Goal: Contribute content: Contribute content

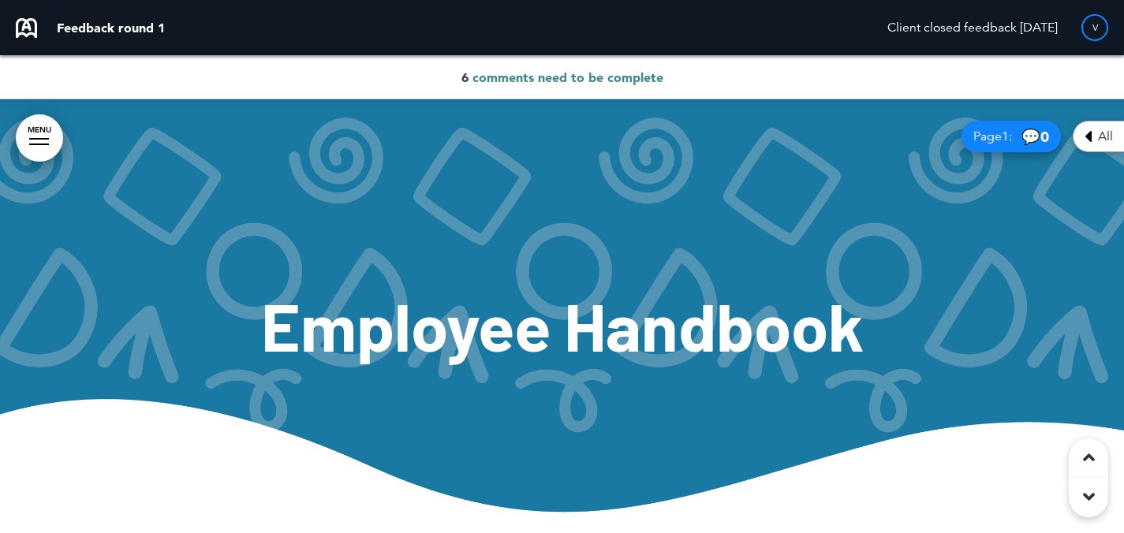
scroll to position [2202, 0]
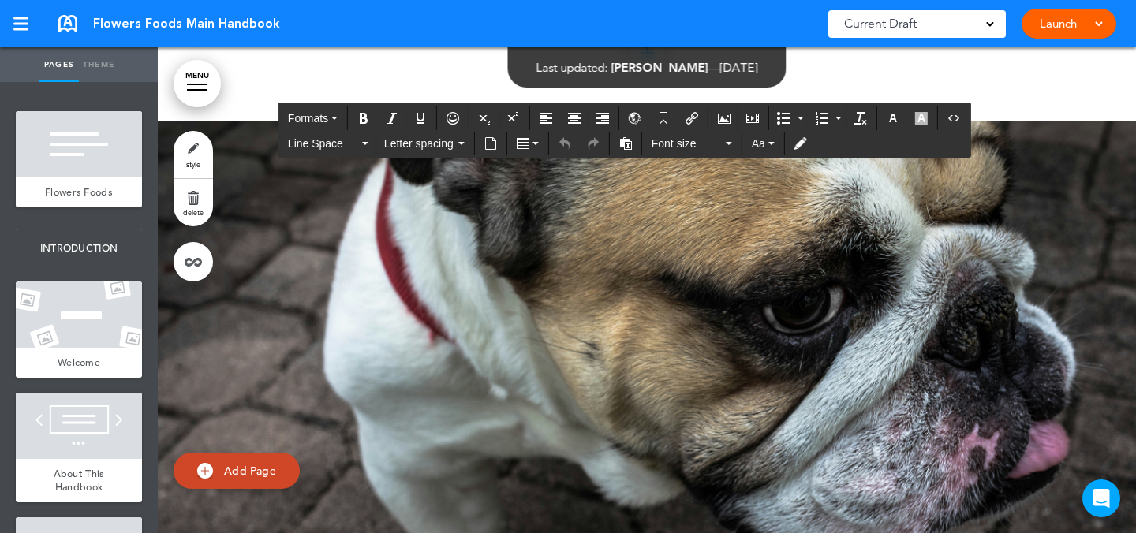
scroll to position [3913, 0]
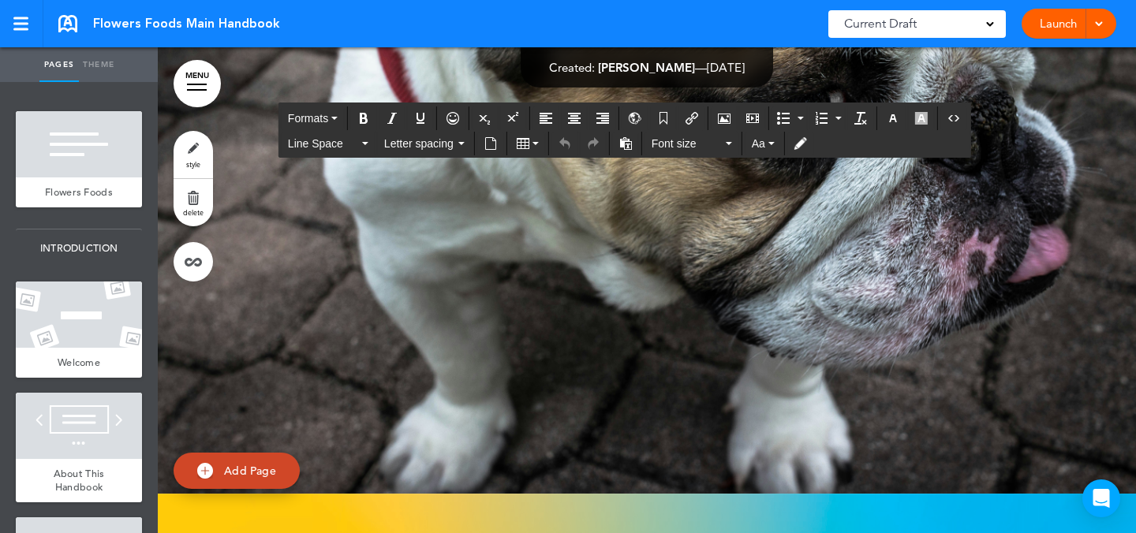
click at [199, 158] on link "style" at bounding box center [193, 154] width 39 height 47
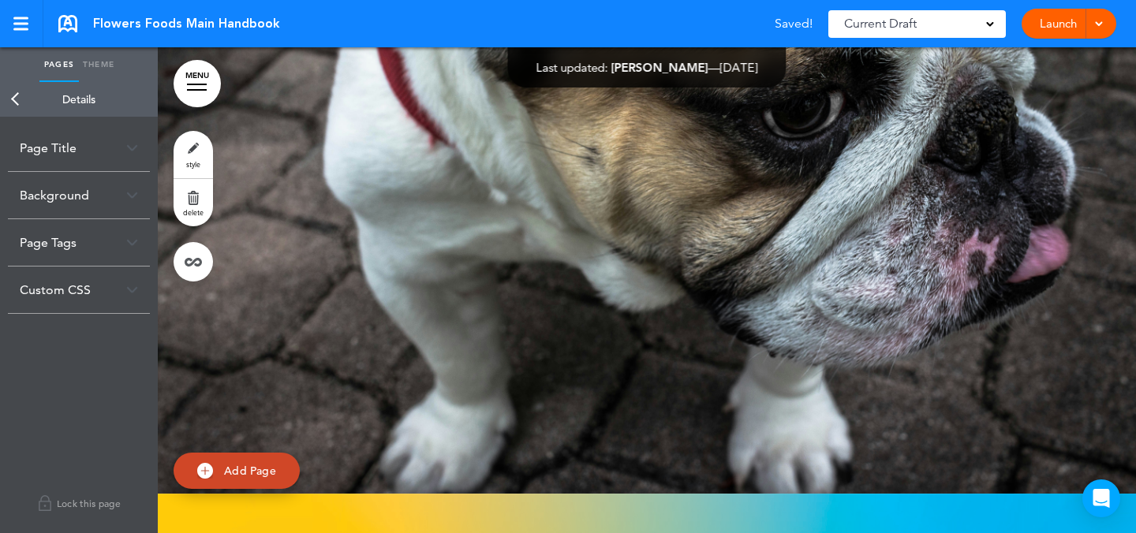
click at [110, 191] on div "Background" at bounding box center [79, 195] width 142 height 47
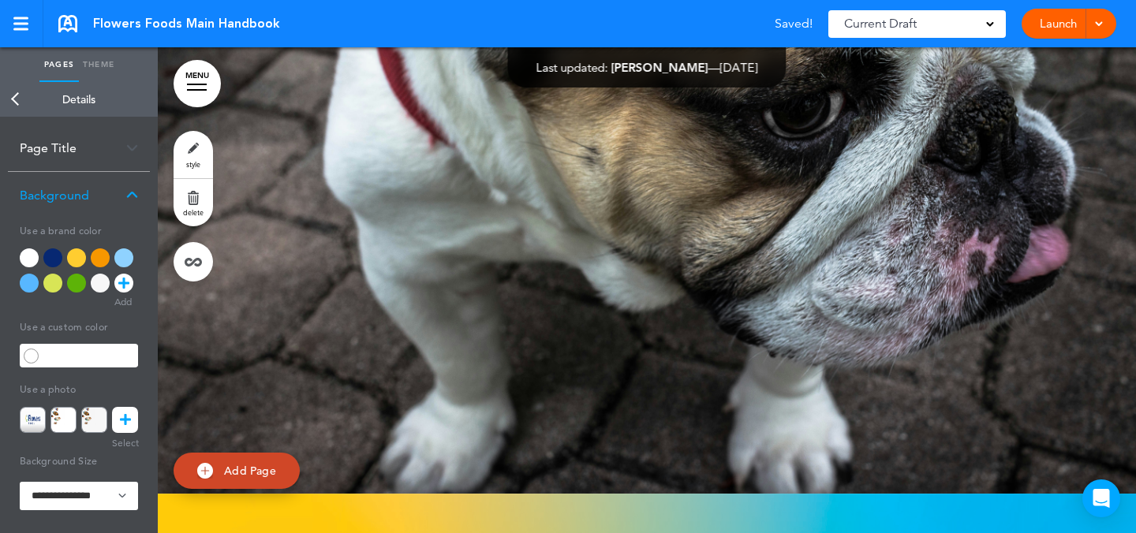
click at [118, 424] on link at bounding box center [125, 420] width 26 height 26
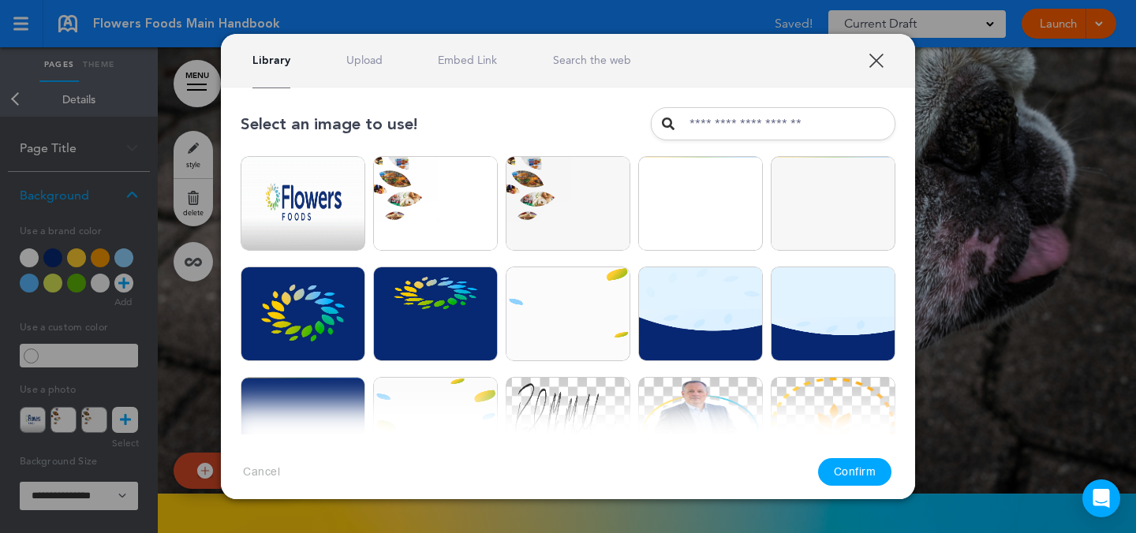
click at [359, 65] on link "Upload" at bounding box center [364, 60] width 36 height 15
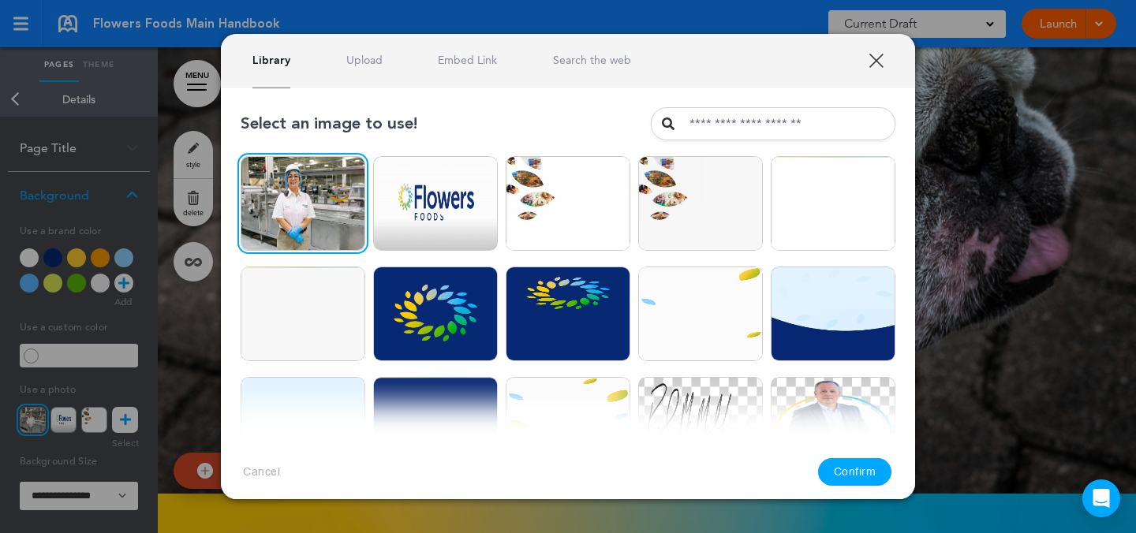
click at [864, 472] on button "Confirm" at bounding box center [855, 472] width 74 height 28
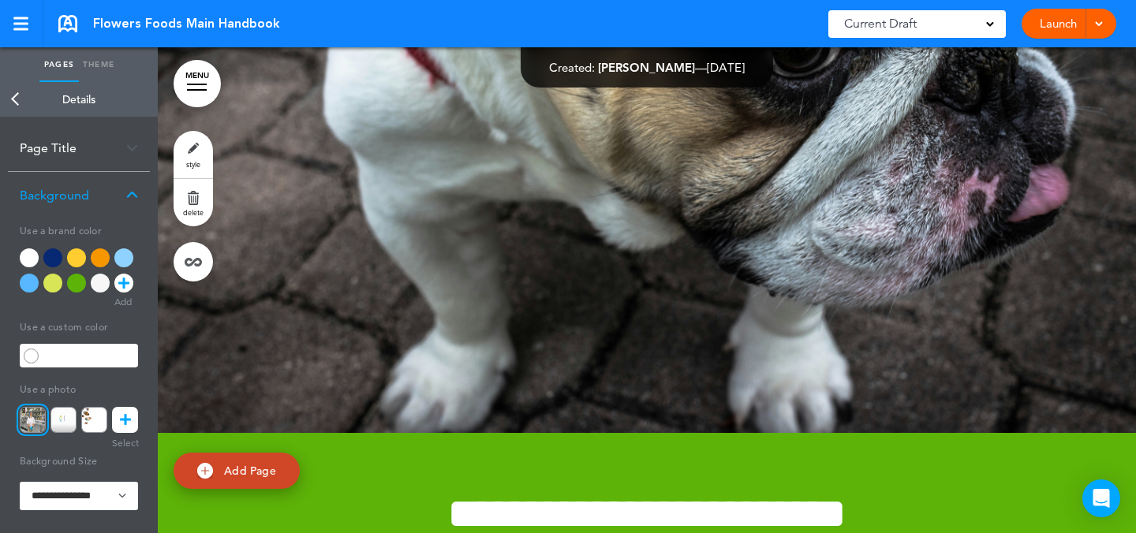
scroll to position [11242, 0]
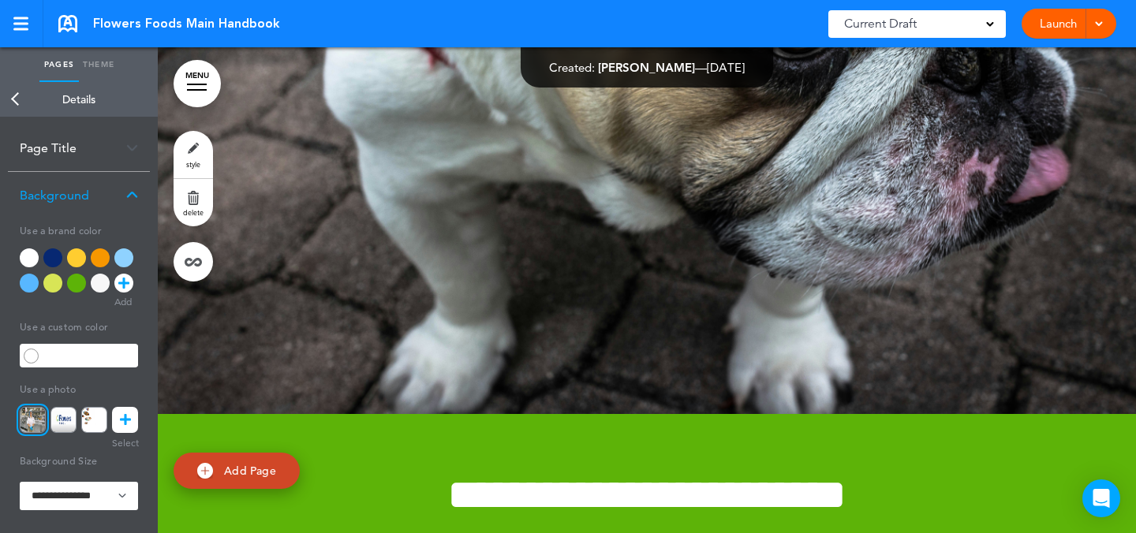
click at [192, 143] on link "style" at bounding box center [193, 154] width 39 height 47
click at [124, 413] on icon at bounding box center [125, 420] width 11 height 26
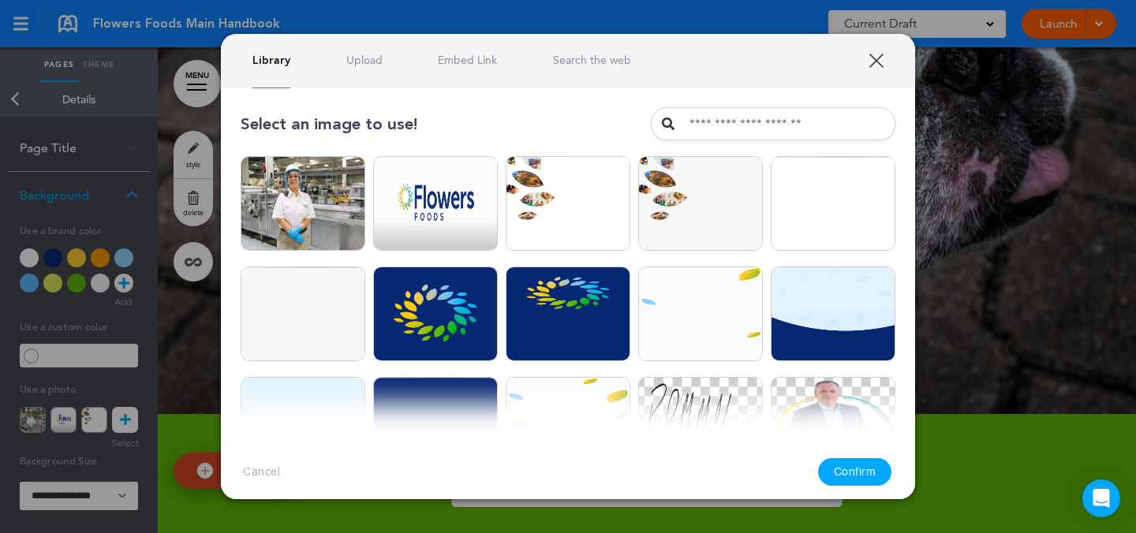
click at [372, 58] on link "Upload" at bounding box center [364, 60] width 36 height 15
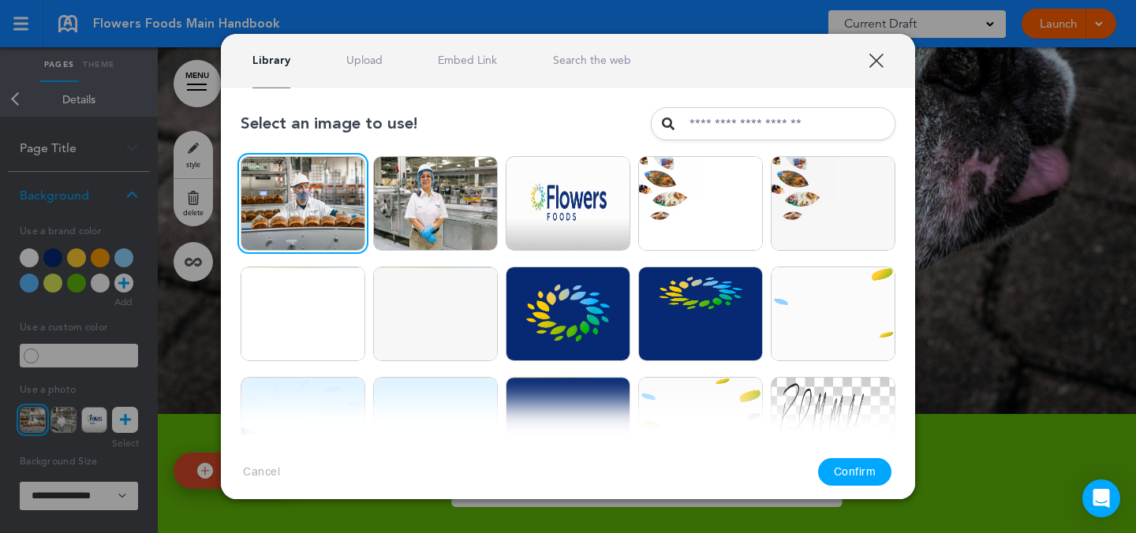
click at [353, 58] on link "Upload" at bounding box center [364, 60] width 36 height 15
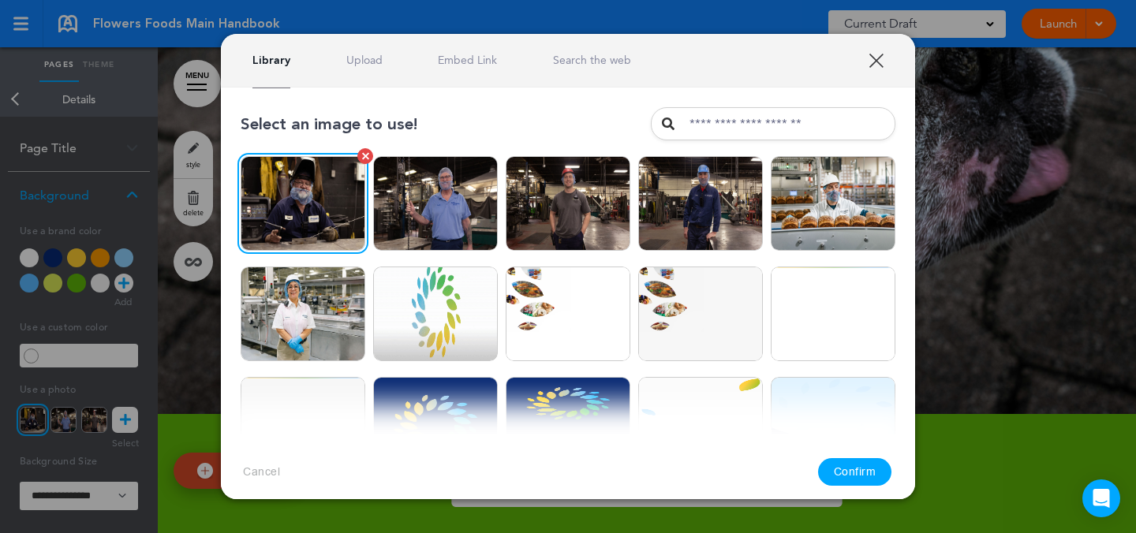
click at [334, 179] on img at bounding box center [303, 203] width 125 height 95
click at [863, 478] on button "Confirm" at bounding box center [855, 472] width 74 height 28
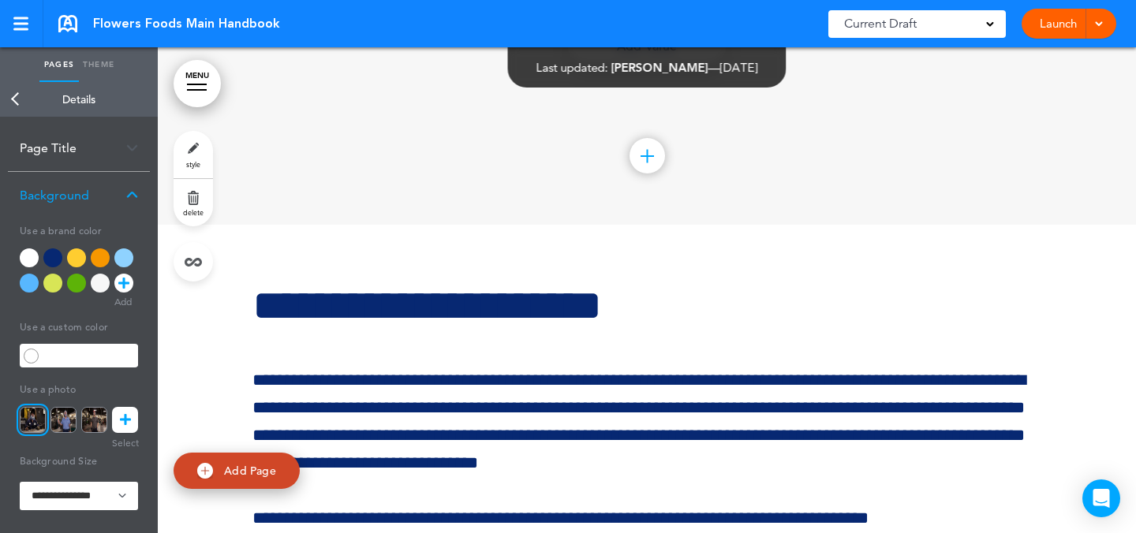
scroll to position [12352, 0]
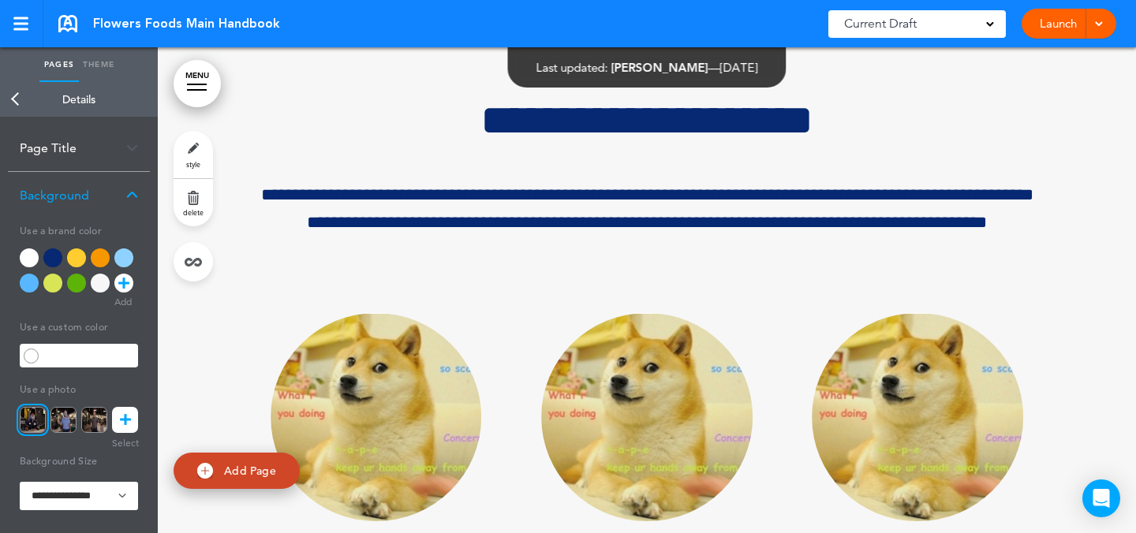
drag, startPoint x: 131, startPoint y: 420, endPoint x: 129, endPoint y: 441, distance: 21.4
click at [131, 420] on link at bounding box center [125, 420] width 26 height 26
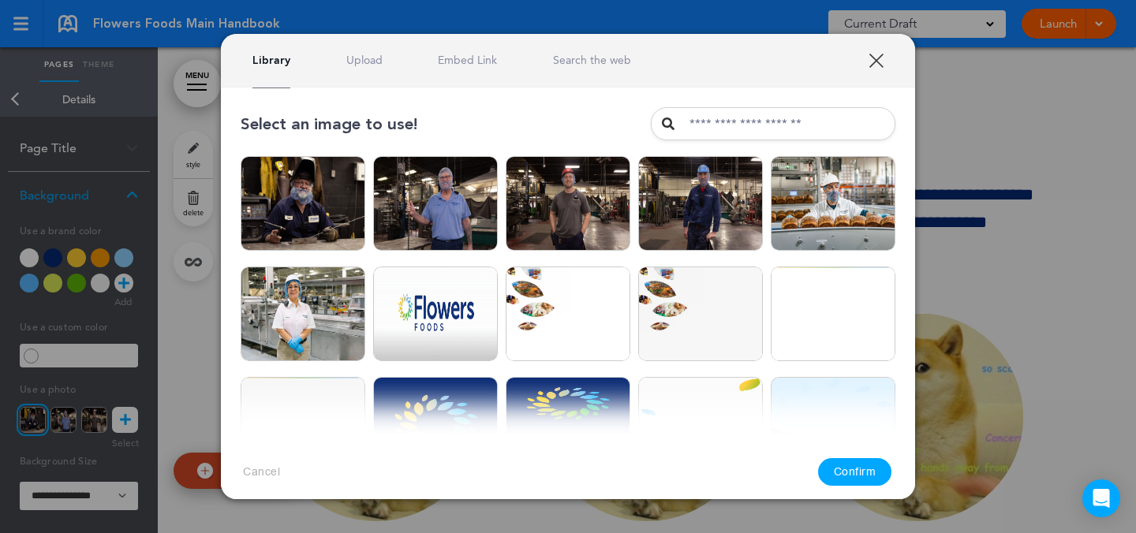
click at [375, 61] on link "Upload" at bounding box center [364, 60] width 36 height 15
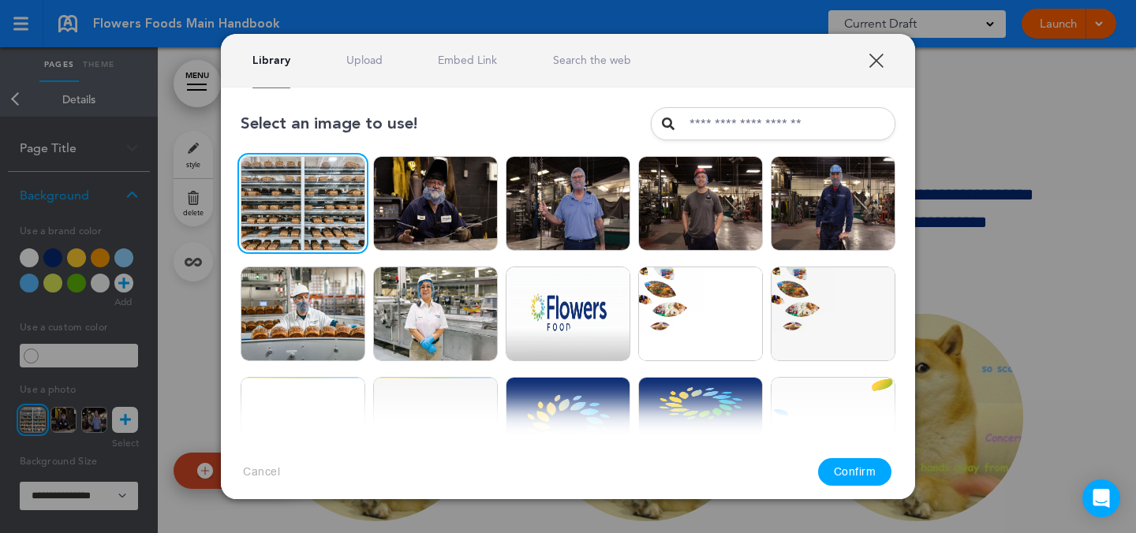
click at [865, 472] on button "Confirm" at bounding box center [855, 472] width 74 height 28
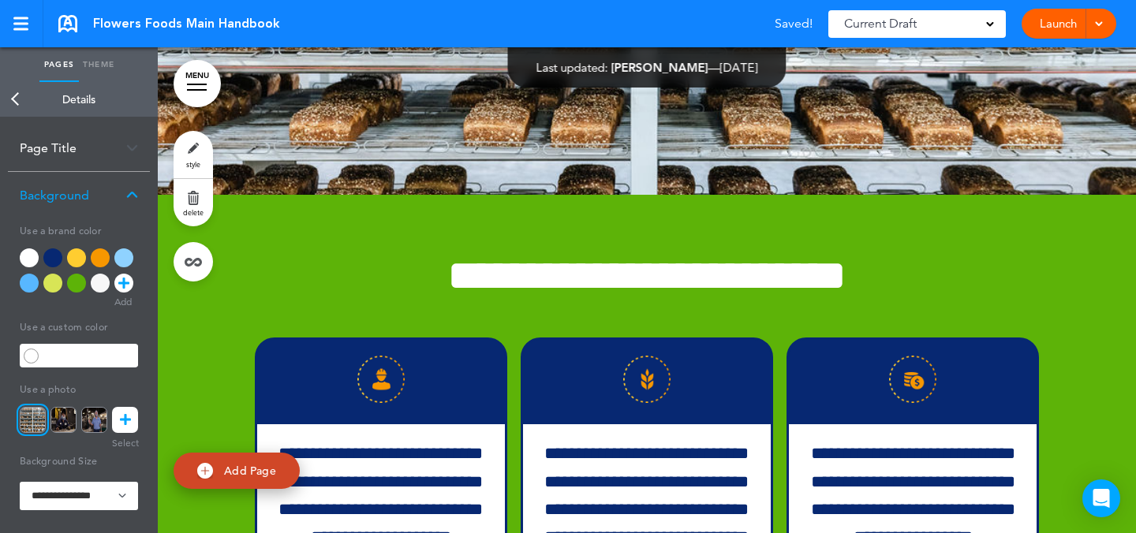
scroll to position [11251, 0]
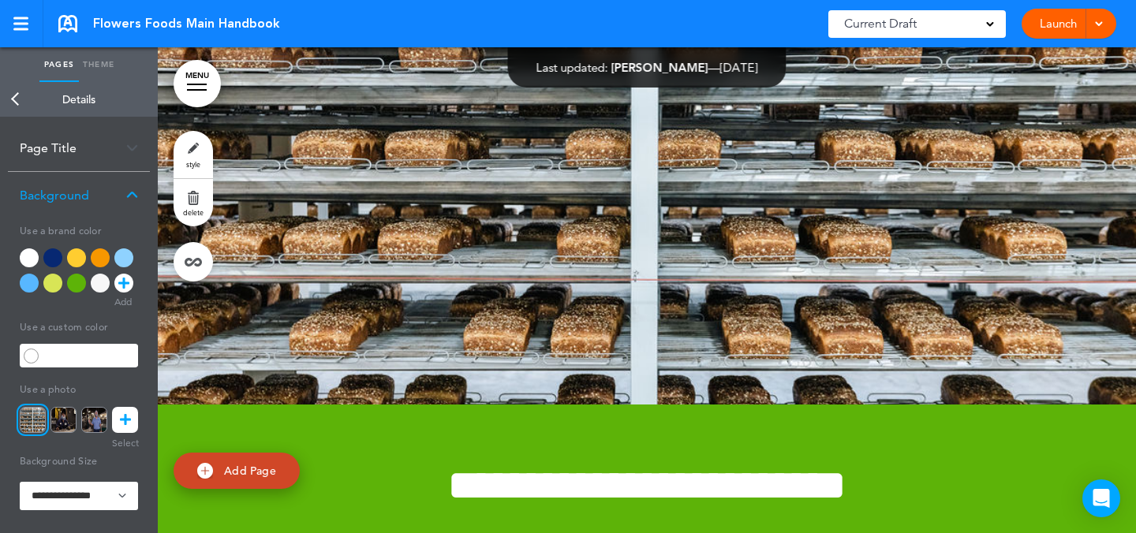
click at [200, 67] on link "MENU" at bounding box center [197, 83] width 47 height 47
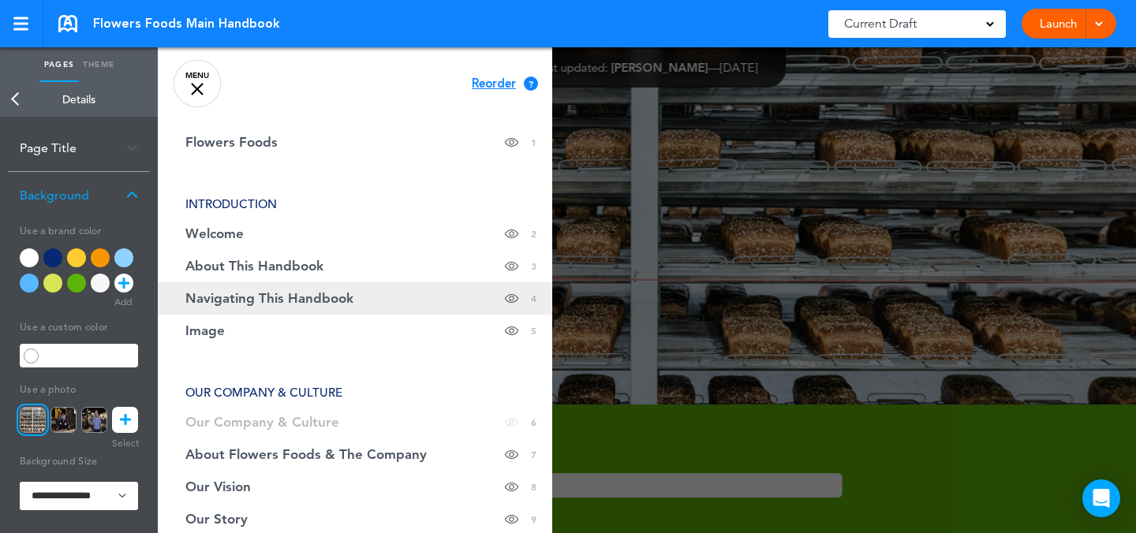
scroll to position [0, 0]
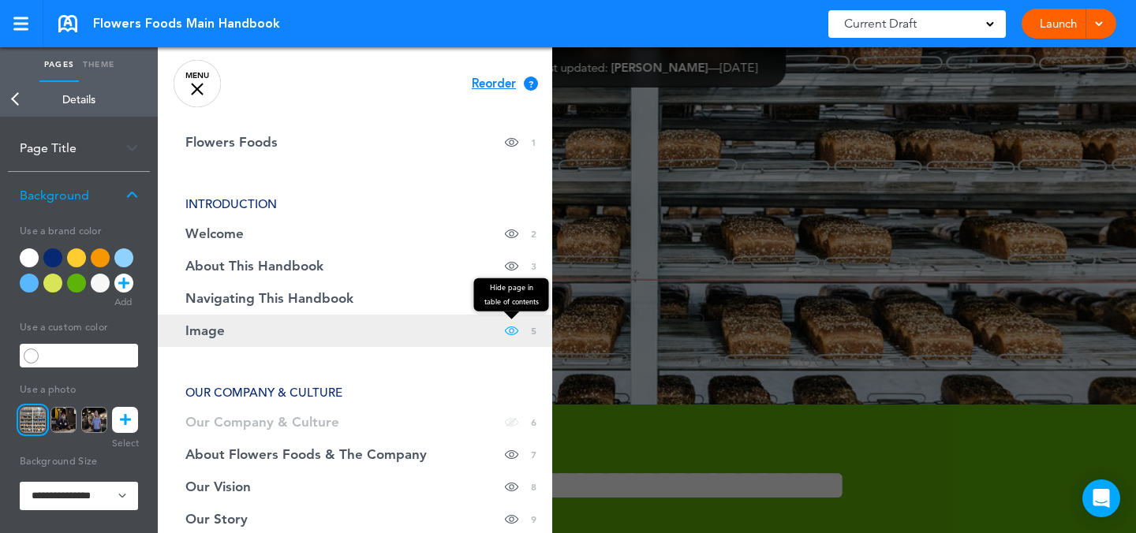
click at [505, 338] on span at bounding box center [511, 331] width 13 height 32
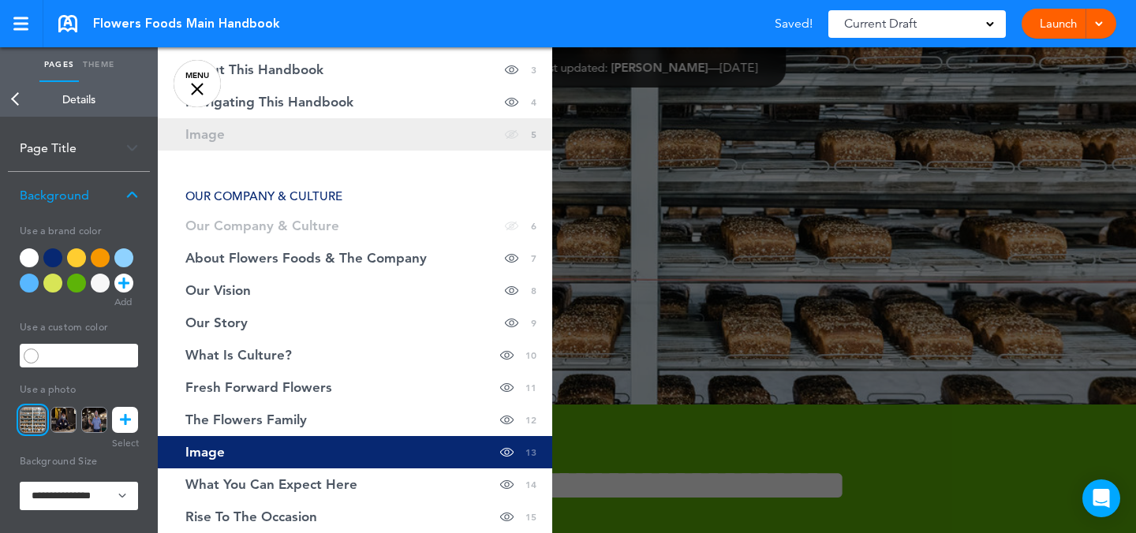
scroll to position [336, 0]
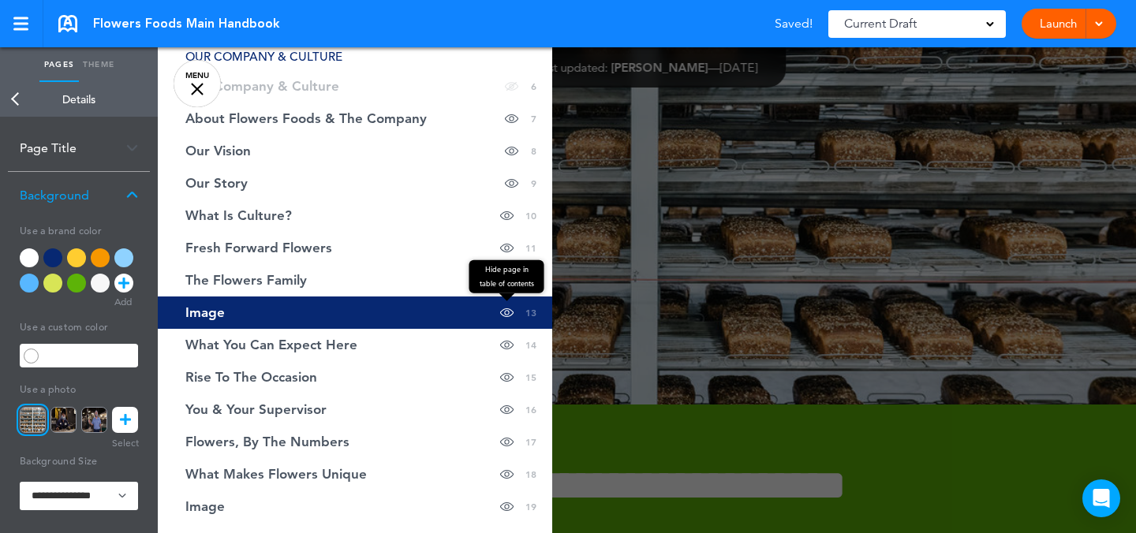
click at [500, 312] on span at bounding box center [506, 313] width 13 height 32
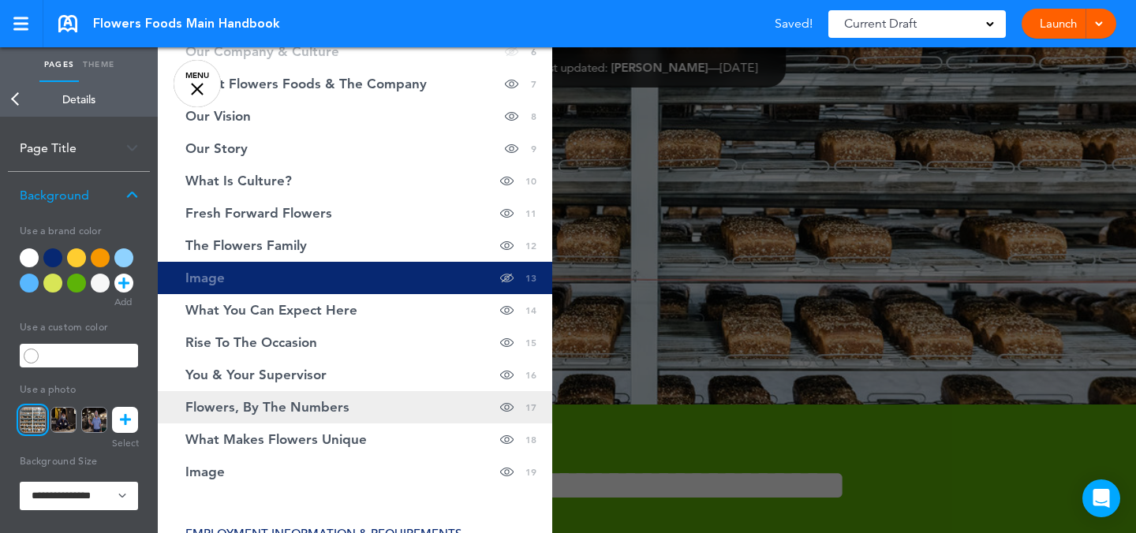
scroll to position [372, 0]
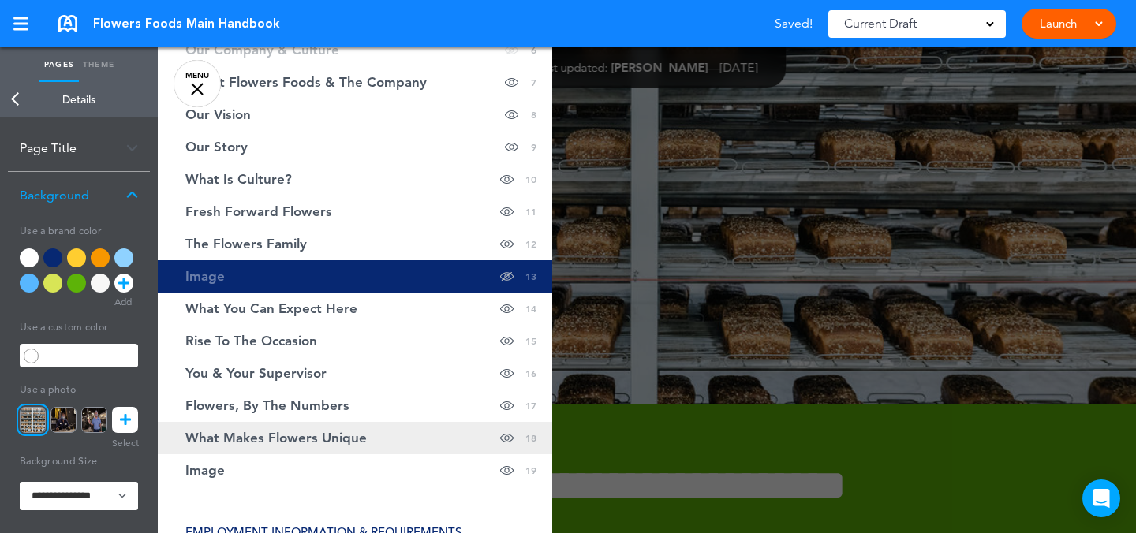
click at [391, 453] on link "What Makes Flowers Unique Hide page in table of contents 18" at bounding box center [355, 438] width 395 height 32
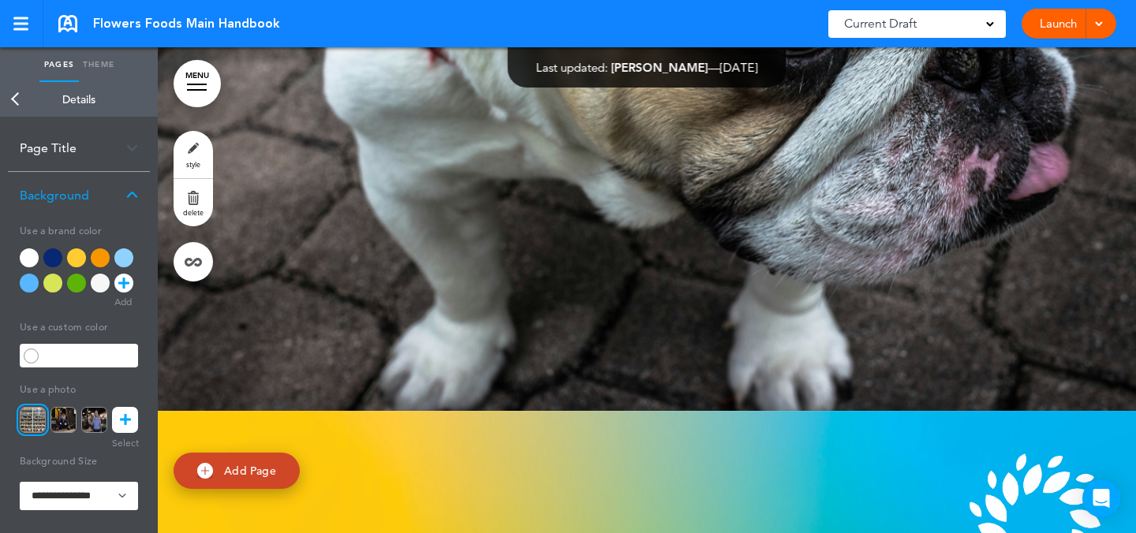
scroll to position [17412, 0]
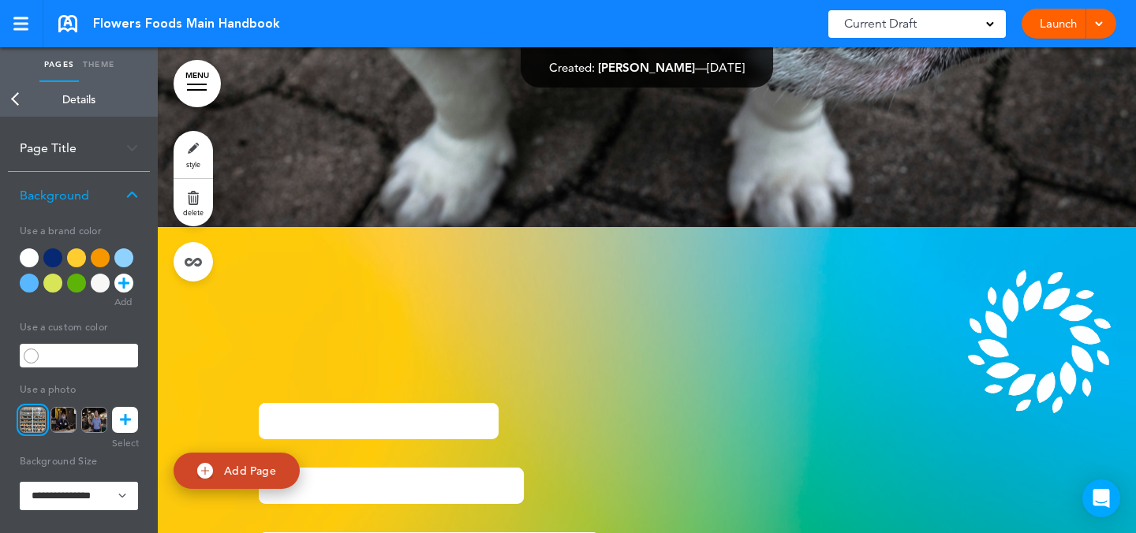
click at [203, 165] on link "style" at bounding box center [193, 154] width 39 height 47
click at [99, 414] on img at bounding box center [94, 420] width 26 height 26
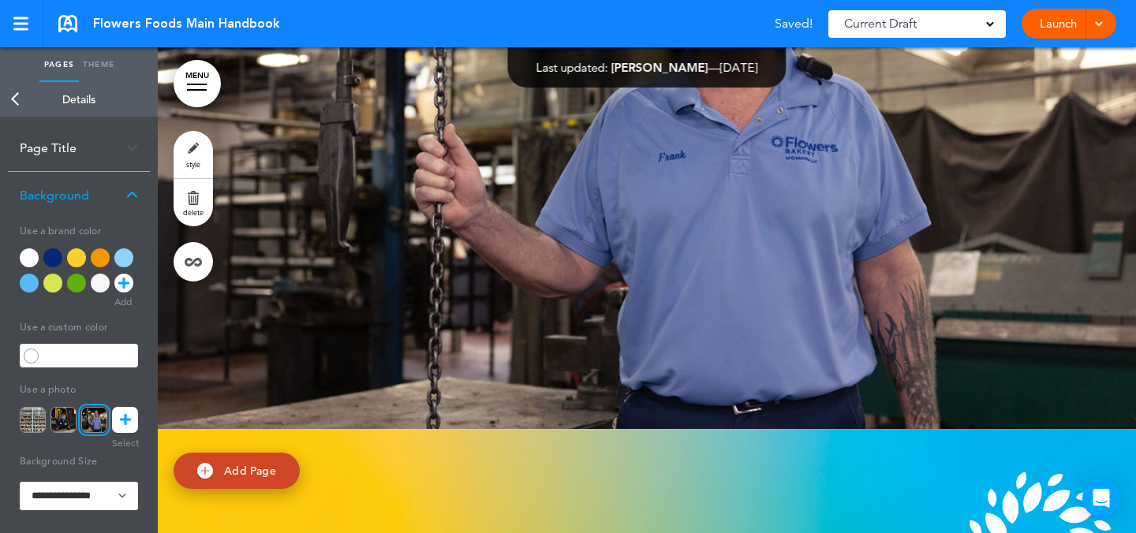
scroll to position [17321, 0]
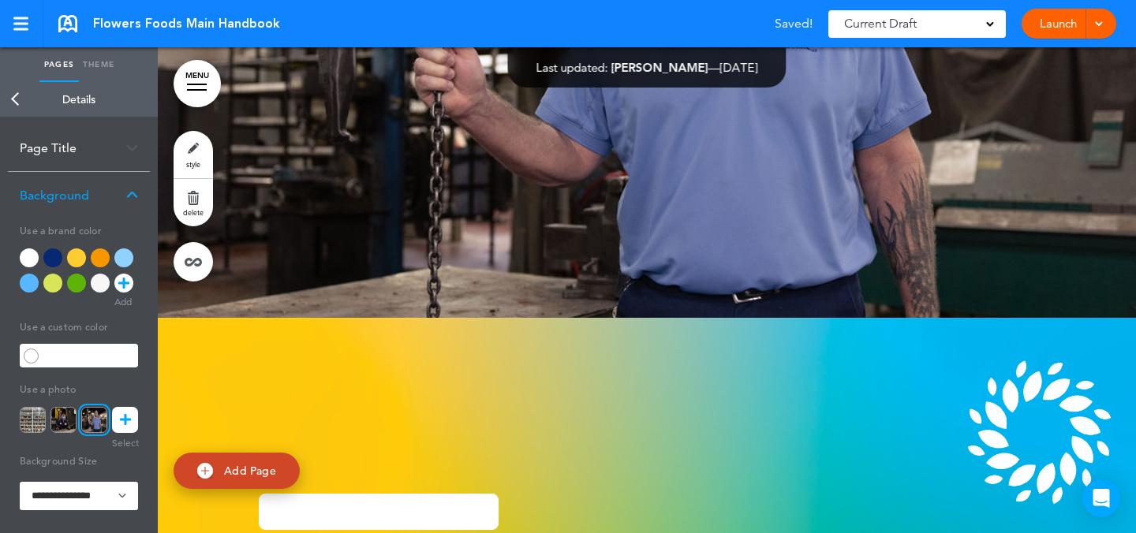
click at [190, 96] on link "MENU" at bounding box center [197, 83] width 47 height 47
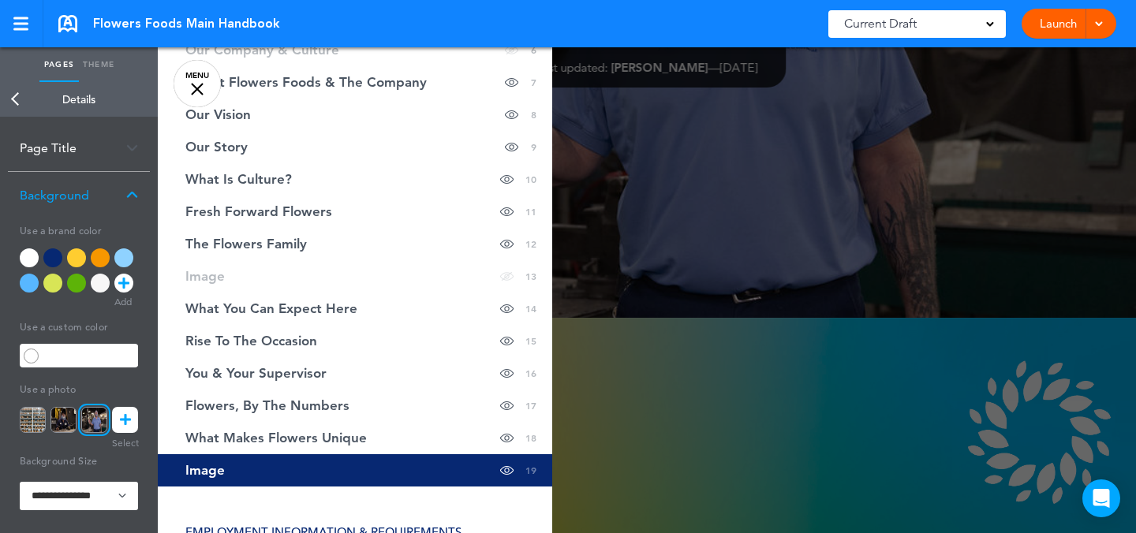
click at [870, 300] on div at bounding box center [726, 266] width 1136 height 533
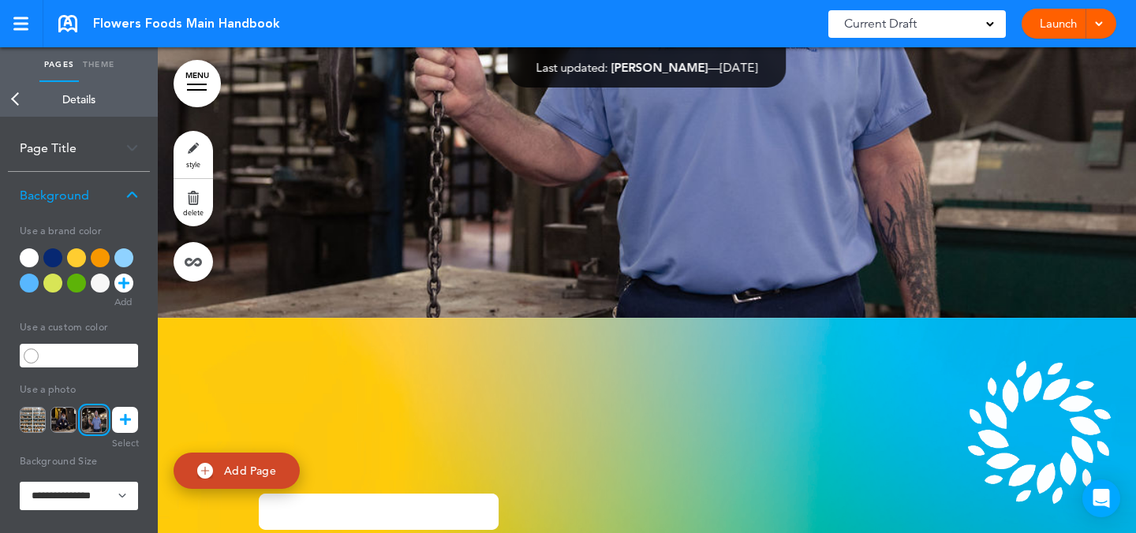
click at [72, 416] on img at bounding box center [63, 420] width 26 height 26
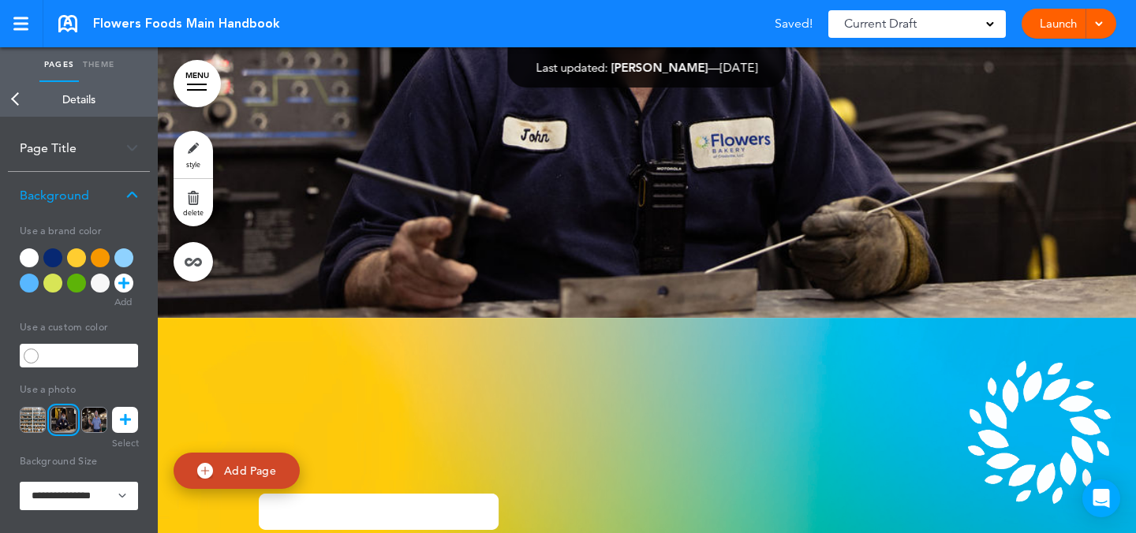
click at [193, 93] on link "MENU" at bounding box center [197, 83] width 47 height 47
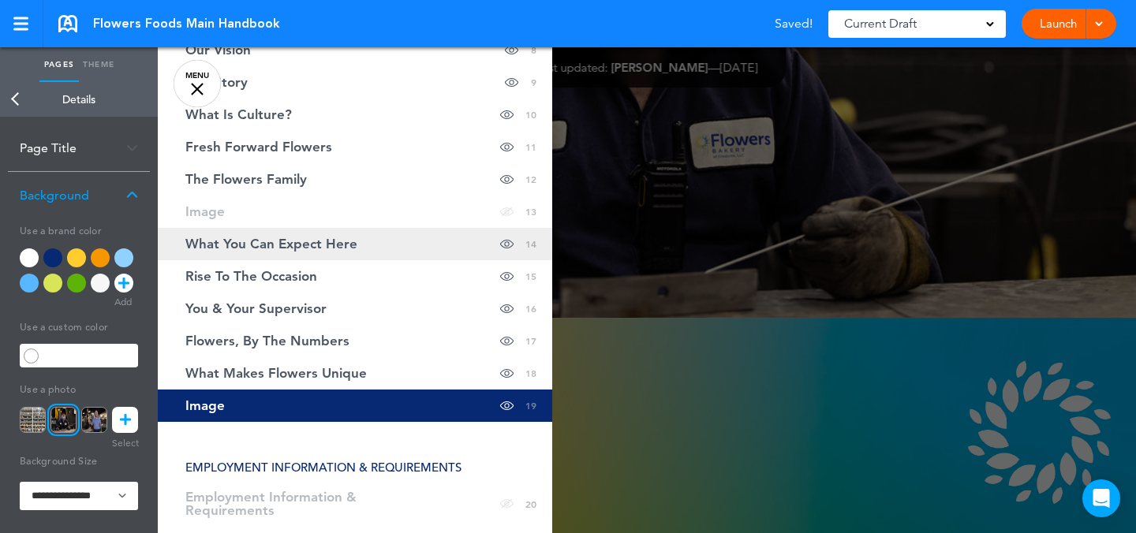
scroll to position [533, 0]
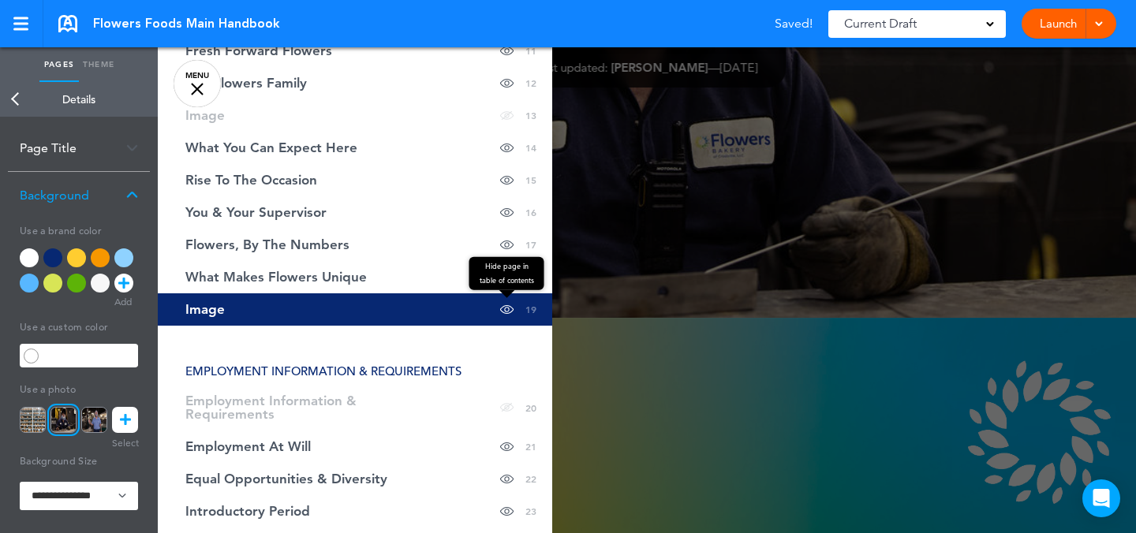
click at [500, 312] on span at bounding box center [506, 310] width 13 height 32
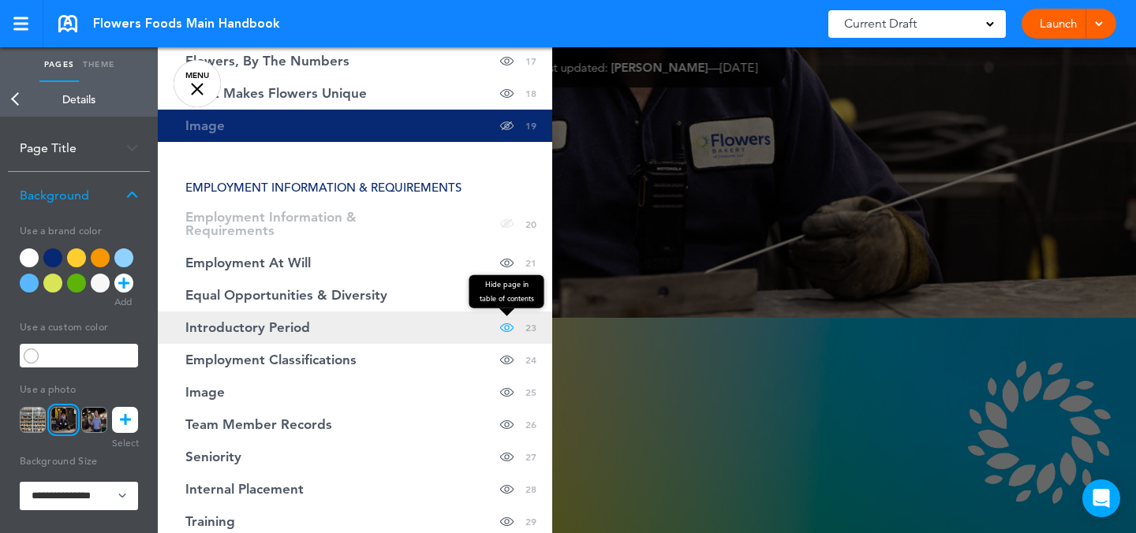
scroll to position [717, 0]
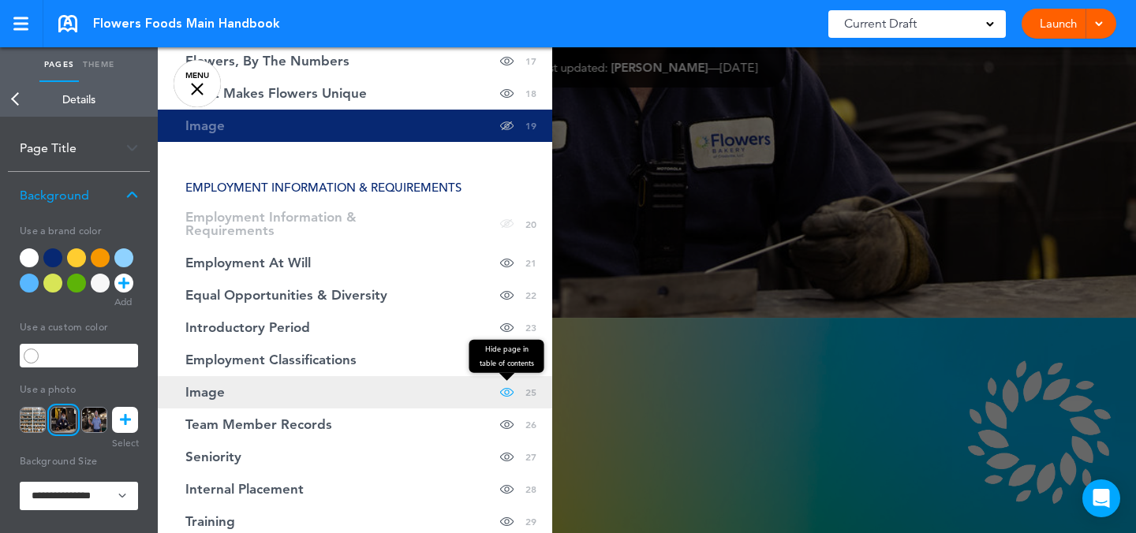
click at [501, 390] on span at bounding box center [506, 392] width 13 height 32
click at [466, 396] on link "Image Hide page in table of contents 25" at bounding box center [355, 392] width 395 height 32
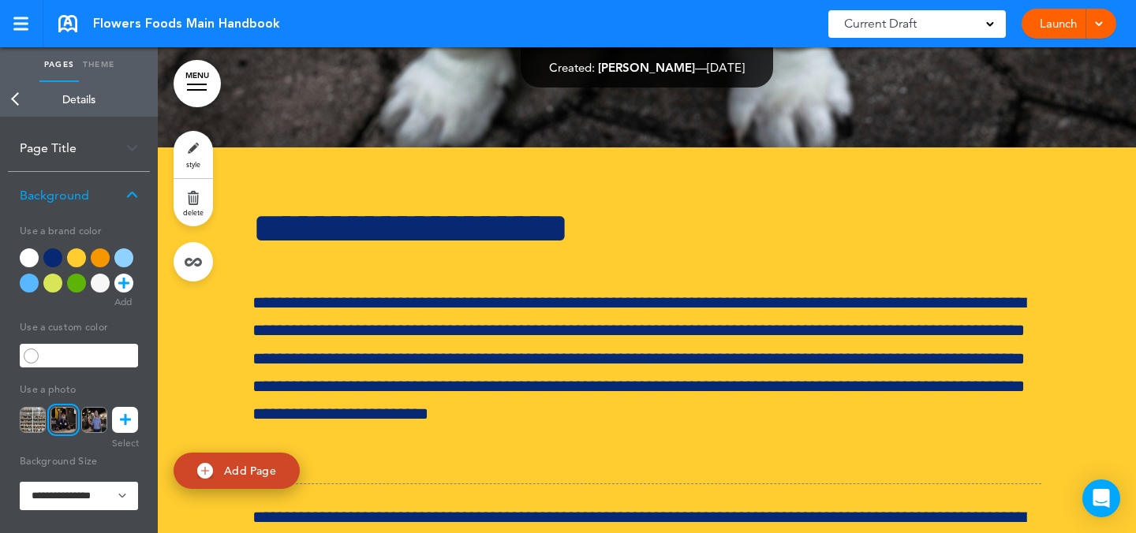
scroll to position [22756, 0]
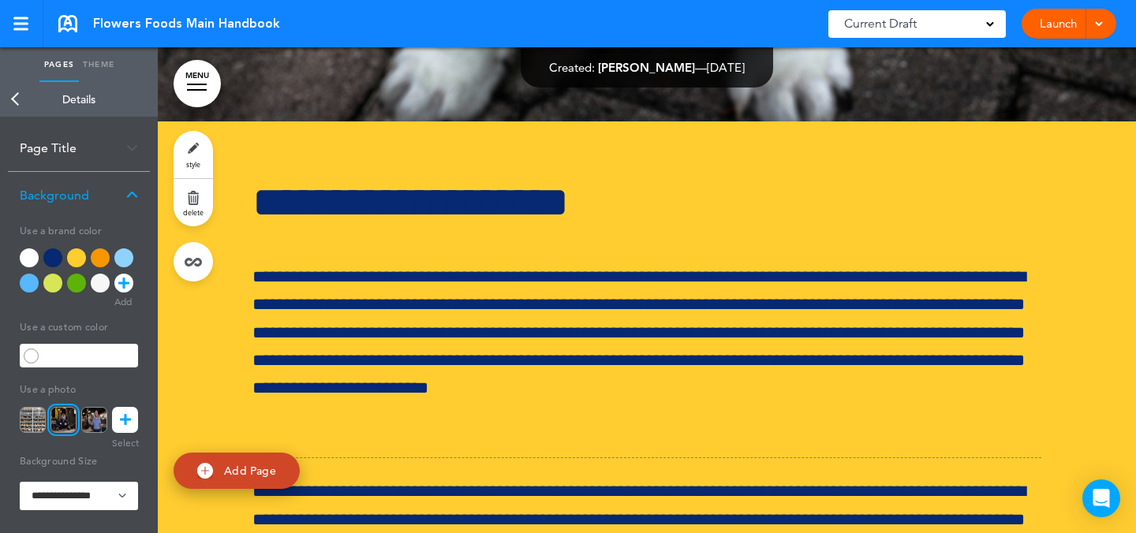
click at [188, 149] on link "style" at bounding box center [193, 154] width 39 height 47
click at [121, 413] on icon at bounding box center [125, 420] width 11 height 26
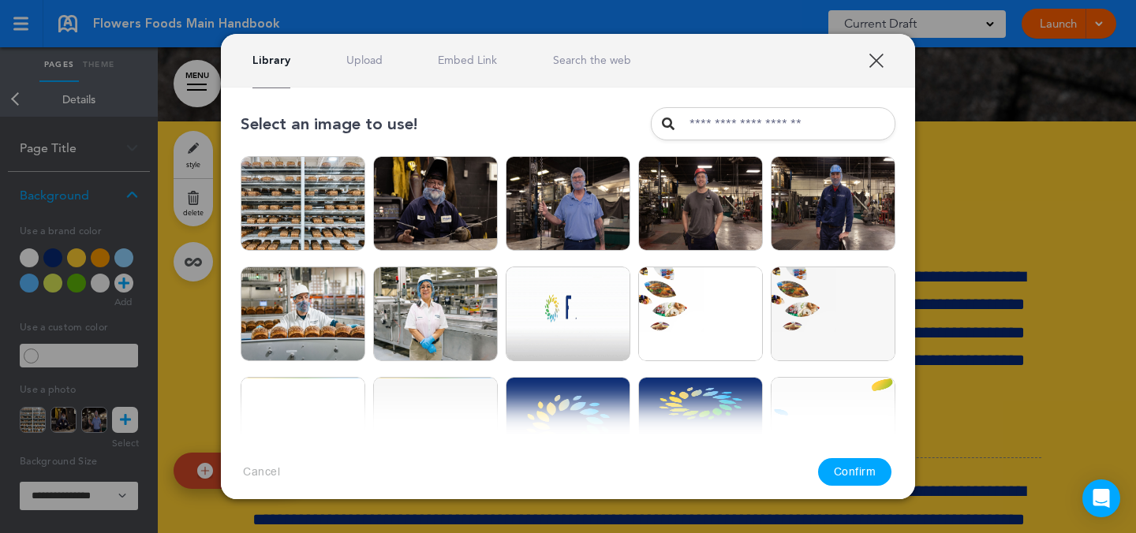
click at [364, 60] on link "Upload" at bounding box center [364, 60] width 36 height 15
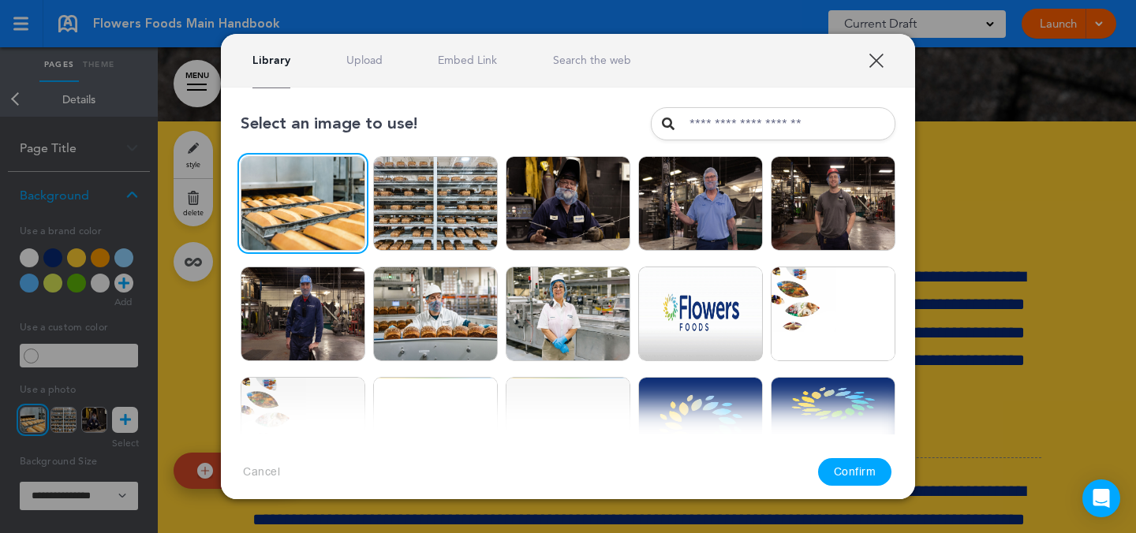
click at [850, 475] on button "Confirm" at bounding box center [855, 472] width 74 height 28
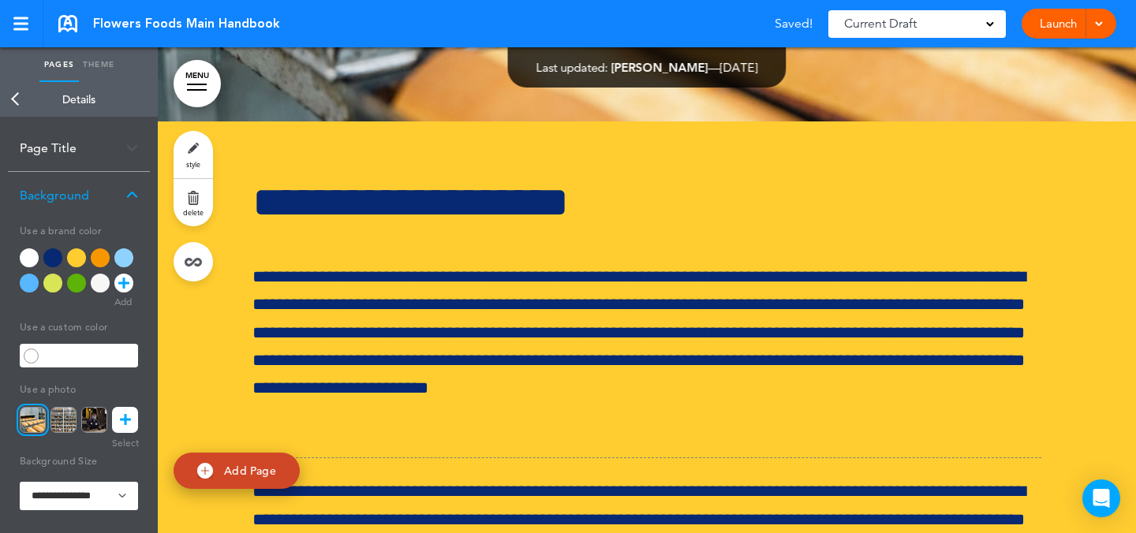
click at [204, 88] on link "MENU" at bounding box center [197, 83] width 47 height 47
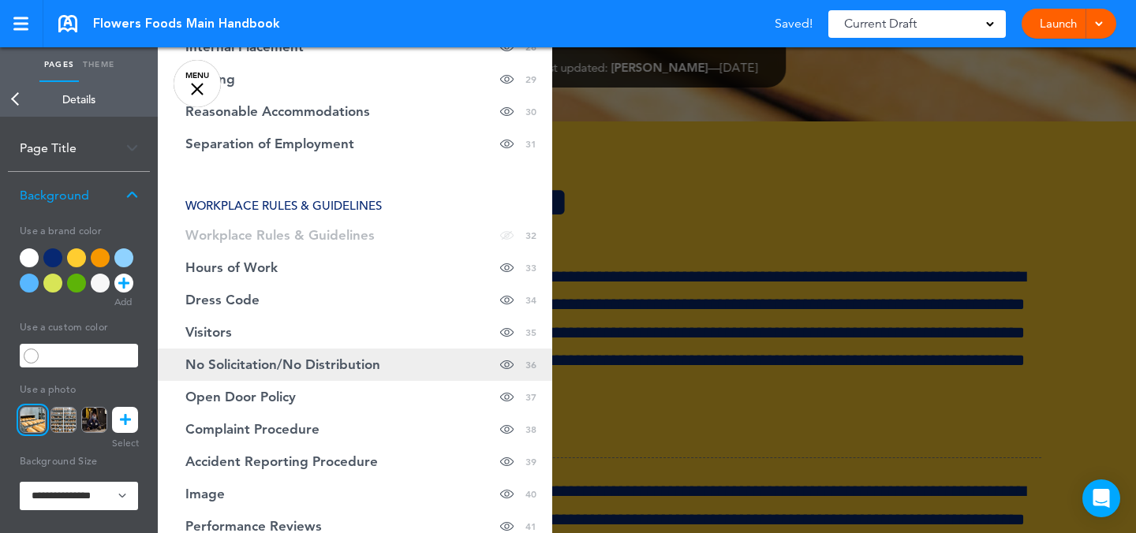
scroll to position [1161, 0]
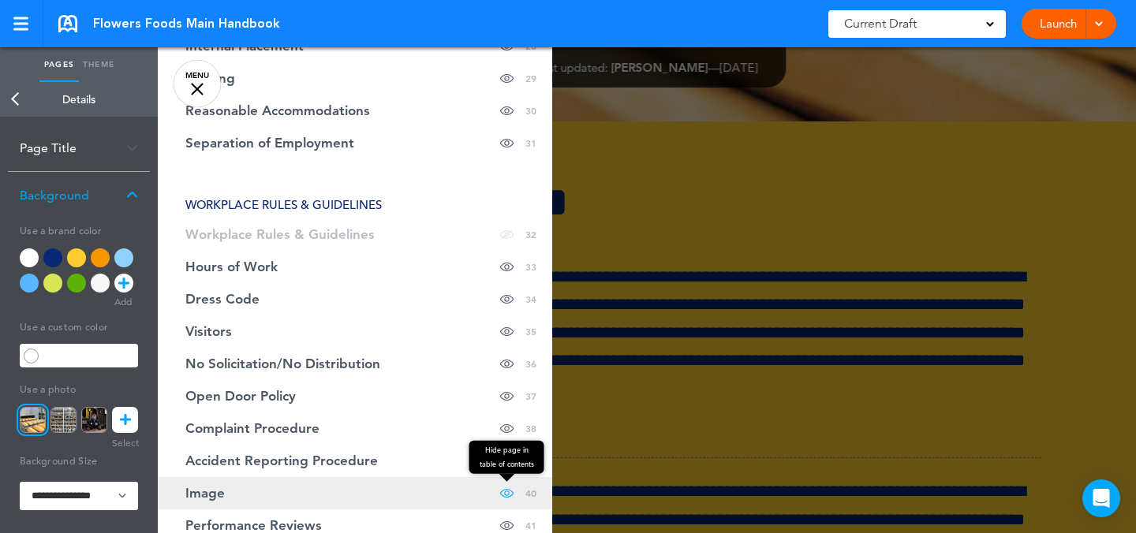
click at [500, 493] on span at bounding box center [506, 493] width 13 height 32
click at [467, 486] on link "Image Hide page in table of contents 40" at bounding box center [355, 493] width 395 height 32
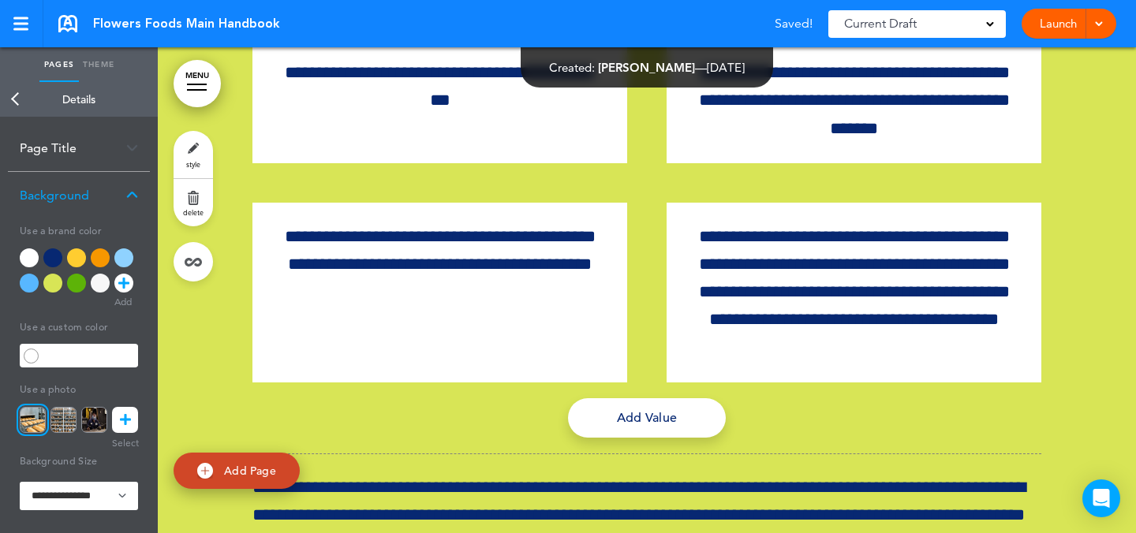
scroll to position [36051, 0]
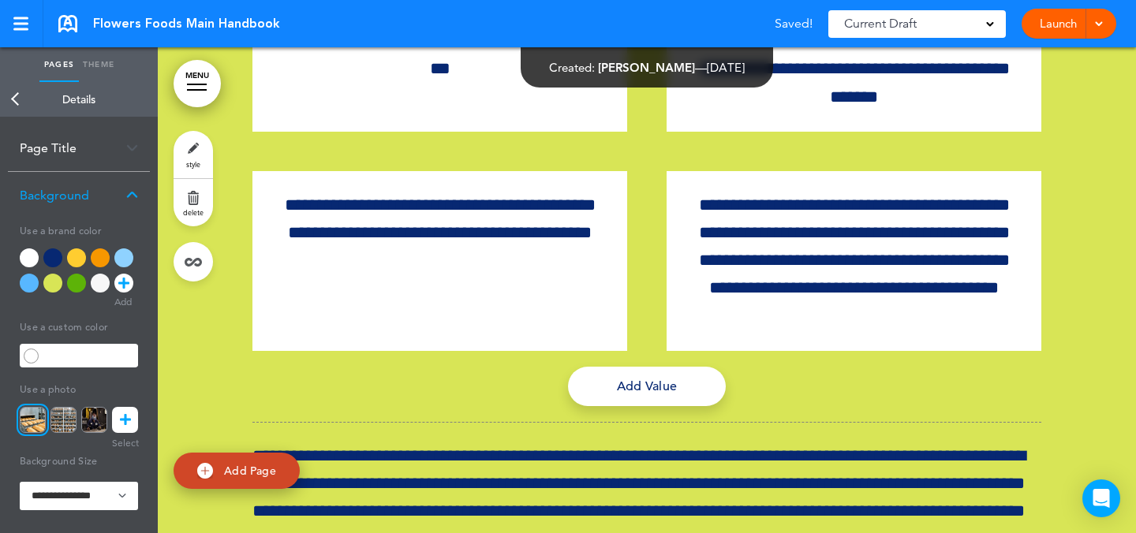
click at [187, 148] on link "style" at bounding box center [193, 154] width 39 height 47
click at [129, 412] on icon at bounding box center [125, 420] width 11 height 26
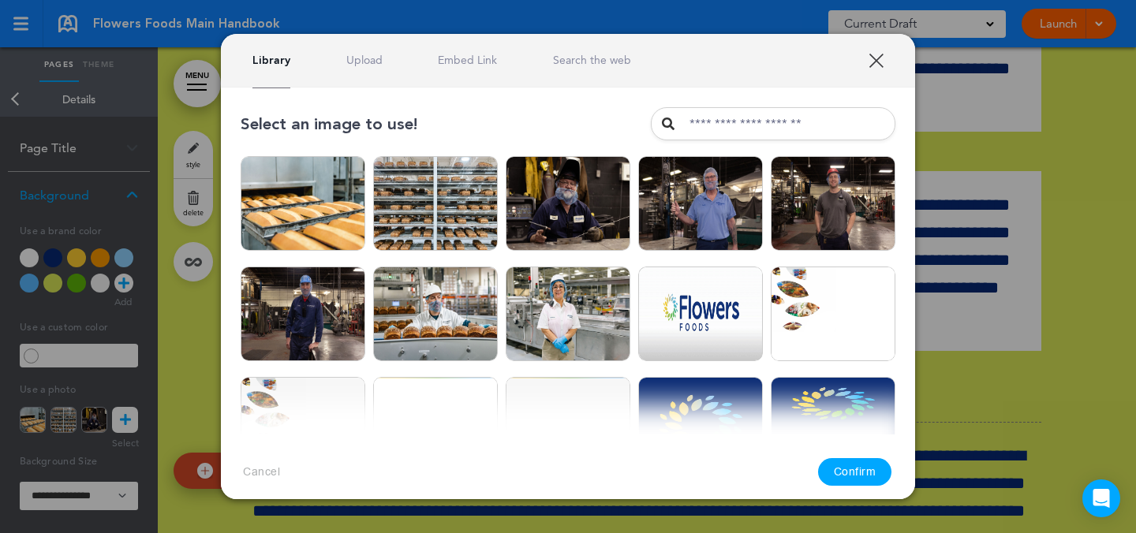
click at [373, 50] on div "Library Upload Embed Link Search the web" at bounding box center [568, 61] width 694 height 54
click at [367, 62] on link "Upload" at bounding box center [364, 60] width 36 height 15
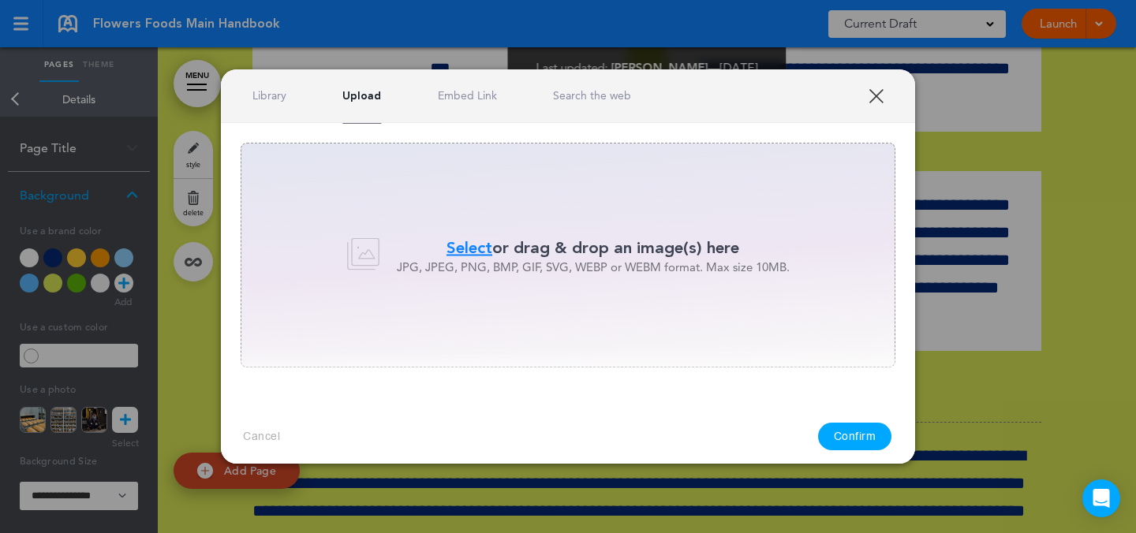
click at [281, 95] on link "Library" at bounding box center [269, 95] width 34 height 15
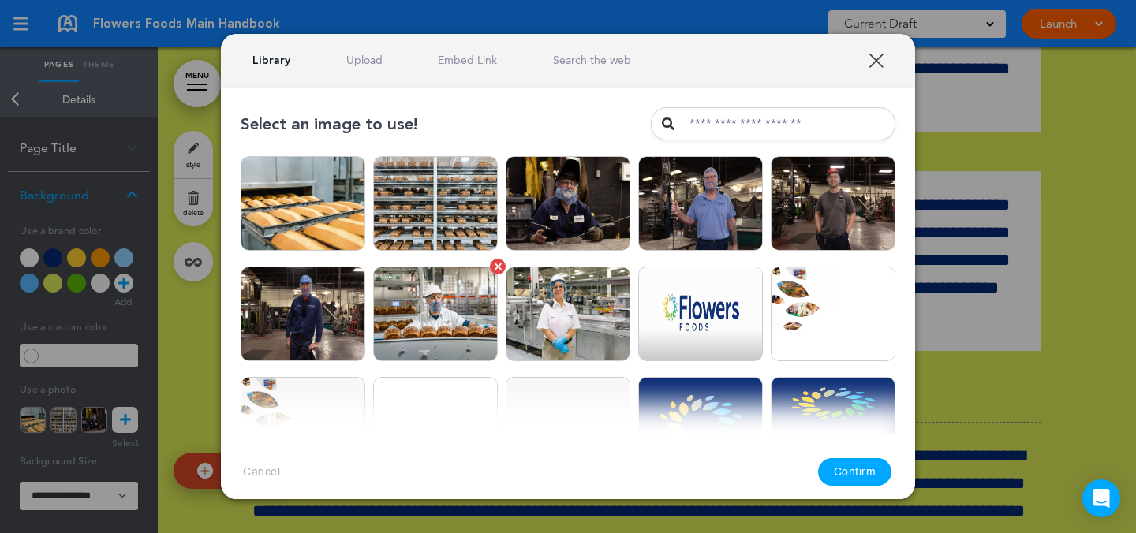
click at [481, 303] on img at bounding box center [435, 314] width 125 height 95
click at [887, 466] on button "Confirm" at bounding box center [855, 472] width 74 height 28
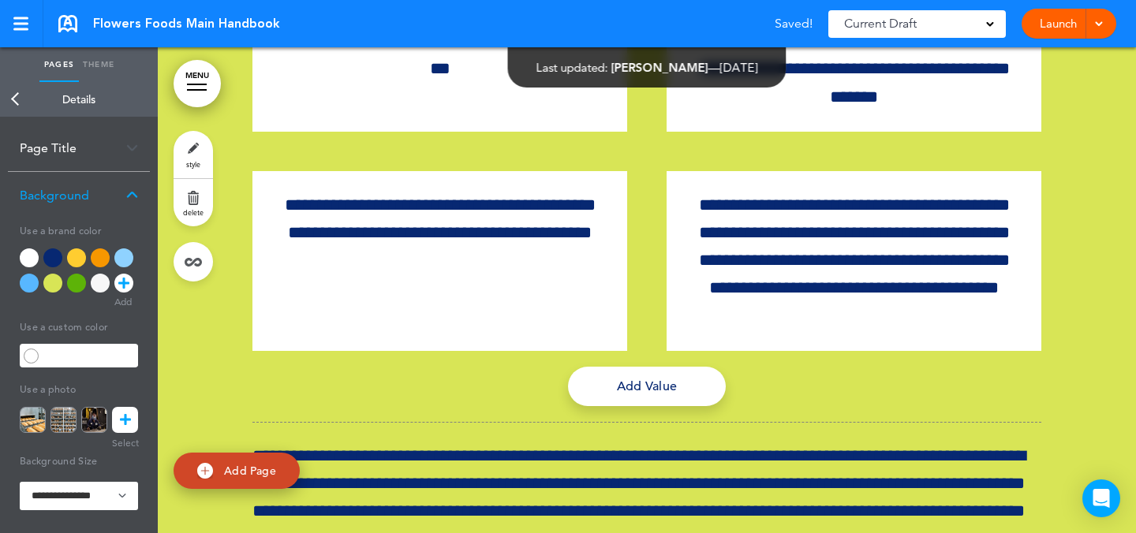
click at [204, 96] on link "MENU" at bounding box center [197, 83] width 47 height 47
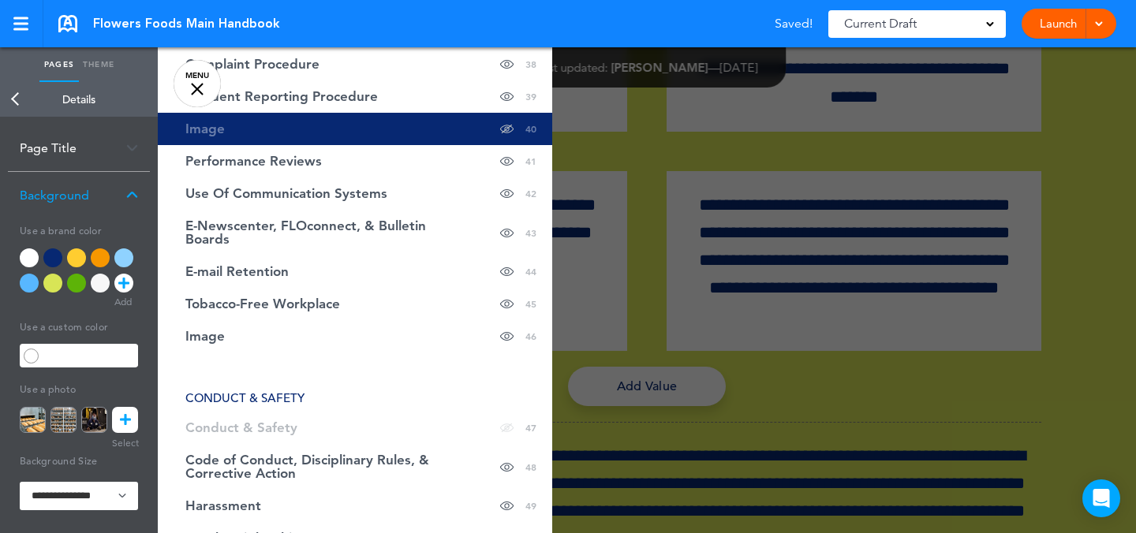
scroll to position [1551, 0]
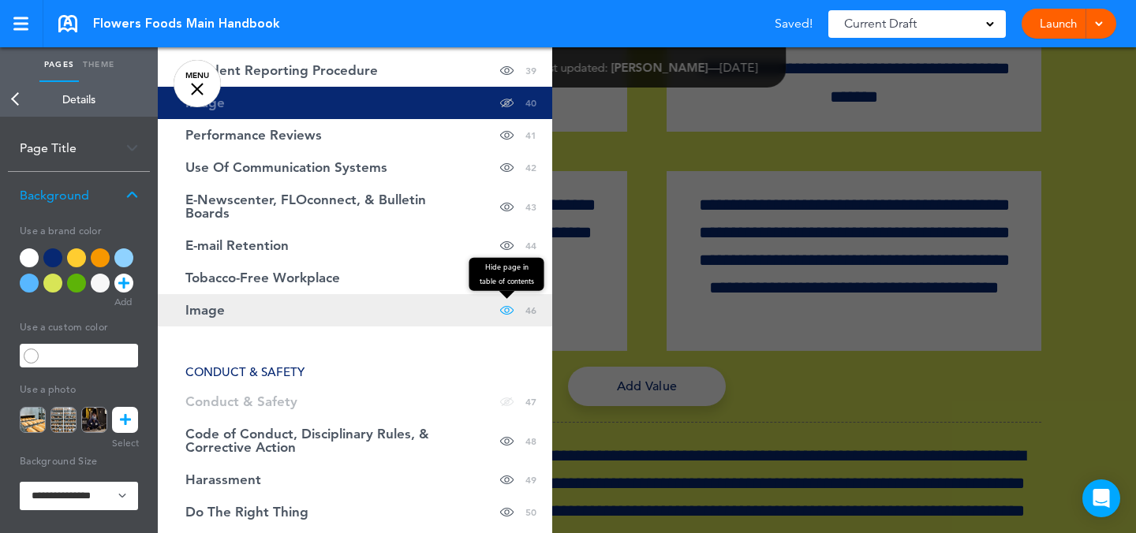
click at [500, 312] on span at bounding box center [506, 310] width 13 height 32
click at [437, 305] on link "Image Hide page in table of contents 46" at bounding box center [355, 310] width 395 height 32
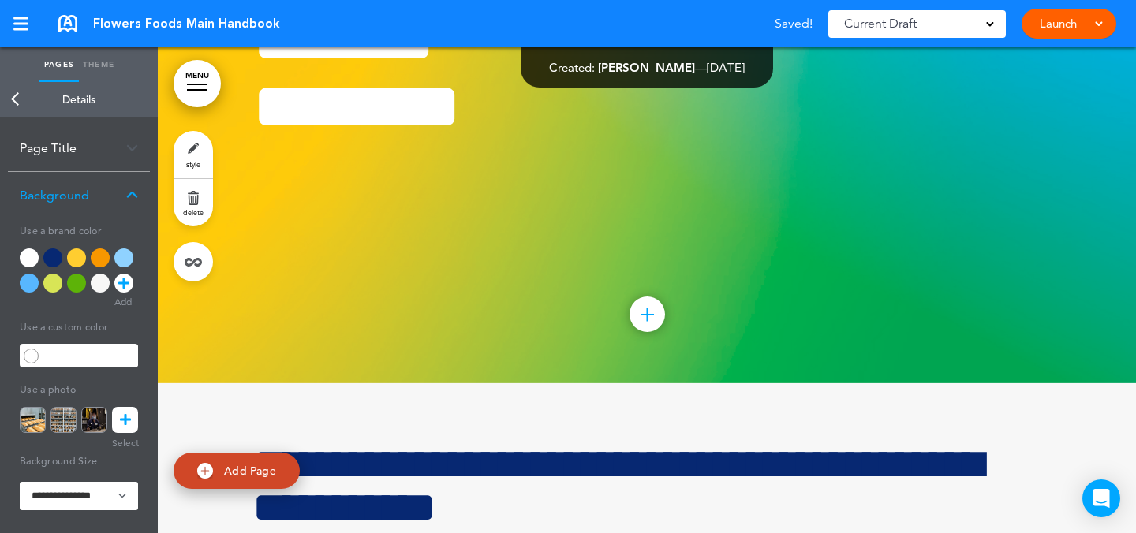
scroll to position [40453, 0]
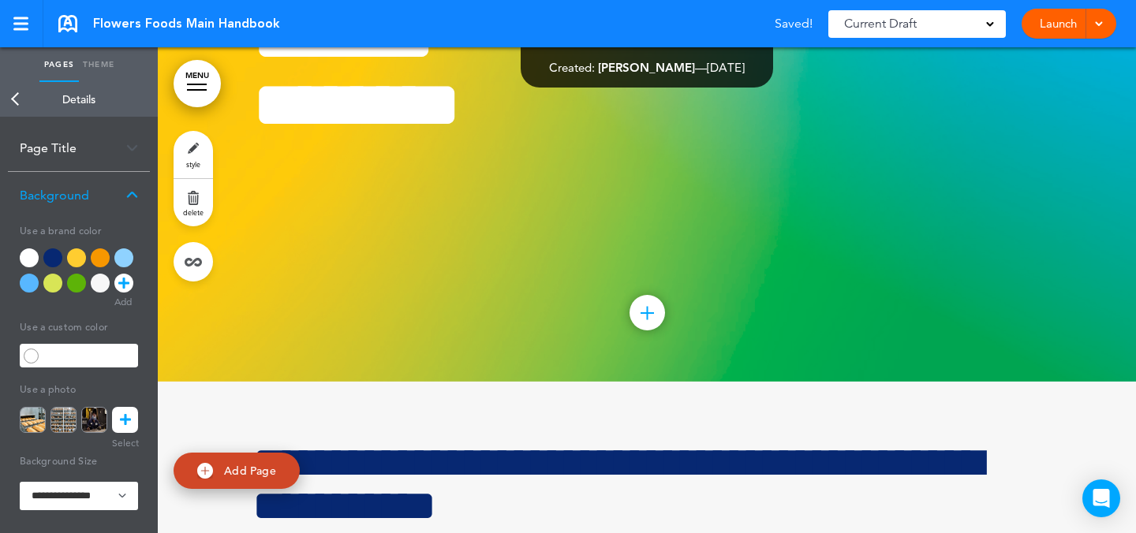
click at [189, 154] on link "style" at bounding box center [193, 154] width 39 height 47
click at [123, 420] on icon at bounding box center [125, 420] width 11 height 26
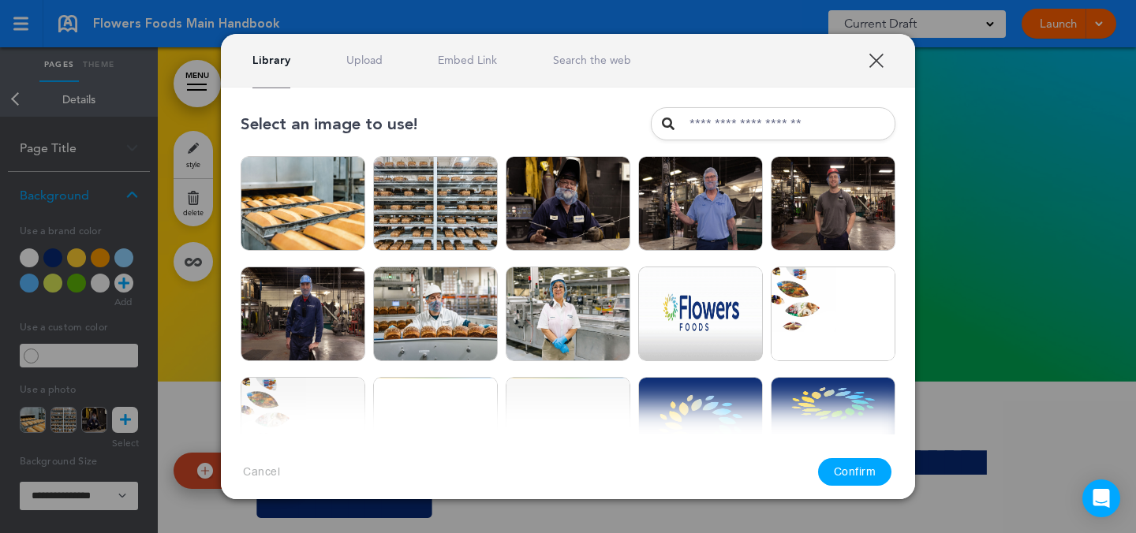
click at [348, 59] on link "Upload" at bounding box center [364, 60] width 36 height 15
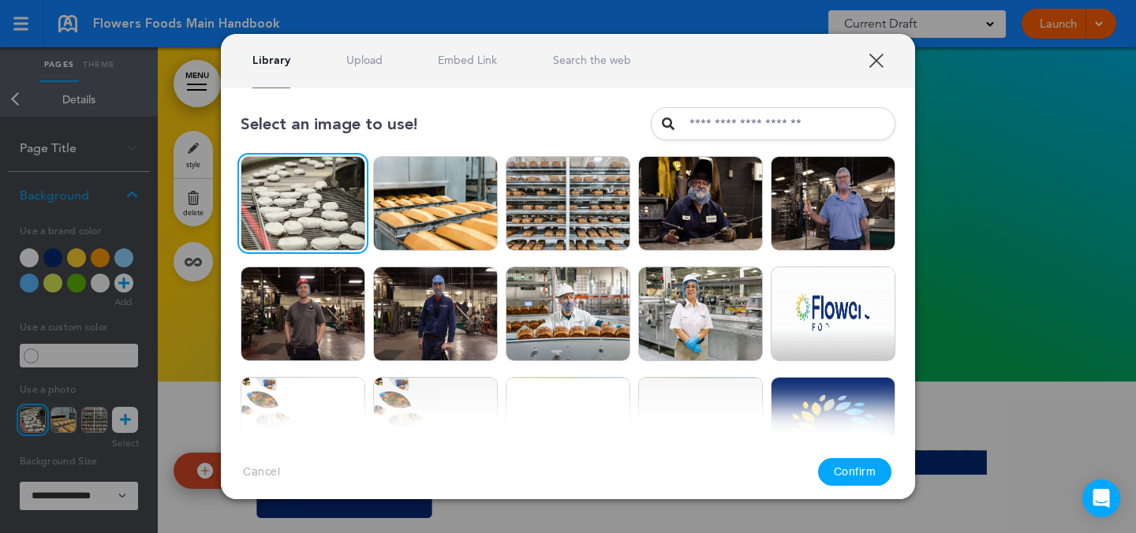
click at [875, 475] on button "Confirm" at bounding box center [855, 472] width 74 height 28
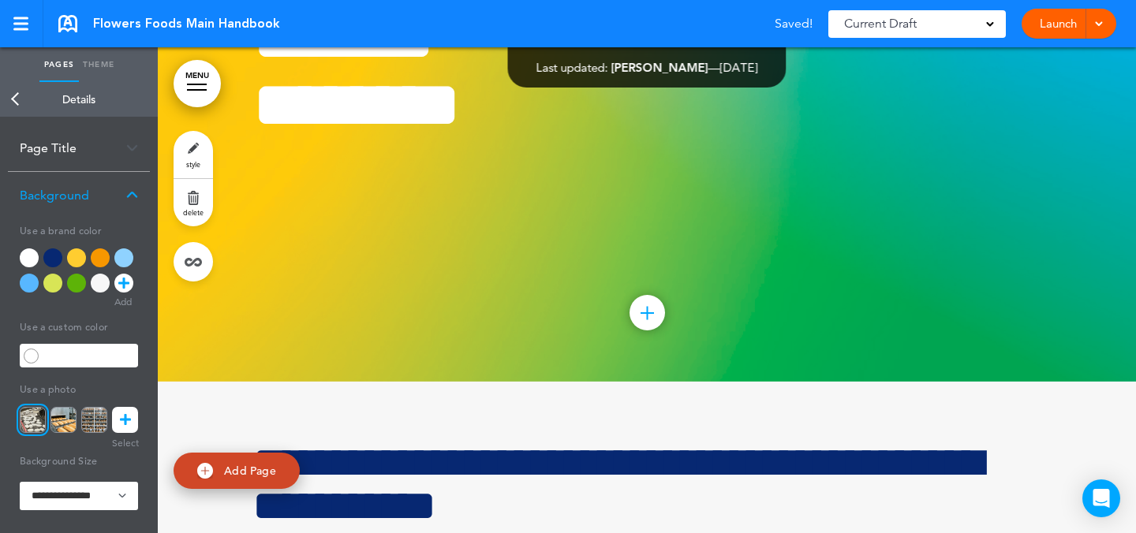
click at [196, 84] on div at bounding box center [197, 85] width 20 height 2
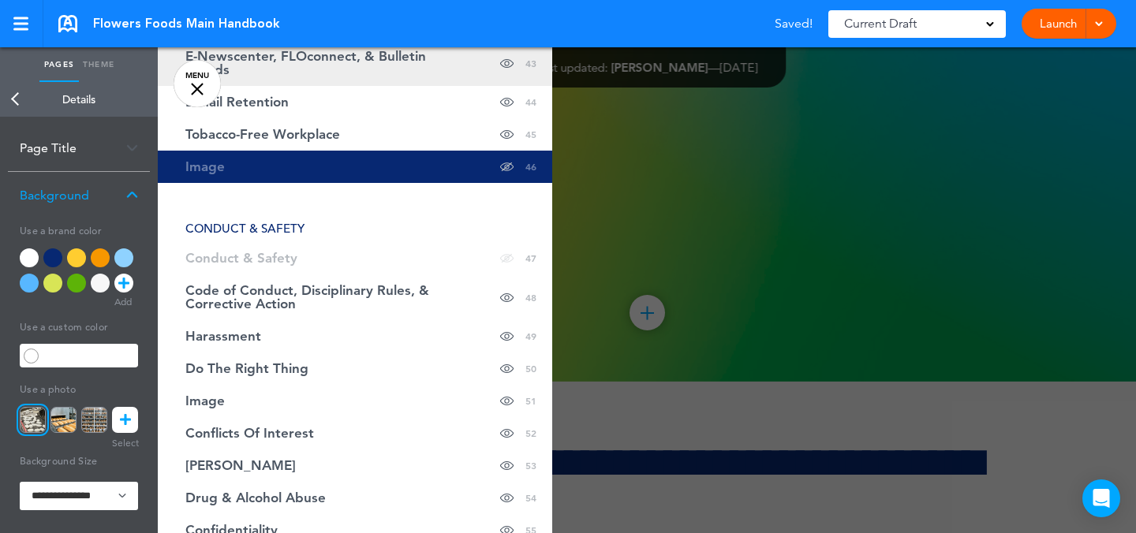
scroll to position [1866, 0]
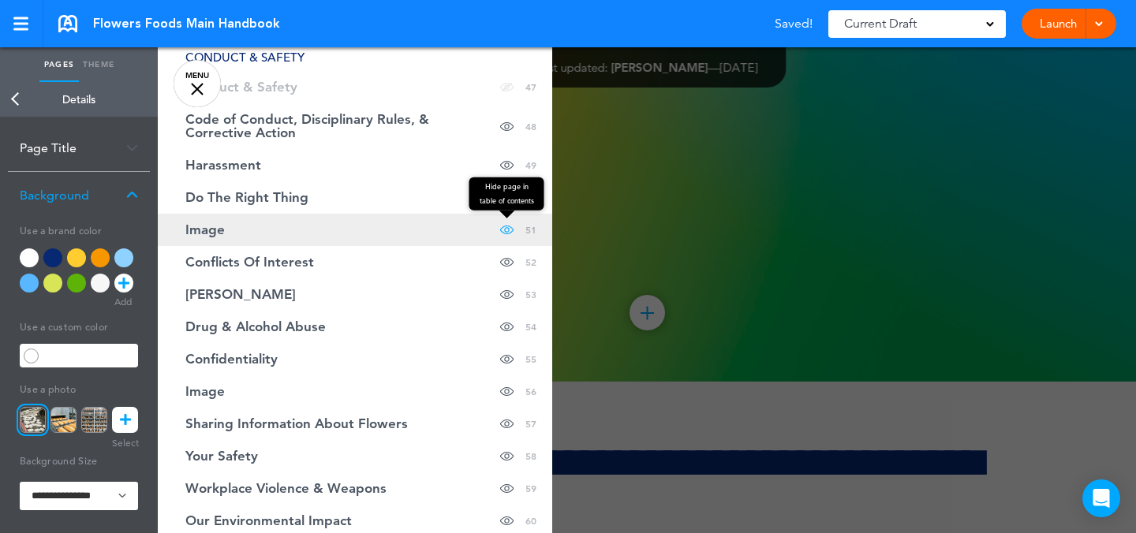
click at [500, 227] on span at bounding box center [506, 230] width 13 height 32
click at [409, 230] on link "Image Hide page in table of contents 51" at bounding box center [355, 230] width 395 height 32
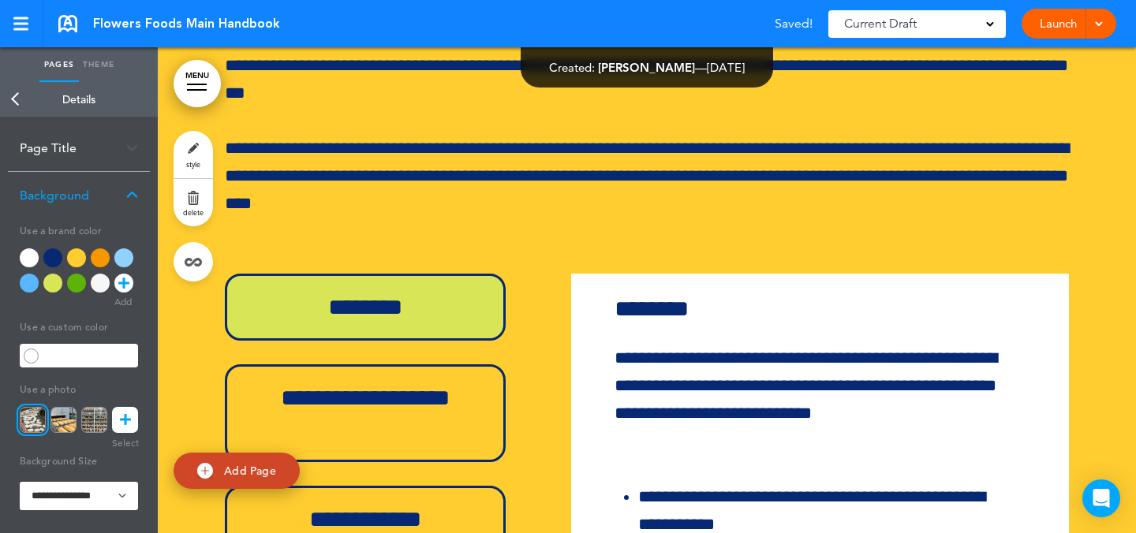
scroll to position [44547, 0]
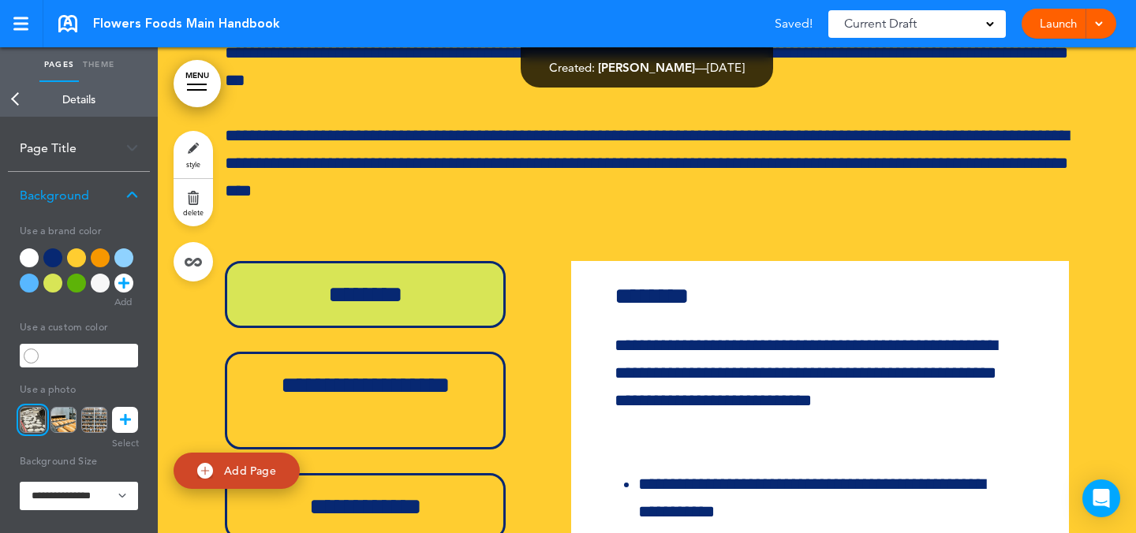
click at [188, 151] on link "style" at bounding box center [193, 154] width 39 height 47
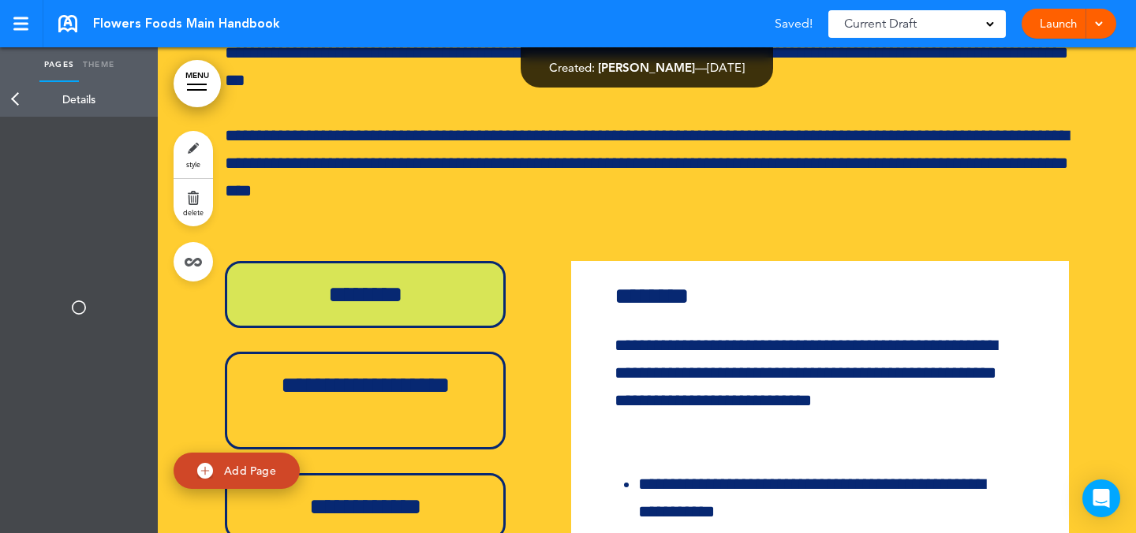
click at [126, 424] on div at bounding box center [79, 307] width 158 height 451
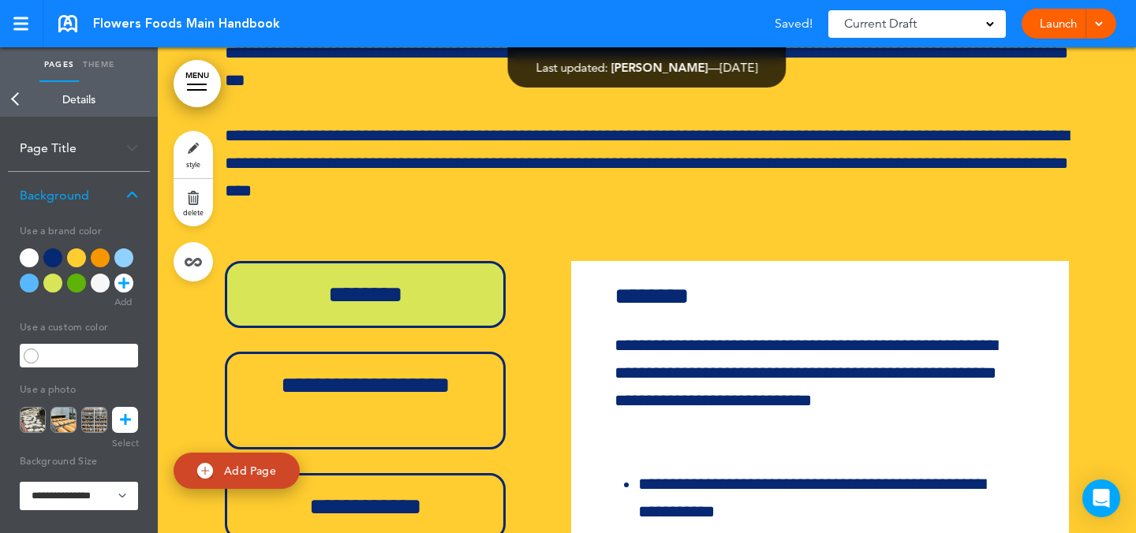
click at [123, 413] on icon at bounding box center [125, 420] width 11 height 26
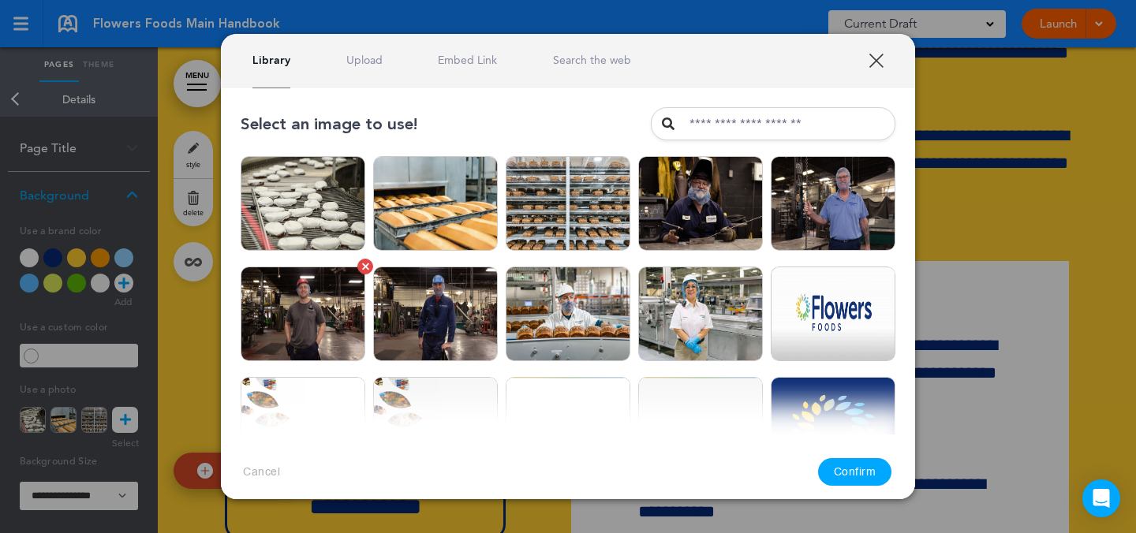
click at [321, 342] on img at bounding box center [303, 314] width 125 height 95
click at [803, 219] on img at bounding box center [833, 203] width 125 height 95
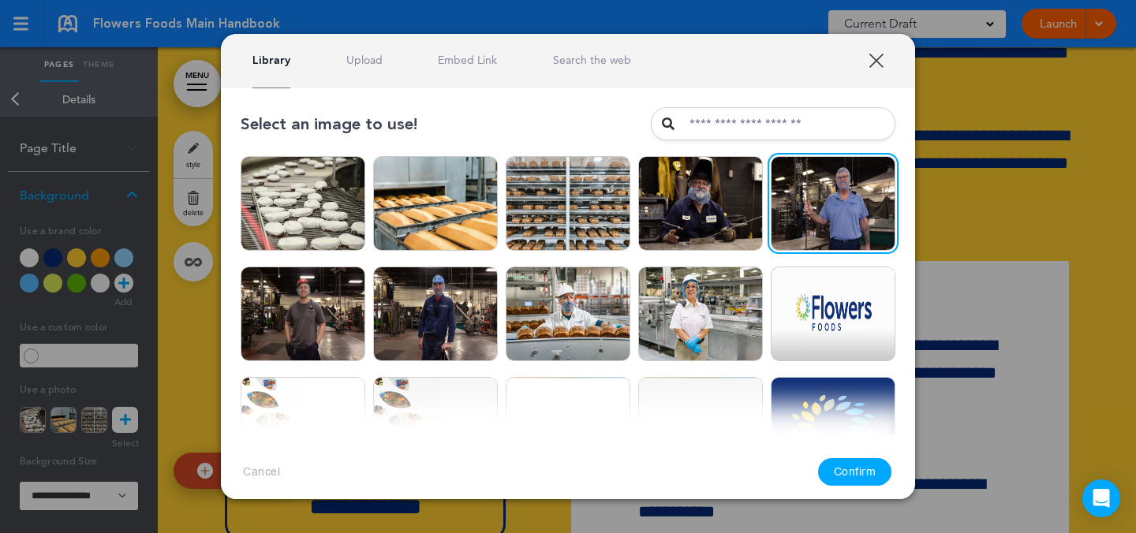
click at [847, 470] on button "Confirm" at bounding box center [855, 472] width 74 height 28
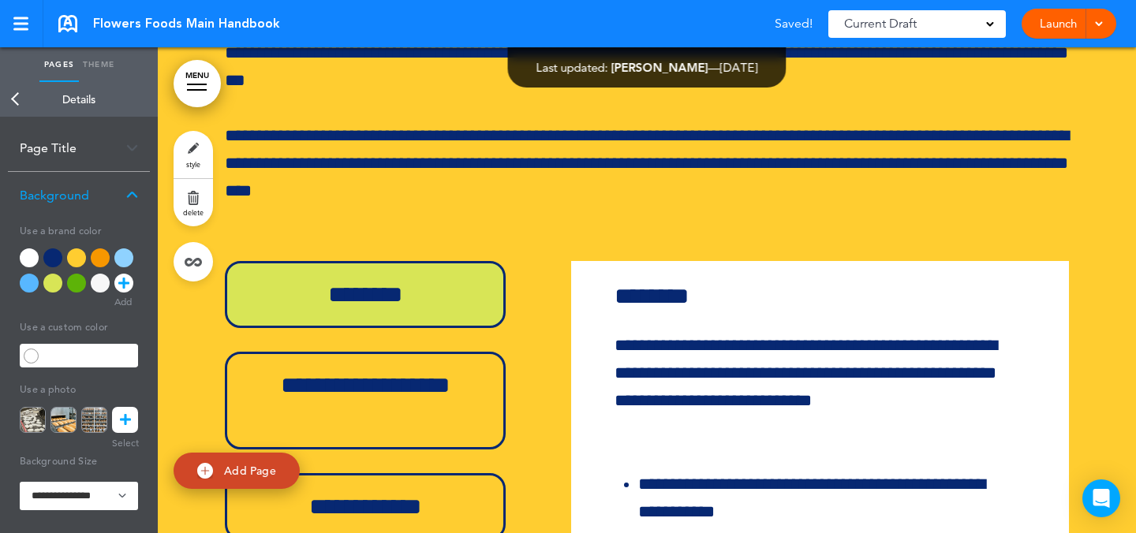
click at [200, 80] on link "MENU" at bounding box center [197, 83] width 47 height 47
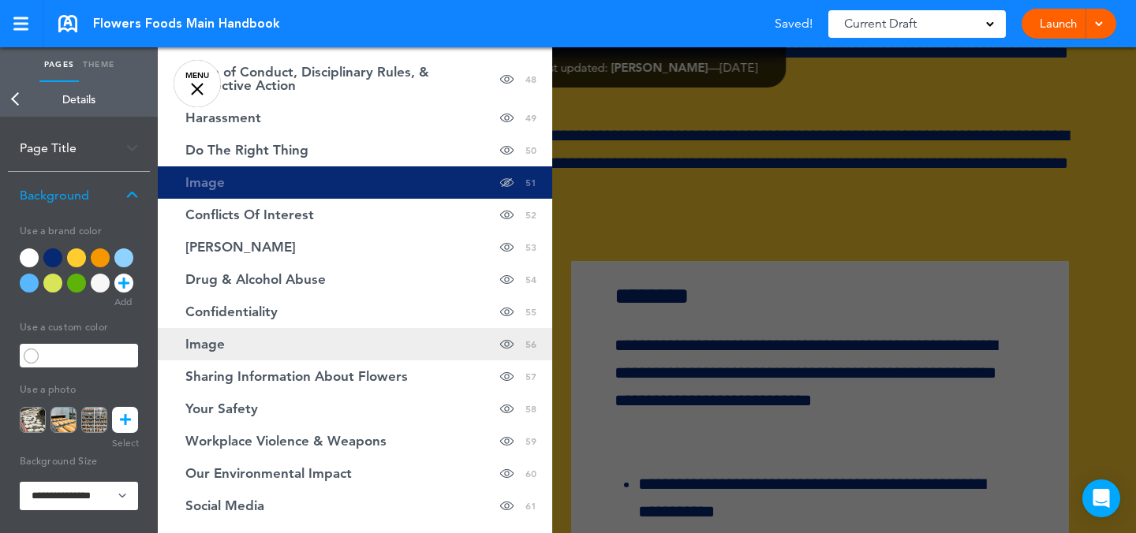
scroll to position [1918, 0]
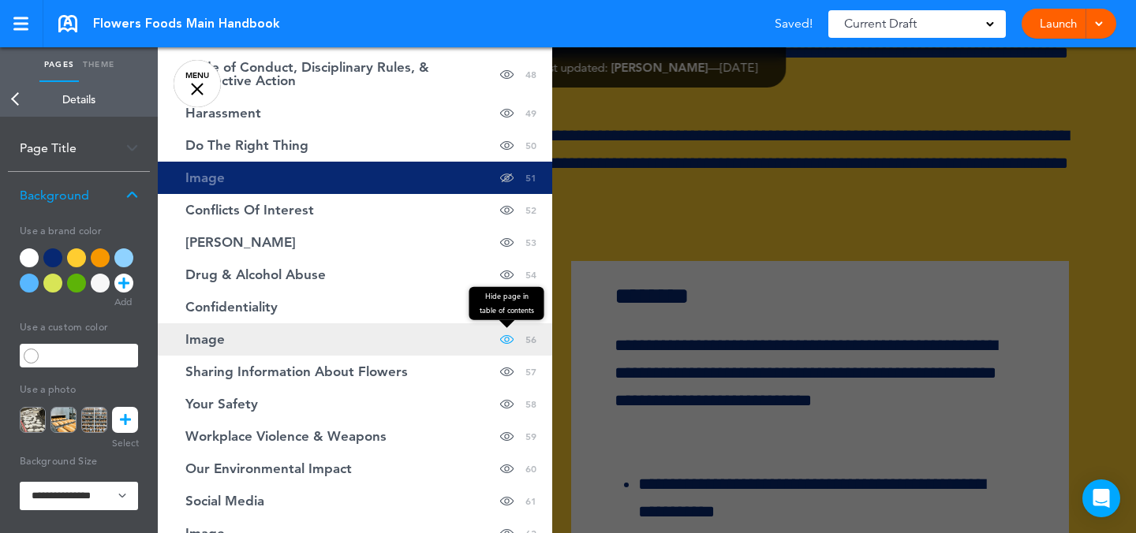
click at [500, 338] on span at bounding box center [506, 339] width 13 height 32
click at [405, 338] on link "Image Hide page in table of contents 56" at bounding box center [355, 339] width 395 height 32
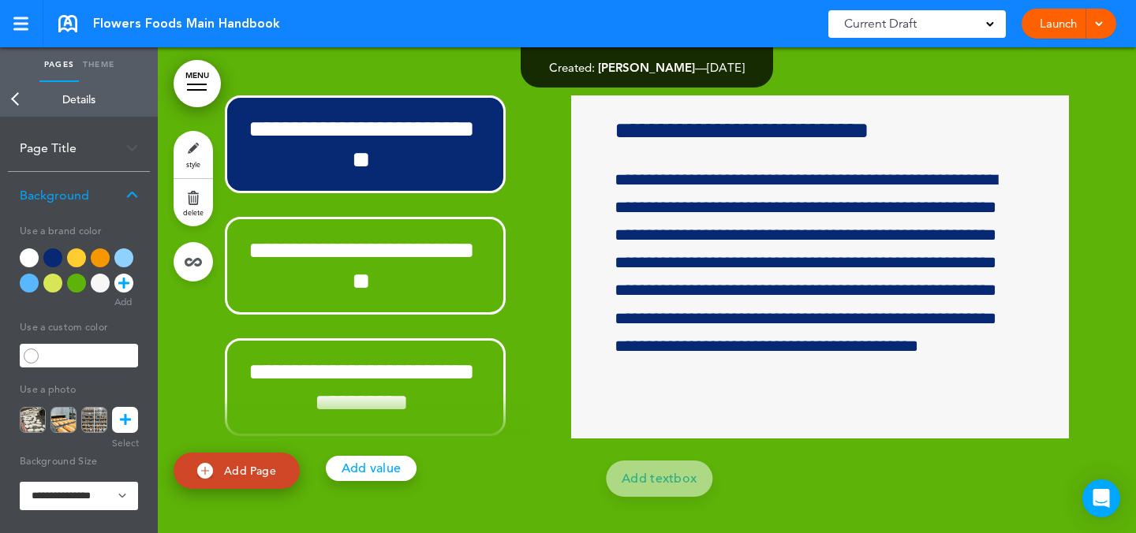
scroll to position [50378, 0]
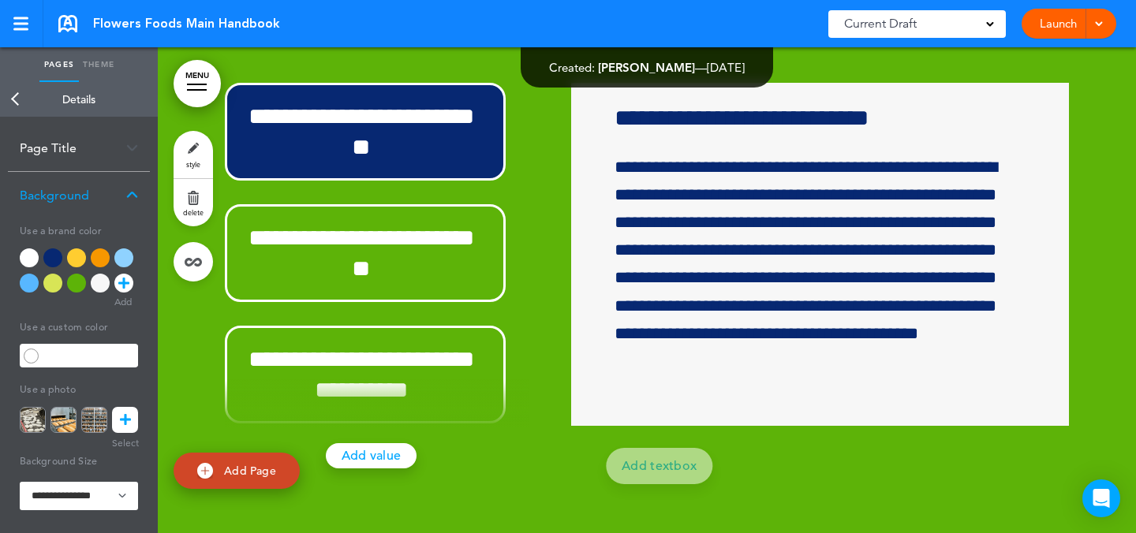
click at [209, 150] on link "style" at bounding box center [193, 154] width 39 height 47
click at [130, 421] on link at bounding box center [125, 420] width 26 height 26
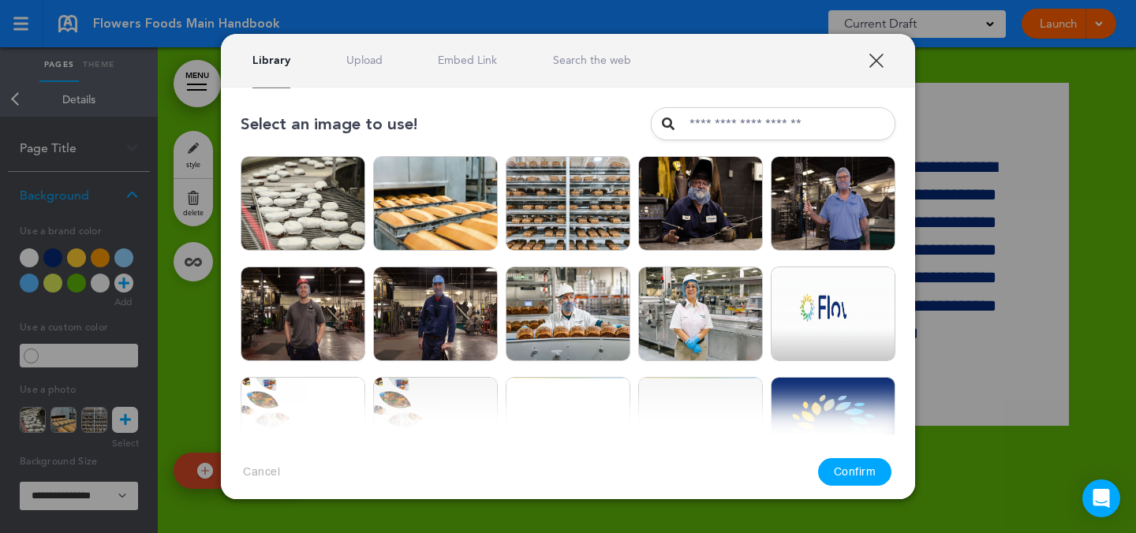
click at [368, 64] on link "Upload" at bounding box center [364, 60] width 36 height 15
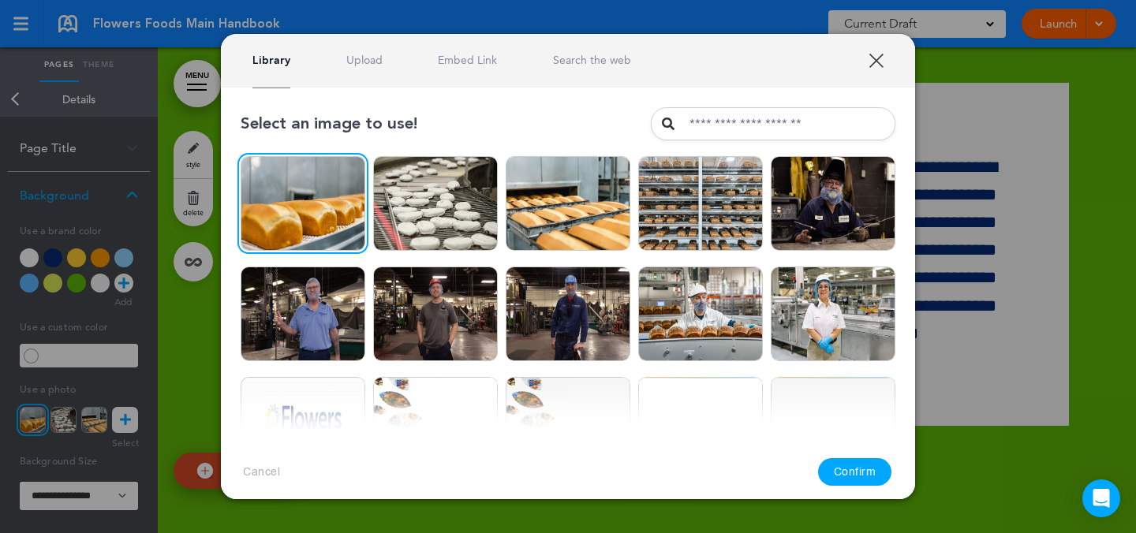
click at [862, 465] on button "Confirm" at bounding box center [855, 472] width 74 height 28
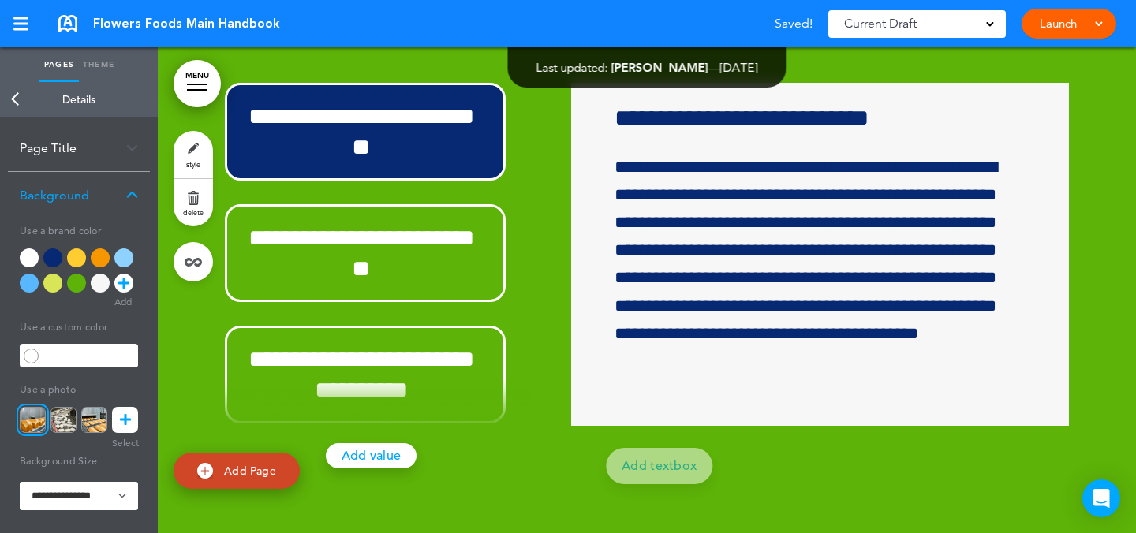
click at [204, 86] on link "MENU" at bounding box center [197, 83] width 47 height 47
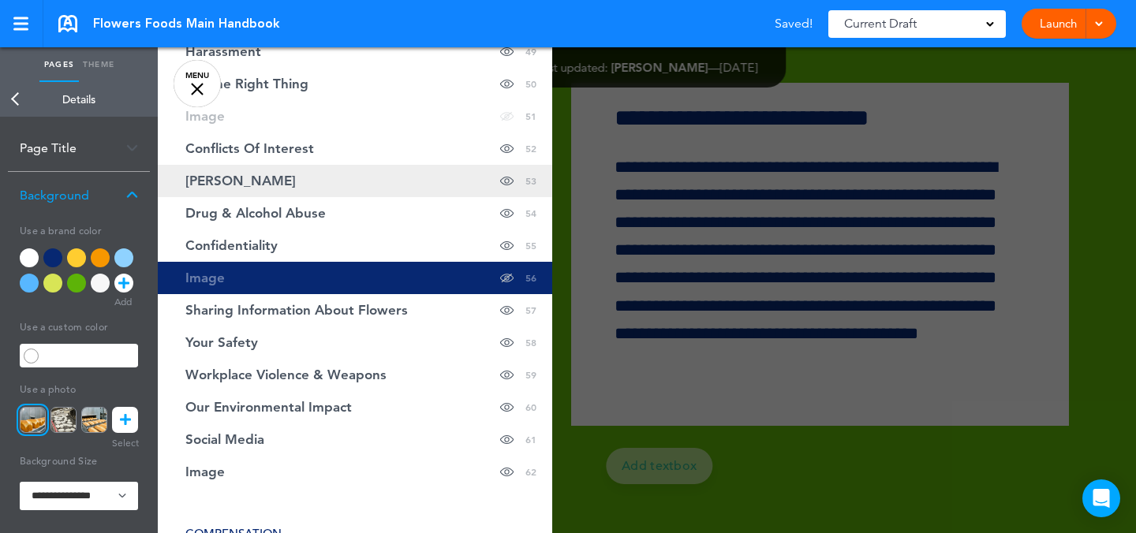
scroll to position [2073, 0]
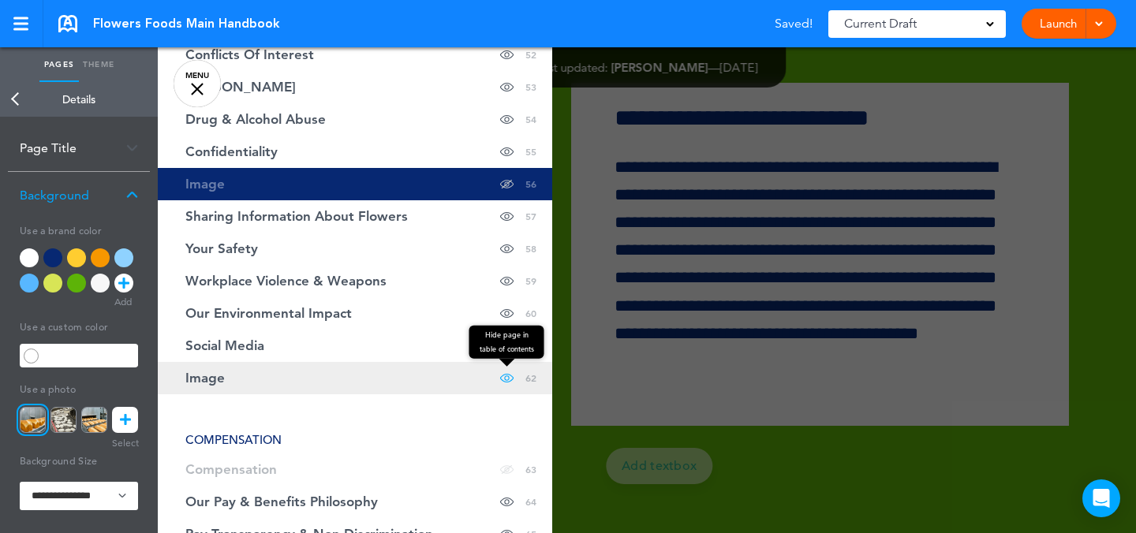
click at [492, 358] on span "Hide page in table of contents" at bounding box center [506, 341] width 75 height 33
click at [451, 369] on link "Image Hide page in table of contents 62" at bounding box center [355, 378] width 395 height 32
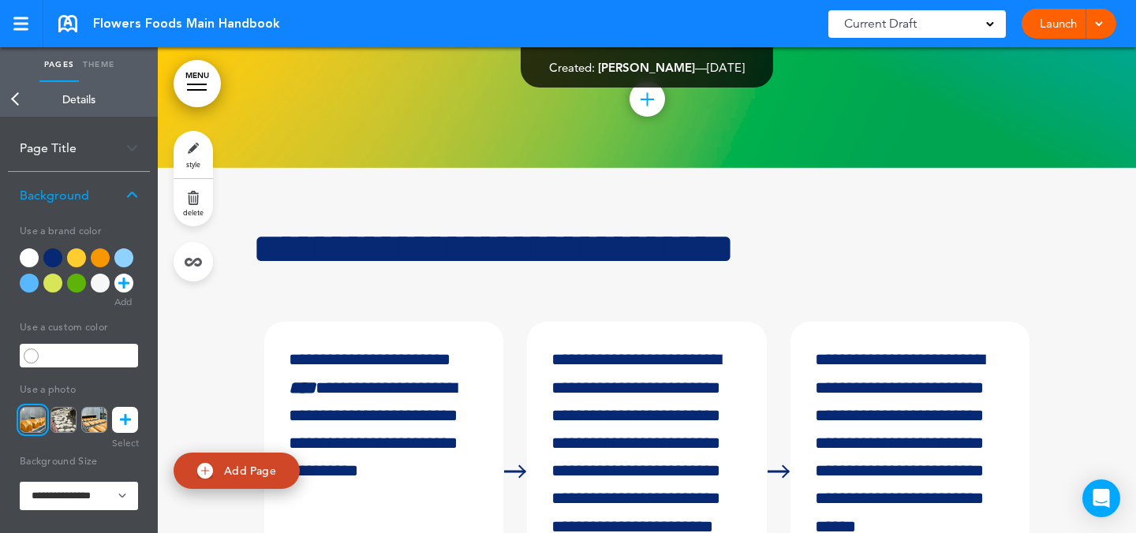
scroll to position [55547, 0]
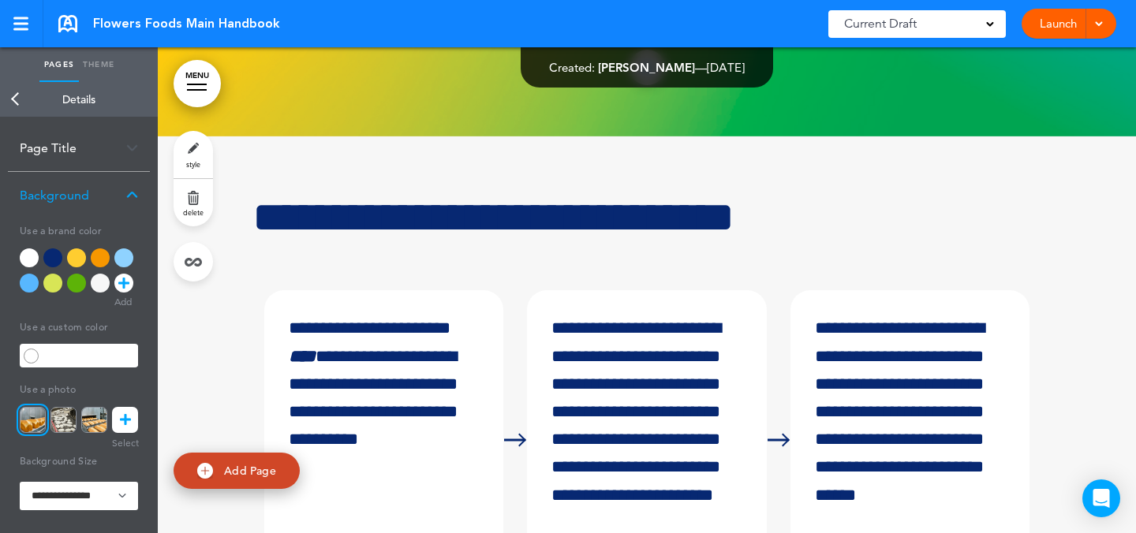
click at [189, 140] on link "style" at bounding box center [193, 154] width 39 height 47
click at [131, 413] on link at bounding box center [125, 420] width 26 height 26
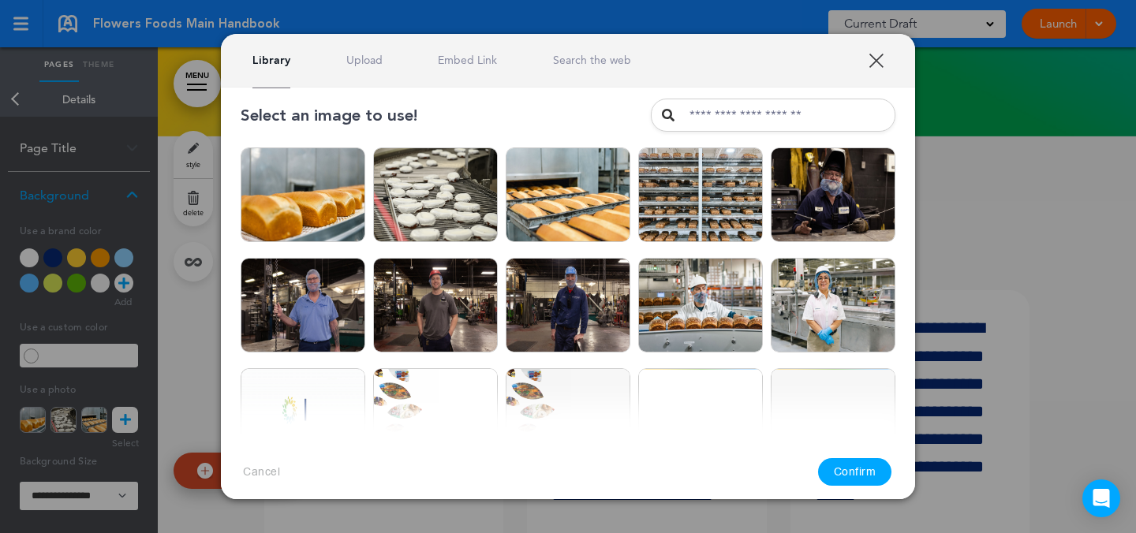
scroll to position [28, 0]
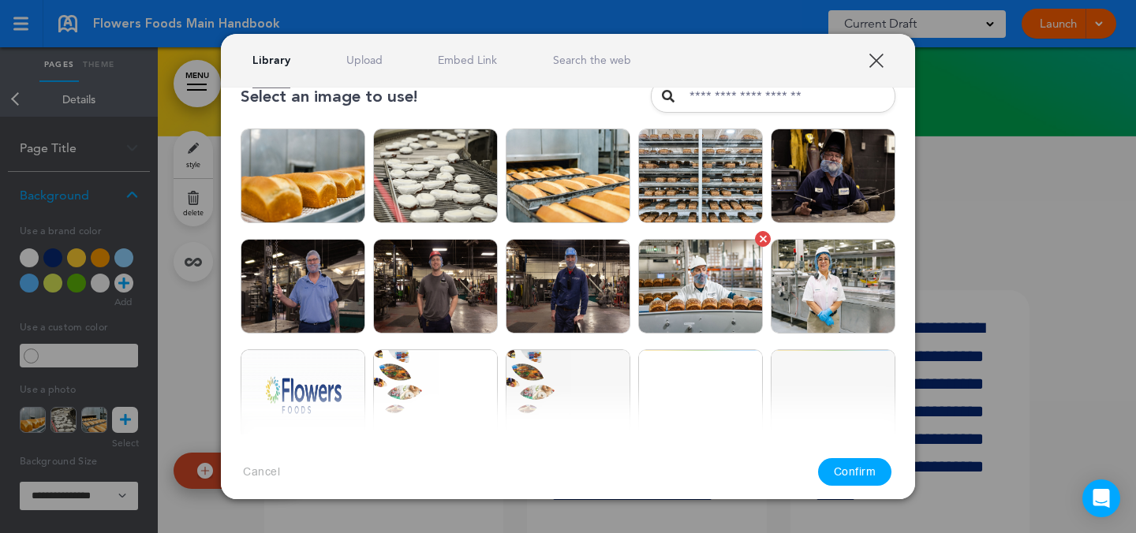
click at [734, 294] on img at bounding box center [700, 286] width 125 height 95
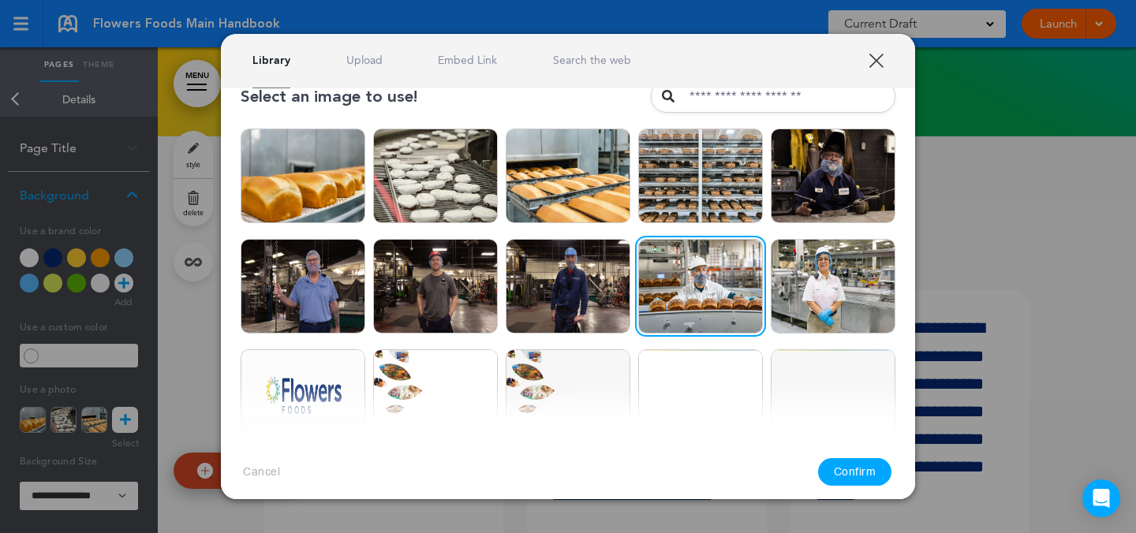
click at [873, 466] on button "Confirm" at bounding box center [855, 472] width 74 height 28
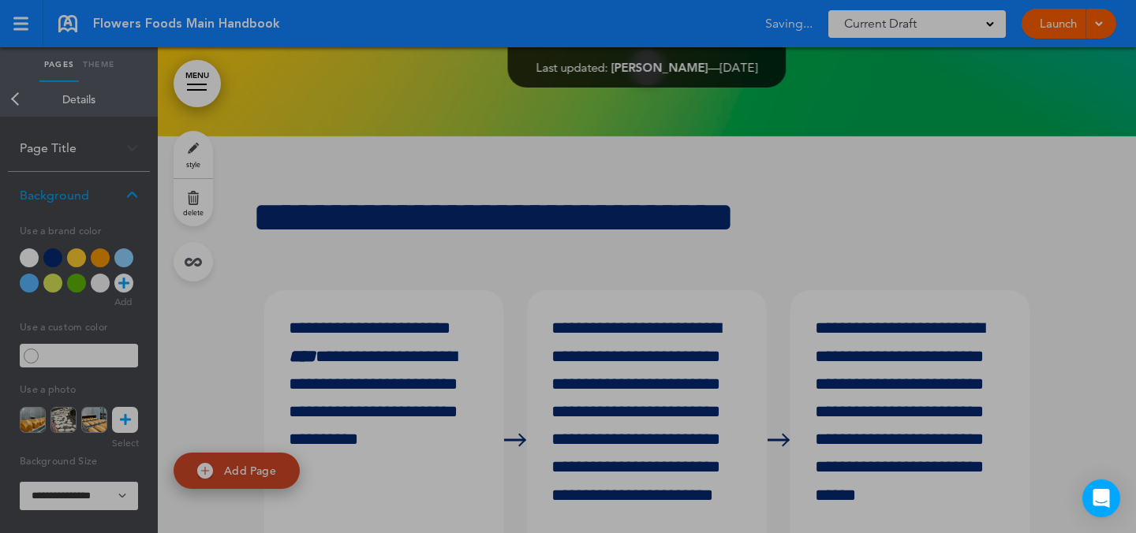
click at [204, 85] on div at bounding box center [568, 266] width 1136 height 533
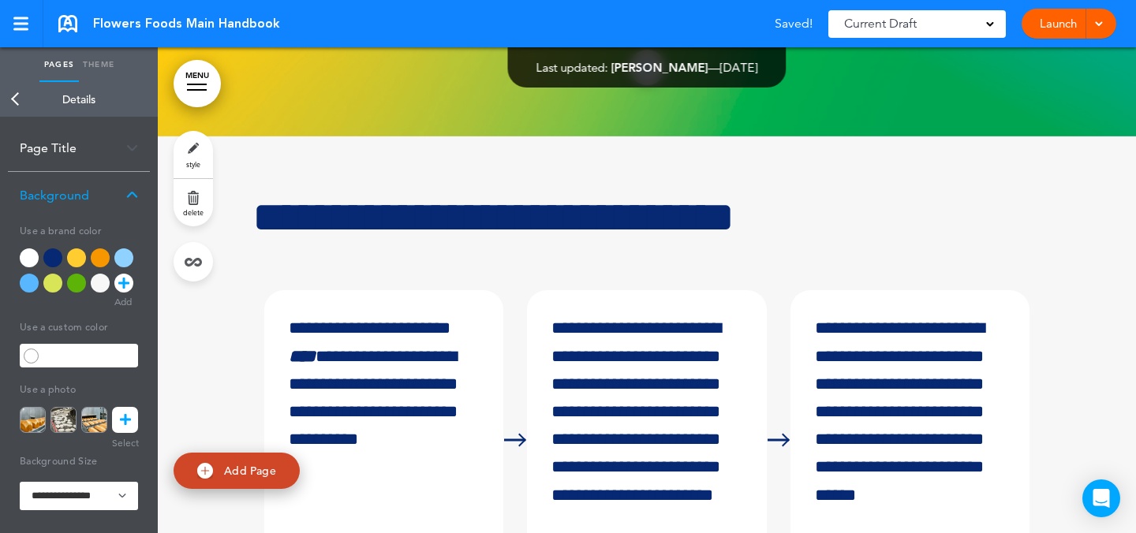
click at [124, 422] on icon at bounding box center [125, 420] width 11 height 26
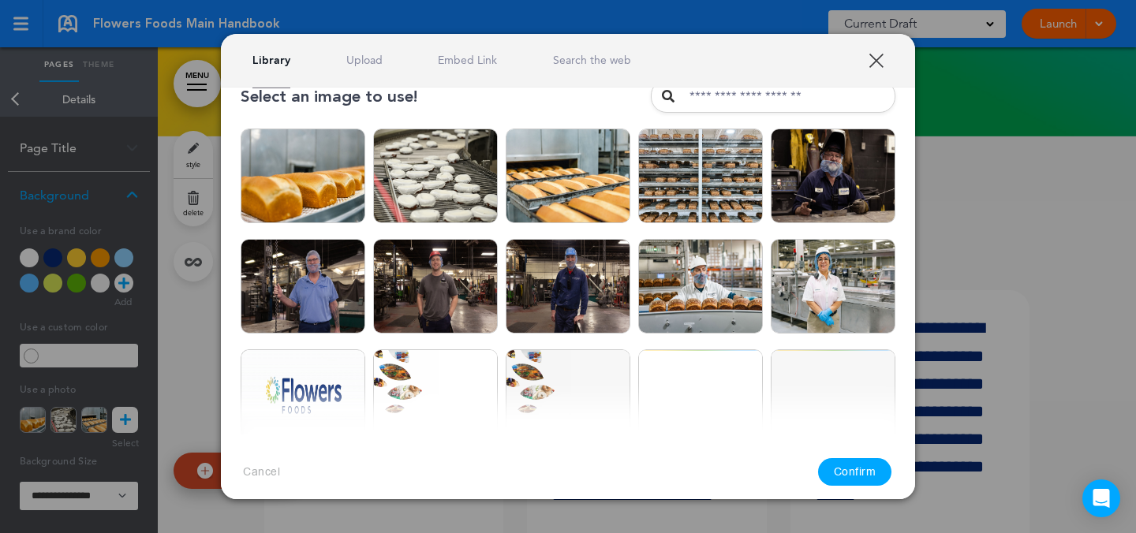
click at [360, 60] on link "Upload" at bounding box center [364, 60] width 36 height 15
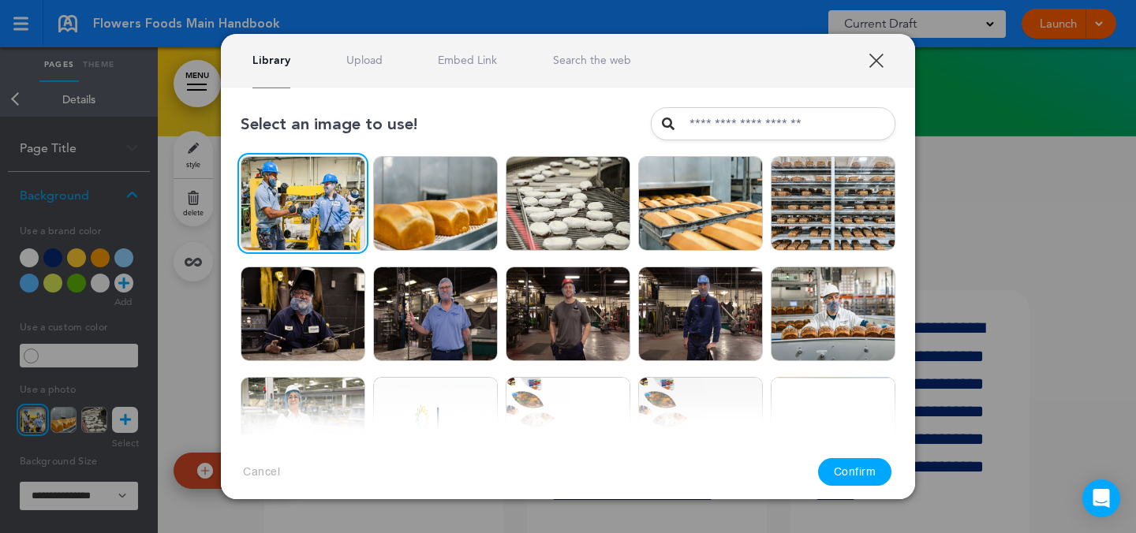
click at [862, 473] on button "Confirm" at bounding box center [855, 472] width 74 height 28
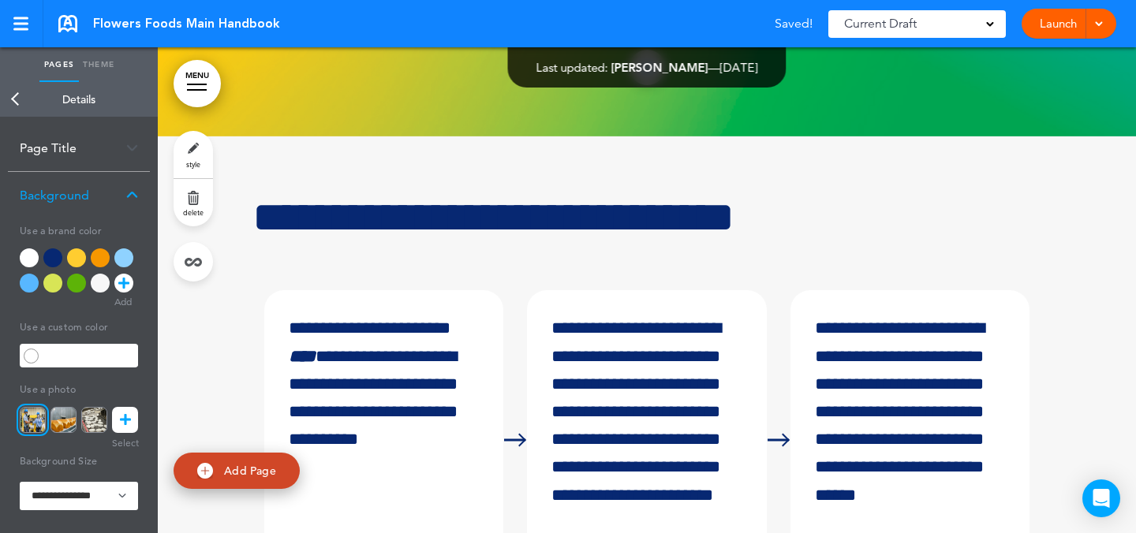
click at [195, 88] on link "MENU" at bounding box center [197, 83] width 47 height 47
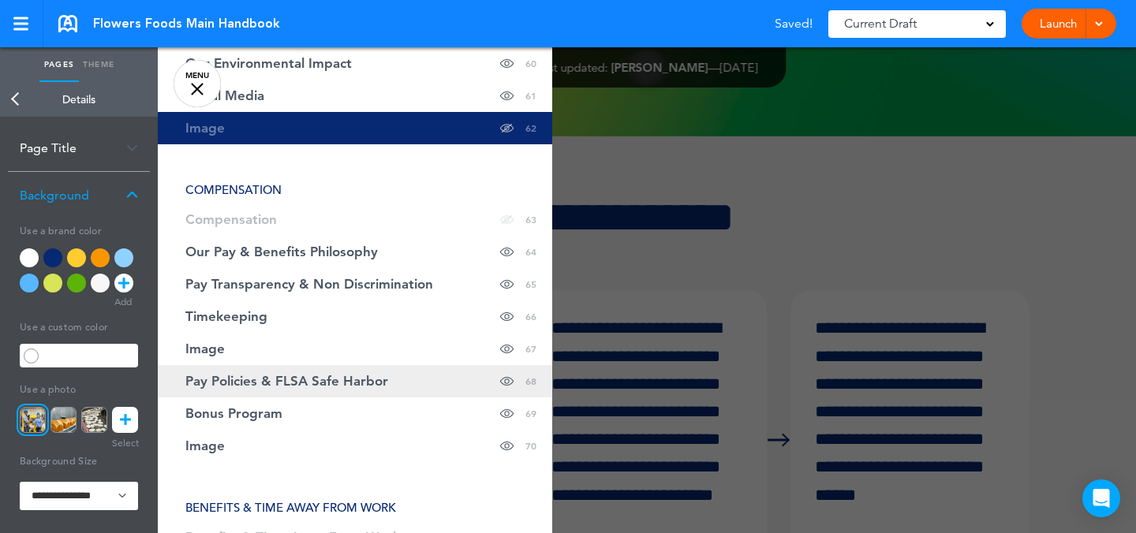
scroll to position [2335, 0]
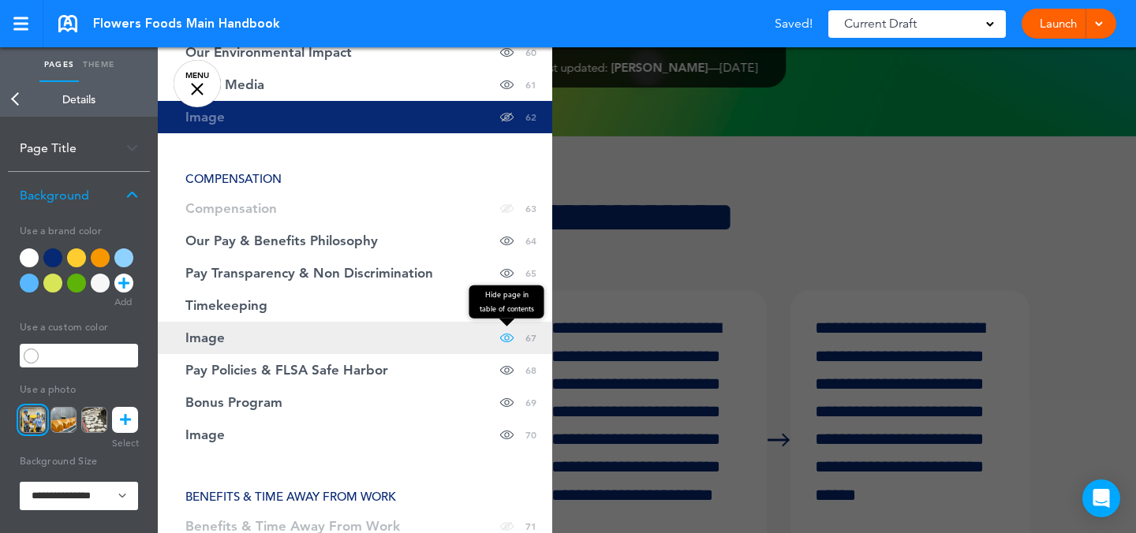
click at [500, 338] on span at bounding box center [506, 338] width 13 height 32
click at [455, 328] on link "Image Hide page in table of contents 67" at bounding box center [355, 338] width 395 height 32
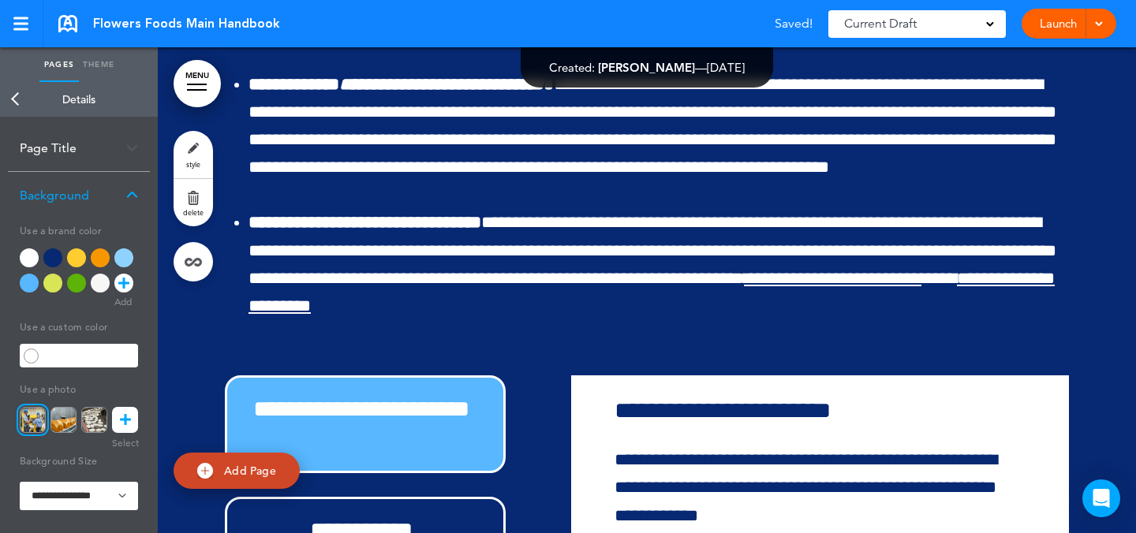
scroll to position [59853, 0]
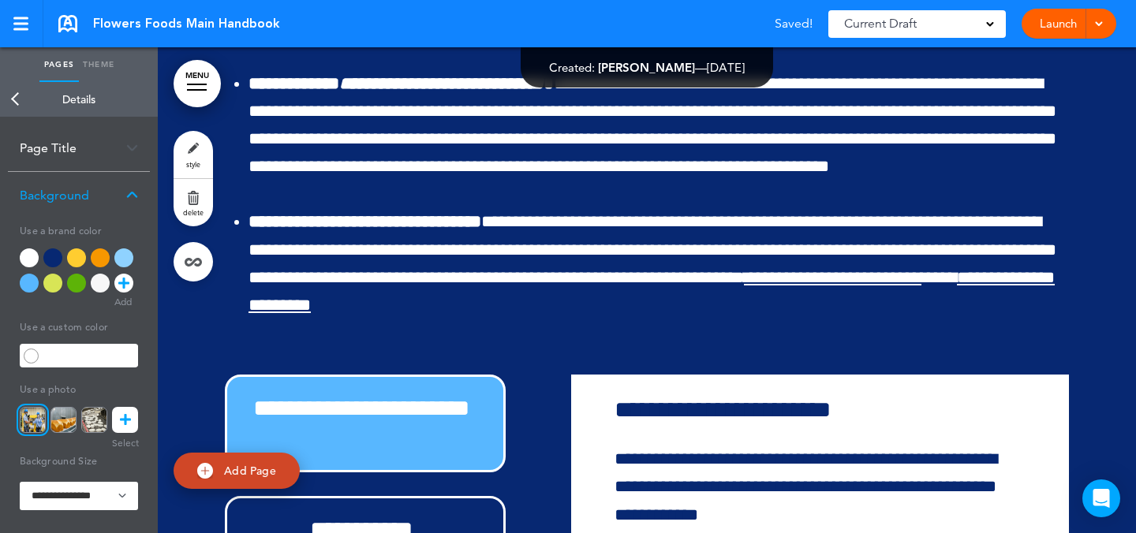
click at [200, 145] on link "style" at bounding box center [193, 154] width 39 height 47
click at [128, 416] on icon at bounding box center [125, 420] width 11 height 26
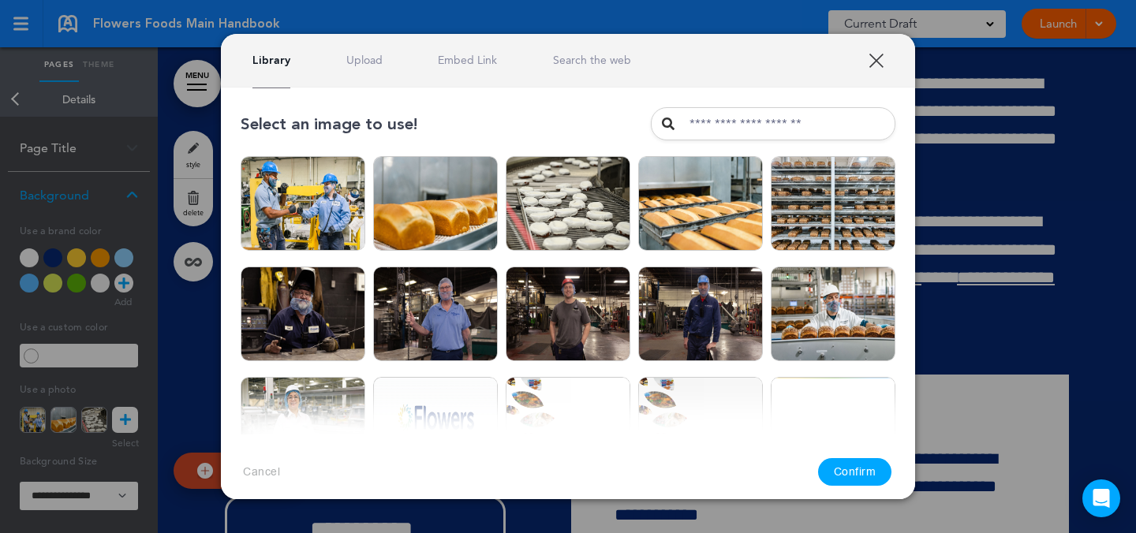
click at [346, 63] on link "Upload" at bounding box center [364, 60] width 36 height 15
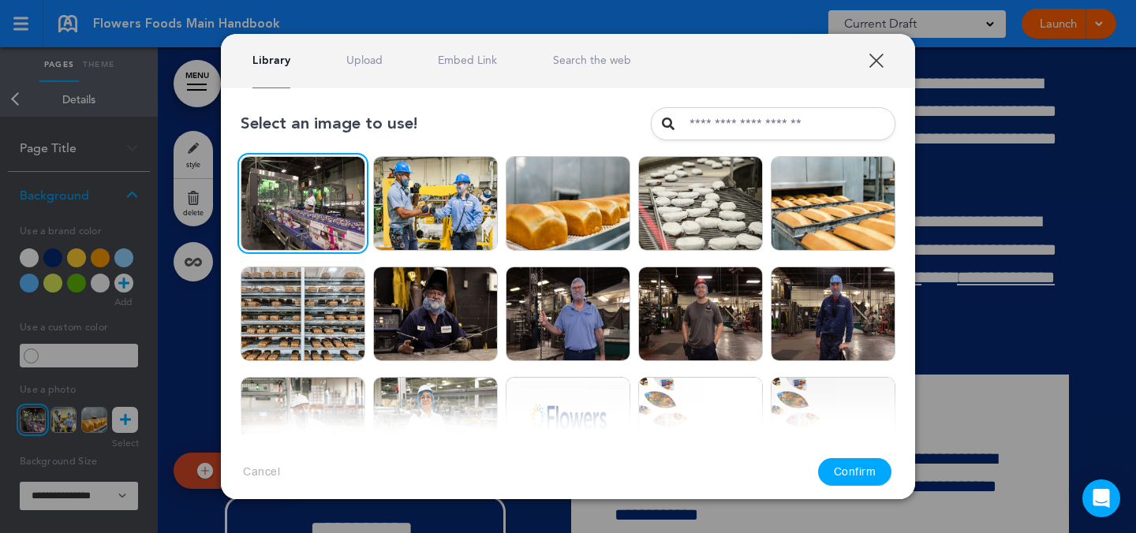
click at [871, 469] on button "Confirm" at bounding box center [855, 472] width 74 height 28
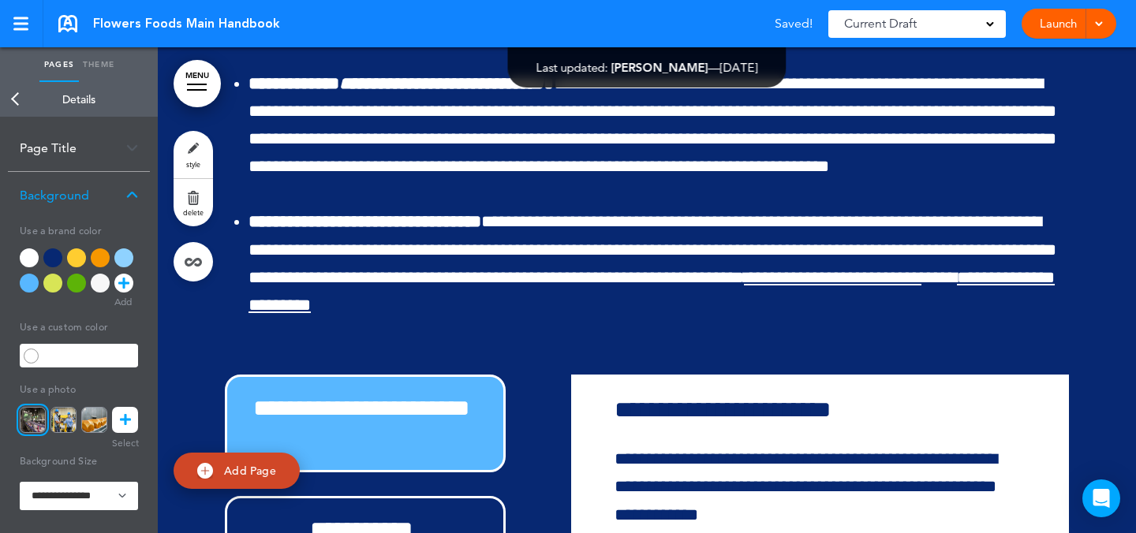
click at [175, 84] on link "MENU" at bounding box center [197, 83] width 47 height 47
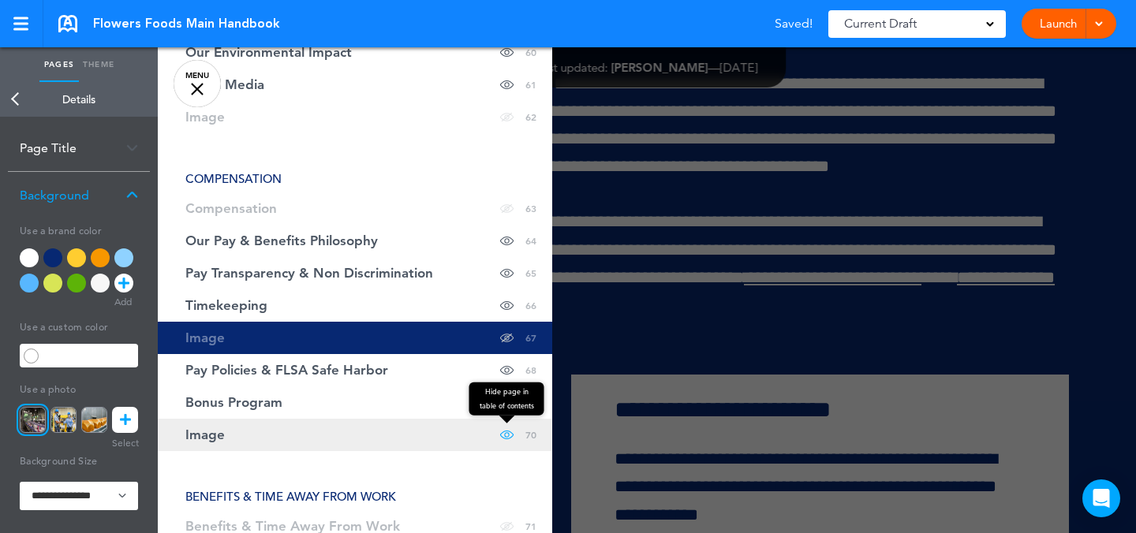
click at [500, 432] on span at bounding box center [506, 435] width 13 height 32
click at [441, 432] on link "Image Hide page in table of contents 70" at bounding box center [355, 435] width 395 height 32
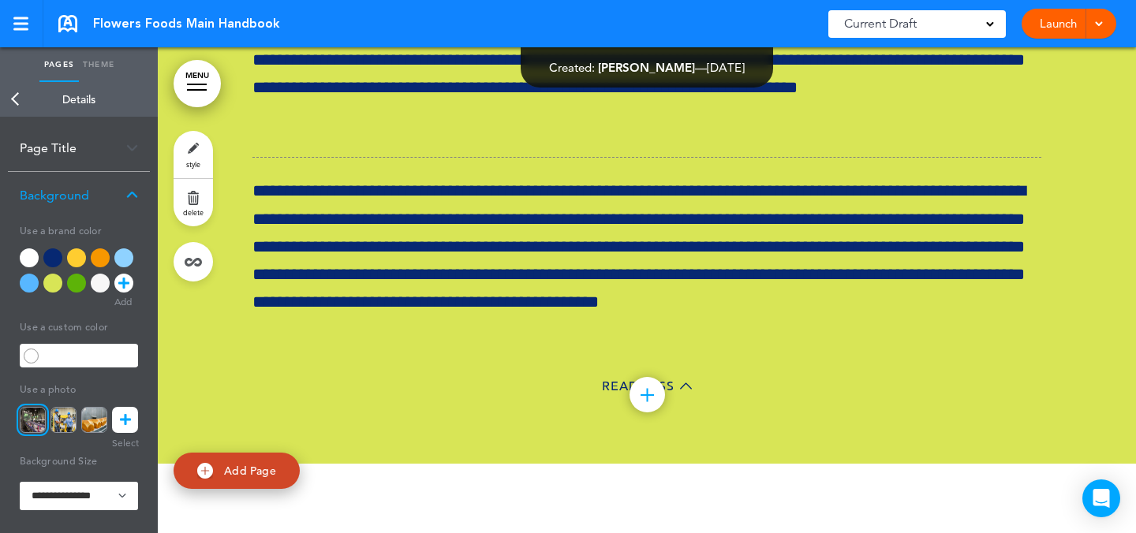
scroll to position [62639, 0]
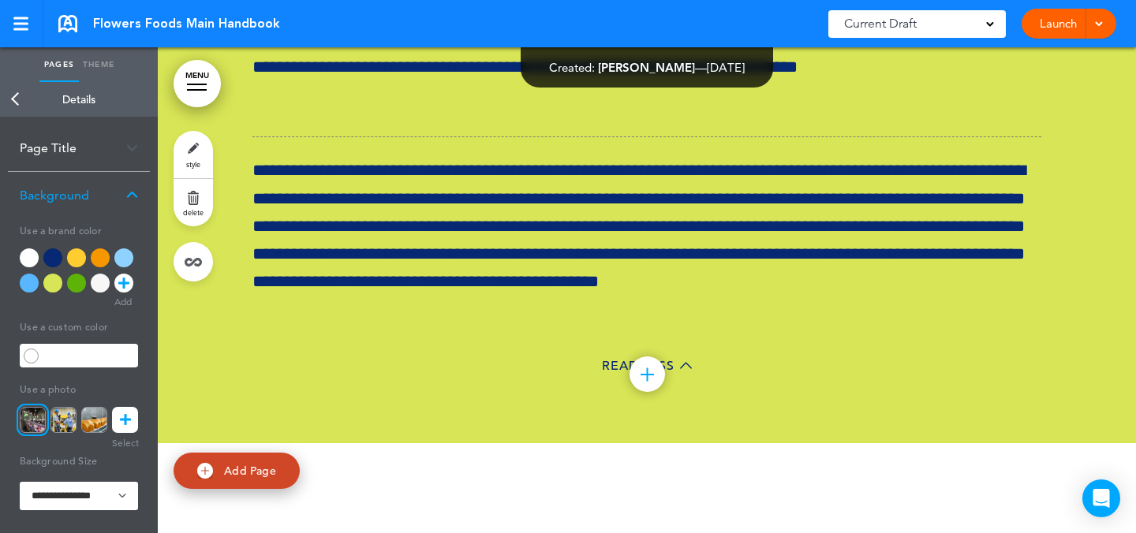
click at [202, 143] on link "style" at bounding box center [193, 154] width 39 height 47
click at [129, 413] on icon at bounding box center [125, 420] width 11 height 26
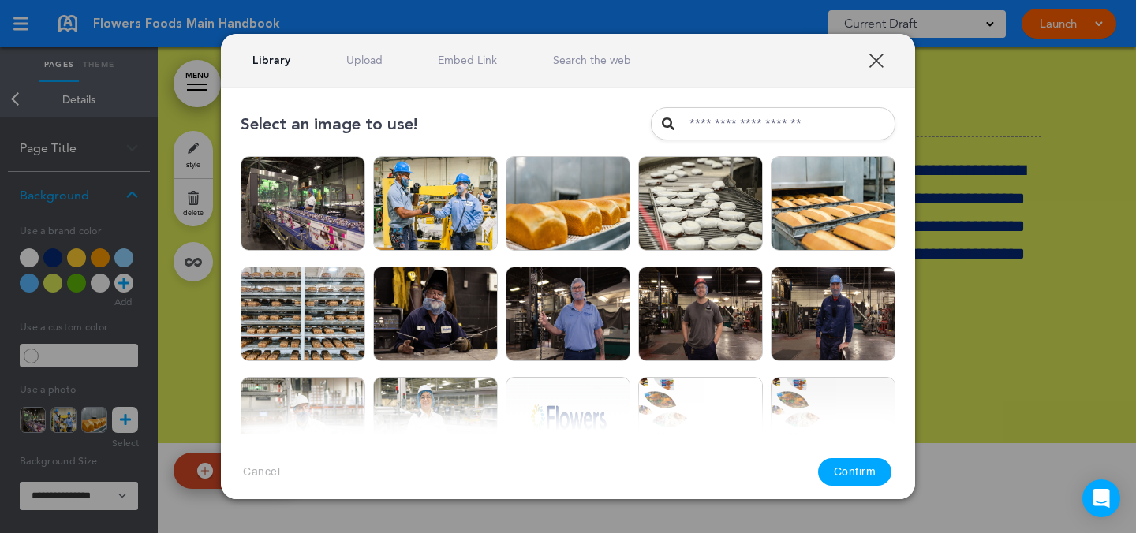
click at [363, 54] on link "Upload" at bounding box center [364, 60] width 36 height 15
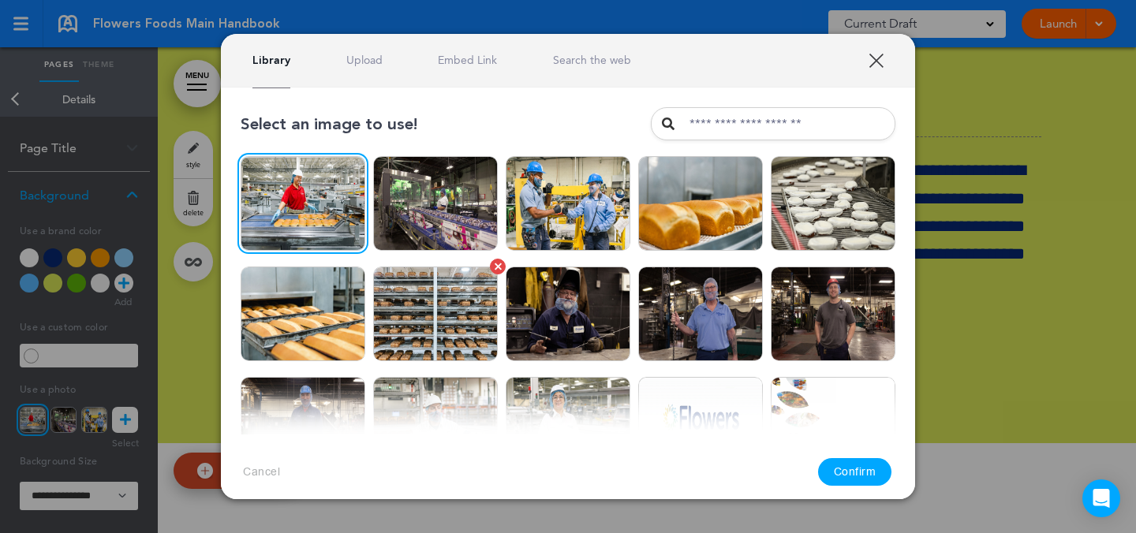
drag, startPoint x: 865, startPoint y: 477, endPoint x: 449, endPoint y: 347, distance: 435.7
click at [865, 477] on button "Confirm" at bounding box center [855, 472] width 74 height 28
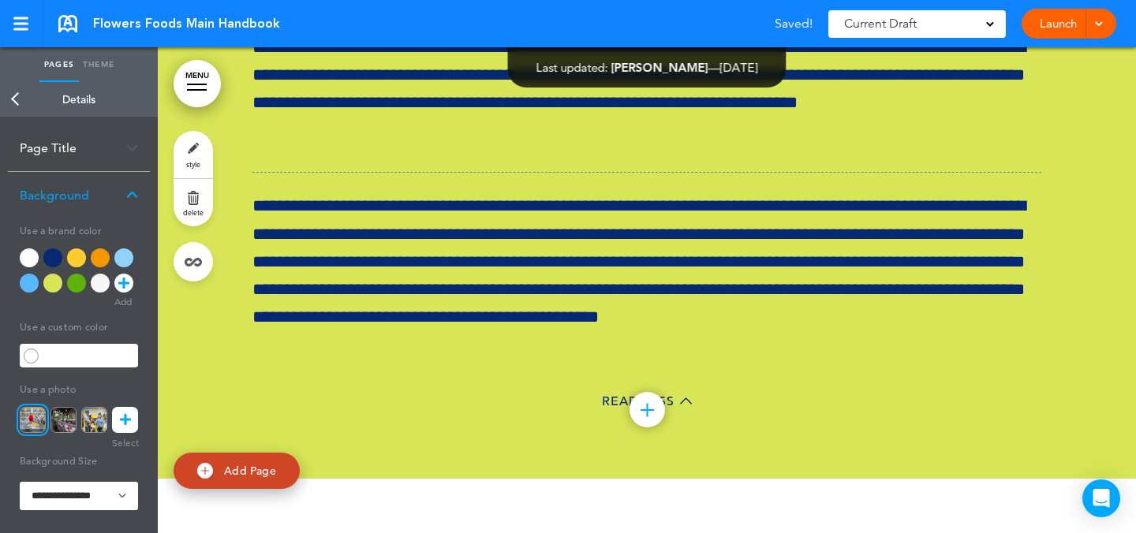
scroll to position [62617, 0]
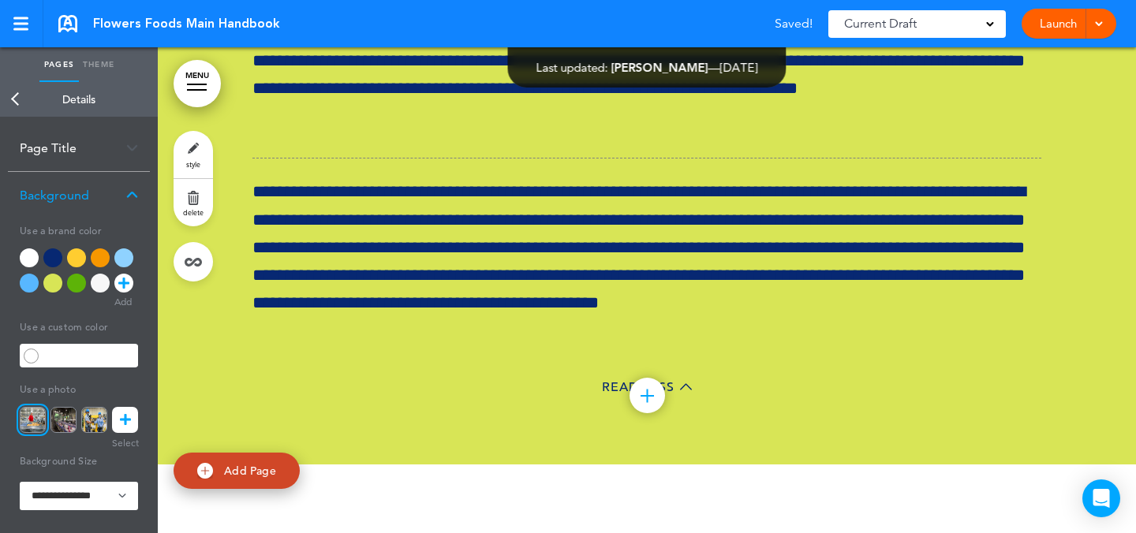
click at [125, 410] on icon at bounding box center [125, 420] width 11 height 26
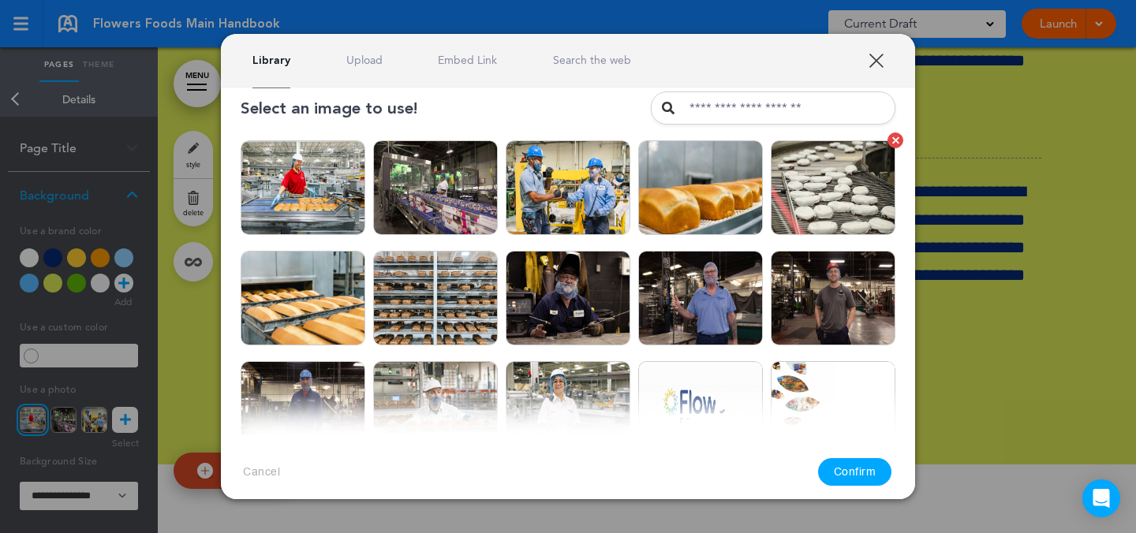
scroll to position [17, 0]
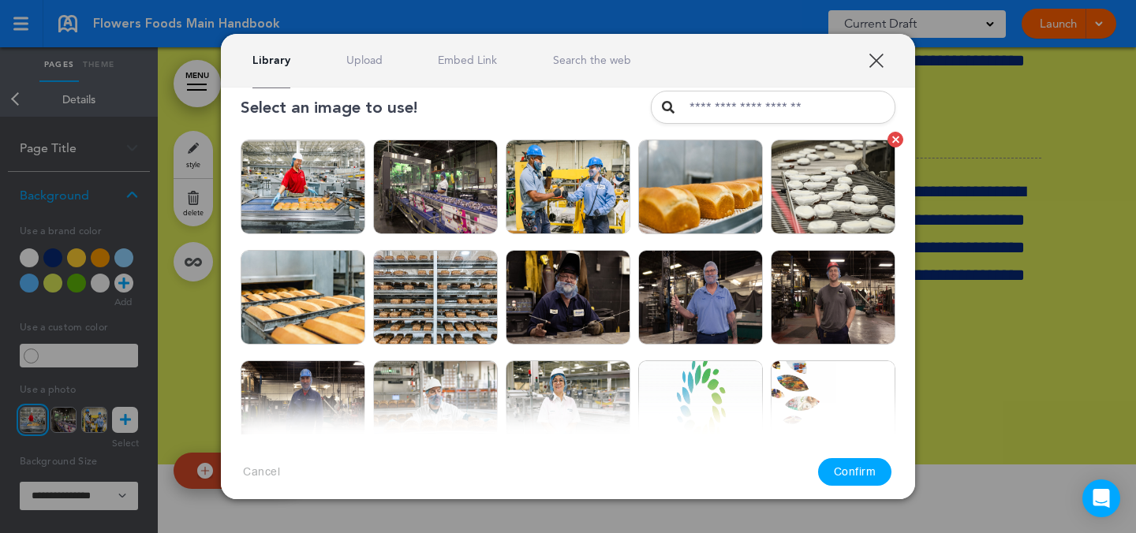
click at [797, 222] on img at bounding box center [833, 187] width 125 height 95
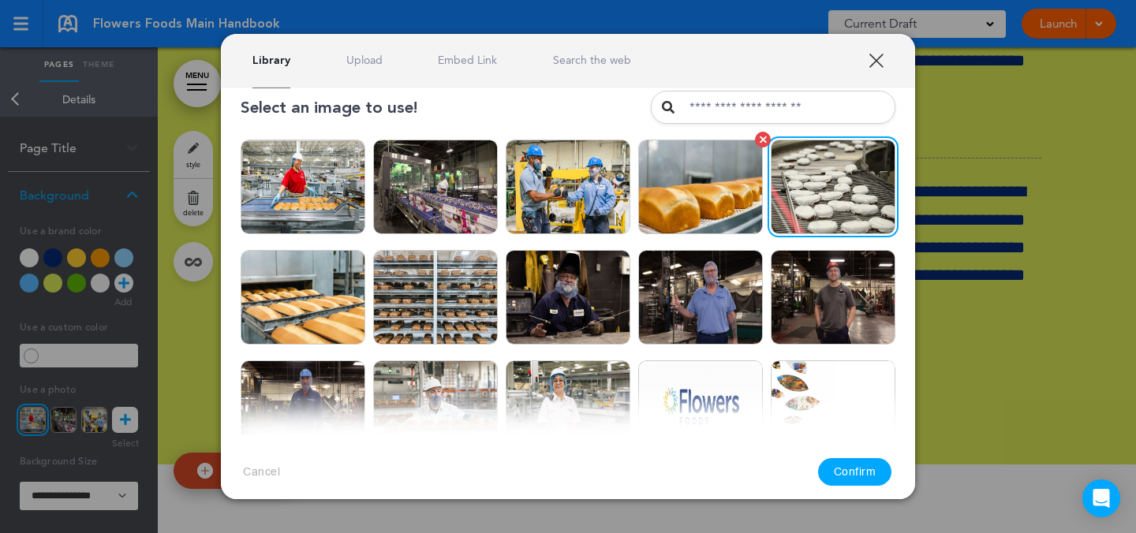
click at [713, 212] on img at bounding box center [700, 187] width 125 height 95
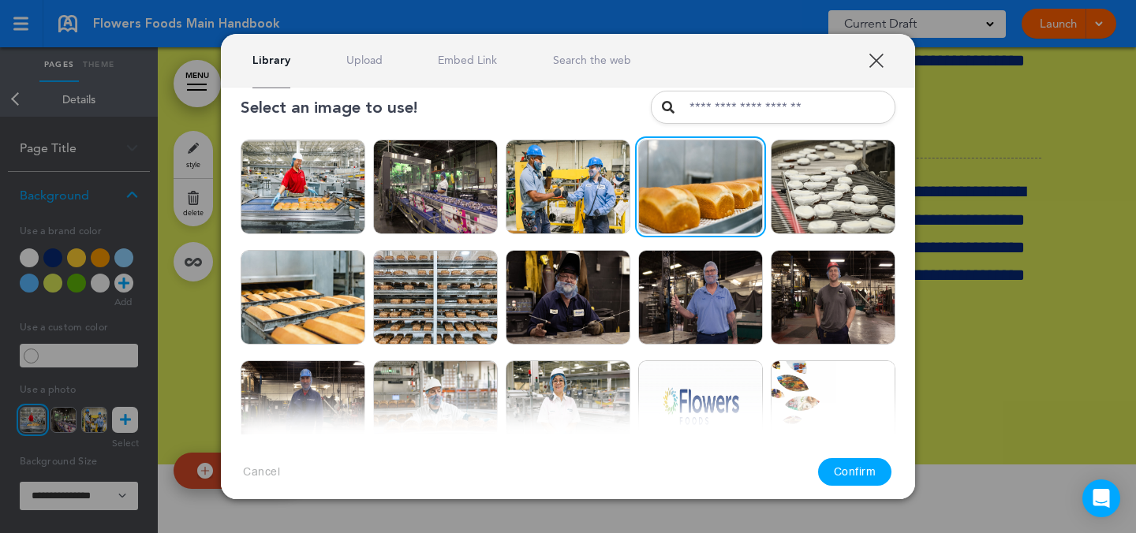
click at [851, 473] on button "Confirm" at bounding box center [855, 472] width 74 height 28
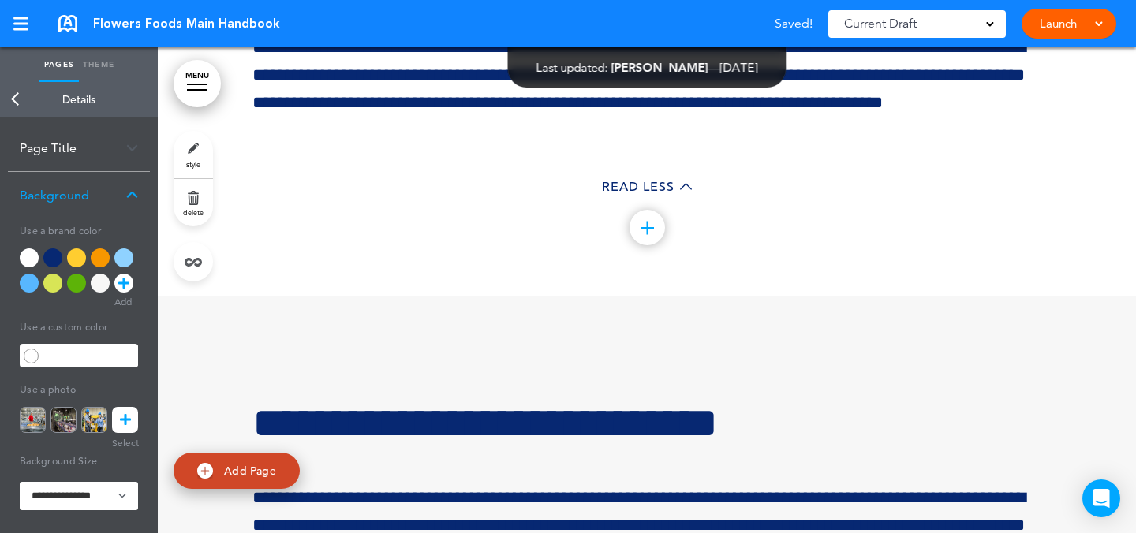
scroll to position [63149, 0]
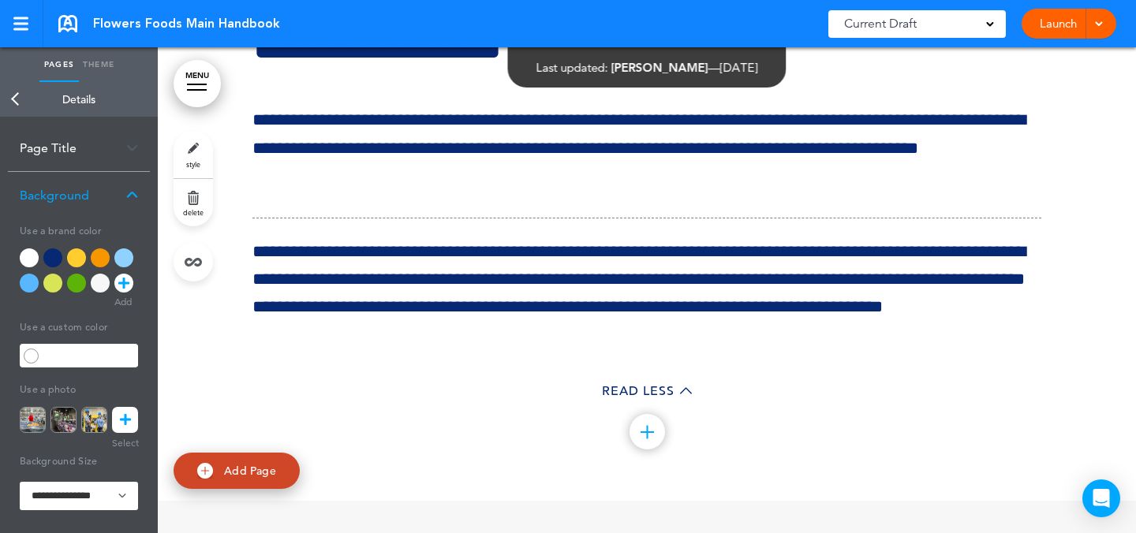
click at [126, 422] on icon at bounding box center [125, 420] width 11 height 26
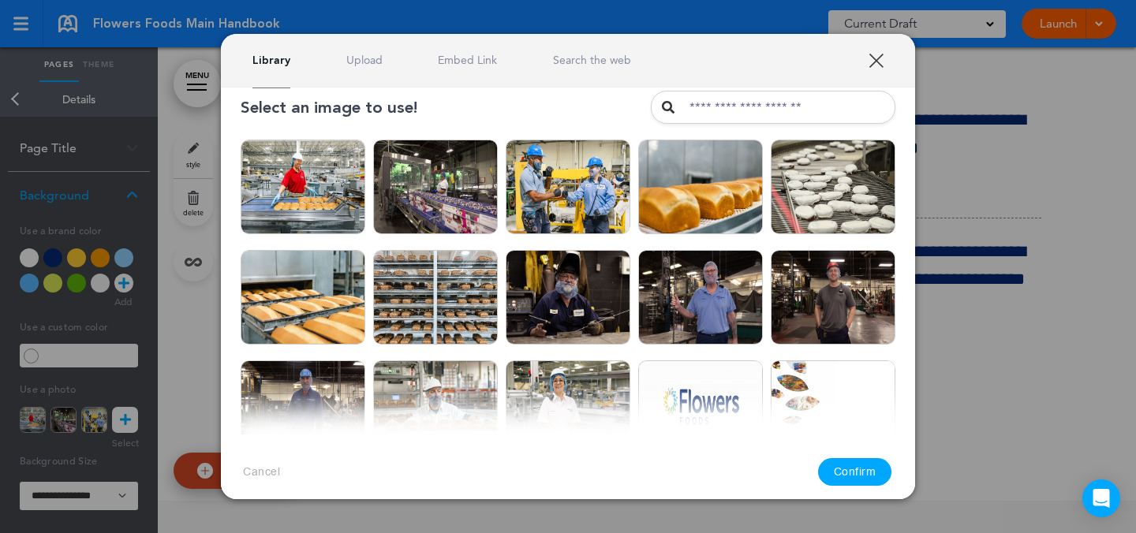
click at [380, 65] on link "Upload" at bounding box center [364, 60] width 36 height 15
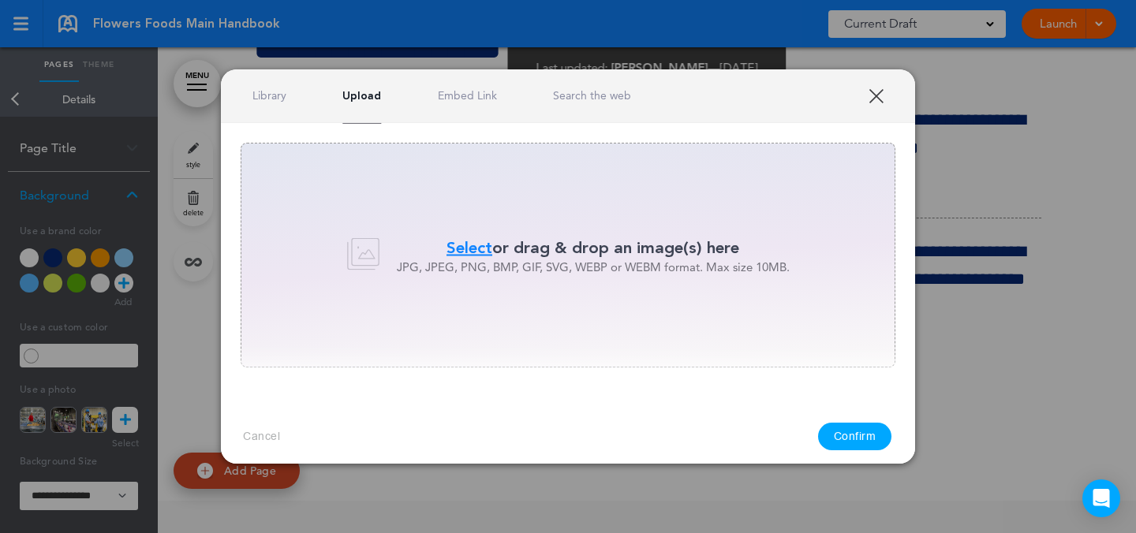
click at [275, 103] on link "Library" at bounding box center [269, 95] width 34 height 15
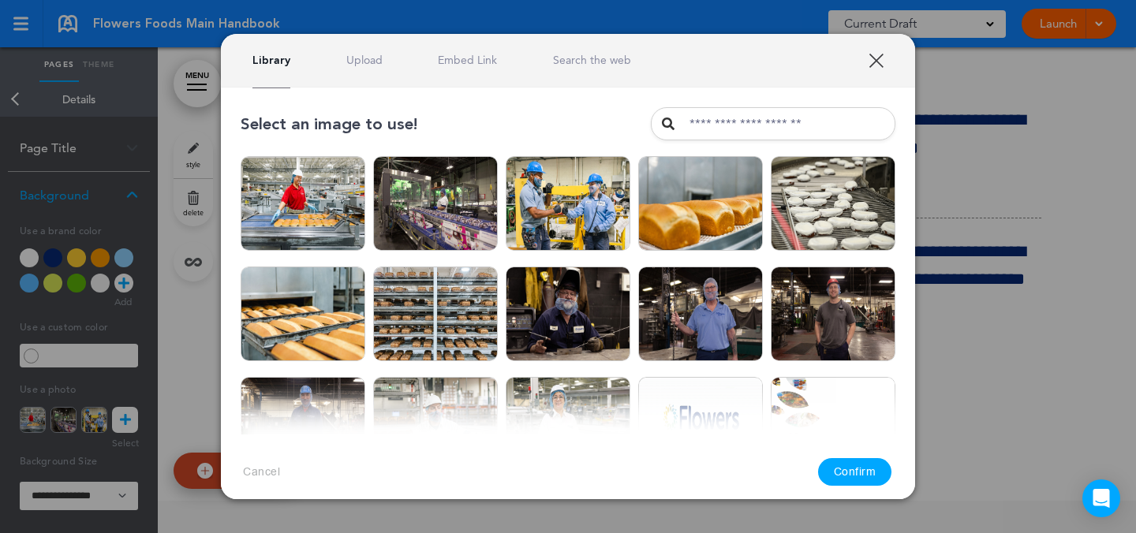
click at [362, 70] on div "Library Upload Embed Link Search the web" at bounding box center [568, 61] width 694 height 54
click at [362, 68] on div "Library Upload Embed Link Search the web" at bounding box center [568, 61] width 694 height 54
click at [357, 72] on div "Library Upload Embed Link Search the web" at bounding box center [568, 61] width 694 height 54
click at [359, 68] on div "Library Upload Embed Link Search the web" at bounding box center [568, 61] width 694 height 54
click at [360, 65] on link "Upload" at bounding box center [364, 60] width 36 height 15
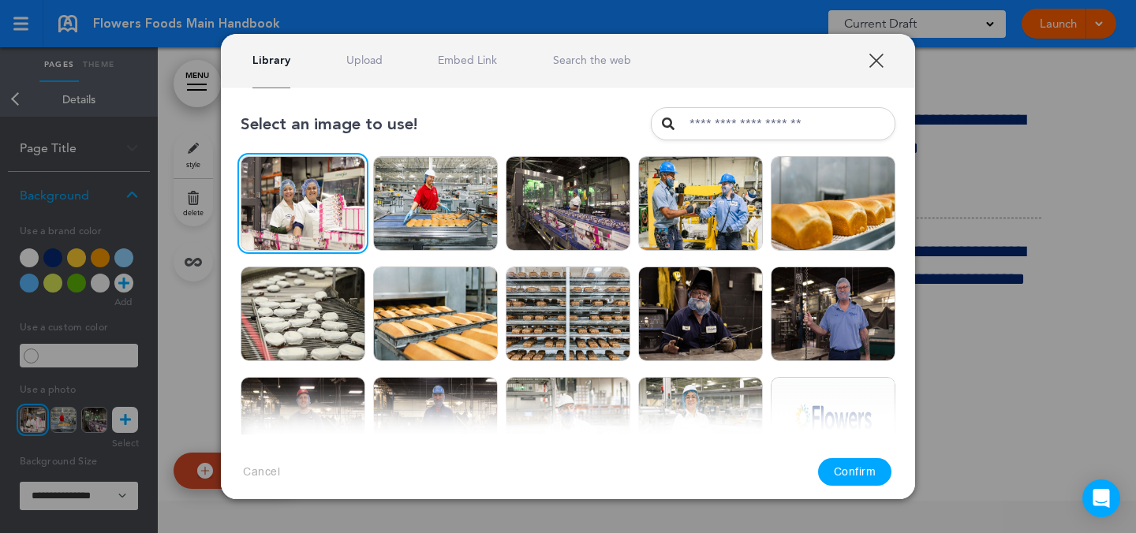
click at [858, 462] on button "Confirm" at bounding box center [855, 472] width 74 height 28
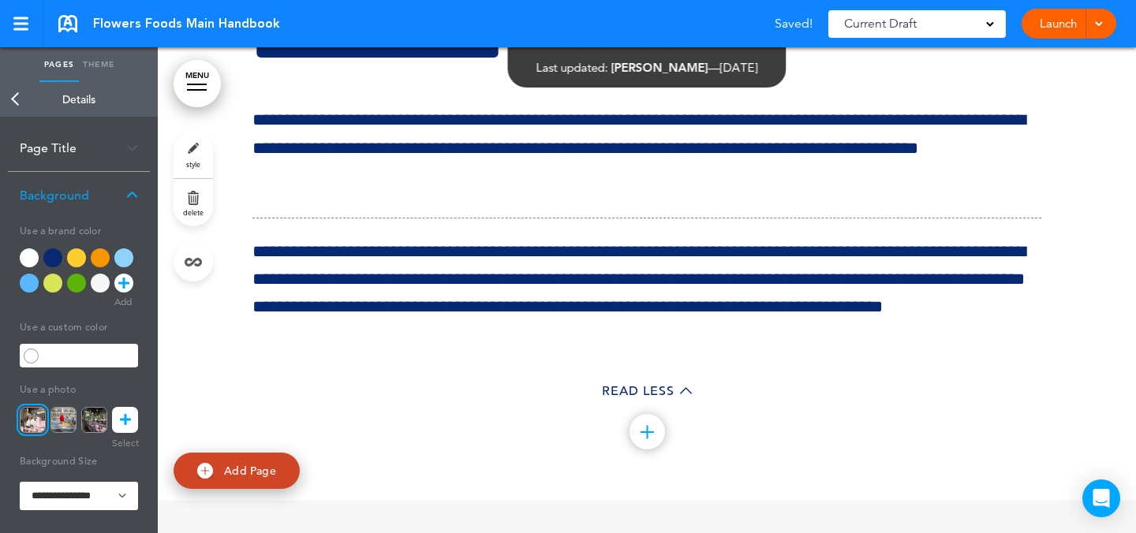
click at [210, 86] on link "MENU" at bounding box center [197, 83] width 47 height 47
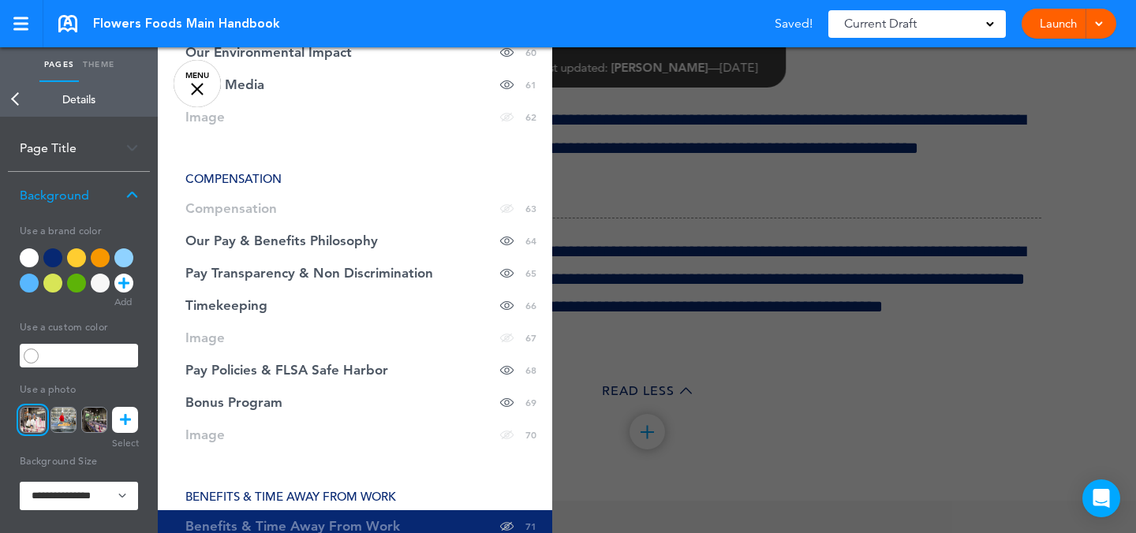
click at [708, 194] on div at bounding box center [726, 266] width 1136 height 533
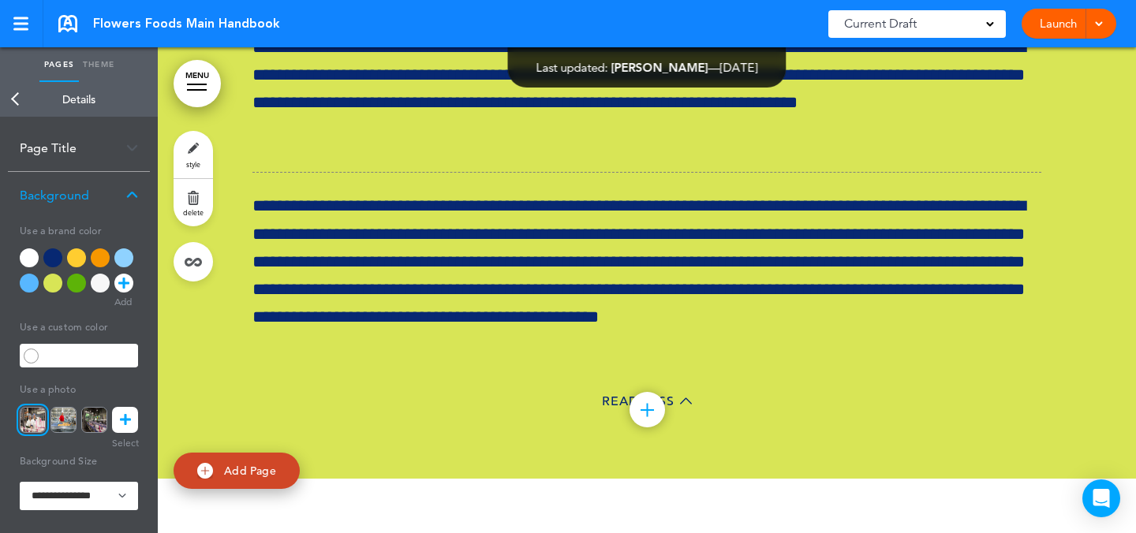
scroll to position [62591, 0]
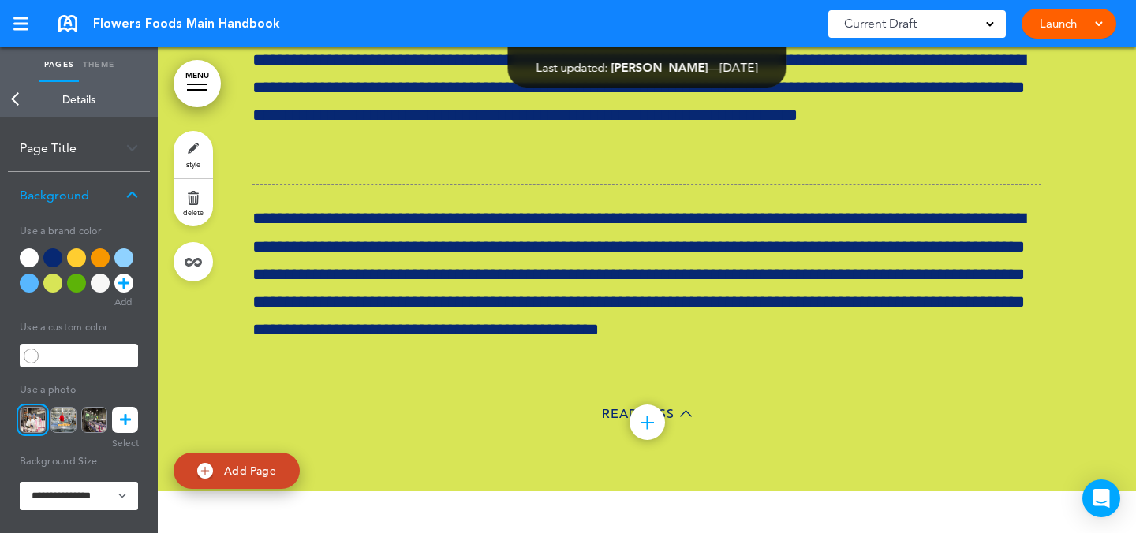
click at [203, 84] on div at bounding box center [197, 85] width 20 height 2
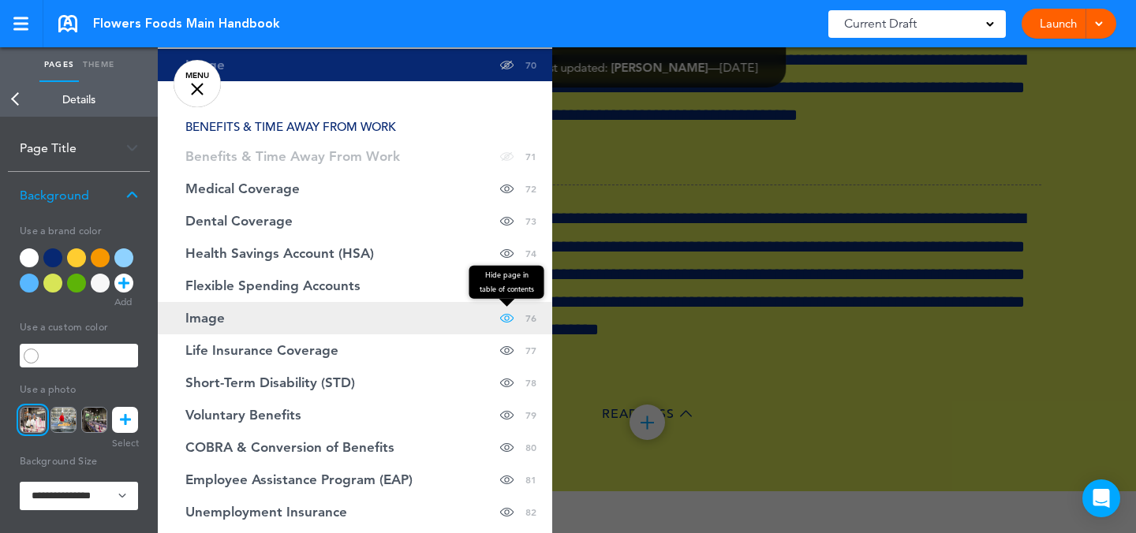
scroll to position [2705, 0]
click at [500, 317] on span at bounding box center [506, 317] width 13 height 32
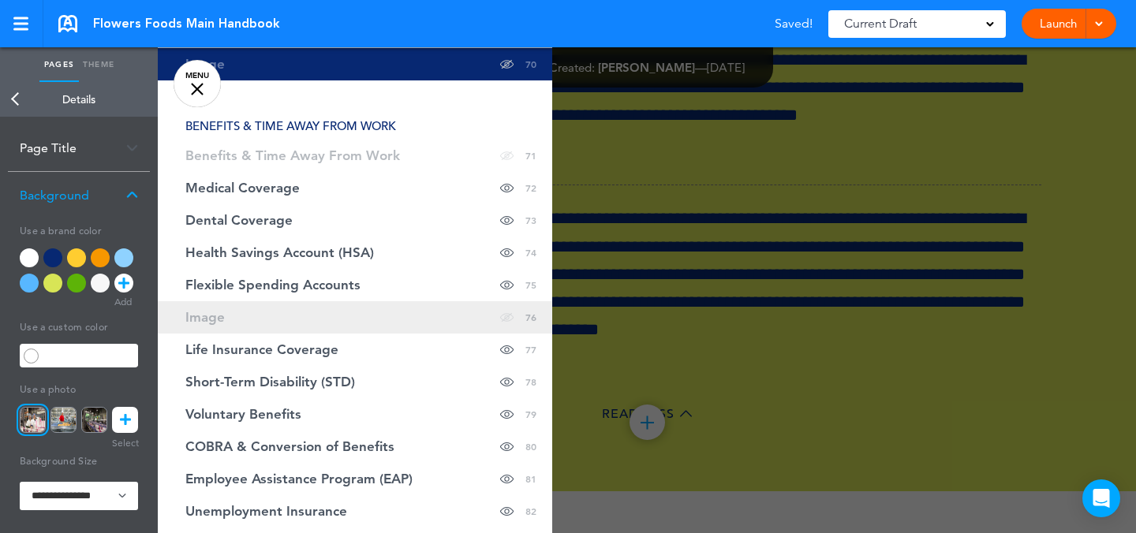
click at [438, 311] on link "Image Hide page in table of contents 76" at bounding box center [355, 317] width 395 height 32
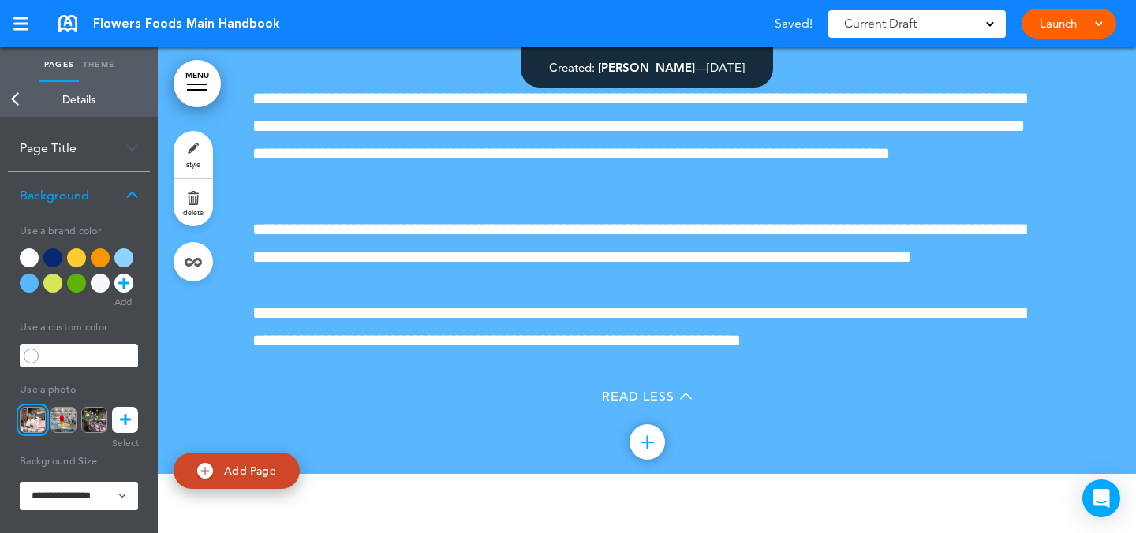
scroll to position [66160, 0]
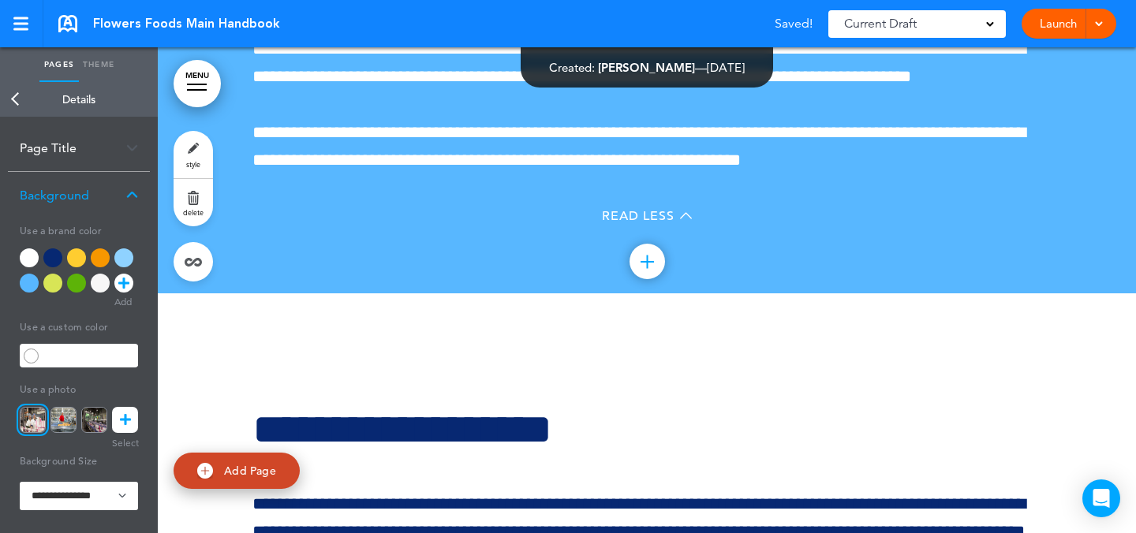
click at [196, 151] on link "style" at bounding box center [193, 154] width 39 height 47
click at [121, 420] on icon at bounding box center [125, 420] width 11 height 26
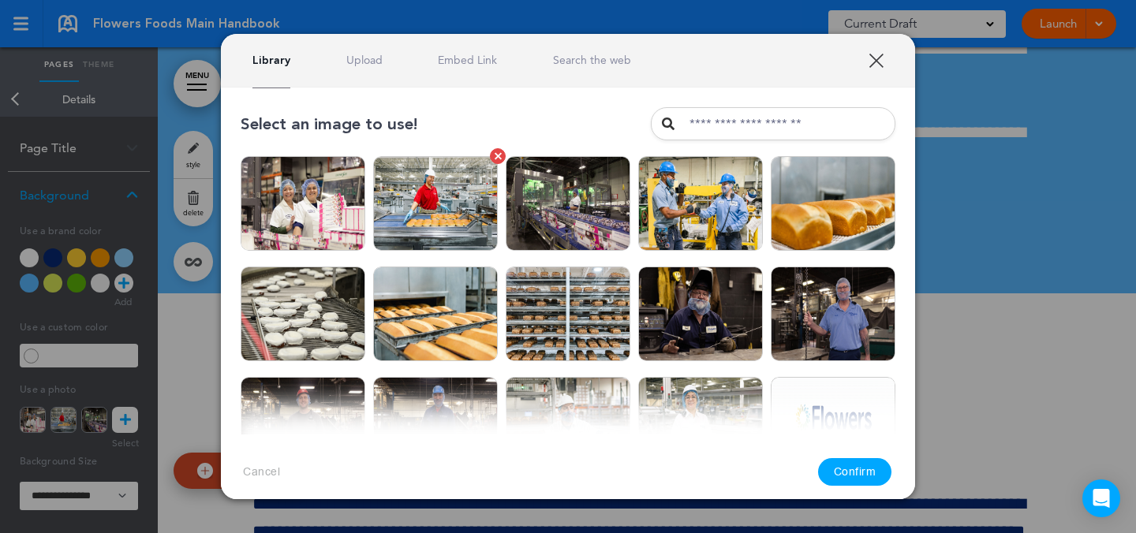
click at [426, 192] on img at bounding box center [435, 203] width 125 height 95
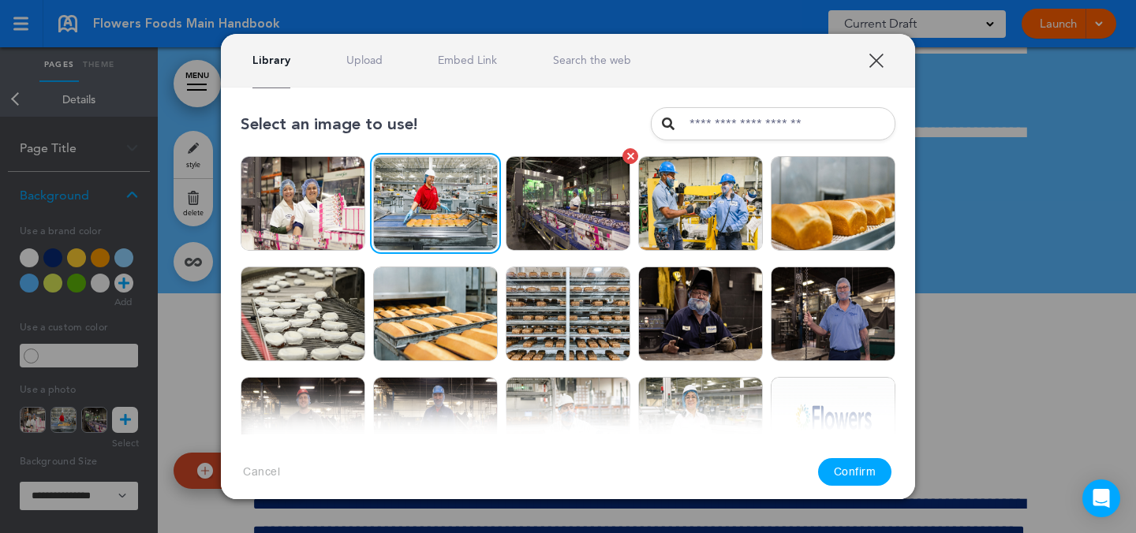
click at [540, 228] on img at bounding box center [568, 203] width 125 height 95
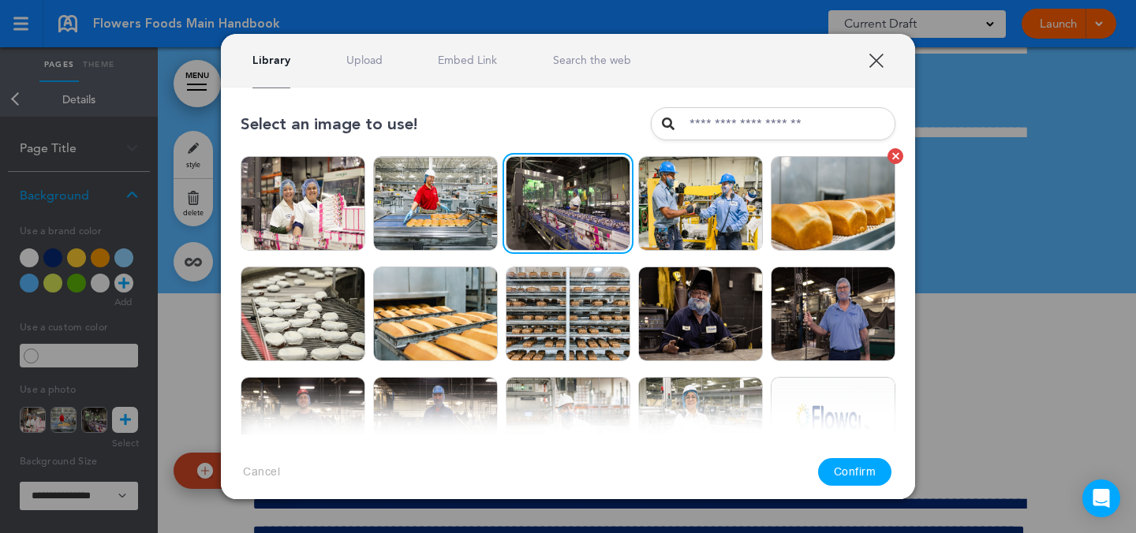
click at [848, 219] on img at bounding box center [833, 203] width 125 height 95
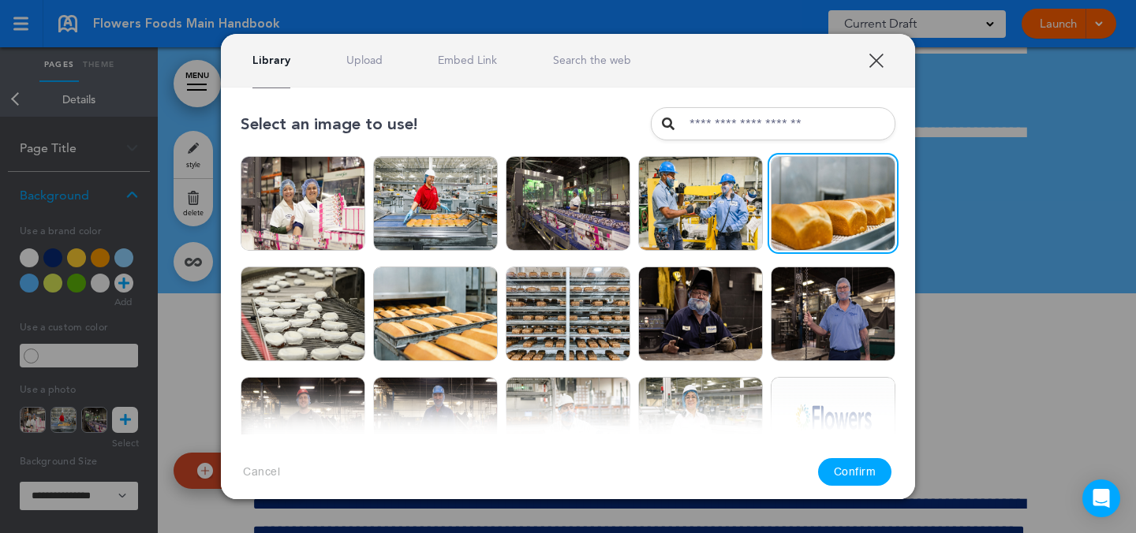
click at [844, 478] on button "Confirm" at bounding box center [855, 472] width 74 height 28
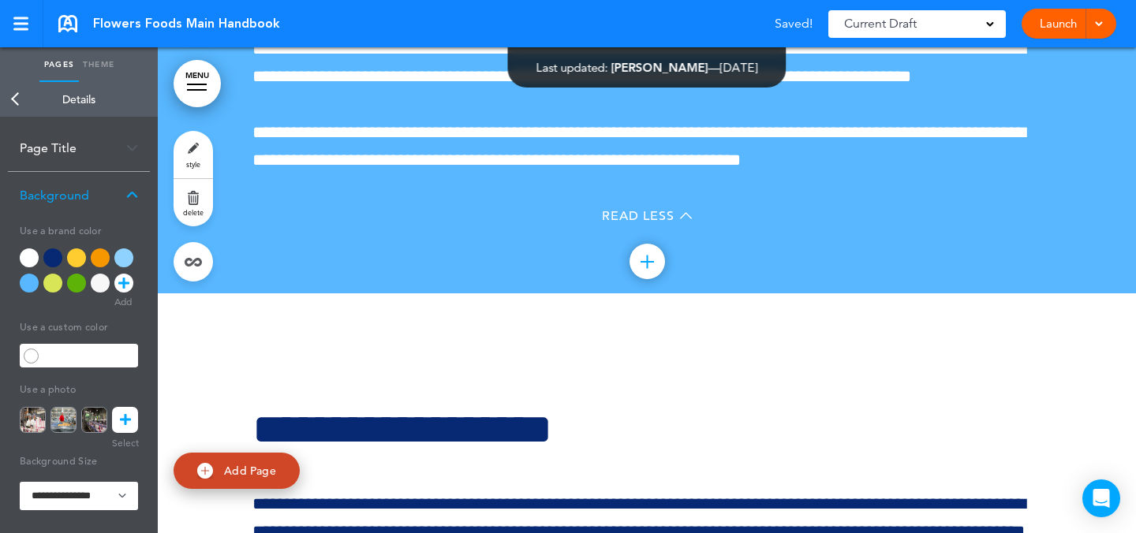
click at [204, 72] on link "MENU" at bounding box center [197, 83] width 47 height 47
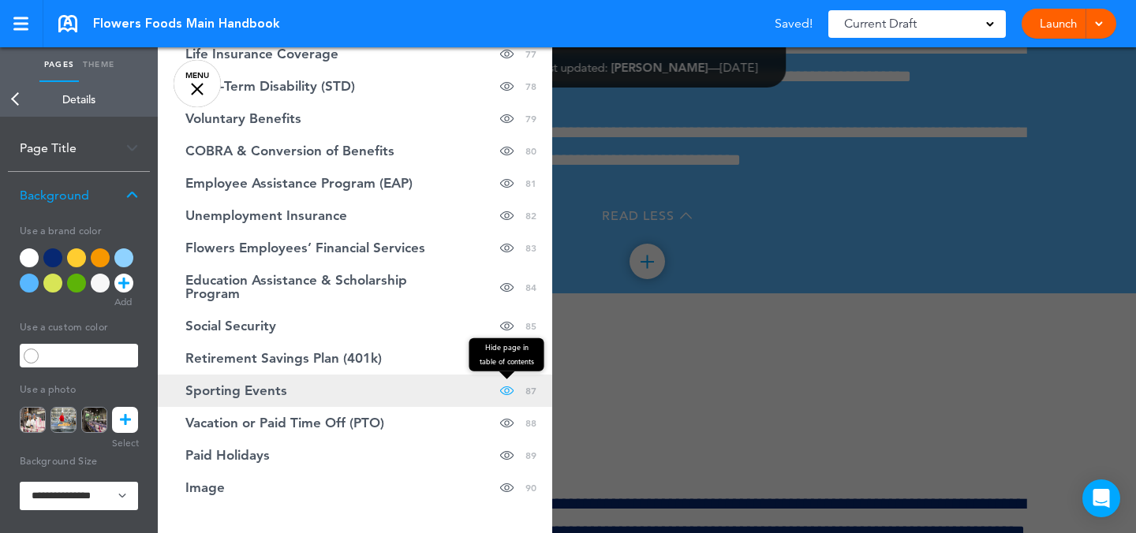
scroll to position [3173, 0]
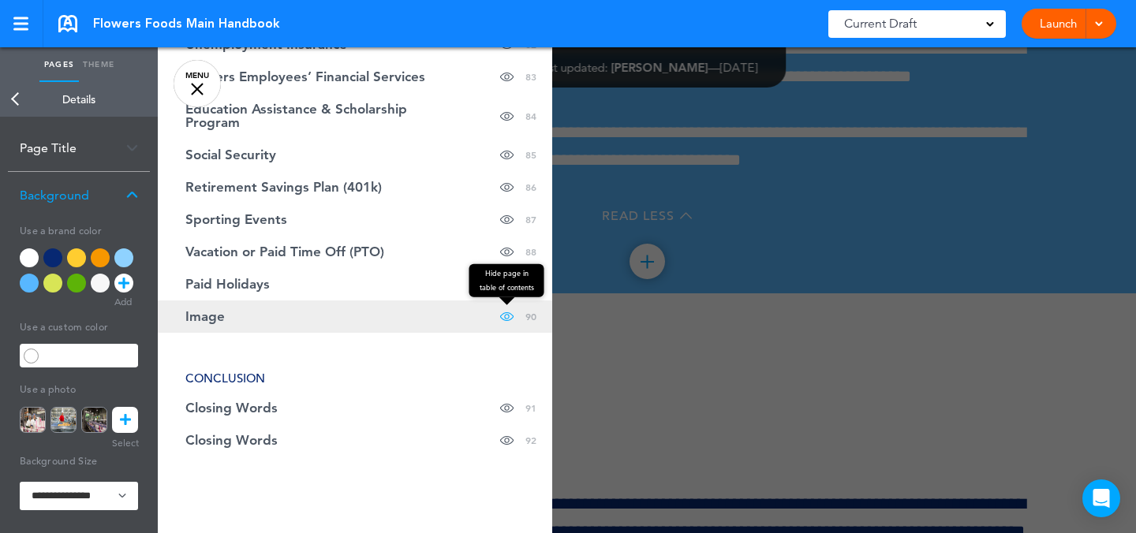
click at [500, 313] on span at bounding box center [506, 317] width 13 height 32
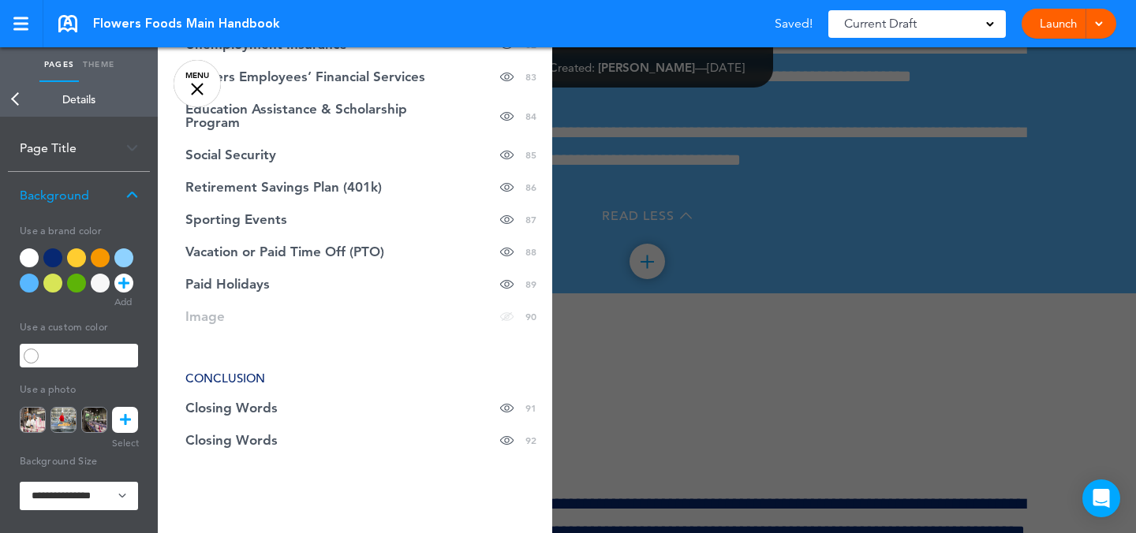
click at [608, 282] on div at bounding box center [726, 266] width 1136 height 533
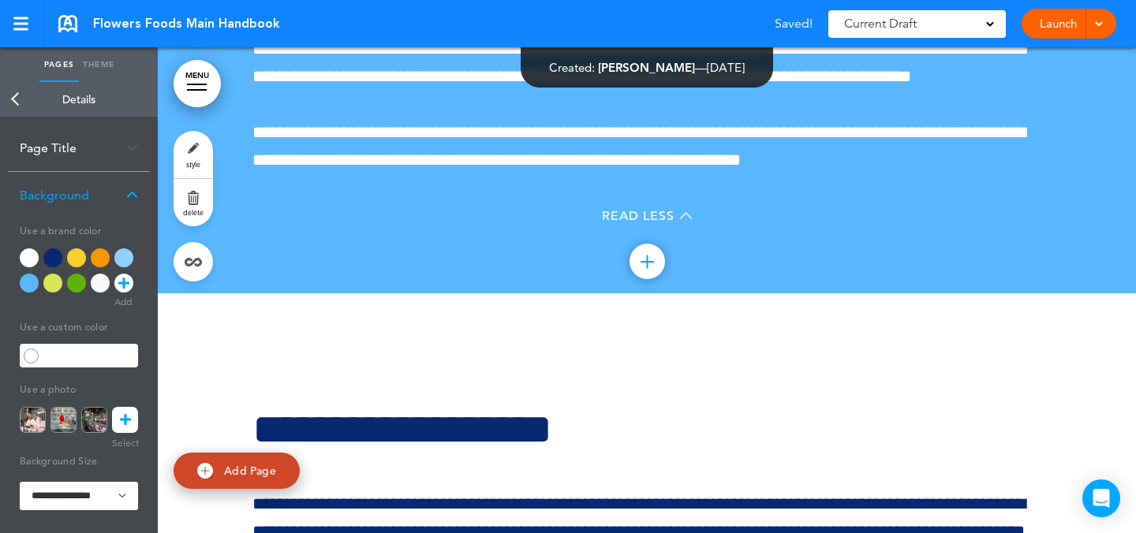
click at [201, 84] on div at bounding box center [197, 85] width 20 height 2
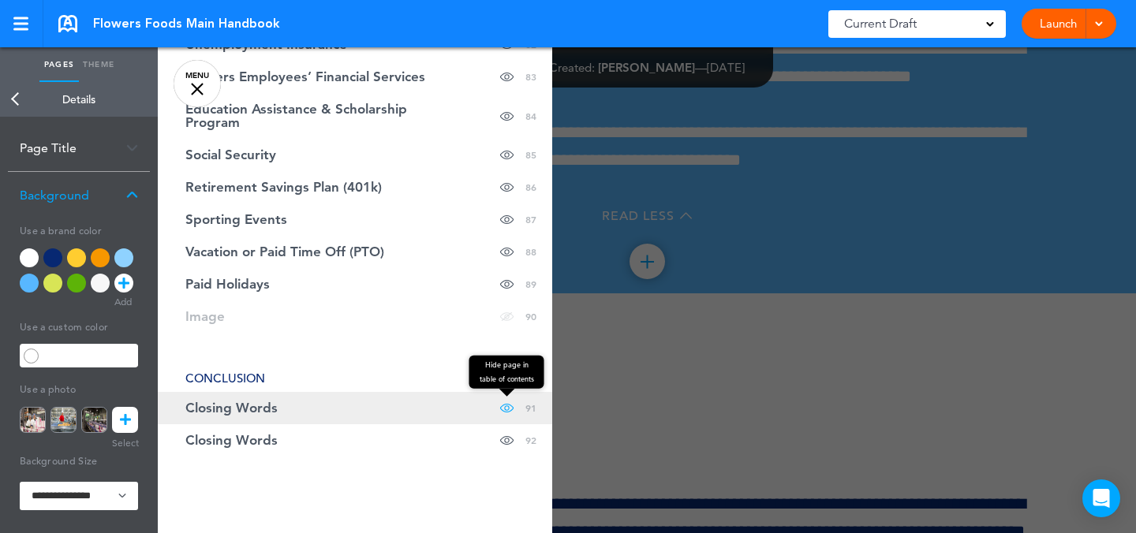
click at [500, 406] on span at bounding box center [506, 408] width 13 height 32
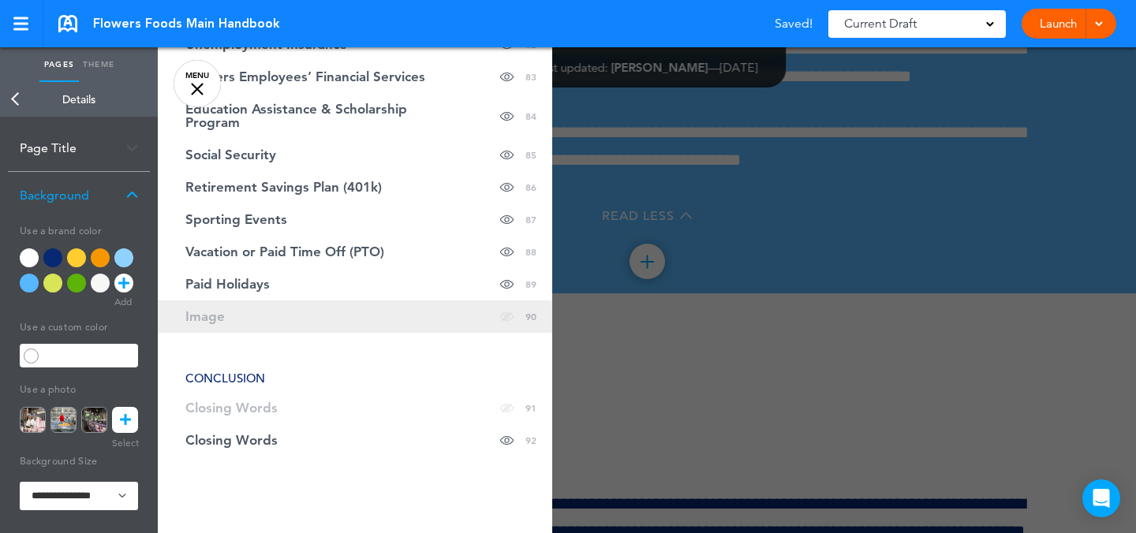
click at [415, 318] on link "Image Hide page in table of contents 90" at bounding box center [355, 317] width 395 height 32
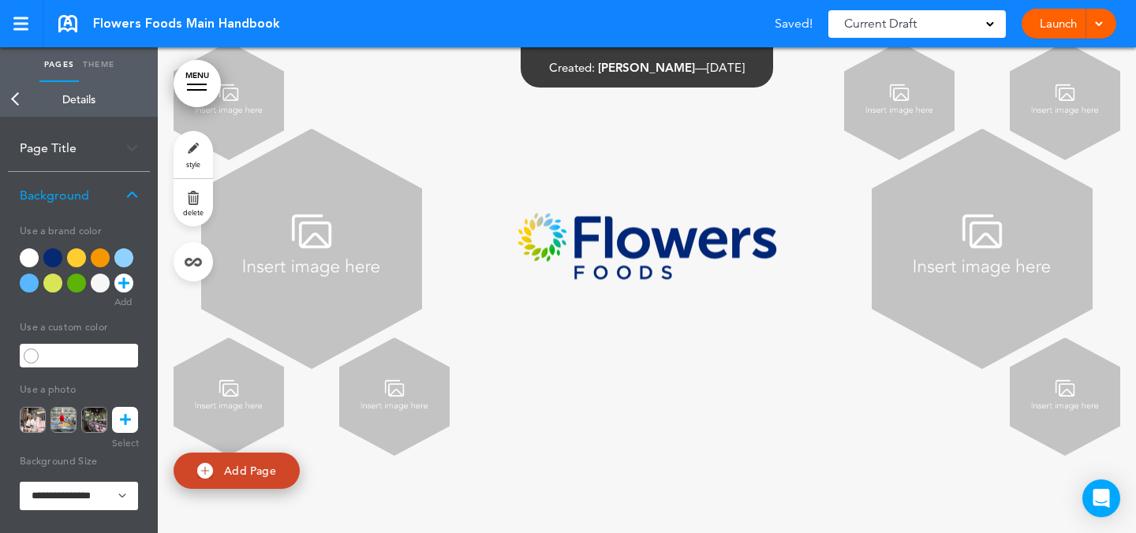
scroll to position [79011, 0]
click at [200, 159] on link "style" at bounding box center [193, 154] width 39 height 47
drag, startPoint x: 127, startPoint y: 425, endPoint x: 453, endPoint y: 88, distance: 468.7
click at [127, 424] on icon at bounding box center [125, 420] width 11 height 26
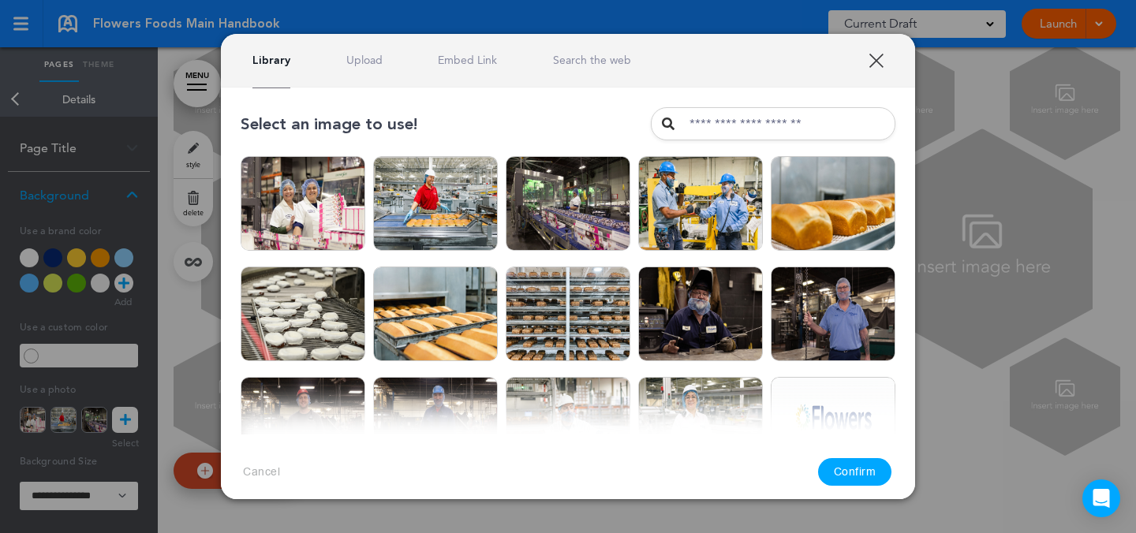
click at [376, 62] on link "Upload" at bounding box center [364, 60] width 36 height 15
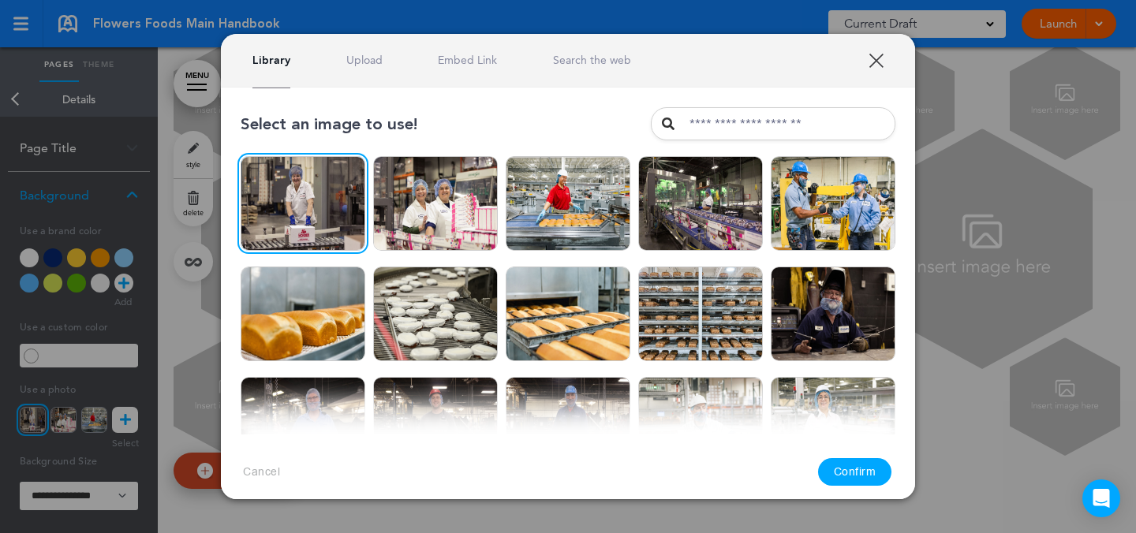
click at [873, 476] on button "Confirm" at bounding box center [855, 472] width 74 height 28
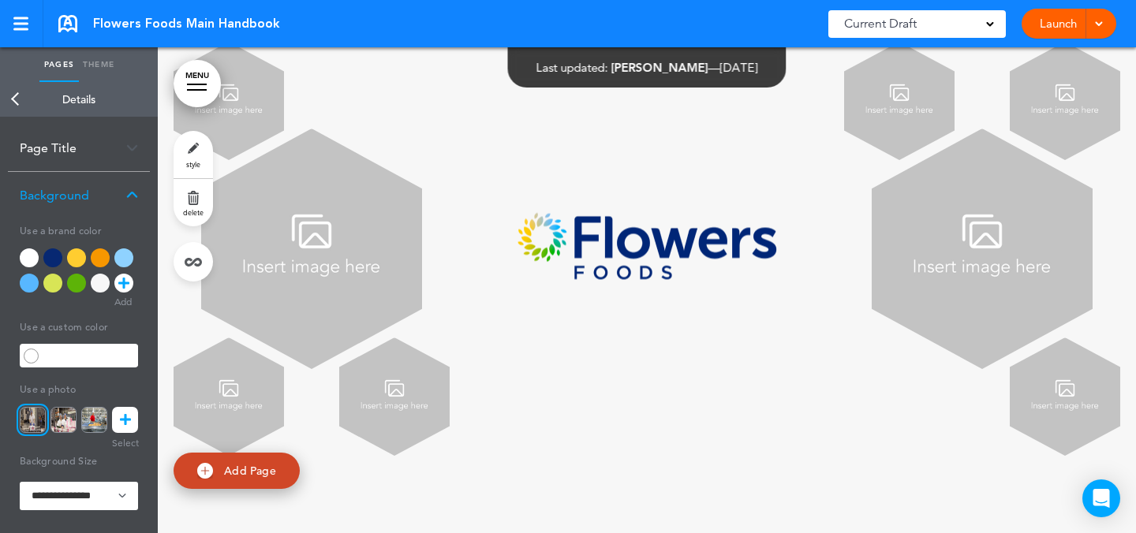
scroll to position [79392, 0]
click at [217, 92] on link "MENU" at bounding box center [197, 83] width 47 height 47
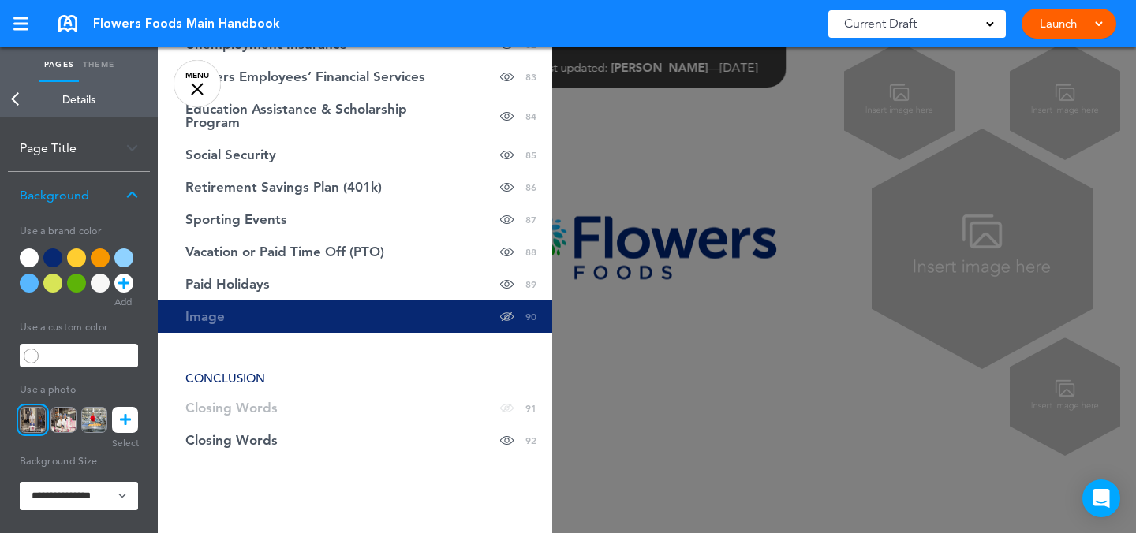
click at [204, 86] on link "MENU" at bounding box center [197, 83] width 47 height 47
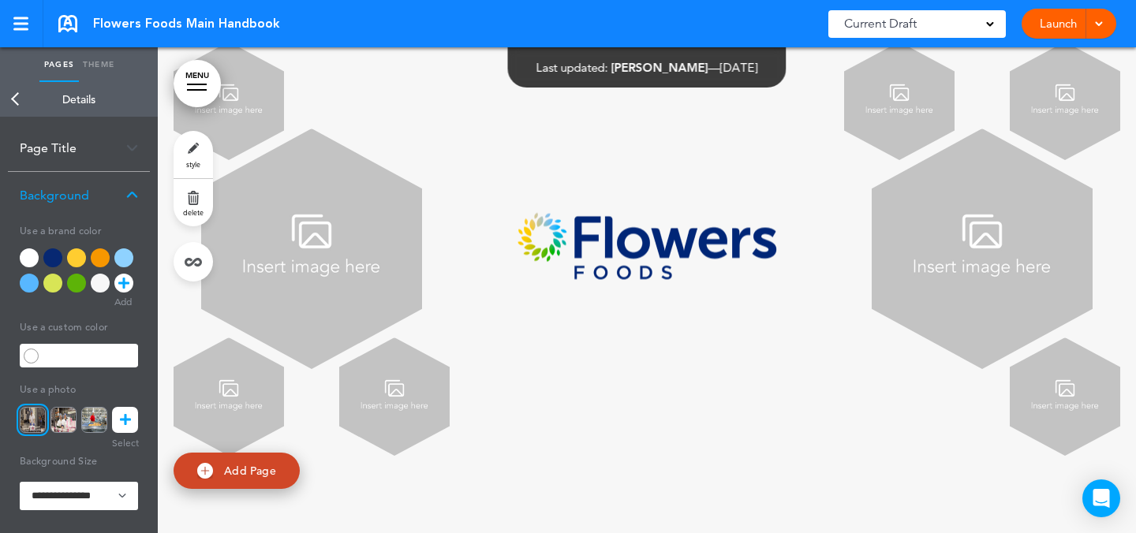
click at [201, 86] on link "MENU" at bounding box center [197, 83] width 47 height 47
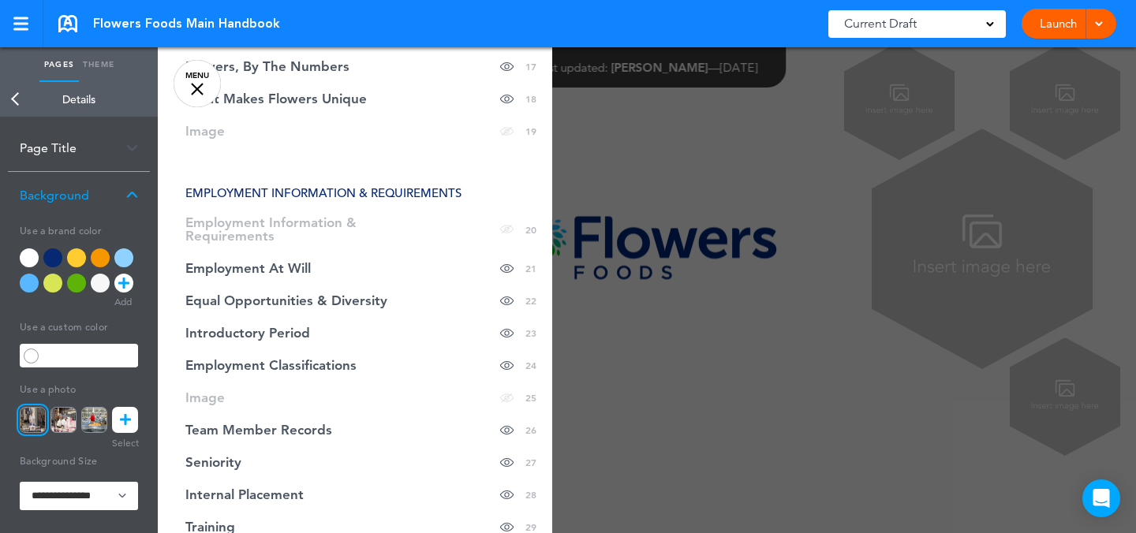
scroll to position [378, 0]
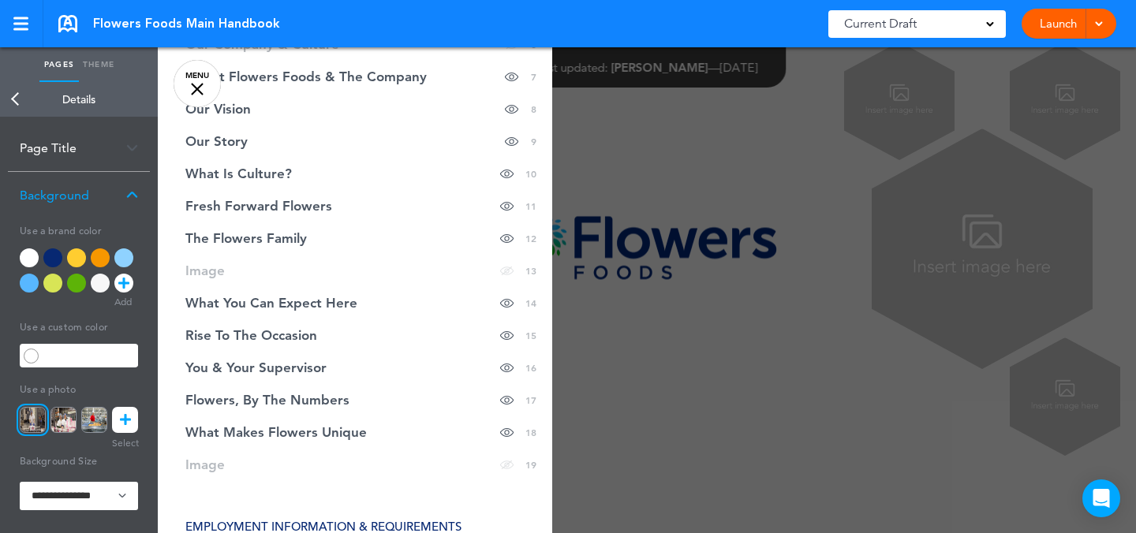
click at [1132, 488] on div at bounding box center [726, 266] width 1136 height 533
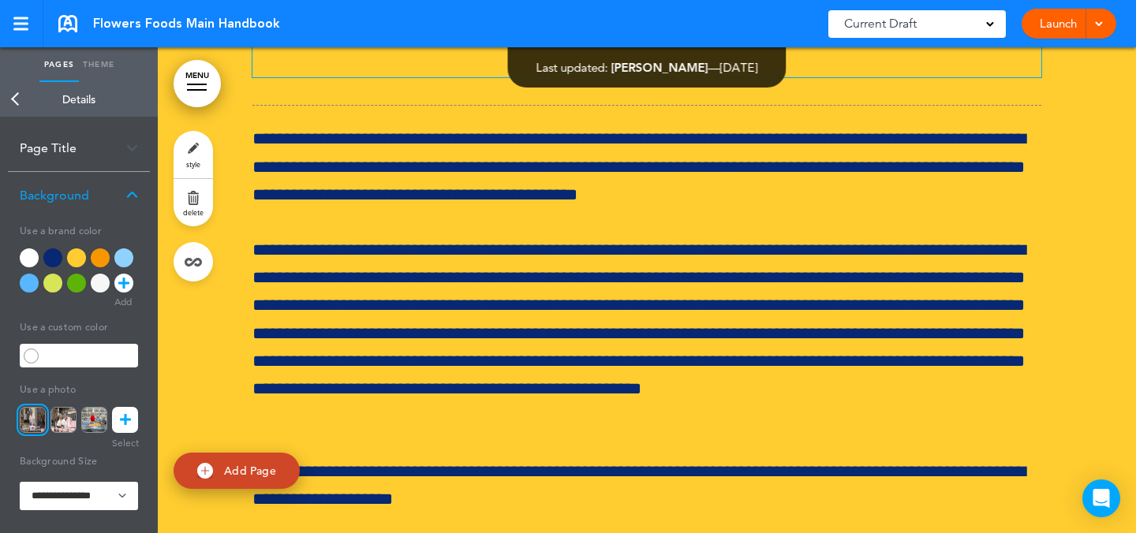
scroll to position [22957, 0]
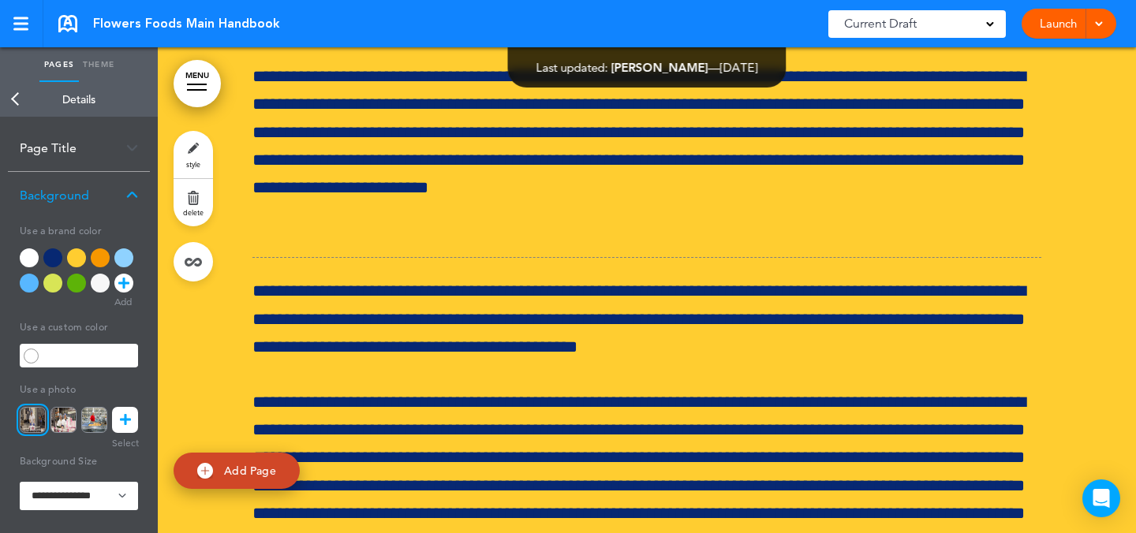
click at [204, 150] on link "style" at bounding box center [193, 154] width 39 height 47
click at [97, 416] on img at bounding box center [94, 420] width 26 height 26
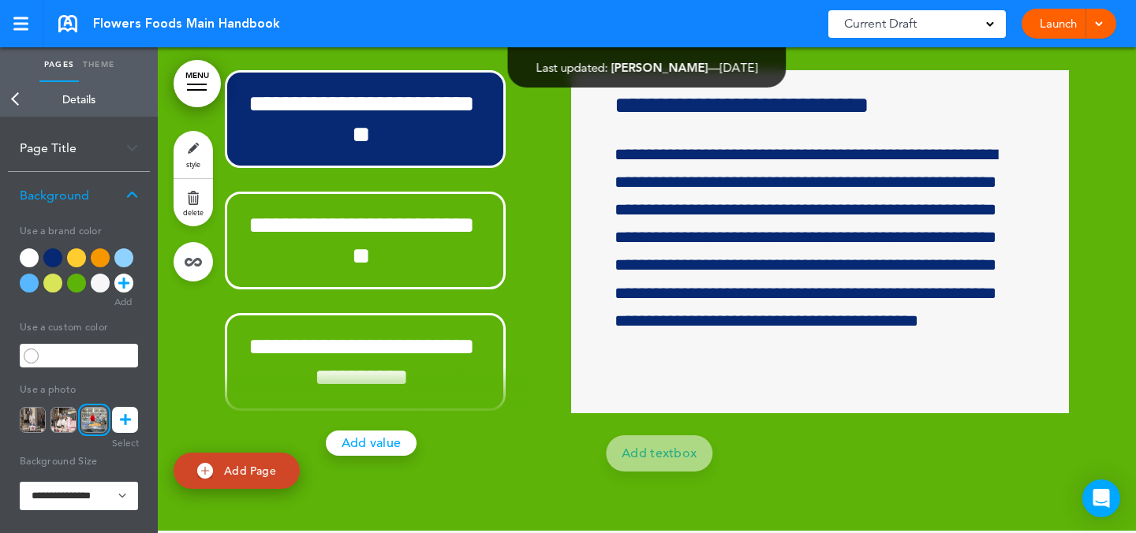
scroll to position [50483, 0]
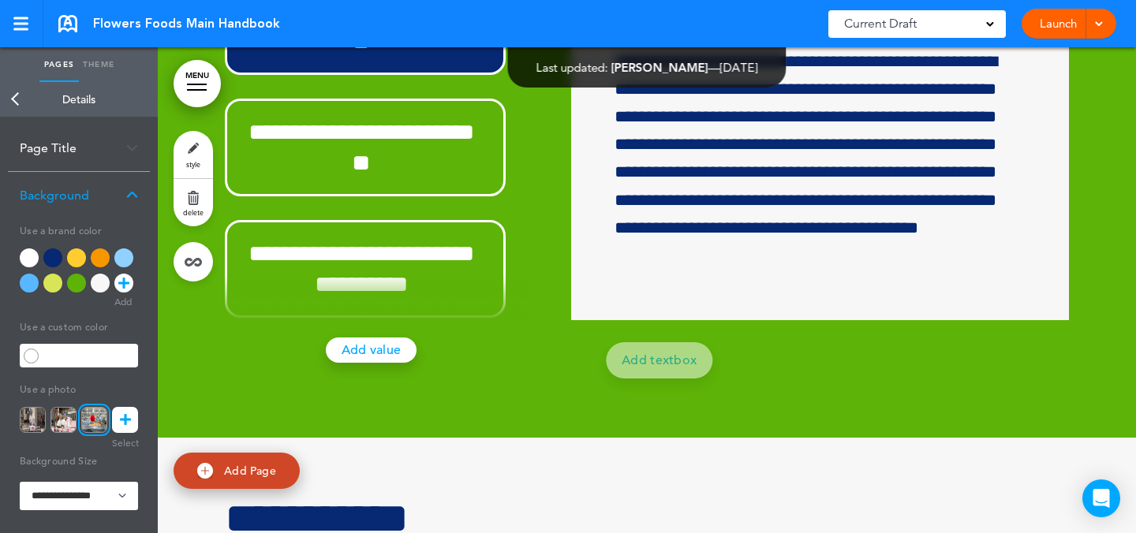
click at [197, 148] on link "style" at bounding box center [193, 154] width 39 height 47
click at [128, 420] on icon at bounding box center [125, 420] width 11 height 26
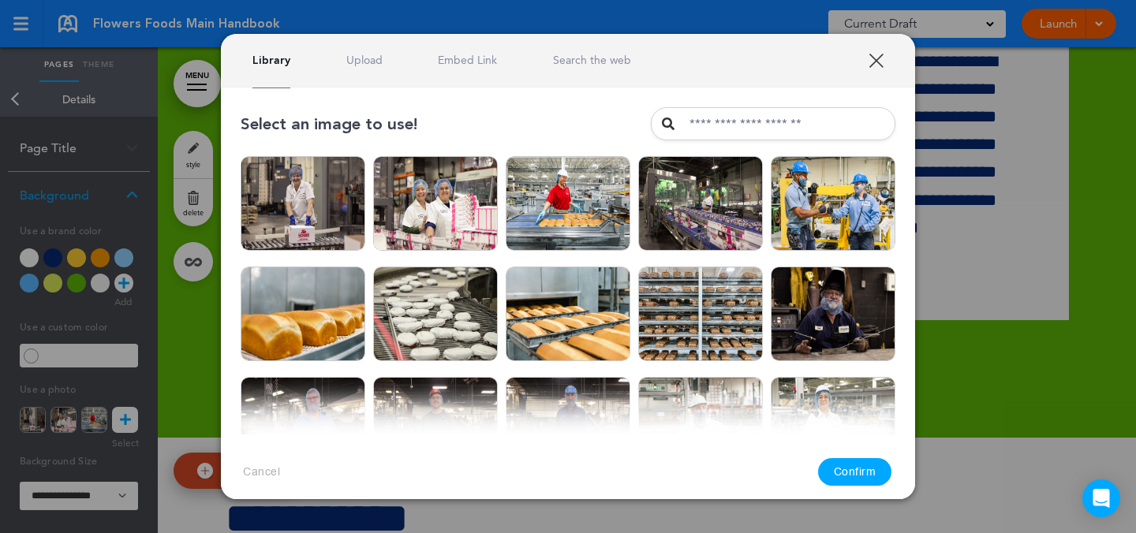
click at [368, 58] on link "Upload" at bounding box center [364, 60] width 36 height 15
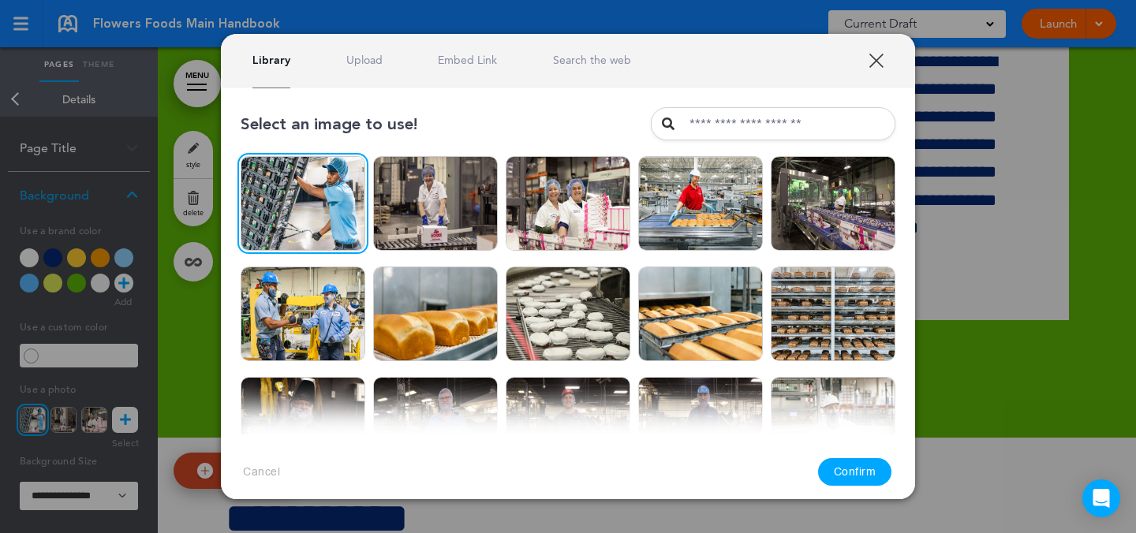
click at [847, 477] on button "Confirm" at bounding box center [855, 472] width 74 height 28
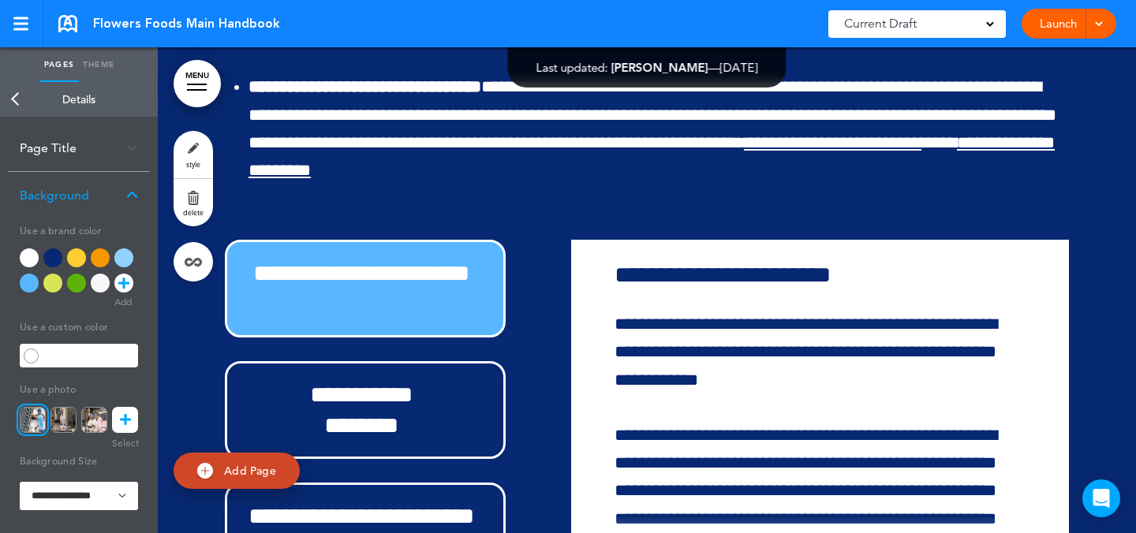
scroll to position [59987, 0]
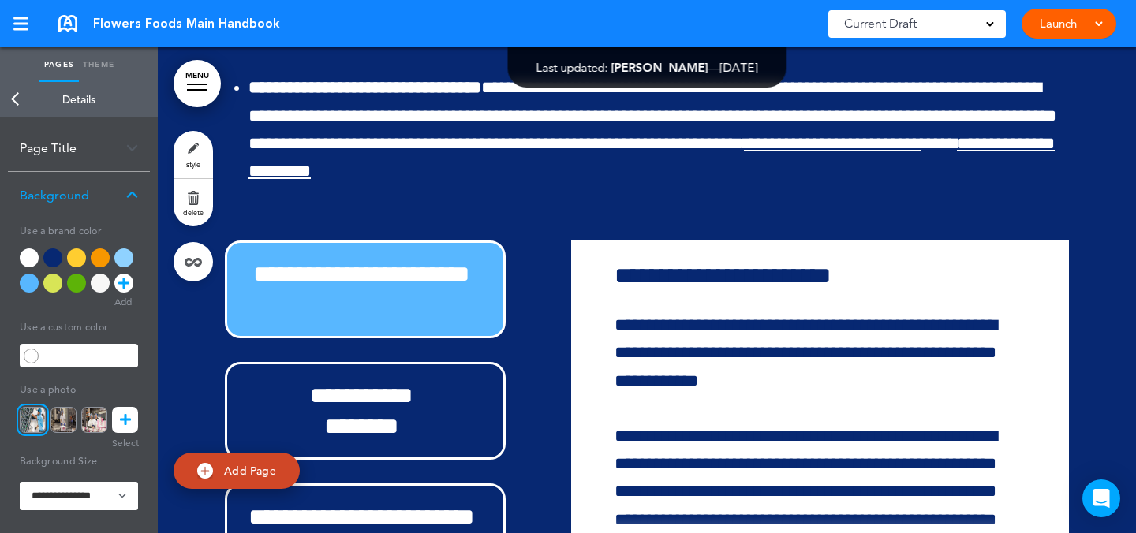
click at [196, 151] on link "style" at bounding box center [193, 154] width 39 height 47
click at [136, 421] on link at bounding box center [125, 420] width 26 height 26
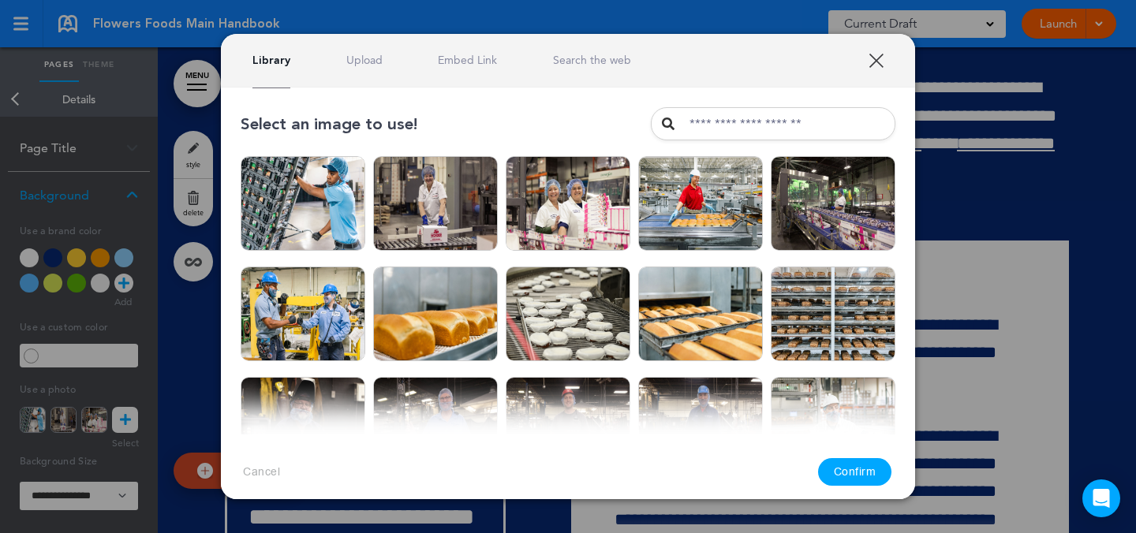
click at [366, 58] on link "Upload" at bounding box center [364, 60] width 36 height 15
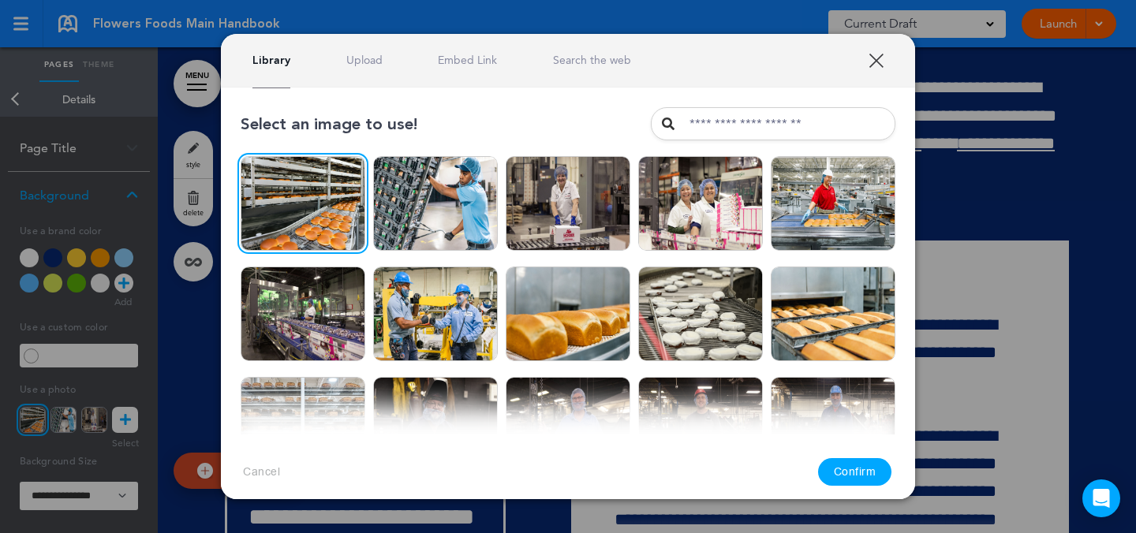
click at [868, 461] on button "Confirm" at bounding box center [855, 472] width 74 height 28
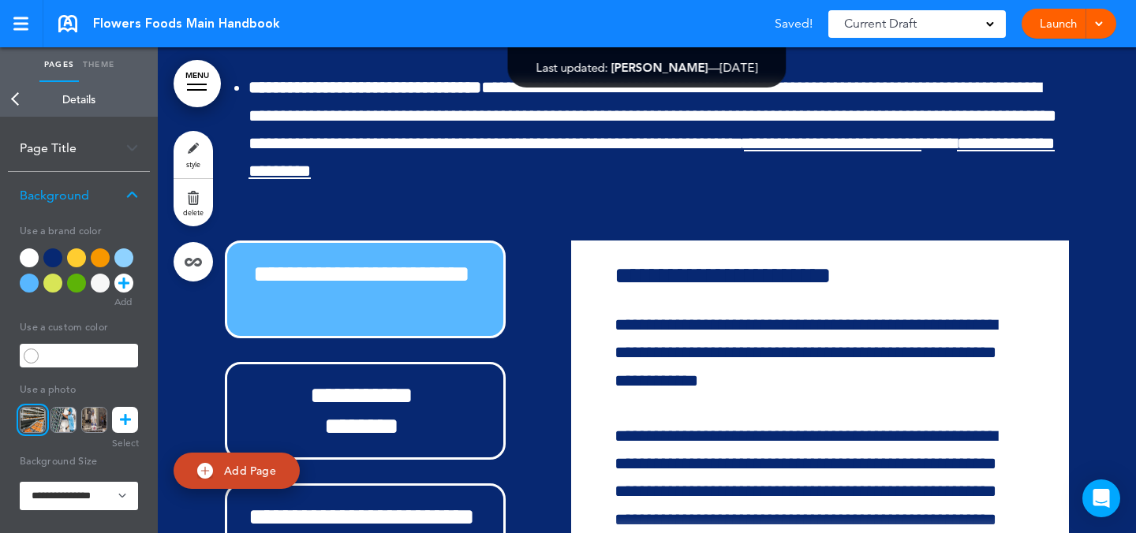
click at [205, 89] on div at bounding box center [197, 90] width 20 height 2
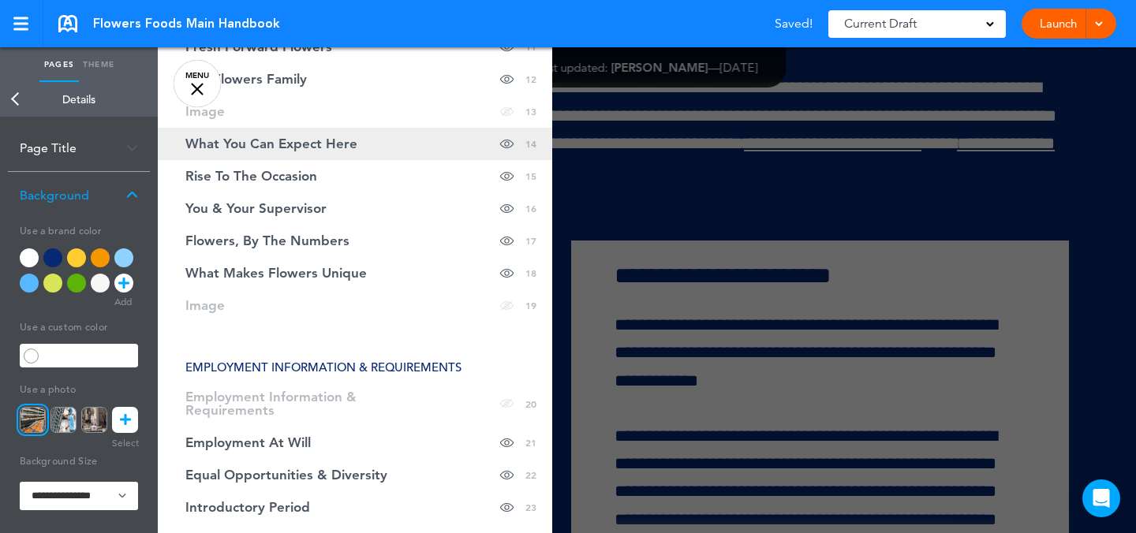
scroll to position [572, 0]
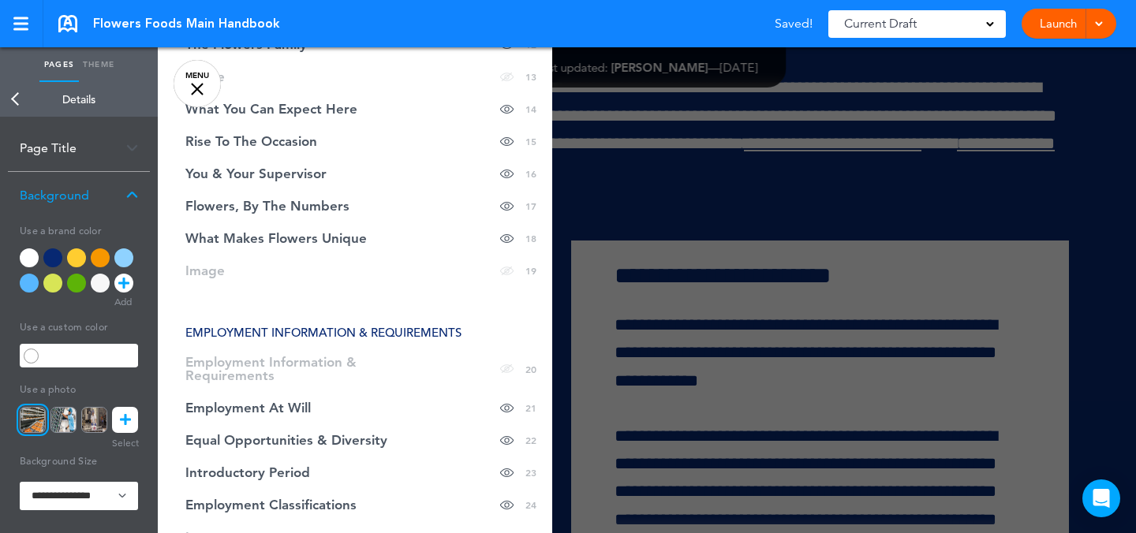
click at [743, 273] on div at bounding box center [726, 266] width 1136 height 533
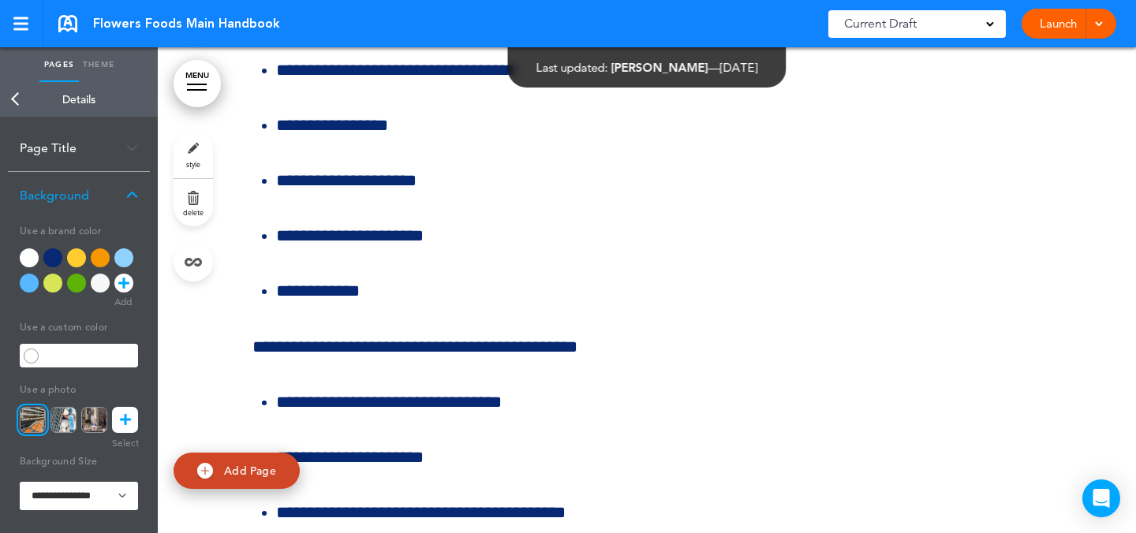
scroll to position [69513, 0]
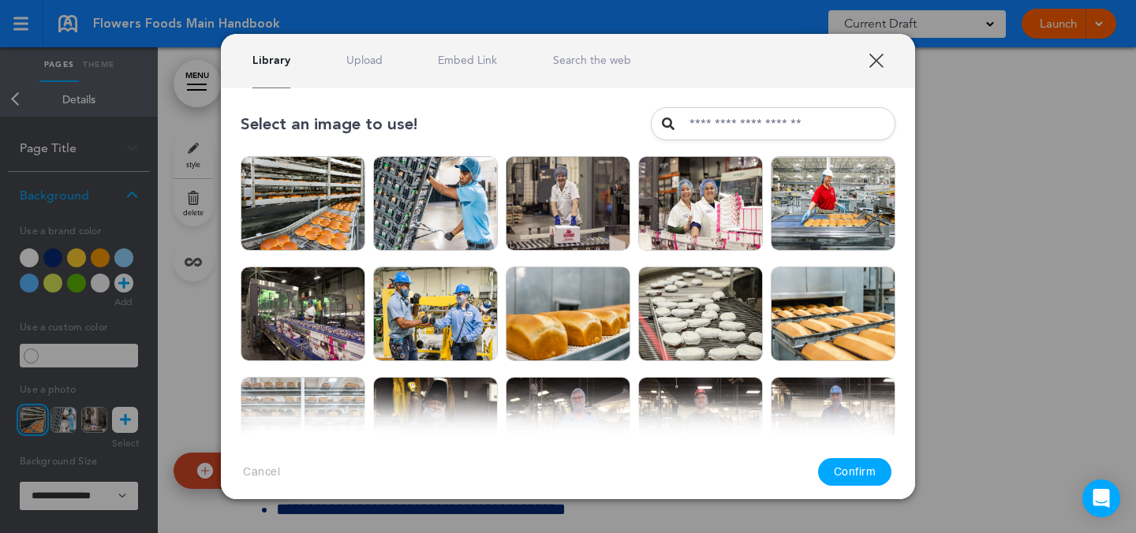
click at [373, 65] on link "Upload" at bounding box center [364, 60] width 36 height 15
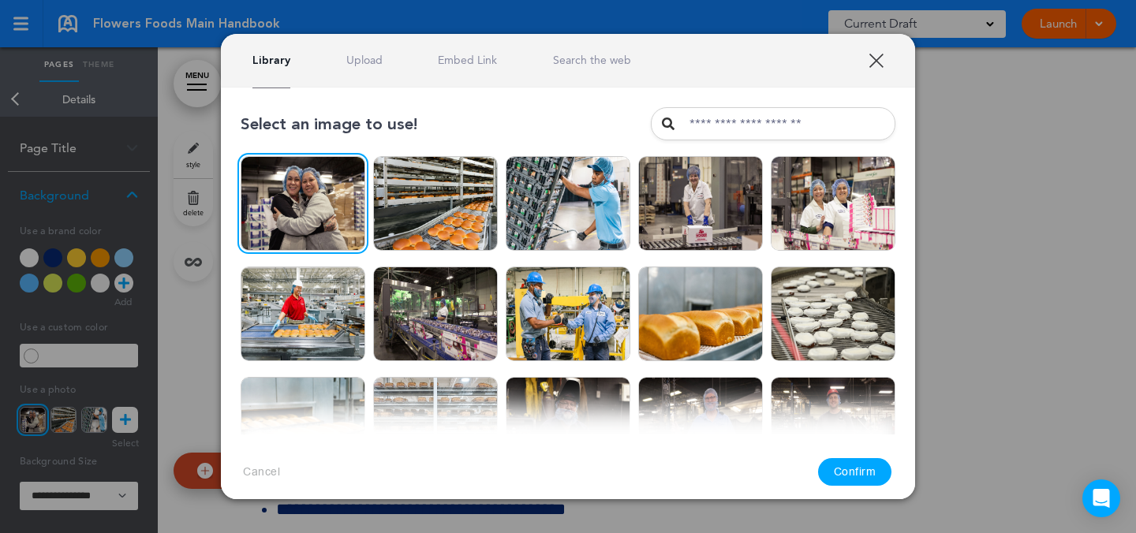
click at [353, 55] on link "Upload" at bounding box center [364, 60] width 36 height 15
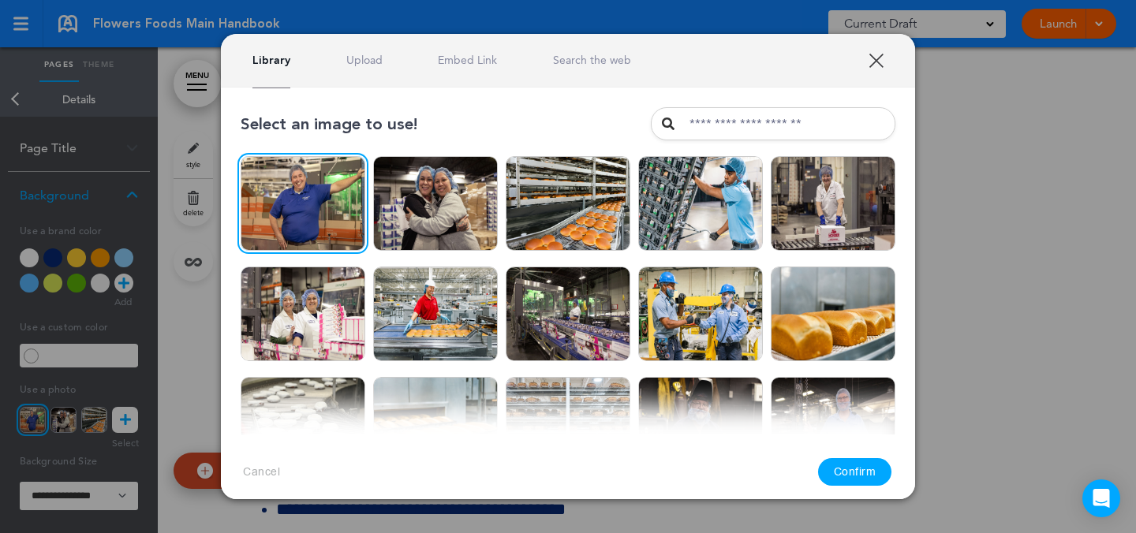
click at [859, 466] on button "Confirm" at bounding box center [855, 472] width 74 height 28
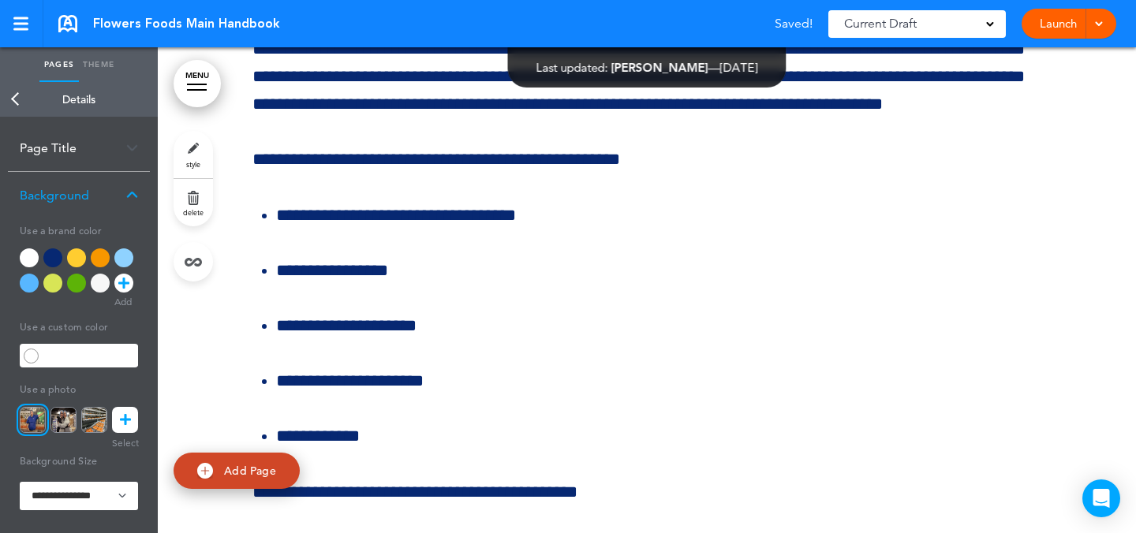
scroll to position [69368, 0]
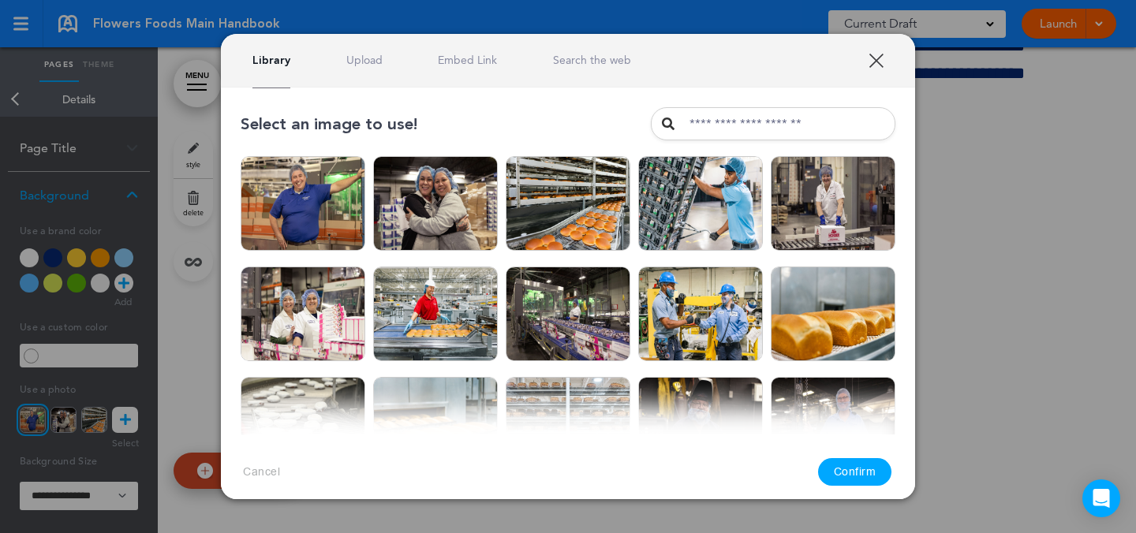
click at [376, 62] on link "Upload" at bounding box center [364, 60] width 36 height 15
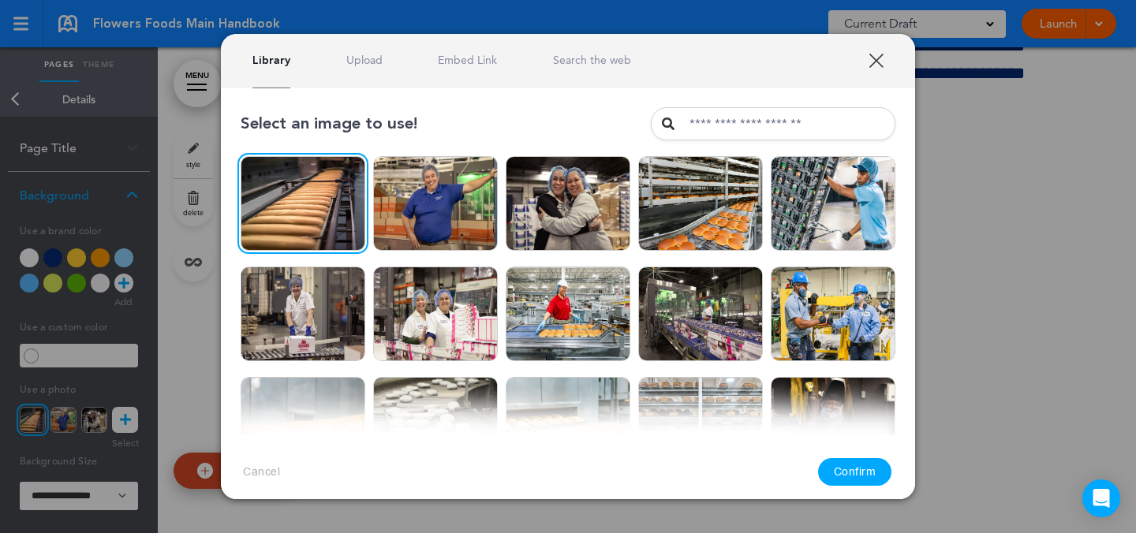
click at [868, 466] on button "Confirm" at bounding box center [855, 472] width 74 height 28
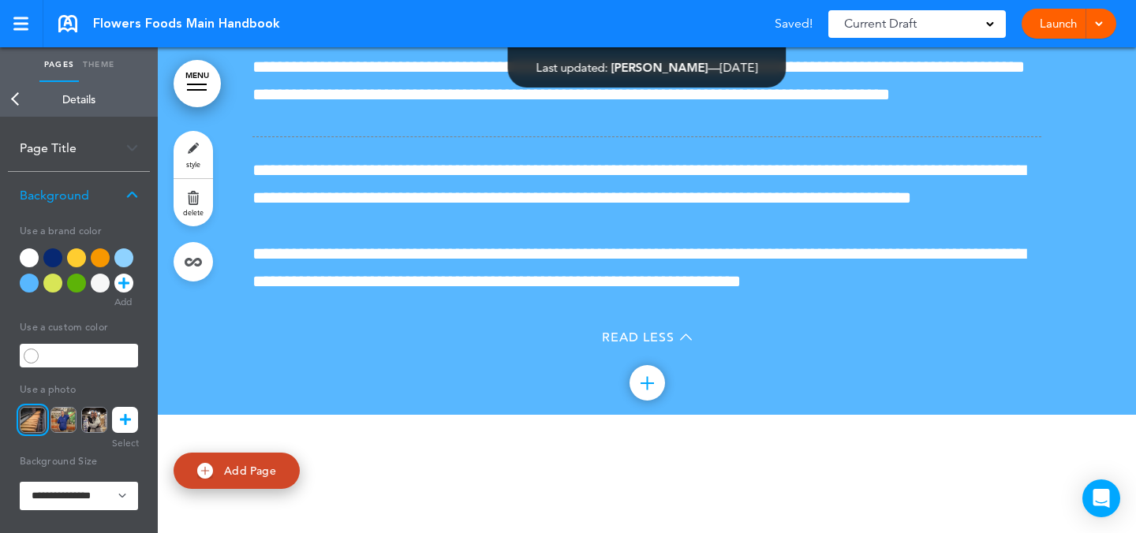
scroll to position [66064, 0]
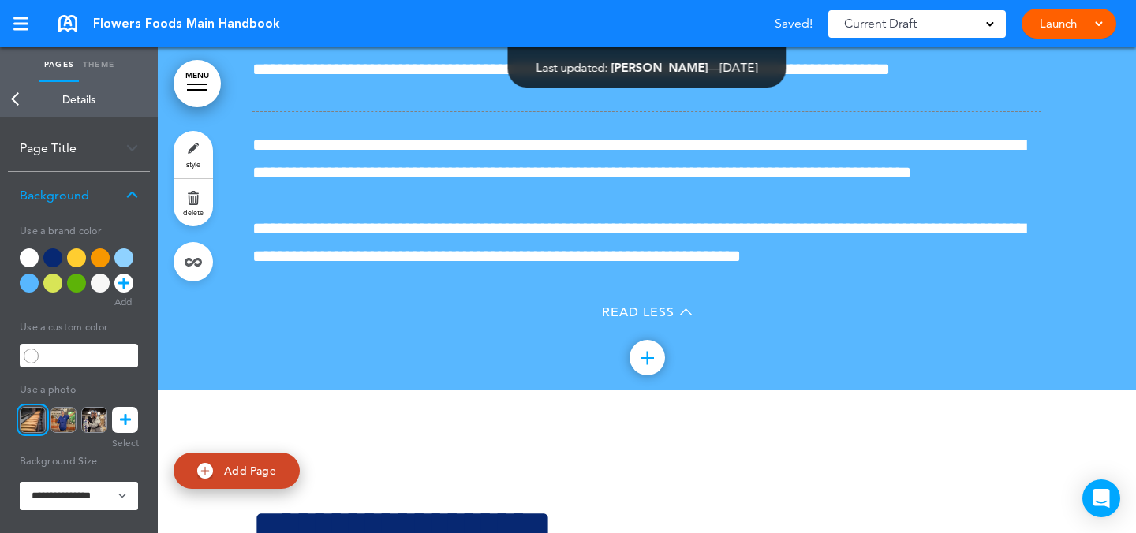
click at [202, 161] on link "style" at bounding box center [193, 154] width 39 height 47
click at [93, 429] on img at bounding box center [94, 420] width 26 height 26
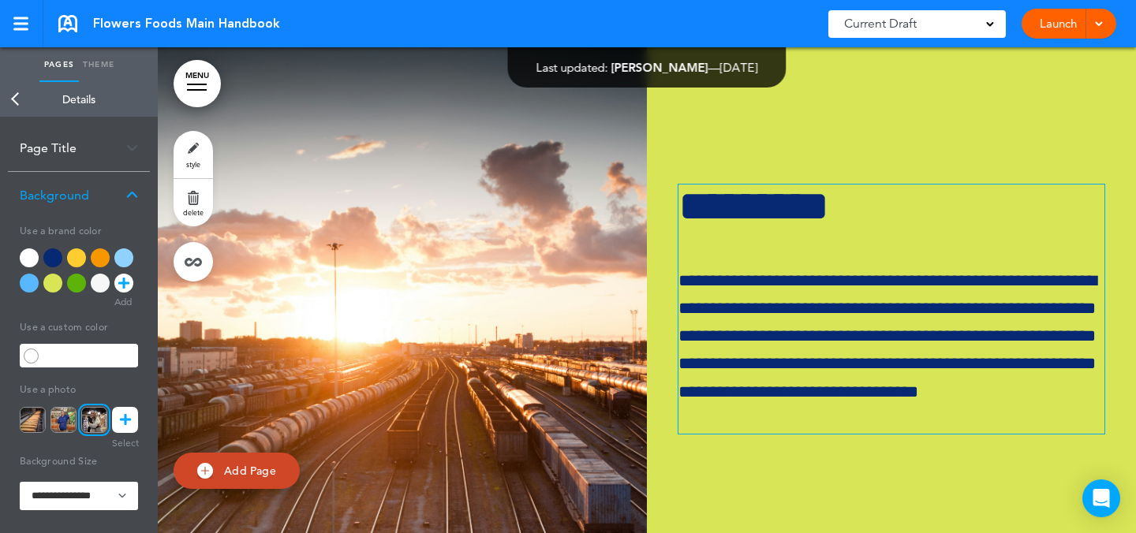
scroll to position [6225, 0]
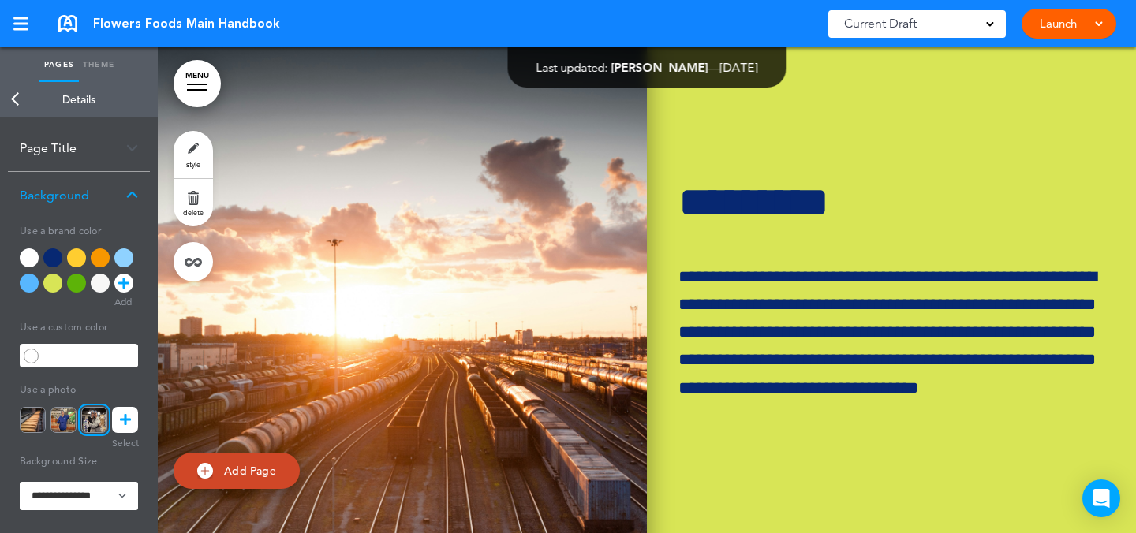
click at [476, 363] on img at bounding box center [402, 305] width 489 height 568
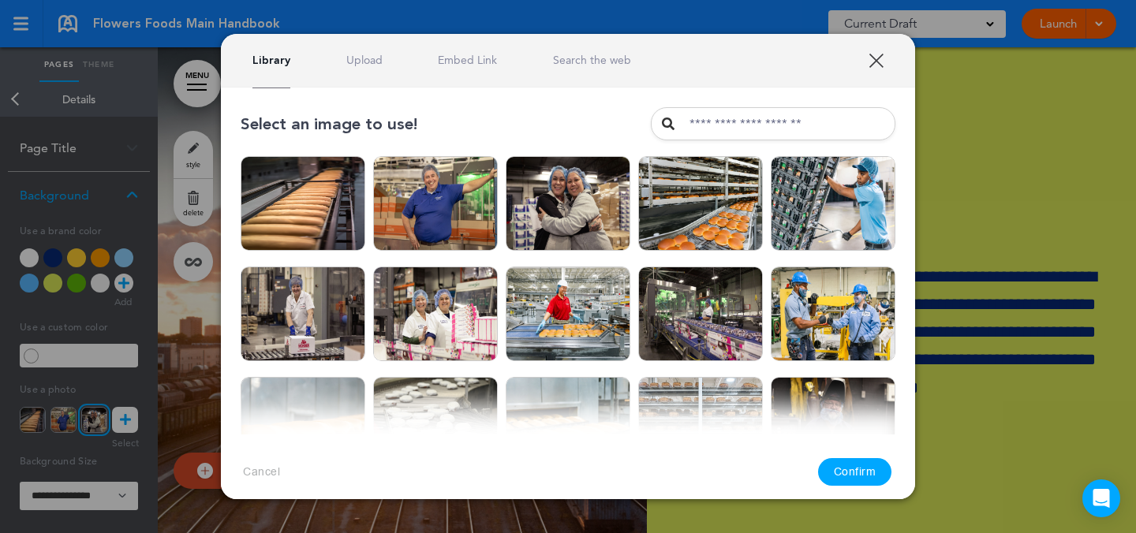
click at [376, 53] on link "Upload" at bounding box center [364, 60] width 36 height 15
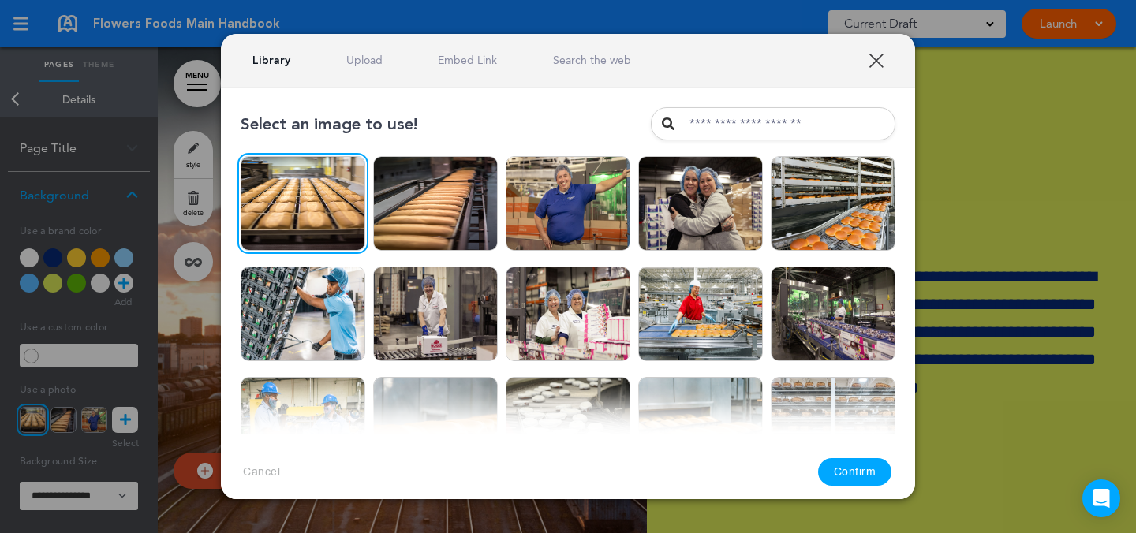
click at [858, 473] on button "Confirm" at bounding box center [855, 472] width 74 height 28
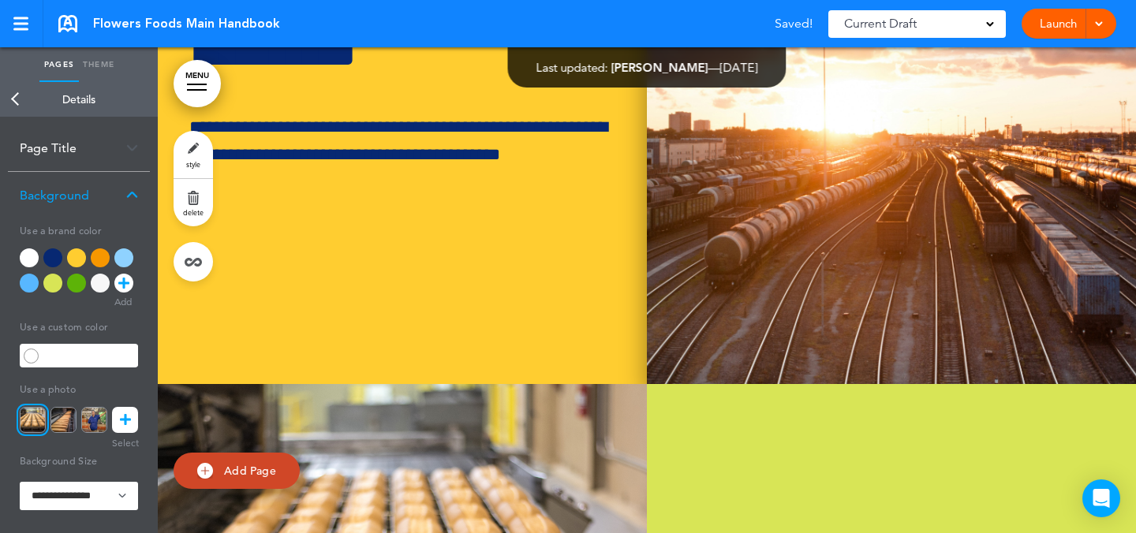
scroll to position [5764, 0]
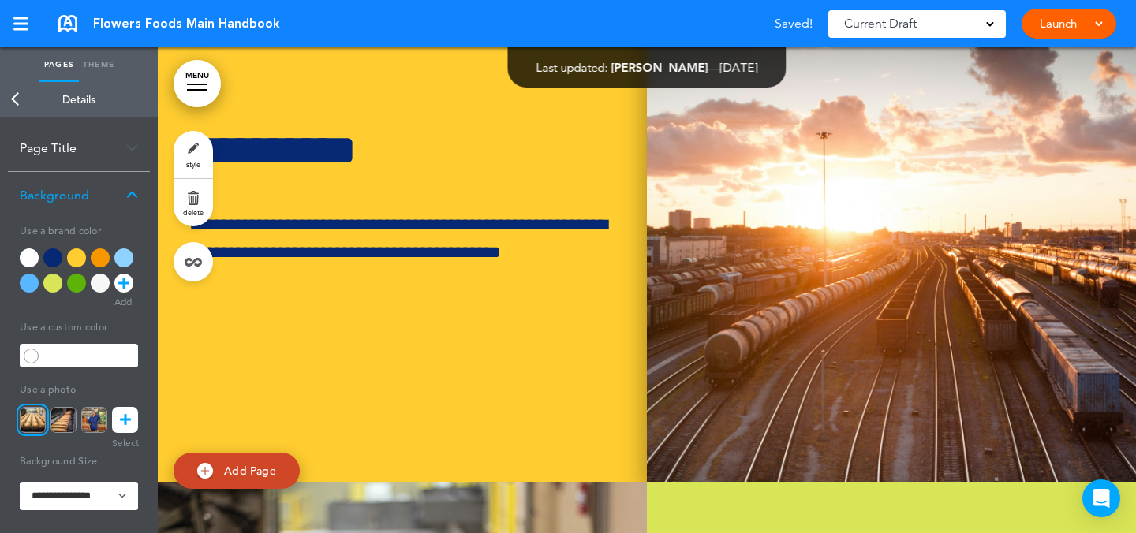
click at [783, 322] on img at bounding box center [891, 198] width 489 height 568
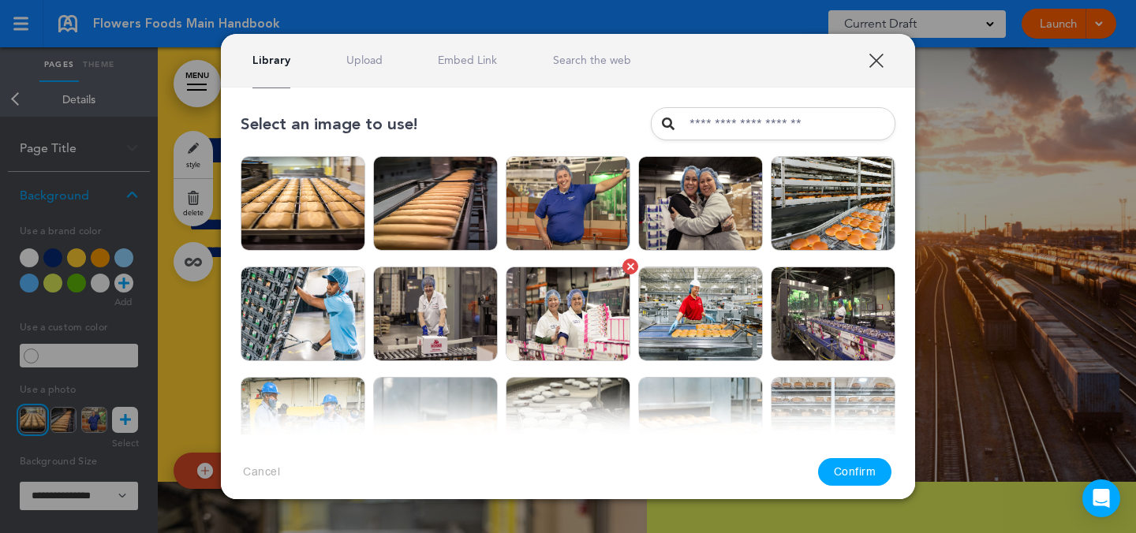
click at [565, 287] on img at bounding box center [568, 314] width 125 height 95
click at [881, 473] on button "Confirm" at bounding box center [855, 472] width 74 height 28
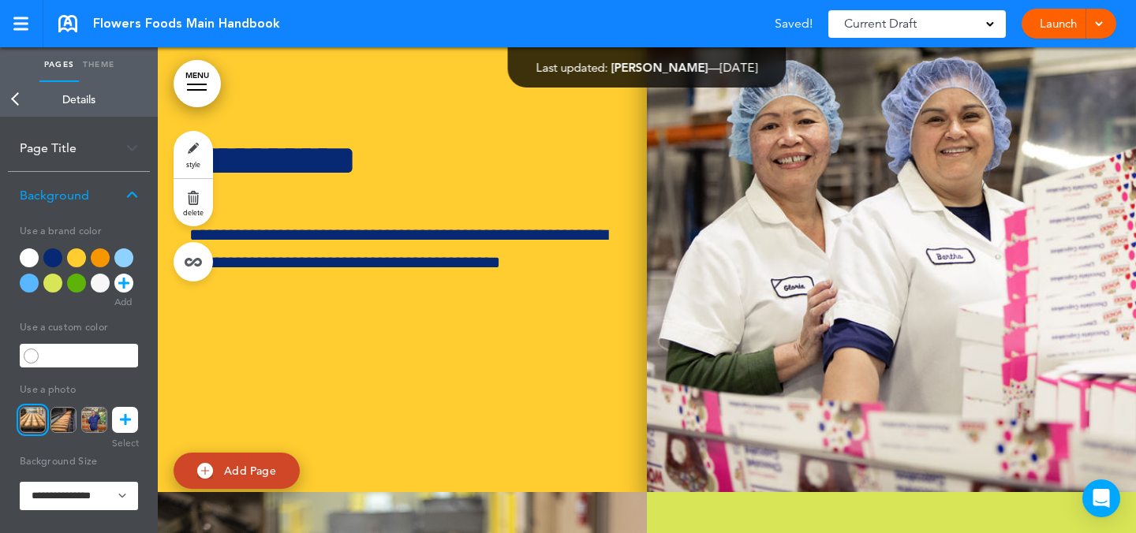
scroll to position [5741, 0]
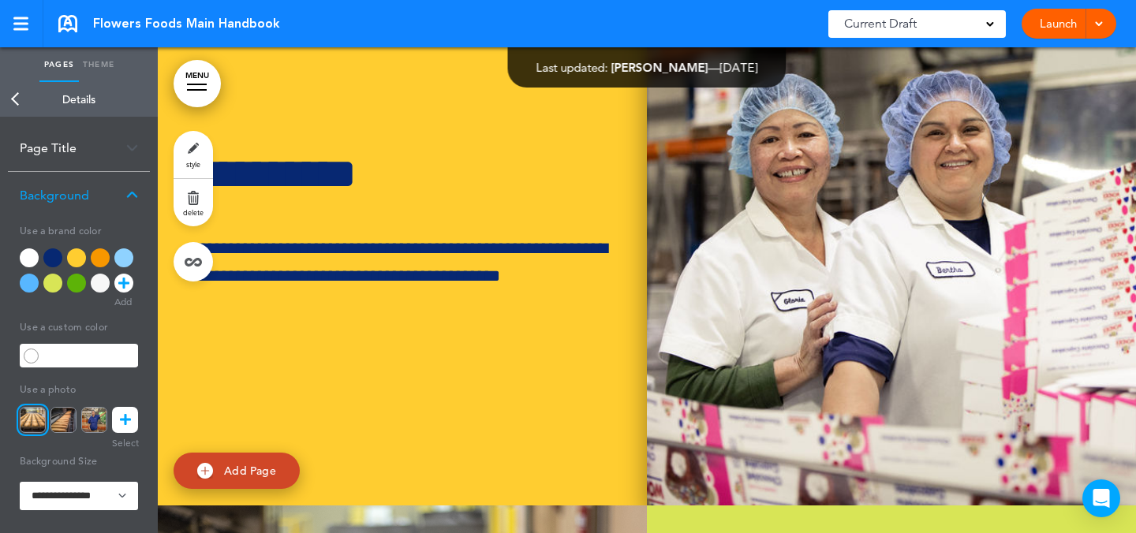
click at [787, 336] on img at bounding box center [891, 222] width 489 height 568
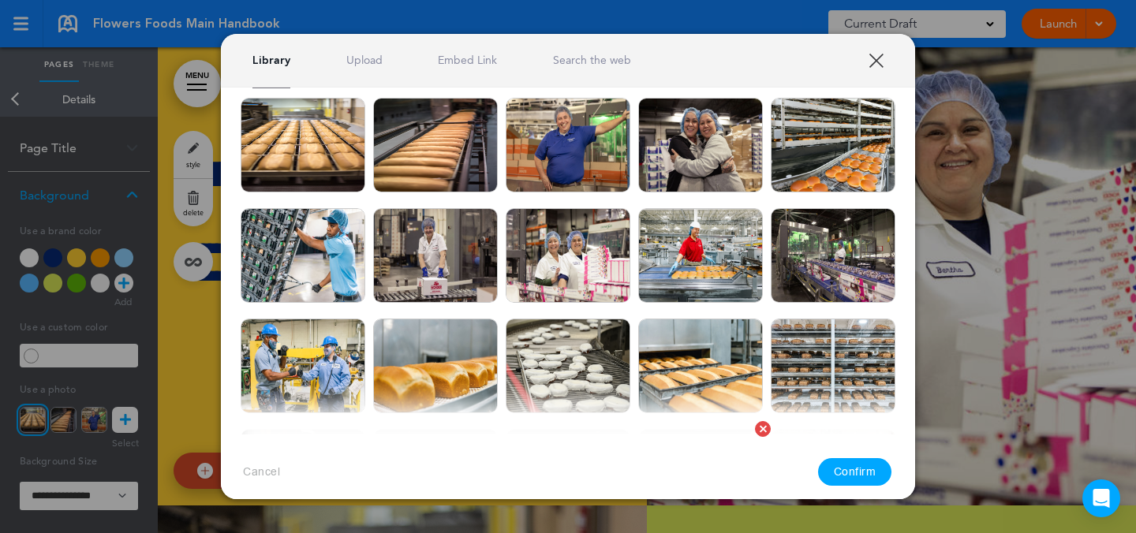
scroll to position [42, 0]
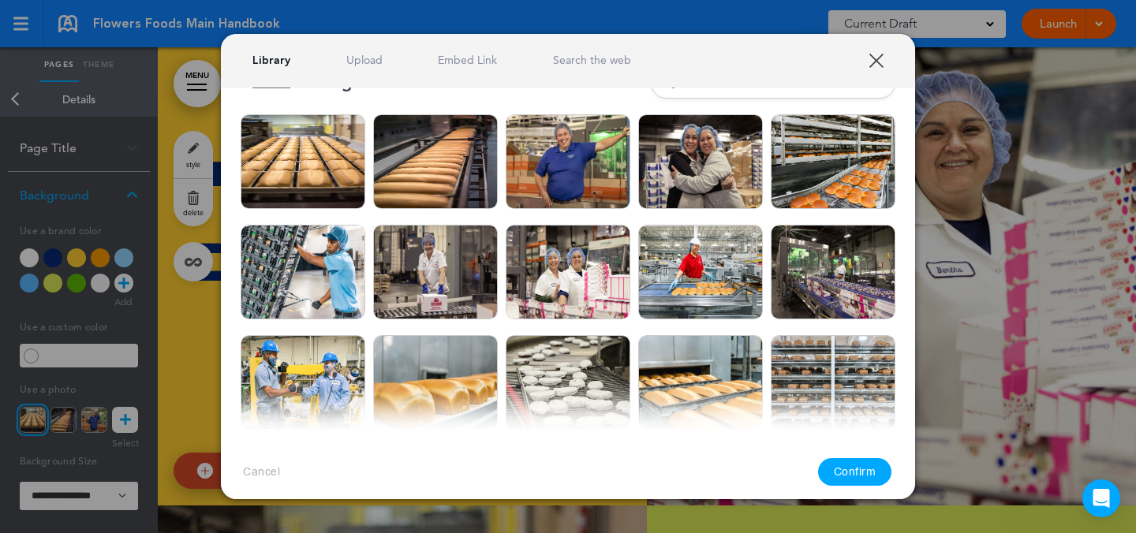
click at [987, 272] on div at bounding box center [568, 266] width 1136 height 533
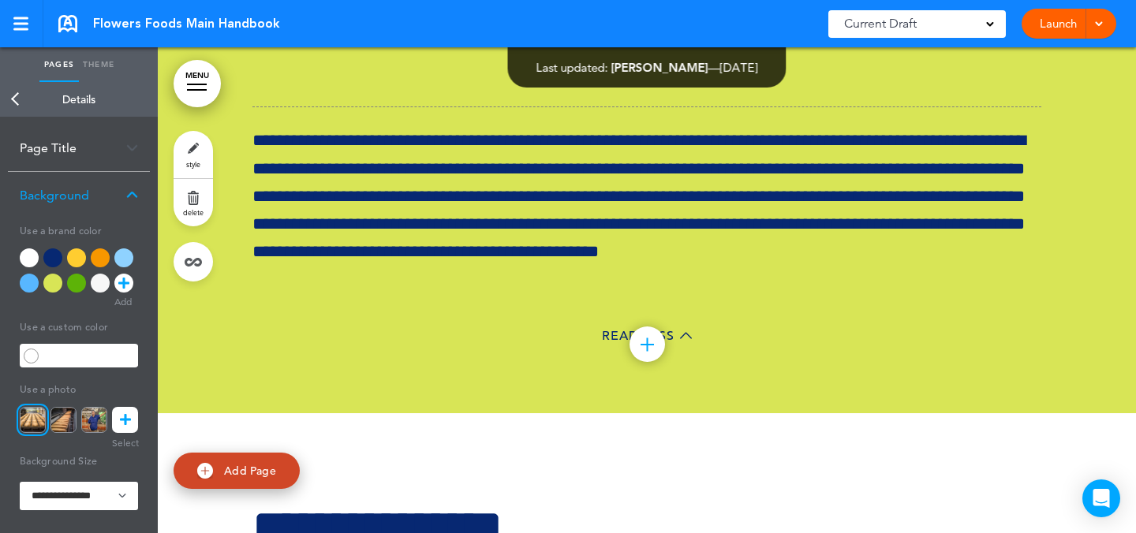
scroll to position [62673, 0]
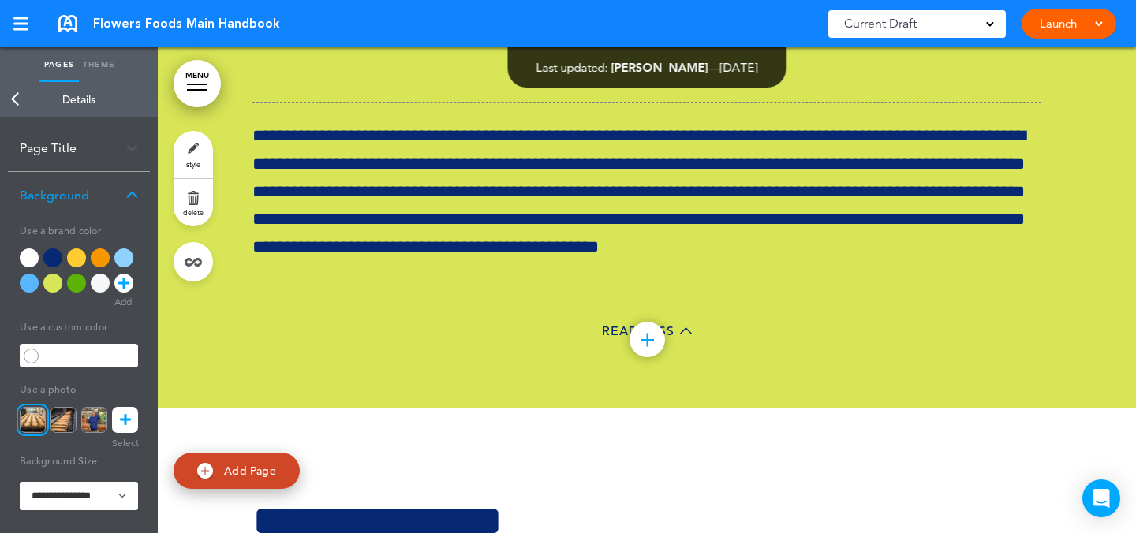
click at [203, 162] on link "style" at bounding box center [193, 154] width 39 height 47
click at [121, 413] on icon at bounding box center [125, 420] width 11 height 26
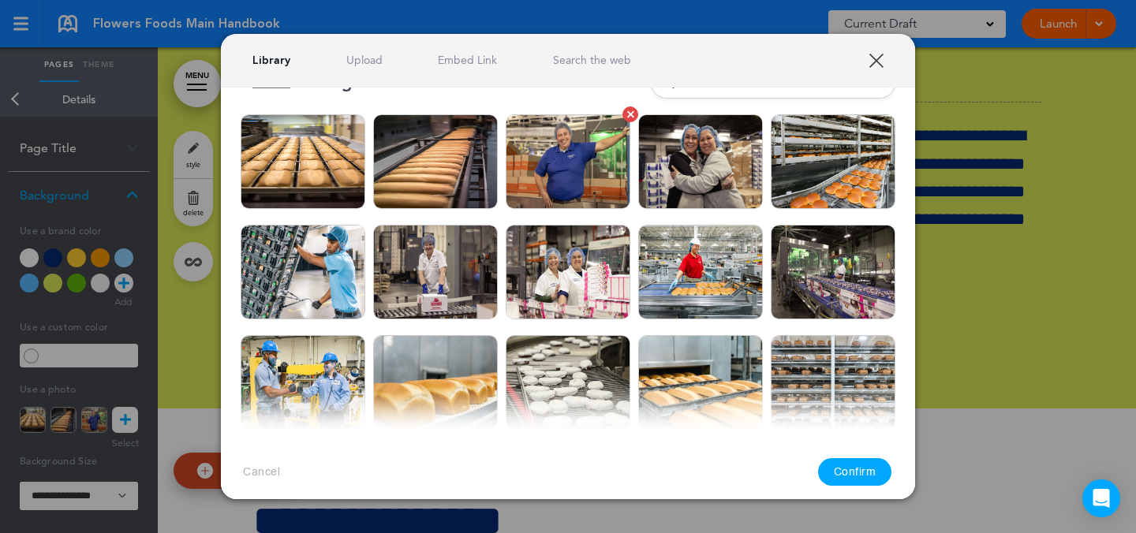
click at [547, 148] on img at bounding box center [568, 161] width 125 height 95
click at [864, 469] on button "Confirm" at bounding box center [855, 472] width 74 height 28
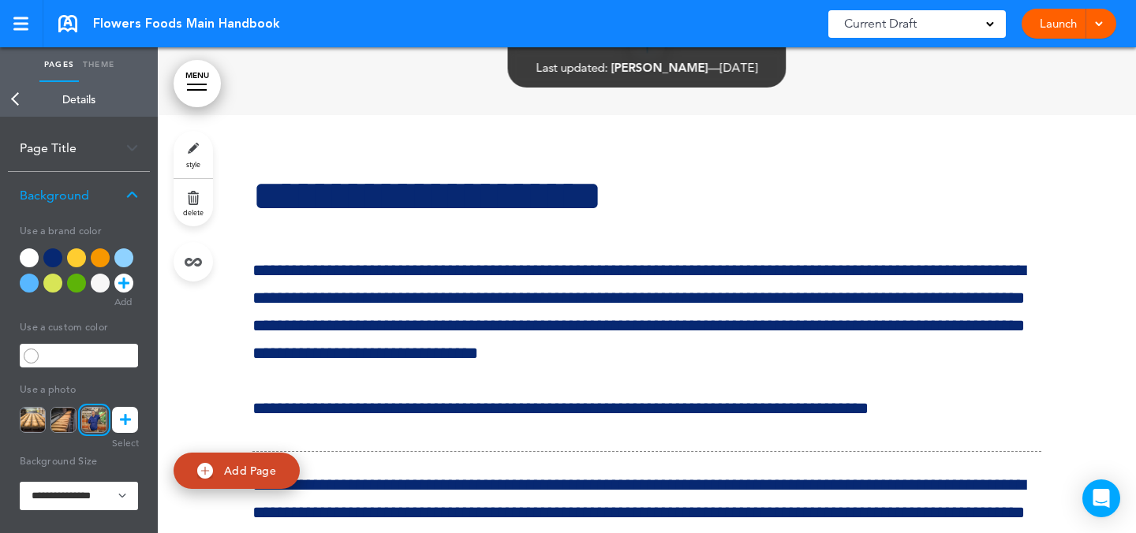
scroll to position [12278, 0]
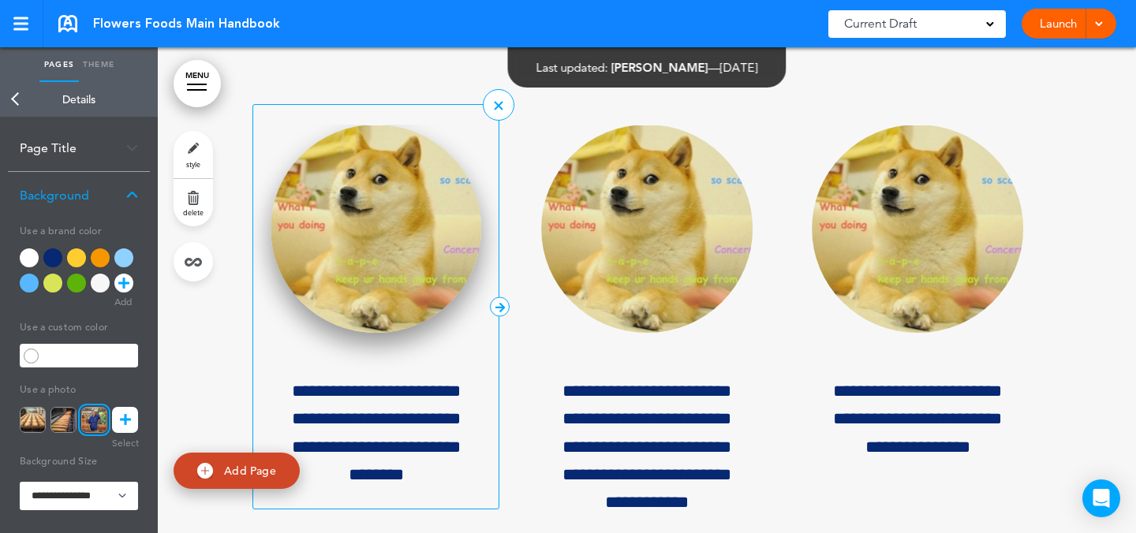
click at [372, 334] on img at bounding box center [376, 229] width 211 height 209
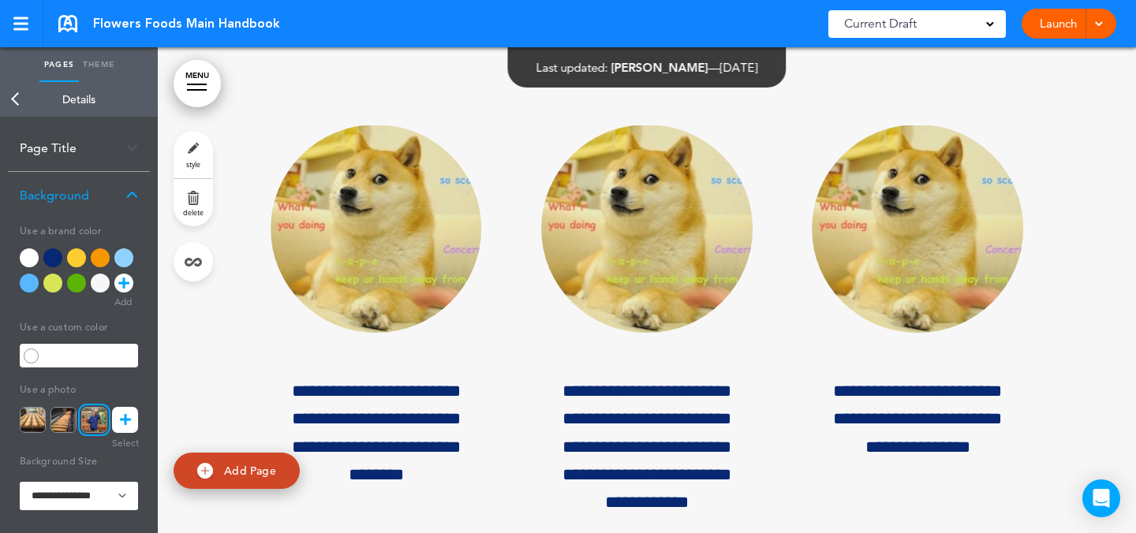
scroll to position [12541, 0]
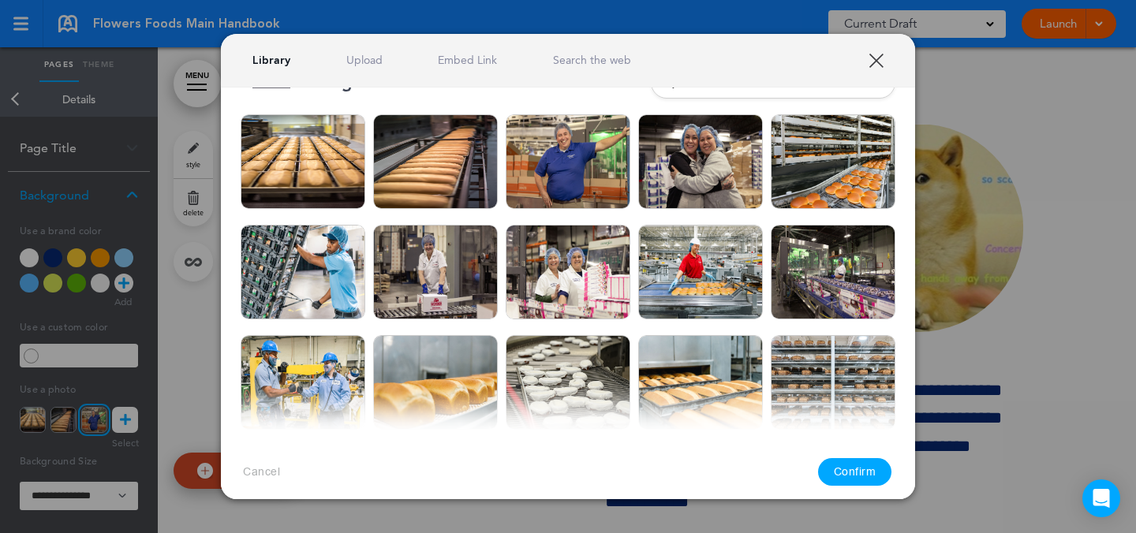
click at [1054, 269] on div at bounding box center [568, 266] width 1136 height 533
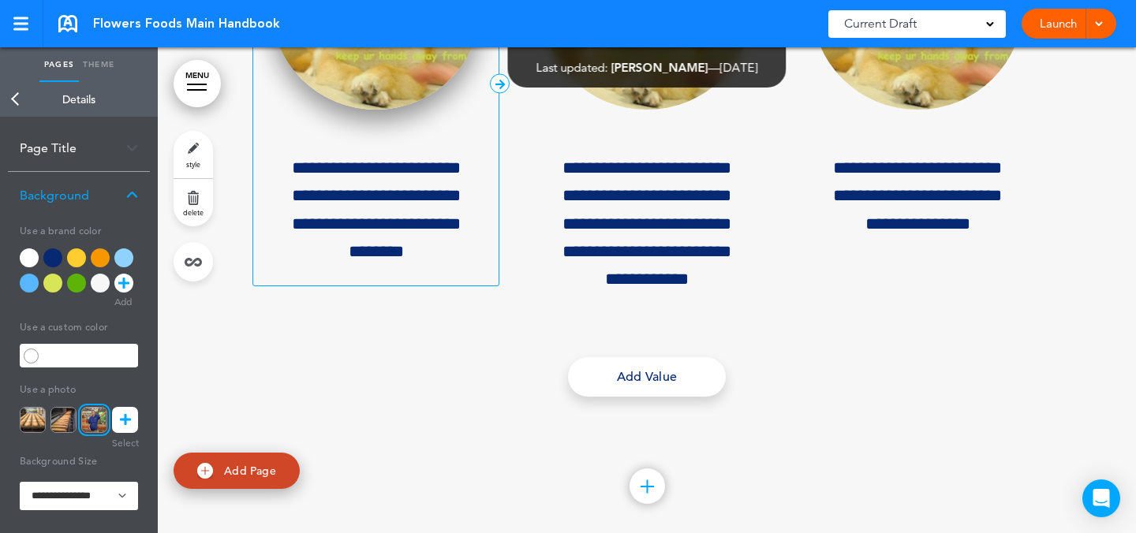
scroll to position [12667, 0]
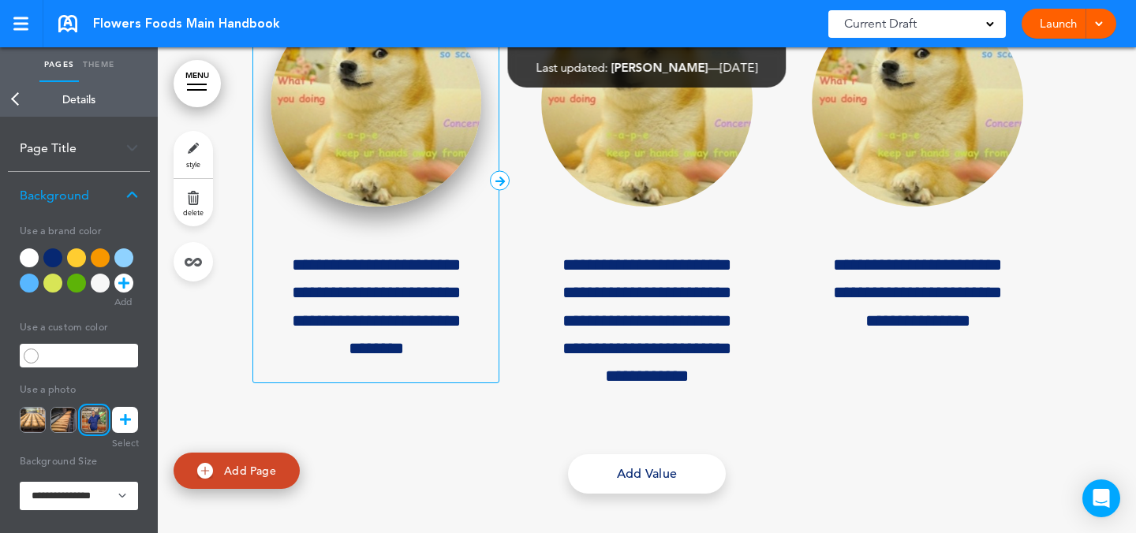
click at [376, 208] on img at bounding box center [376, 102] width 211 height 209
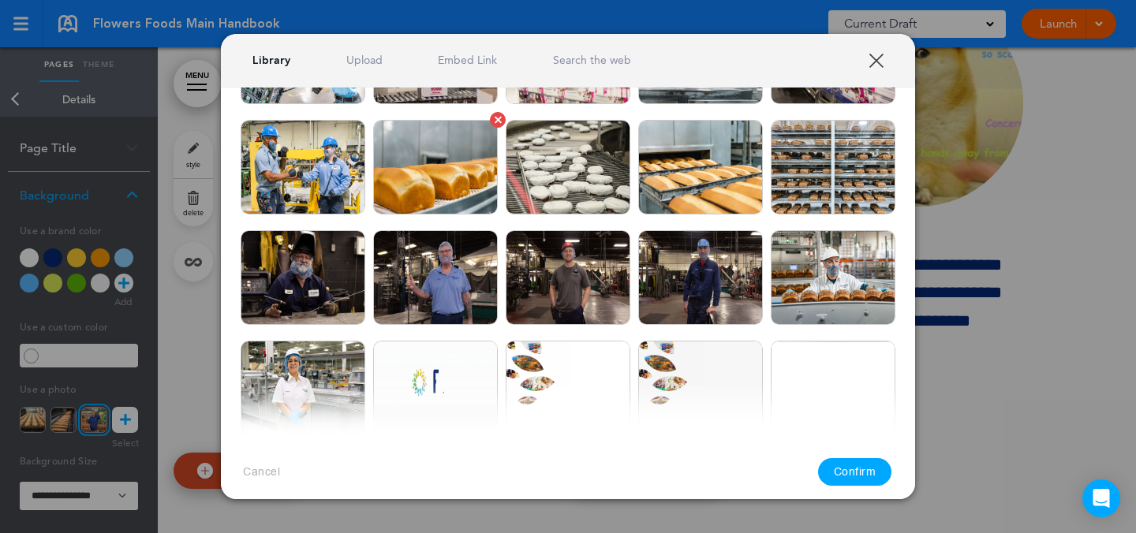
scroll to position [260, 0]
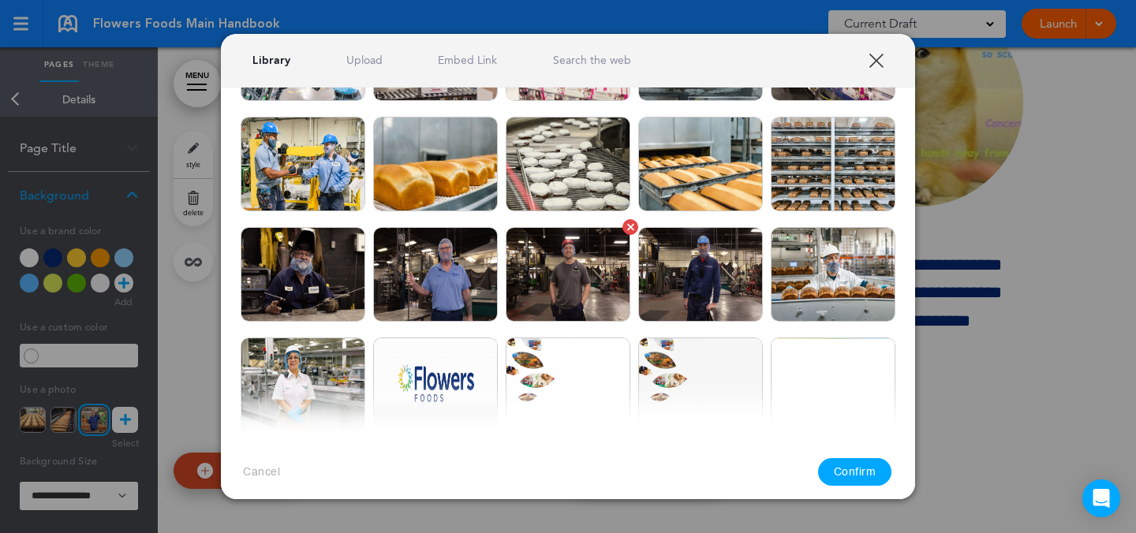
click at [563, 302] on img at bounding box center [568, 274] width 125 height 95
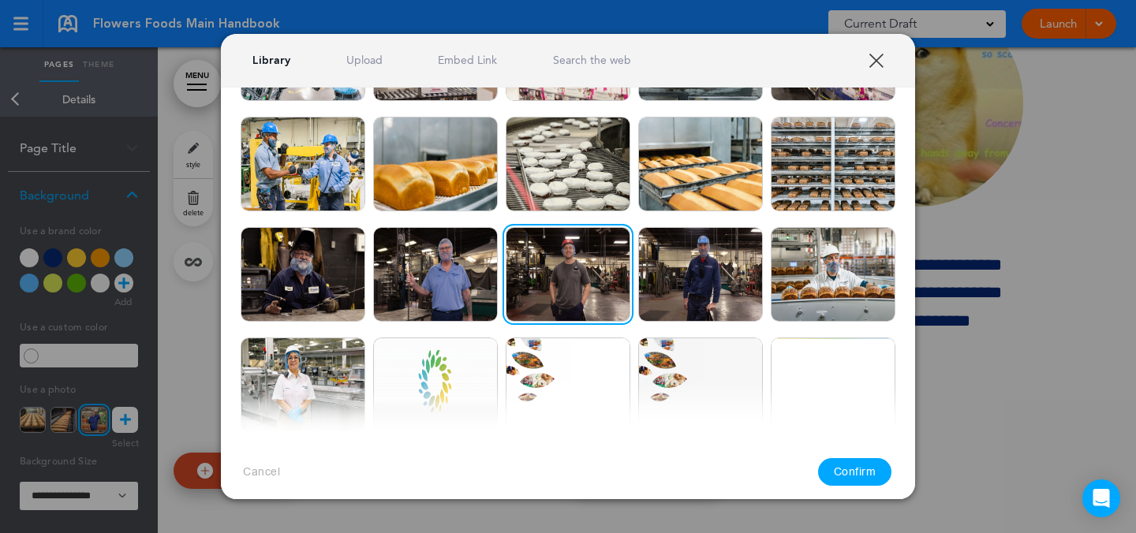
click at [859, 468] on button "Confirm" at bounding box center [855, 472] width 74 height 28
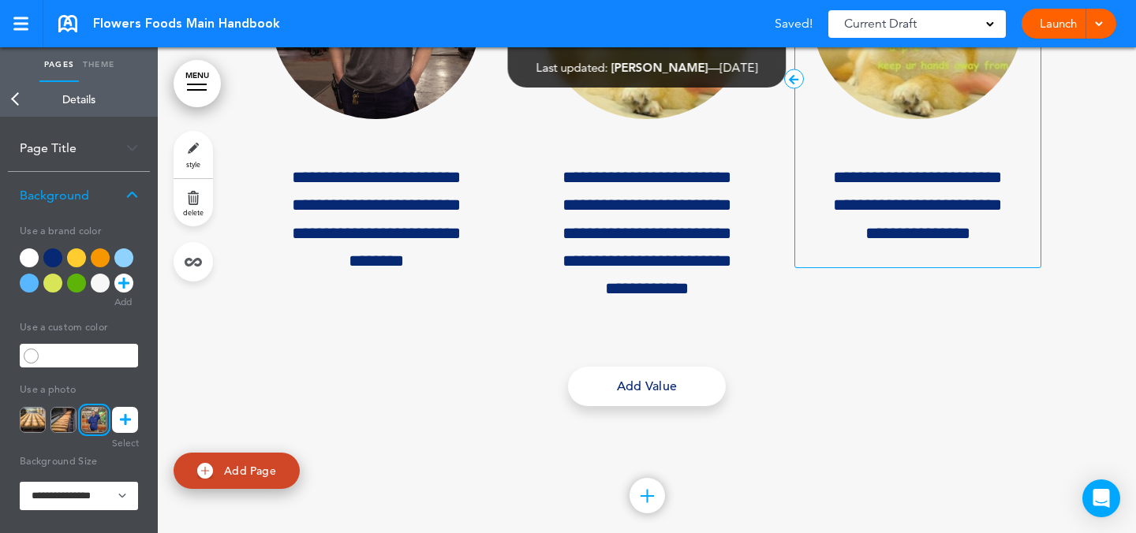
scroll to position [12755, 0]
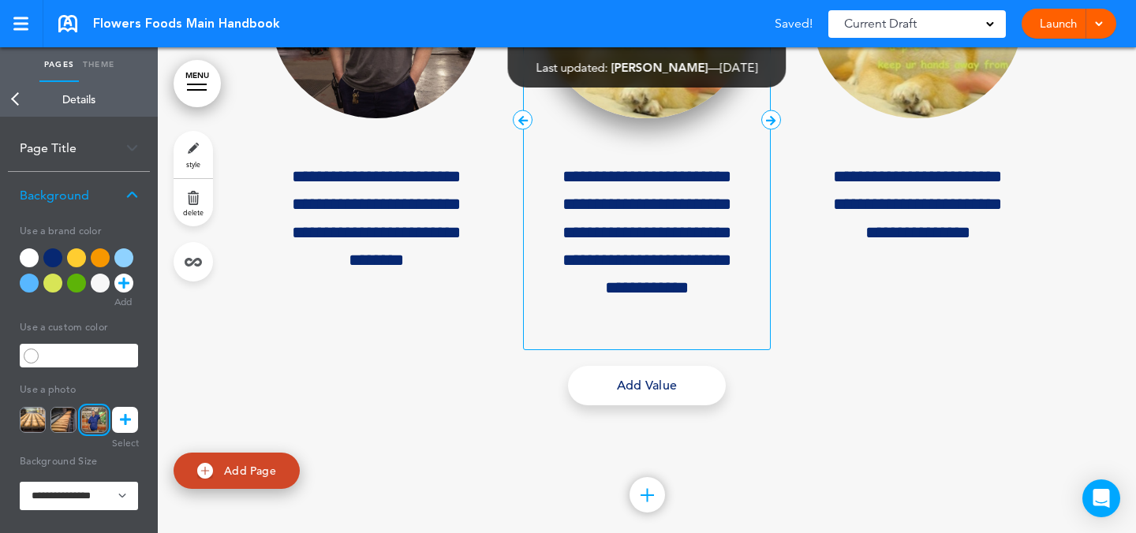
click at [666, 119] on img at bounding box center [646, 14] width 211 height 209
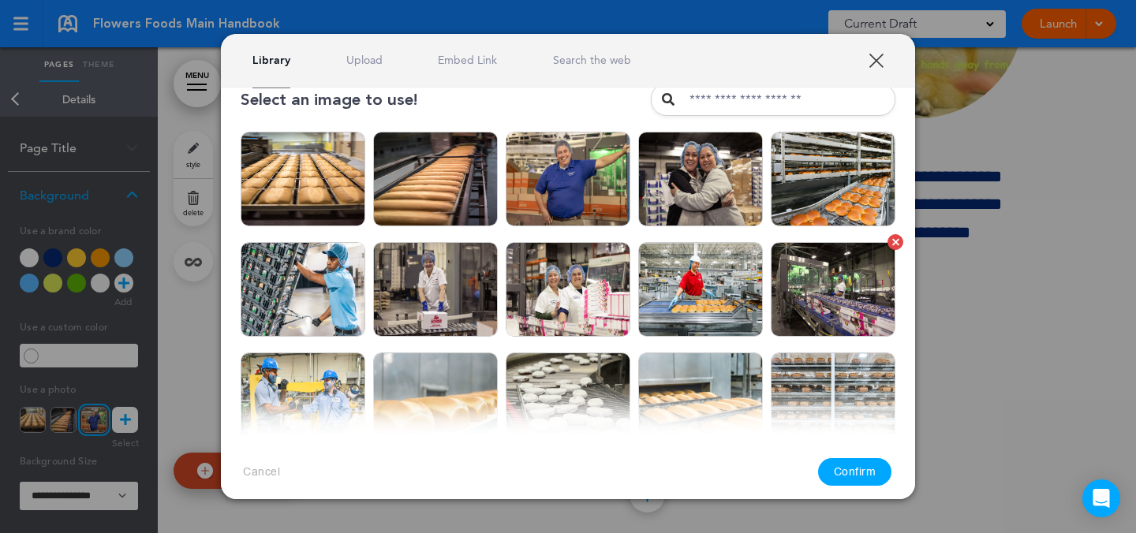
scroll to position [13, 0]
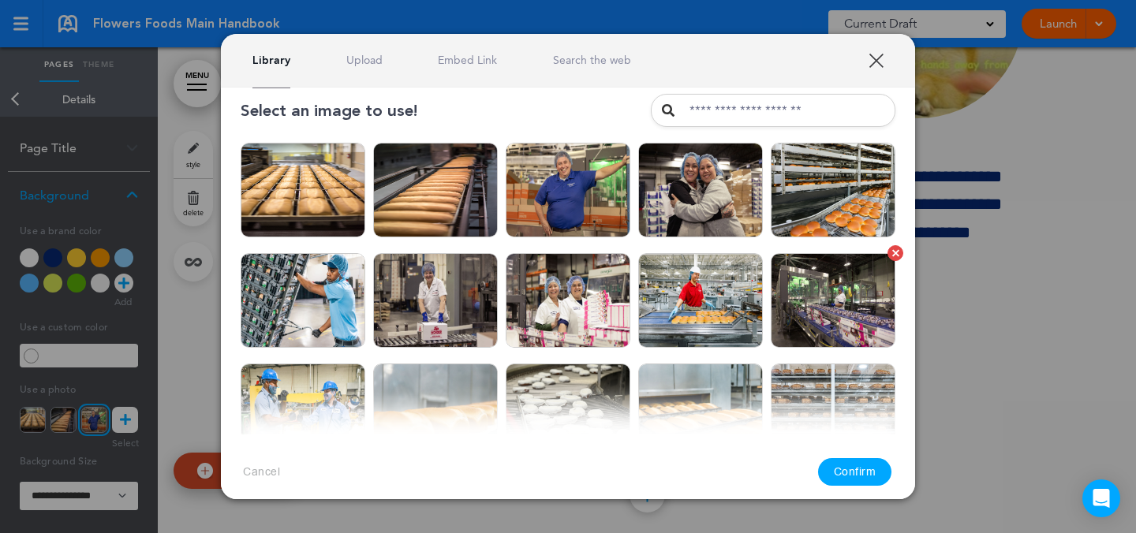
click at [830, 278] on img at bounding box center [833, 300] width 125 height 95
click at [848, 476] on button "Confirm" at bounding box center [855, 472] width 74 height 28
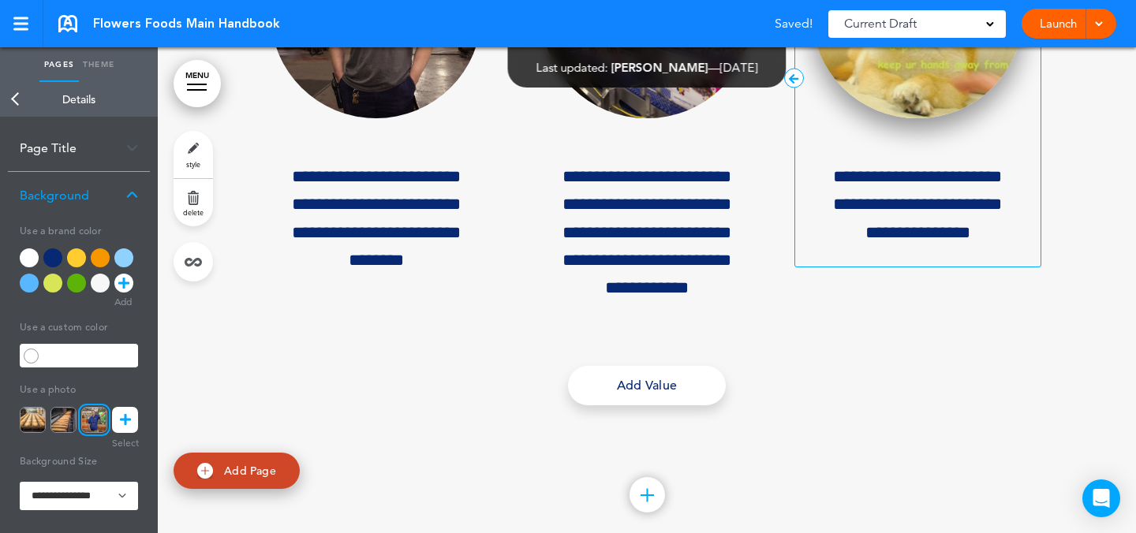
click at [938, 119] on img at bounding box center [917, 14] width 211 height 209
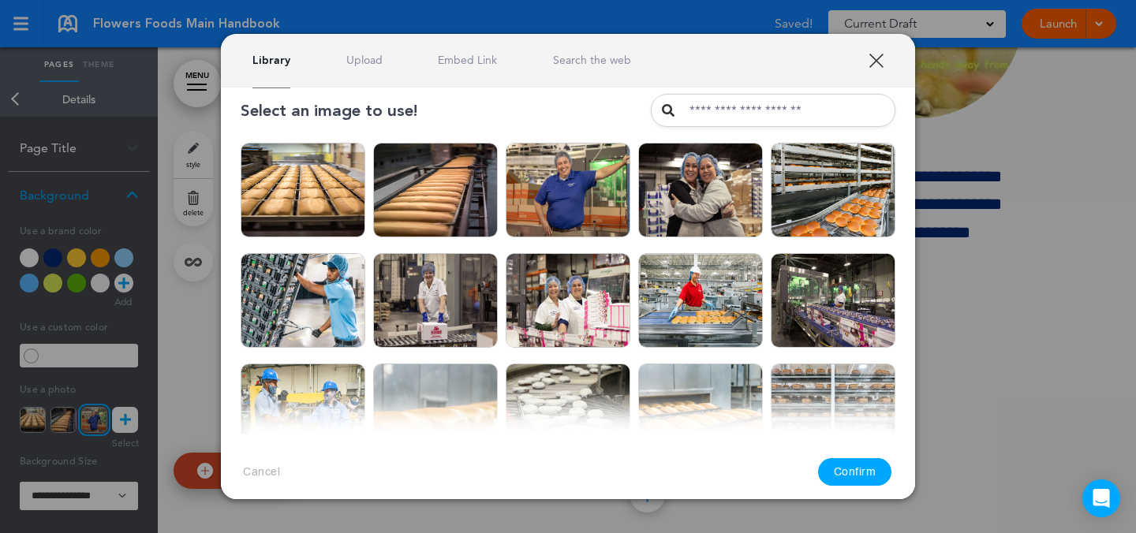
click at [1063, 295] on div at bounding box center [568, 266] width 1136 height 533
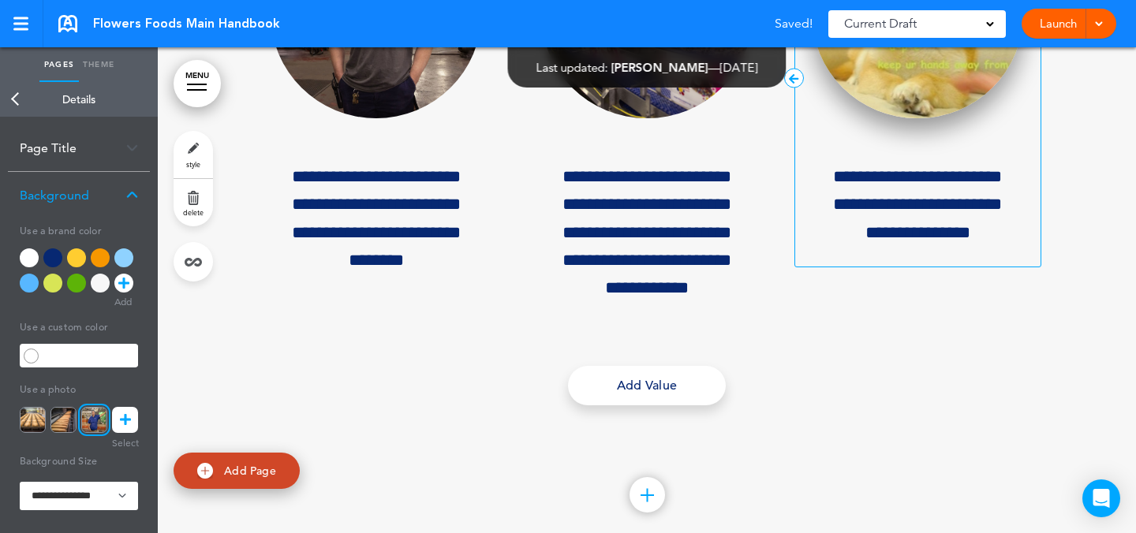
click at [914, 119] on img at bounding box center [917, 14] width 211 height 209
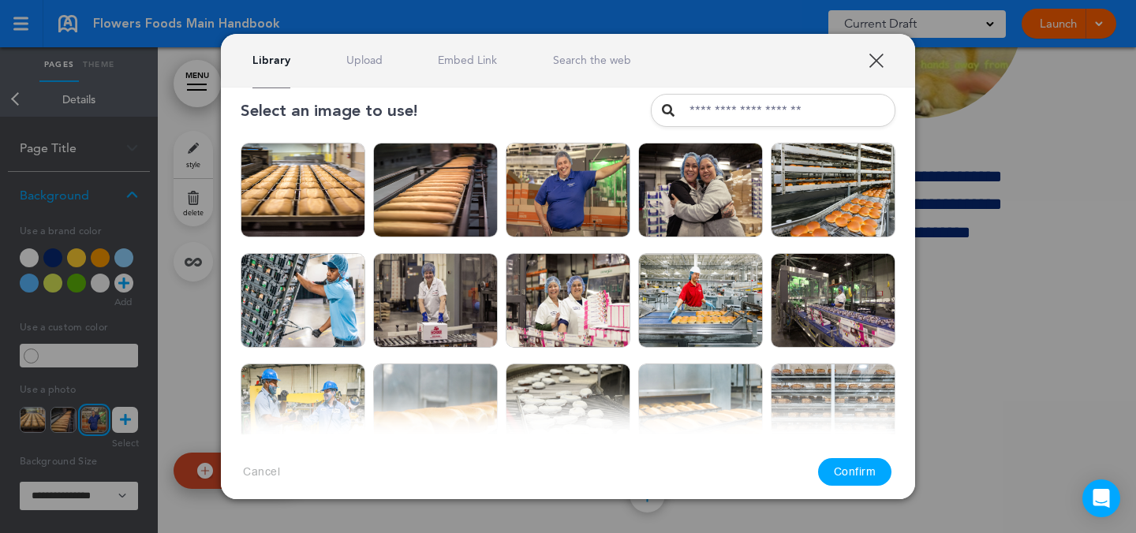
click at [376, 58] on link "Upload" at bounding box center [364, 60] width 36 height 15
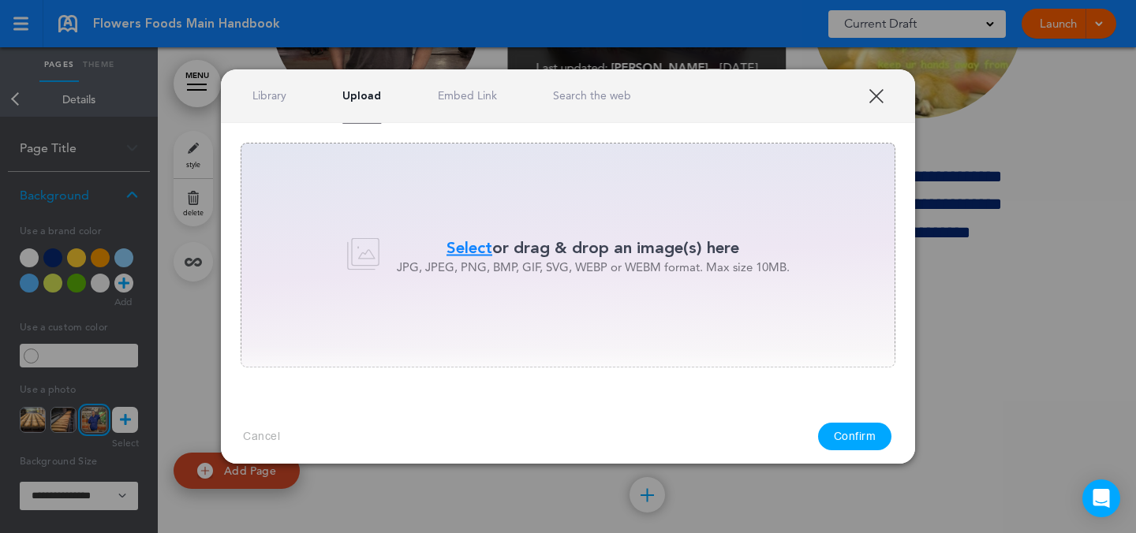
scroll to position [0, 0]
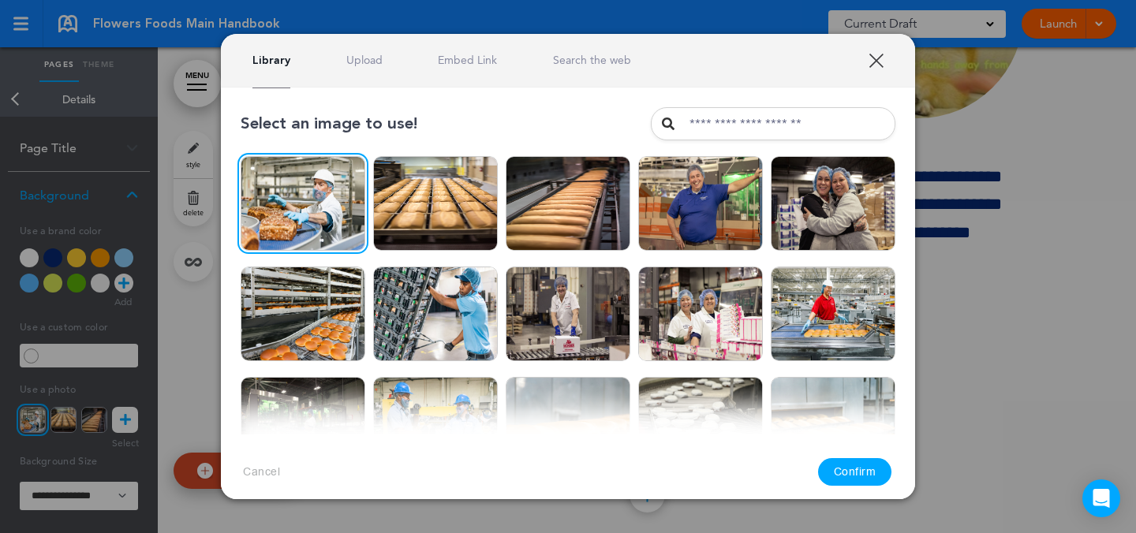
click at [852, 459] on button "Confirm" at bounding box center [855, 472] width 74 height 28
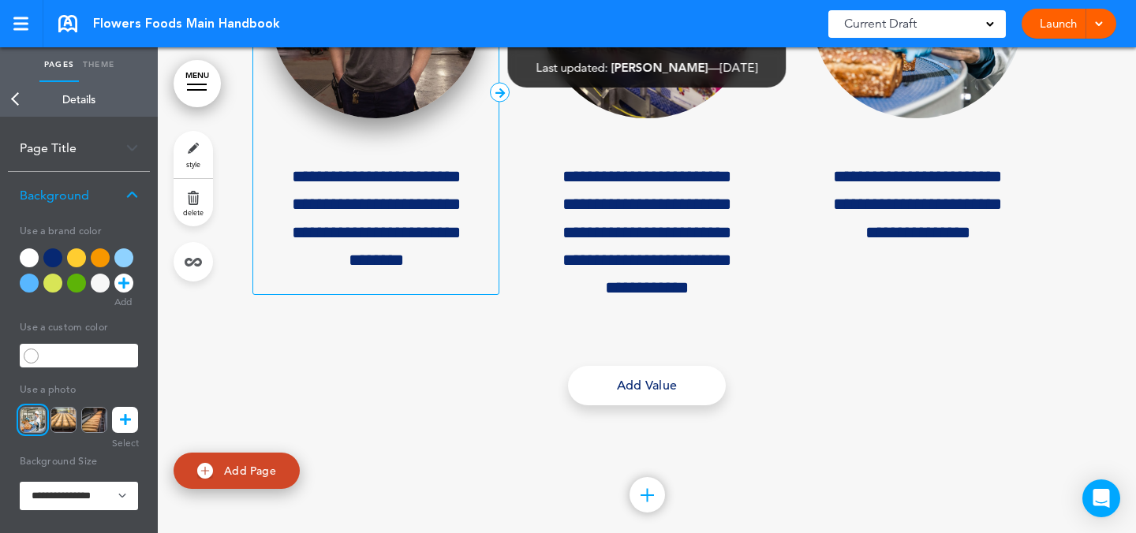
click at [375, 119] on img at bounding box center [376, 14] width 211 height 209
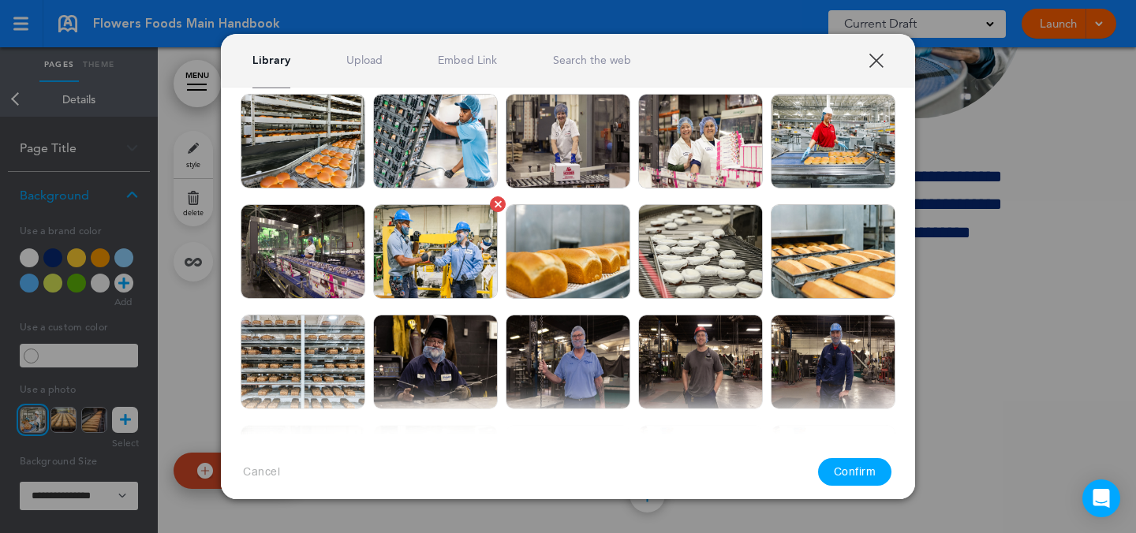
scroll to position [174, 0]
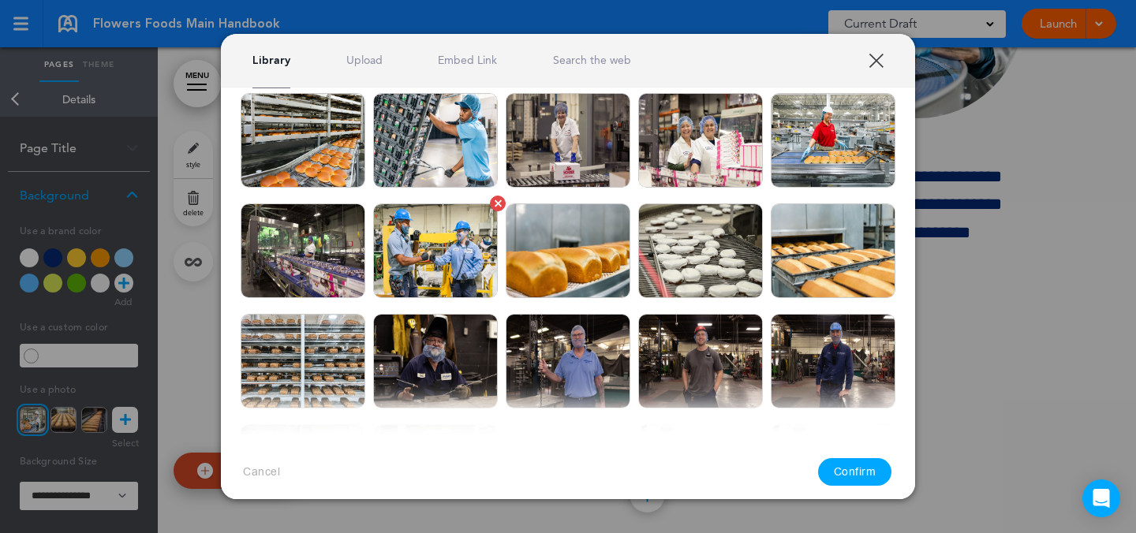
click at [473, 275] on img at bounding box center [435, 251] width 125 height 95
click at [857, 469] on button "Confirm" at bounding box center [855, 472] width 74 height 28
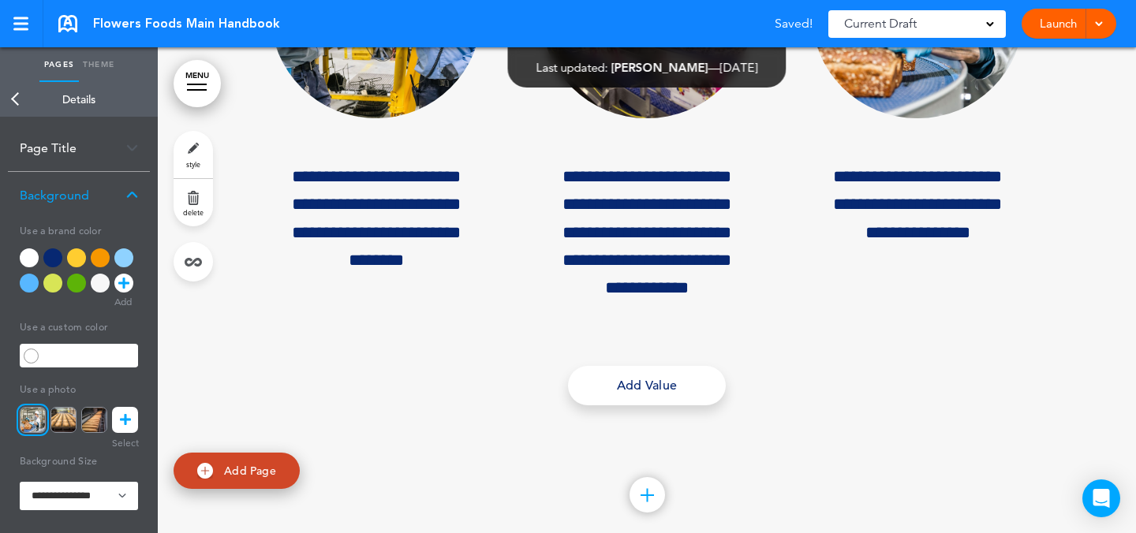
click at [442, 119] on img at bounding box center [376, 14] width 211 height 209
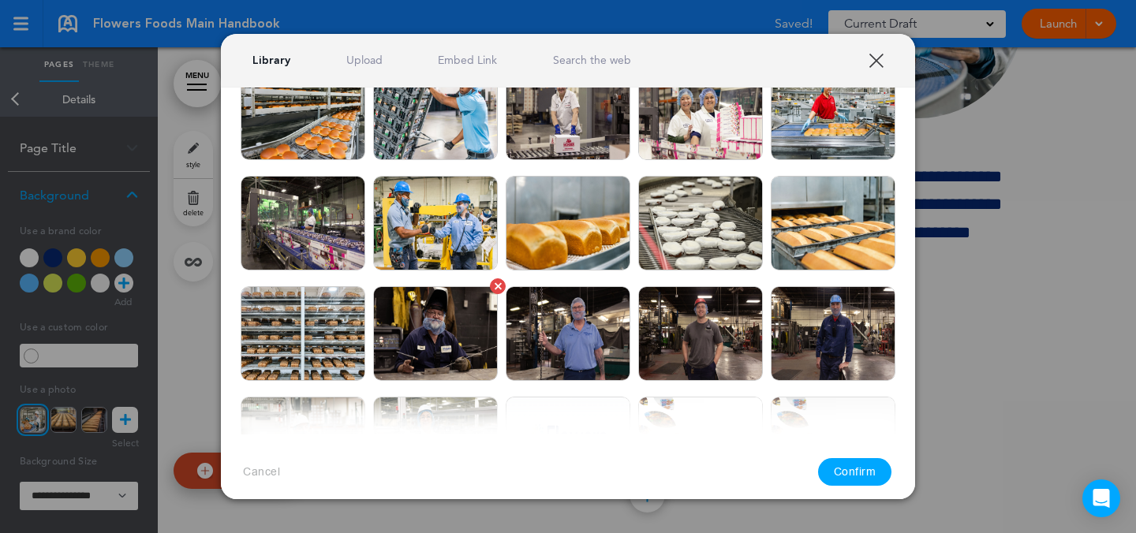
scroll to position [202, 0]
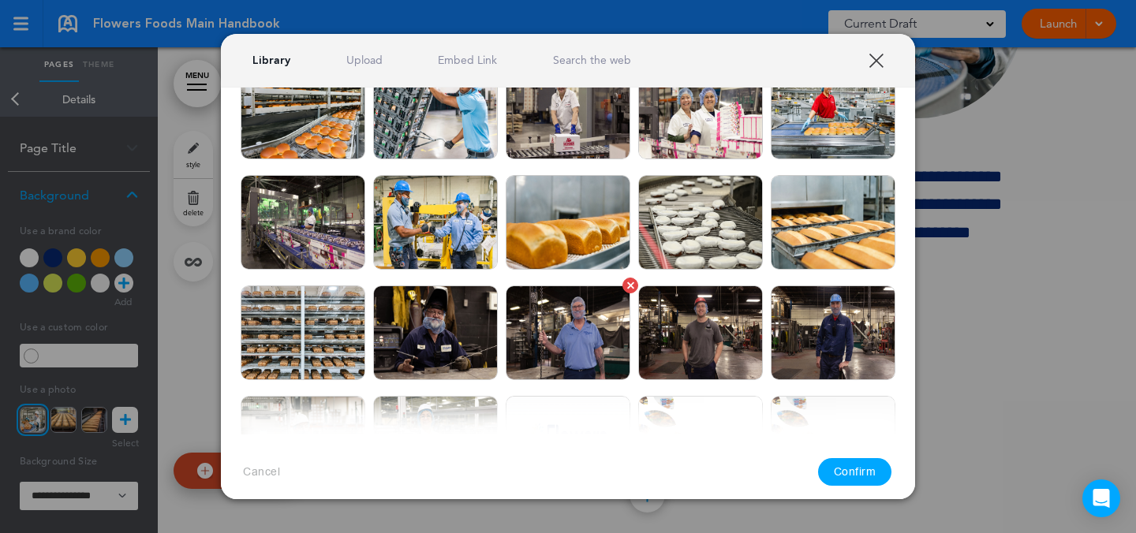
click at [567, 332] on img at bounding box center [568, 333] width 125 height 95
click at [843, 484] on button "Confirm" at bounding box center [855, 472] width 74 height 28
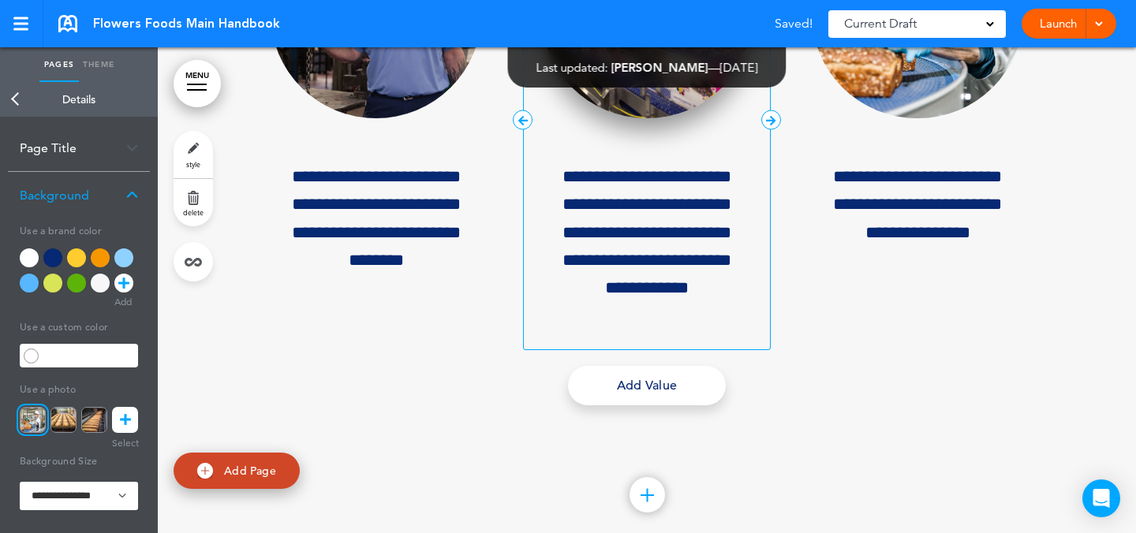
click at [646, 119] on img at bounding box center [646, 14] width 211 height 209
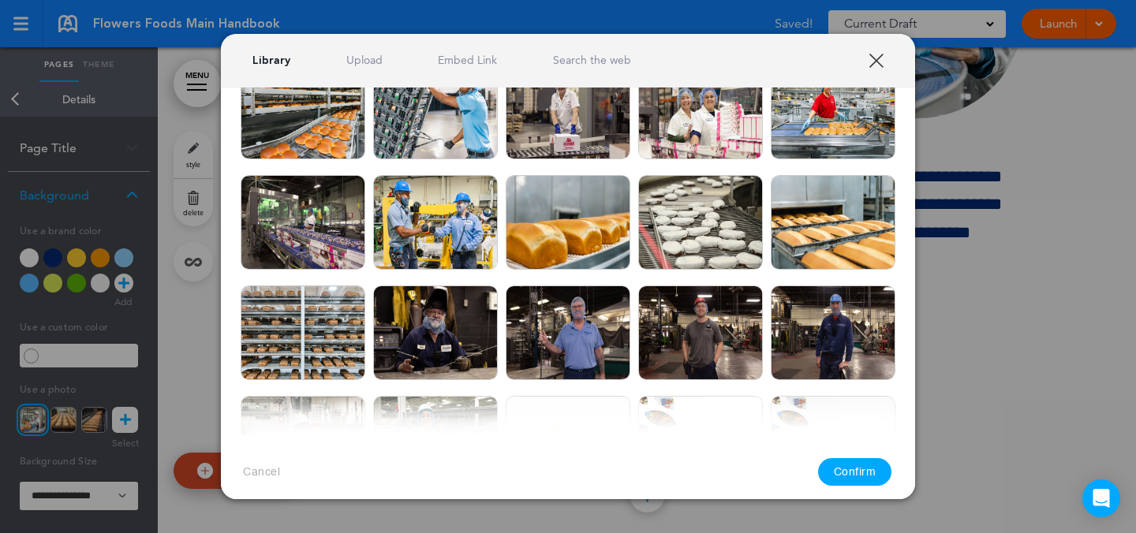
click at [1000, 239] on div at bounding box center [568, 266] width 1136 height 533
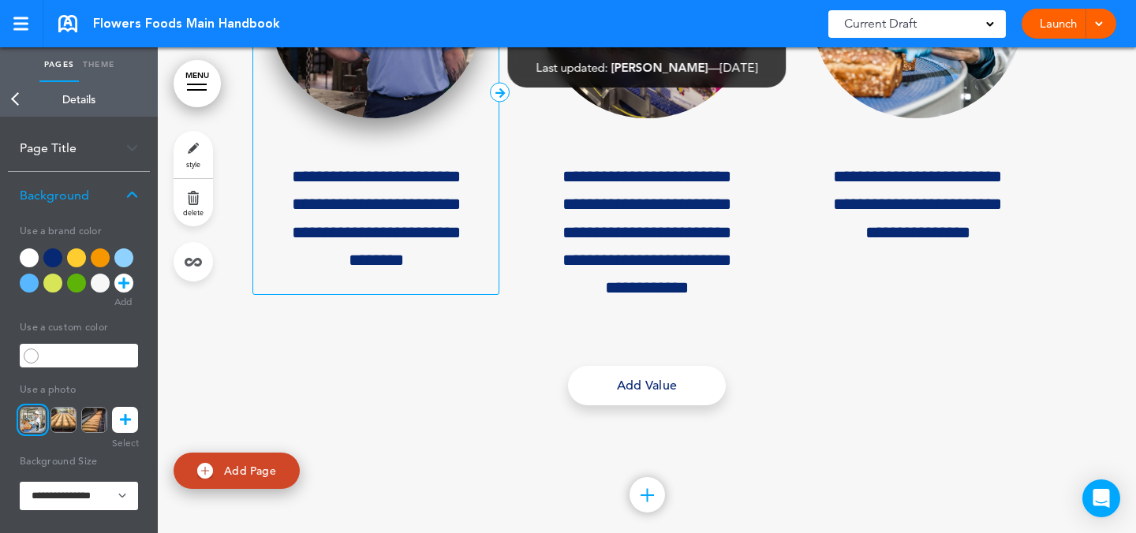
click at [463, 119] on img at bounding box center [376, 14] width 211 height 209
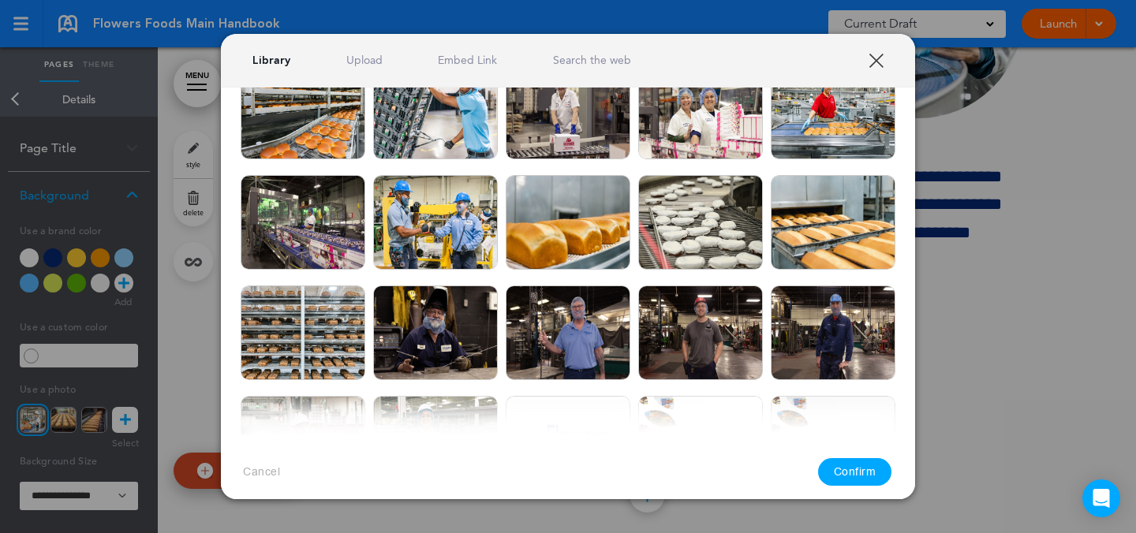
click at [997, 271] on div at bounding box center [568, 266] width 1136 height 533
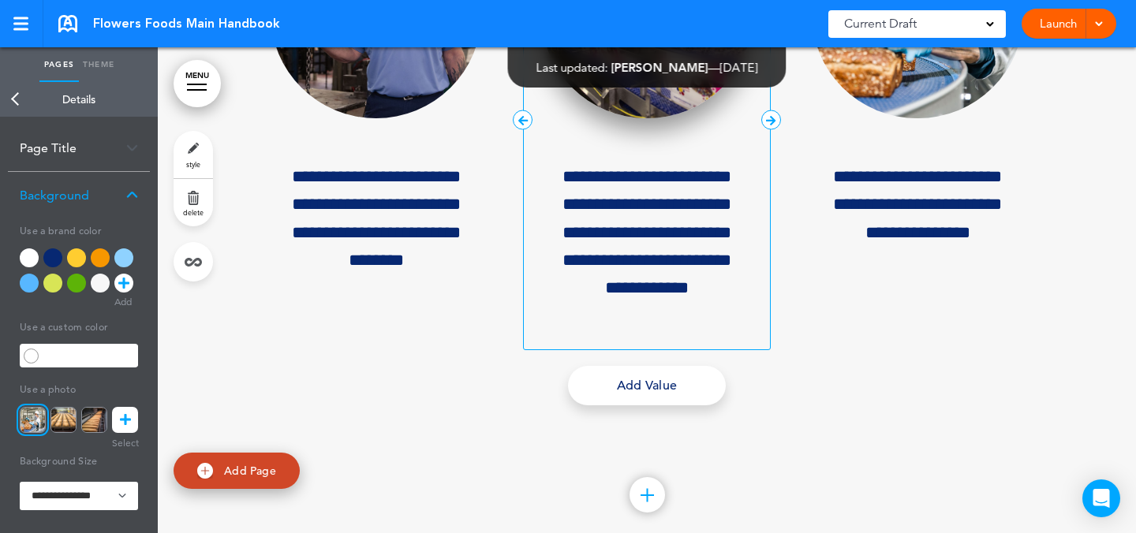
click at [673, 119] on img at bounding box center [646, 14] width 211 height 209
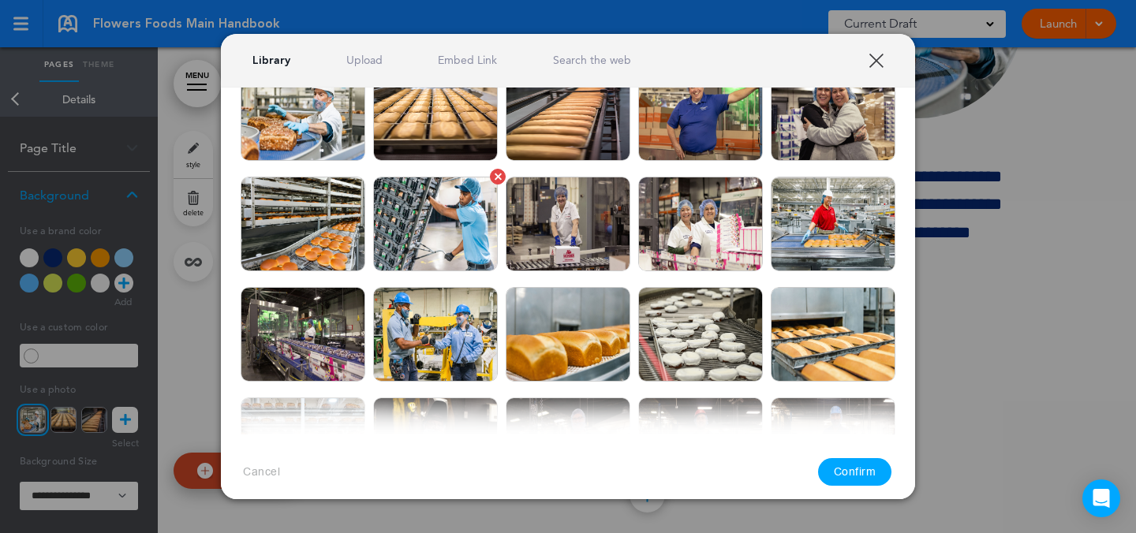
scroll to position [0, 0]
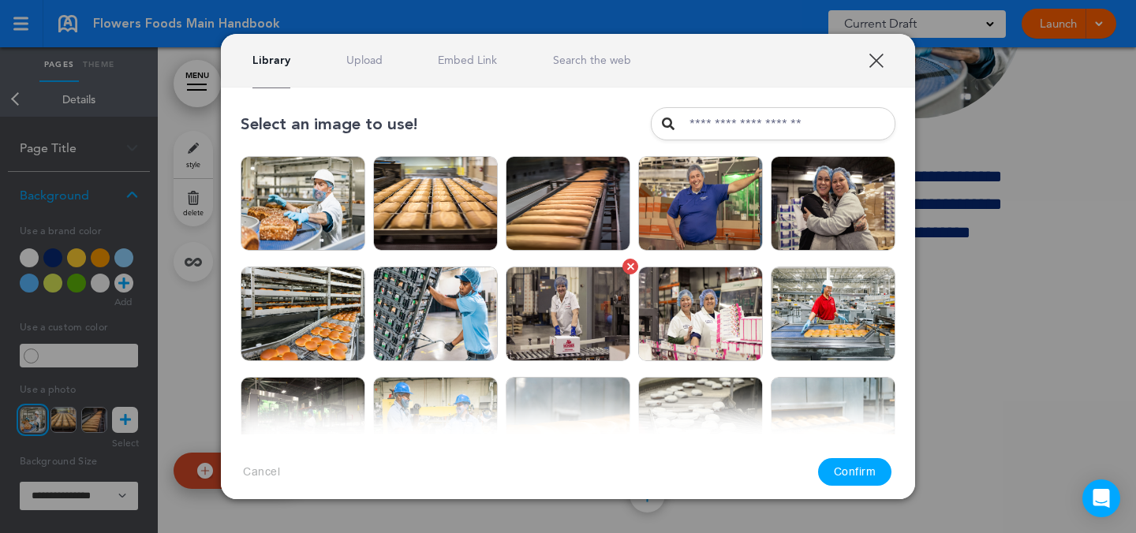
click at [569, 289] on img at bounding box center [568, 314] width 125 height 95
click at [842, 478] on button "Confirm" at bounding box center [855, 472] width 74 height 28
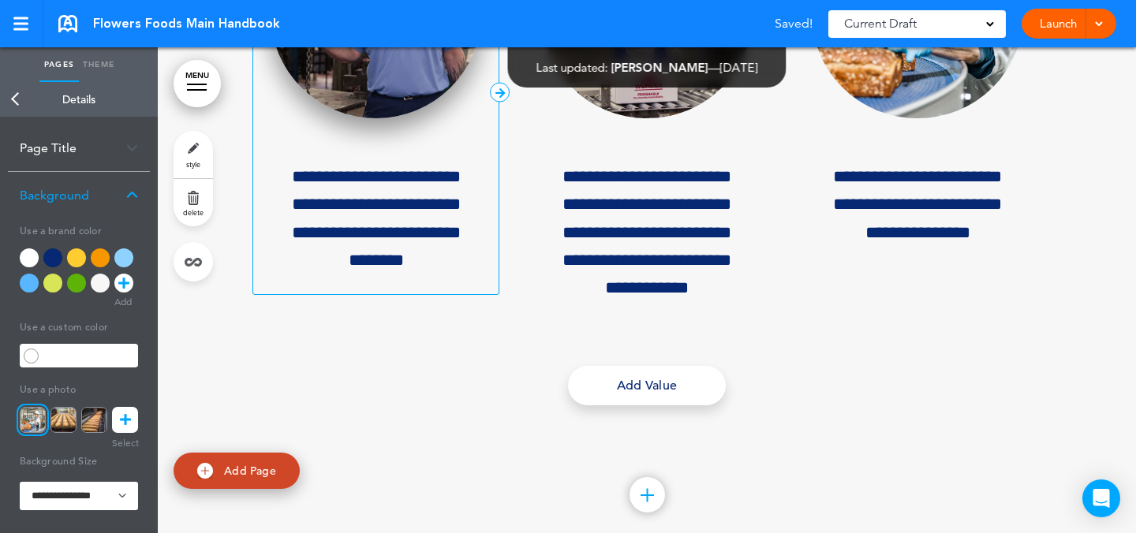
click at [414, 119] on img at bounding box center [376, 14] width 211 height 209
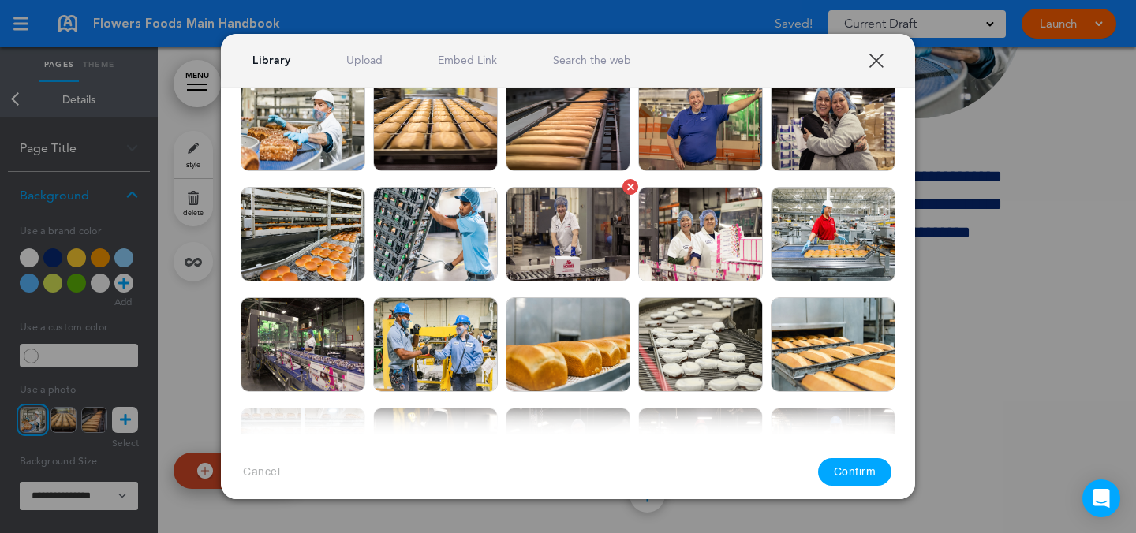
scroll to position [323, 0]
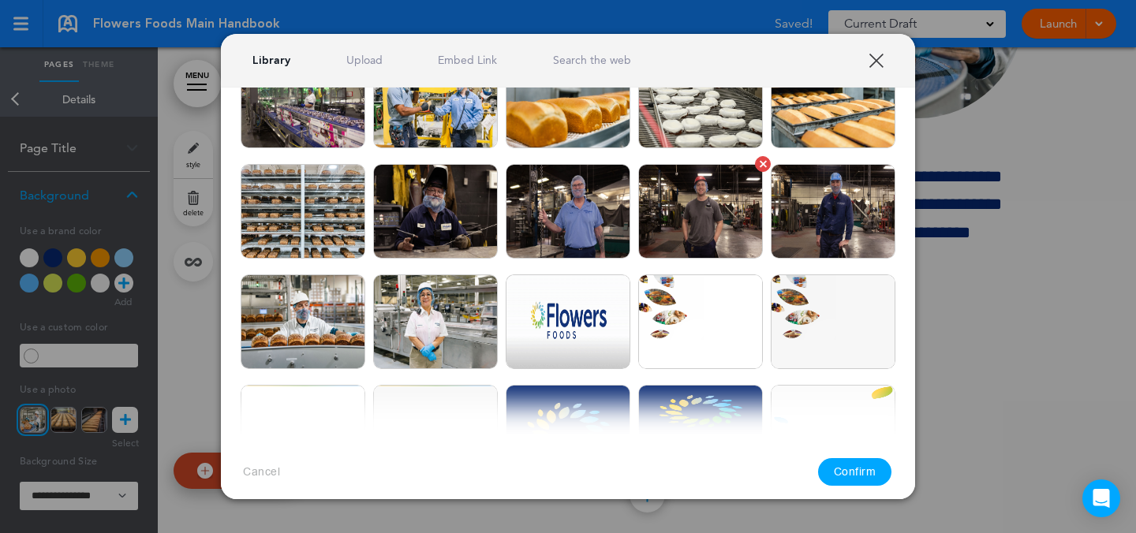
click at [674, 234] on img at bounding box center [700, 211] width 125 height 95
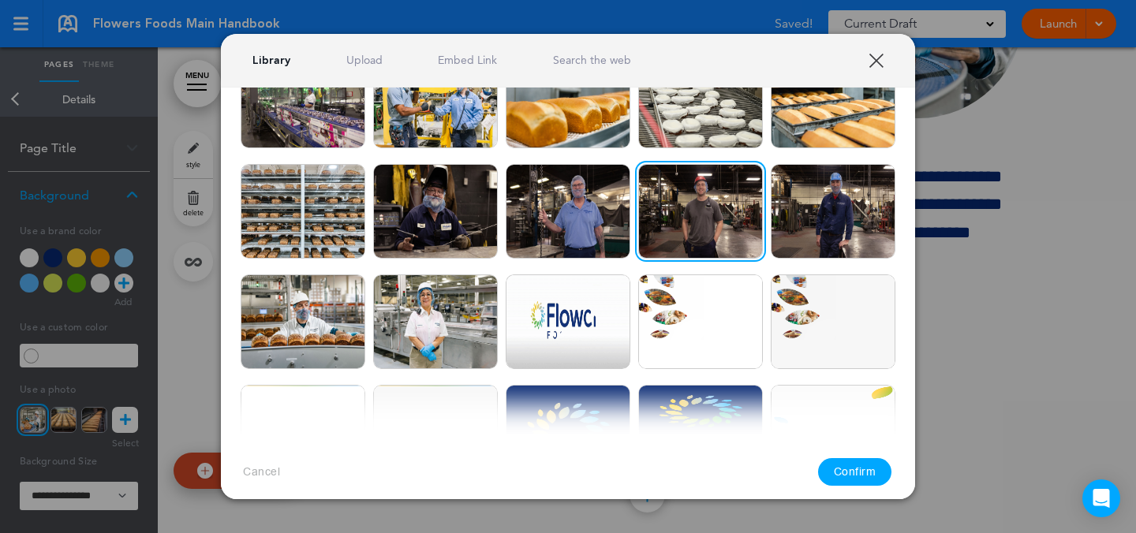
click at [854, 464] on button "Confirm" at bounding box center [855, 472] width 74 height 28
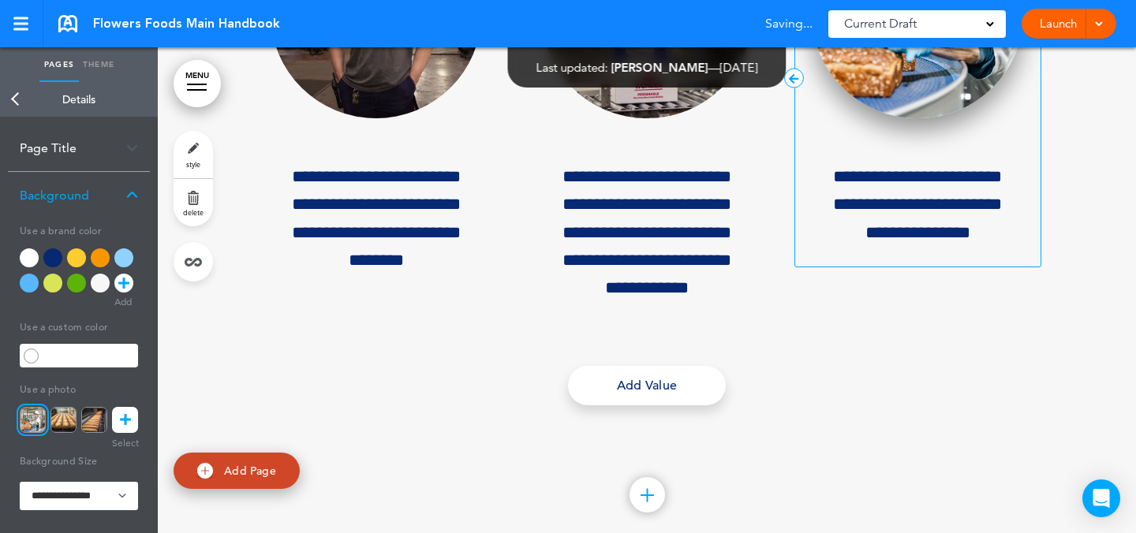
click at [909, 119] on img at bounding box center [917, 14] width 211 height 209
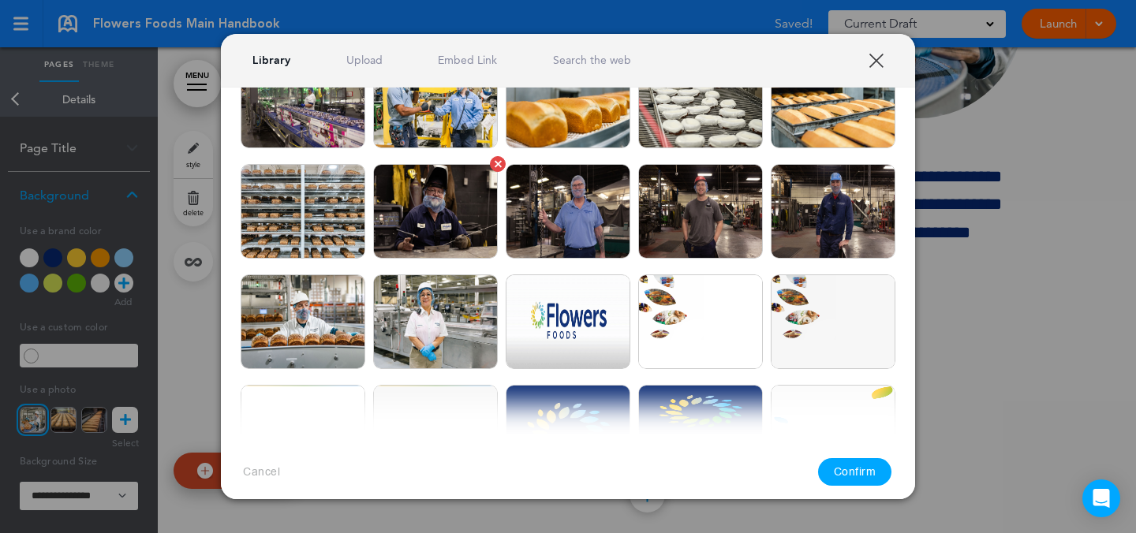
click at [449, 230] on img at bounding box center [435, 211] width 125 height 95
click at [548, 229] on img at bounding box center [568, 211] width 125 height 95
click at [838, 471] on button "Confirm" at bounding box center [855, 472] width 74 height 28
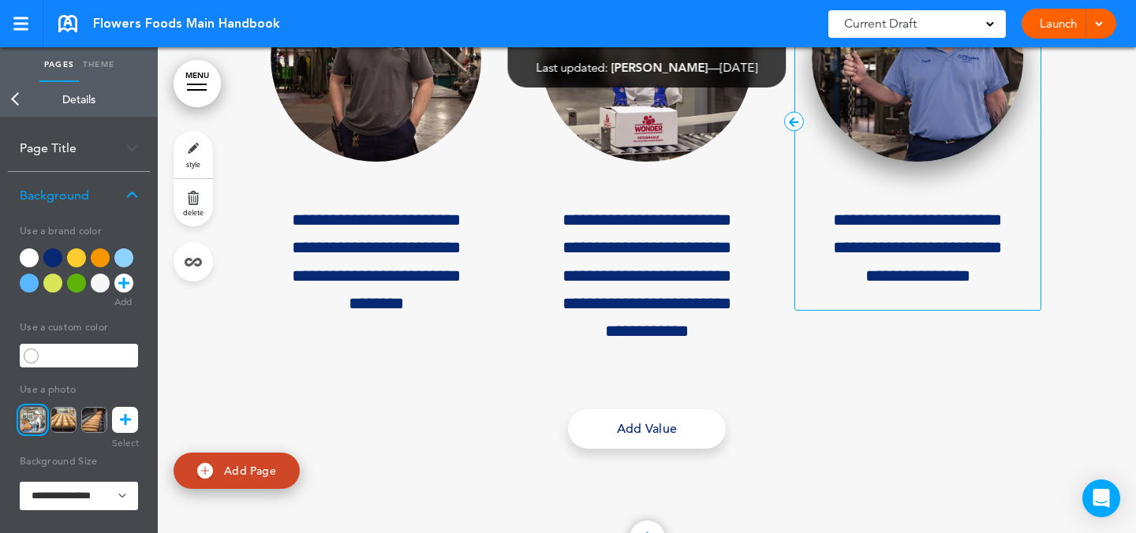
scroll to position [12711, 0]
click at [951, 163] on img at bounding box center [917, 58] width 211 height 209
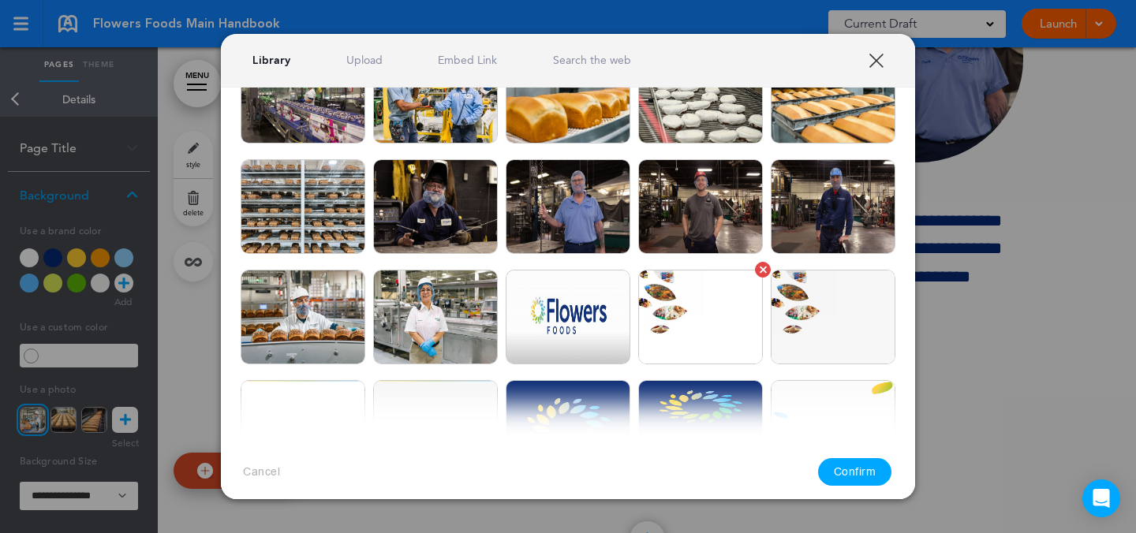
scroll to position [330, 0]
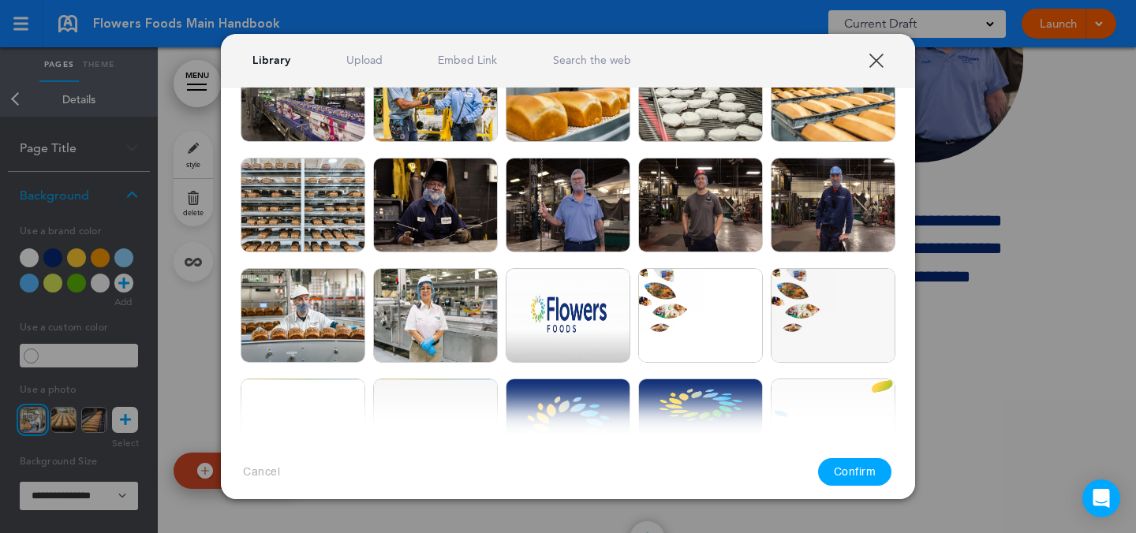
click at [361, 64] on link "Upload" at bounding box center [364, 60] width 36 height 15
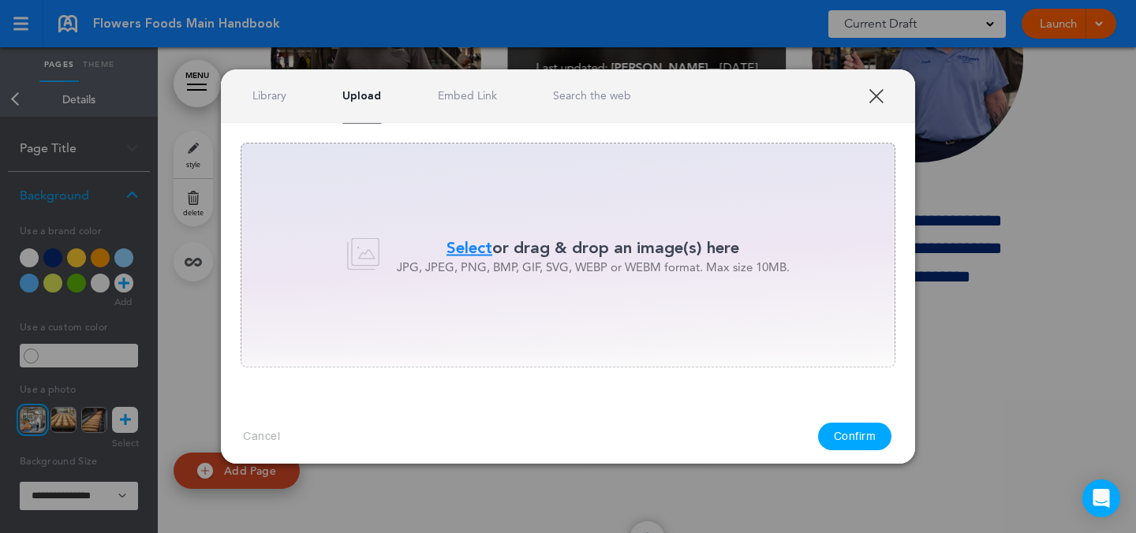
scroll to position [0, 0]
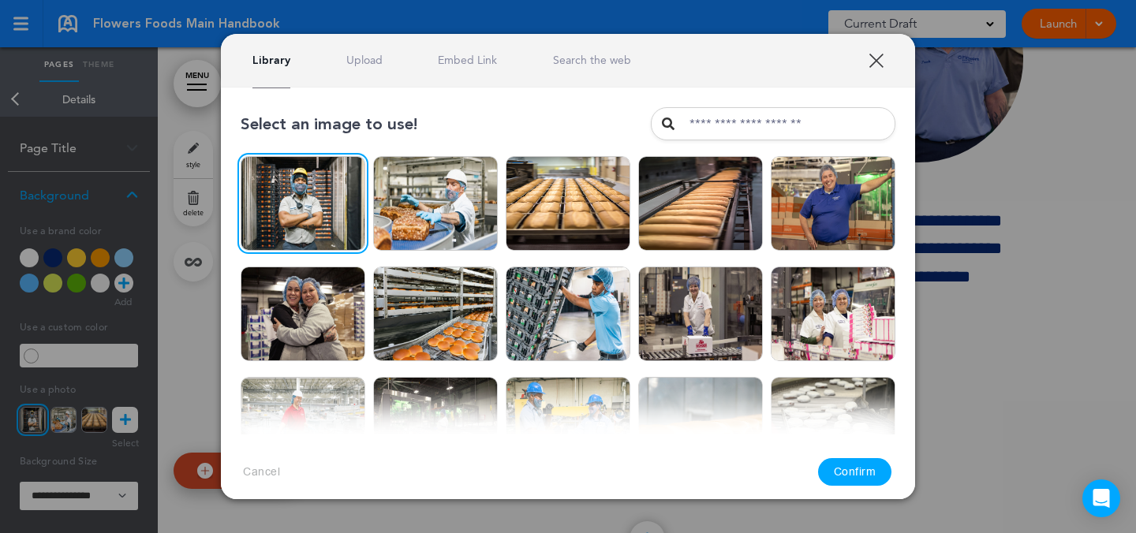
click at [851, 465] on button "Confirm" at bounding box center [855, 472] width 74 height 28
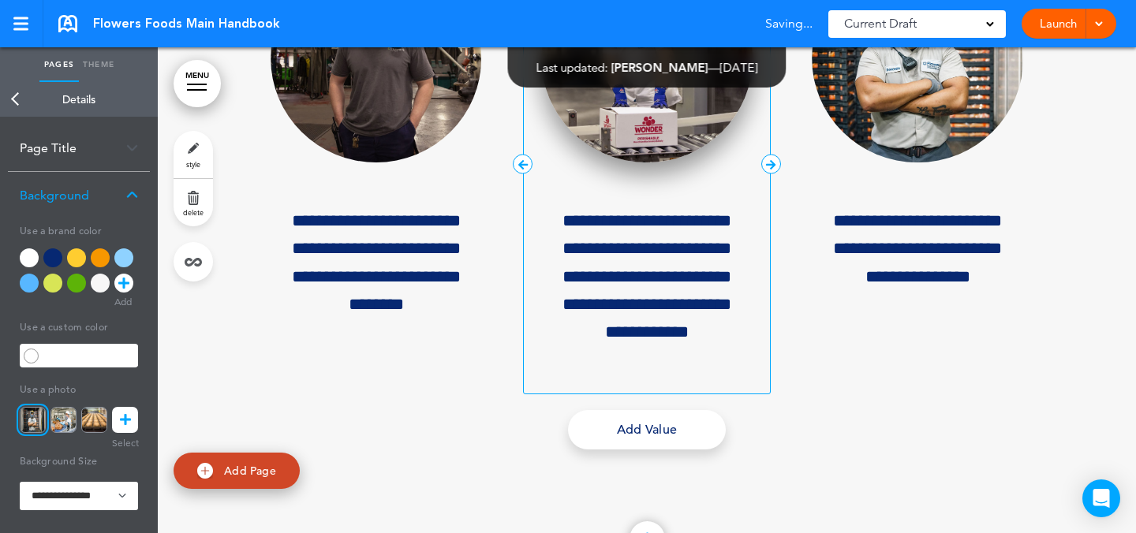
click at [679, 163] on img at bounding box center [646, 58] width 211 height 209
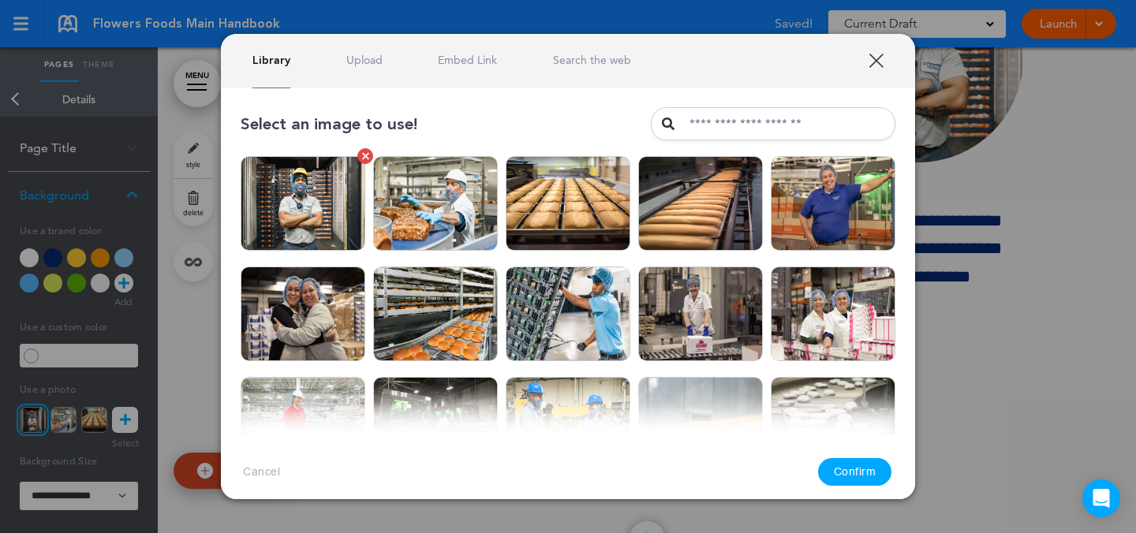
click at [315, 178] on img at bounding box center [303, 203] width 125 height 95
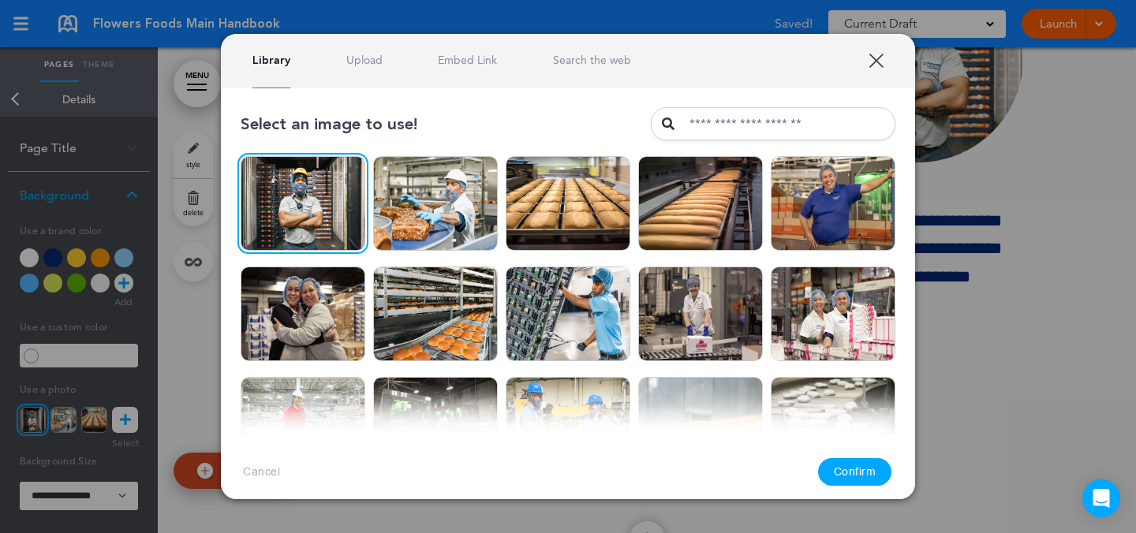
click at [839, 479] on button "Confirm" at bounding box center [855, 472] width 74 height 28
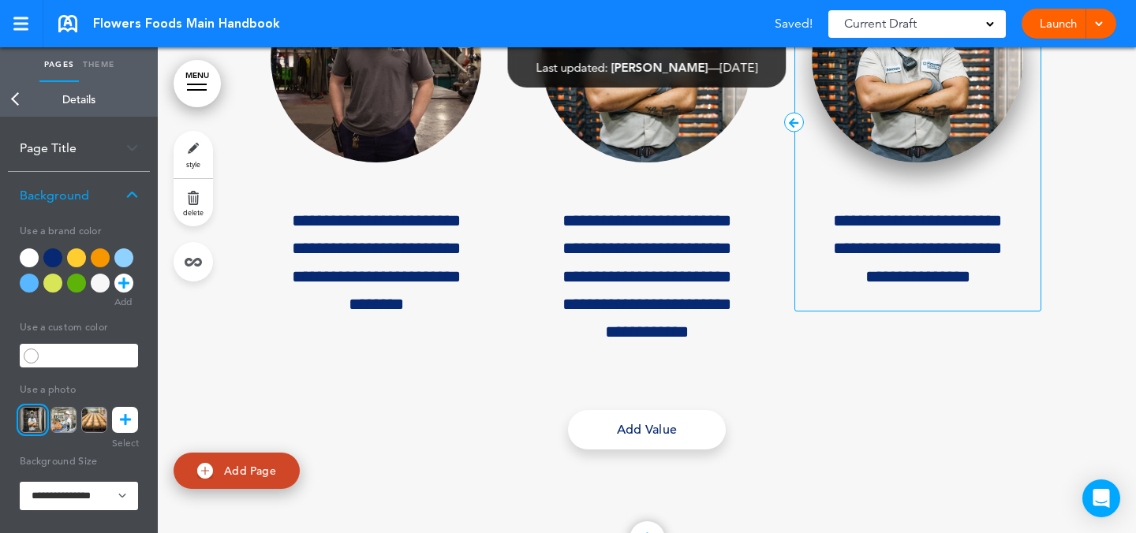
click at [880, 163] on img at bounding box center [917, 58] width 211 height 209
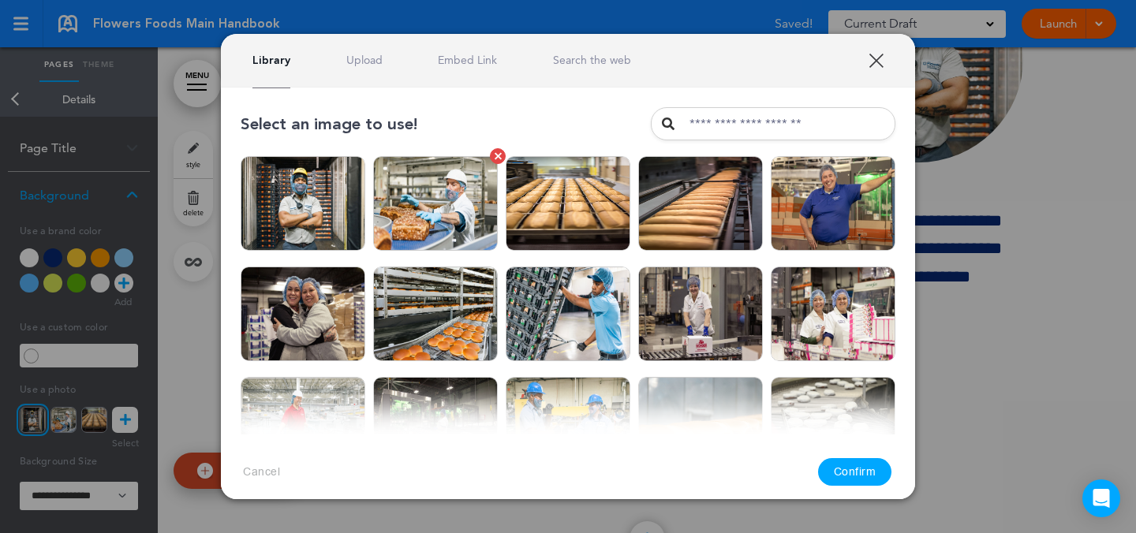
click at [443, 204] on img at bounding box center [435, 203] width 125 height 95
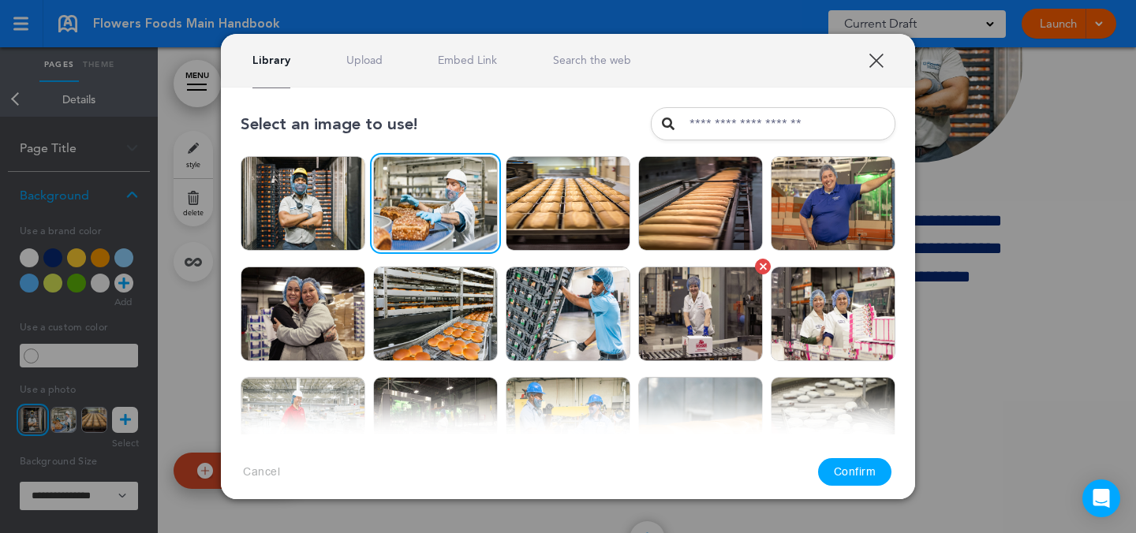
click at [697, 328] on img at bounding box center [700, 314] width 125 height 95
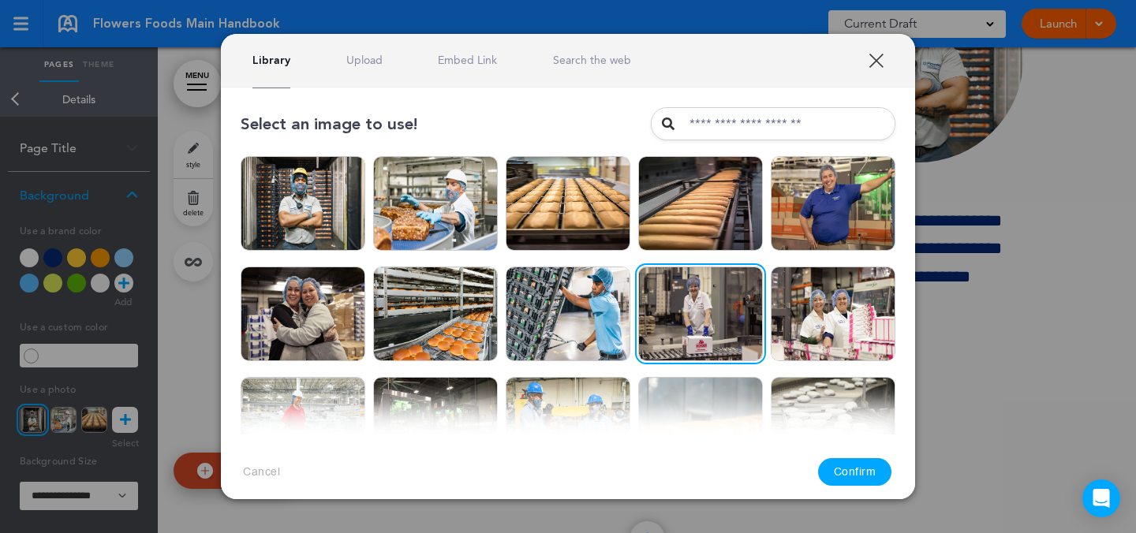
click at [868, 471] on button "Confirm" at bounding box center [855, 472] width 74 height 28
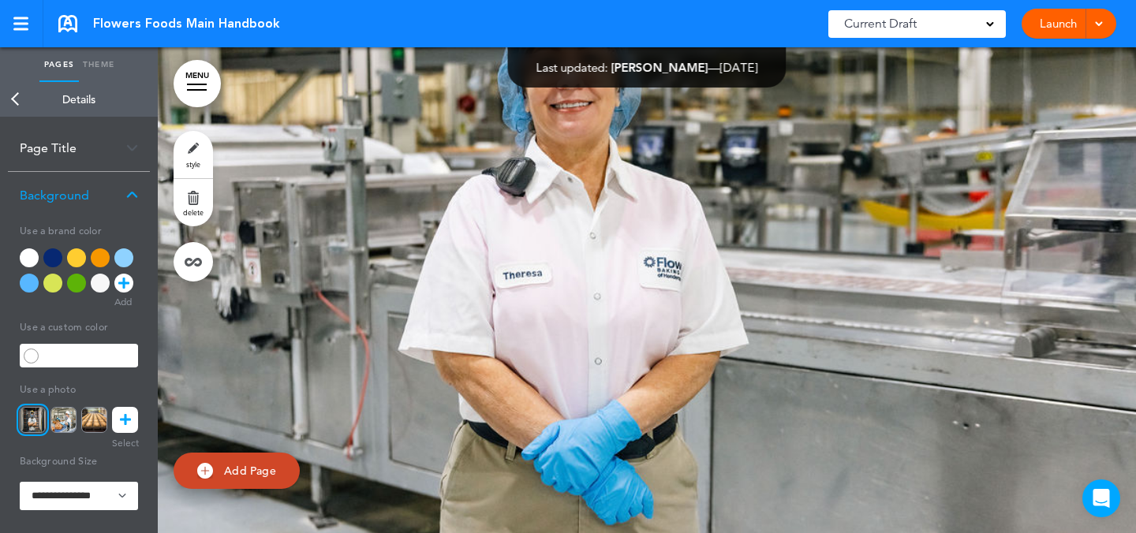
scroll to position [3893, 0]
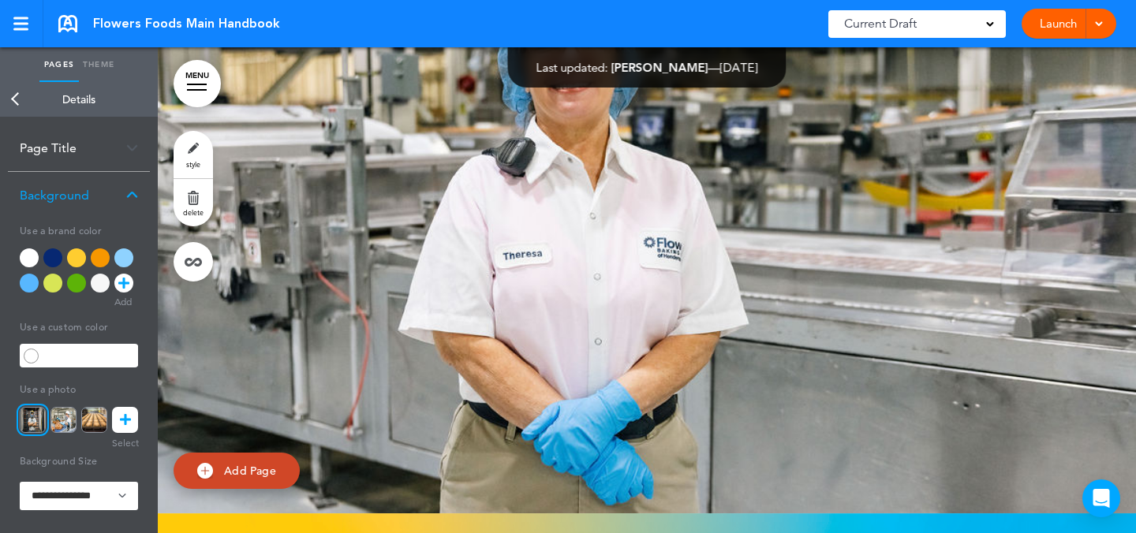
click at [193, 144] on link "style" at bounding box center [193, 154] width 39 height 47
click at [70, 417] on img at bounding box center [63, 420] width 26 height 26
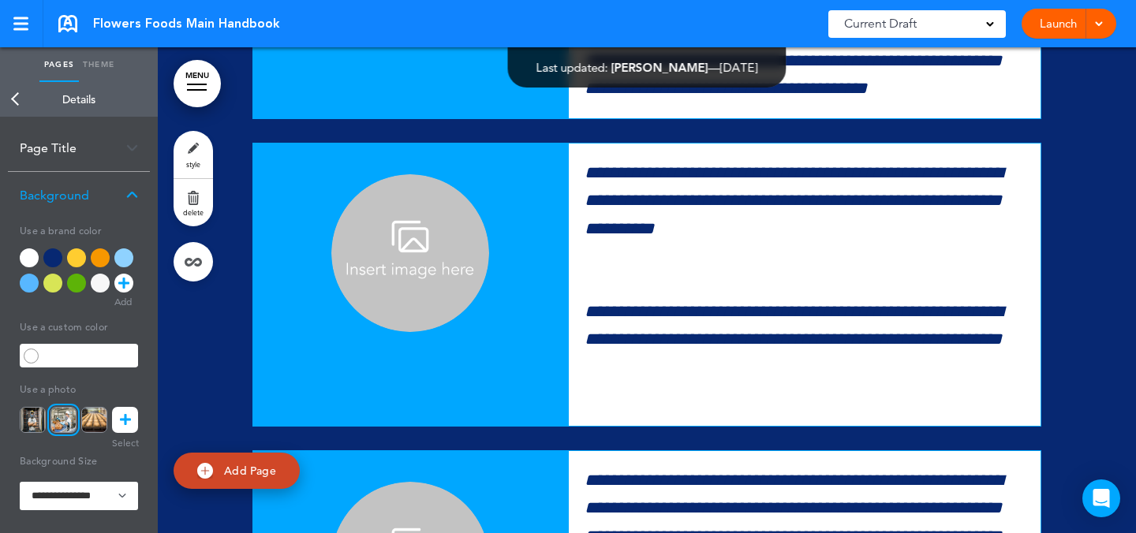
scroll to position [15059, 0]
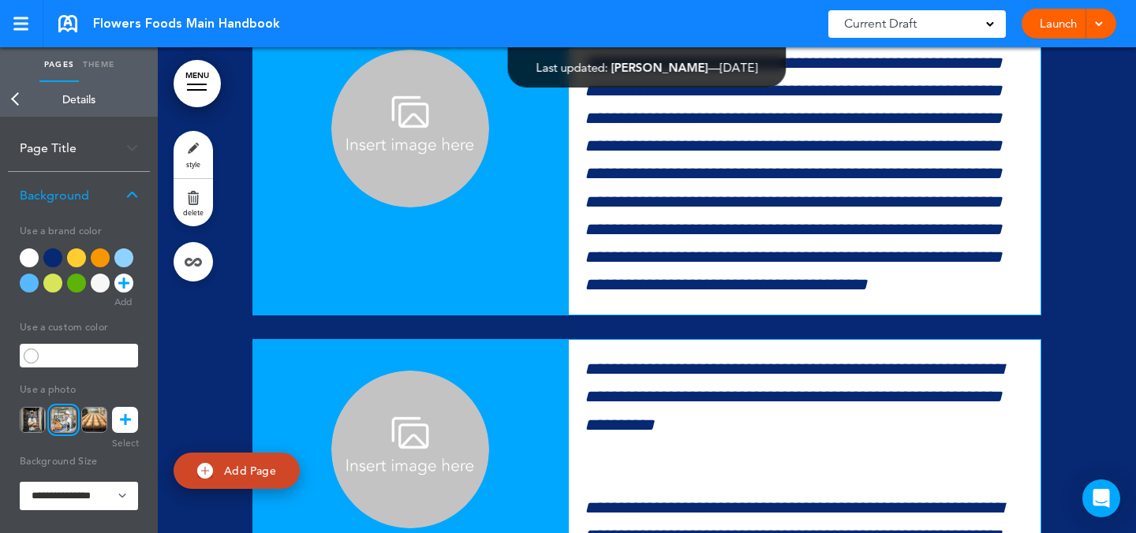
click at [457, 208] on img at bounding box center [410, 129] width 158 height 158
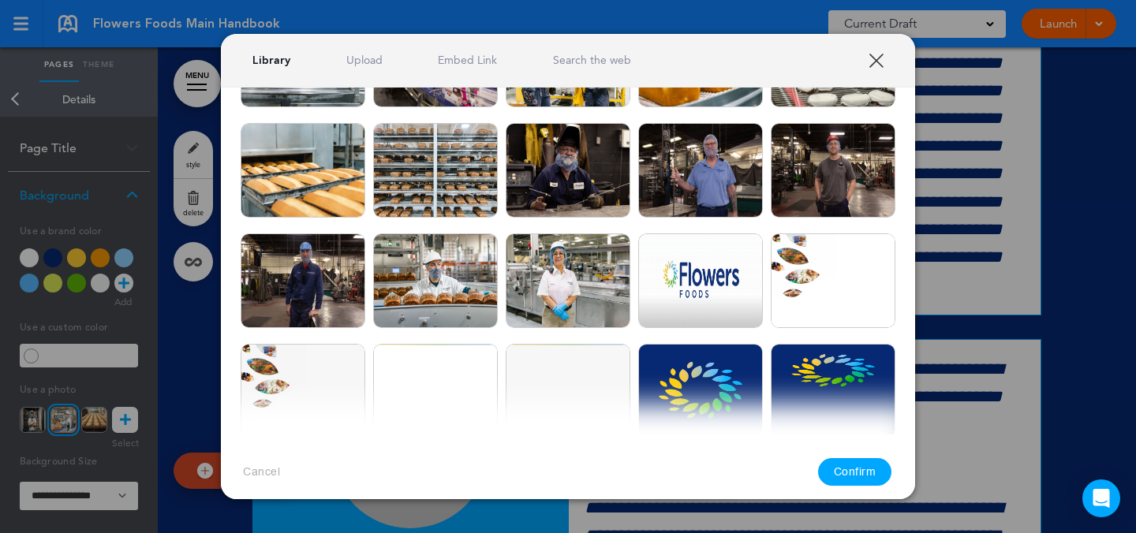
scroll to position [408, 0]
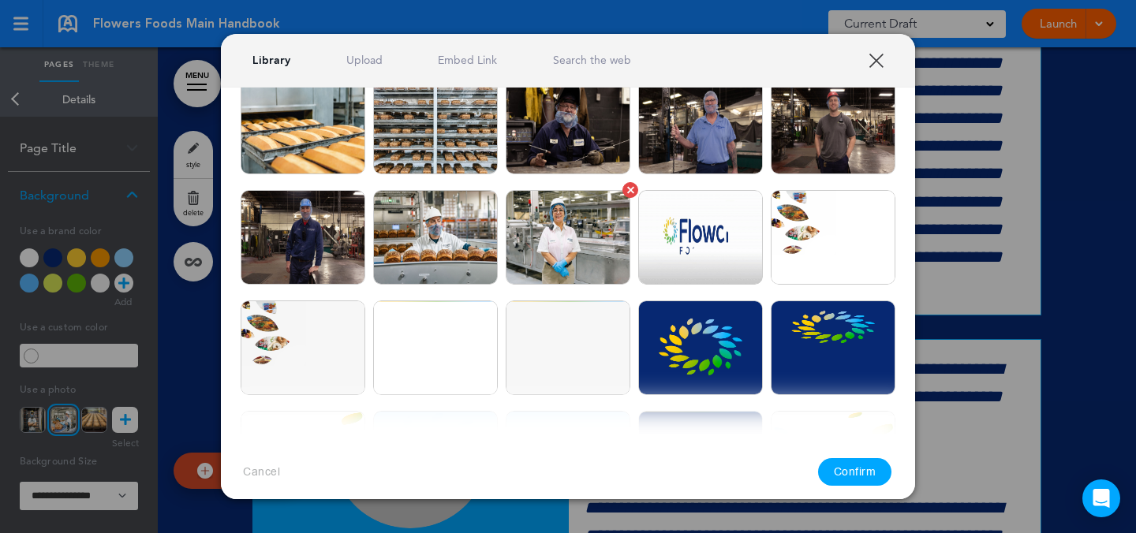
click at [576, 265] on img at bounding box center [568, 237] width 125 height 95
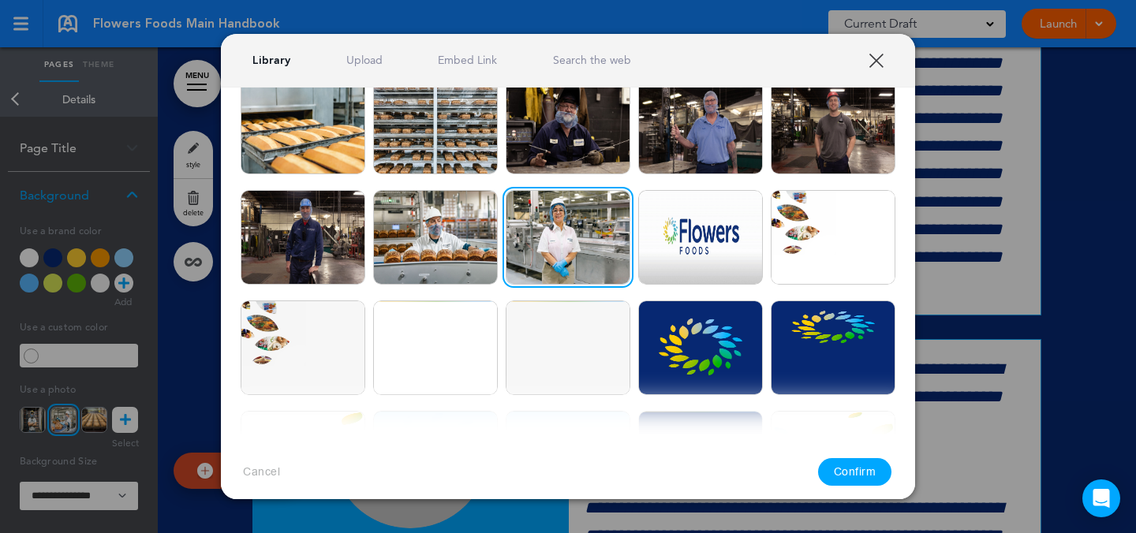
click at [859, 466] on button "Confirm" at bounding box center [855, 472] width 74 height 28
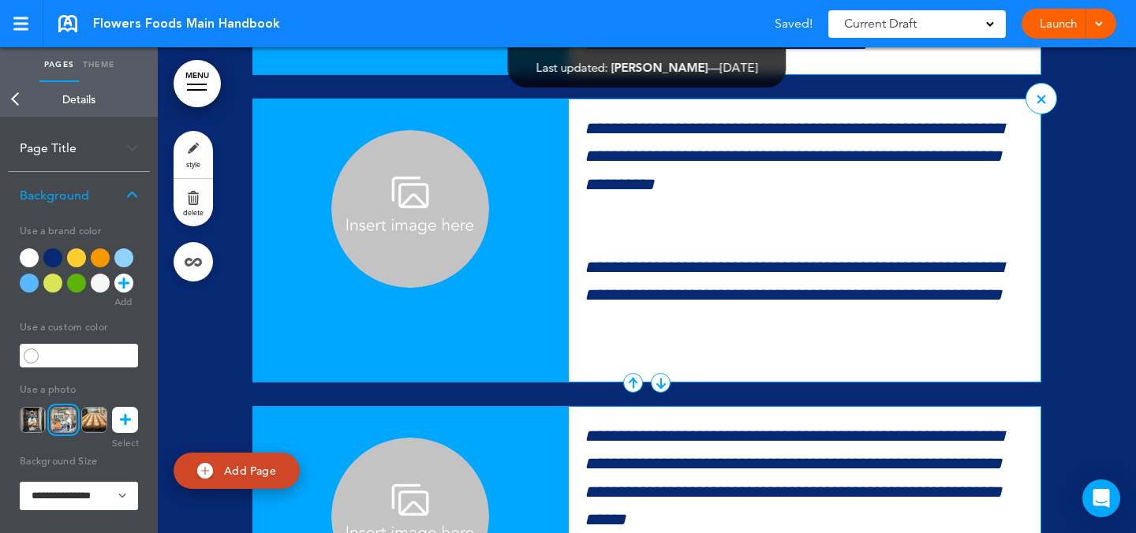
scroll to position [15319, 0]
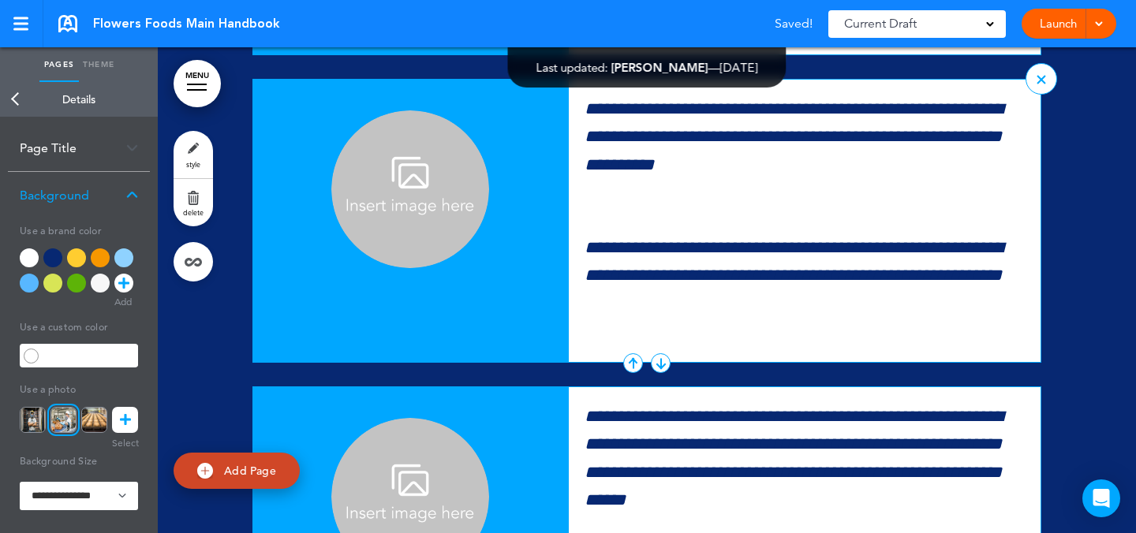
click at [415, 268] on img at bounding box center [410, 189] width 158 height 158
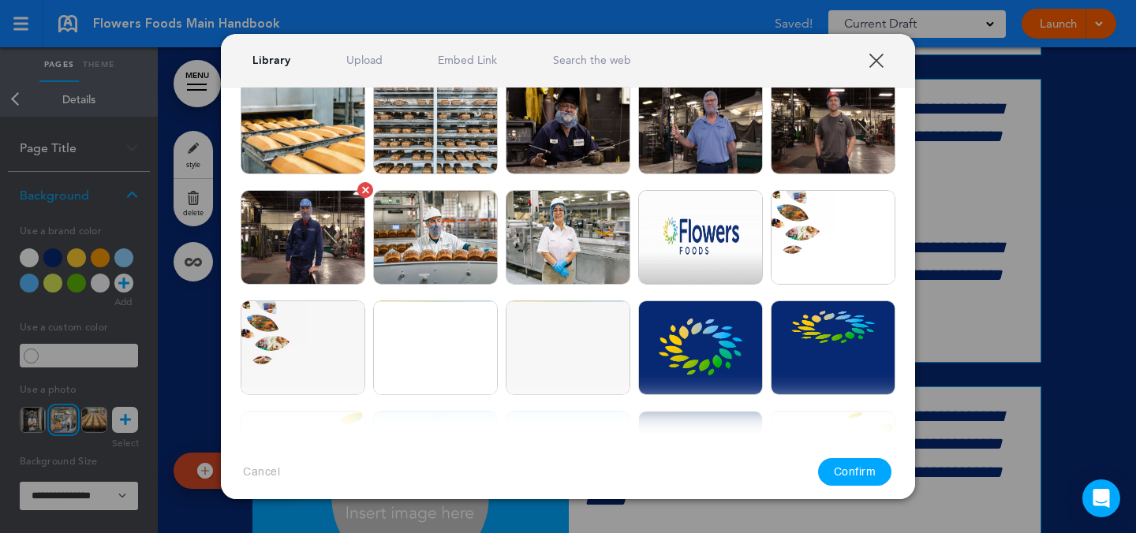
click at [324, 252] on img at bounding box center [303, 237] width 125 height 95
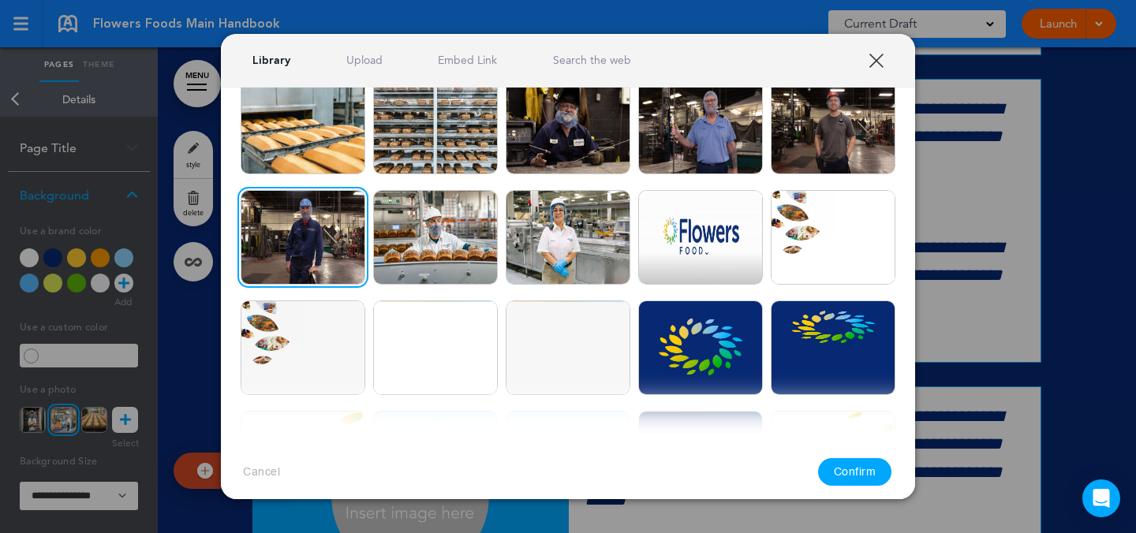
click at [851, 454] on div "Cancel Confirm" at bounding box center [568, 472] width 694 height 75
click at [854, 477] on button "Confirm" at bounding box center [855, 472] width 74 height 28
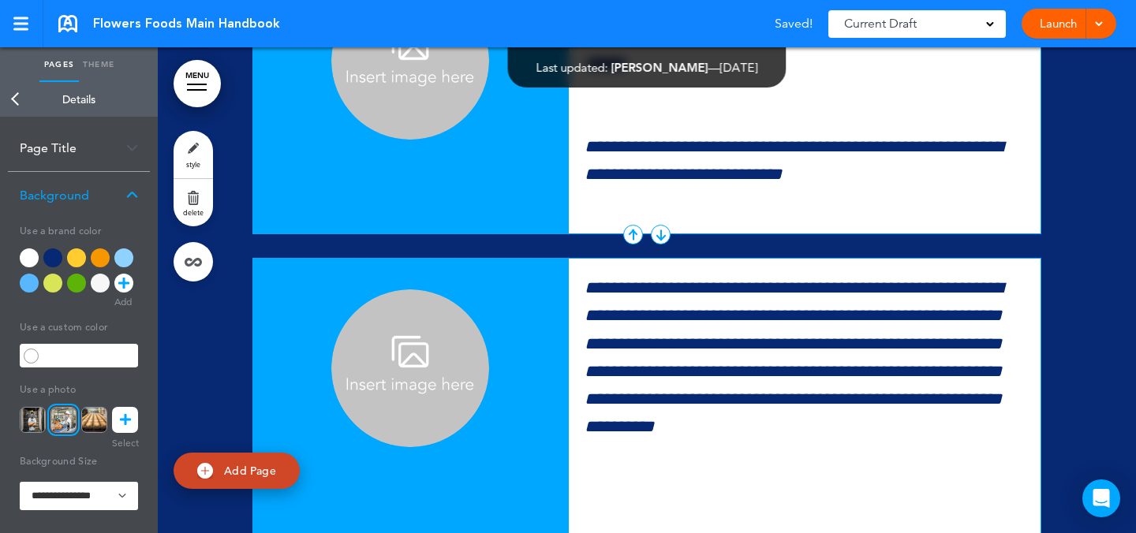
scroll to position [15816, 0]
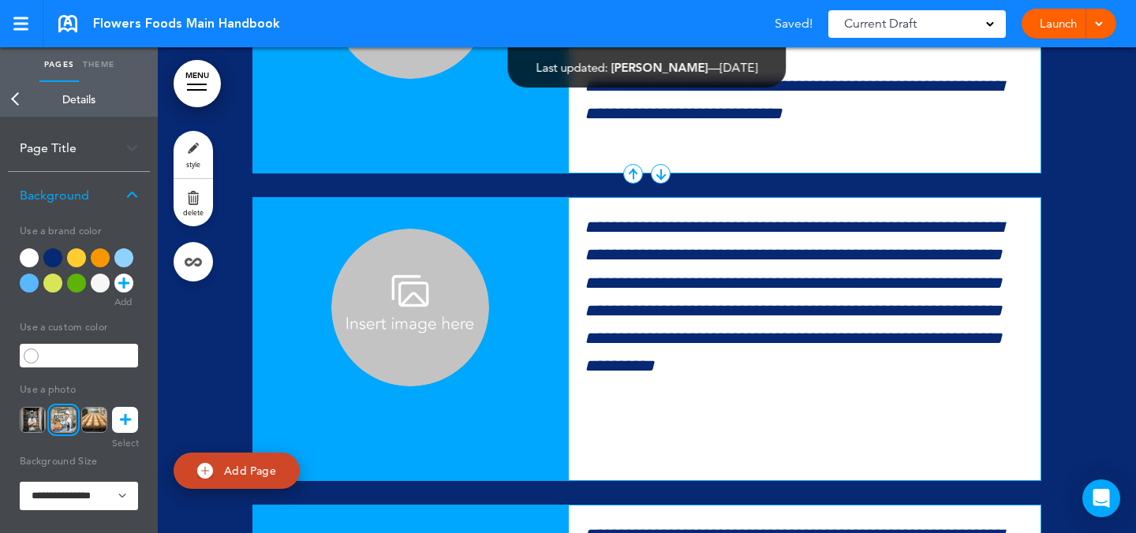
click at [391, 79] on img at bounding box center [410, 0] width 158 height 158
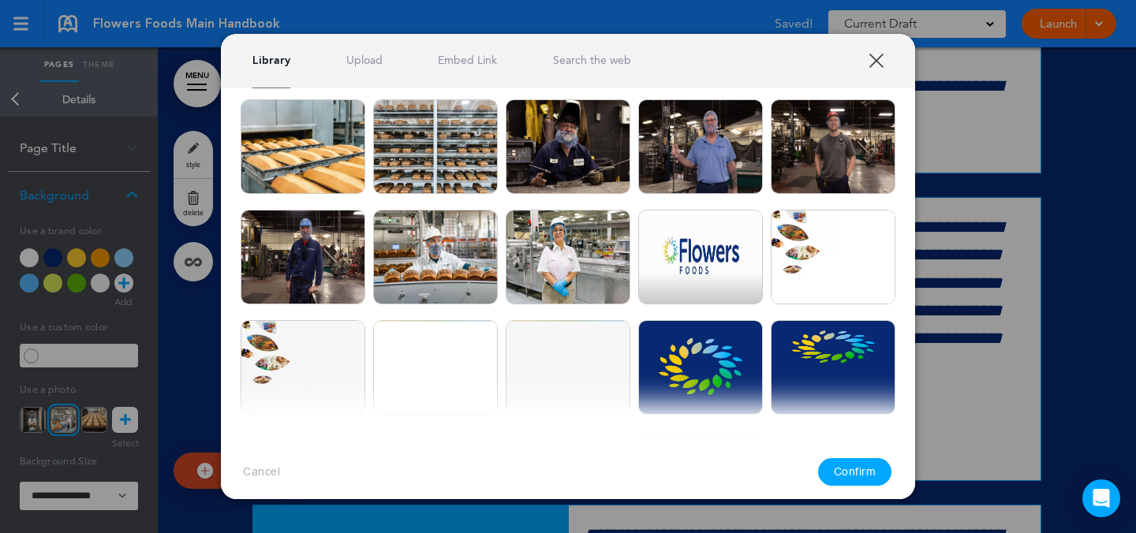
scroll to position [387, 0]
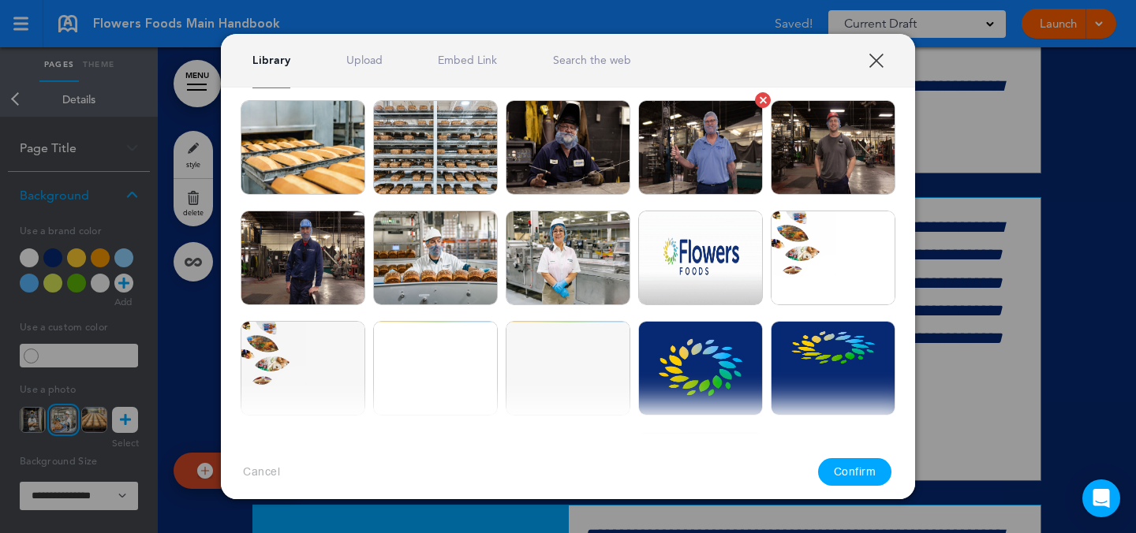
click at [728, 166] on img at bounding box center [700, 147] width 125 height 95
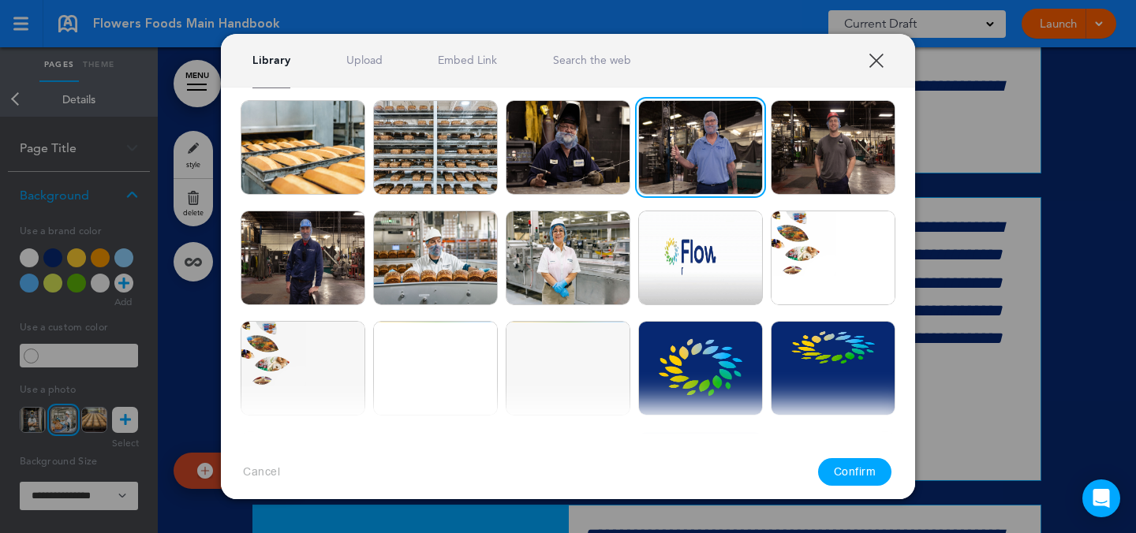
click at [866, 473] on button "Confirm" at bounding box center [855, 472] width 74 height 28
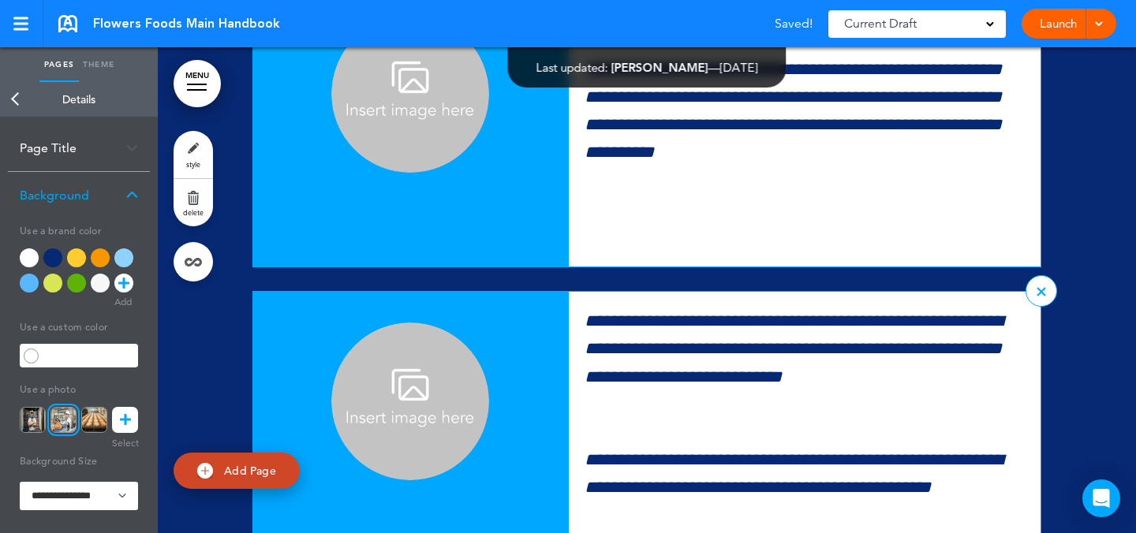
scroll to position [16263, 0]
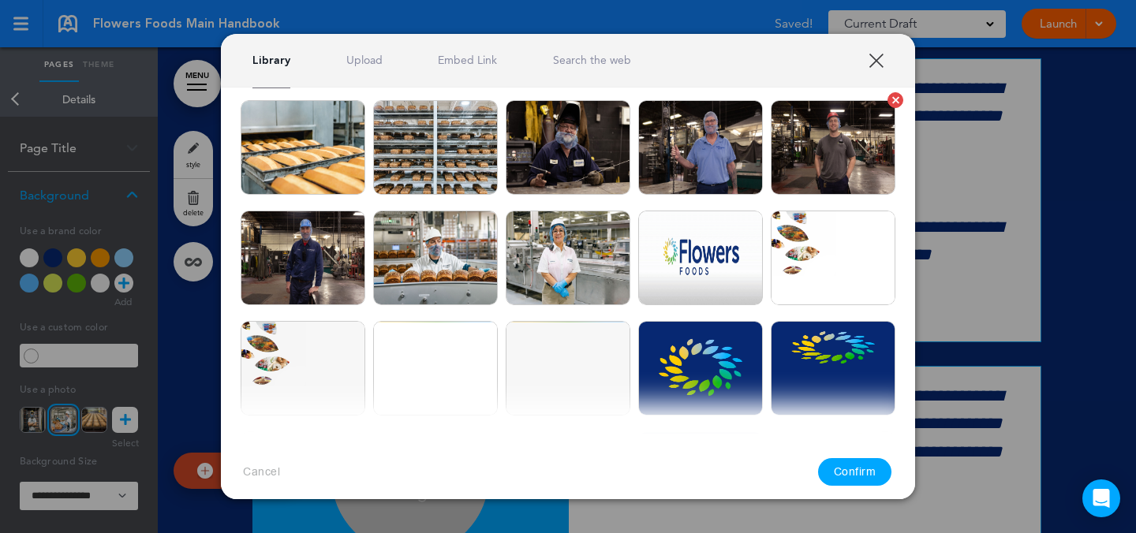
click at [808, 151] on img at bounding box center [833, 147] width 125 height 95
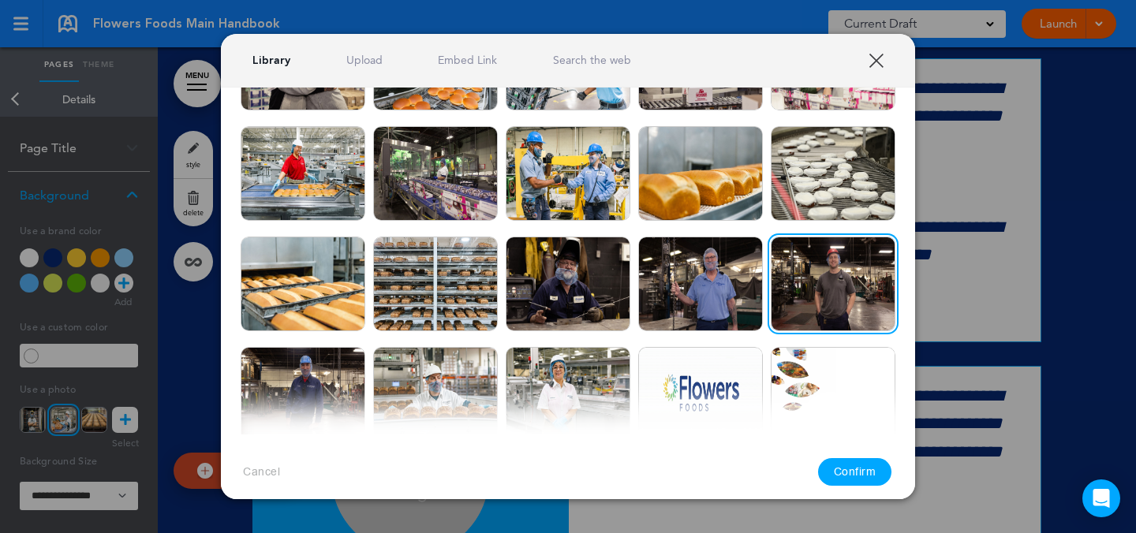
scroll to position [252, 0]
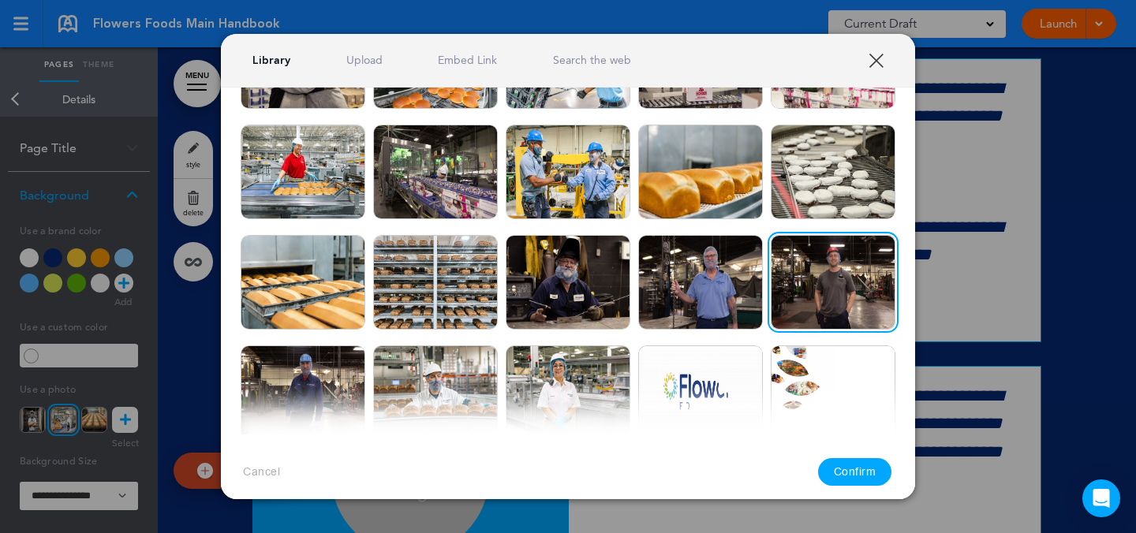
click at [858, 472] on button "Confirm" at bounding box center [855, 472] width 74 height 28
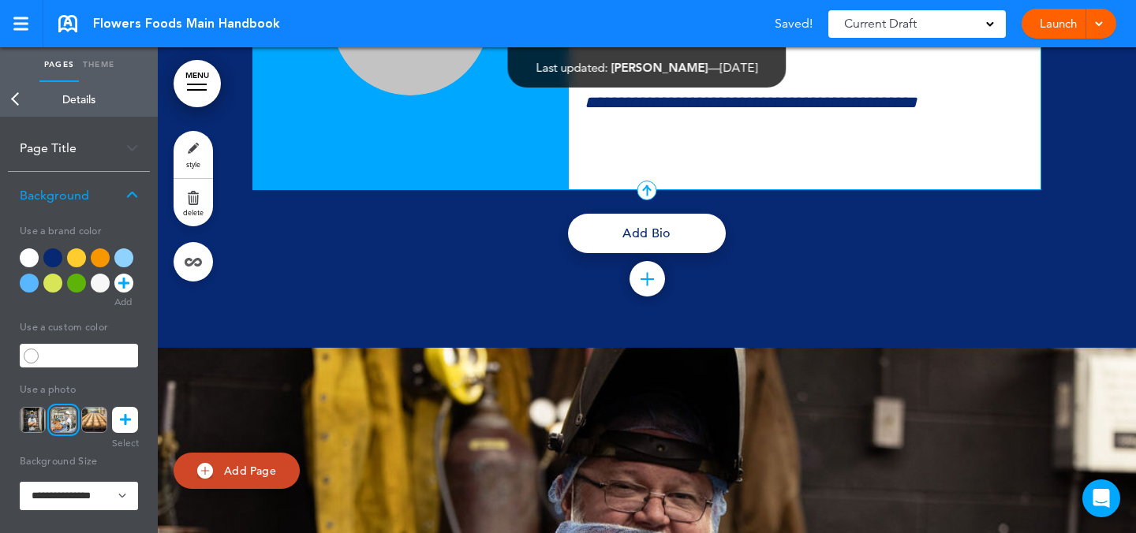
scroll to position [16745, 0]
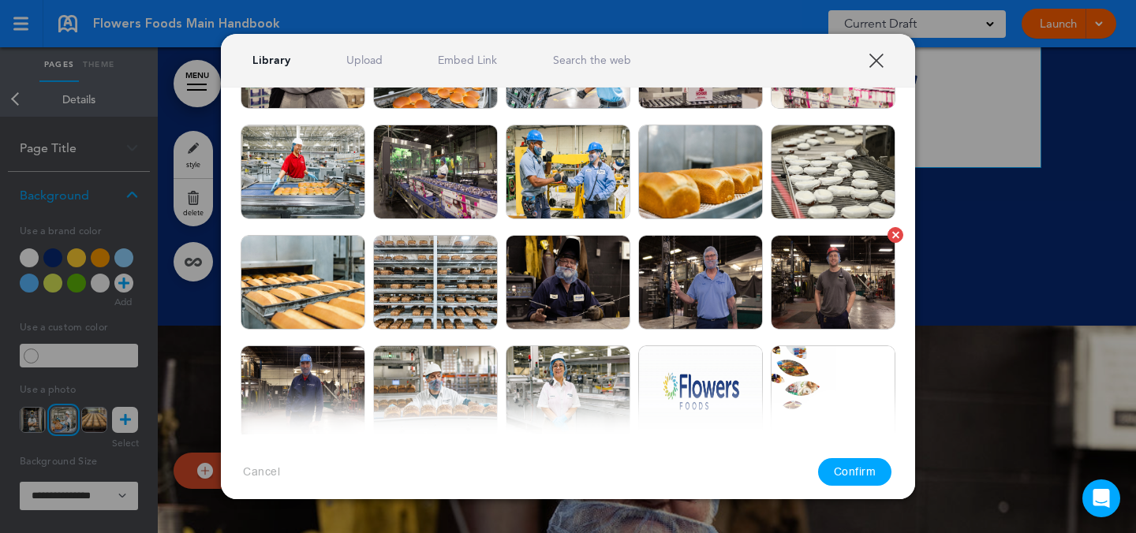
click at [838, 236] on img at bounding box center [833, 282] width 125 height 95
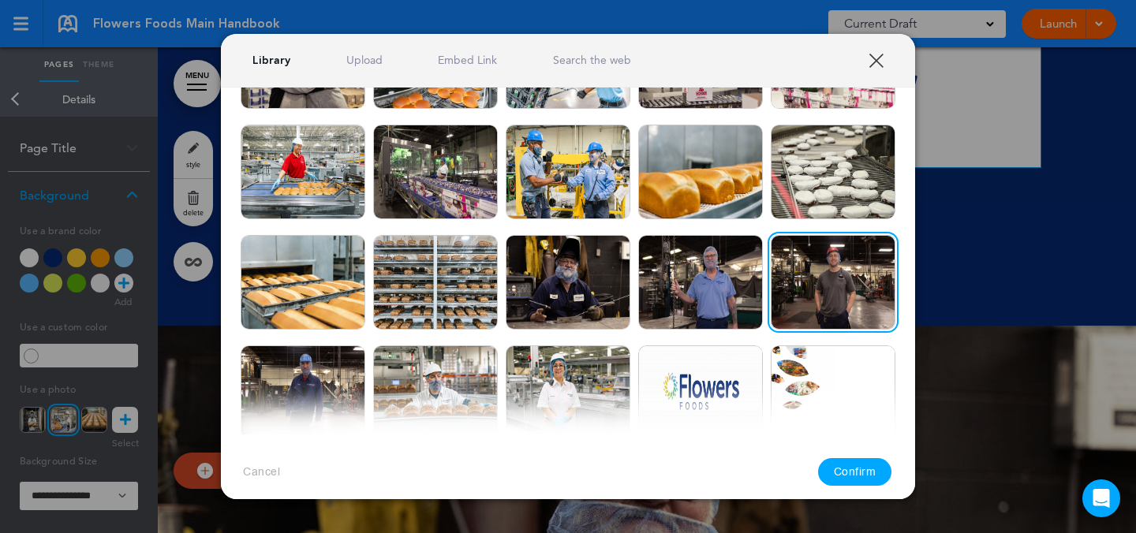
click at [855, 460] on button "Confirm" at bounding box center [855, 472] width 74 height 28
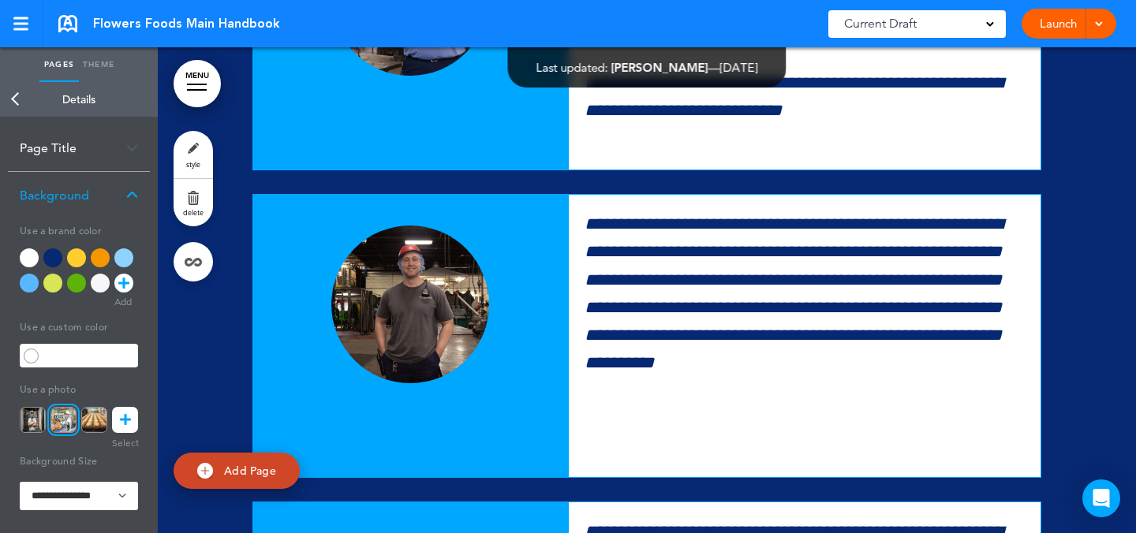
scroll to position [15839, 0]
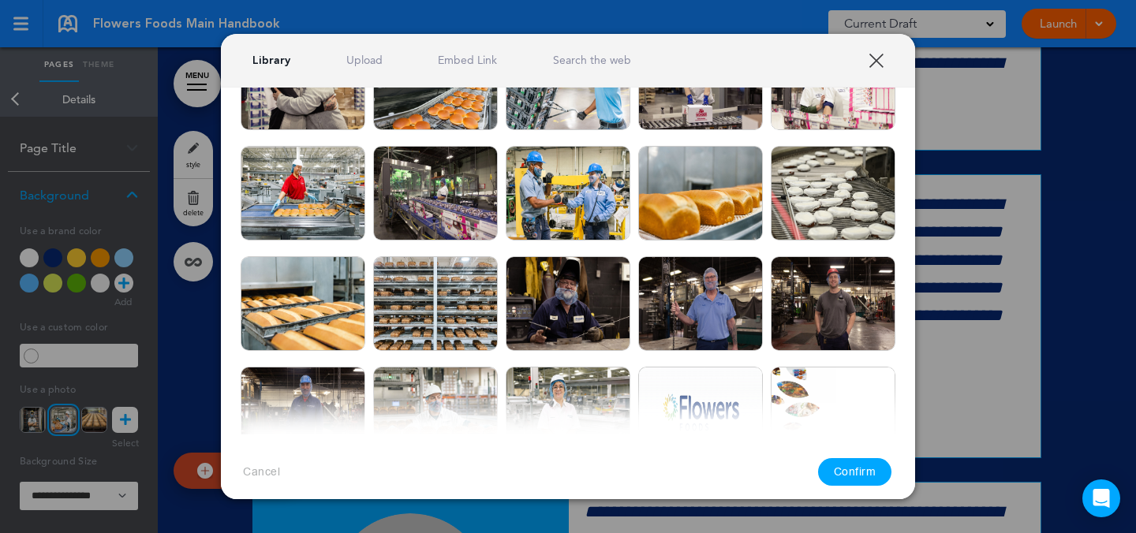
scroll to position [256, 0]
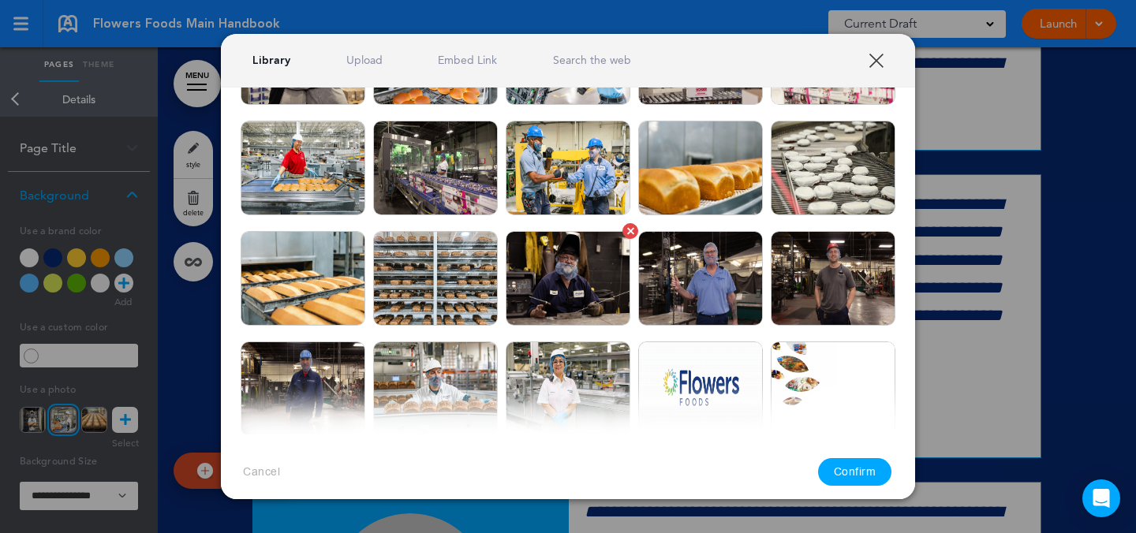
click at [585, 312] on img at bounding box center [568, 278] width 125 height 95
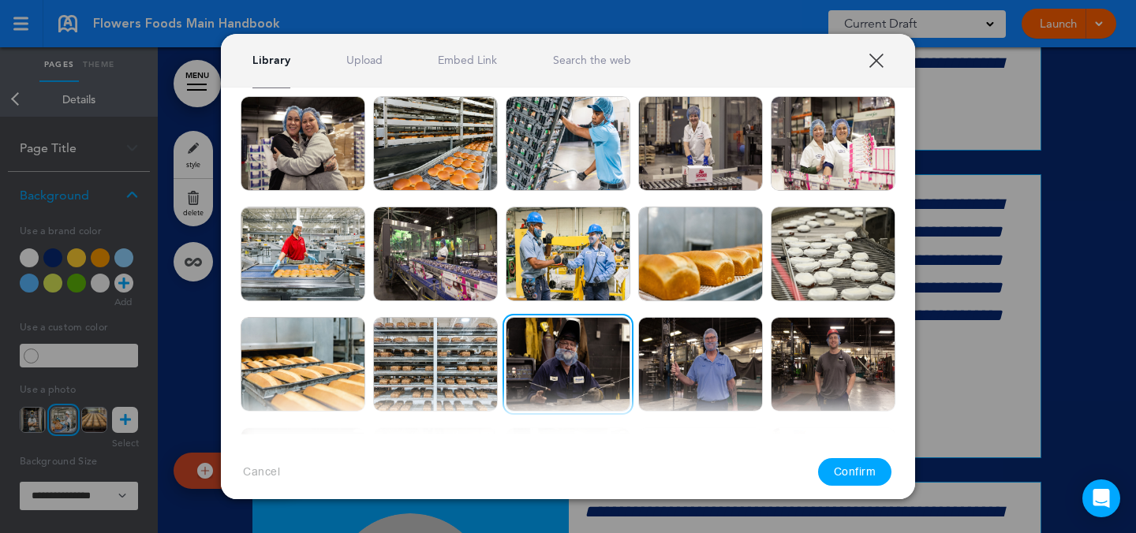
scroll to position [77, 0]
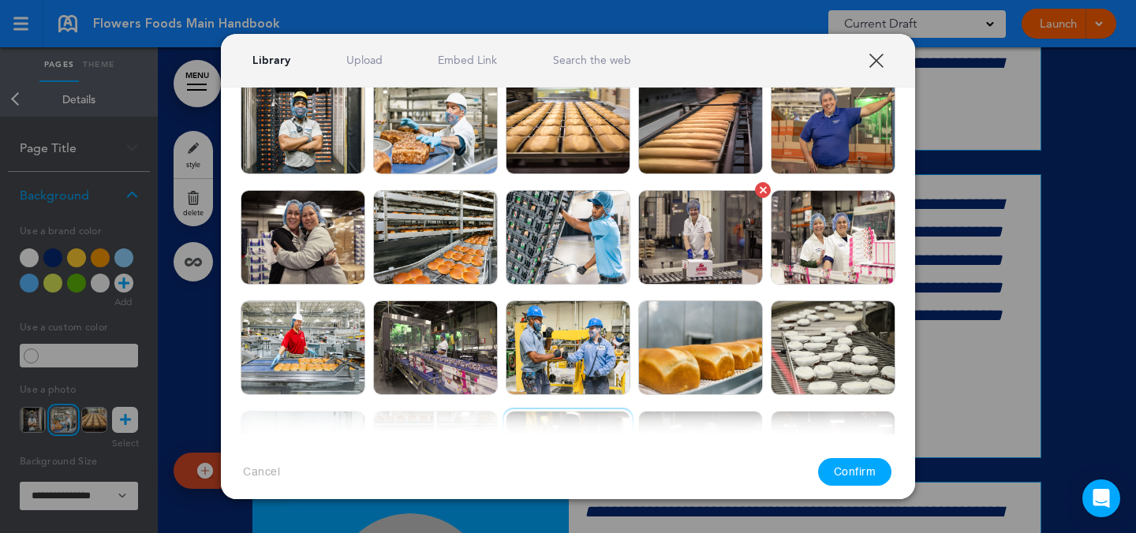
click at [724, 256] on img at bounding box center [700, 237] width 125 height 95
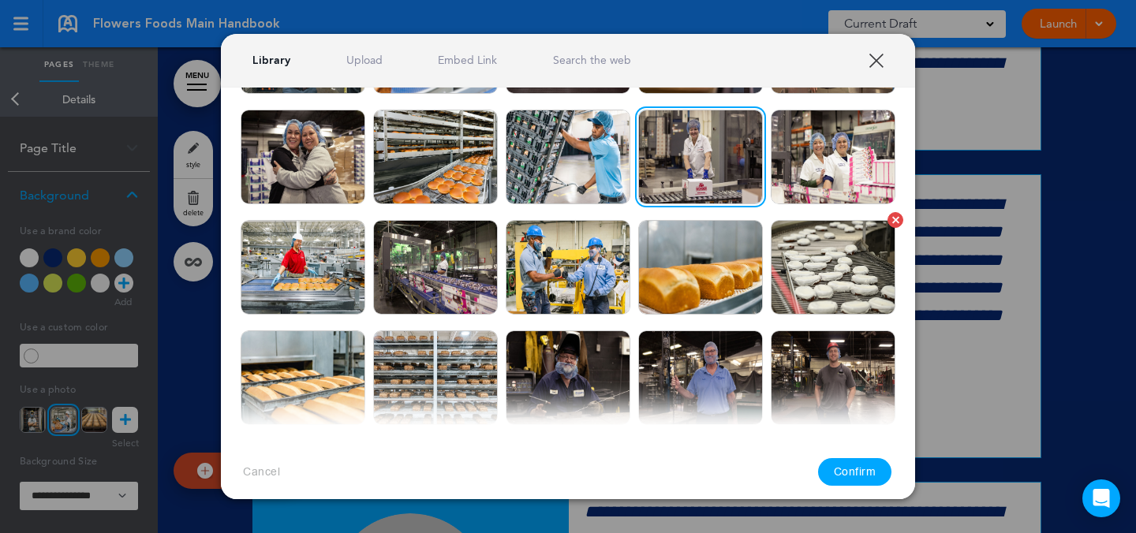
scroll to position [158, 0]
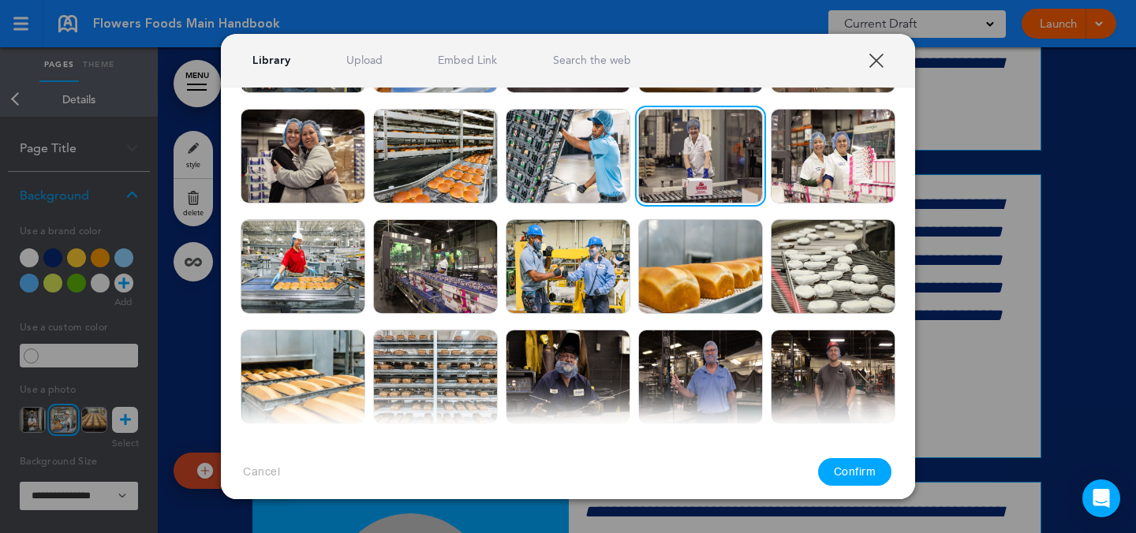
click at [961, 275] on div at bounding box center [568, 266] width 1136 height 533
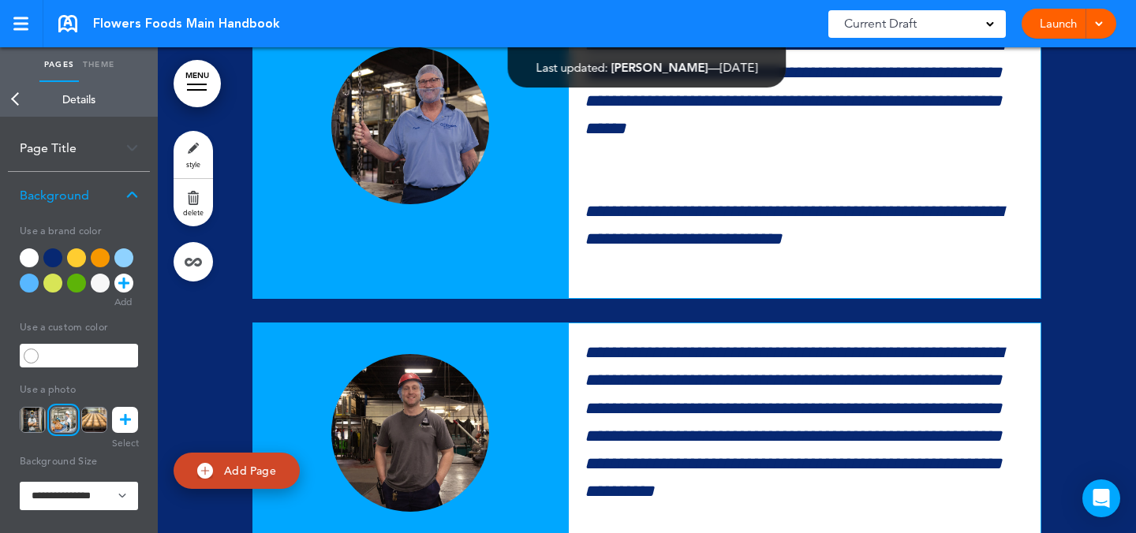
scroll to position [15733, 0]
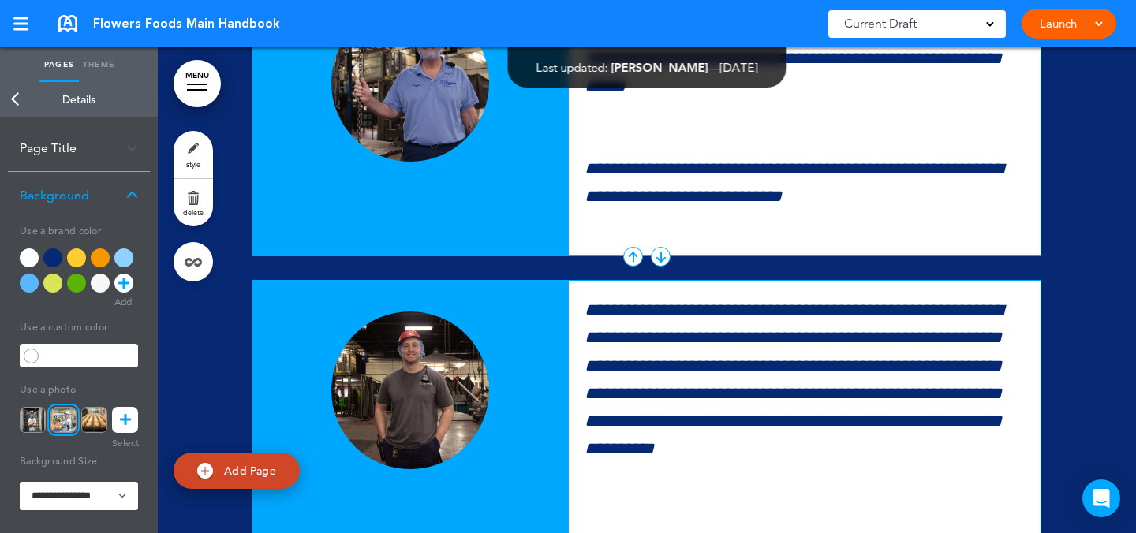
click at [426, 162] on img at bounding box center [410, 83] width 158 height 158
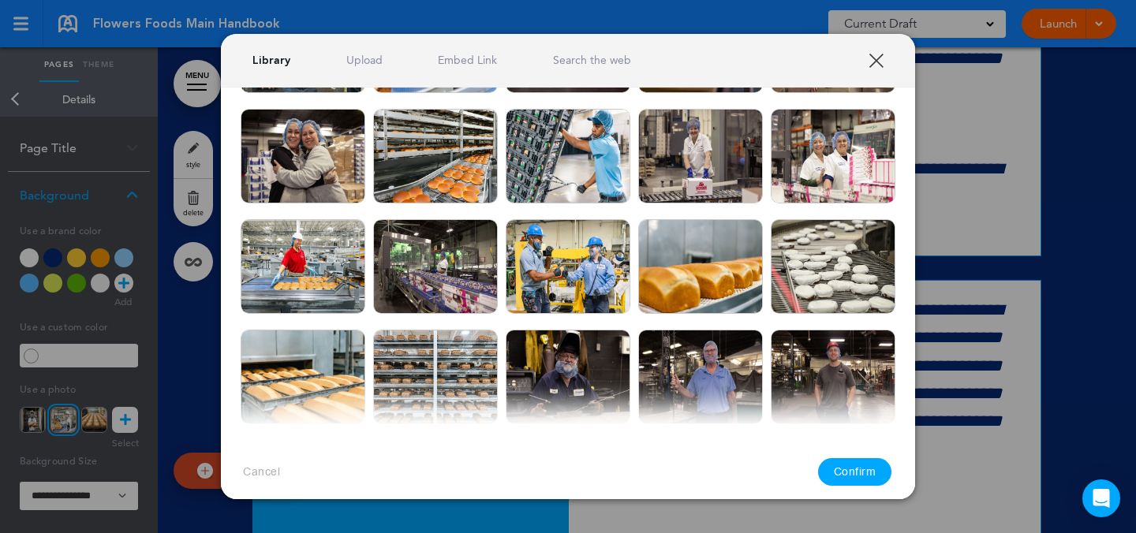
click at [364, 52] on div "Library Upload Embed Link Search the web" at bounding box center [568, 61] width 694 height 54
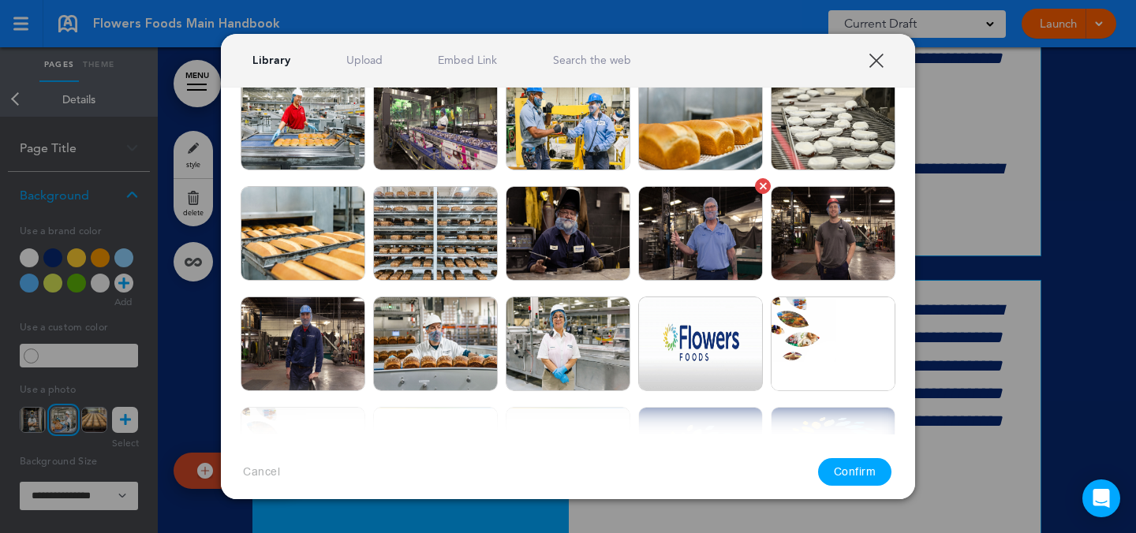
scroll to position [305, 0]
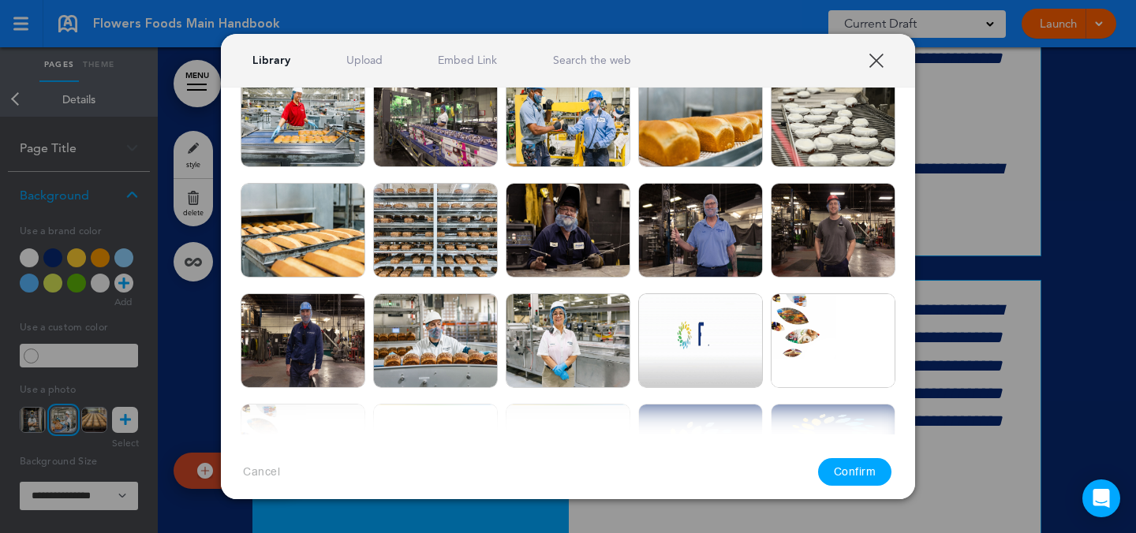
click at [372, 56] on link "Upload" at bounding box center [364, 60] width 36 height 15
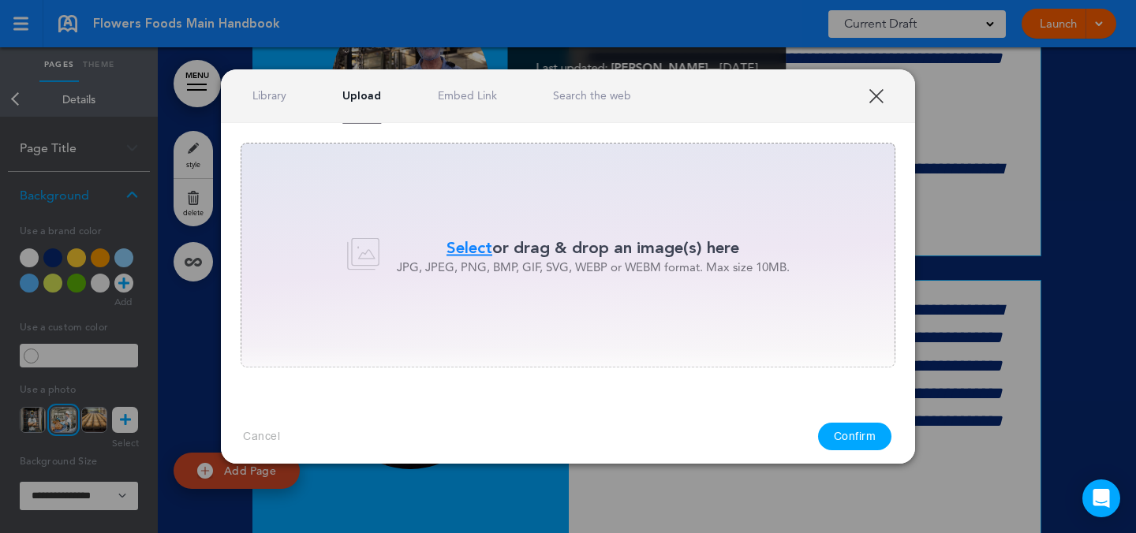
scroll to position [0, 0]
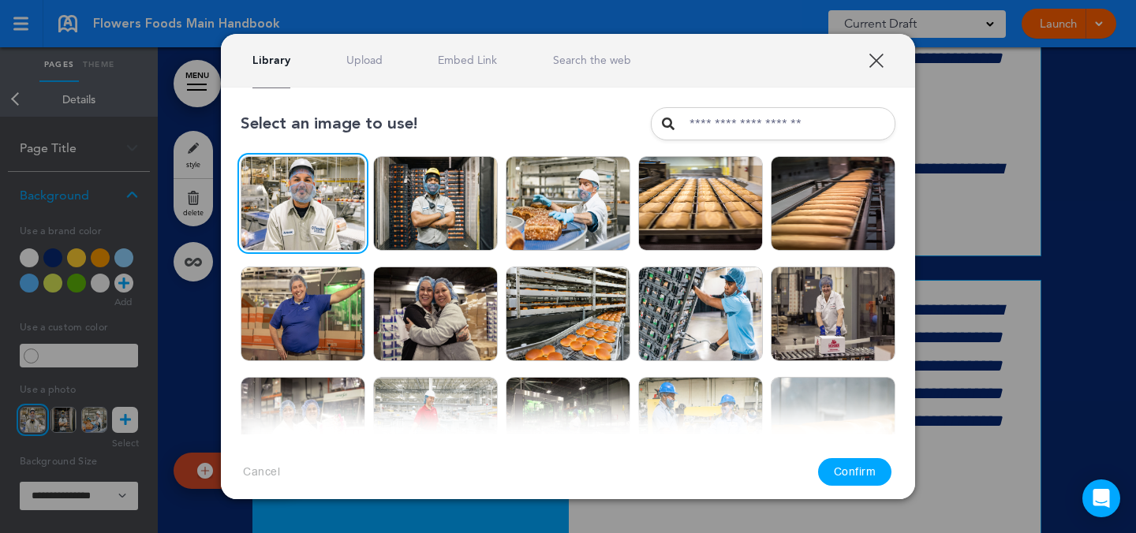
click at [862, 462] on button "Confirm" at bounding box center [855, 472] width 74 height 28
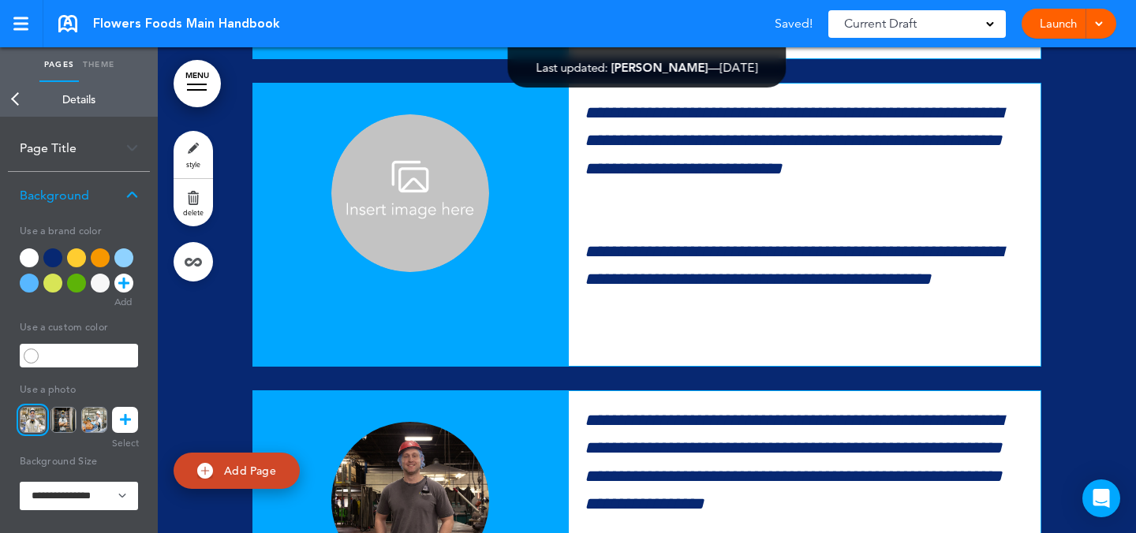
scroll to position [16242, 0]
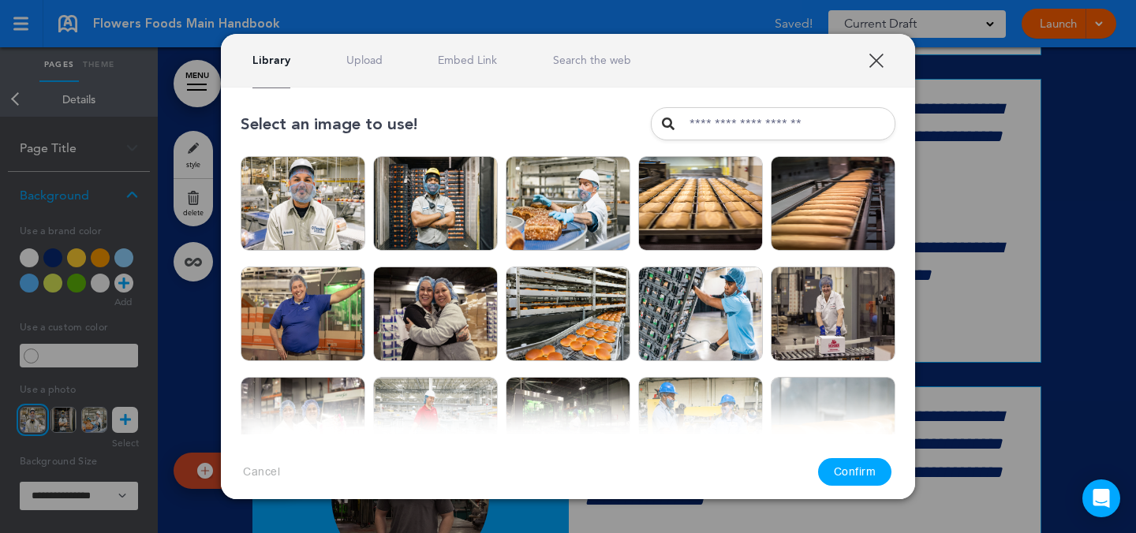
click at [987, 208] on div at bounding box center [568, 266] width 1136 height 533
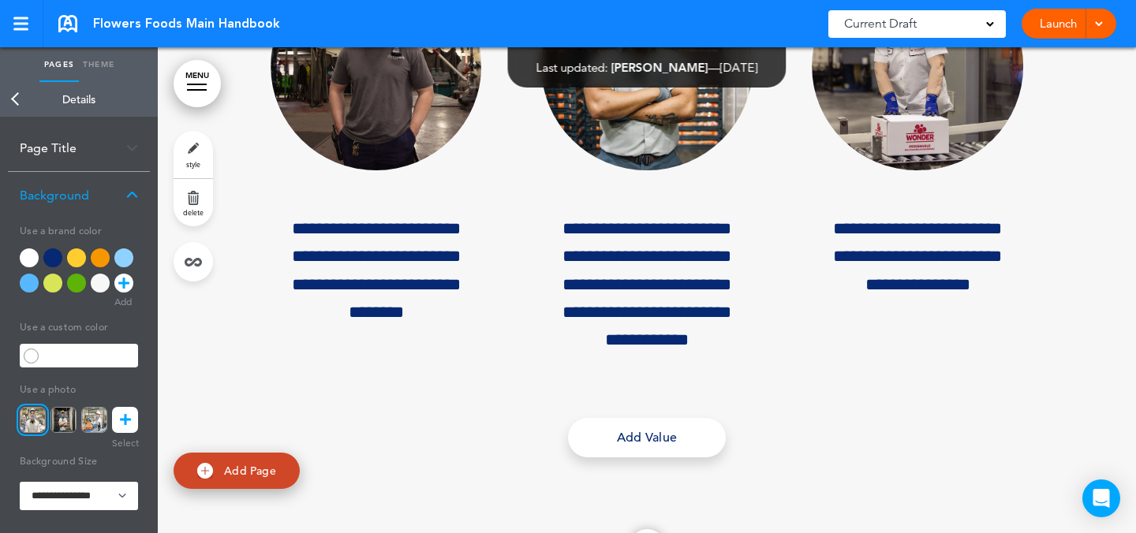
scroll to position [12769, 0]
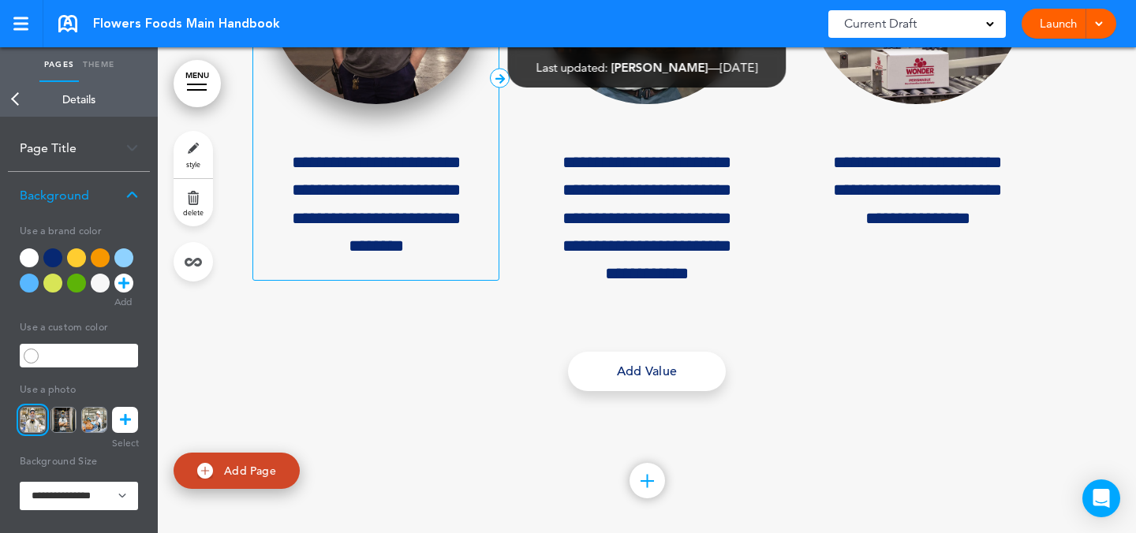
click at [427, 105] on img at bounding box center [376, 0] width 211 height 209
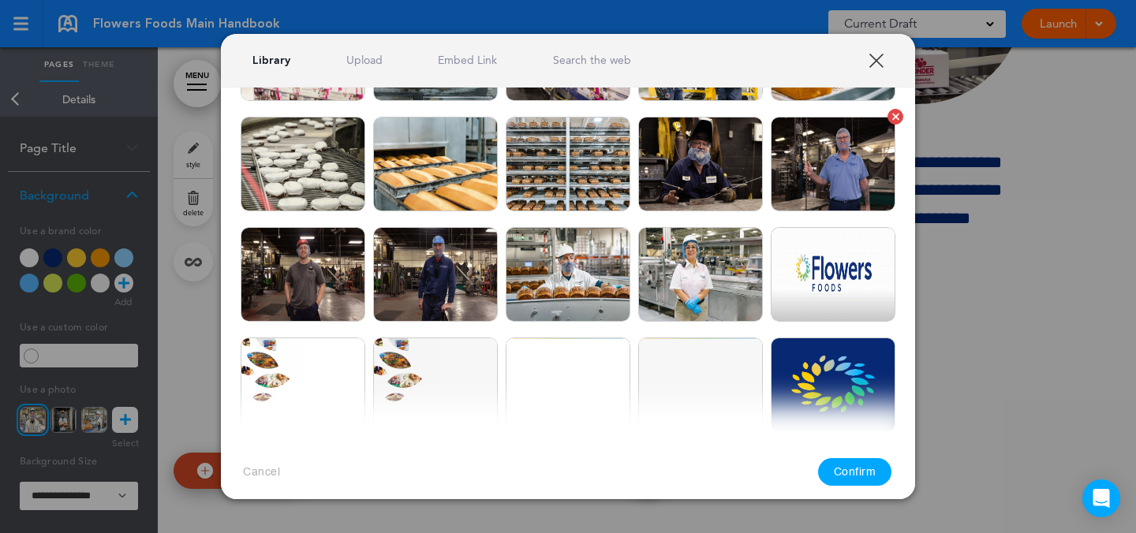
scroll to position [415, 0]
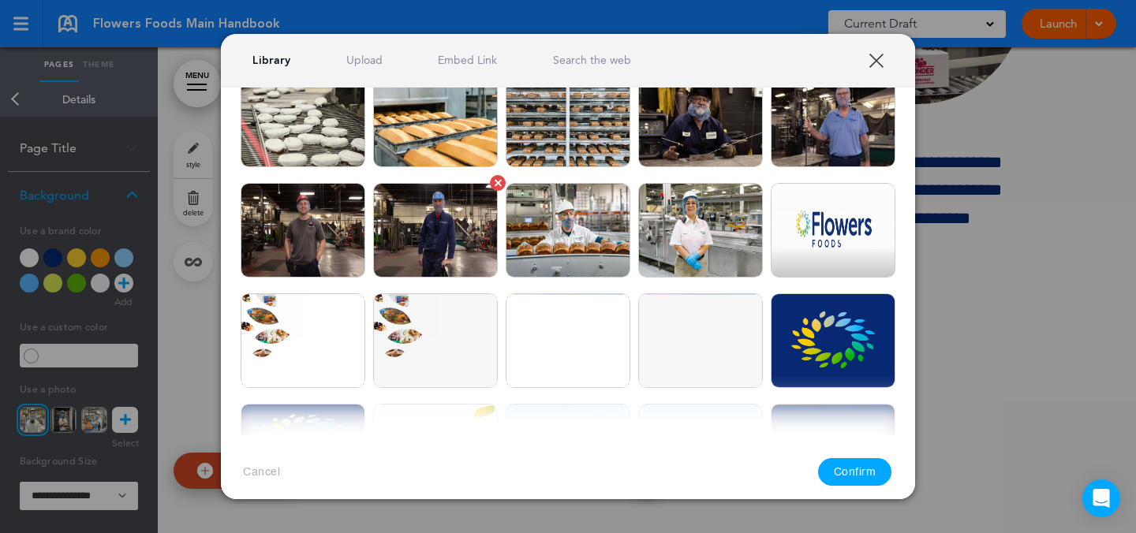
click at [444, 251] on img at bounding box center [435, 230] width 125 height 95
click at [862, 477] on button "Confirm" at bounding box center [855, 472] width 74 height 28
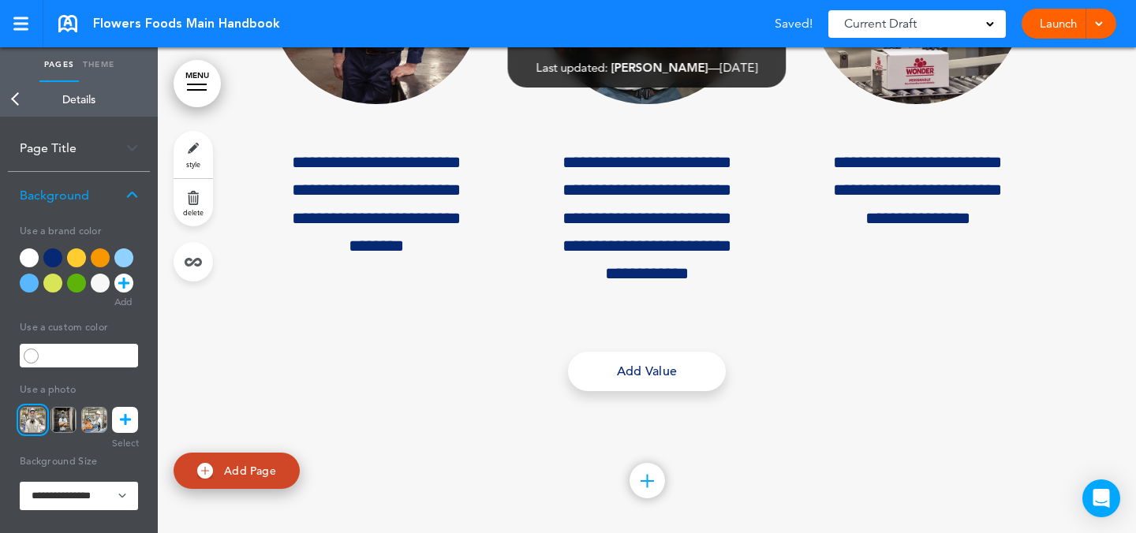
click at [863, 336] on div "**********" at bounding box center [646, 105] width 789 height 461
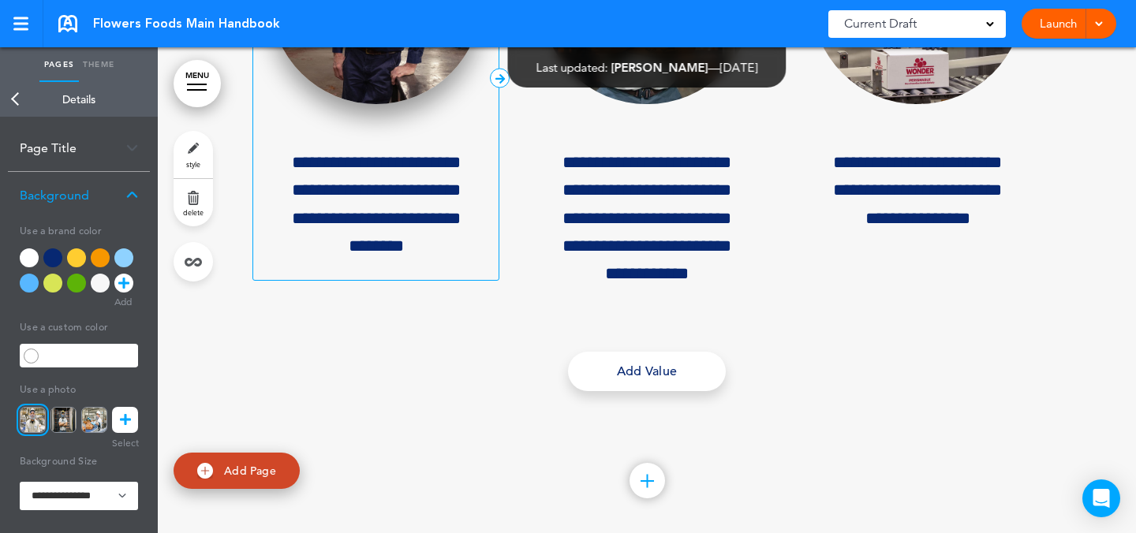
click at [456, 105] on img at bounding box center [376, 0] width 211 height 209
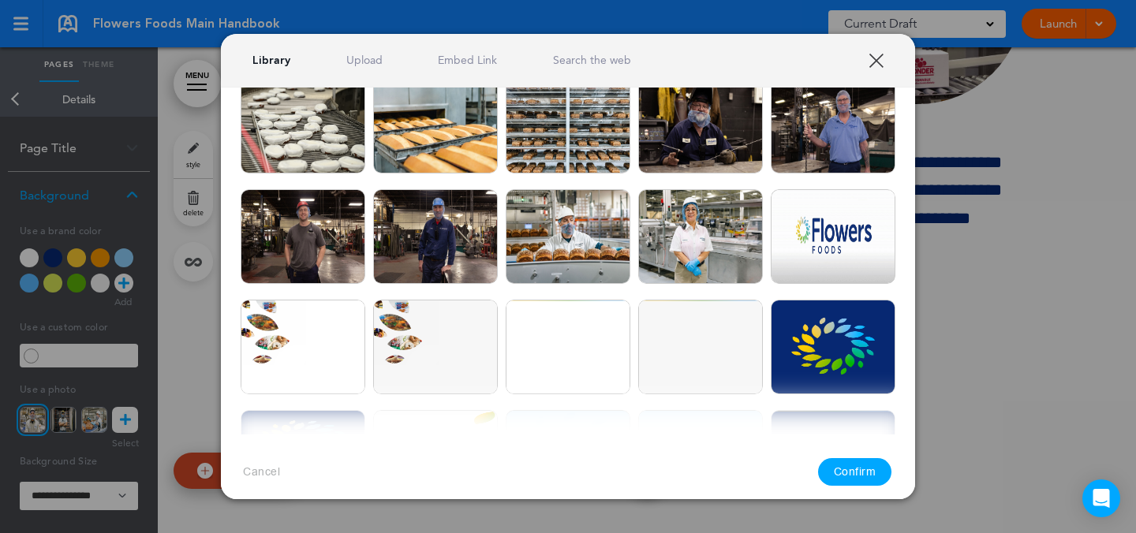
scroll to position [409, 0]
click at [835, 140] on img at bounding box center [833, 126] width 125 height 95
click at [845, 467] on button "Confirm" at bounding box center [855, 472] width 74 height 28
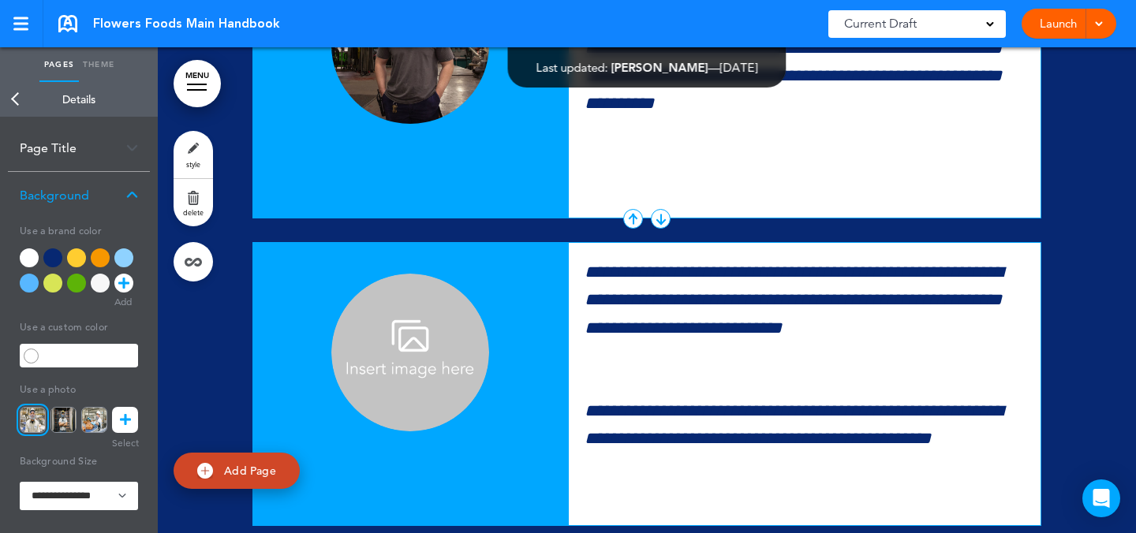
scroll to position [16115, 0]
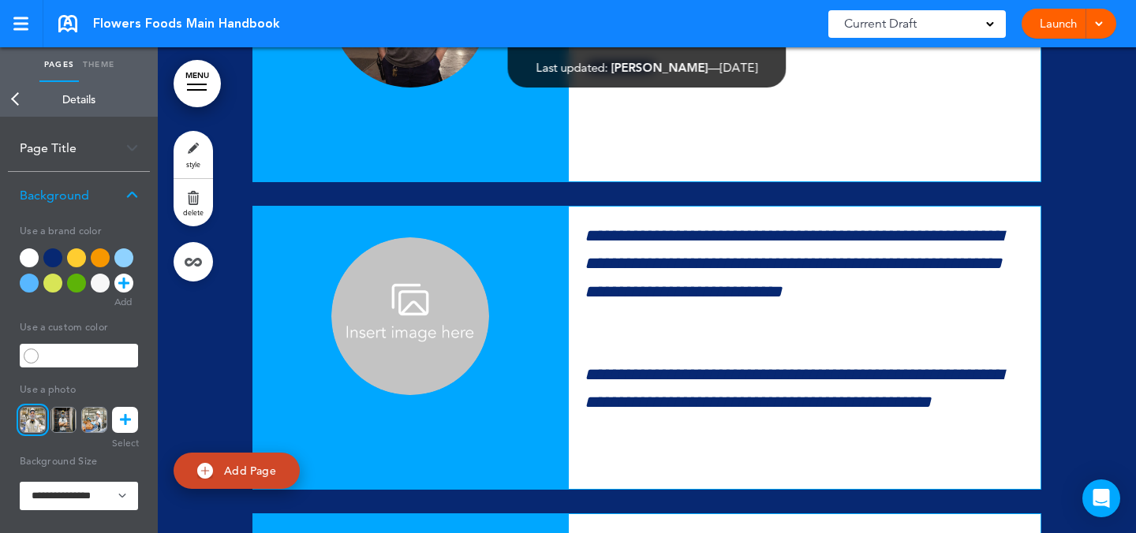
click at [406, 88] on img at bounding box center [410, 9] width 158 height 158
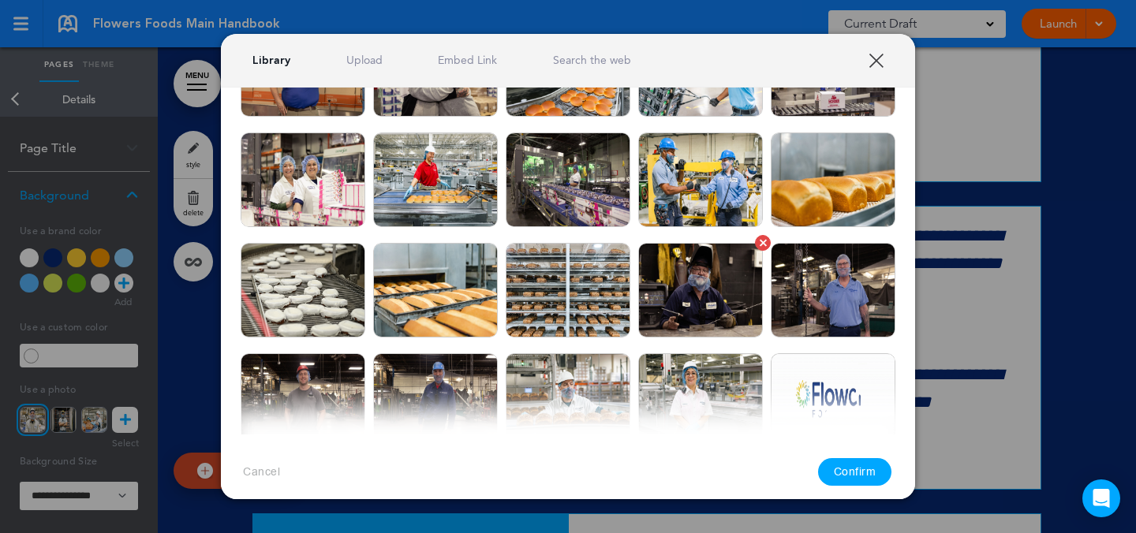
scroll to position [395, 0]
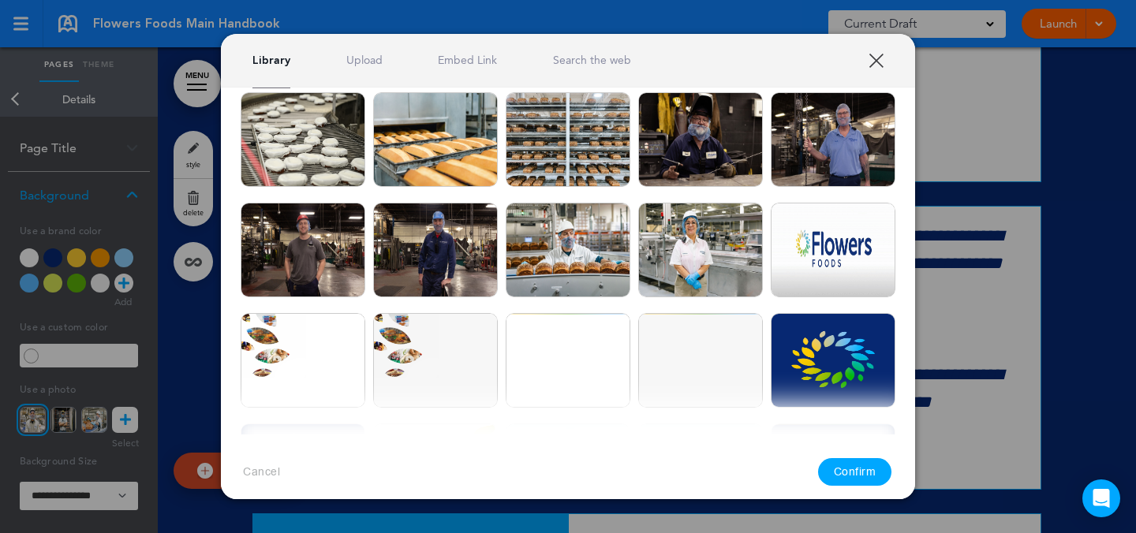
click at [380, 65] on link "Upload" at bounding box center [364, 60] width 36 height 15
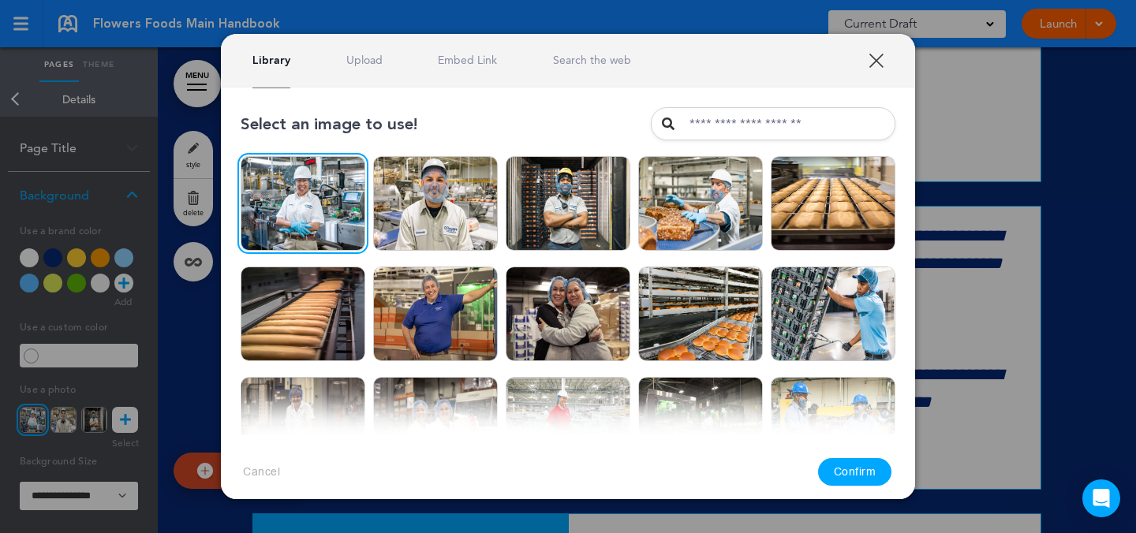
click at [857, 466] on button "Confirm" at bounding box center [855, 472] width 74 height 28
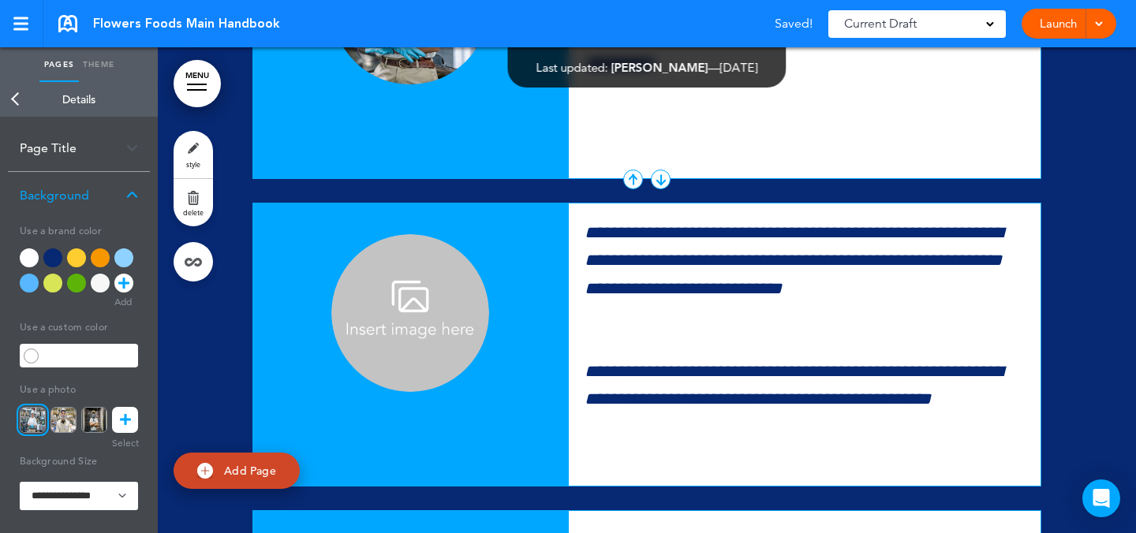
scroll to position [16118, 0]
click at [418, 84] on img at bounding box center [410, 6] width 158 height 158
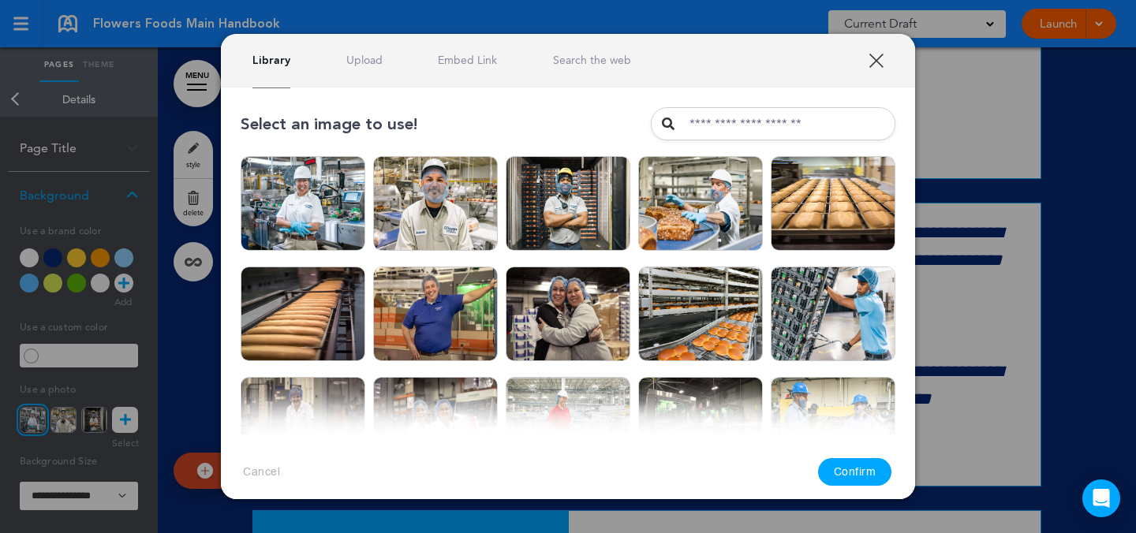
click at [374, 65] on link "Upload" at bounding box center [364, 60] width 36 height 15
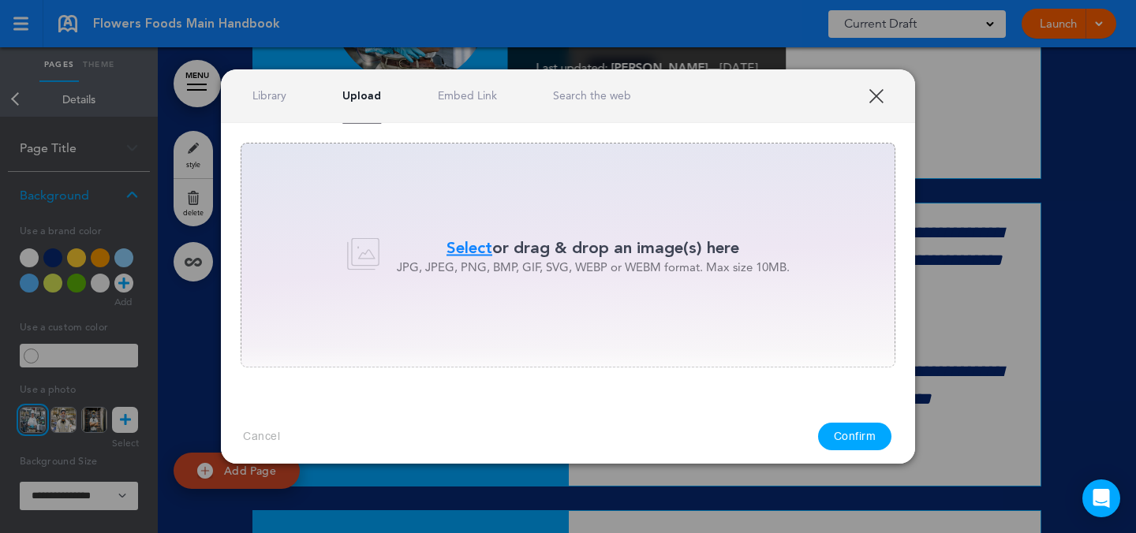
click at [922, 354] on div at bounding box center [568, 266] width 1136 height 533
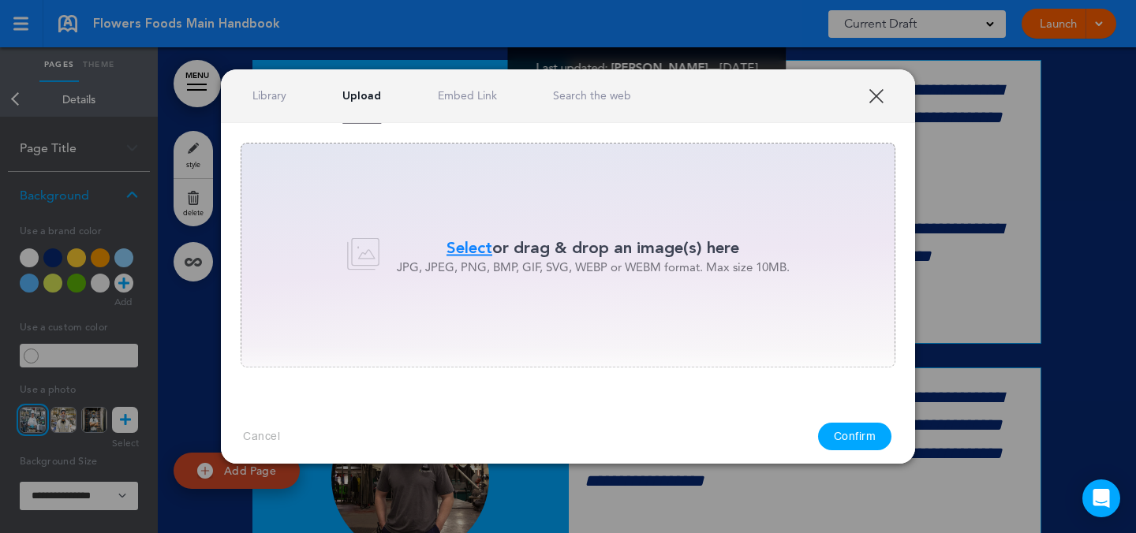
click at [279, 105] on div "Library Upload Embed Link Search the web" at bounding box center [568, 96] width 694 height 54
click at [276, 97] on link "Library" at bounding box center [269, 95] width 34 height 15
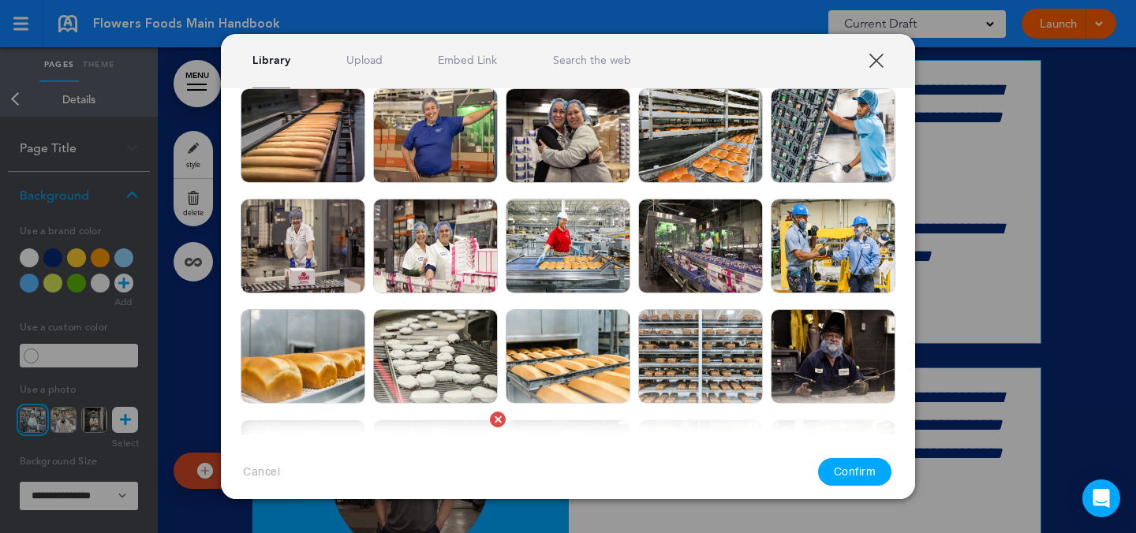
scroll to position [440, 0]
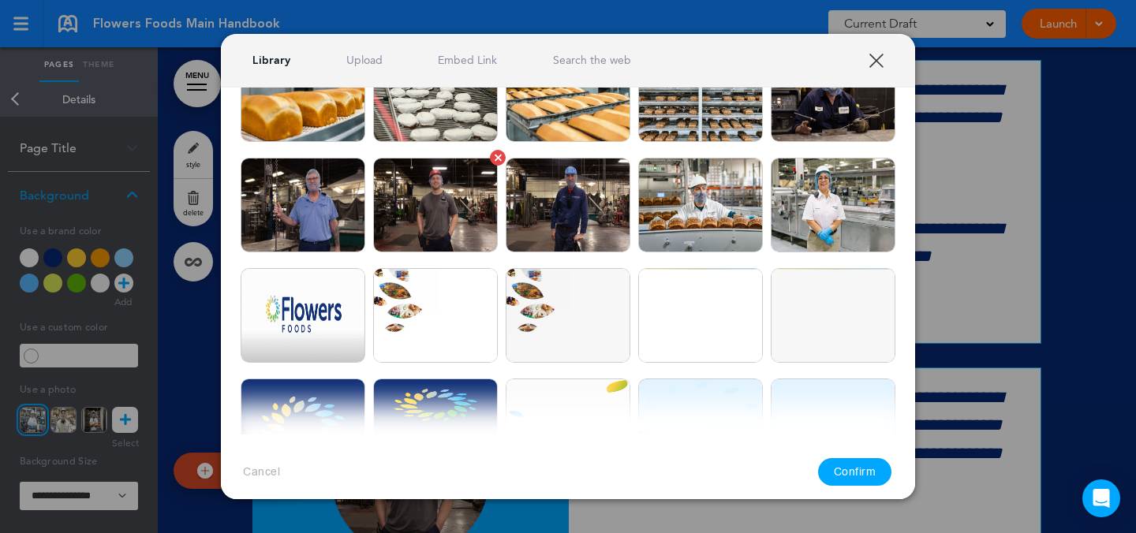
click at [431, 211] on img at bounding box center [435, 205] width 125 height 95
click at [844, 470] on button "Confirm" at bounding box center [855, 472] width 74 height 28
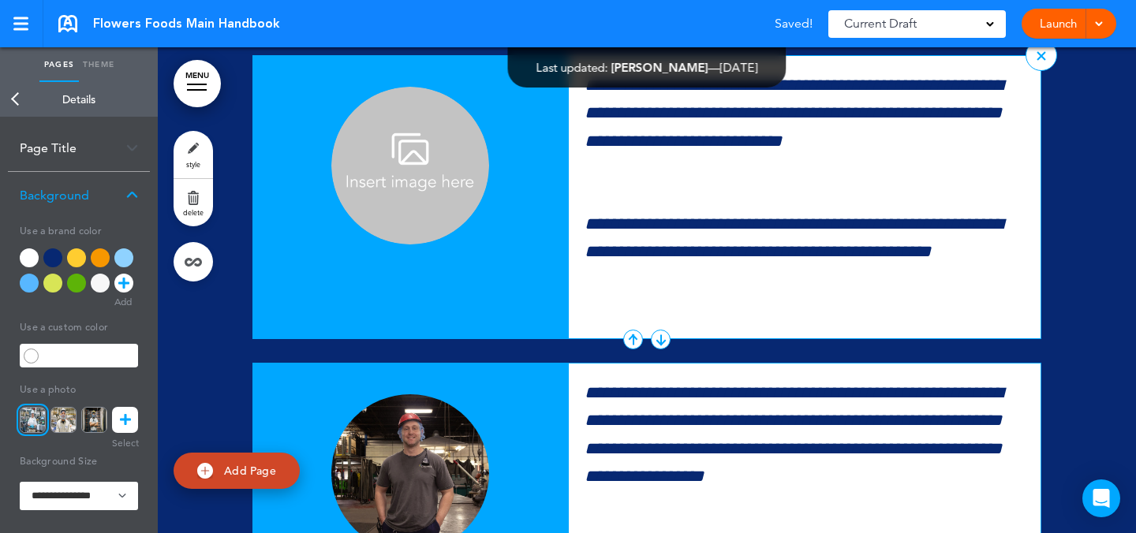
scroll to position [16294, 0]
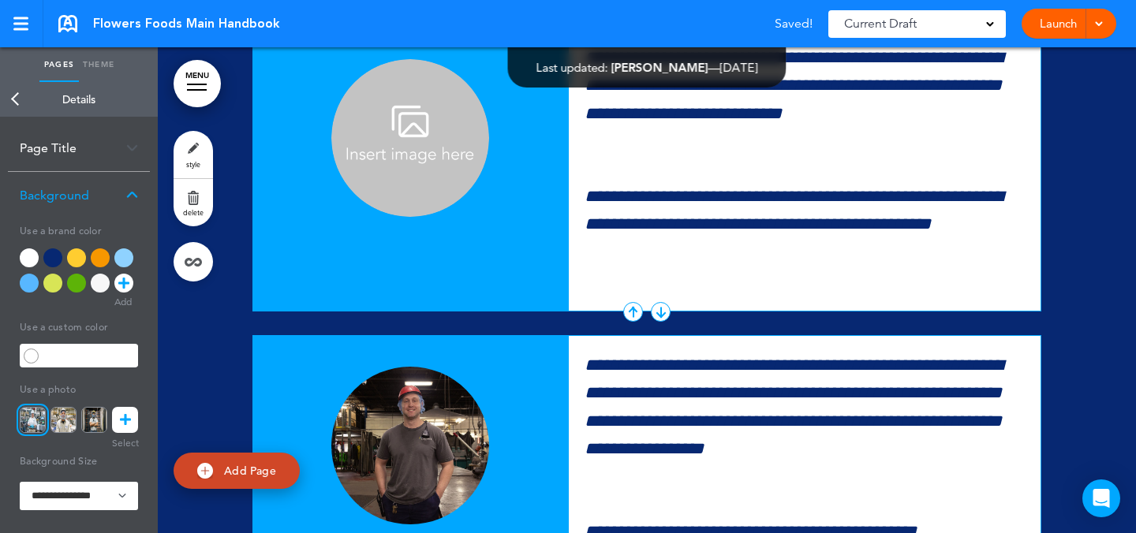
click at [428, 217] on img at bounding box center [410, 138] width 158 height 158
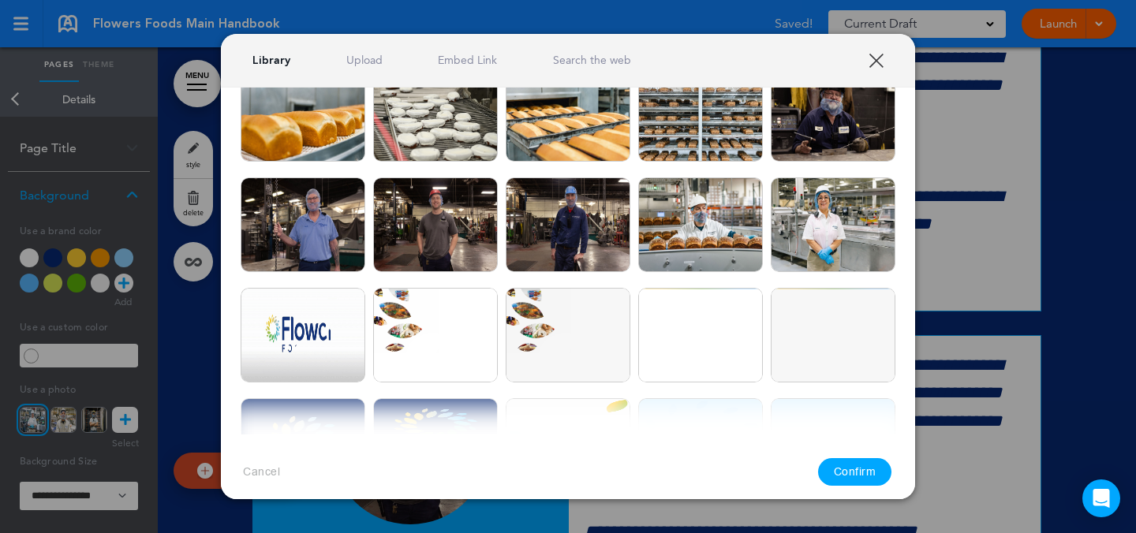
scroll to position [420, 0]
click at [368, 55] on link "Upload" at bounding box center [364, 60] width 36 height 15
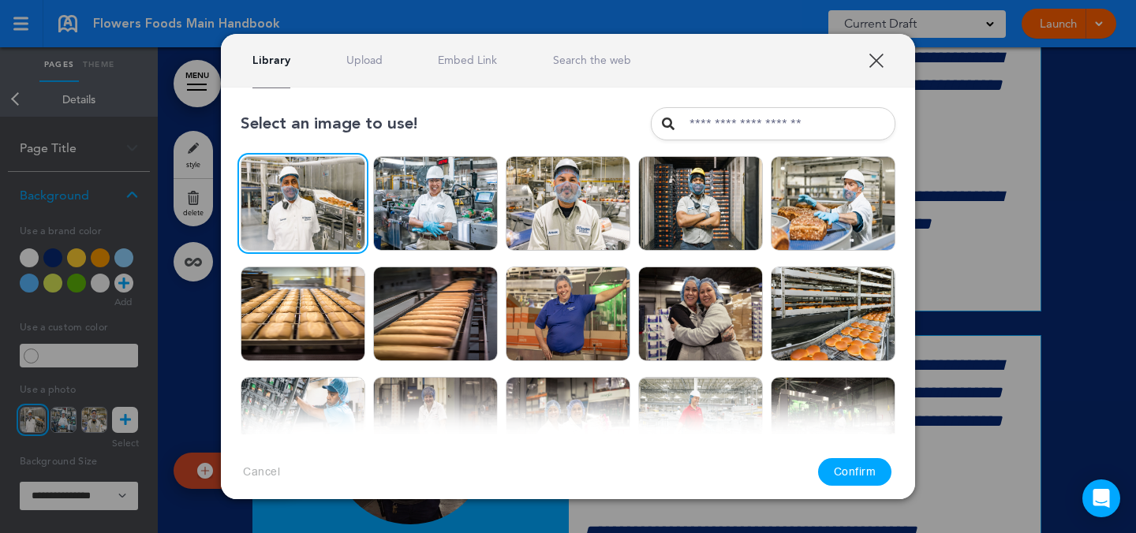
click at [843, 469] on button "Confirm" at bounding box center [855, 472] width 74 height 28
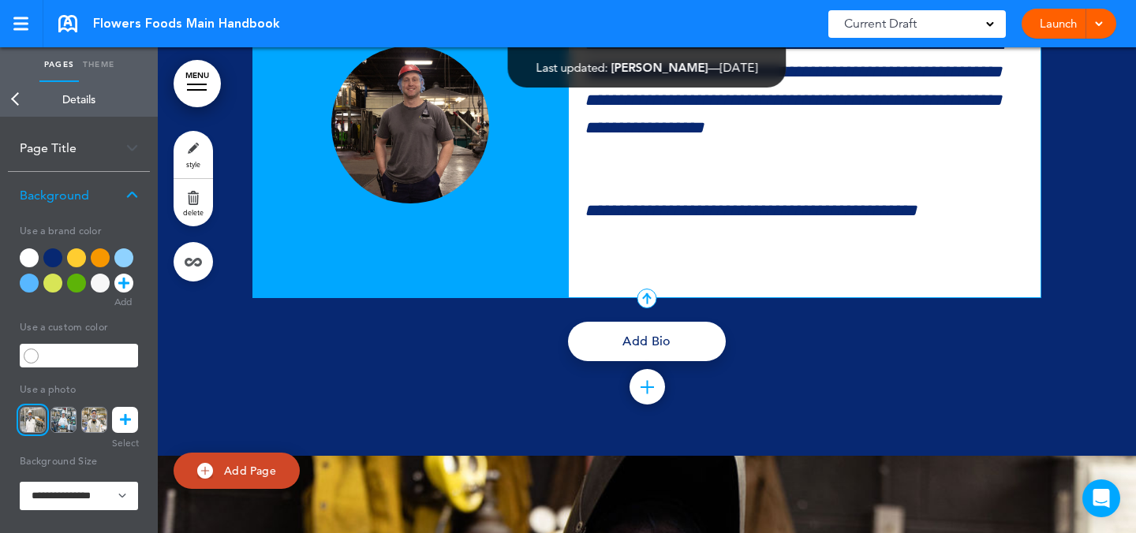
scroll to position [16607, 0]
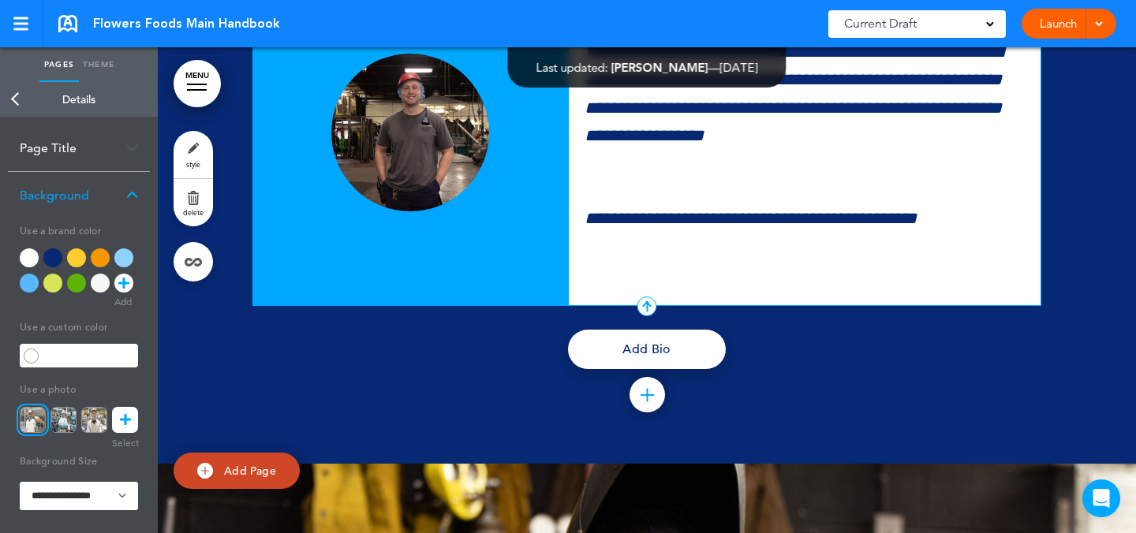
click at [413, 211] on img at bounding box center [410, 133] width 158 height 158
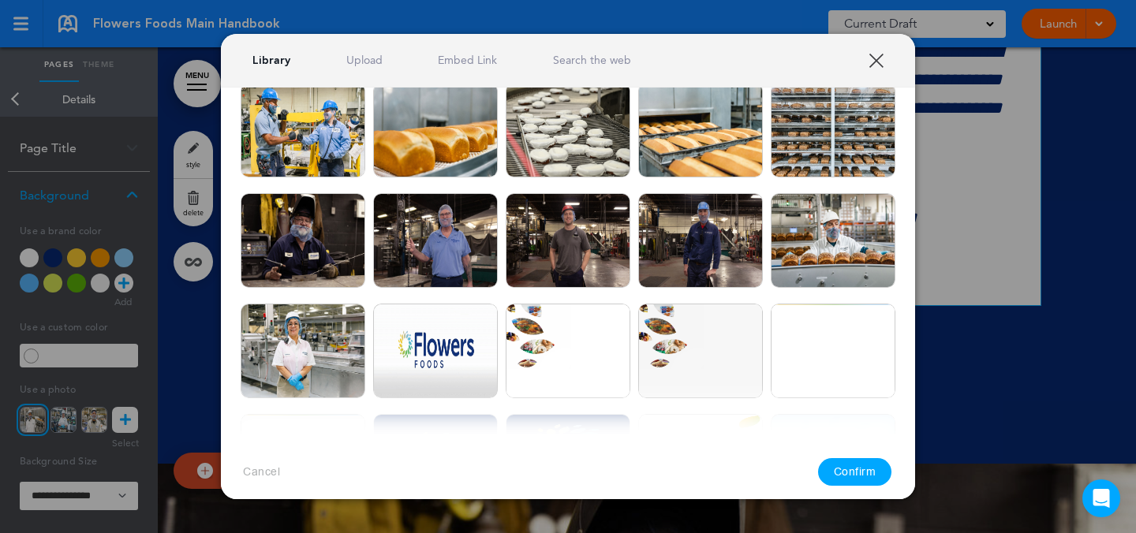
scroll to position [396, 0]
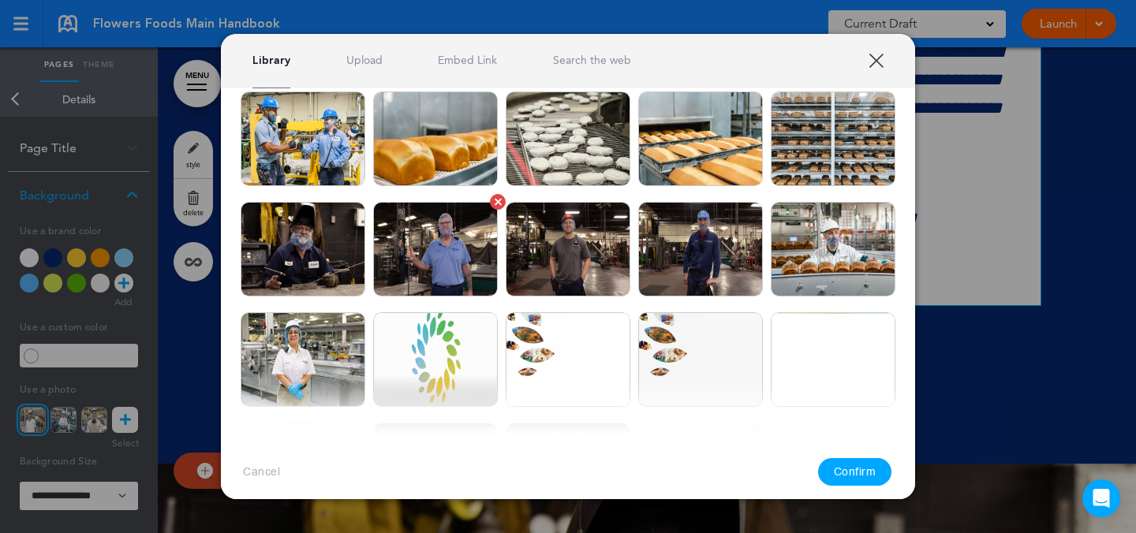
click at [486, 263] on img at bounding box center [435, 249] width 125 height 95
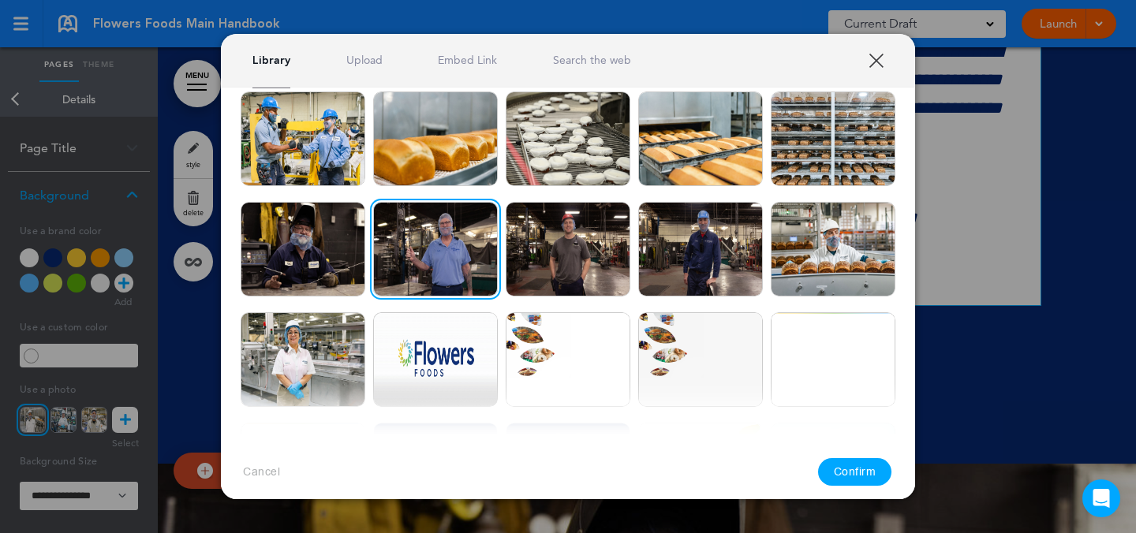
click at [866, 478] on button "Confirm" at bounding box center [855, 472] width 74 height 28
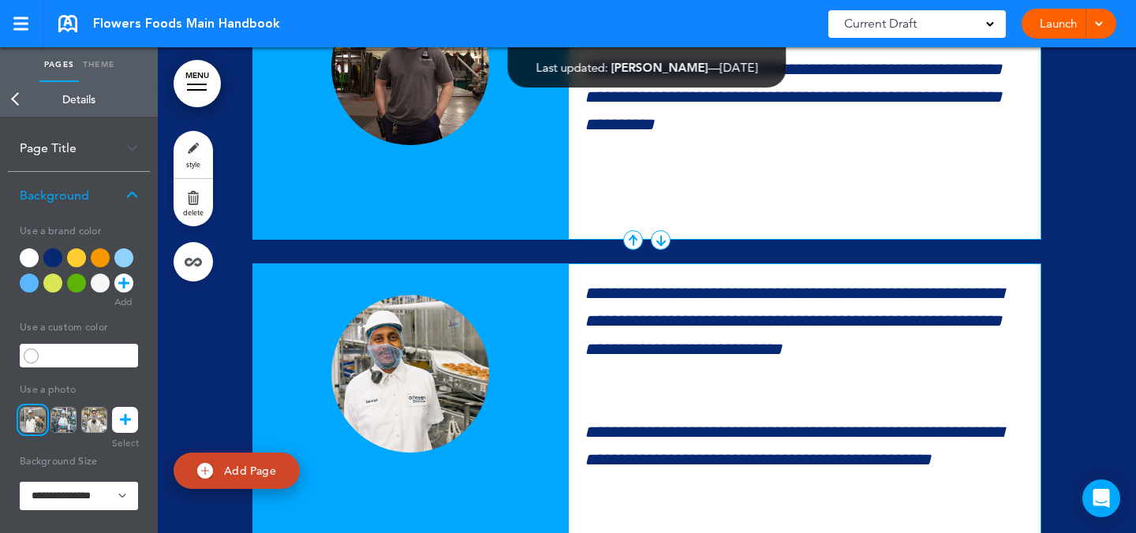
scroll to position [15635, 0]
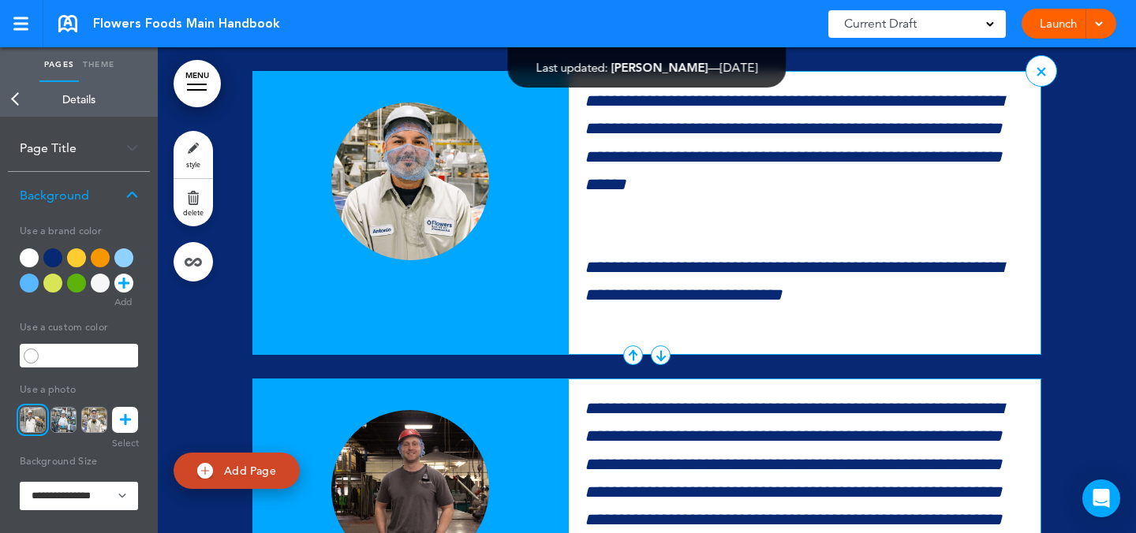
click at [442, 260] on img at bounding box center [410, 182] width 158 height 158
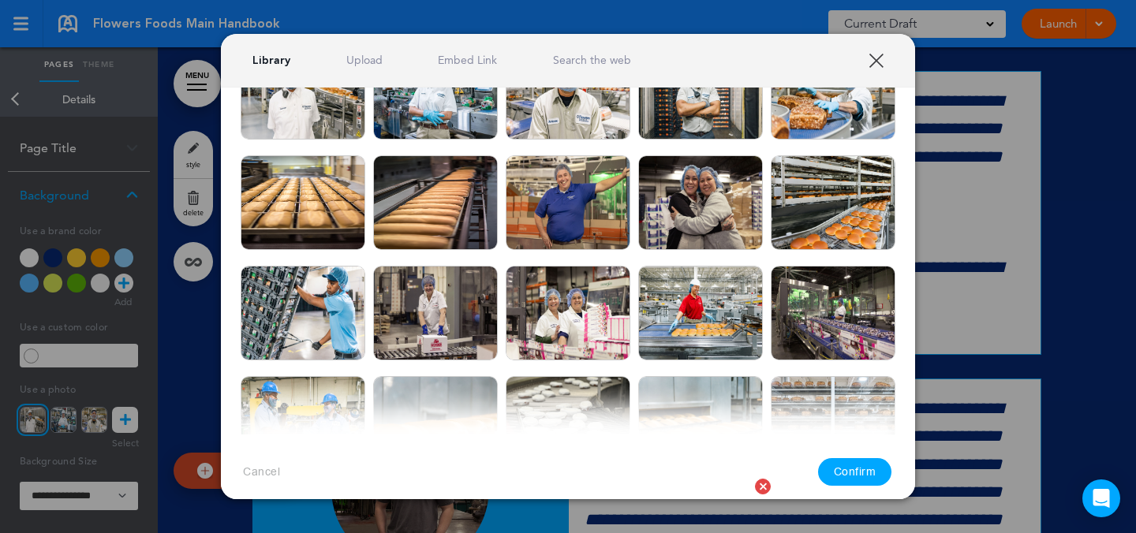
scroll to position [60, 0]
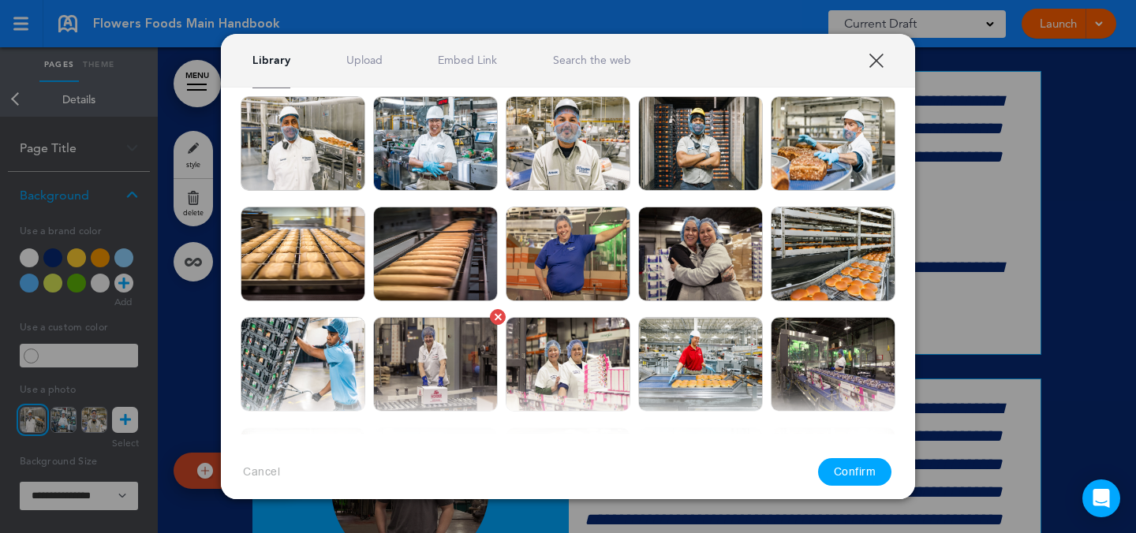
click at [441, 366] on img at bounding box center [435, 364] width 125 height 95
click at [865, 471] on button "Confirm" at bounding box center [855, 472] width 74 height 28
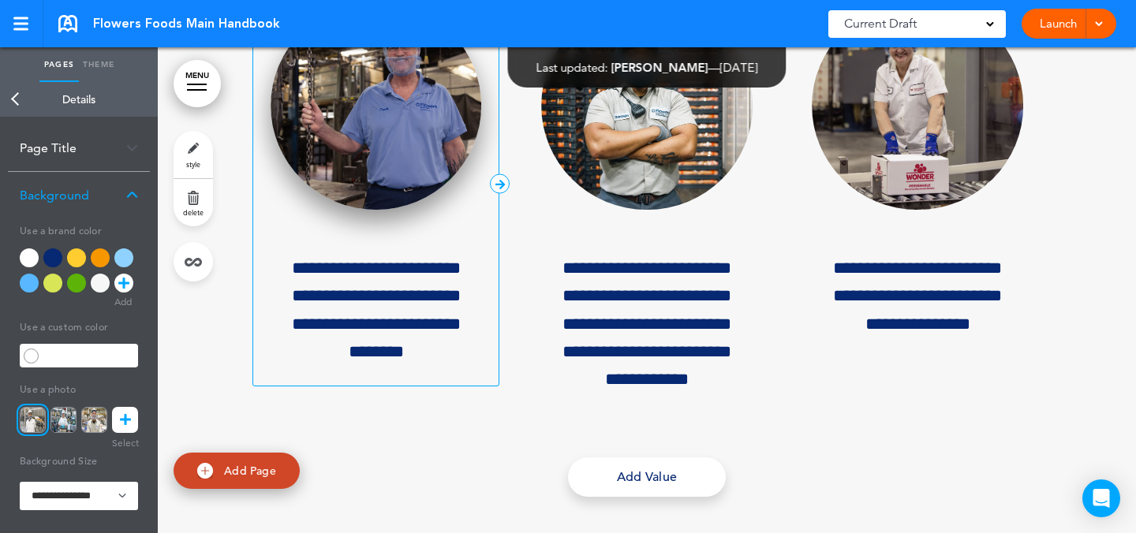
scroll to position [12640, 0]
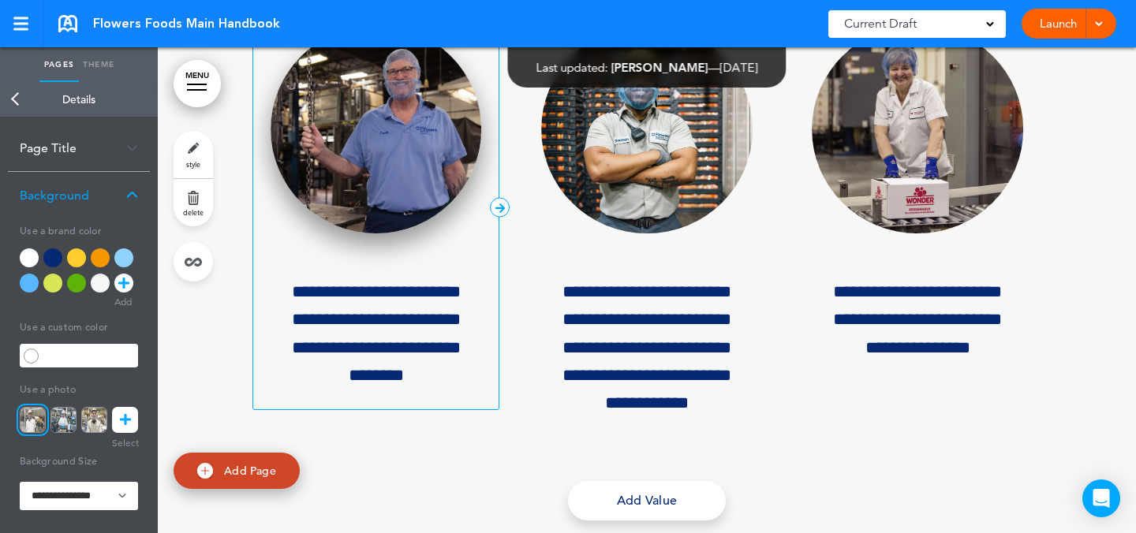
click at [450, 234] on img at bounding box center [376, 129] width 211 height 209
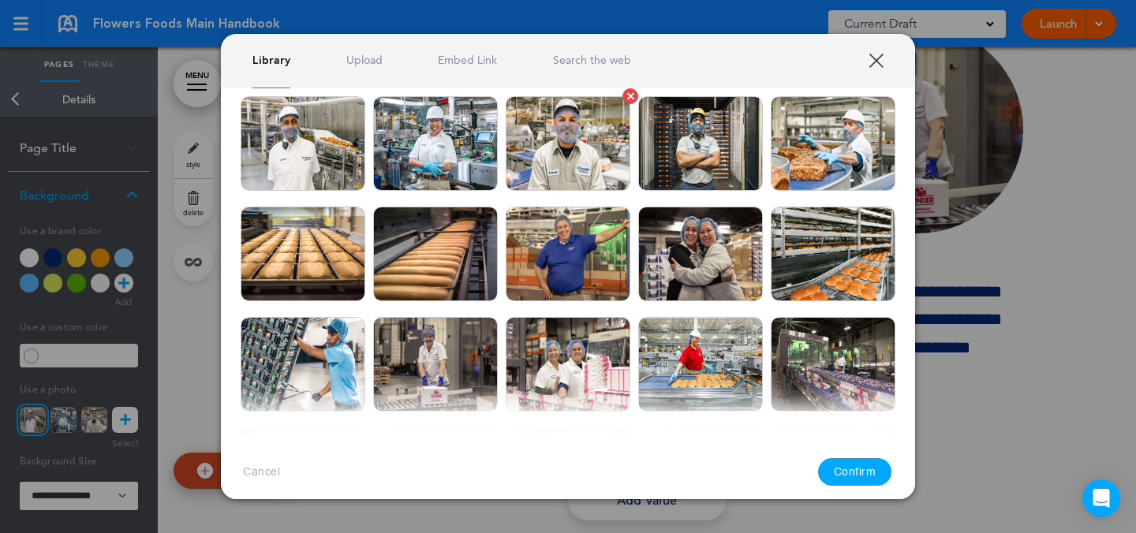
click at [561, 174] on img at bounding box center [568, 143] width 125 height 95
click at [832, 465] on button "Confirm" at bounding box center [855, 472] width 74 height 28
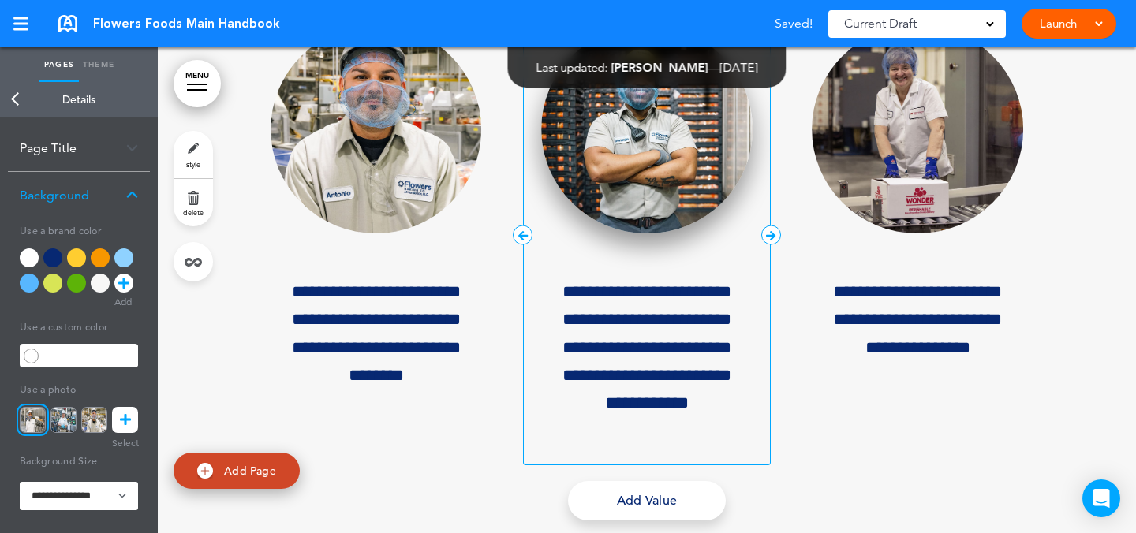
click at [694, 234] on img at bounding box center [646, 129] width 211 height 209
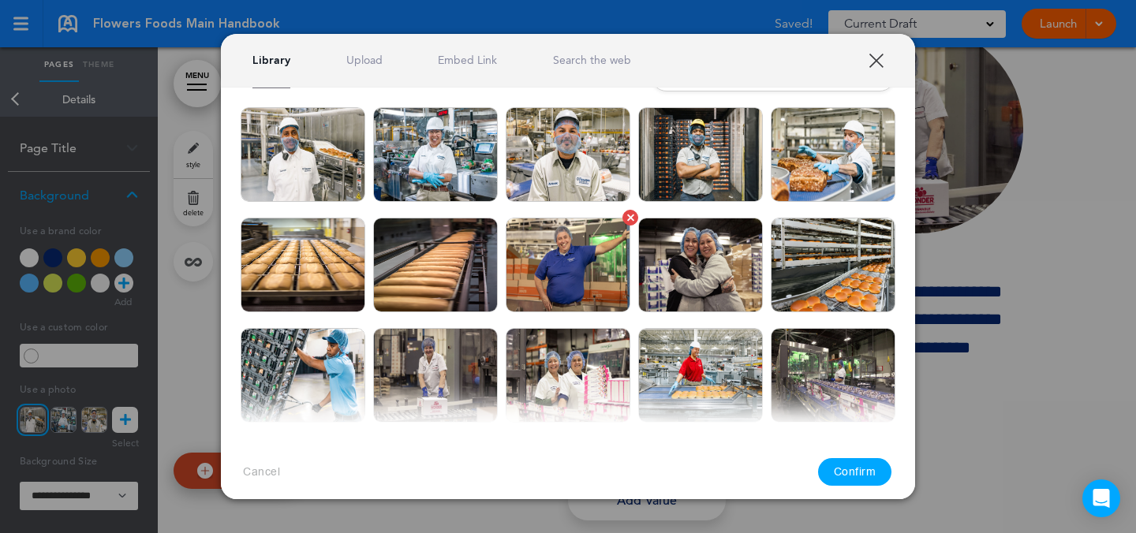
scroll to position [47, 0]
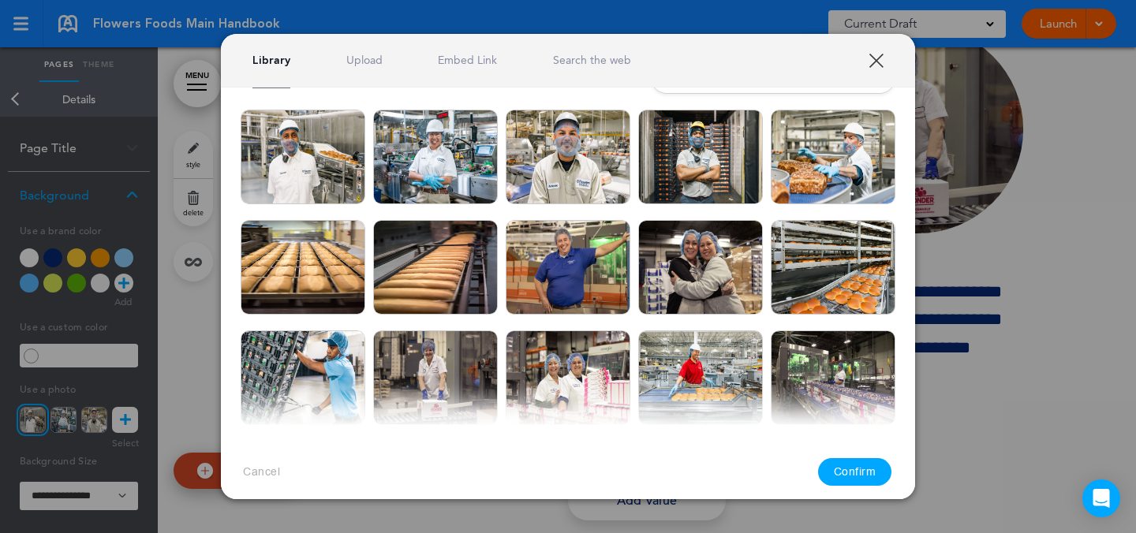
click at [454, 182] on img at bounding box center [435, 157] width 125 height 95
click at [848, 472] on button "Confirm" at bounding box center [855, 472] width 74 height 28
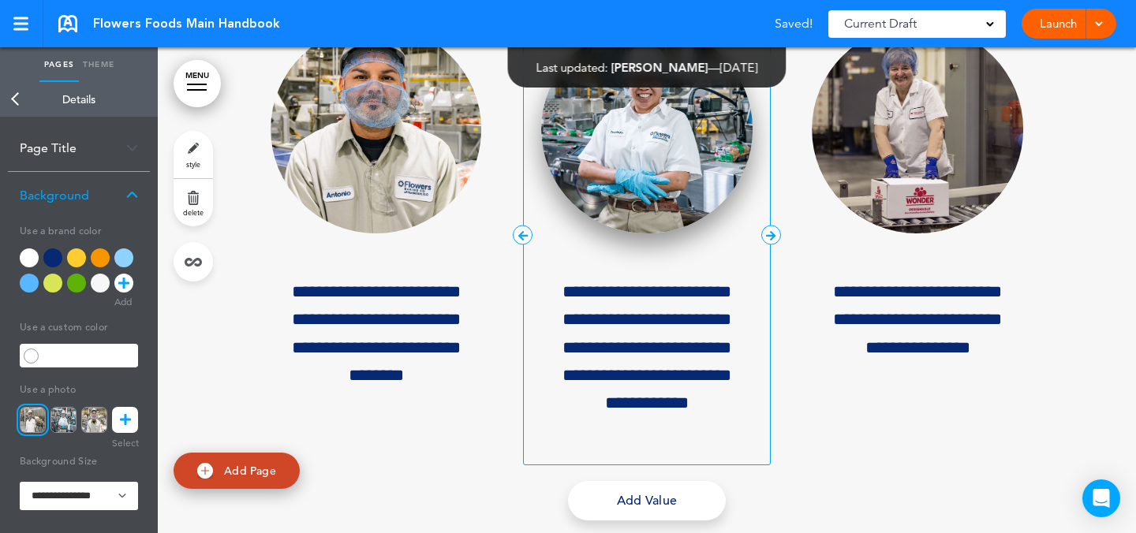
click at [629, 234] on img at bounding box center [646, 129] width 211 height 209
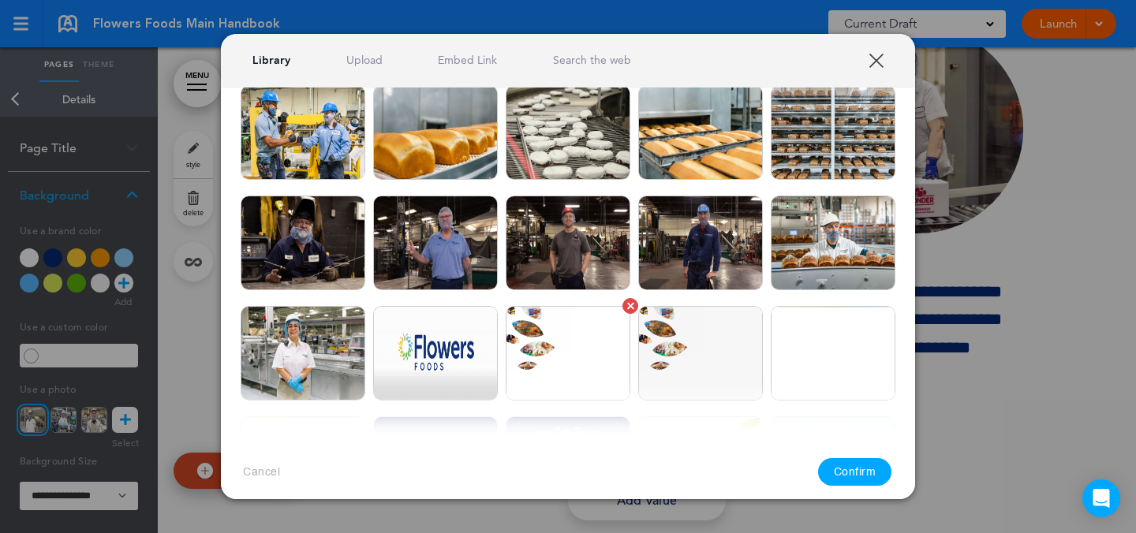
scroll to position [399, 0]
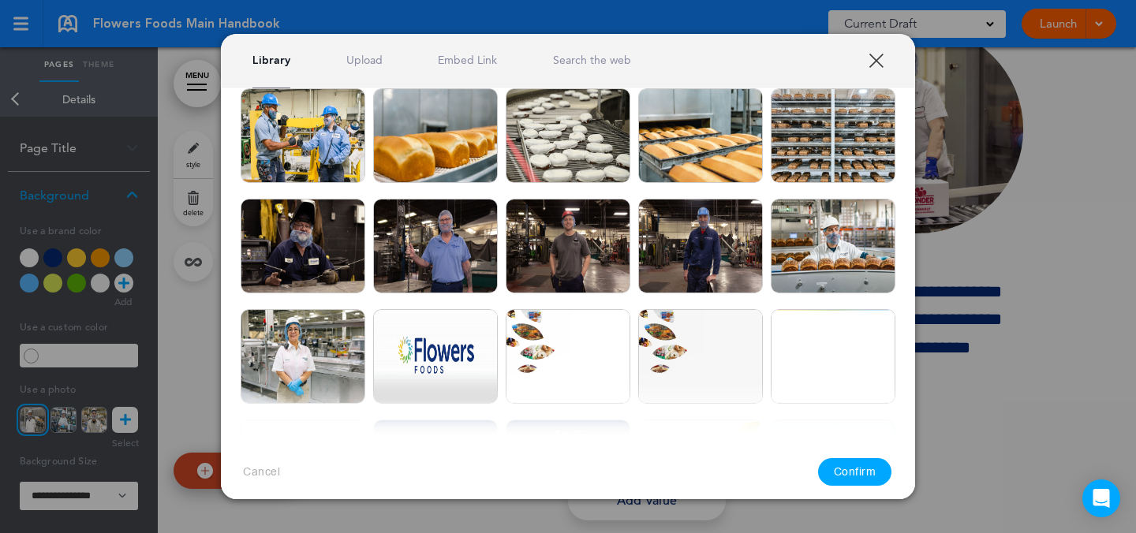
click at [1008, 189] on div at bounding box center [568, 266] width 1136 height 533
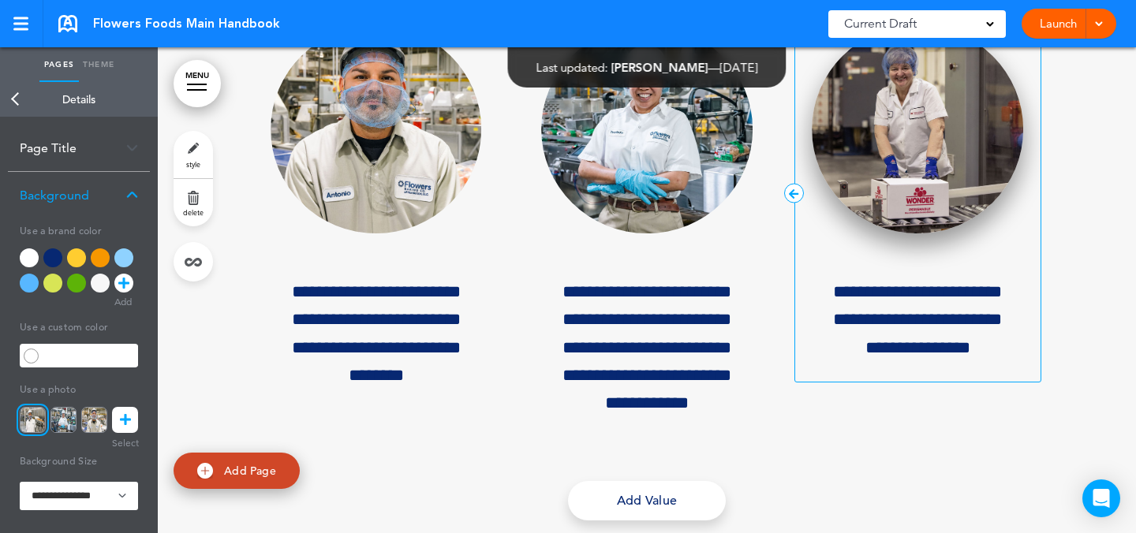
click at [941, 234] on img at bounding box center [917, 129] width 211 height 209
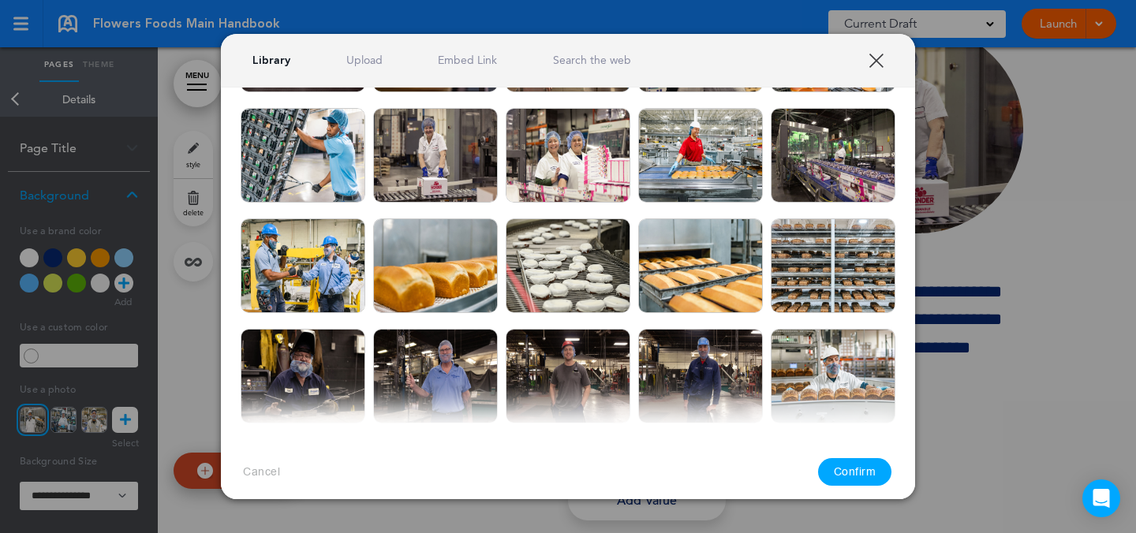
scroll to position [0, 0]
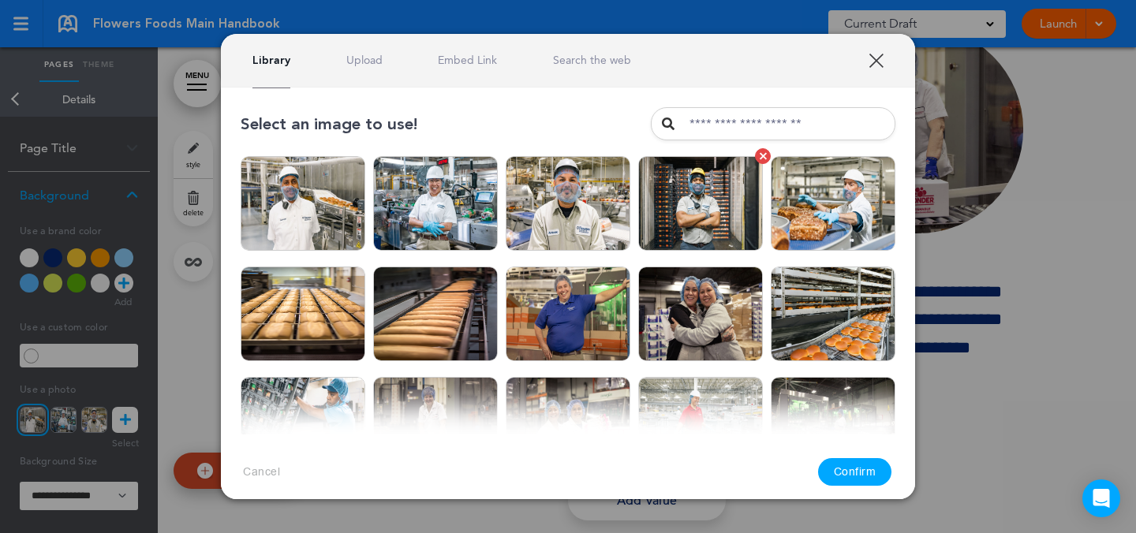
click at [680, 208] on img at bounding box center [700, 203] width 125 height 95
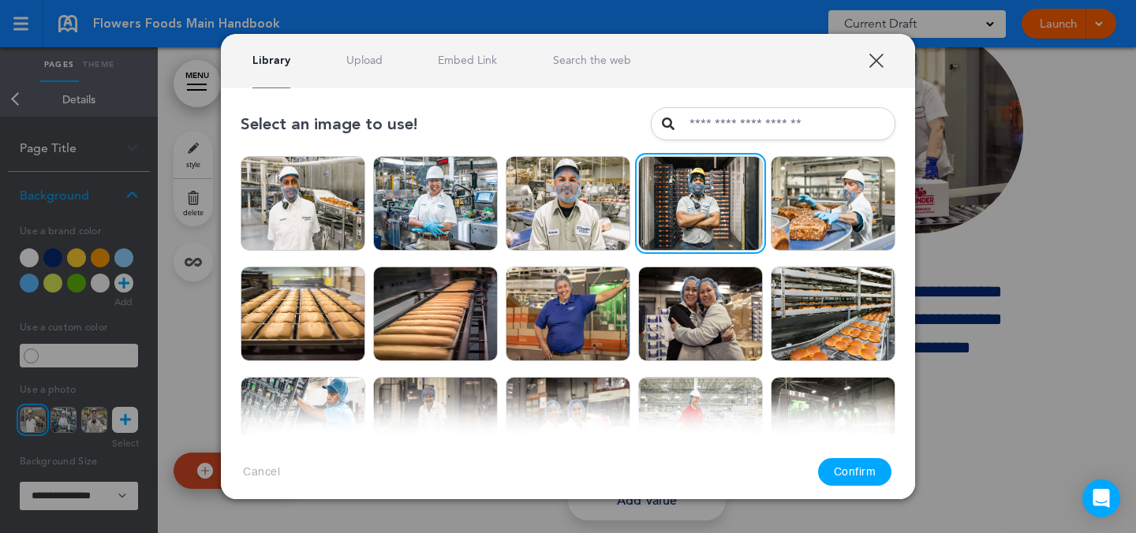
click at [847, 473] on button "Confirm" at bounding box center [855, 472] width 74 height 28
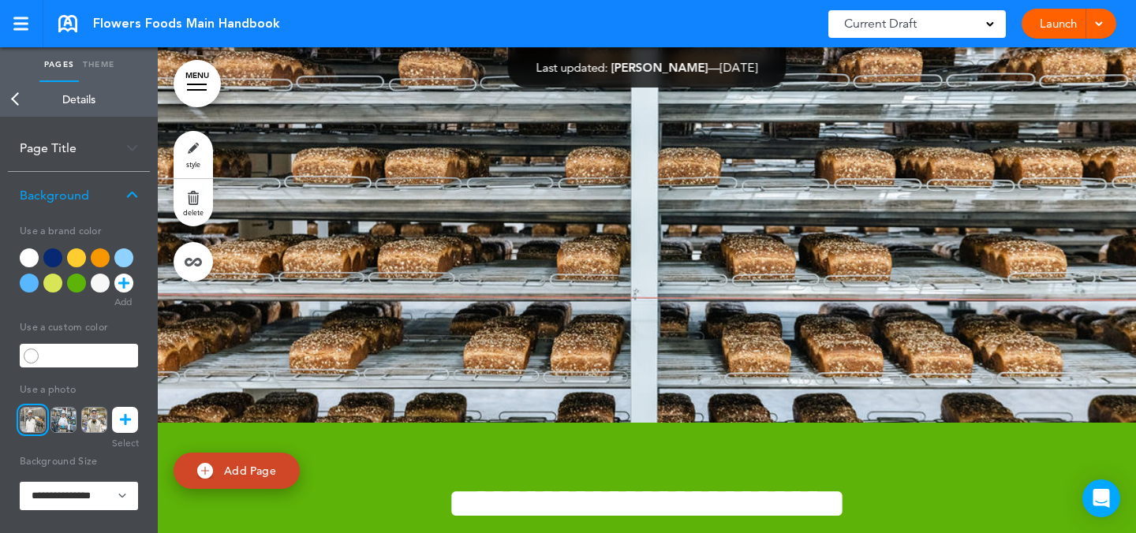
scroll to position [11321, 0]
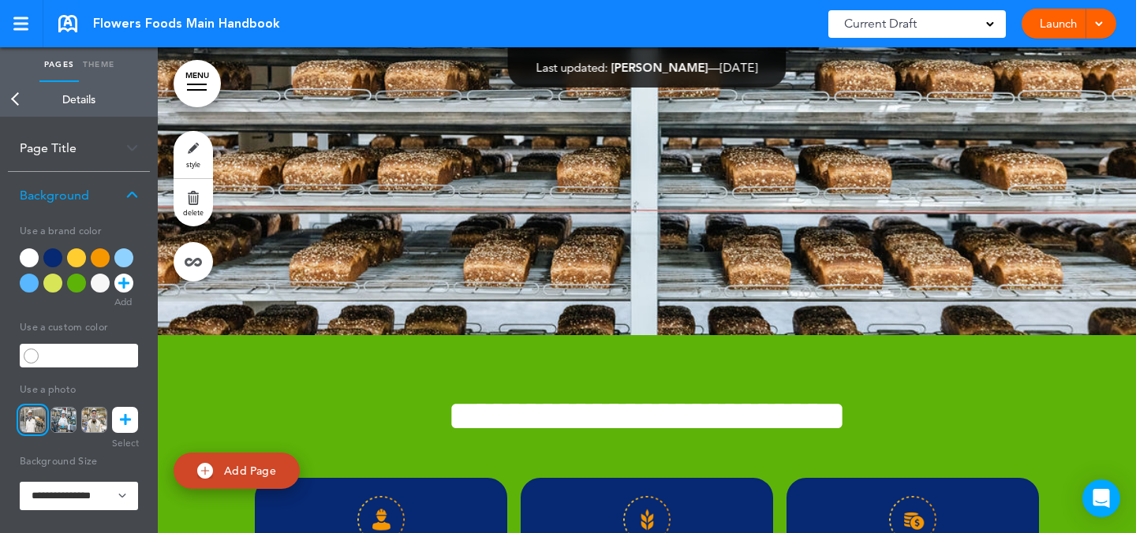
click at [204, 150] on link "style" at bounding box center [193, 154] width 39 height 47
click at [118, 411] on link at bounding box center [125, 420] width 26 height 26
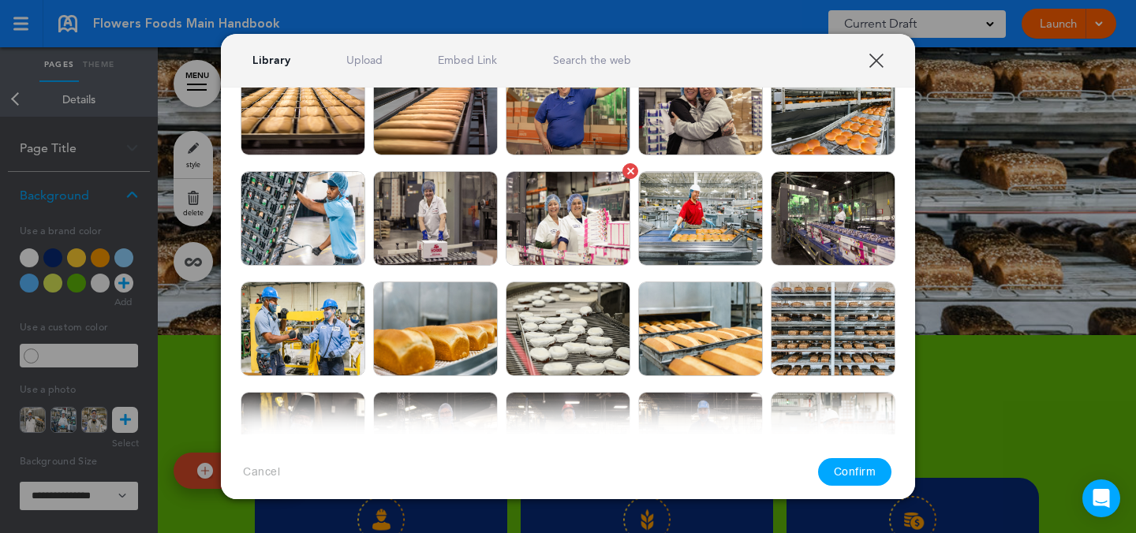
scroll to position [312, 0]
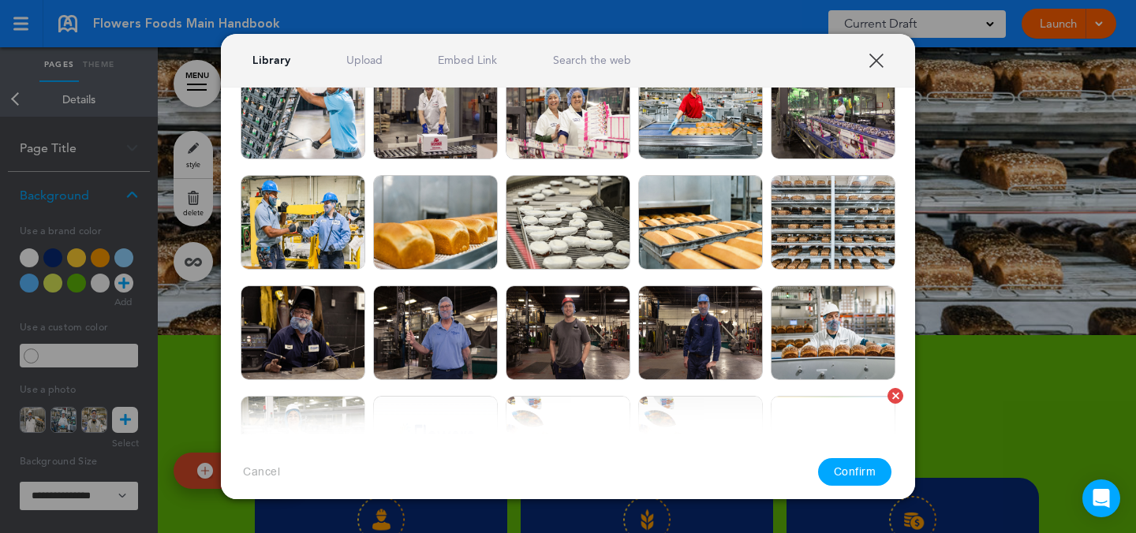
click at [449, 208] on img at bounding box center [435, 222] width 125 height 95
click at [847, 466] on button "Confirm" at bounding box center [855, 472] width 74 height 28
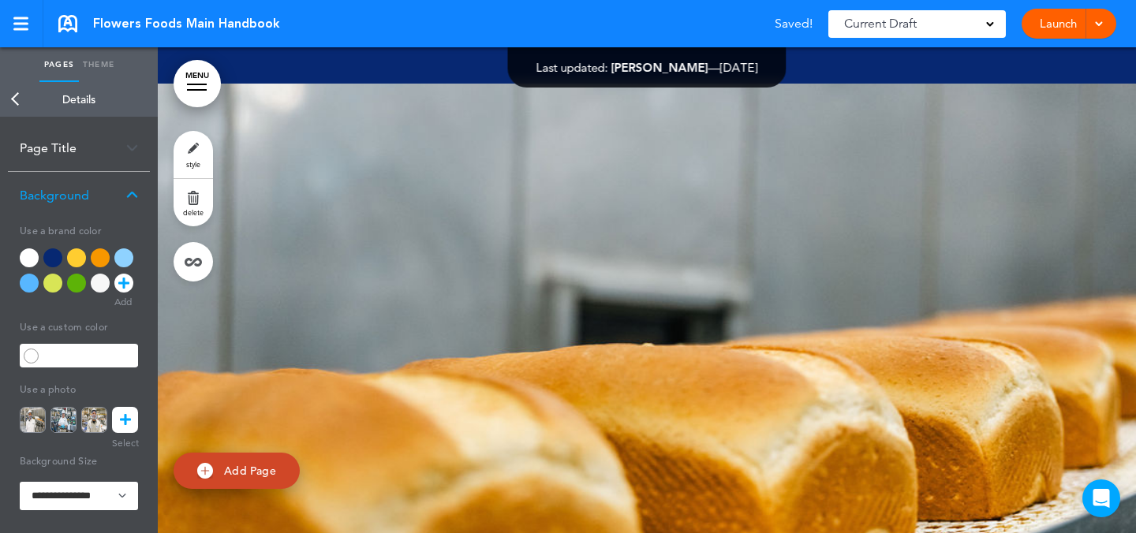
scroll to position [11007, 0]
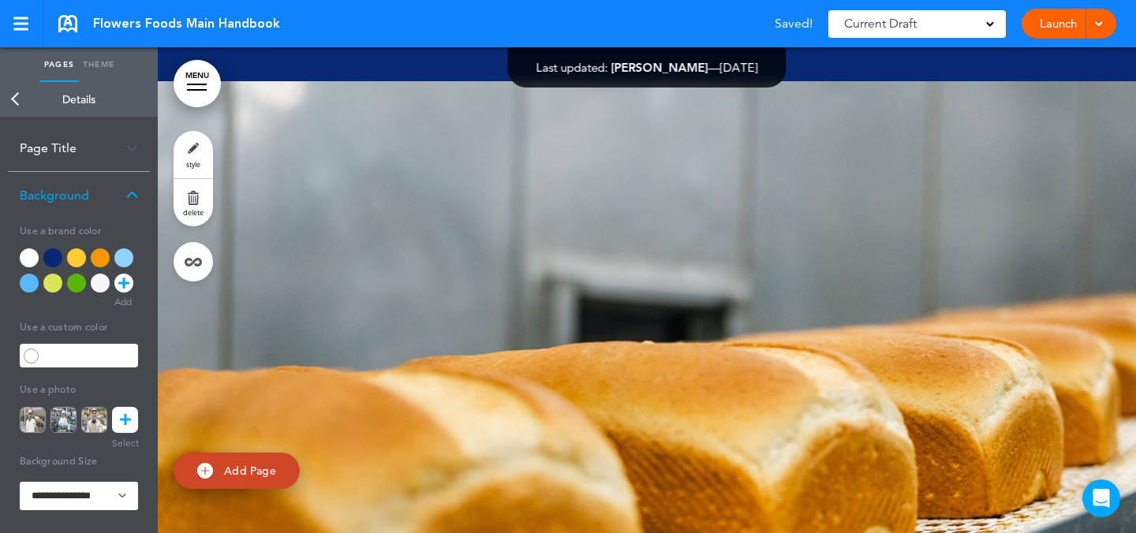
click at [131, 409] on link at bounding box center [125, 420] width 26 height 26
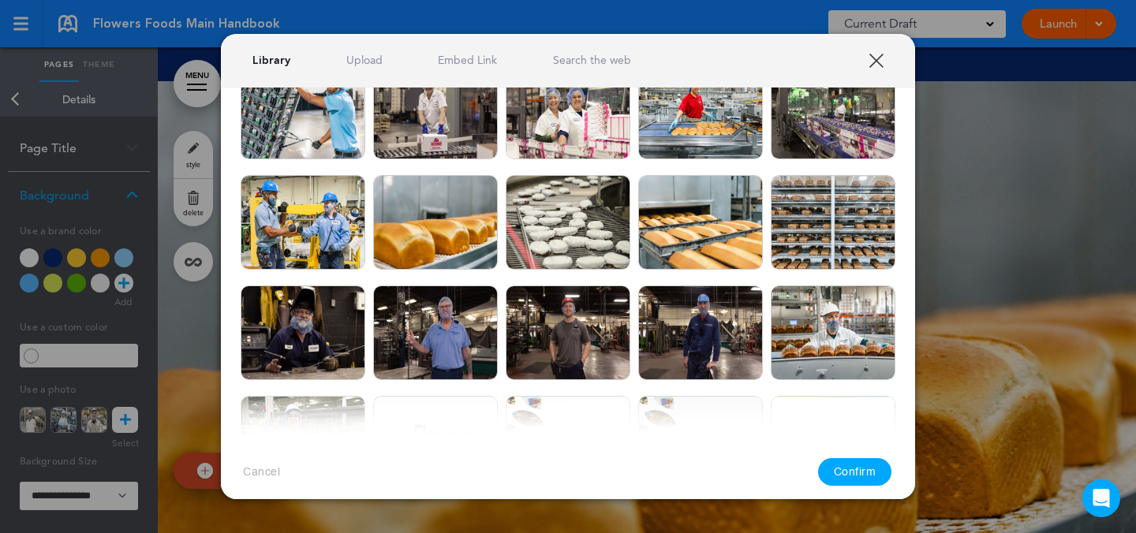
click at [346, 58] on link "Upload" at bounding box center [364, 60] width 36 height 15
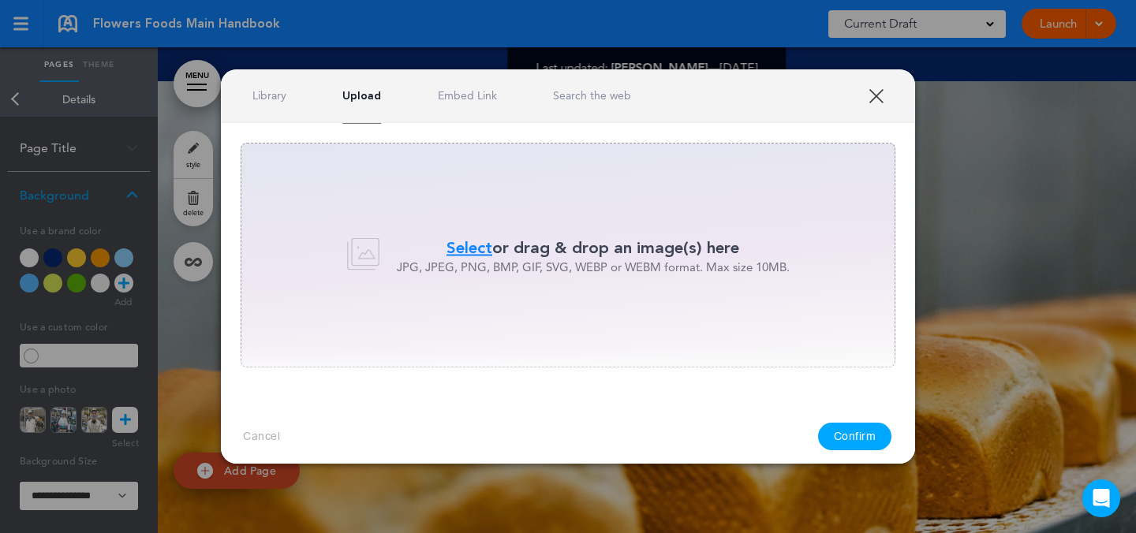
scroll to position [0, 0]
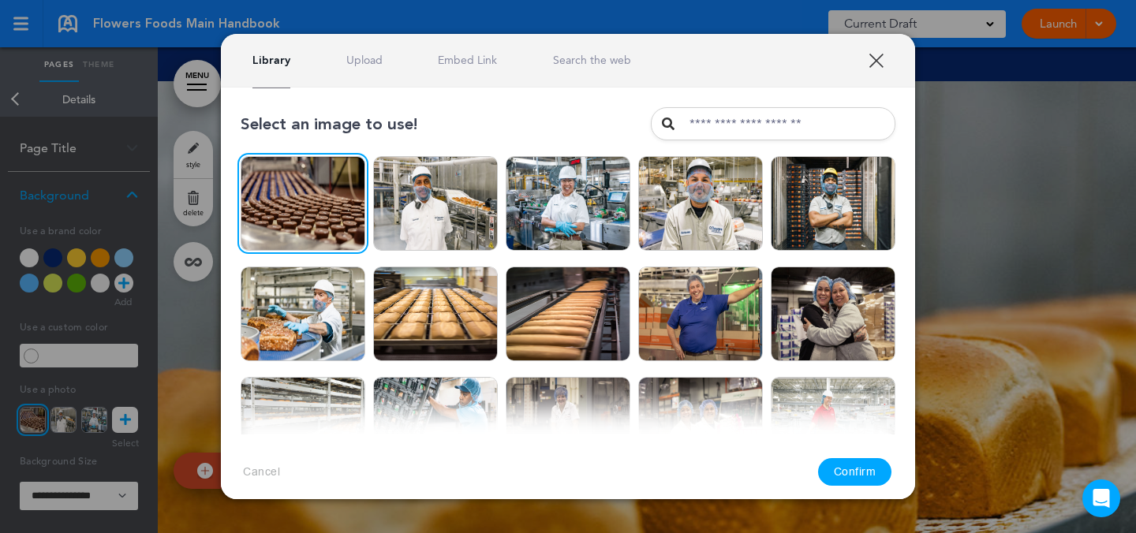
click at [859, 472] on button "Confirm" at bounding box center [855, 472] width 74 height 28
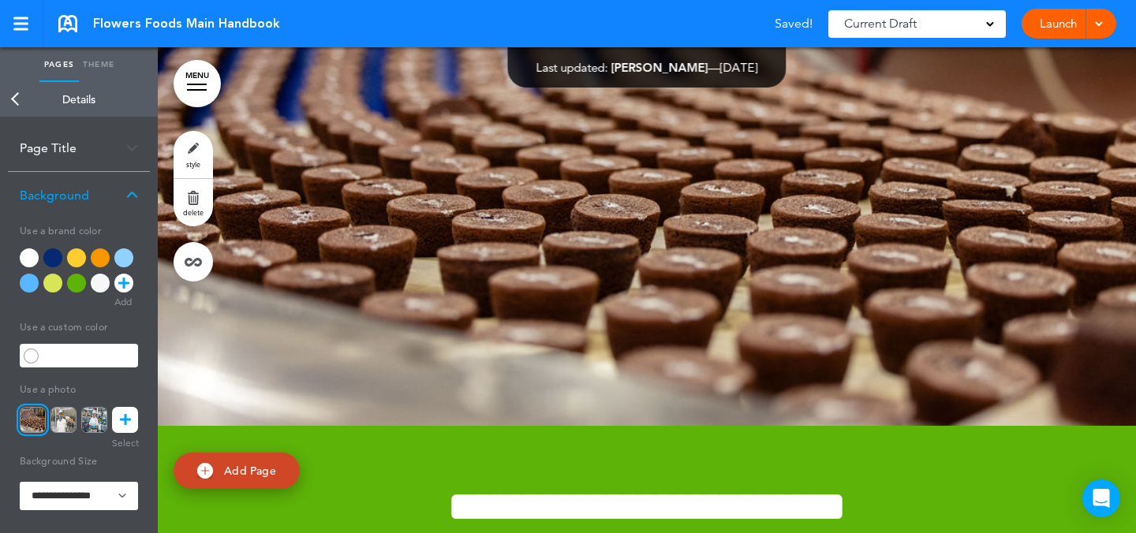
scroll to position [11246, 0]
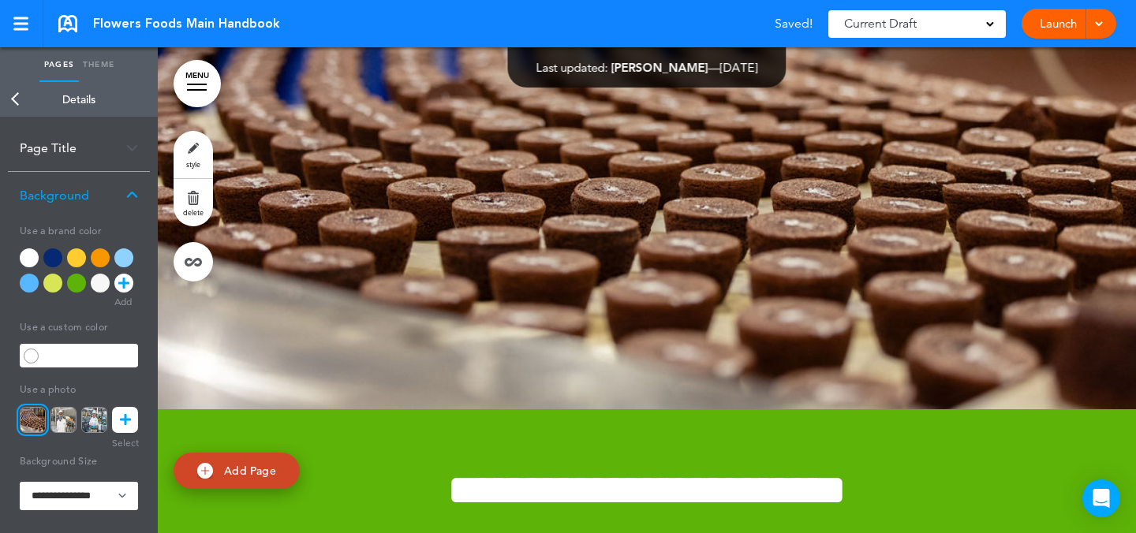
click at [128, 417] on icon at bounding box center [125, 420] width 11 height 26
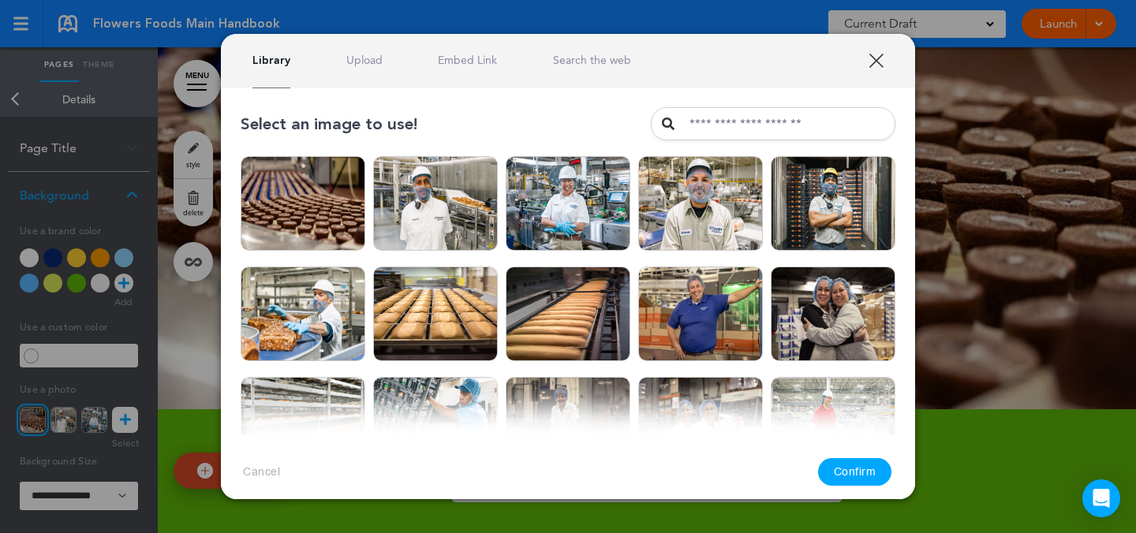
click at [368, 58] on link "Upload" at bounding box center [364, 60] width 36 height 15
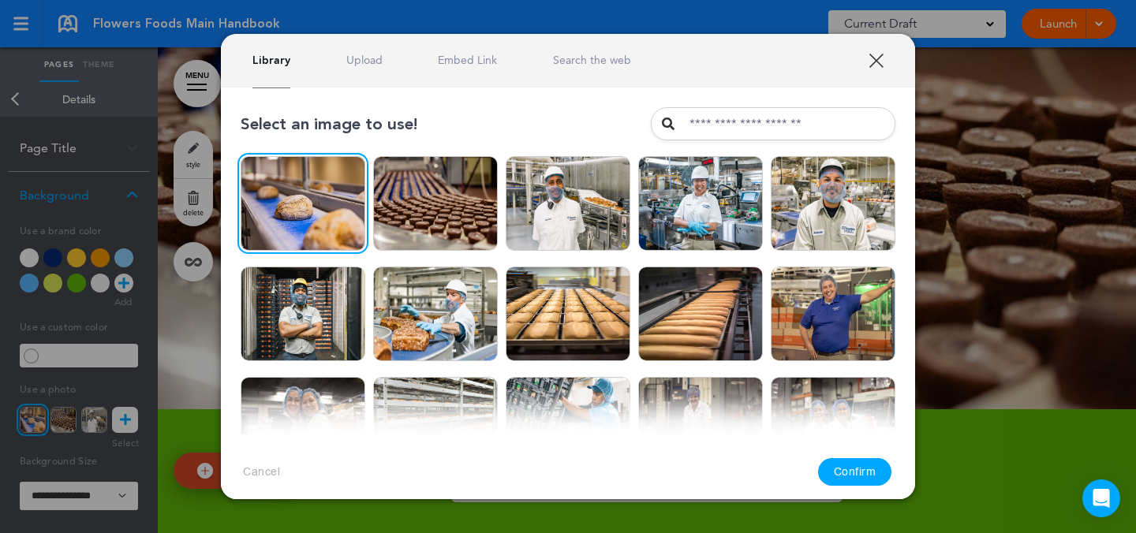
click at [846, 470] on button "Confirm" at bounding box center [855, 472] width 74 height 28
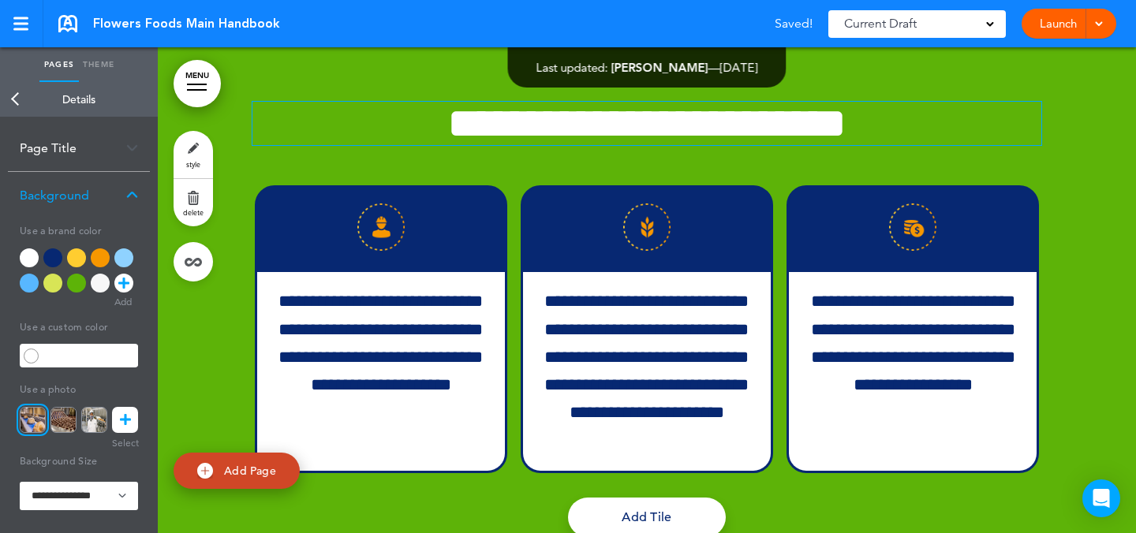
scroll to position [11317, 0]
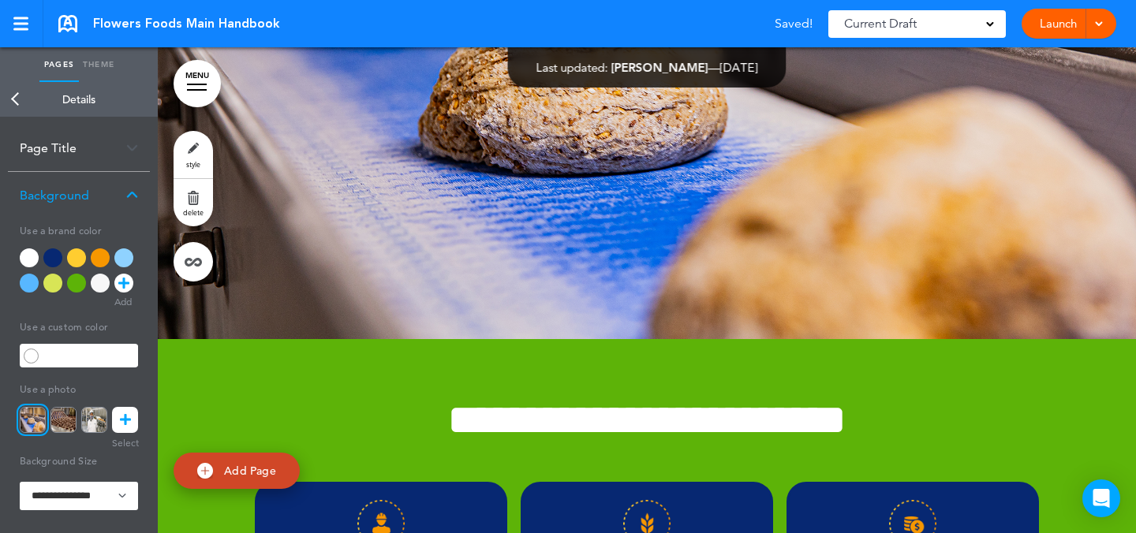
click at [124, 425] on icon at bounding box center [125, 420] width 11 height 26
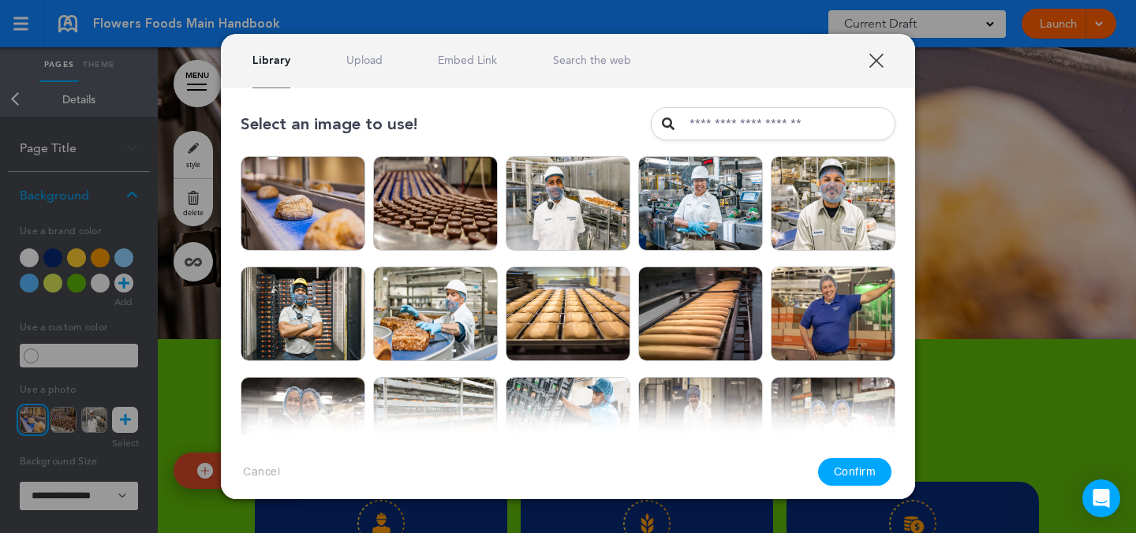
click at [361, 62] on link "Upload" at bounding box center [364, 60] width 36 height 15
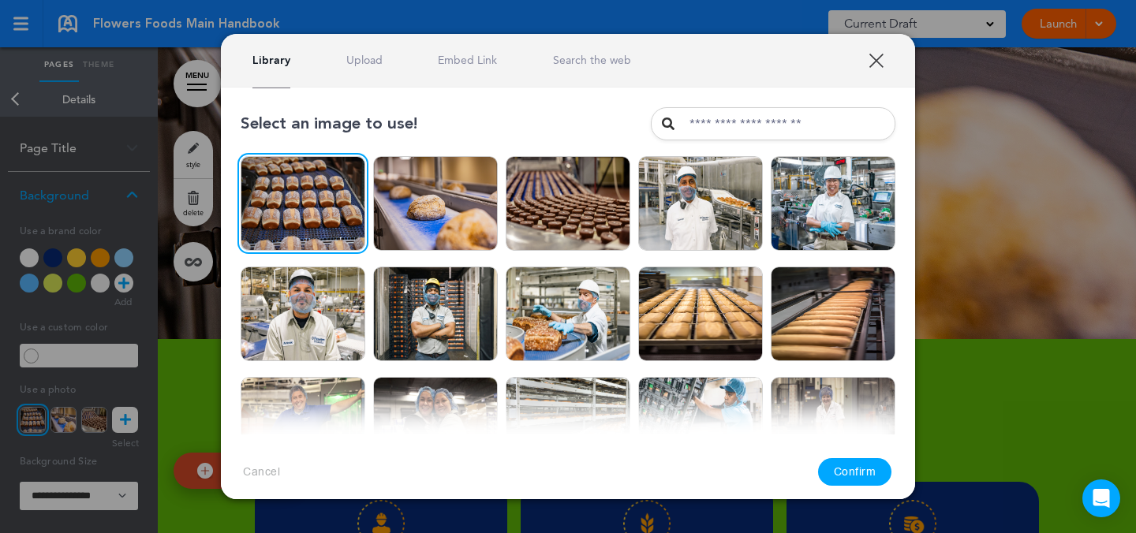
click at [854, 471] on button "Confirm" at bounding box center [855, 472] width 74 height 28
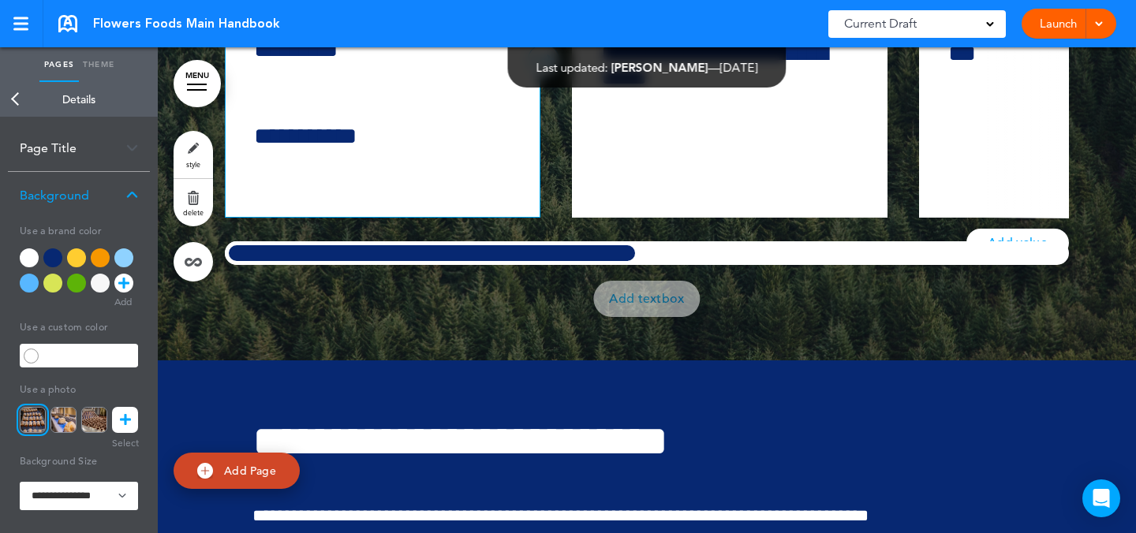
scroll to position [14480, 0]
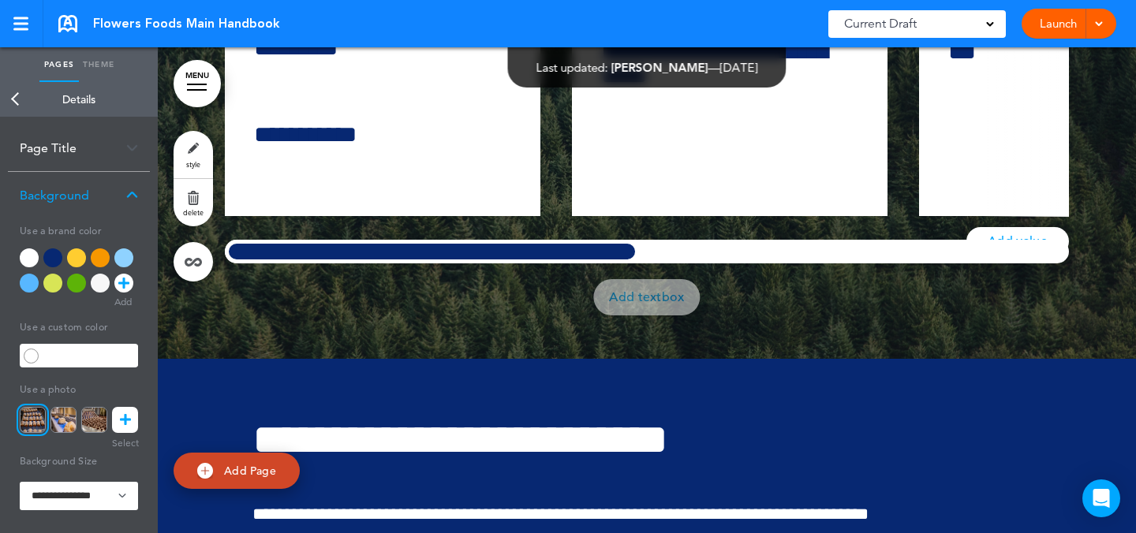
click at [193, 154] on link "style" at bounding box center [193, 154] width 39 height 47
click at [124, 421] on icon at bounding box center [125, 420] width 11 height 26
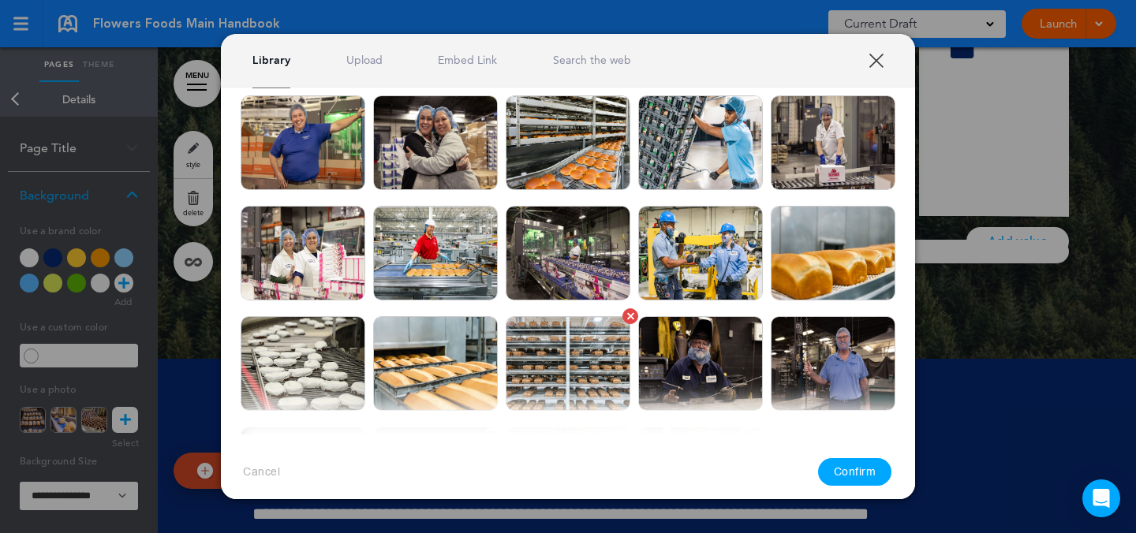
scroll to position [282, 0]
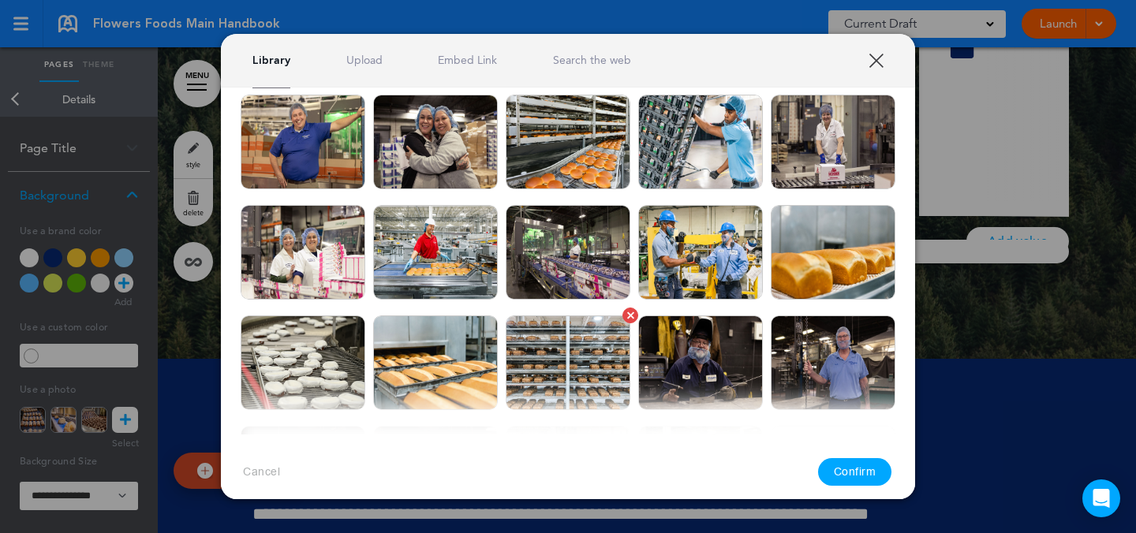
click at [585, 358] on img at bounding box center [568, 363] width 125 height 95
click at [869, 484] on button "Confirm" at bounding box center [855, 472] width 74 height 28
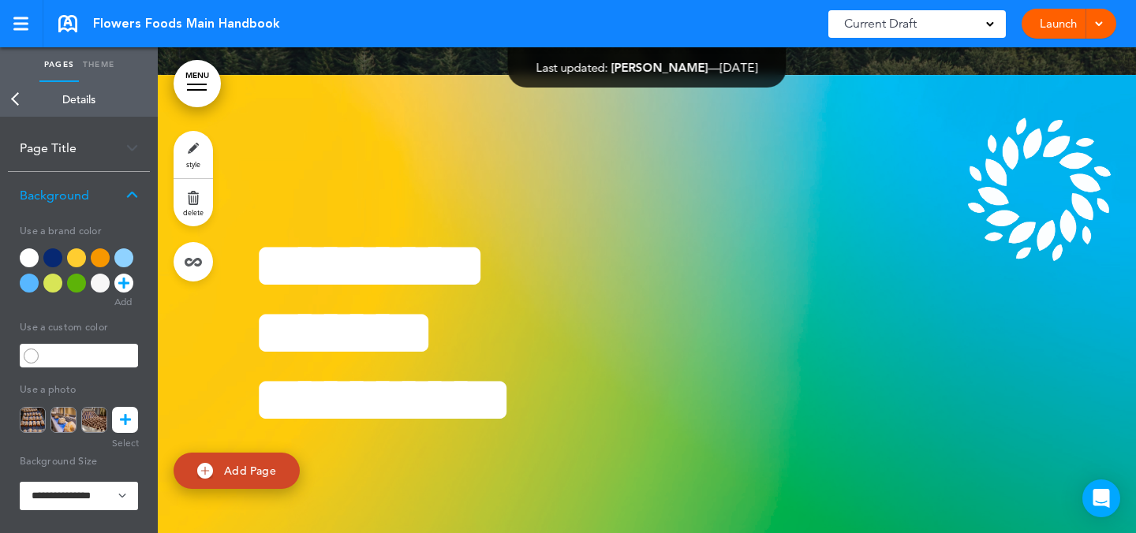
scroll to position [27998, 0]
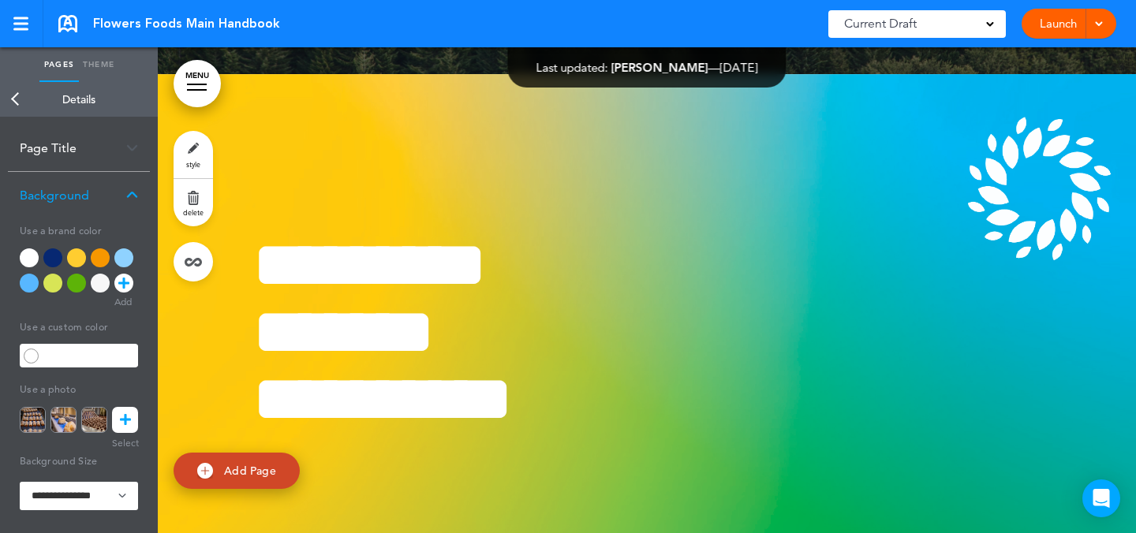
click at [204, 150] on link "style" at bounding box center [193, 154] width 39 height 47
click at [122, 413] on icon at bounding box center [125, 420] width 11 height 26
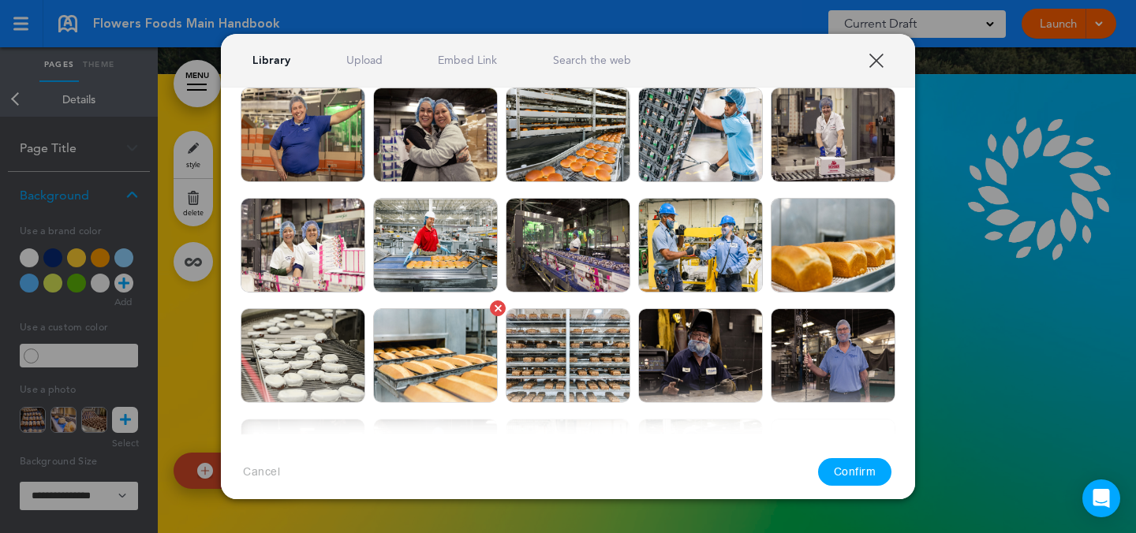
scroll to position [303, 0]
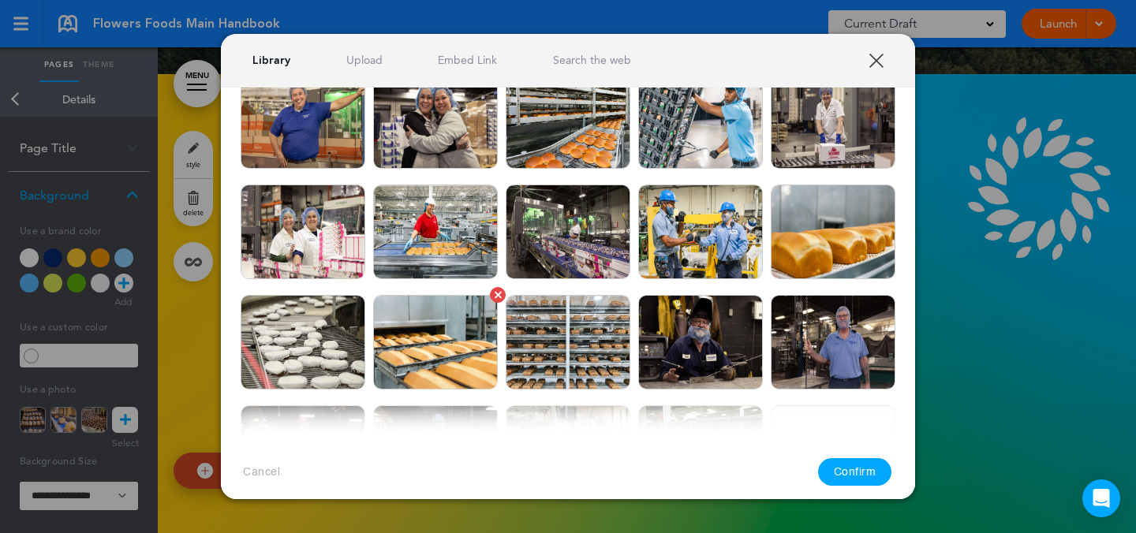
click at [439, 323] on img at bounding box center [435, 342] width 125 height 95
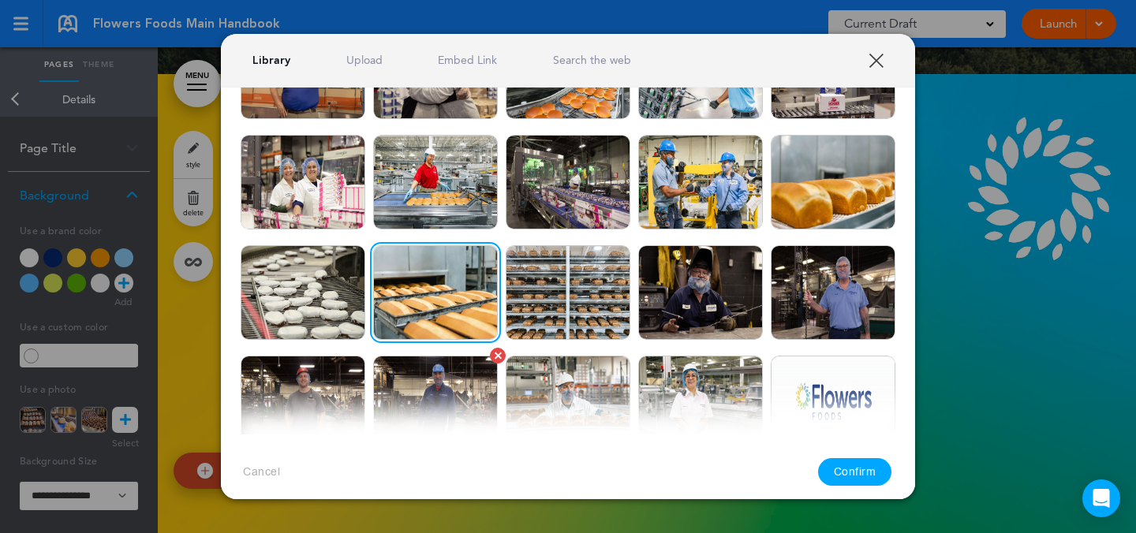
scroll to position [379, 0]
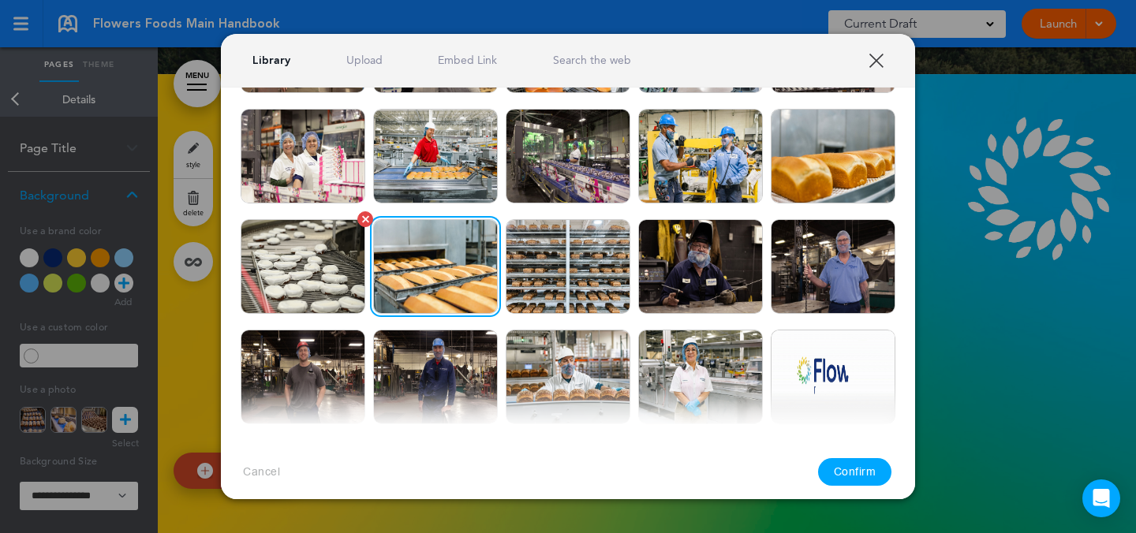
click at [346, 279] on img at bounding box center [303, 266] width 125 height 95
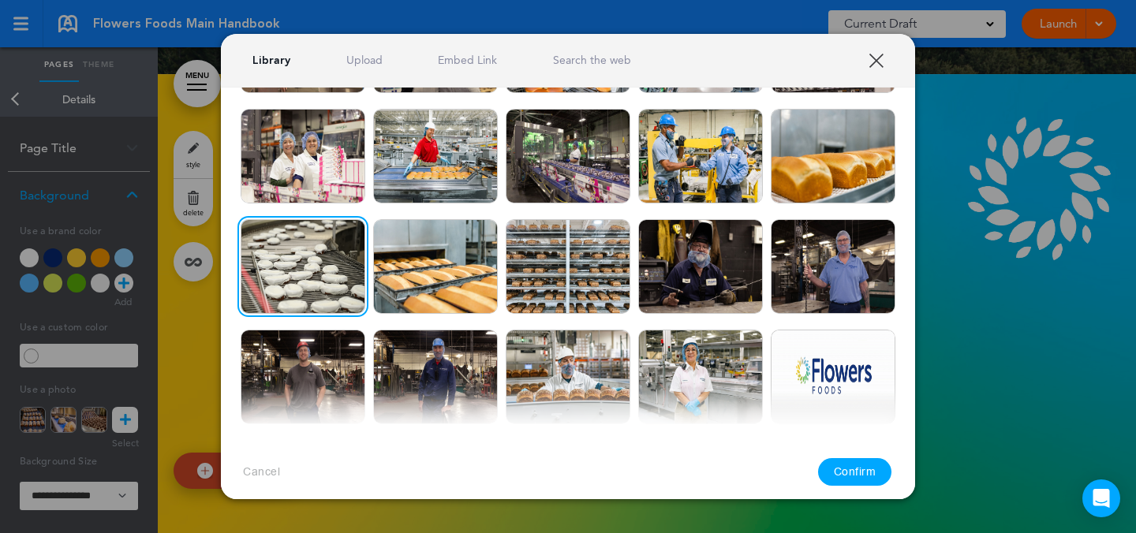
click at [854, 470] on button "Confirm" at bounding box center [855, 472] width 74 height 28
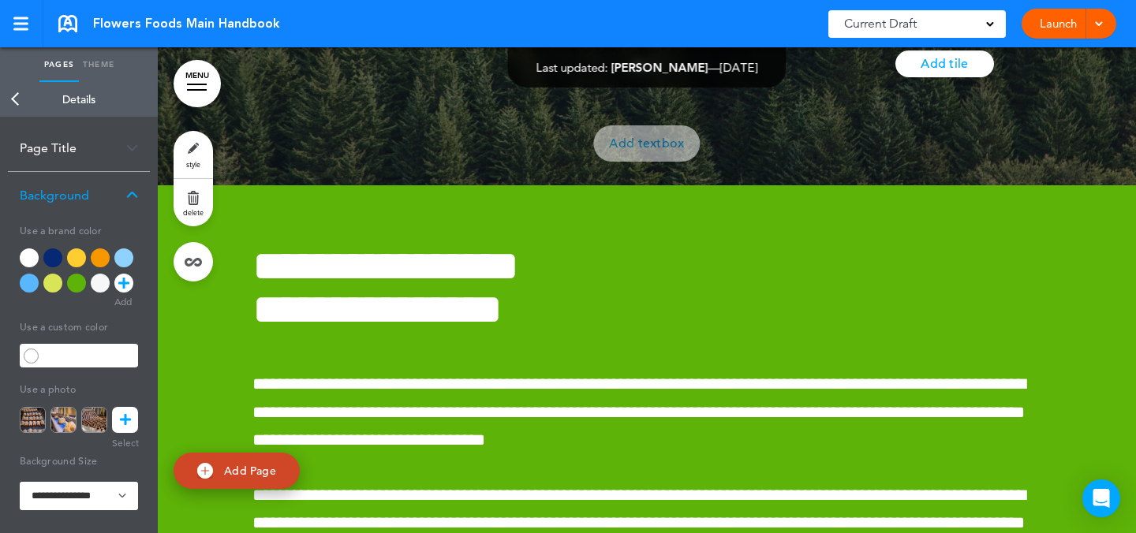
scroll to position [31471, 0]
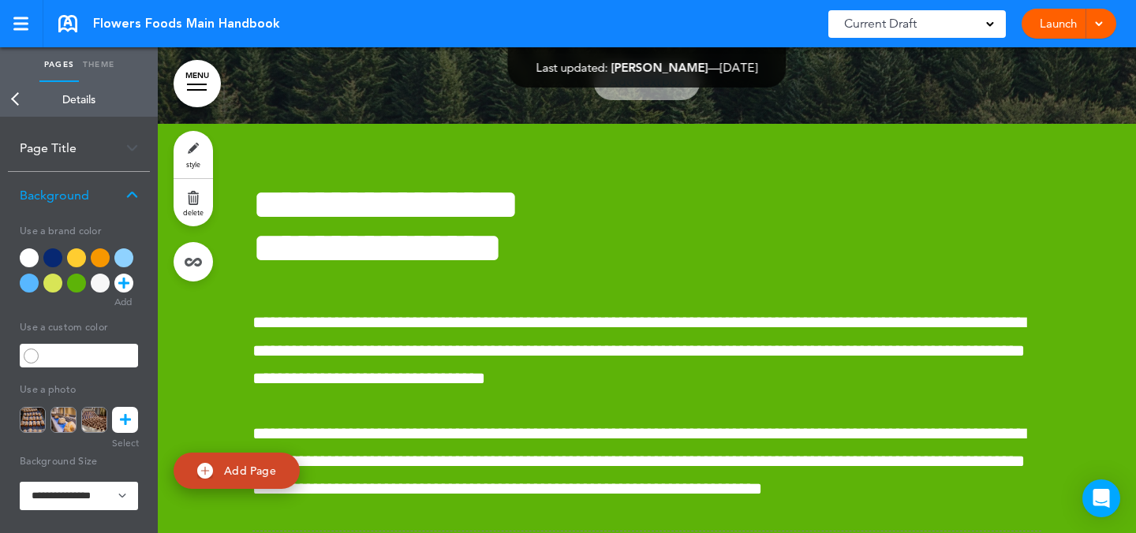
click at [189, 150] on link "style" at bounding box center [193, 154] width 39 height 47
click at [128, 418] on icon at bounding box center [125, 420] width 11 height 26
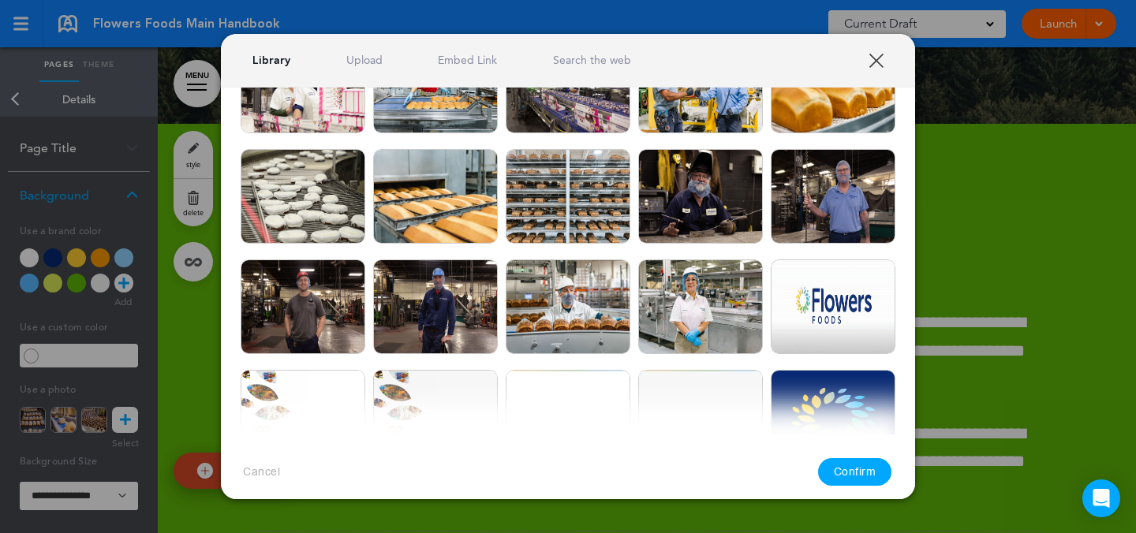
scroll to position [238, 0]
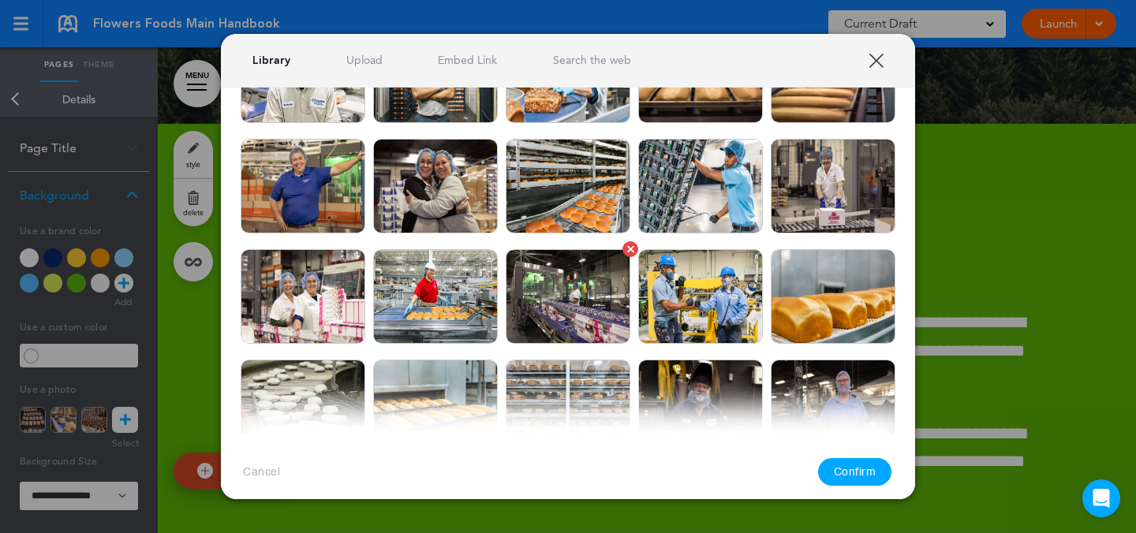
click at [565, 306] on img at bounding box center [568, 296] width 125 height 95
click at [850, 473] on button "Confirm" at bounding box center [855, 472] width 74 height 28
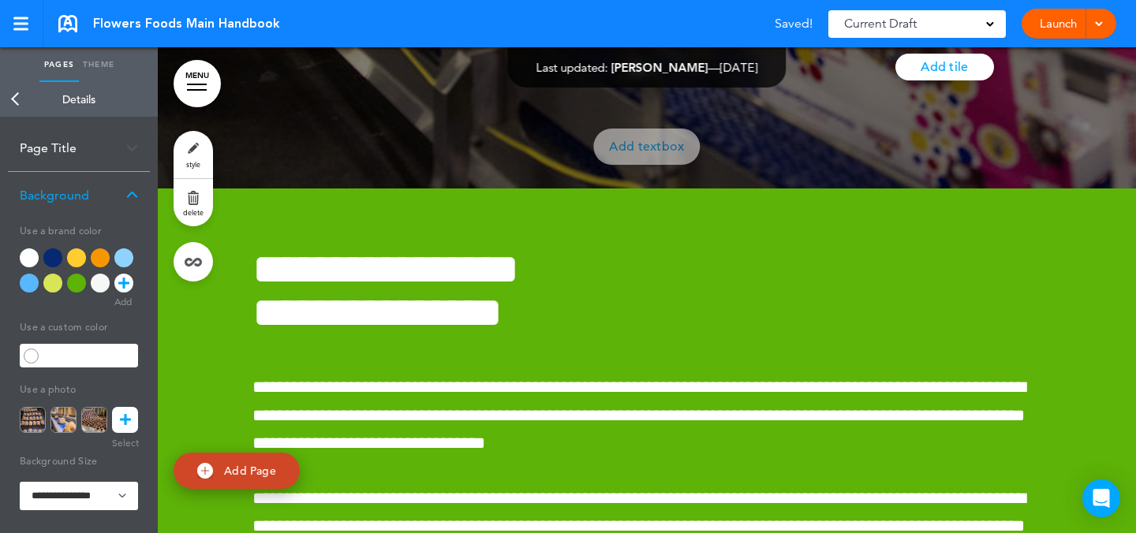
scroll to position [31392, 0]
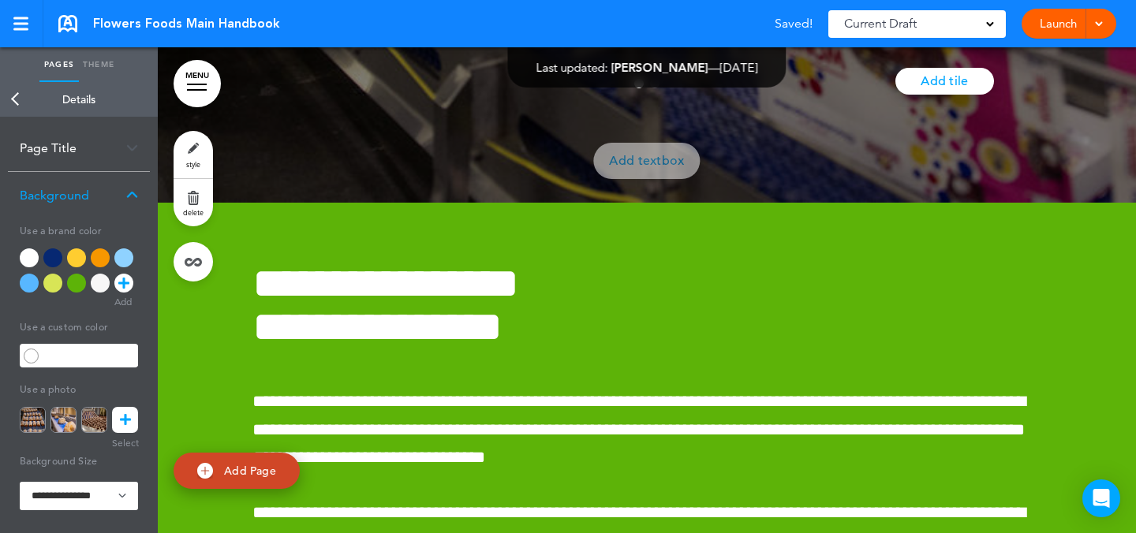
click at [125, 423] on icon at bounding box center [125, 420] width 11 height 26
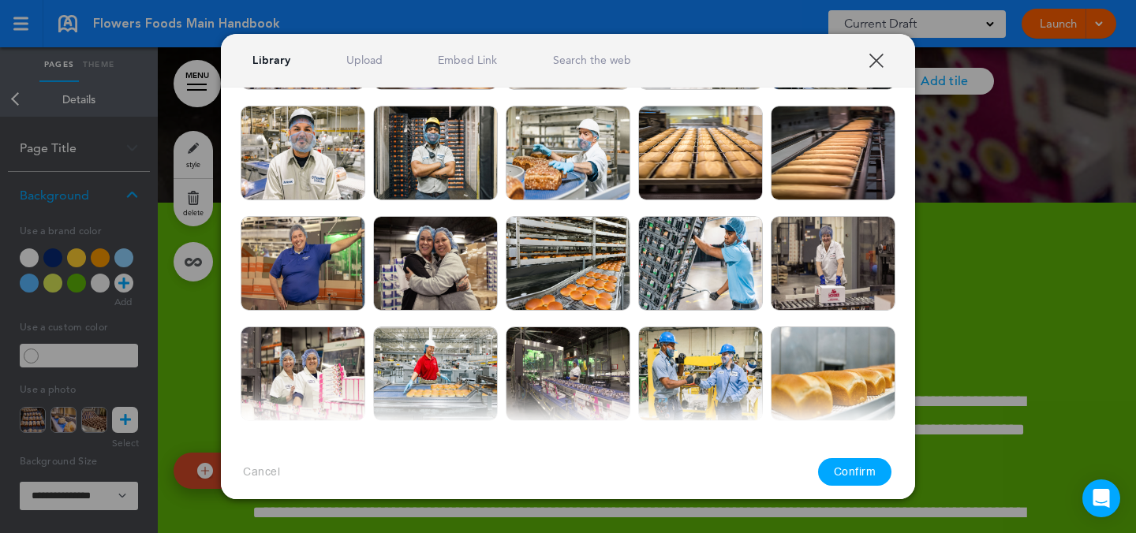
scroll to position [145, 0]
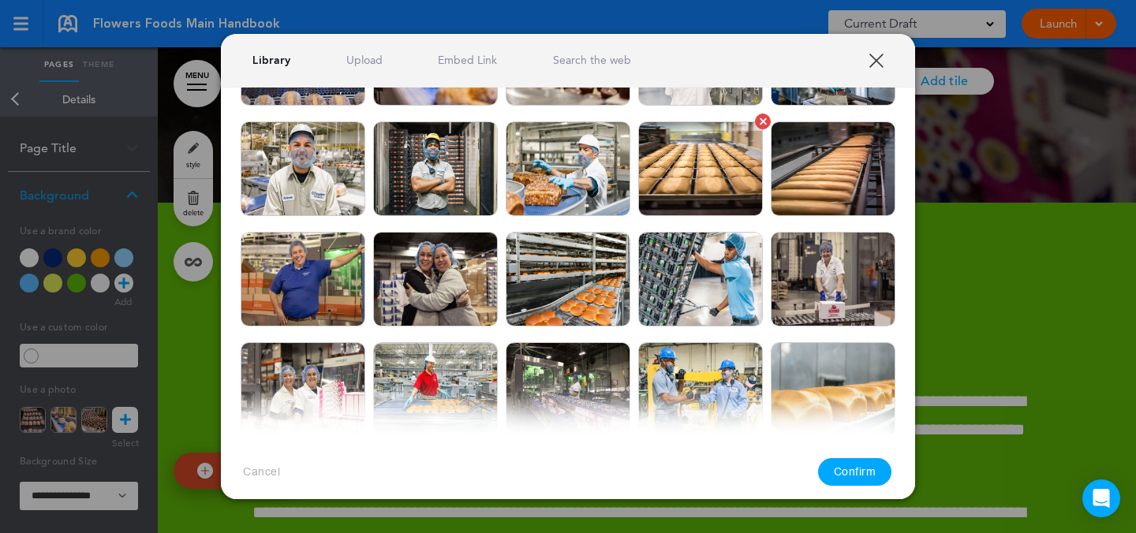
click at [706, 200] on img at bounding box center [700, 169] width 125 height 95
click at [848, 469] on button "Confirm" at bounding box center [855, 472] width 74 height 28
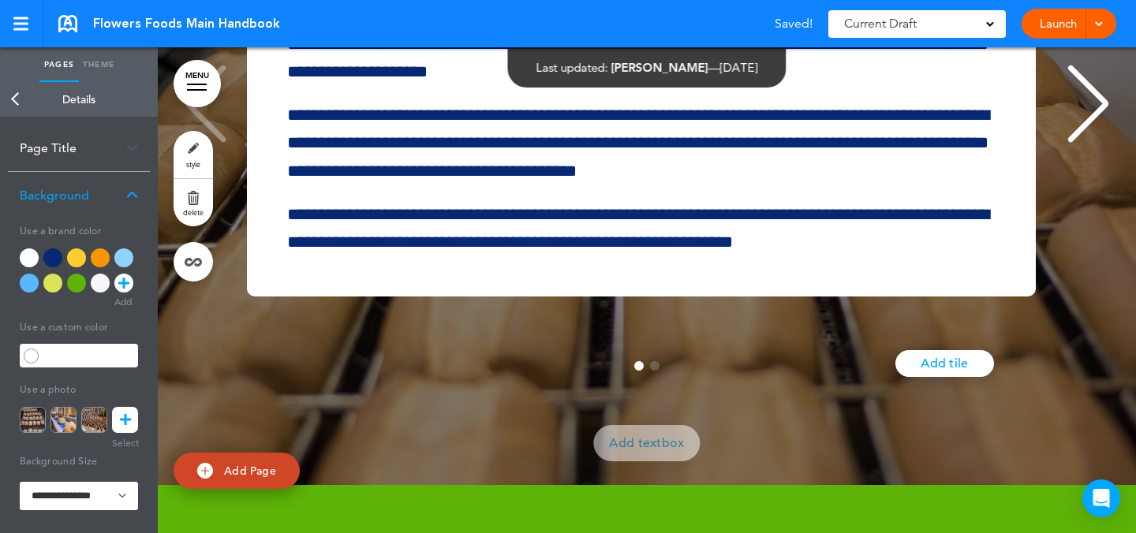
scroll to position [31142, 0]
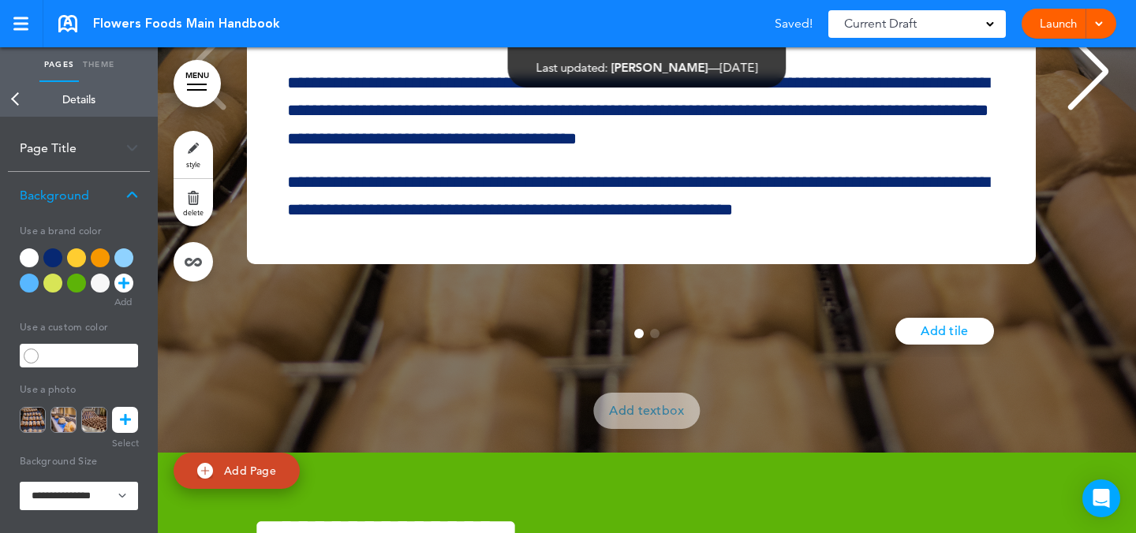
click at [122, 413] on icon at bounding box center [125, 420] width 11 height 26
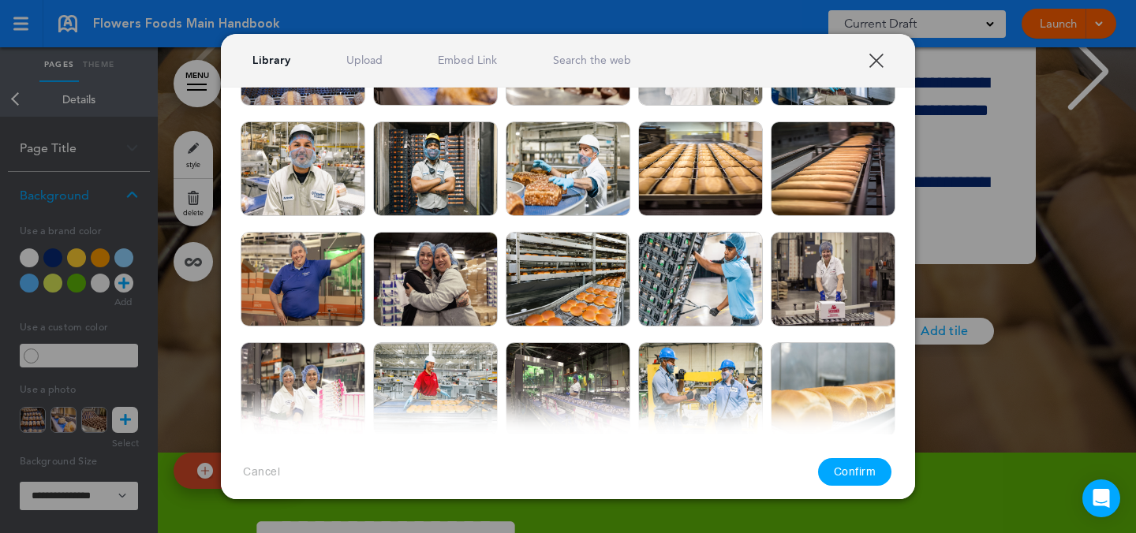
click at [961, 273] on div at bounding box center [568, 266] width 1136 height 533
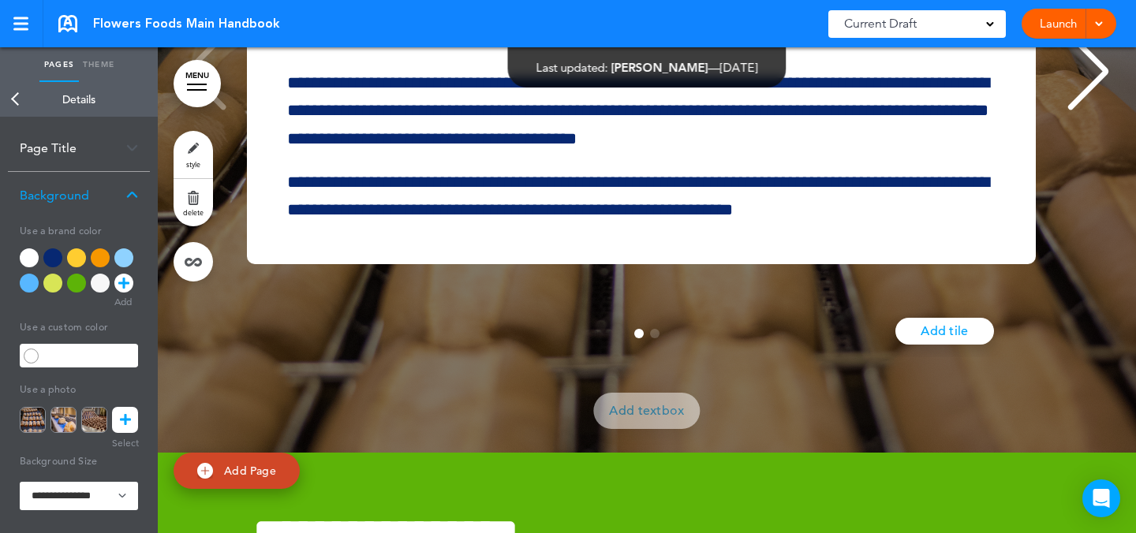
click at [121, 413] on icon at bounding box center [125, 420] width 11 height 26
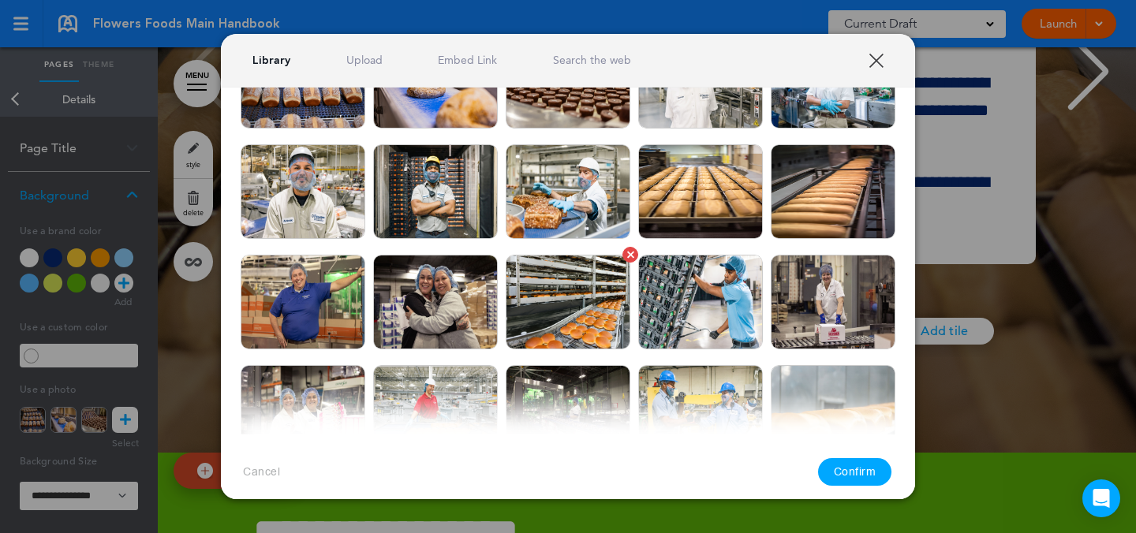
scroll to position [8, 0]
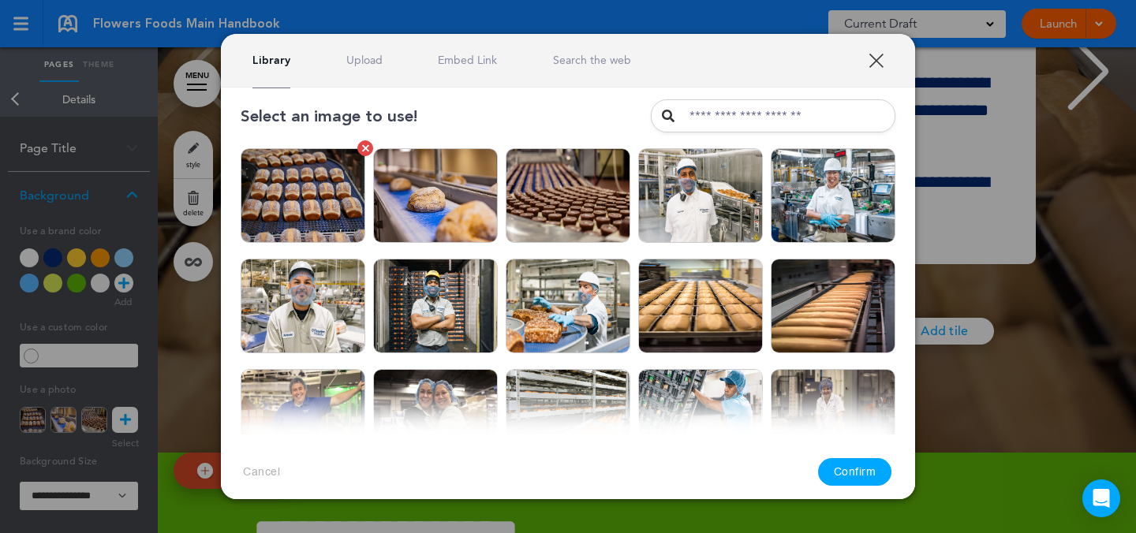
click at [350, 208] on img at bounding box center [303, 195] width 125 height 95
click at [846, 479] on button "Confirm" at bounding box center [855, 472] width 74 height 28
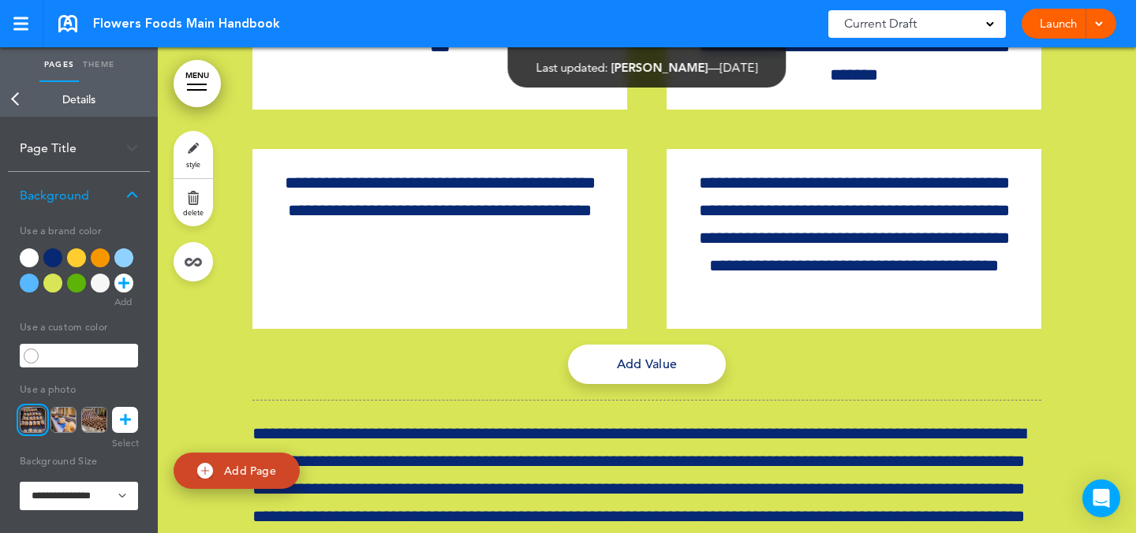
scroll to position [36074, 0]
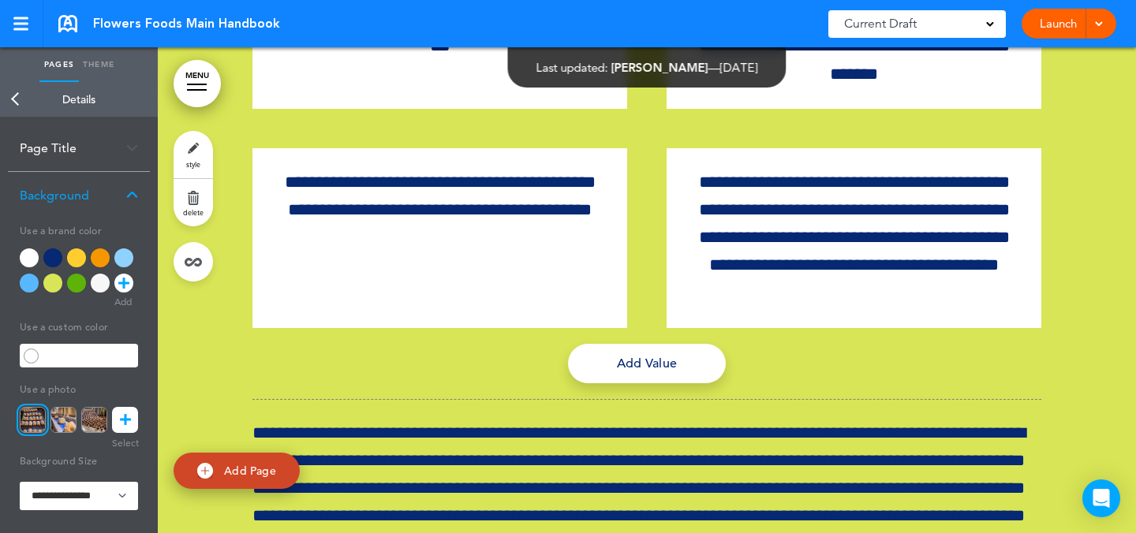
click at [195, 158] on link "style" at bounding box center [193, 154] width 39 height 47
click at [126, 424] on icon at bounding box center [125, 420] width 11 height 26
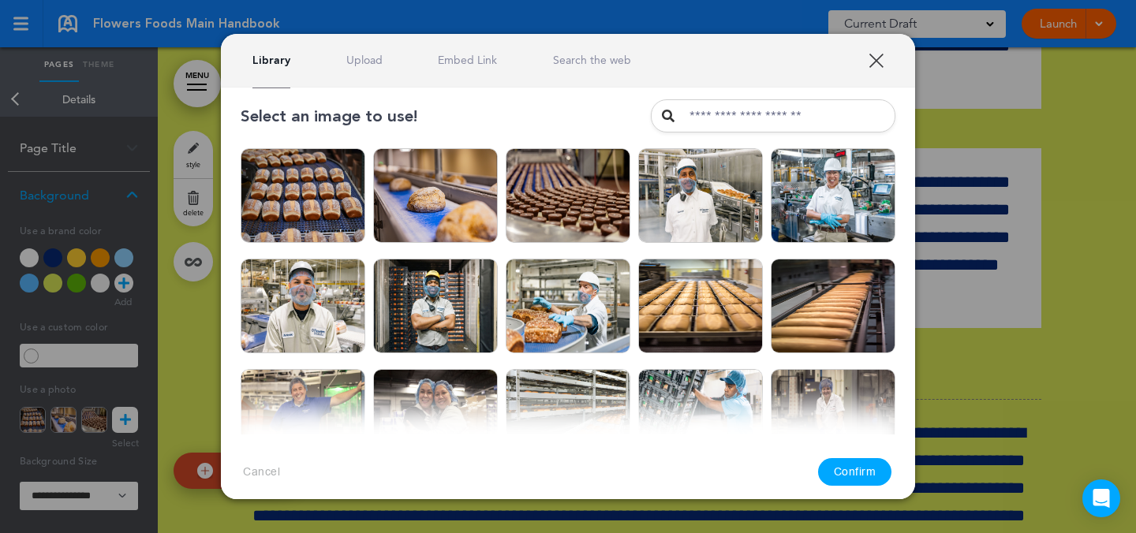
click at [993, 239] on div at bounding box center [568, 266] width 1136 height 533
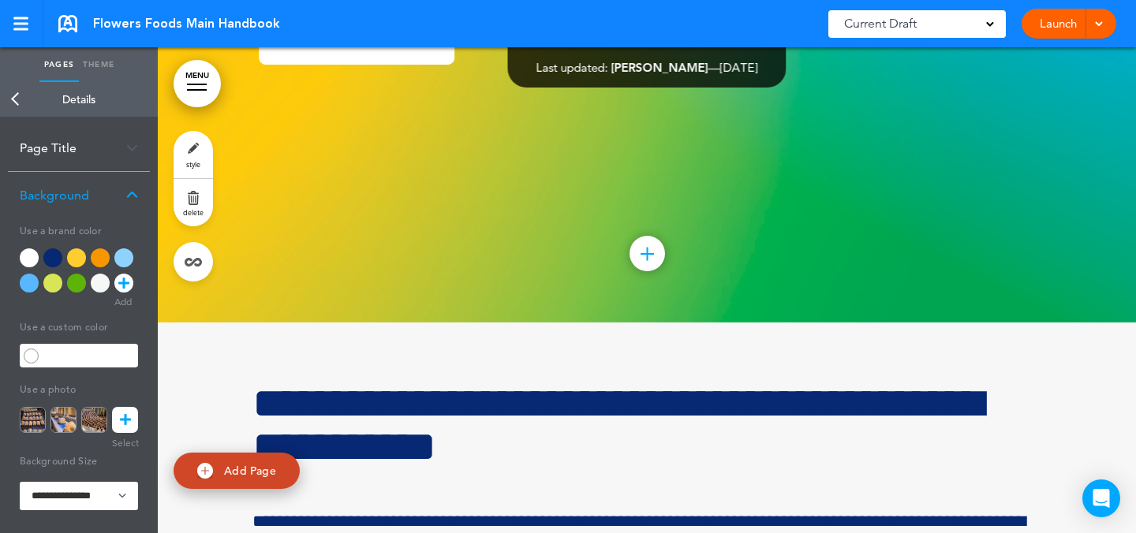
scroll to position [40513, 0]
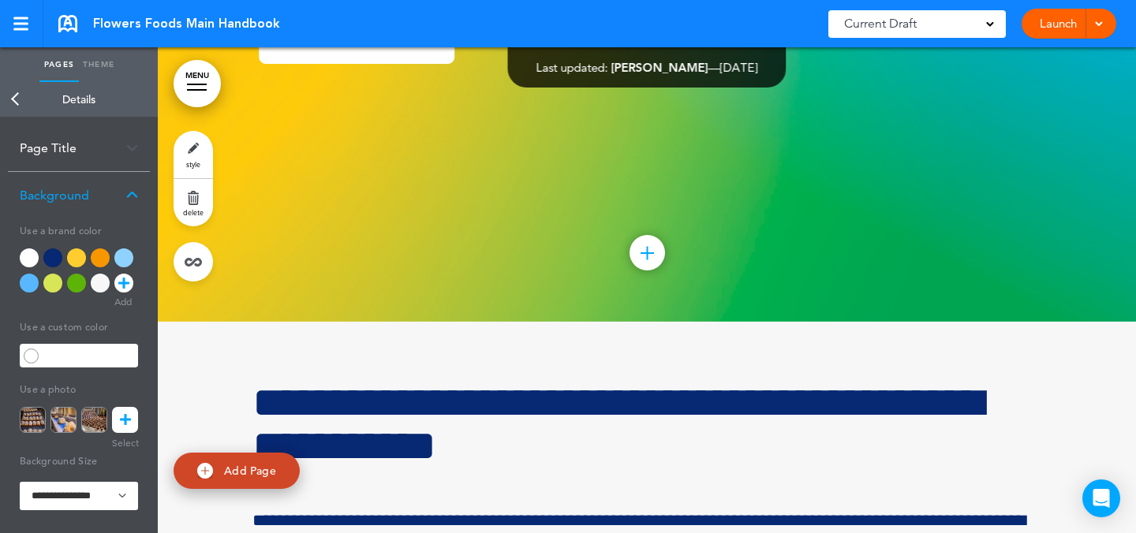
click at [210, 159] on link "style" at bounding box center [193, 154] width 39 height 47
click at [126, 414] on icon at bounding box center [125, 420] width 11 height 26
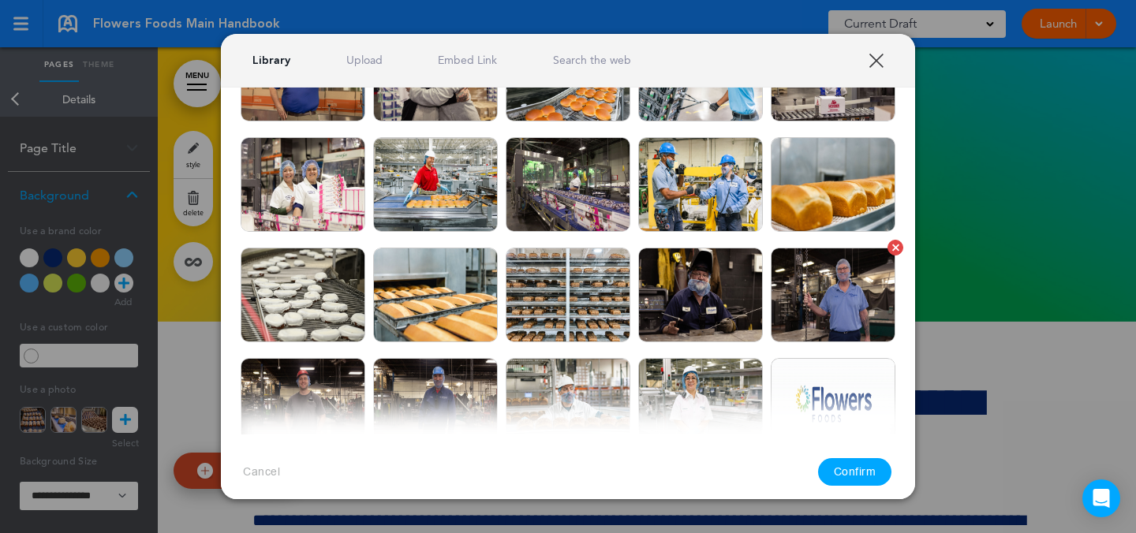
click at [817, 306] on img at bounding box center [833, 295] width 125 height 95
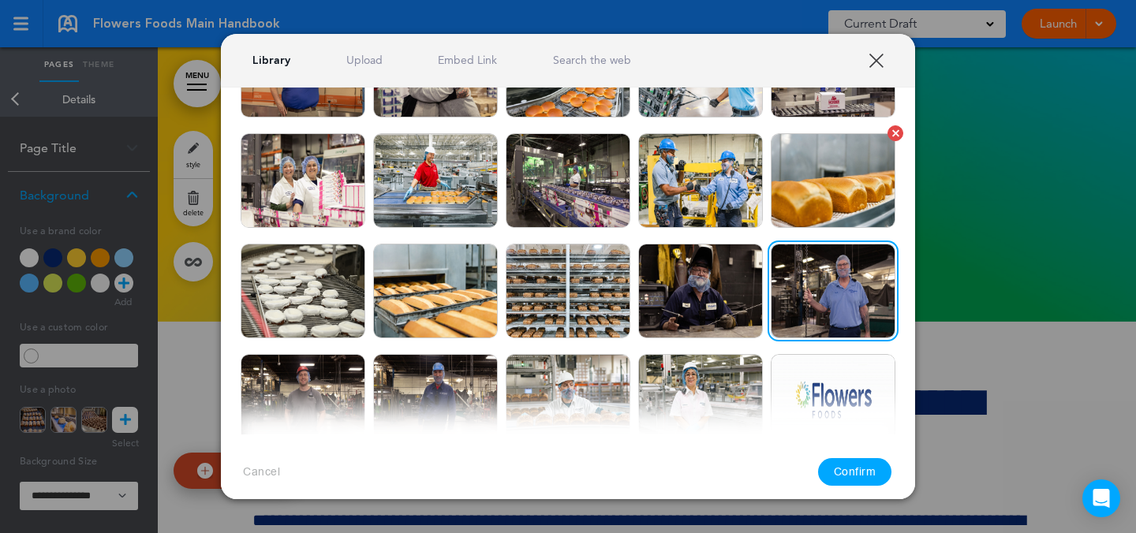
click at [812, 219] on img at bounding box center [833, 180] width 125 height 95
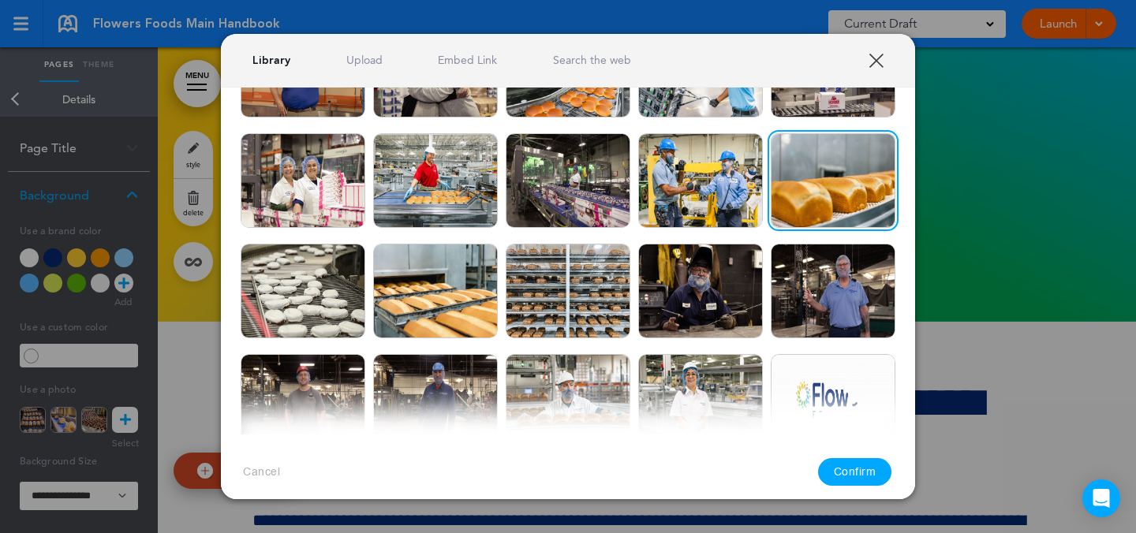
click at [851, 470] on button "Confirm" at bounding box center [855, 472] width 74 height 28
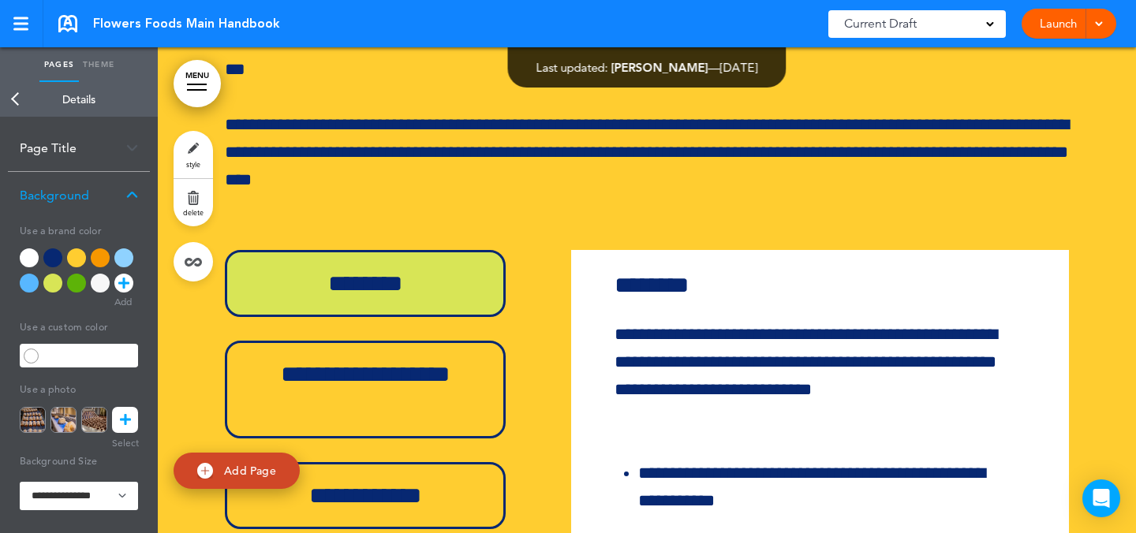
scroll to position [44599, 0]
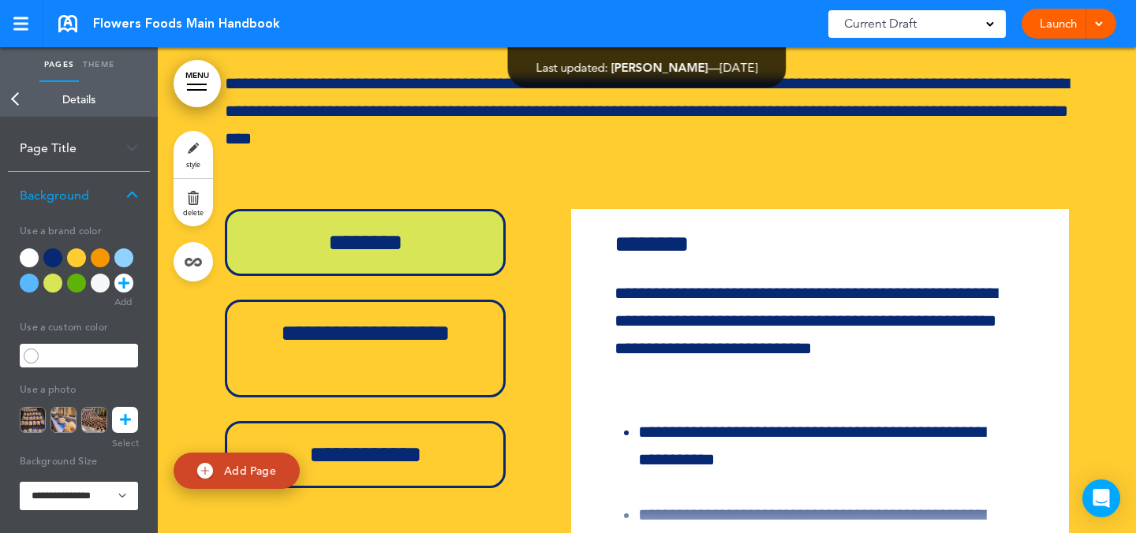
click at [193, 139] on link "style" at bounding box center [193, 154] width 39 height 47
click at [122, 415] on icon at bounding box center [125, 420] width 11 height 26
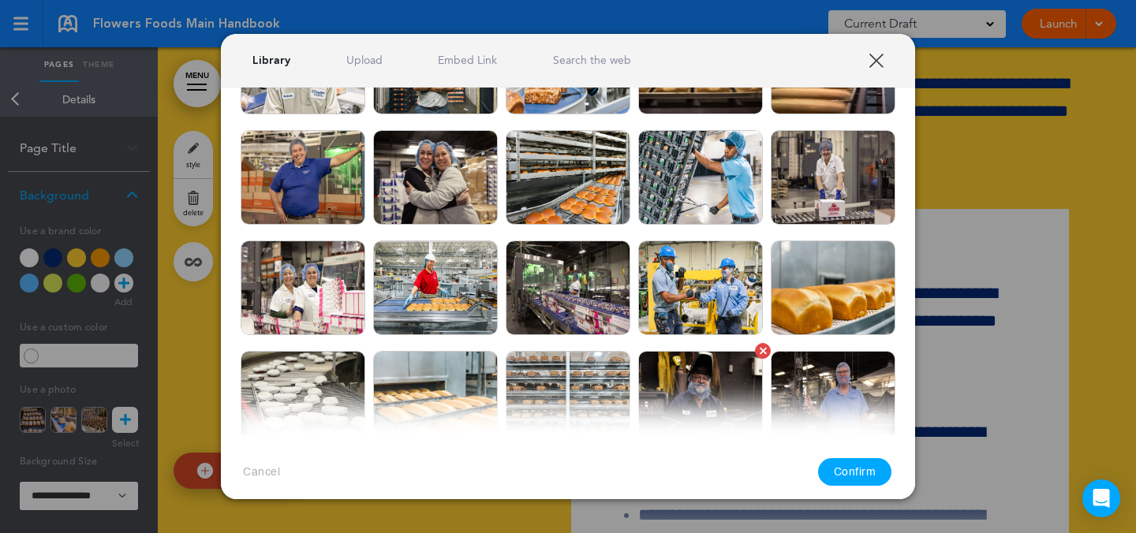
scroll to position [246, 0]
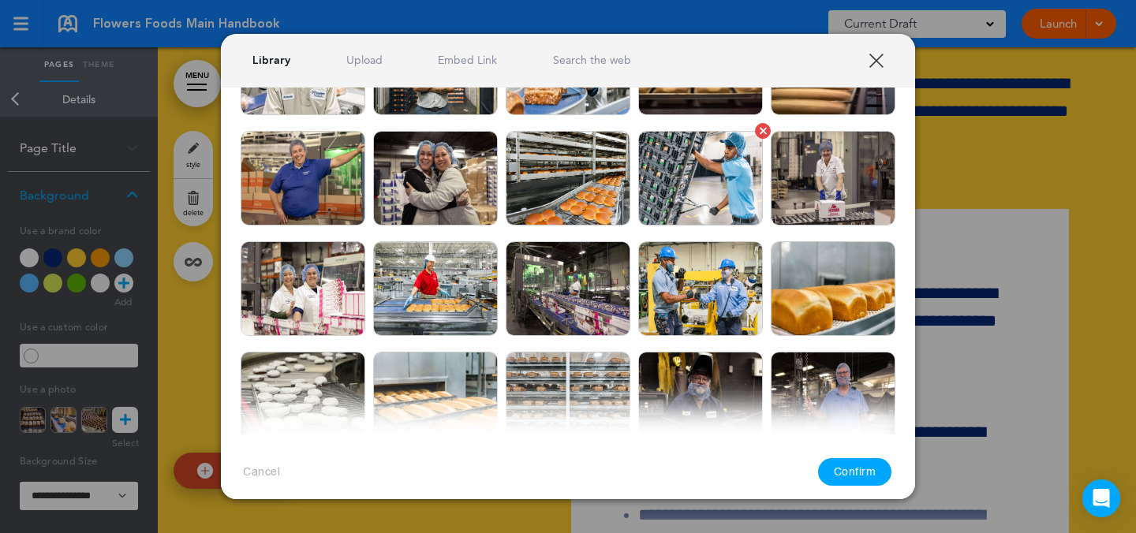
click at [694, 204] on img at bounding box center [700, 178] width 125 height 95
click at [834, 469] on button "Confirm" at bounding box center [855, 472] width 74 height 28
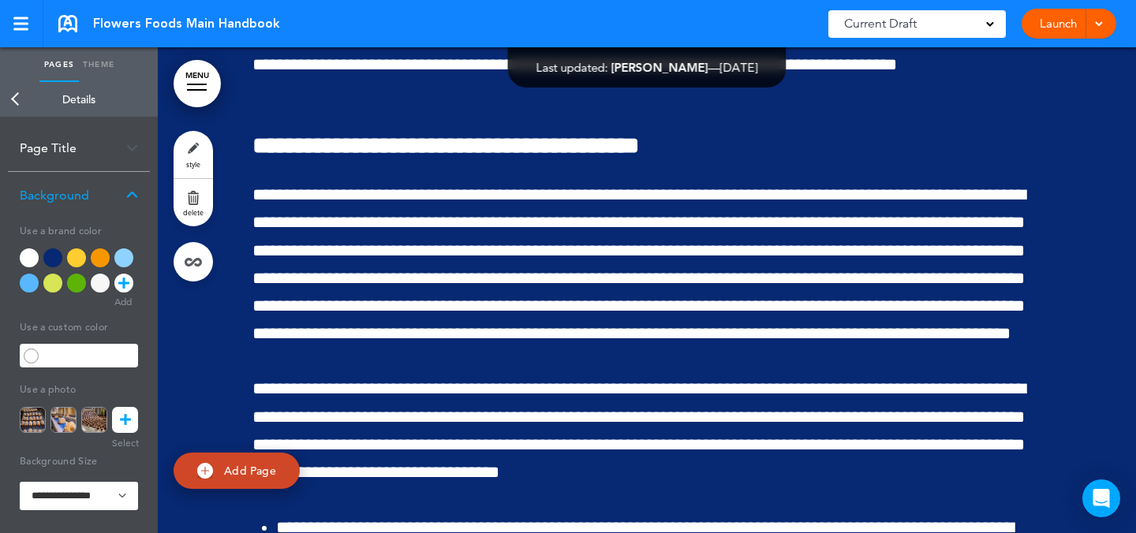
scroll to position [48132, 0]
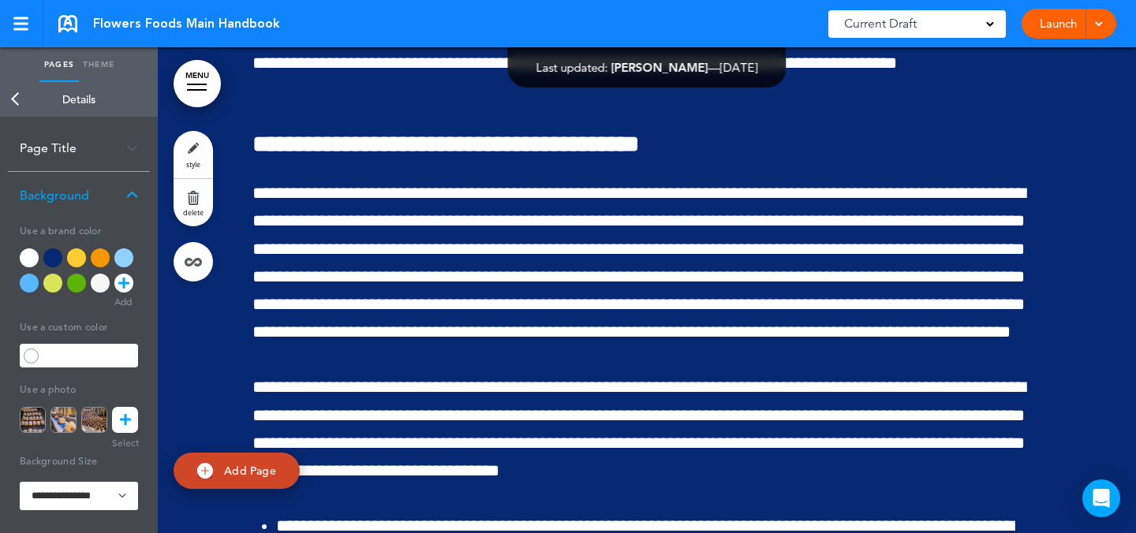
click at [112, 422] on link at bounding box center [125, 420] width 26 height 26
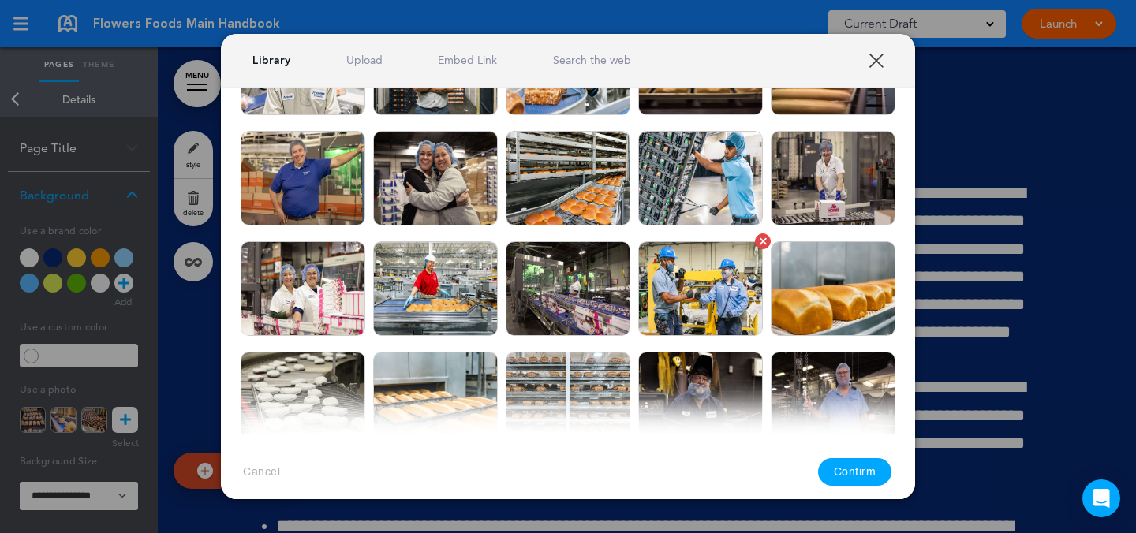
click at [705, 280] on img at bounding box center [700, 288] width 125 height 95
click at [866, 469] on button "Confirm" at bounding box center [855, 472] width 74 height 28
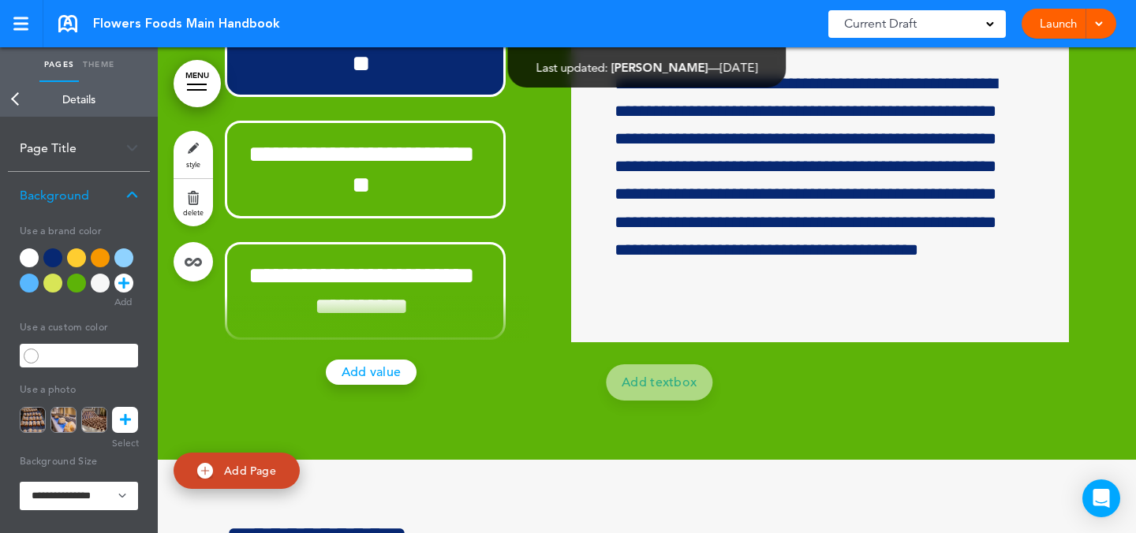
scroll to position [50458, 0]
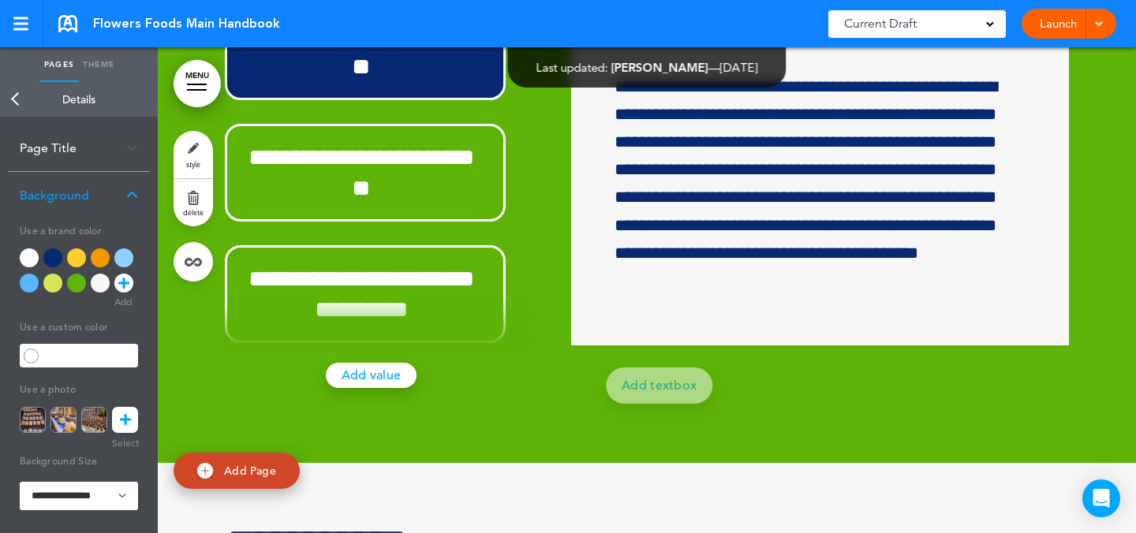
click at [185, 144] on link "style" at bounding box center [193, 154] width 39 height 47
click at [129, 415] on icon at bounding box center [125, 420] width 11 height 26
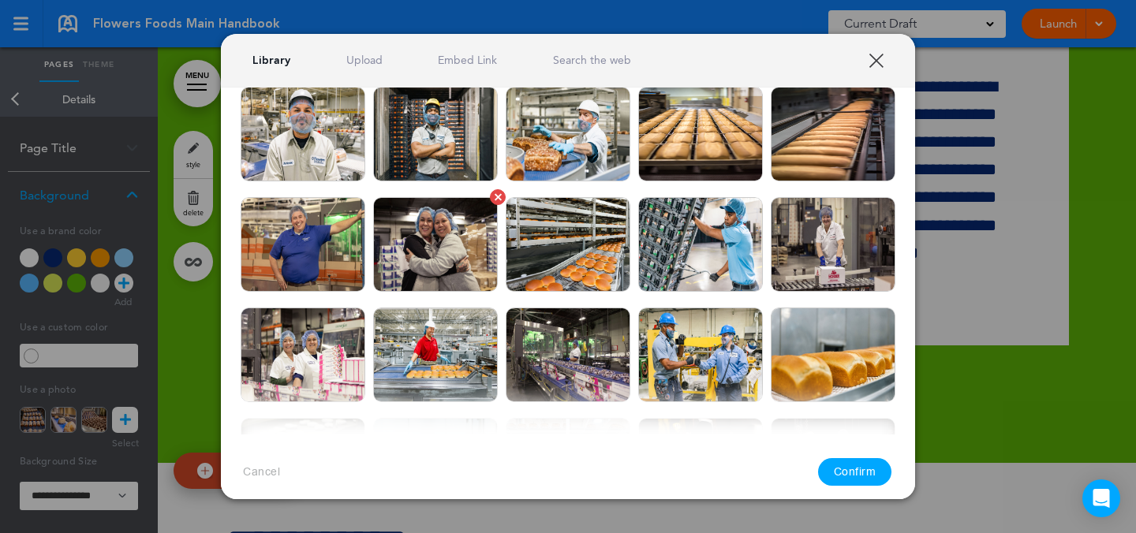
scroll to position [179, 0]
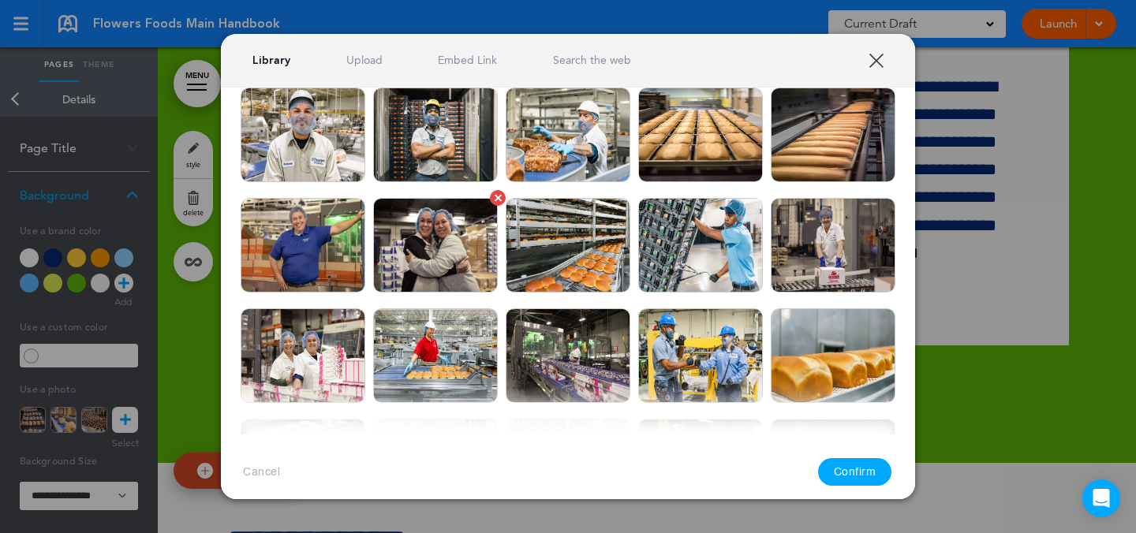
click at [445, 264] on img at bounding box center [435, 245] width 125 height 95
click at [1011, 357] on div at bounding box center [568, 266] width 1136 height 533
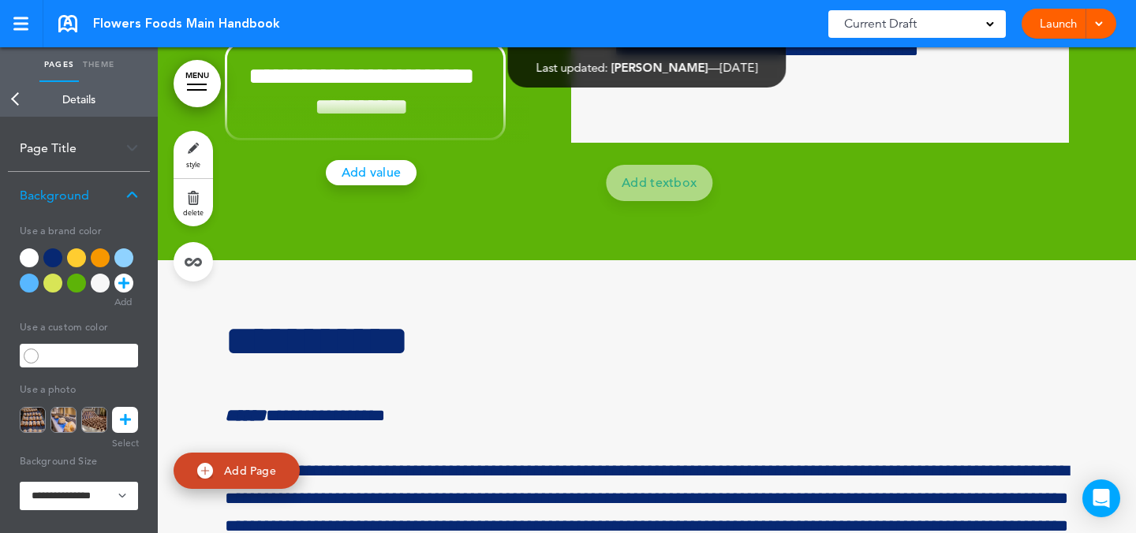
scroll to position [50623, 0]
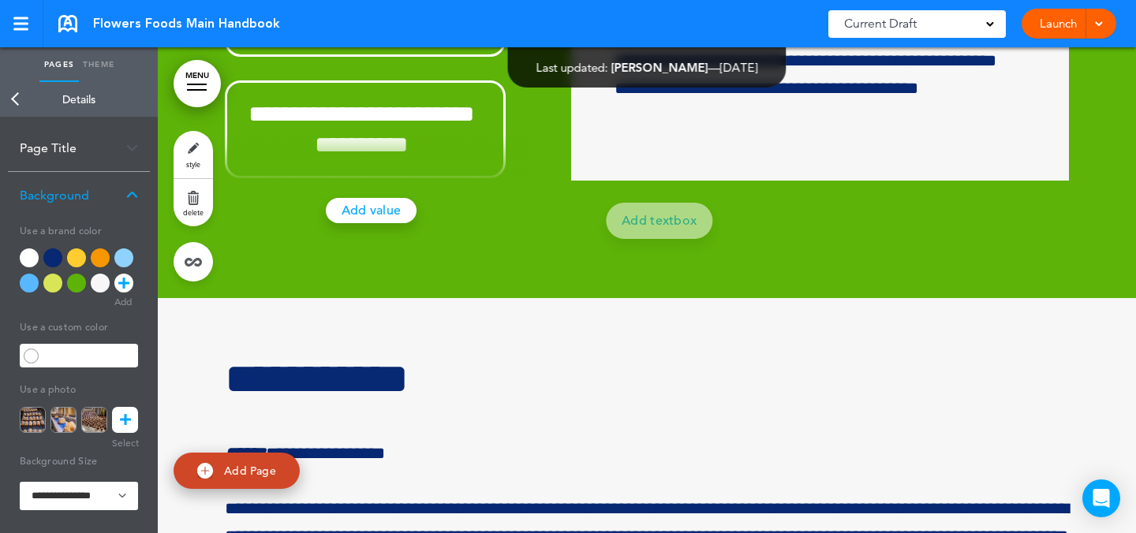
click at [126, 419] on icon at bounding box center [125, 420] width 11 height 26
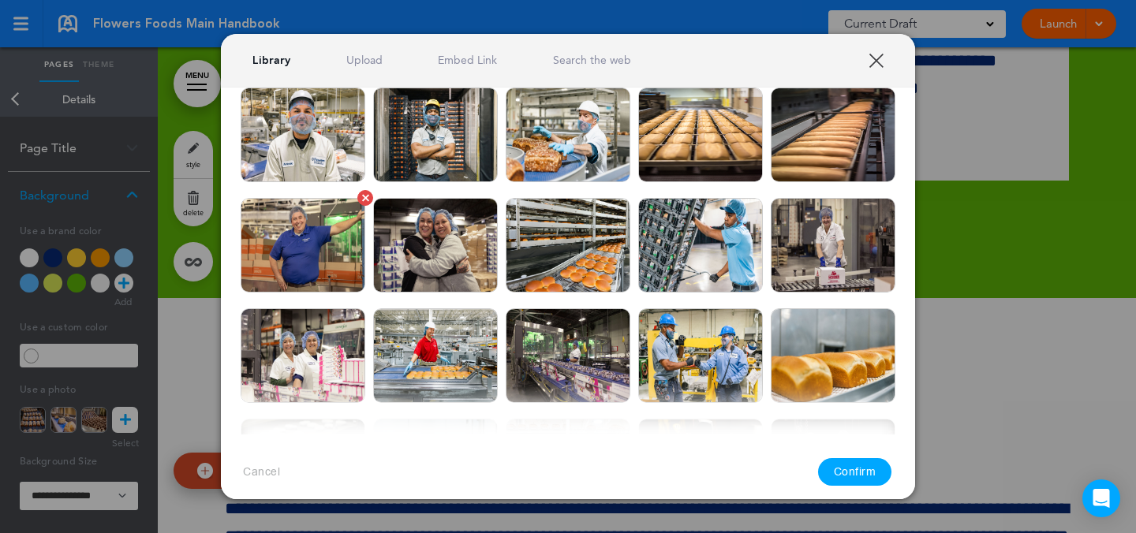
click at [325, 246] on img at bounding box center [303, 245] width 125 height 95
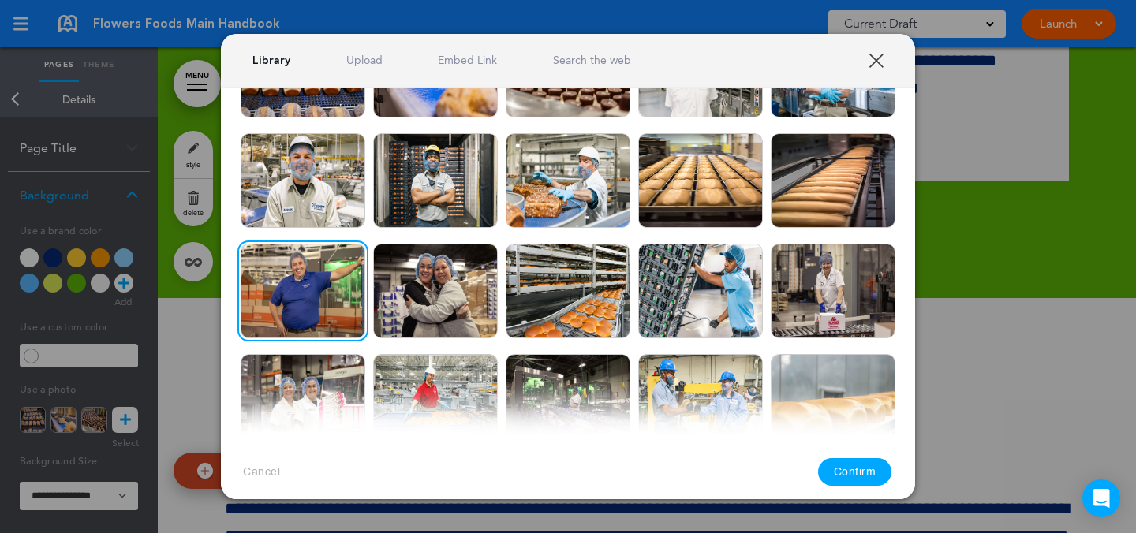
click at [858, 466] on button "Confirm" at bounding box center [855, 472] width 74 height 28
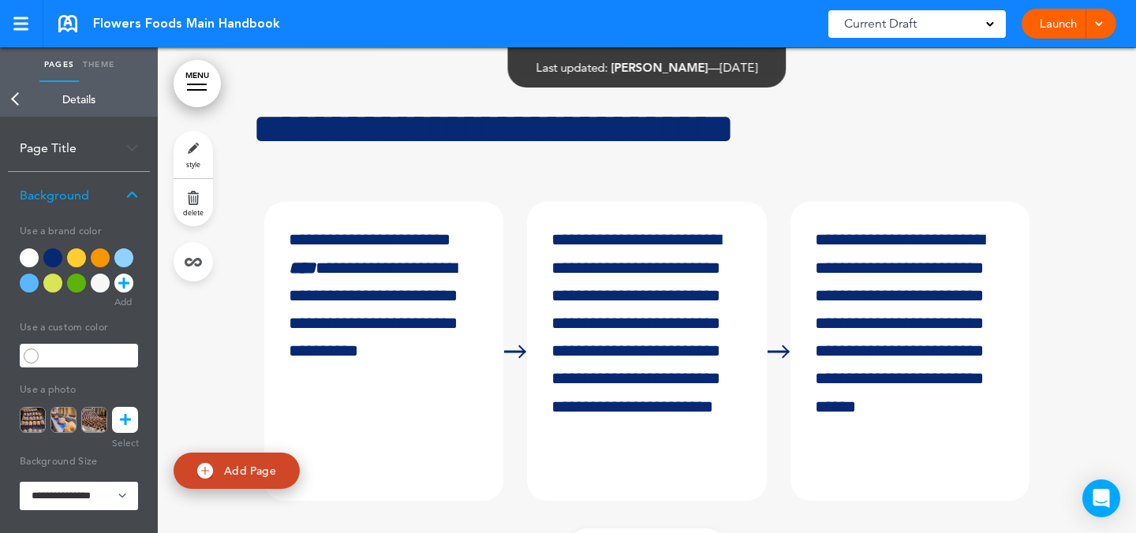
scroll to position [55636, 0]
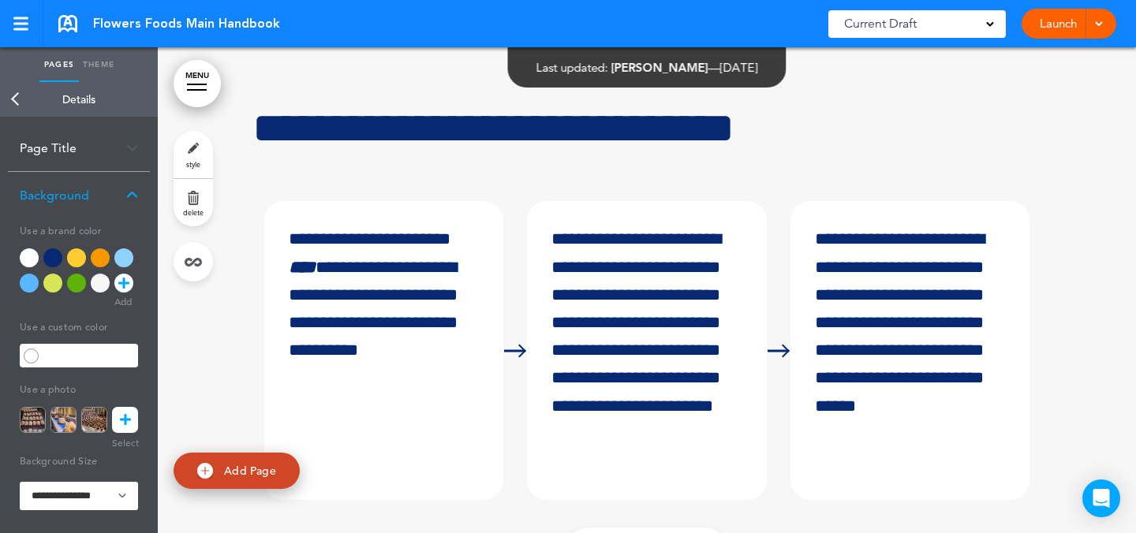
click at [212, 153] on link "style" at bounding box center [193, 154] width 39 height 47
click at [125, 417] on icon at bounding box center [125, 420] width 11 height 26
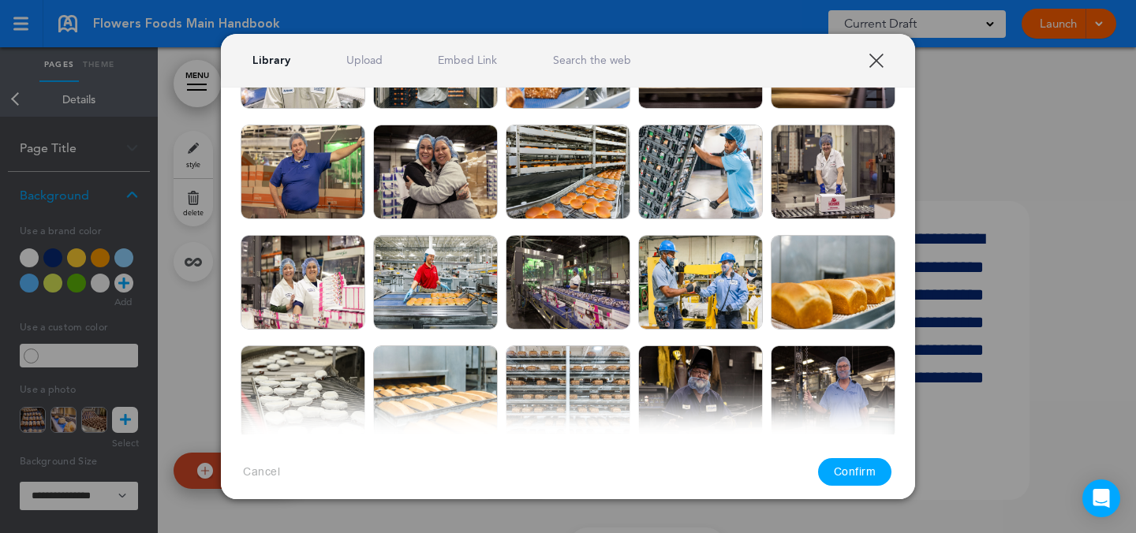
scroll to position [262, 0]
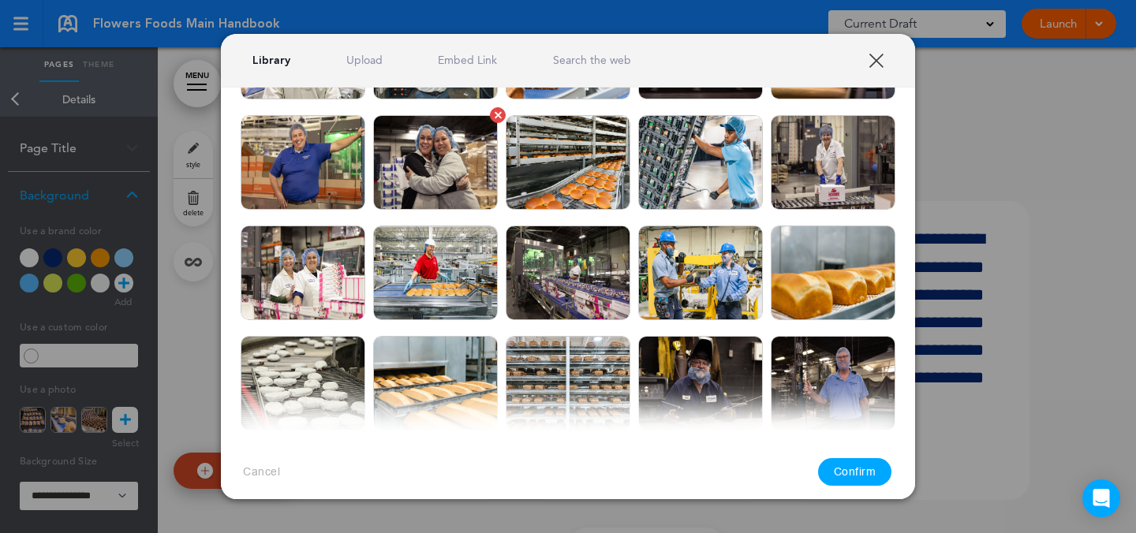
click at [451, 190] on img at bounding box center [435, 162] width 125 height 95
click at [851, 465] on button "Confirm" at bounding box center [855, 472] width 74 height 28
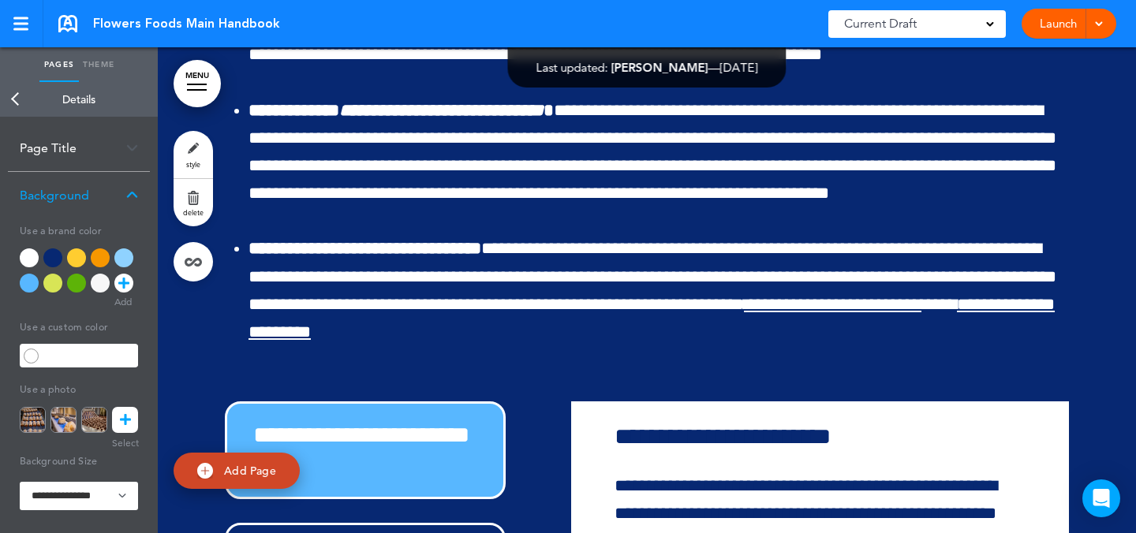
scroll to position [59827, 0]
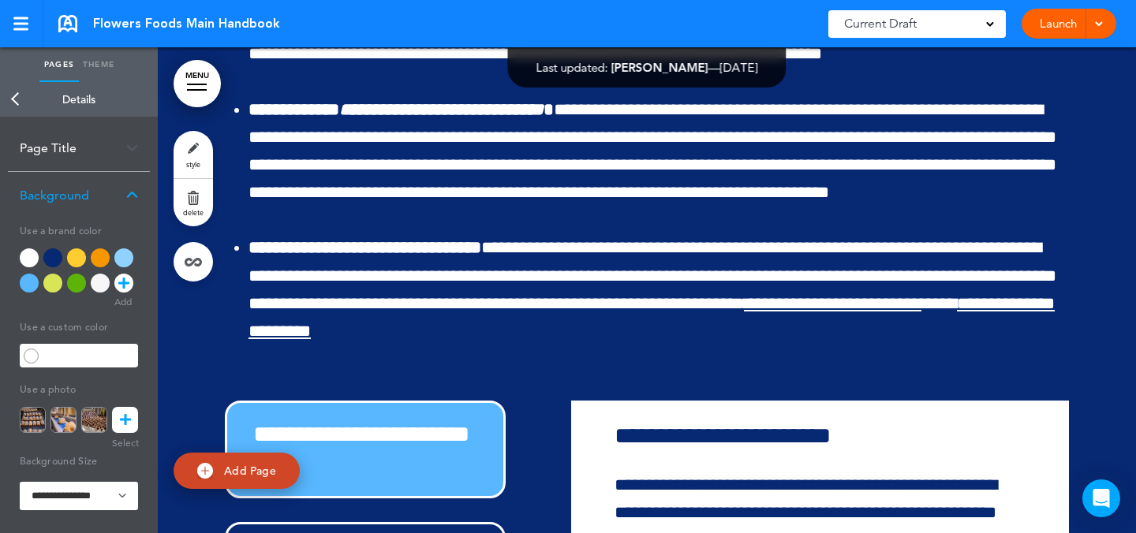
click at [211, 154] on link "style" at bounding box center [193, 154] width 39 height 47
click at [123, 423] on icon at bounding box center [125, 420] width 11 height 26
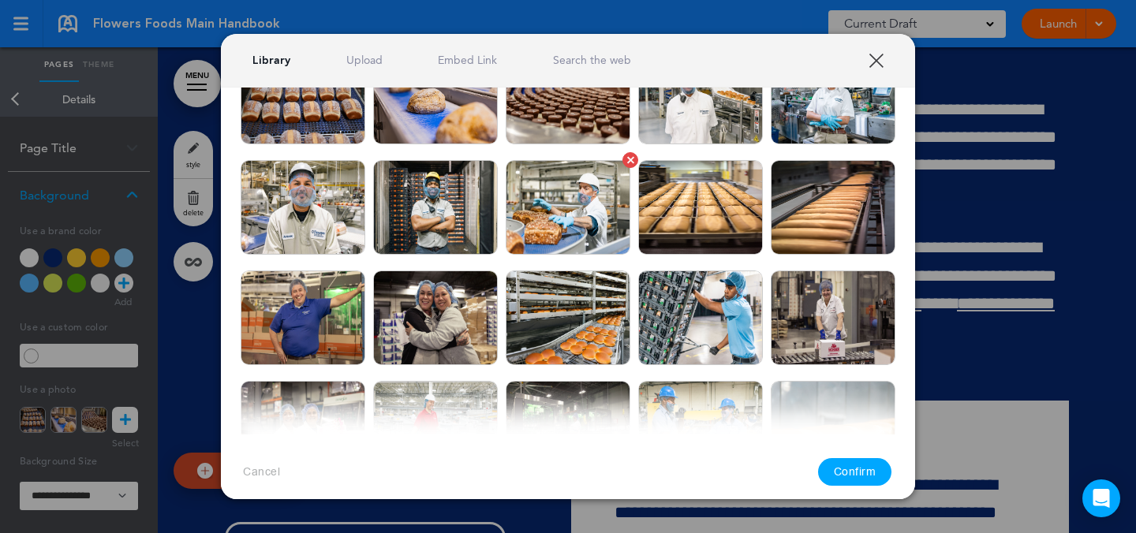
scroll to position [0, 0]
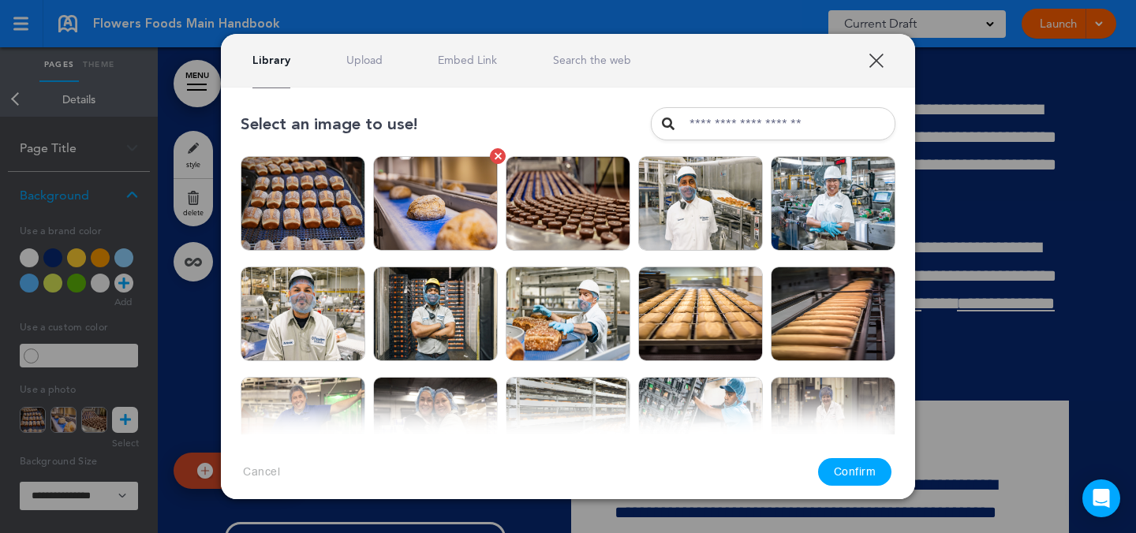
click at [446, 219] on img at bounding box center [435, 203] width 125 height 95
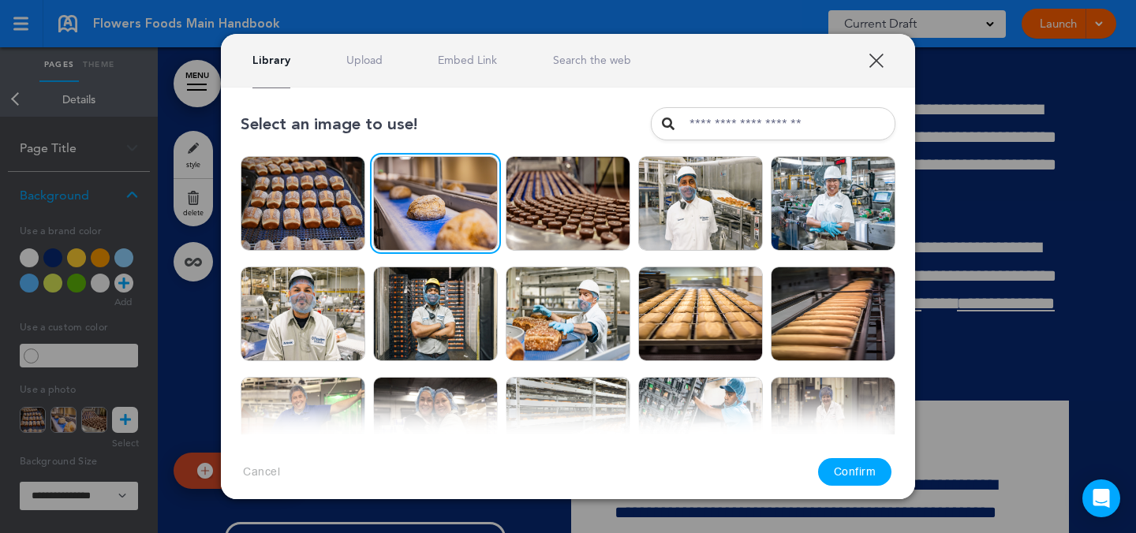
click at [853, 466] on button "Confirm" at bounding box center [855, 472] width 74 height 28
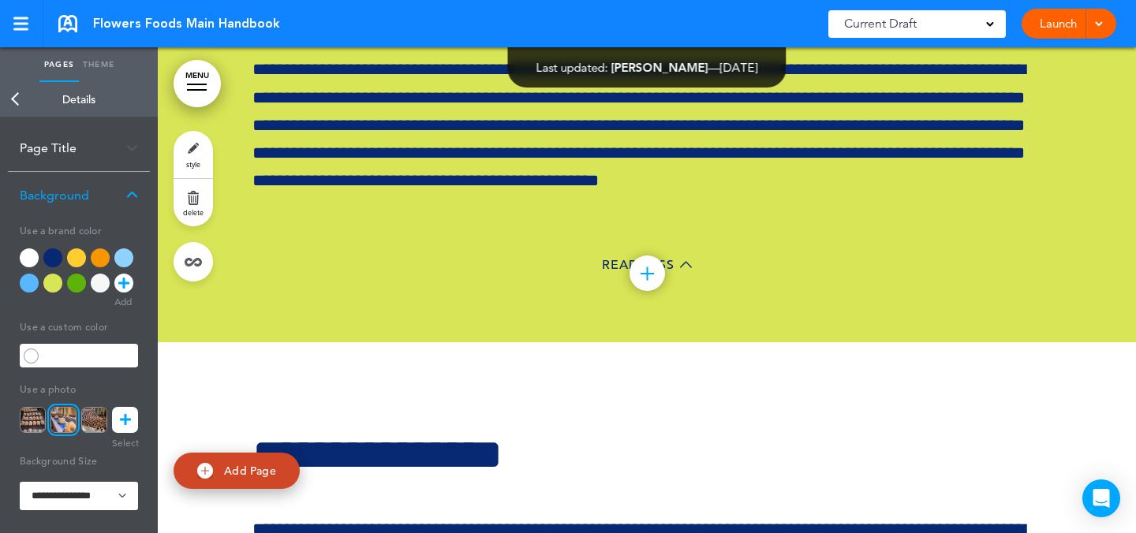
scroll to position [62722, 0]
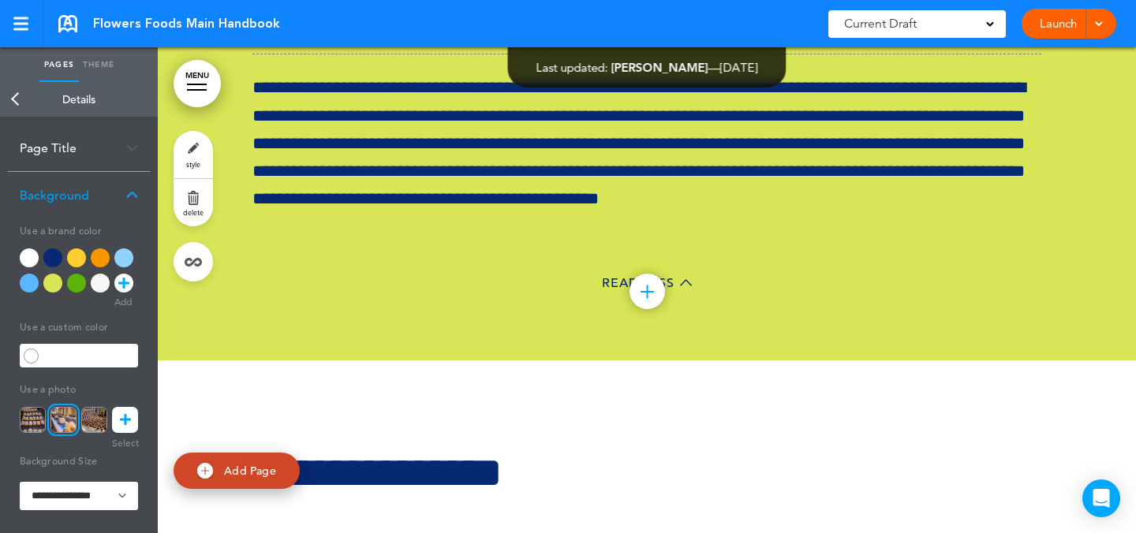
click at [193, 145] on link "style" at bounding box center [193, 154] width 39 height 47
click at [132, 415] on link at bounding box center [125, 420] width 26 height 26
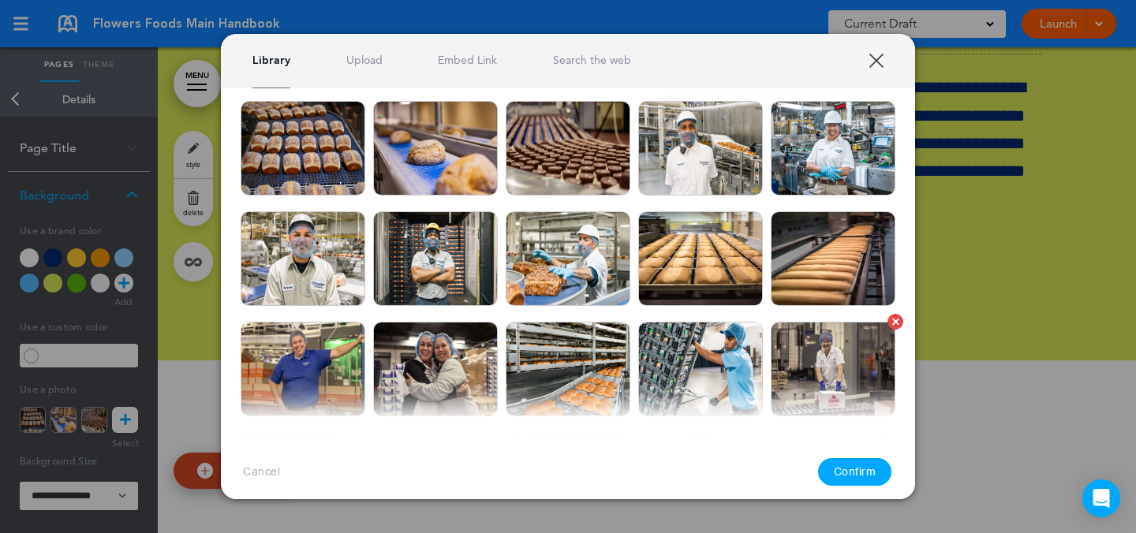
scroll to position [148, 0]
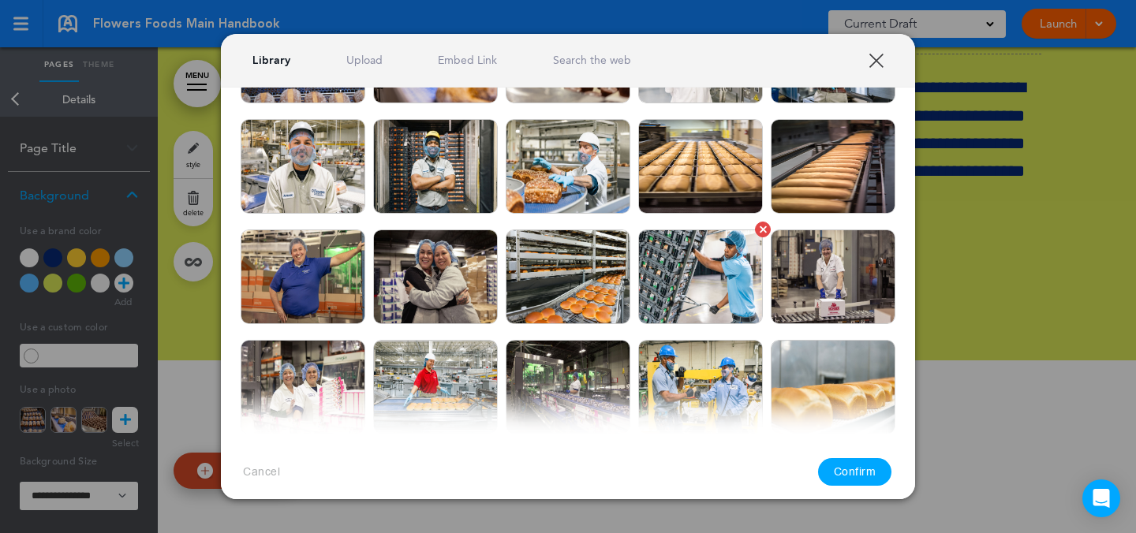
click at [716, 282] on img at bounding box center [700, 277] width 125 height 95
click at [858, 473] on button "Confirm" at bounding box center [855, 472] width 74 height 28
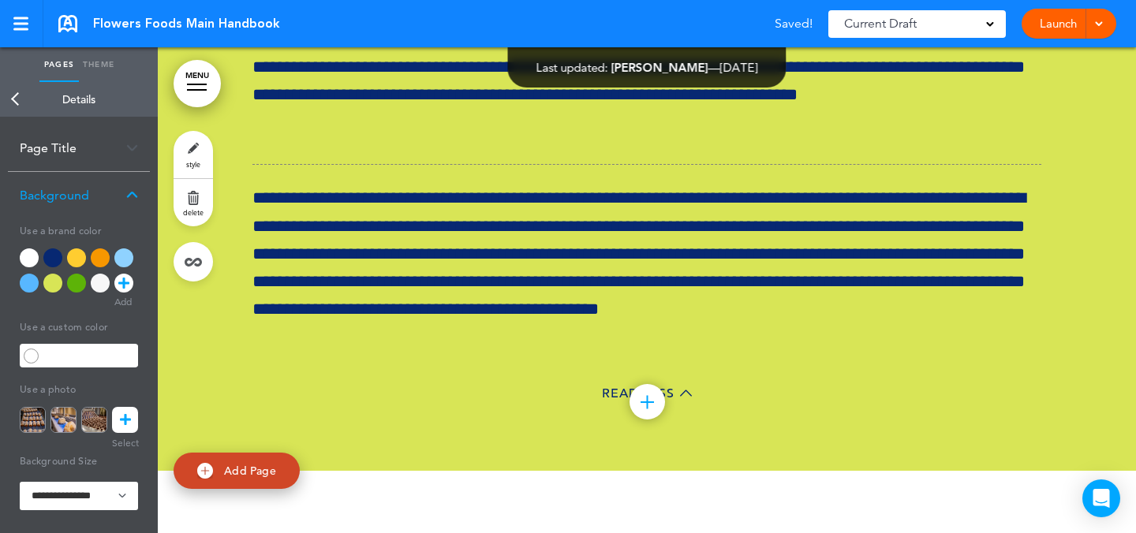
scroll to position [62628, 0]
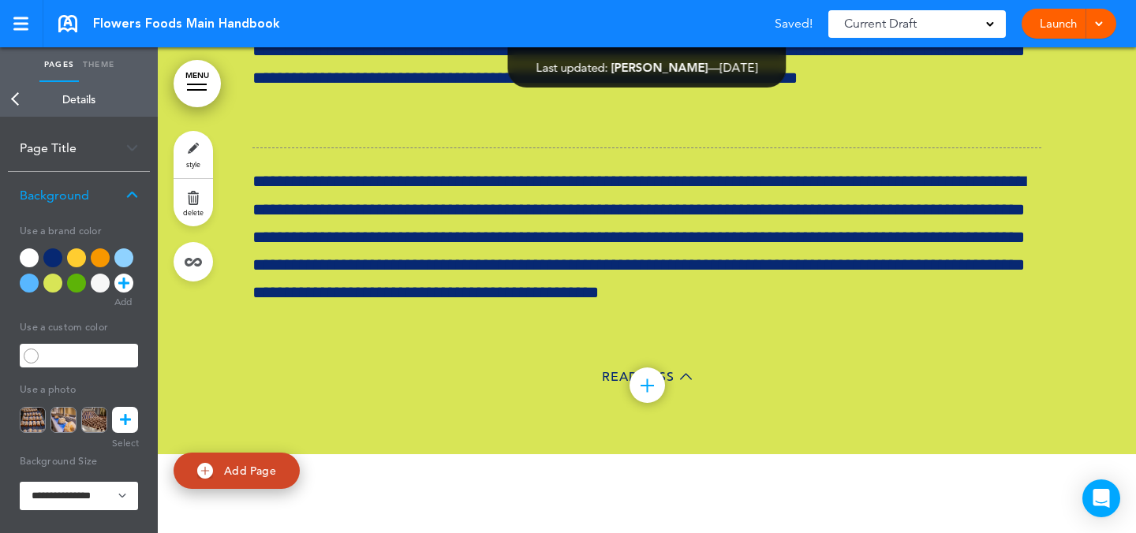
click at [207, 161] on link "style" at bounding box center [193, 154] width 39 height 47
click at [129, 421] on icon at bounding box center [125, 420] width 11 height 26
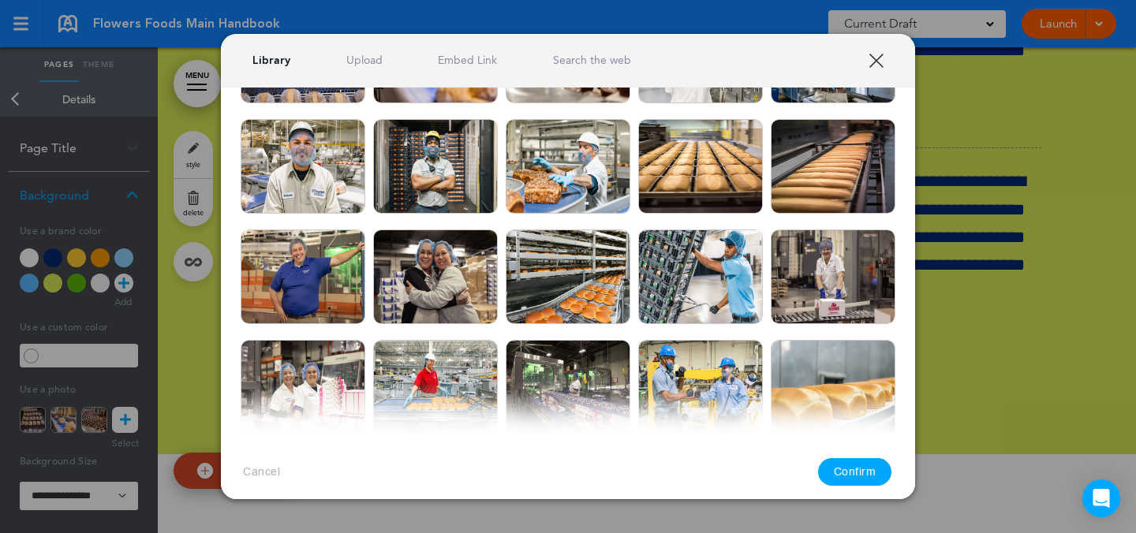
click at [363, 51] on div "Library Upload Embed Link Search the web" at bounding box center [568, 61] width 694 height 54
click at [365, 55] on link "Upload" at bounding box center [364, 60] width 36 height 15
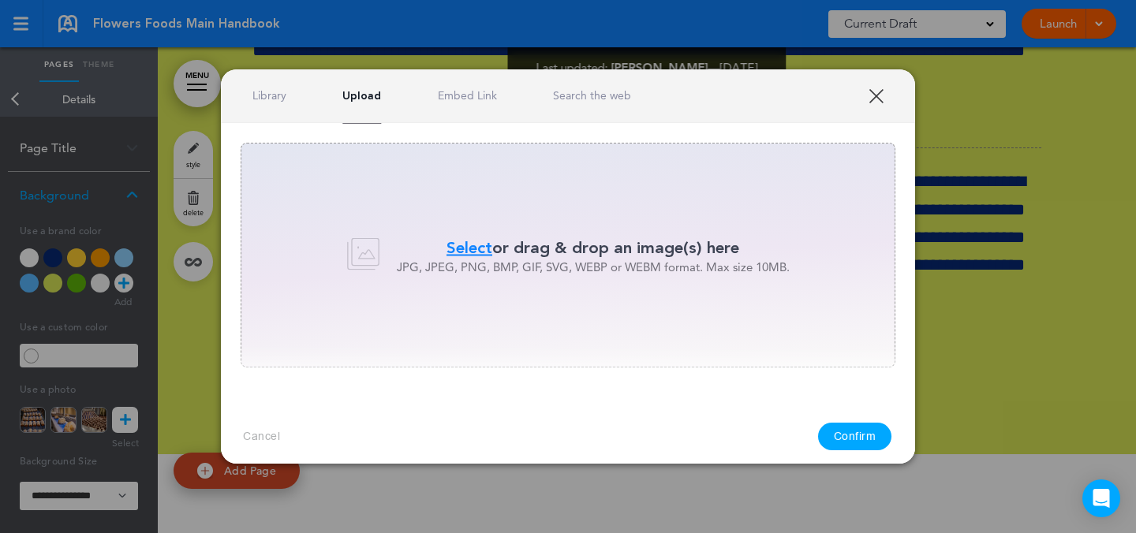
scroll to position [0, 0]
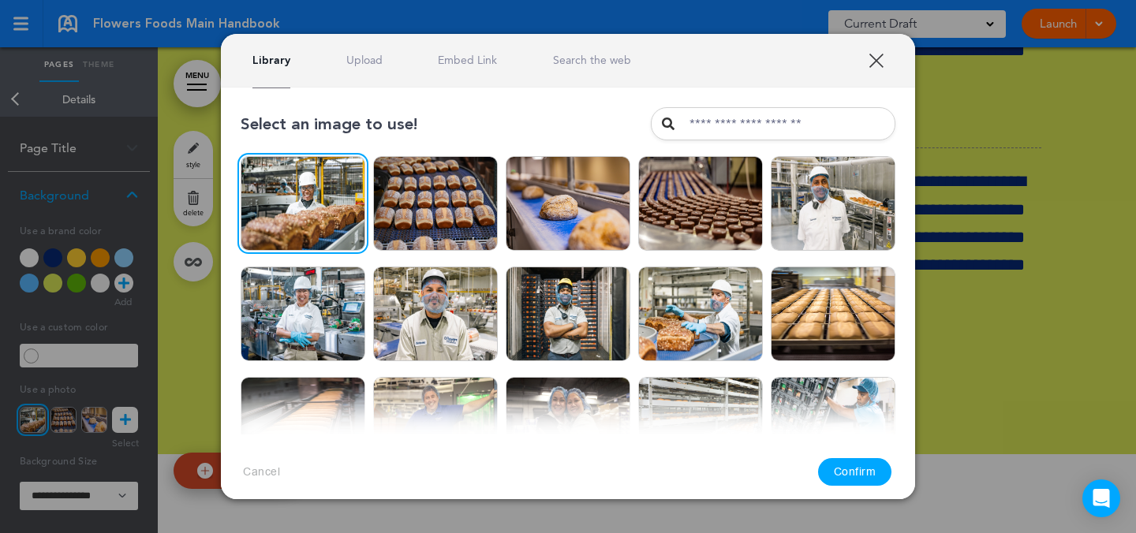
drag, startPoint x: 869, startPoint y: 469, endPoint x: 885, endPoint y: 442, distance: 31.1
click at [869, 469] on button "Confirm" at bounding box center [855, 472] width 74 height 28
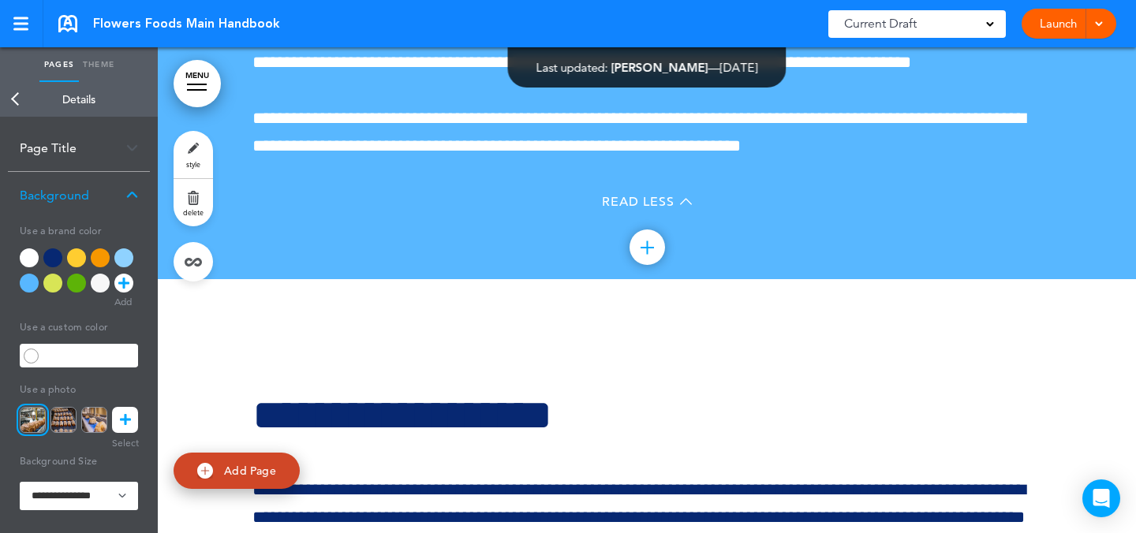
scroll to position [66160, 0]
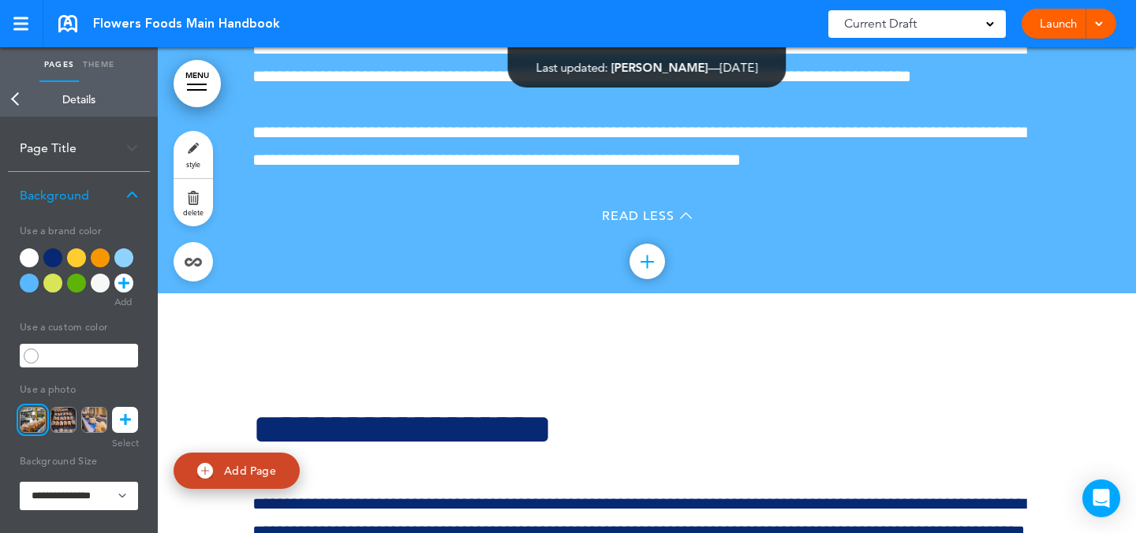
click at [208, 144] on link "style" at bounding box center [193, 154] width 39 height 47
click at [129, 418] on icon at bounding box center [125, 420] width 11 height 26
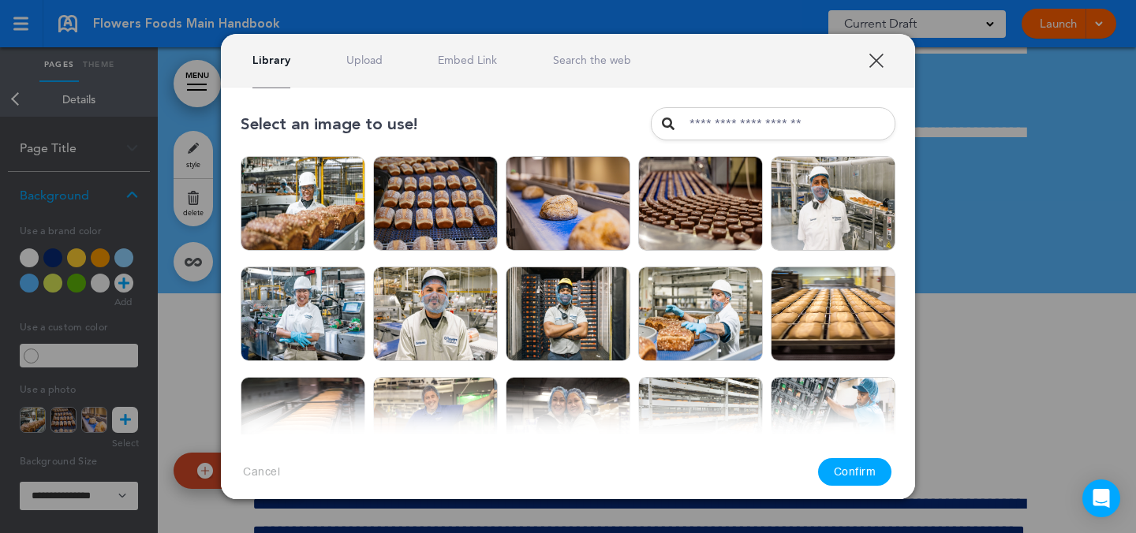
click at [350, 64] on link "Upload" at bounding box center [364, 60] width 36 height 15
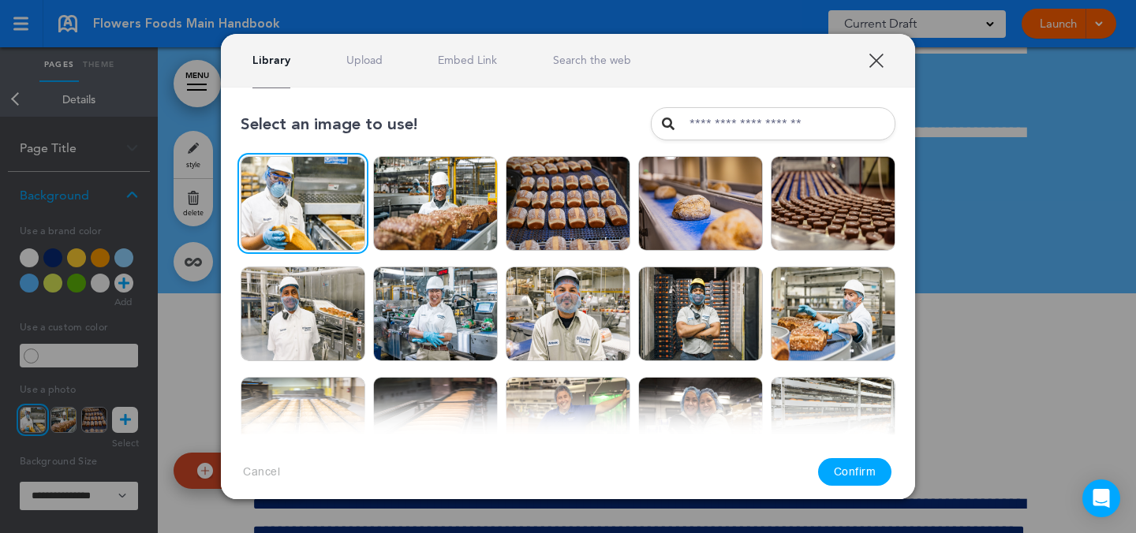
click at [877, 469] on button "Confirm" at bounding box center [855, 472] width 74 height 28
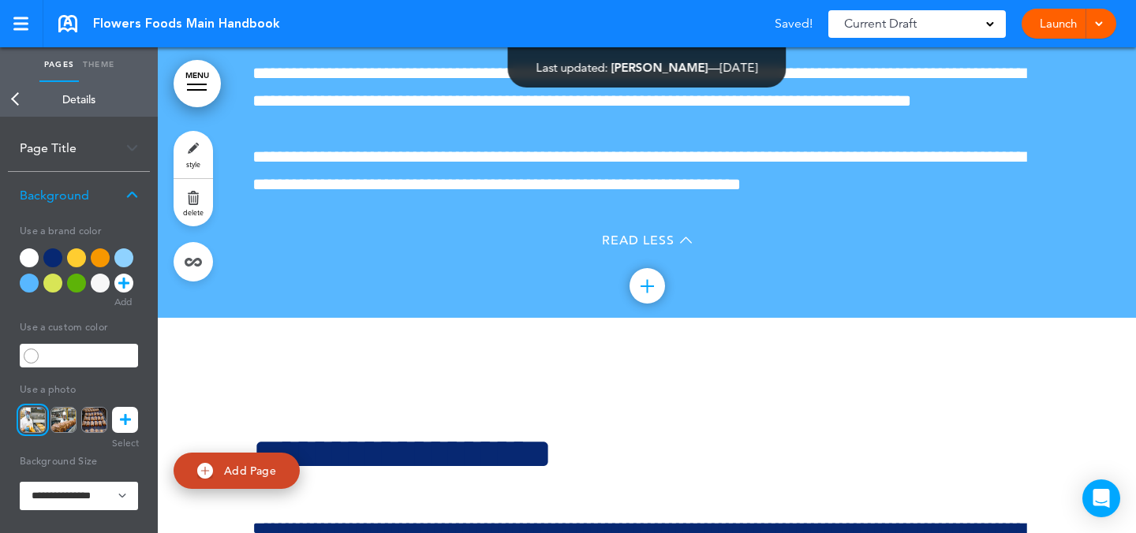
scroll to position [66005, 0]
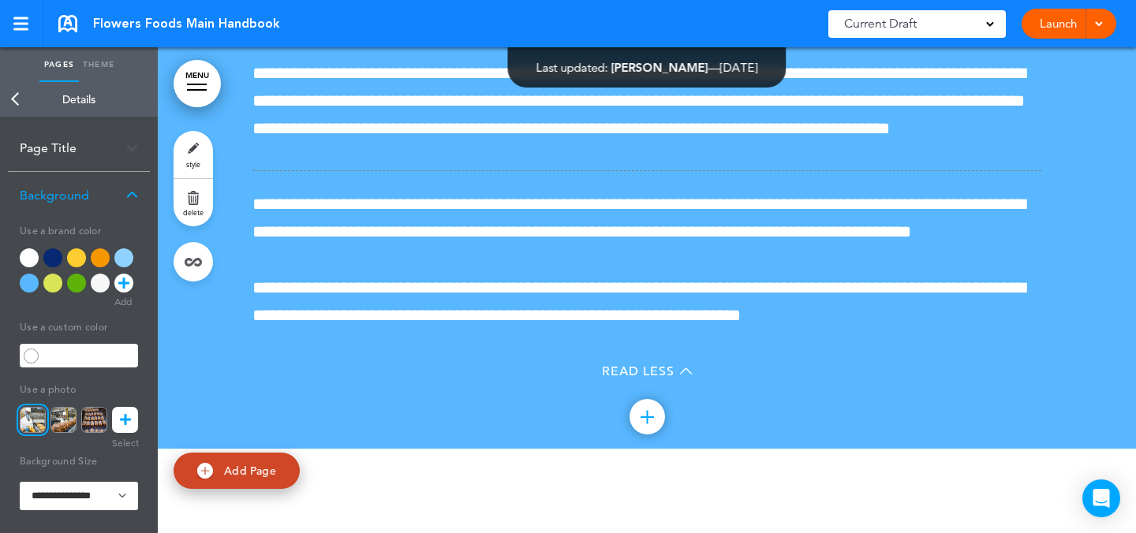
click at [124, 422] on icon at bounding box center [125, 420] width 11 height 26
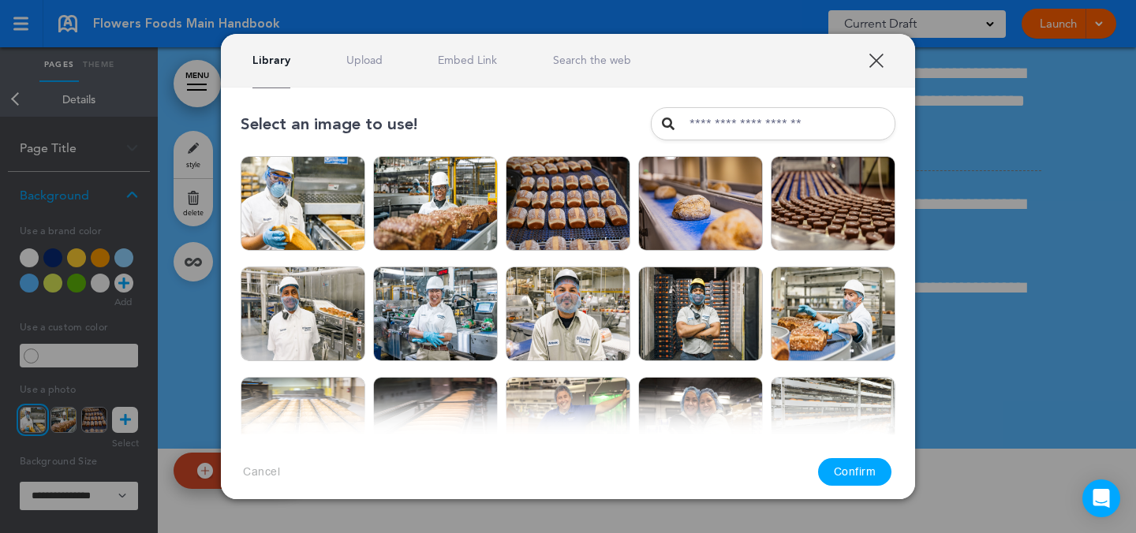
click at [375, 67] on link "Upload" at bounding box center [364, 60] width 36 height 15
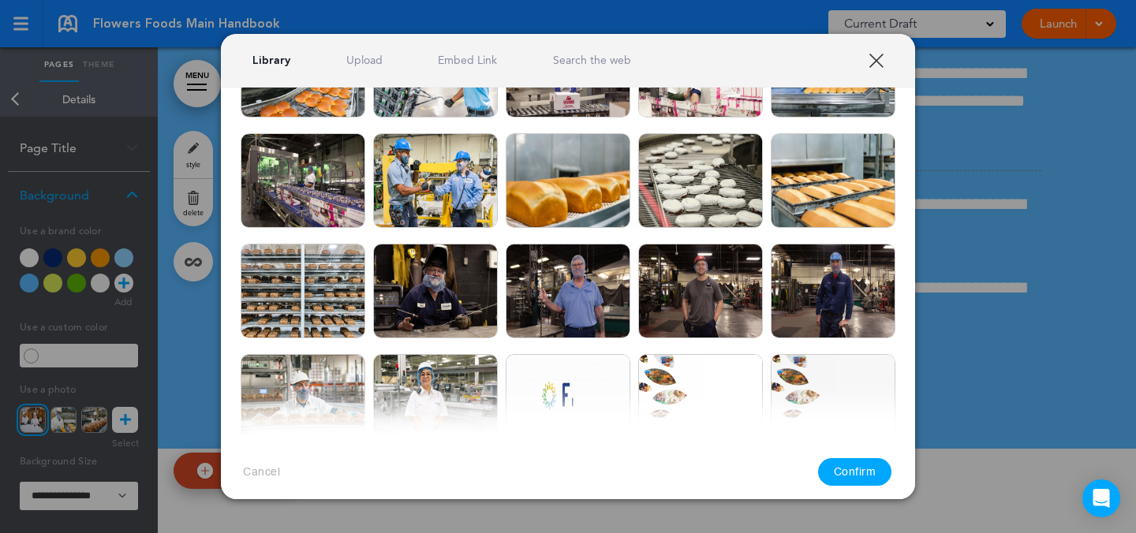
scroll to position [542, 0]
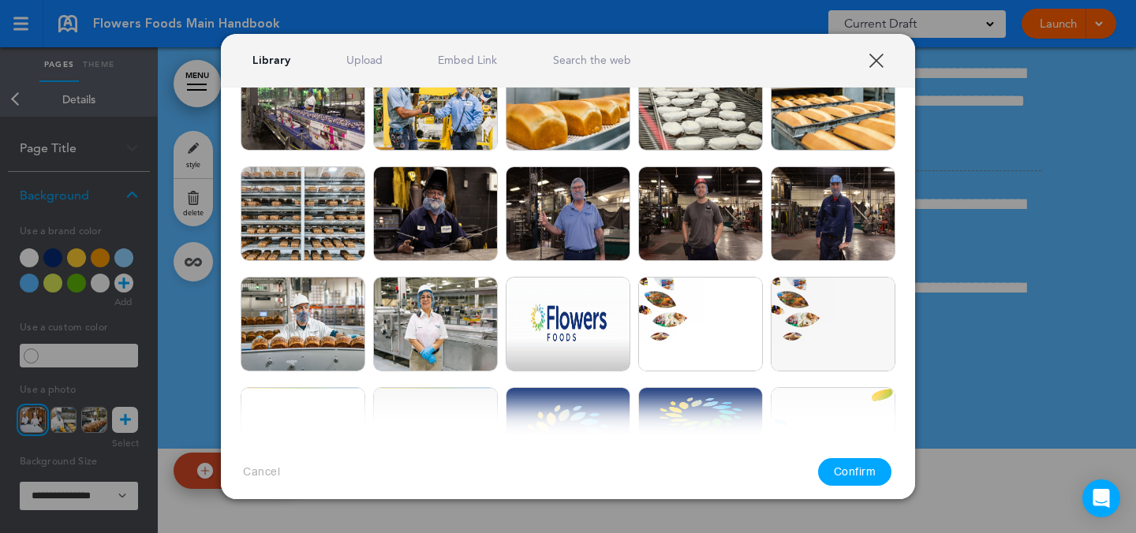
click at [368, 56] on link "Upload" at bounding box center [364, 60] width 36 height 15
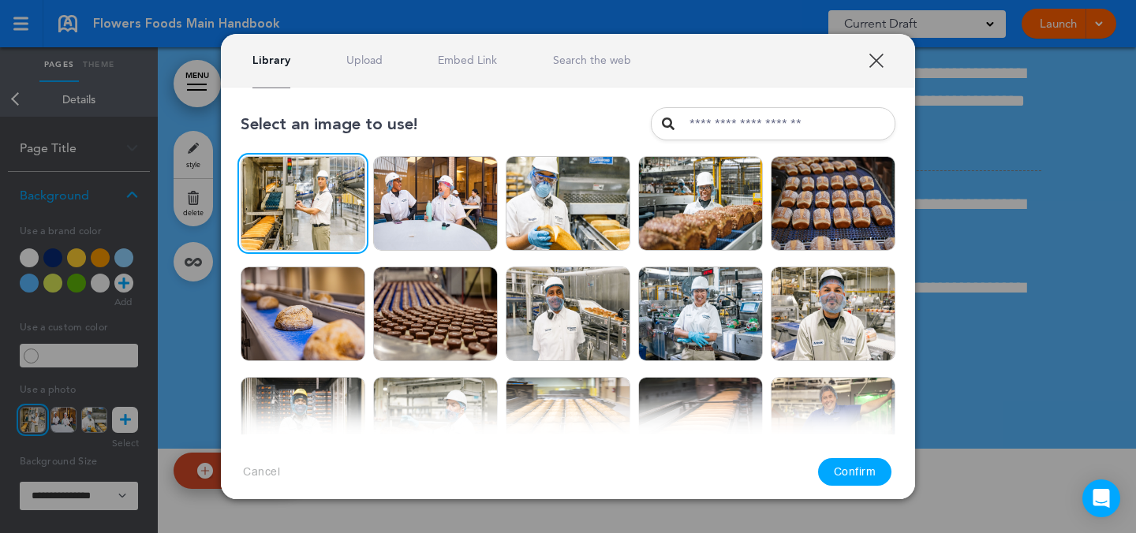
click at [880, 472] on button "Confirm" at bounding box center [855, 472] width 74 height 28
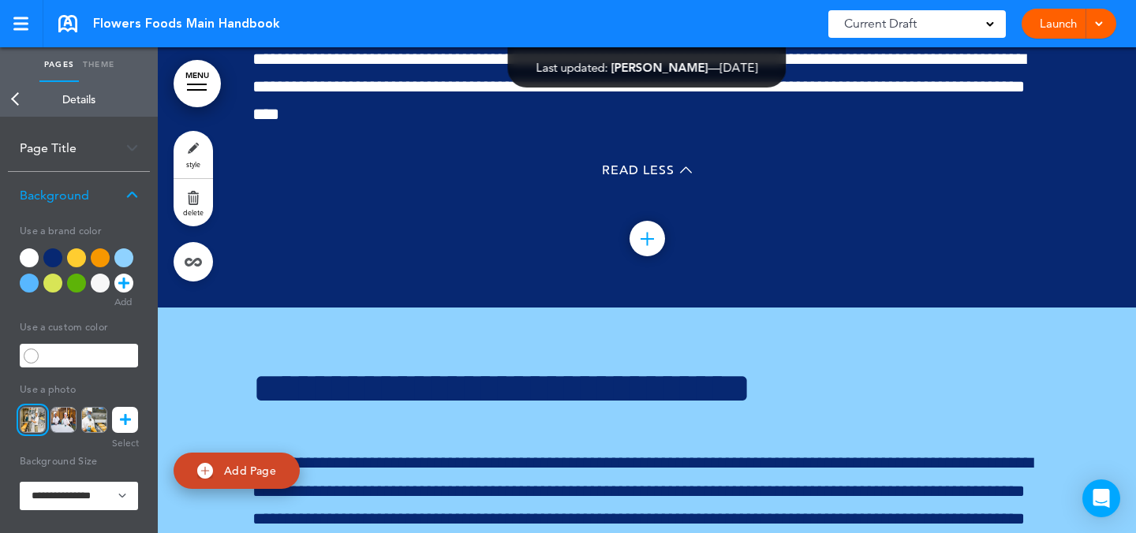
scroll to position [72272, 0]
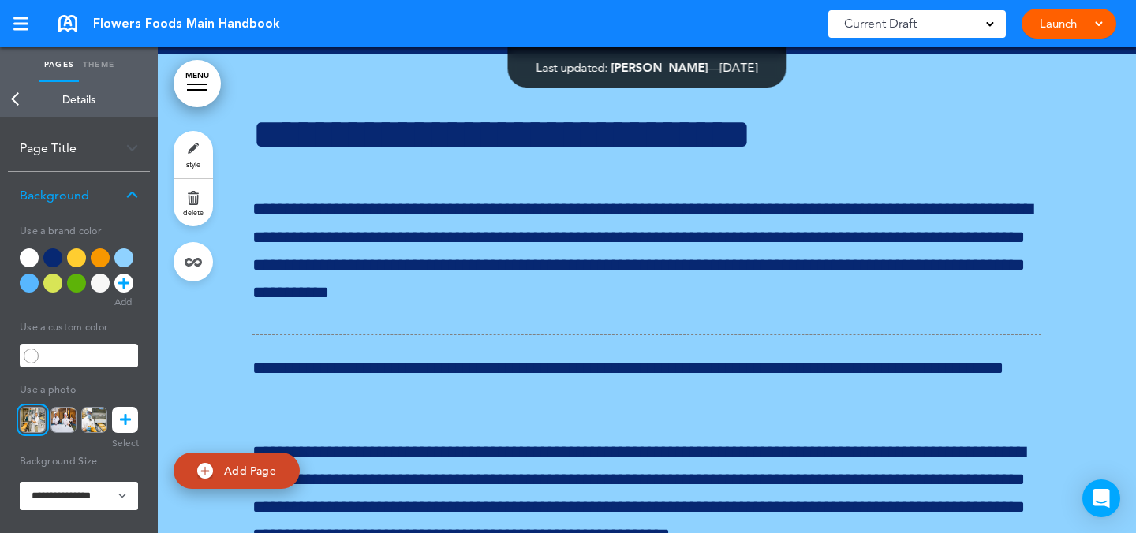
click at [187, 156] on link "style" at bounding box center [193, 154] width 39 height 47
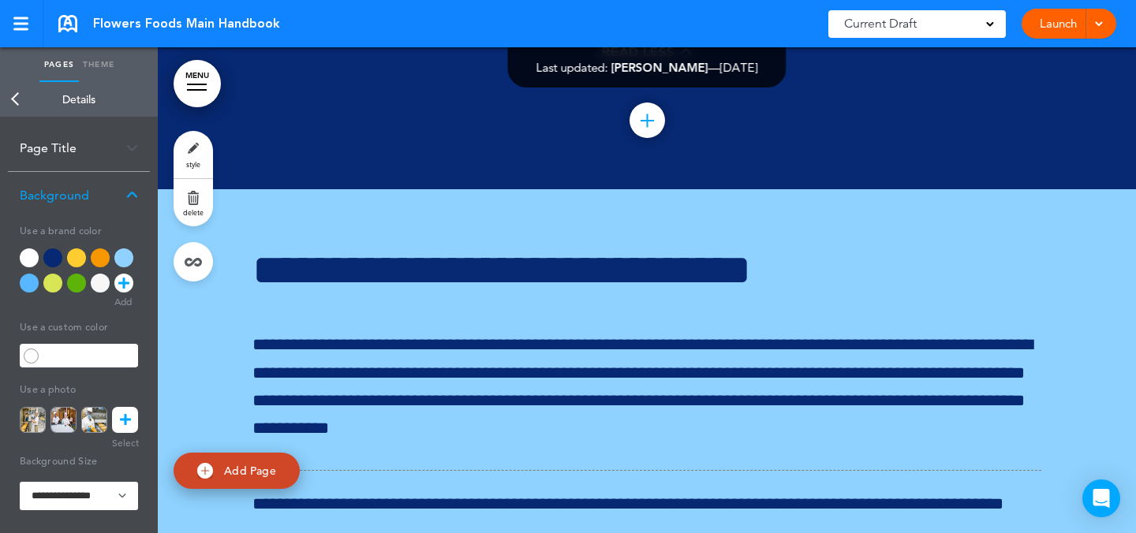
scroll to position [72138, 0]
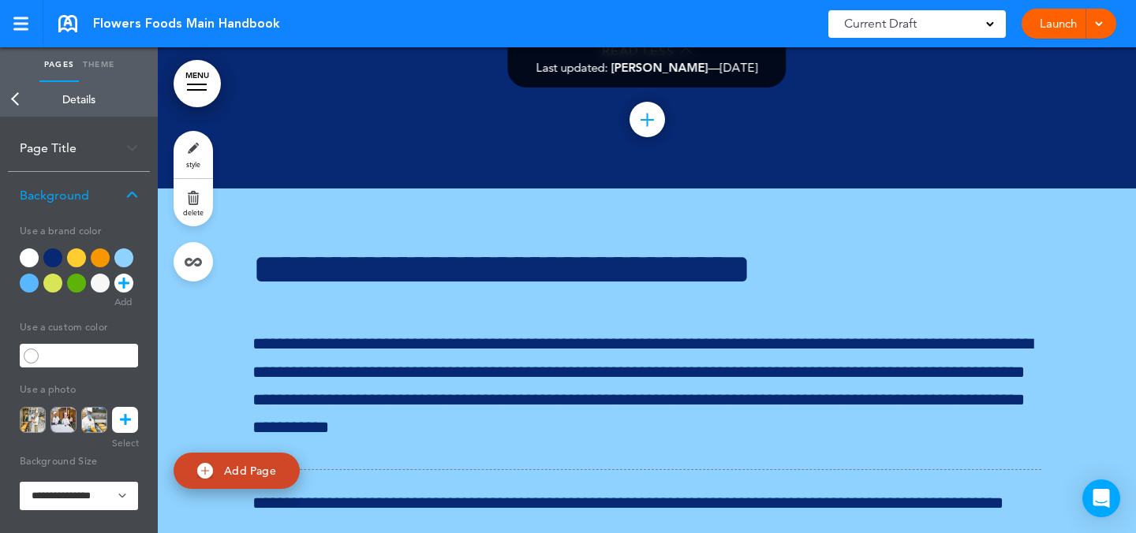
click at [117, 418] on link at bounding box center [125, 420] width 26 height 26
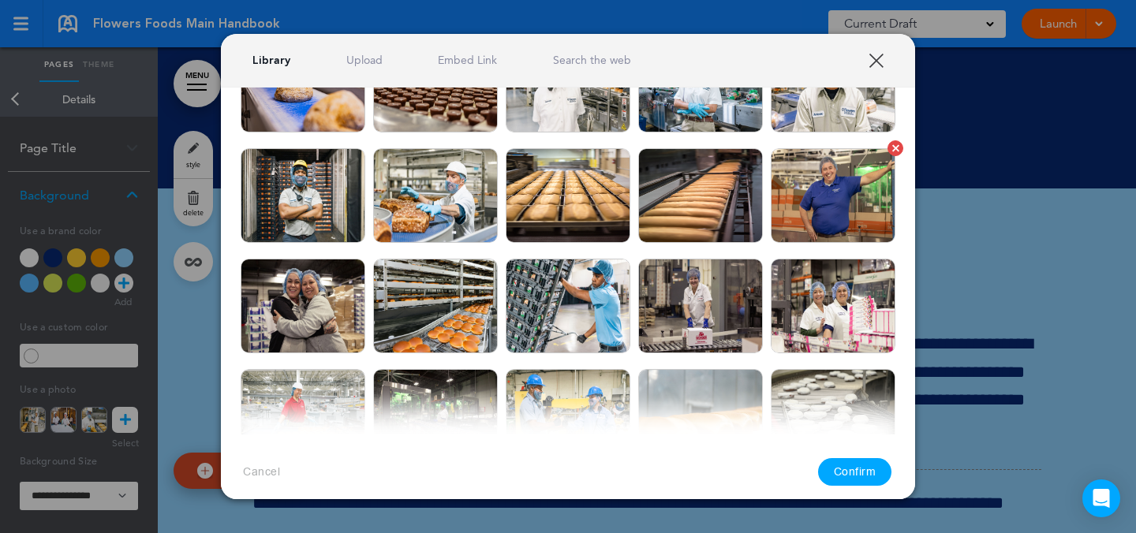
scroll to position [231, 0]
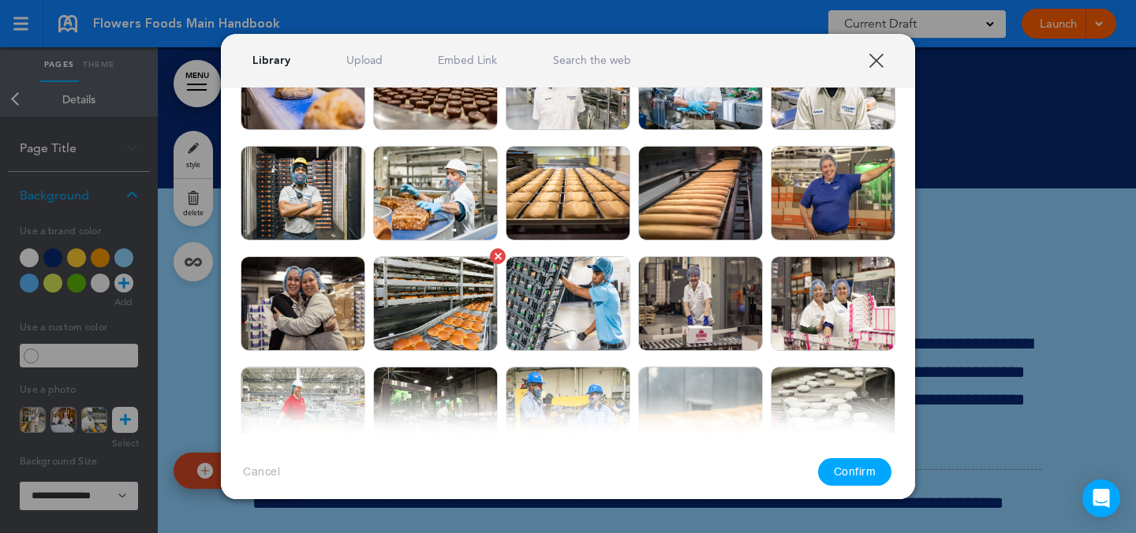
click at [456, 338] on img at bounding box center [435, 303] width 125 height 95
click at [876, 471] on button "Confirm" at bounding box center [855, 472] width 74 height 28
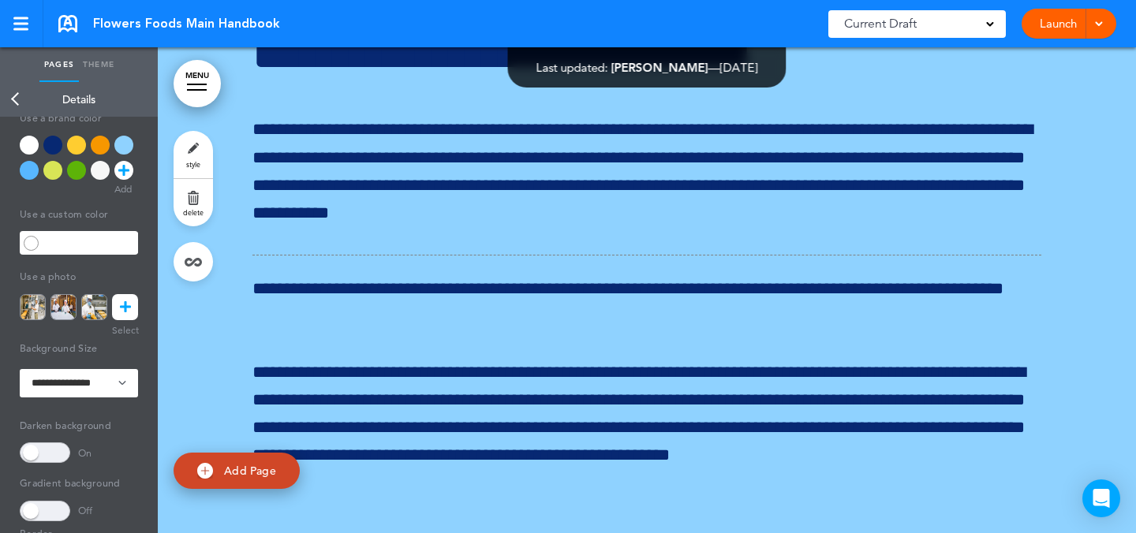
scroll to position [206, 0]
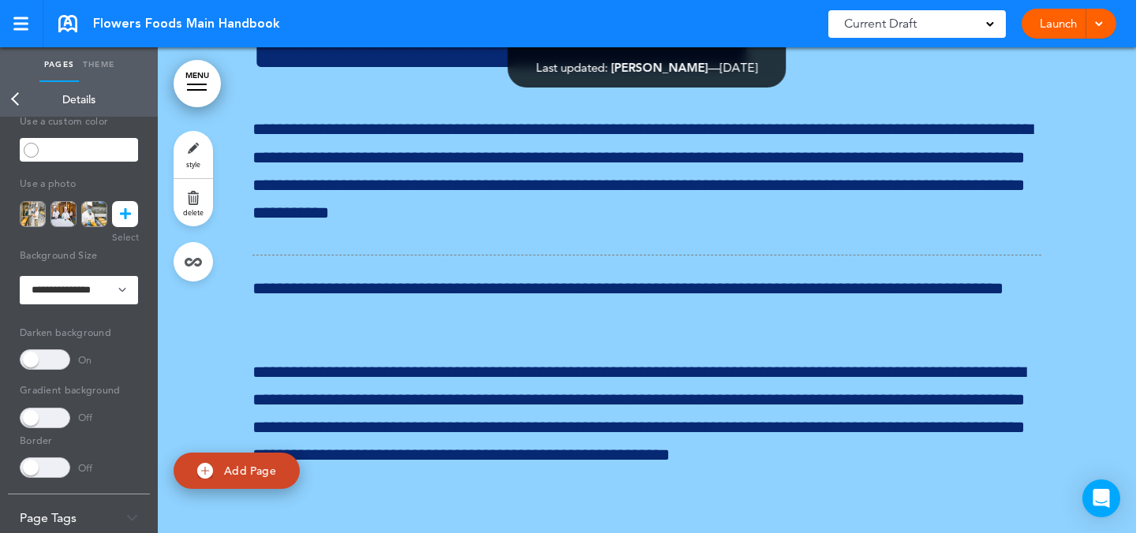
click at [55, 422] on span at bounding box center [45, 418] width 50 height 21
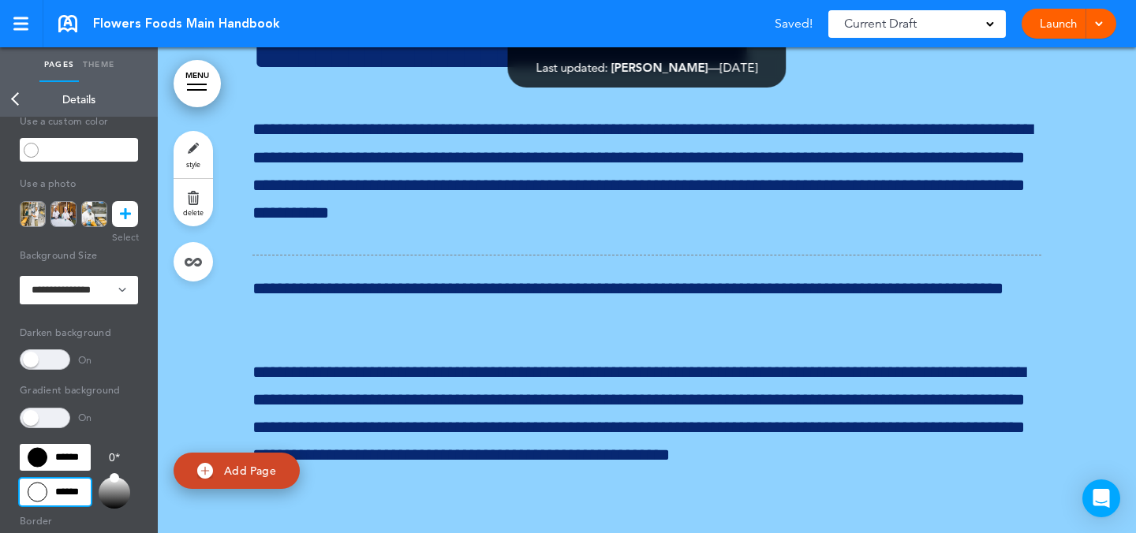
drag, startPoint x: 68, startPoint y: 493, endPoint x: 83, endPoint y: 488, distance: 16.0
click at [68, 494] on input "******" at bounding box center [55, 492] width 71 height 27
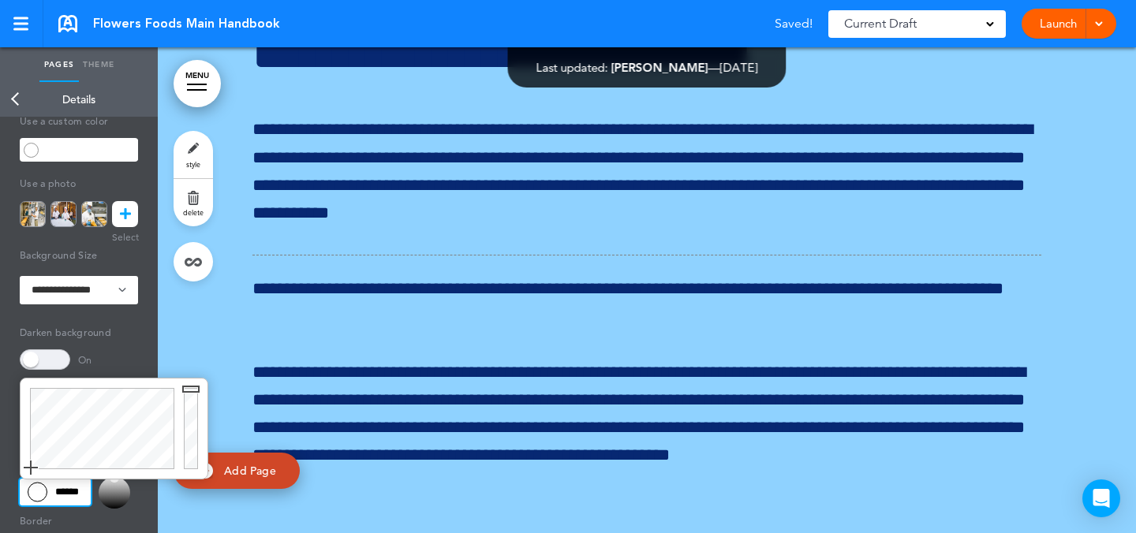
drag, startPoint x: 194, startPoint y: 452, endPoint x: 194, endPoint y: 503, distance: 51.3
click at [193, 503] on body "Make this page common so it is available in other handbooks. This handbook Prev…" at bounding box center [568, 266] width 1136 height 533
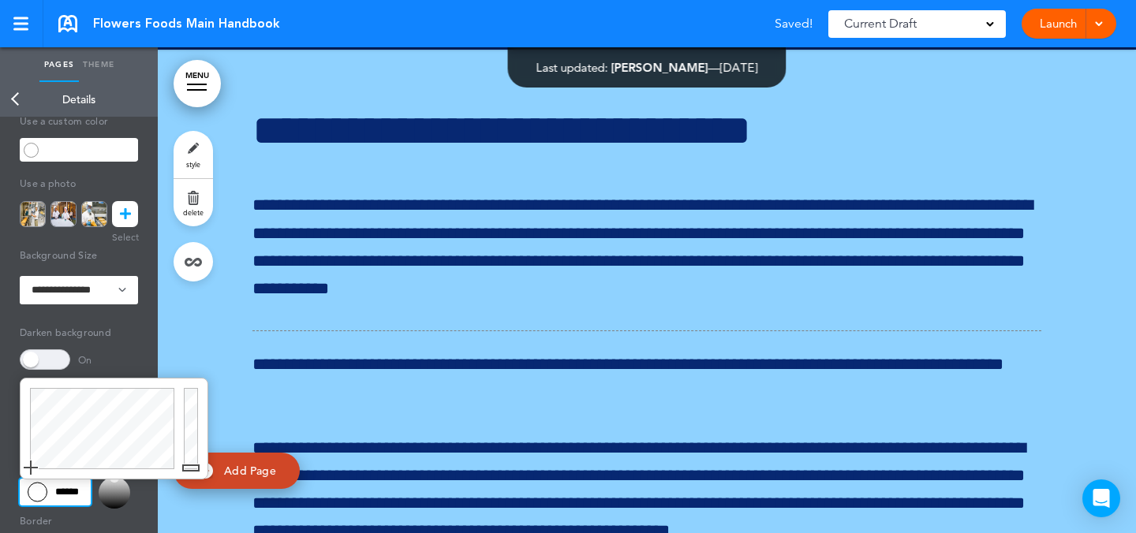
scroll to position [72181, 0]
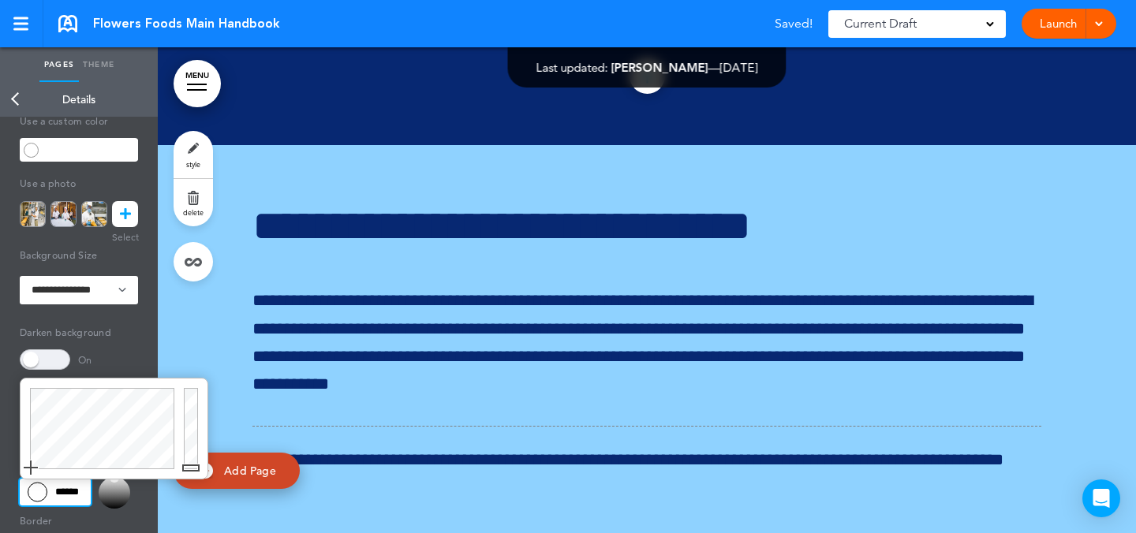
click at [187, 463] on div at bounding box center [193, 429] width 28 height 100
drag, startPoint x: 189, startPoint y: 459, endPoint x: 184, endPoint y: 477, distance: 18.0
click at [184, 477] on div at bounding box center [193, 429] width 28 height 100
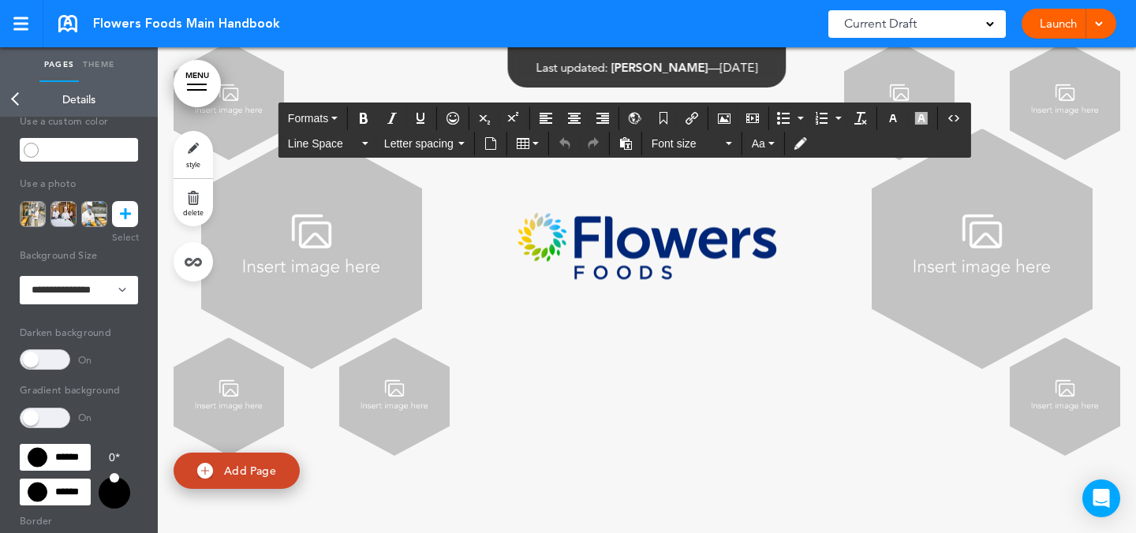
scroll to position [79130, 0]
click at [202, 147] on link "style" at bounding box center [193, 154] width 39 height 47
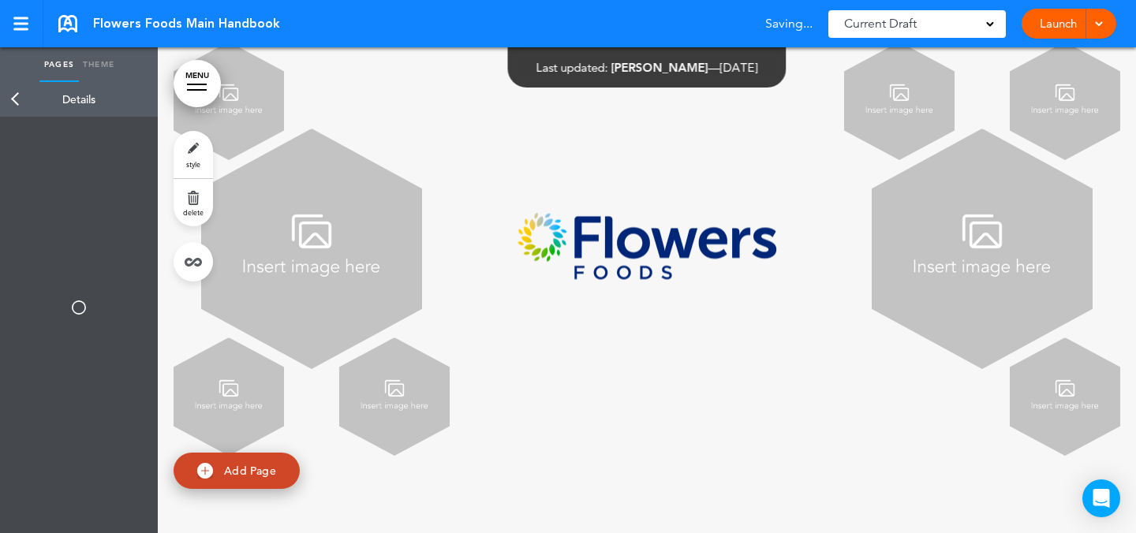
type input "******"
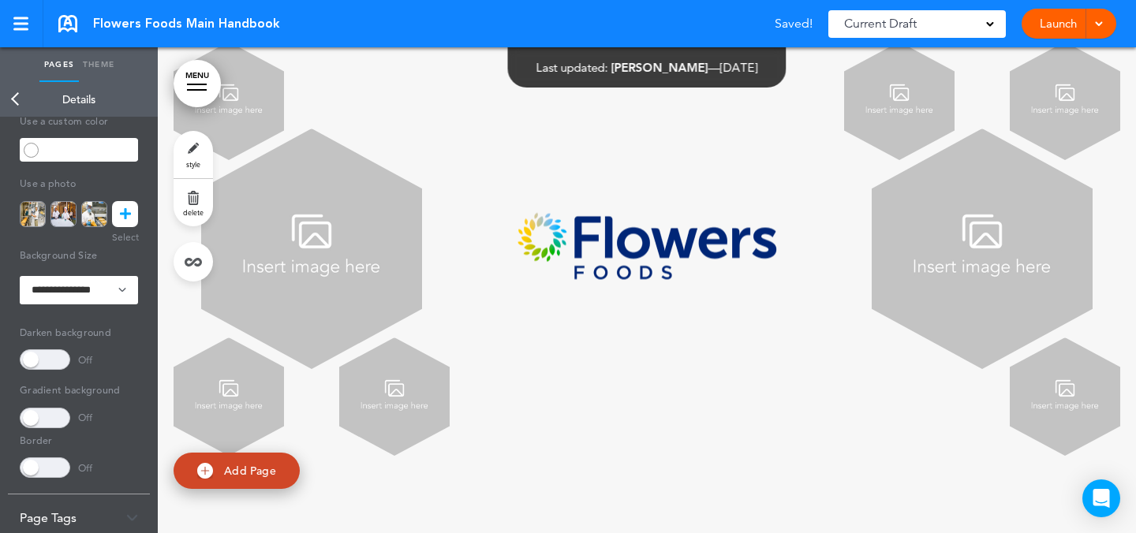
click at [118, 208] on link at bounding box center [125, 214] width 26 height 26
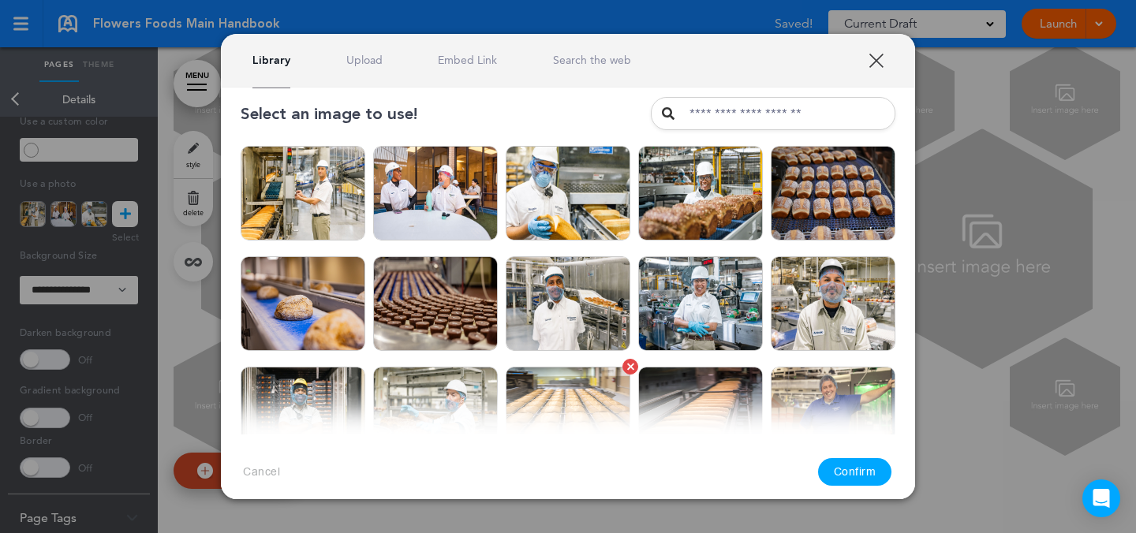
scroll to position [0, 0]
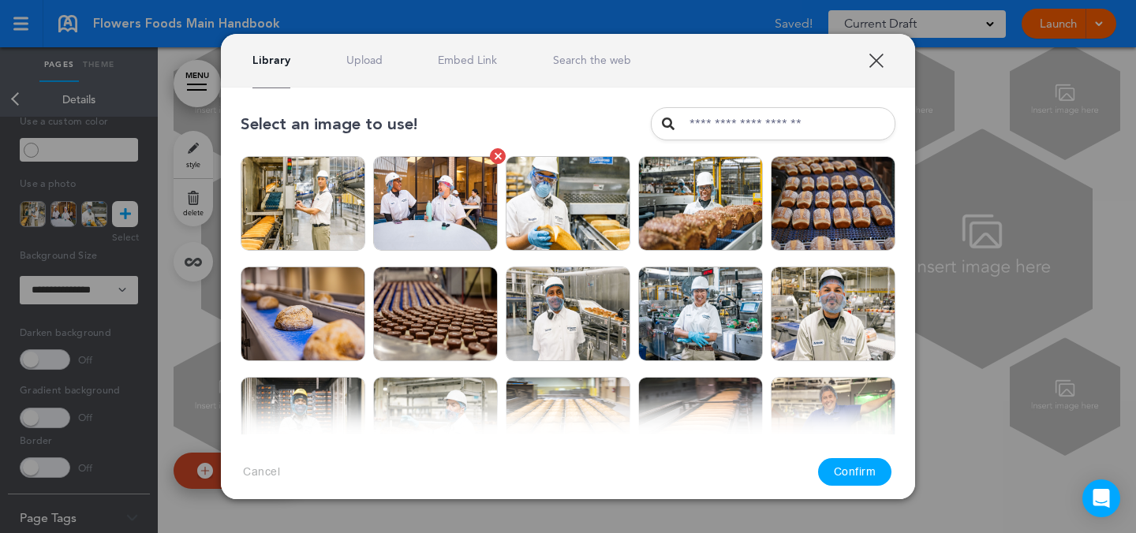
click at [439, 233] on img at bounding box center [435, 203] width 125 height 95
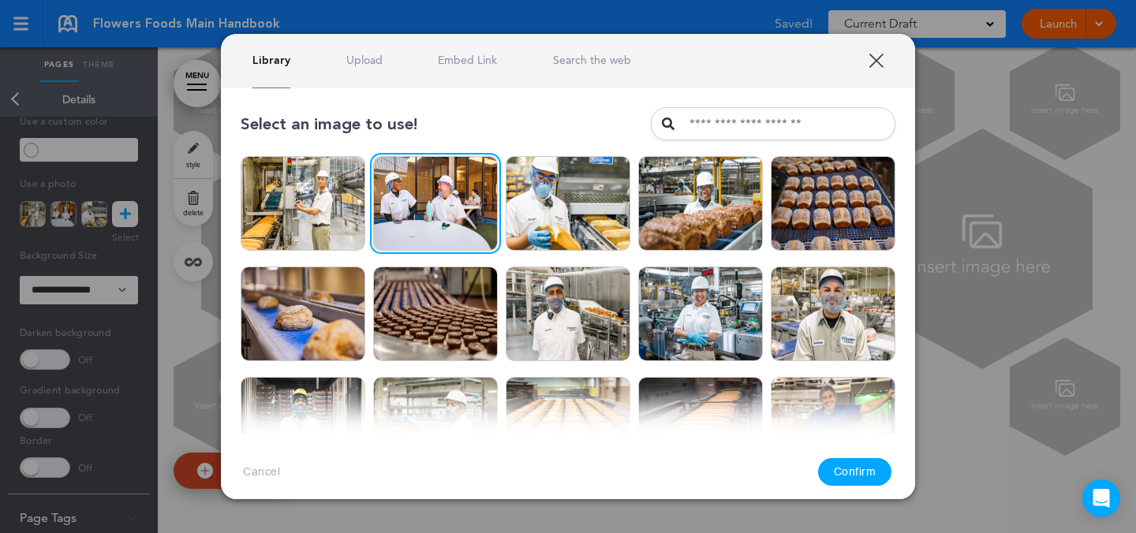
click at [861, 469] on button "Confirm" at bounding box center [855, 472] width 74 height 28
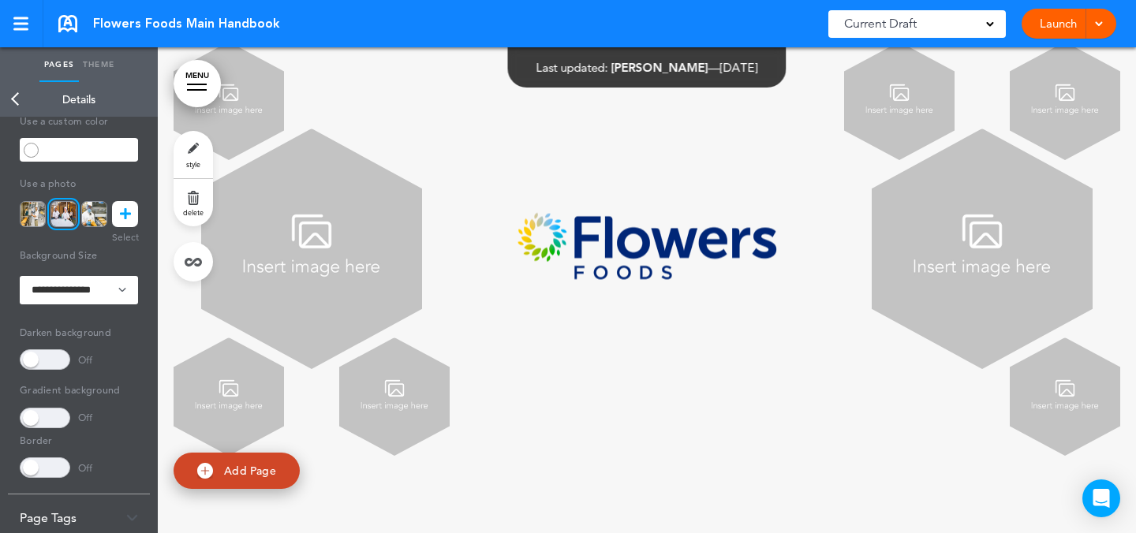
scroll to position [79530, 0]
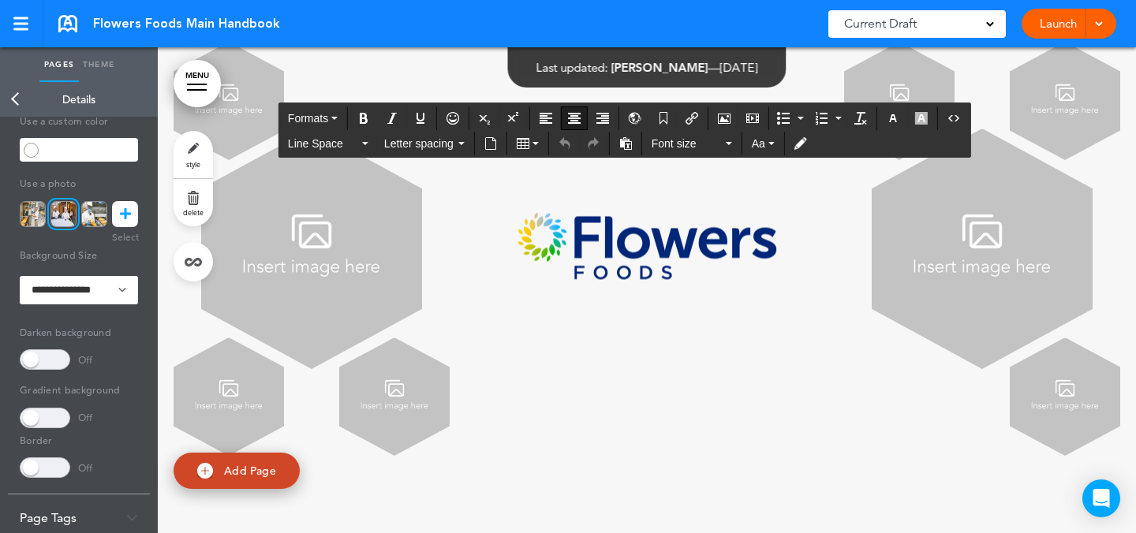
drag, startPoint x: 1011, startPoint y: 267, endPoint x: 997, endPoint y: 216, distance: 52.2
drag, startPoint x: 1010, startPoint y: 349, endPoint x: 993, endPoint y: 233, distance: 117.2
copy center "**********"
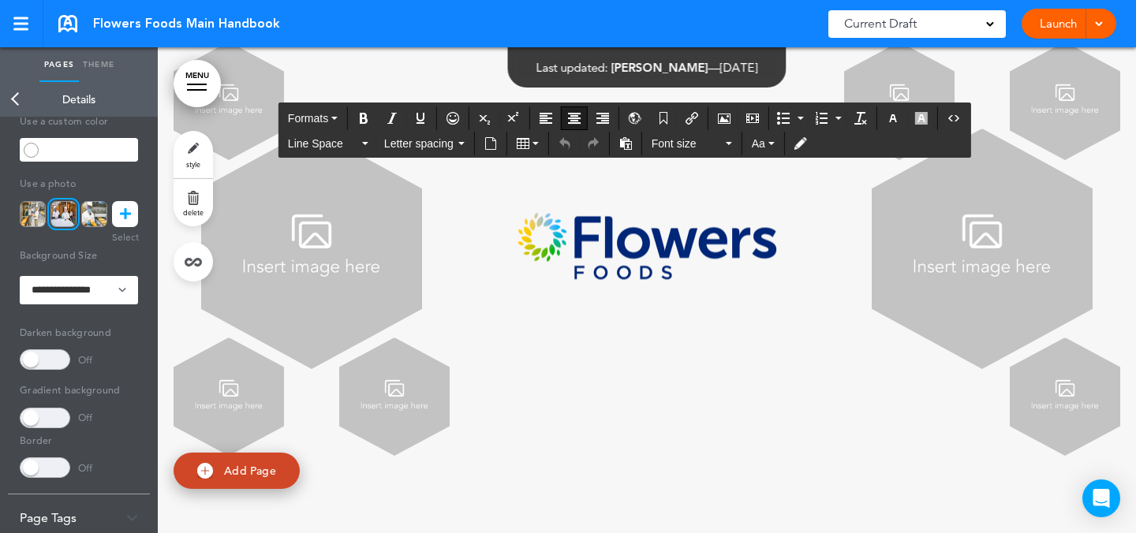
drag, startPoint x: 1015, startPoint y: 346, endPoint x: 981, endPoint y: 215, distance: 135.5
copy center "**********"
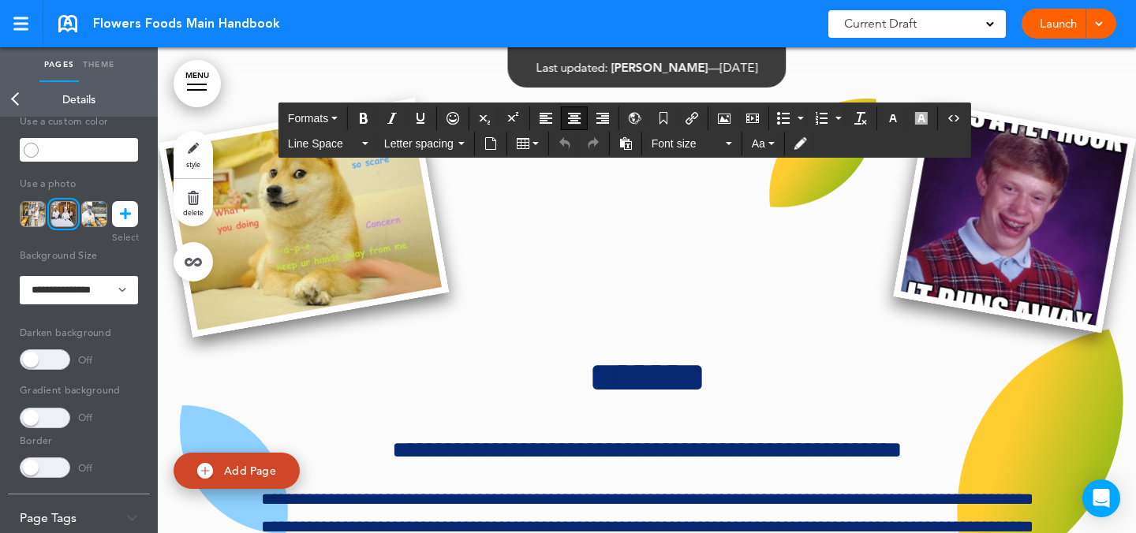
scroll to position [641, 0]
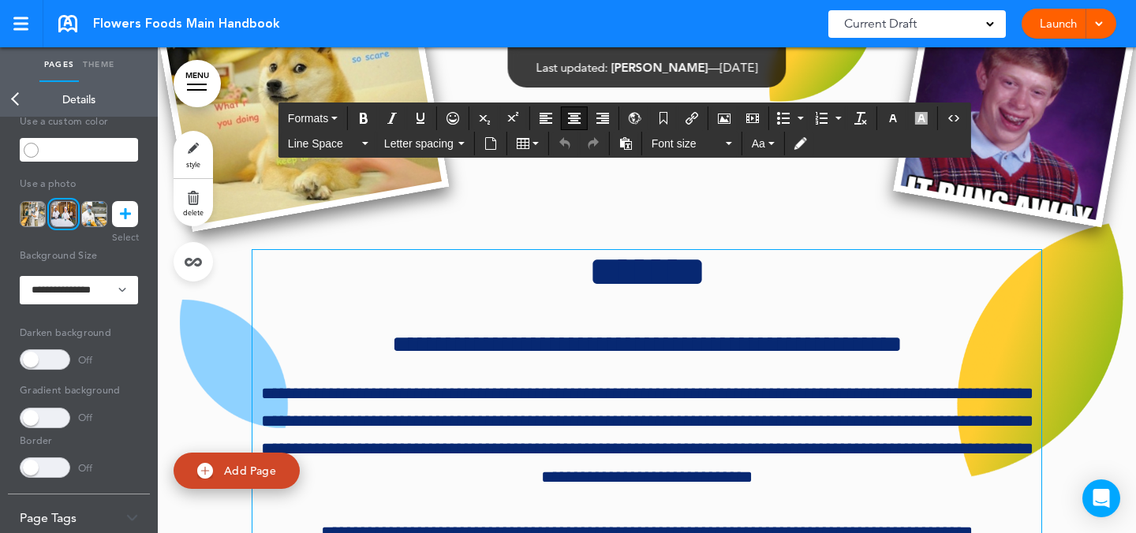
click at [813, 257] on h1 "*******" at bounding box center [646, 271] width 789 height 43
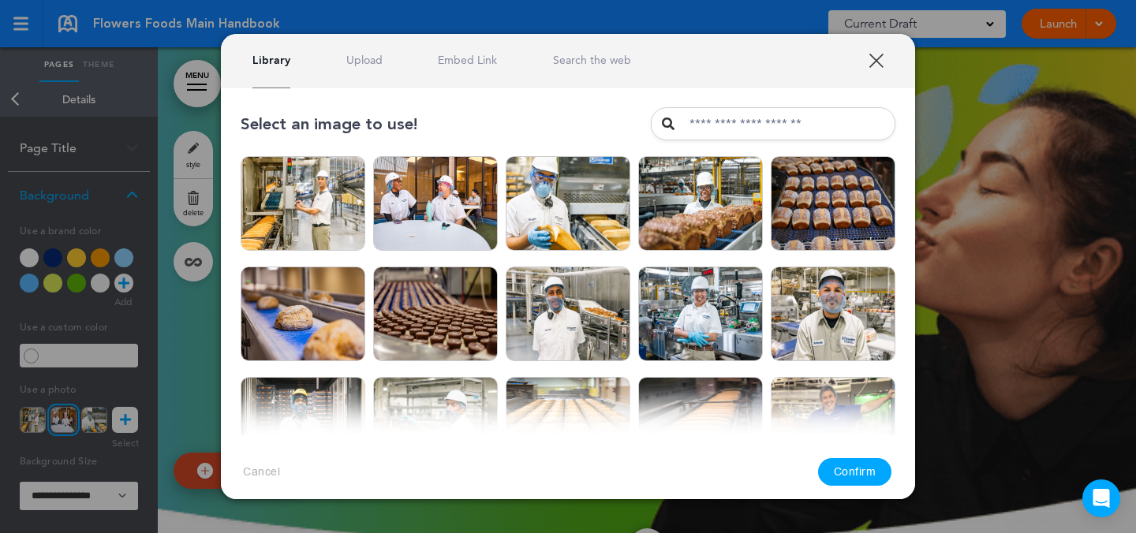
scroll to position [140, 0]
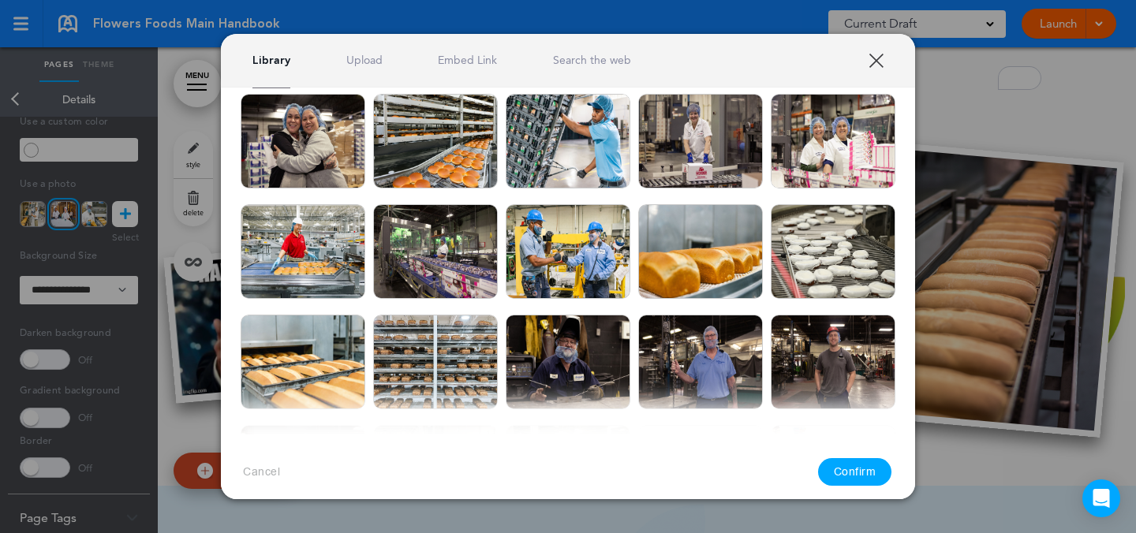
click at [370, 57] on link "Upload" at bounding box center [364, 60] width 36 height 15
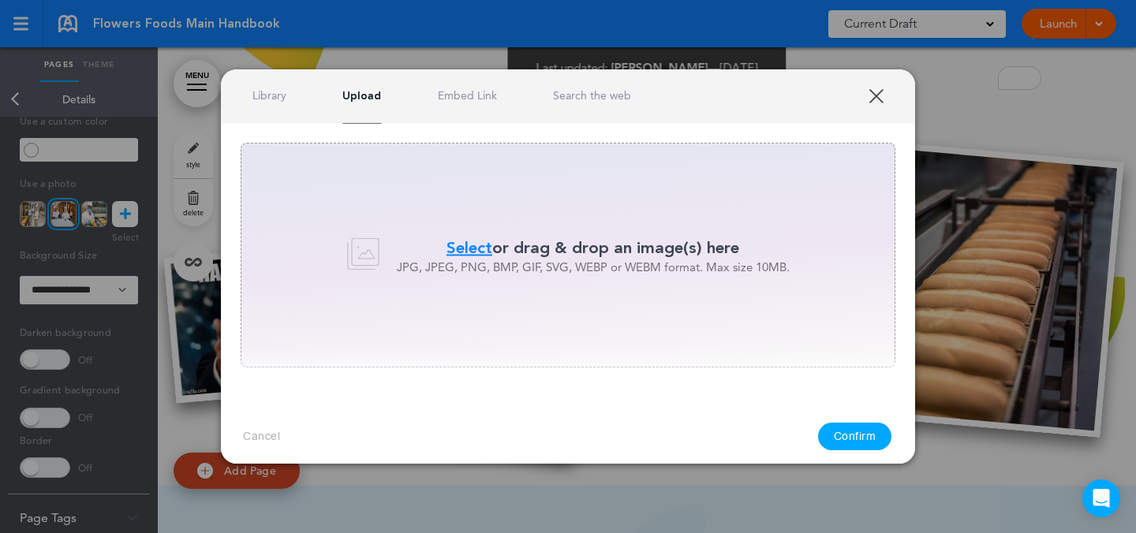
scroll to position [0, 0]
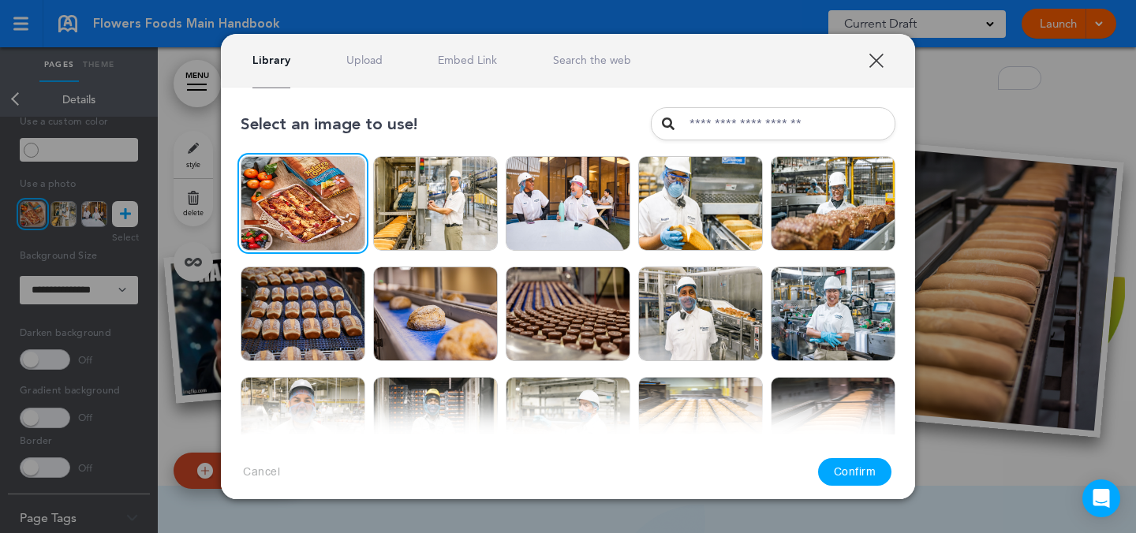
click at [860, 466] on button "Confirm" at bounding box center [855, 472] width 74 height 28
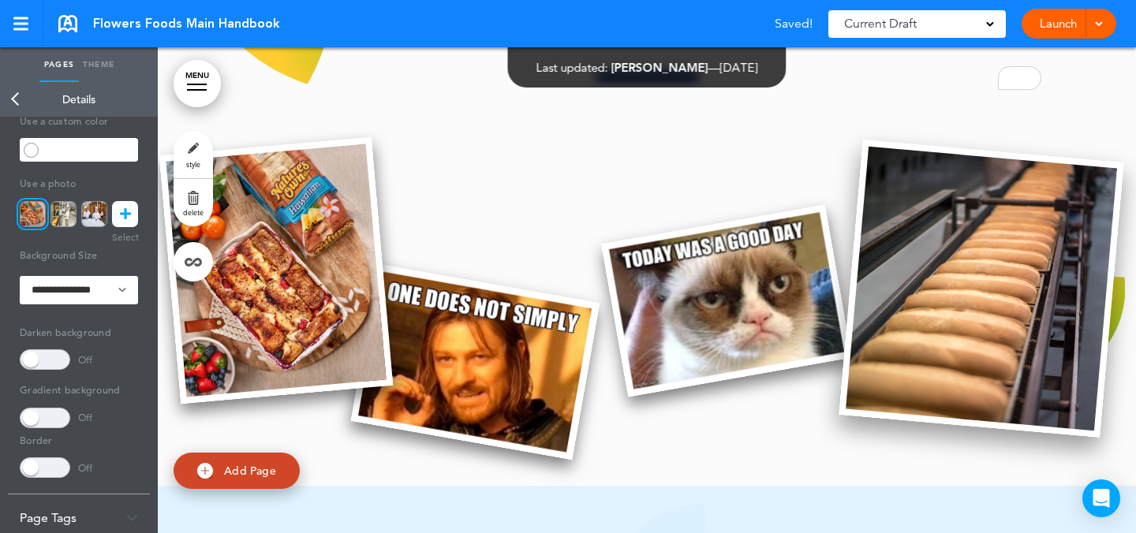
click at [908, 254] on img at bounding box center [981, 289] width 285 height 298
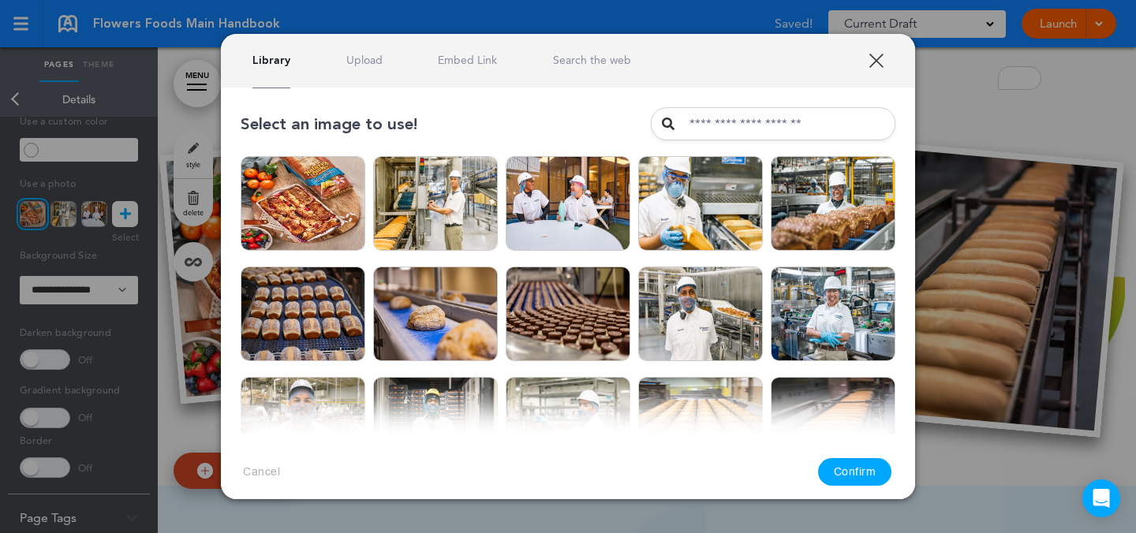
click at [380, 63] on link "Upload" at bounding box center [364, 60] width 36 height 15
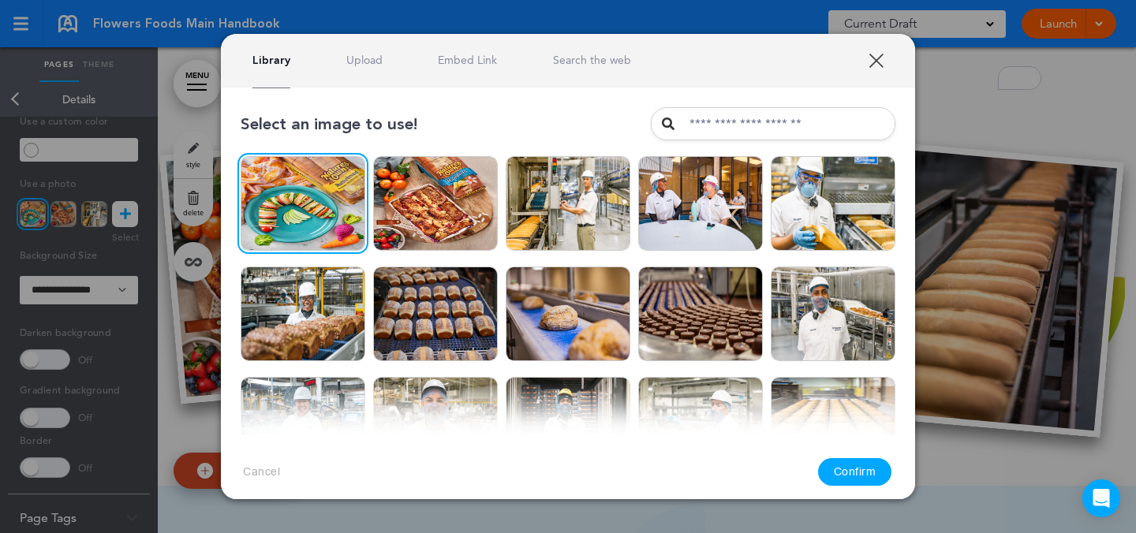
click at [863, 469] on button "Confirm" at bounding box center [855, 472] width 74 height 28
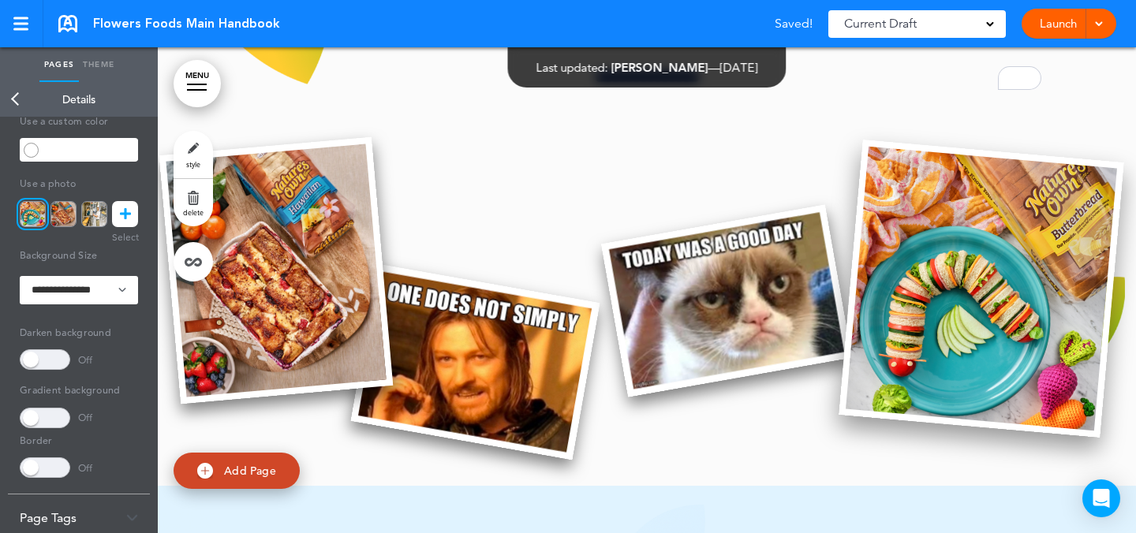
click at [907, 264] on img at bounding box center [981, 289] width 285 height 298
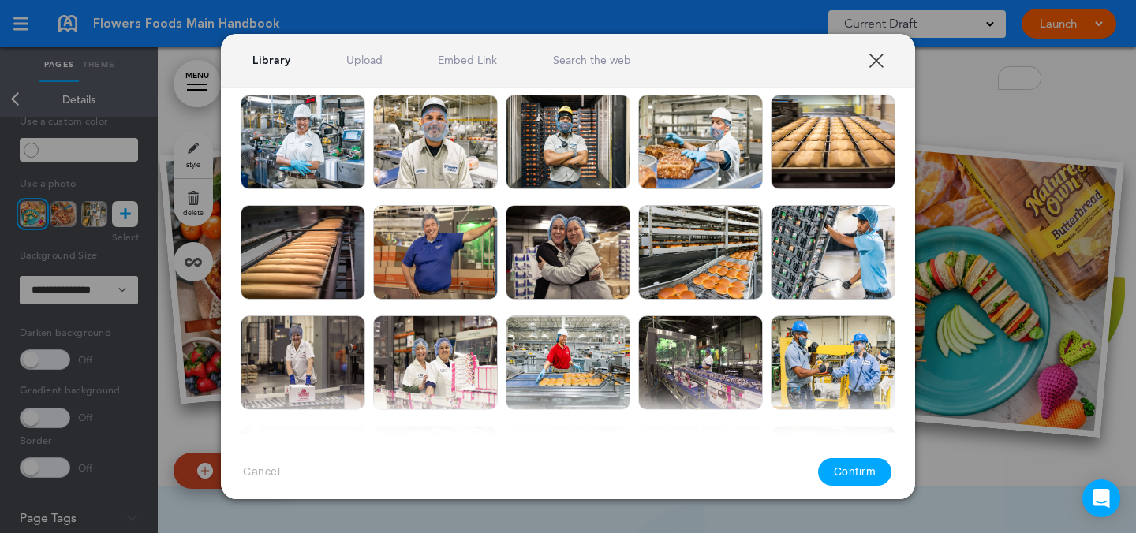
scroll to position [170, 0]
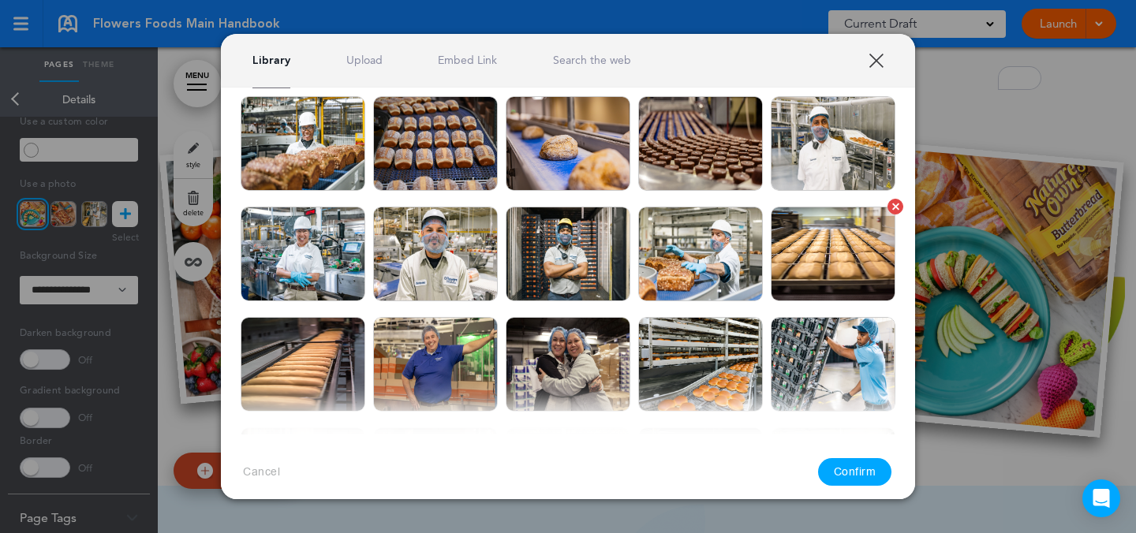
click at [786, 265] on img at bounding box center [833, 254] width 125 height 95
drag, startPoint x: 850, startPoint y: 461, endPoint x: 844, endPoint y: 450, distance: 12.3
click at [850, 461] on button "Confirm" at bounding box center [855, 472] width 74 height 28
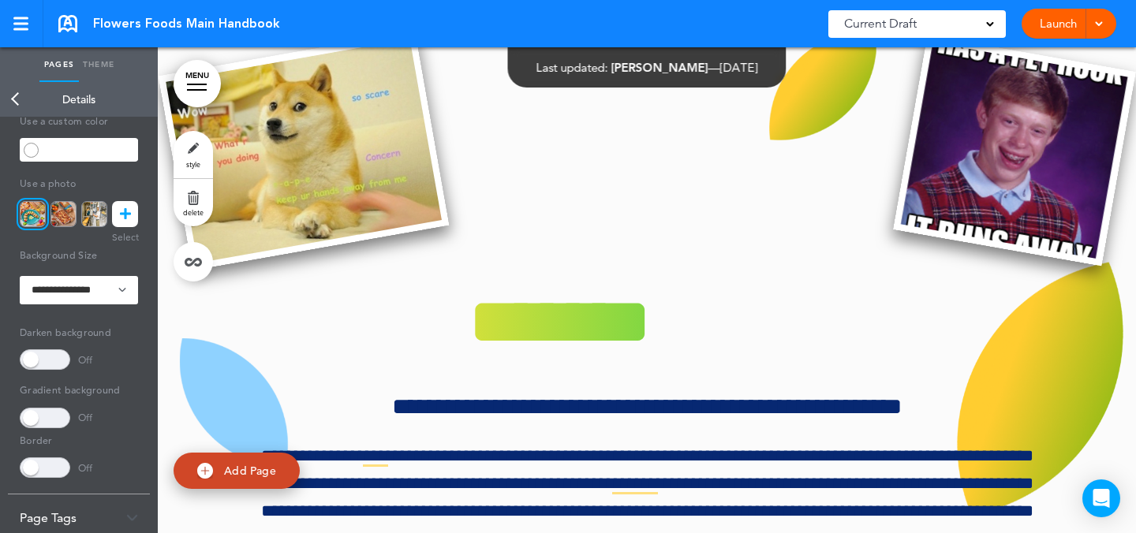
scroll to position [462, 0]
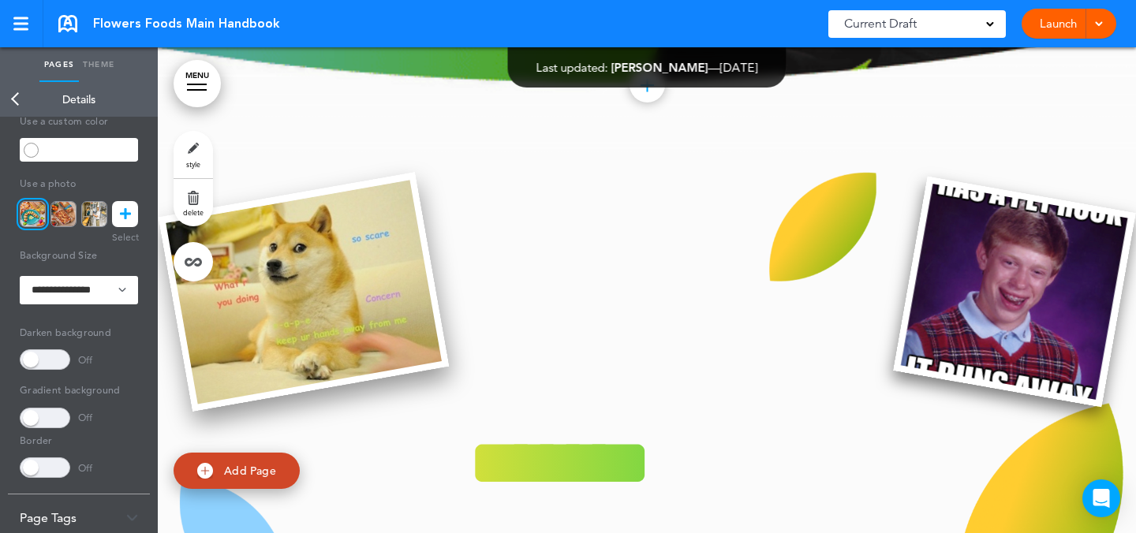
click at [398, 297] on img at bounding box center [304, 292] width 290 height 240
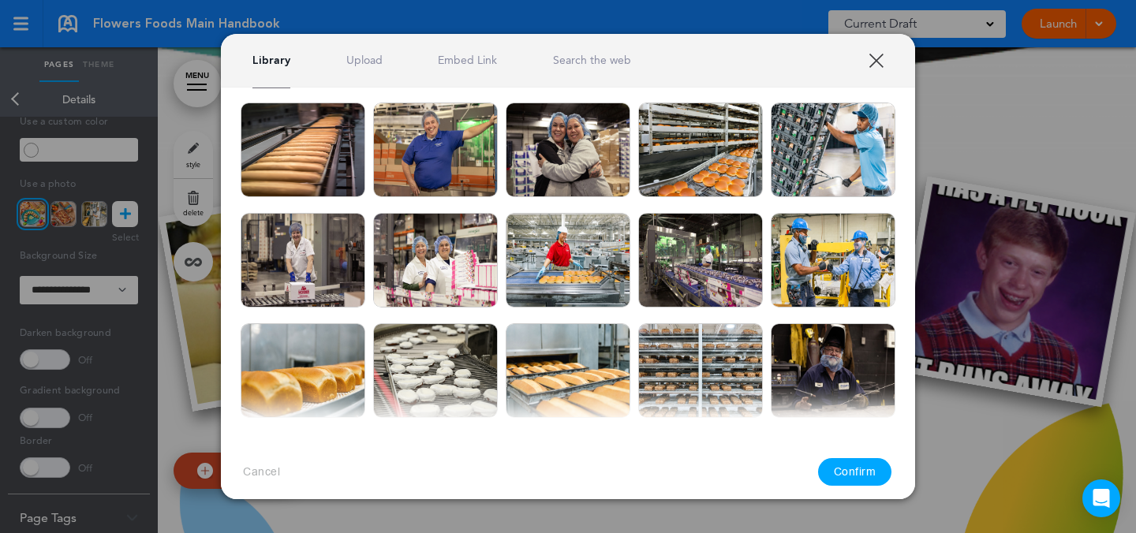
scroll to position [423, 0]
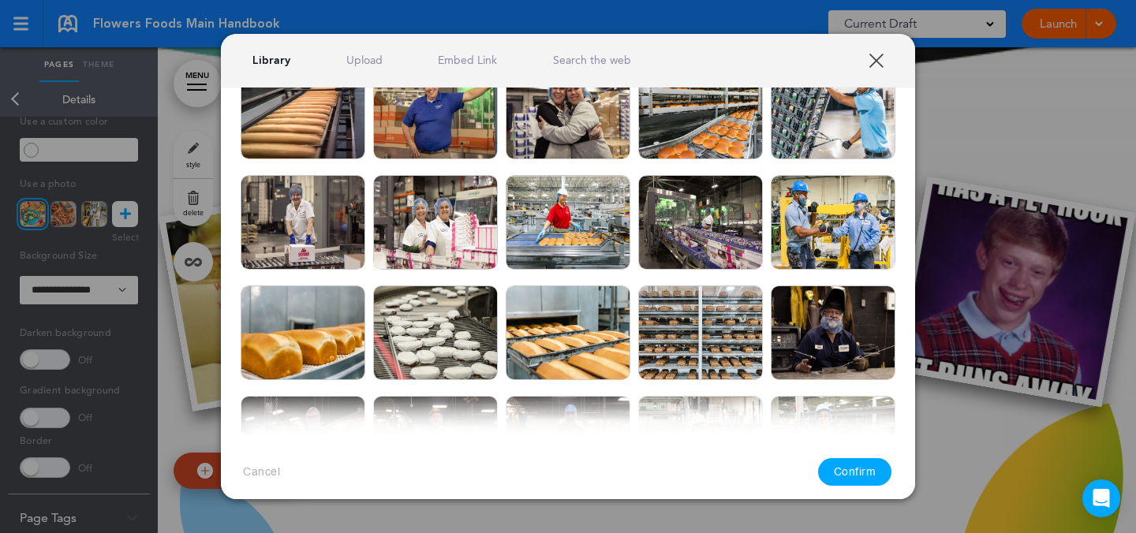
click at [955, 133] on div at bounding box center [568, 266] width 1136 height 533
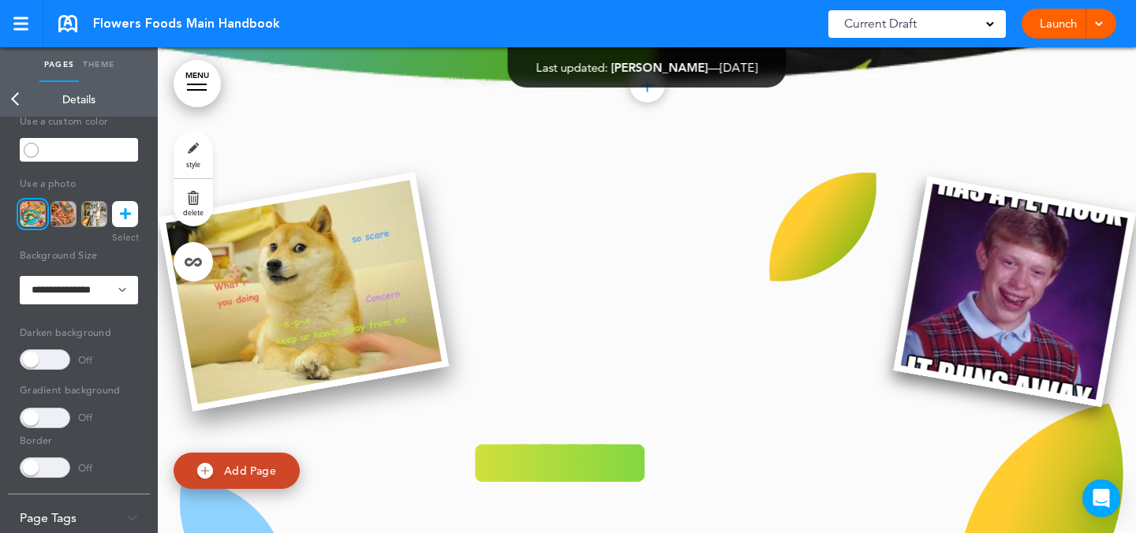
click at [324, 321] on img at bounding box center [304, 292] width 290 height 240
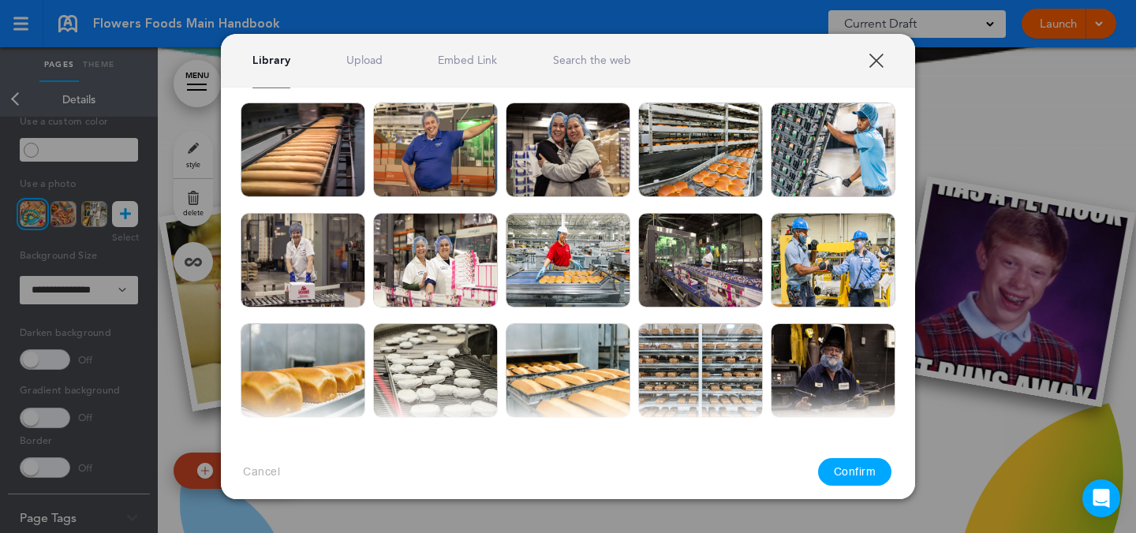
scroll to position [357, 0]
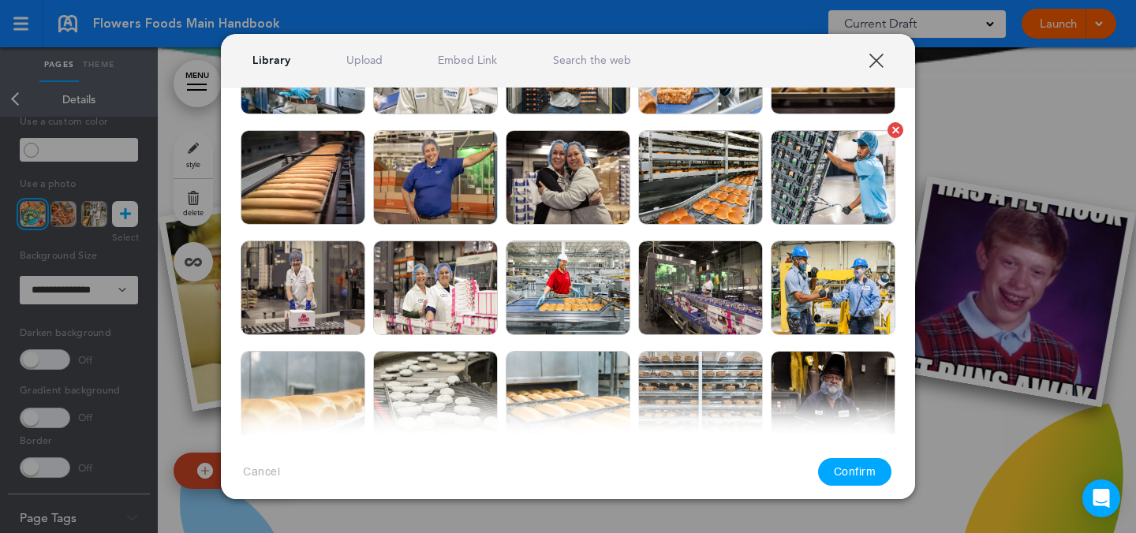
click at [843, 180] on img at bounding box center [833, 177] width 125 height 95
click at [851, 472] on button "Confirm" at bounding box center [855, 472] width 74 height 28
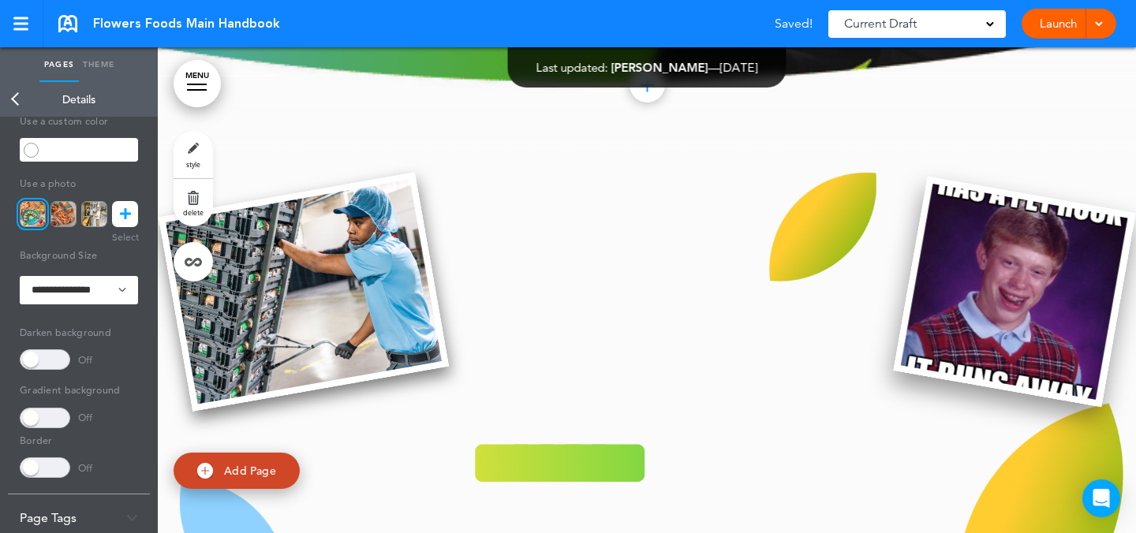
click at [942, 252] on img at bounding box center [1014, 292] width 242 height 231
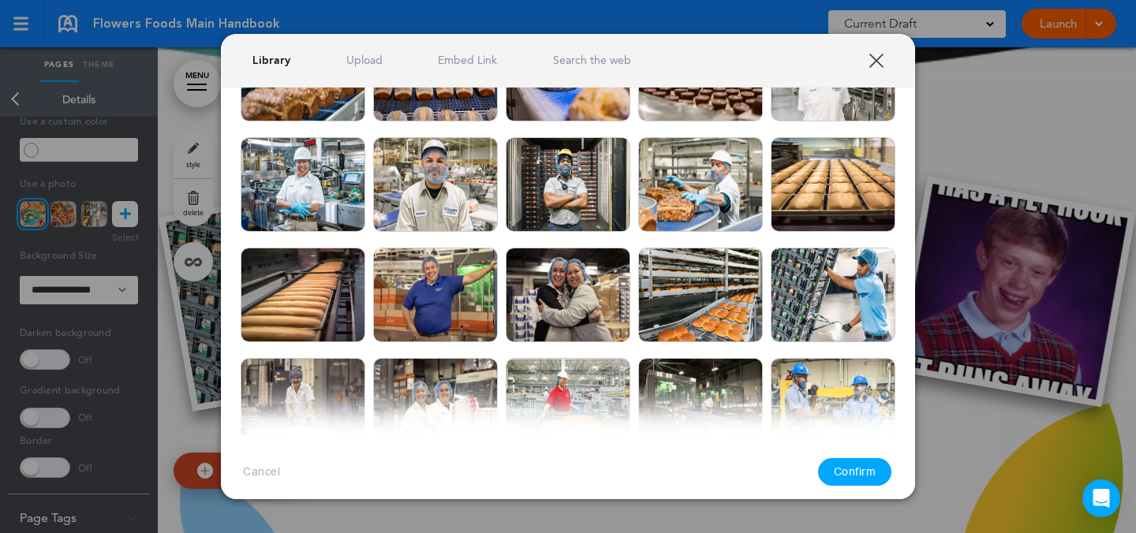
scroll to position [239, 0]
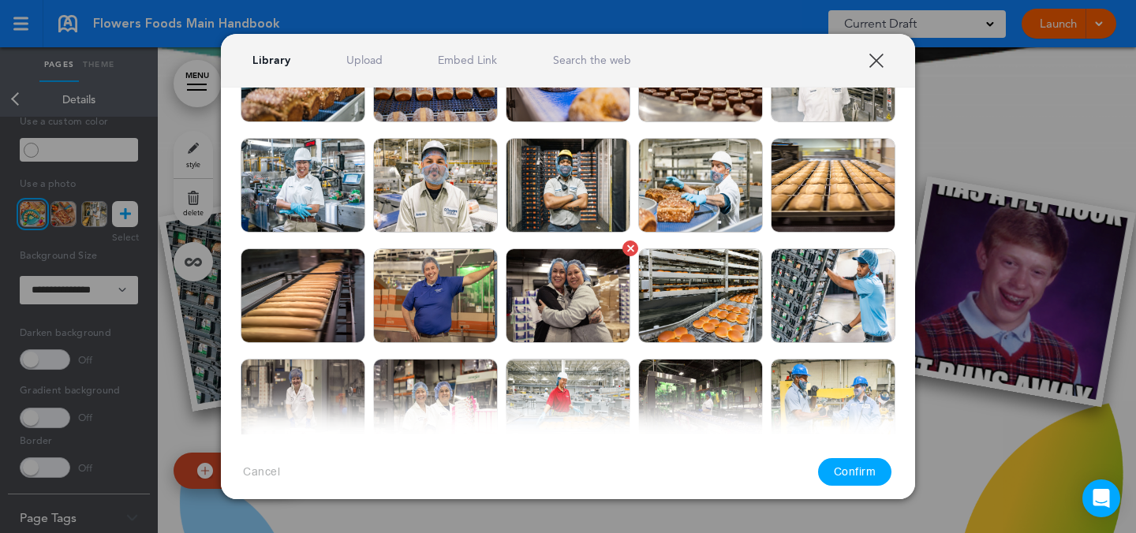
click at [567, 301] on img at bounding box center [568, 296] width 125 height 95
click at [855, 478] on button "Confirm" at bounding box center [855, 472] width 74 height 28
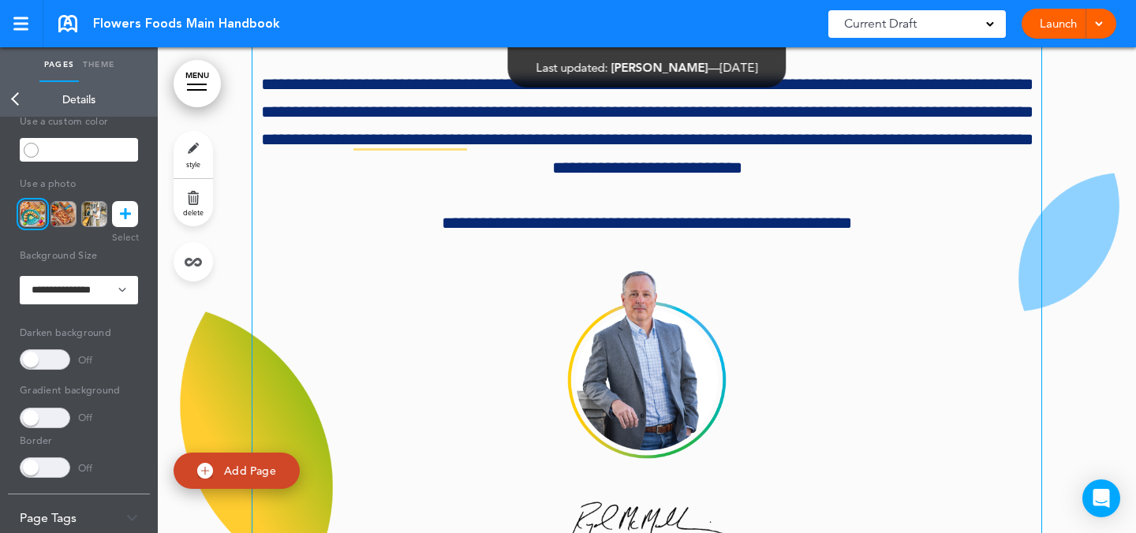
scroll to position [1666, 0]
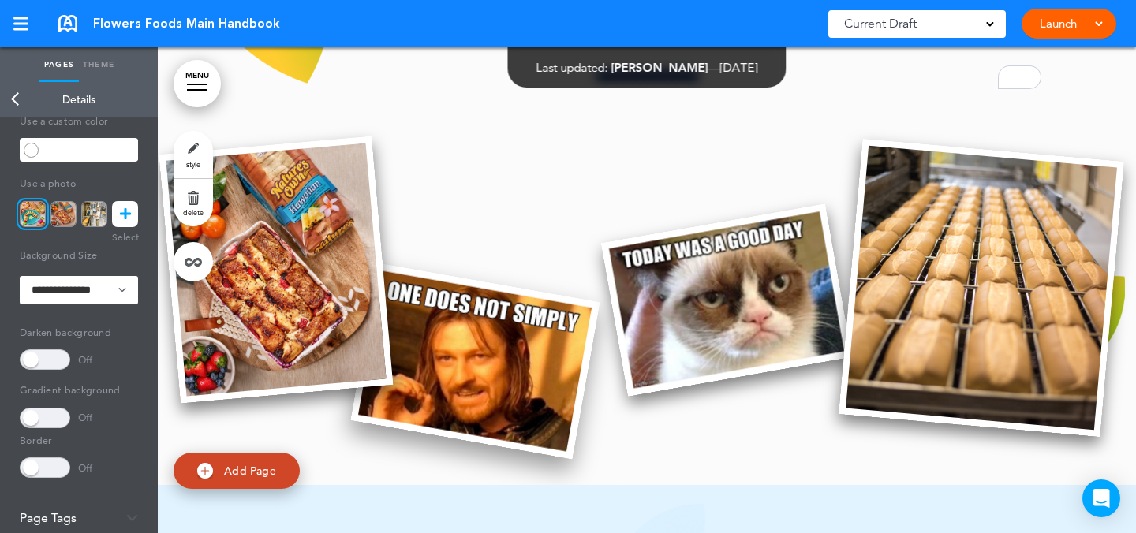
click at [499, 436] on img at bounding box center [475, 362] width 249 height 196
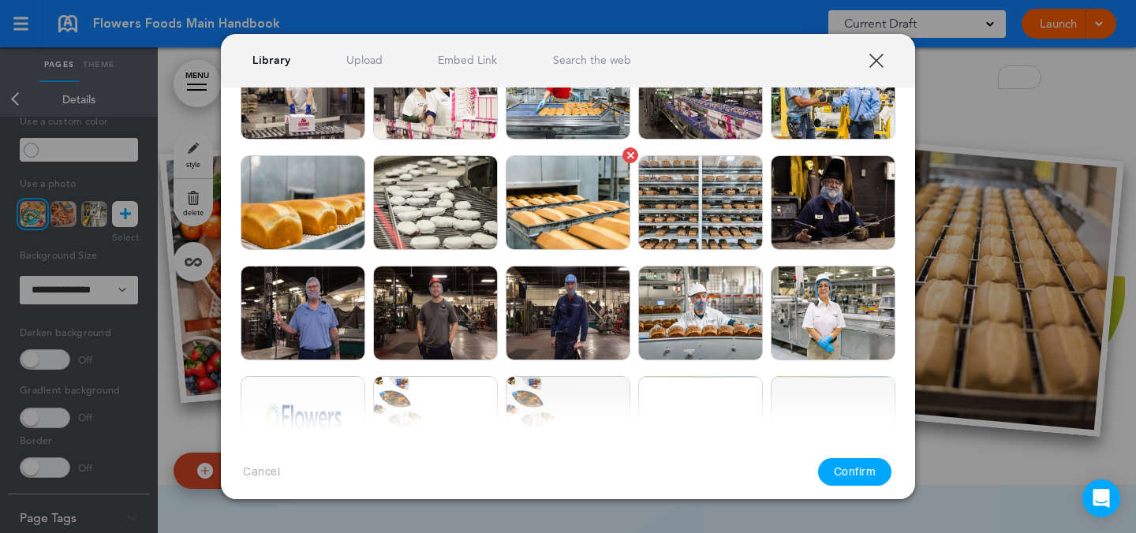
scroll to position [554, 0]
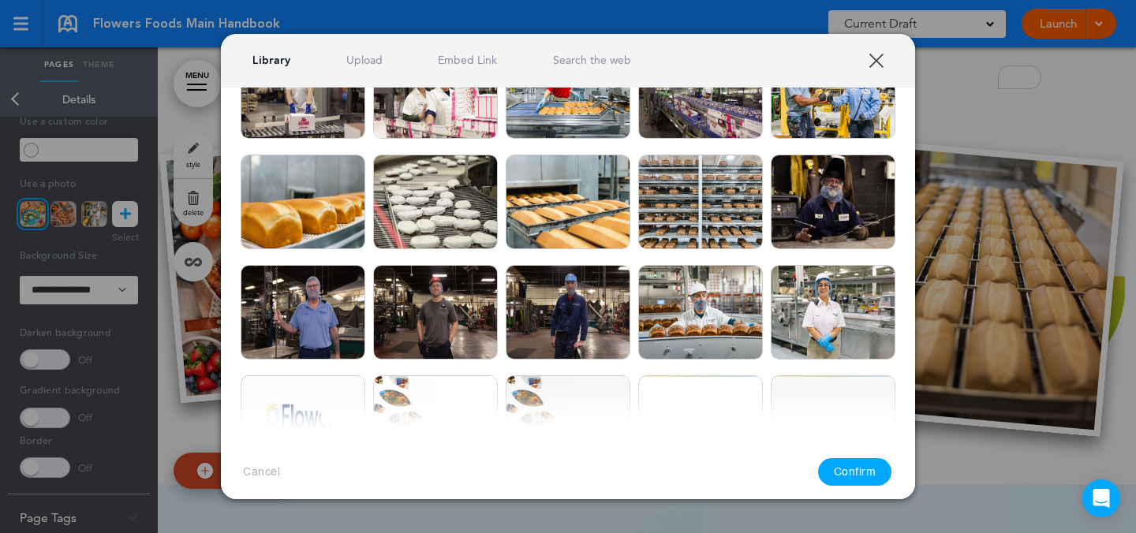
click at [363, 63] on link "Upload" at bounding box center [364, 60] width 36 height 15
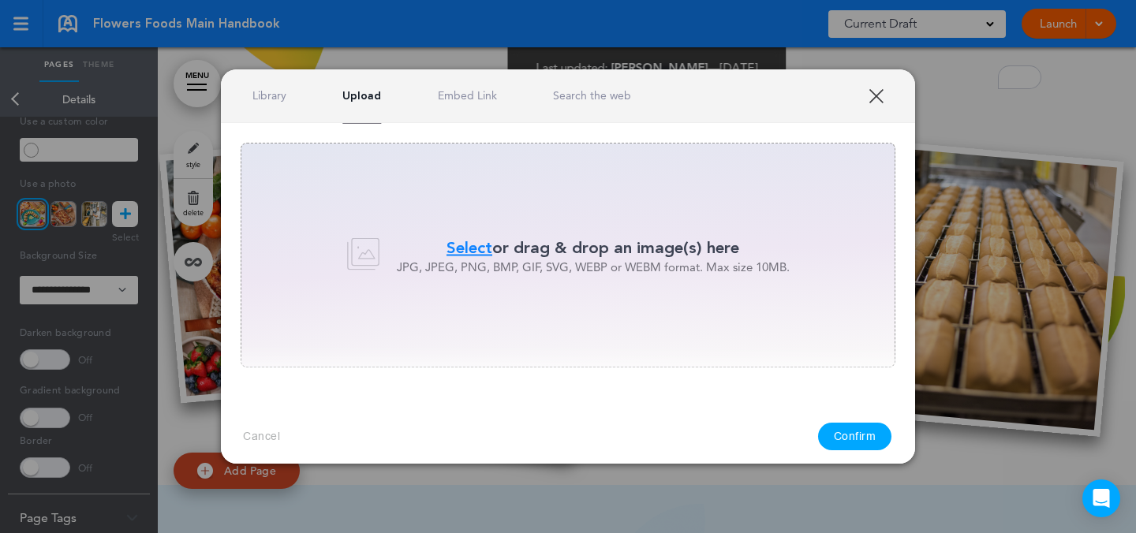
scroll to position [0, 0]
click at [271, 94] on link "Library" at bounding box center [269, 95] width 34 height 15
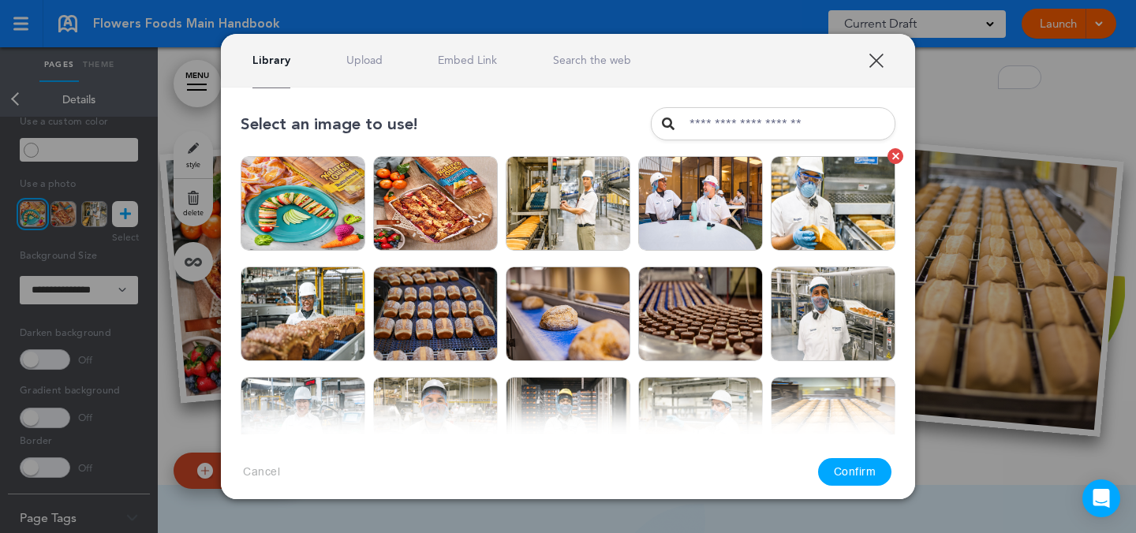
click at [783, 239] on img at bounding box center [833, 203] width 125 height 95
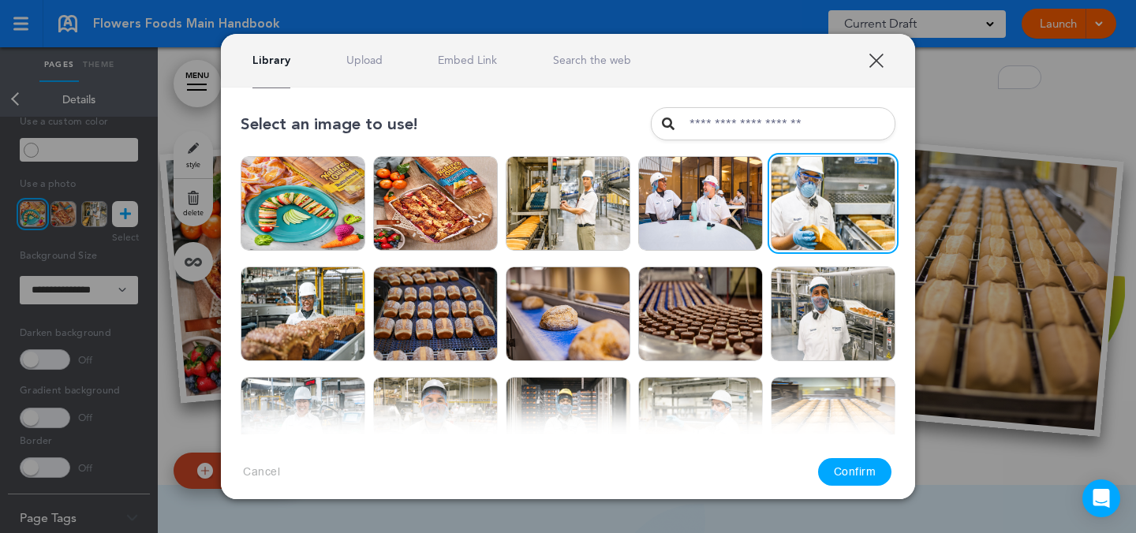
drag, startPoint x: 878, startPoint y: 473, endPoint x: 875, endPoint y: 462, distance: 10.7
click at [879, 473] on button "Confirm" at bounding box center [855, 472] width 74 height 28
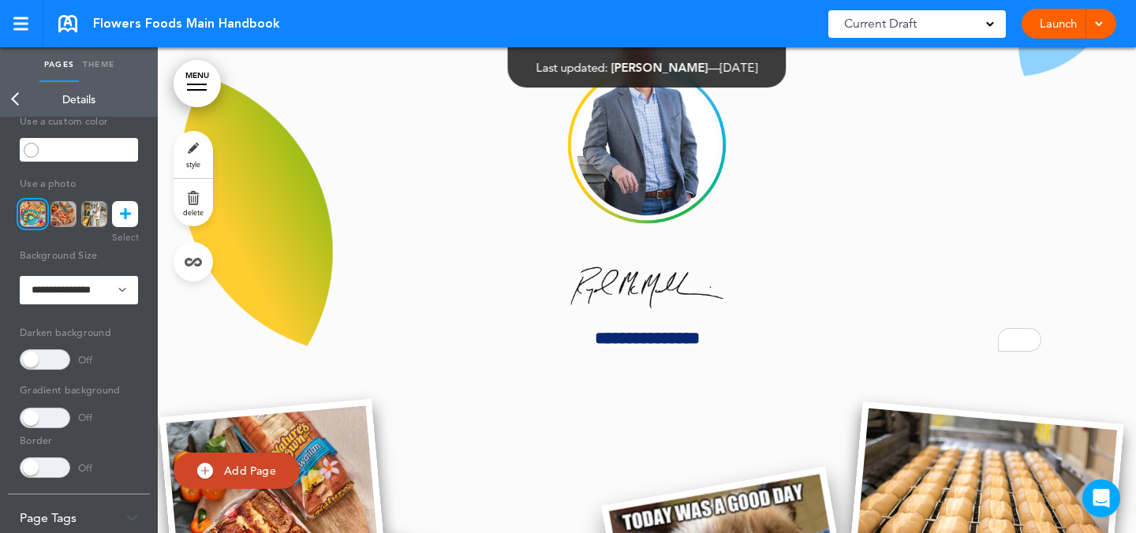
scroll to position [1560, 0]
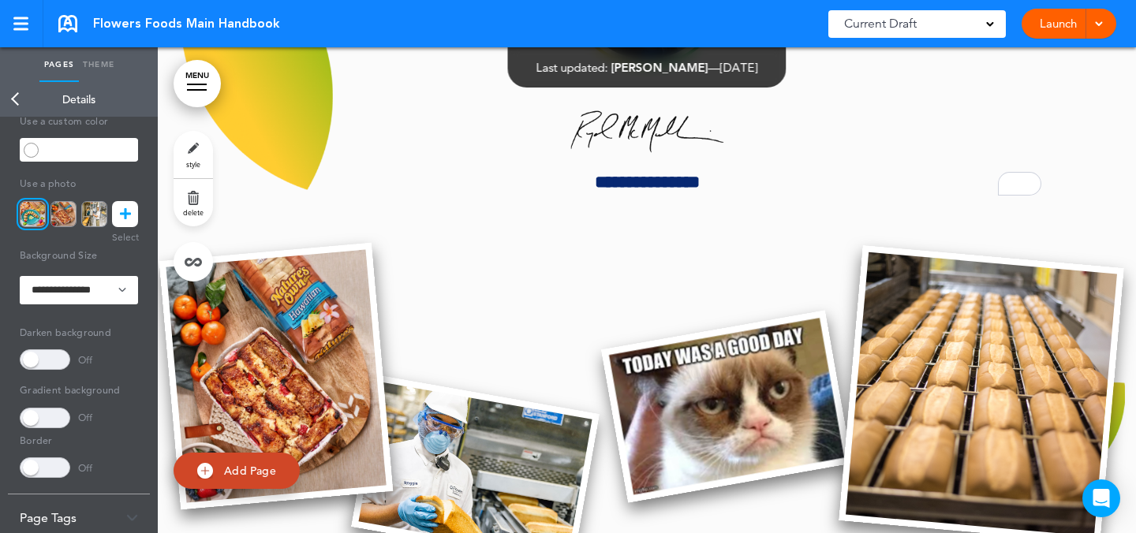
click at [671, 476] on img at bounding box center [726, 407] width 251 height 193
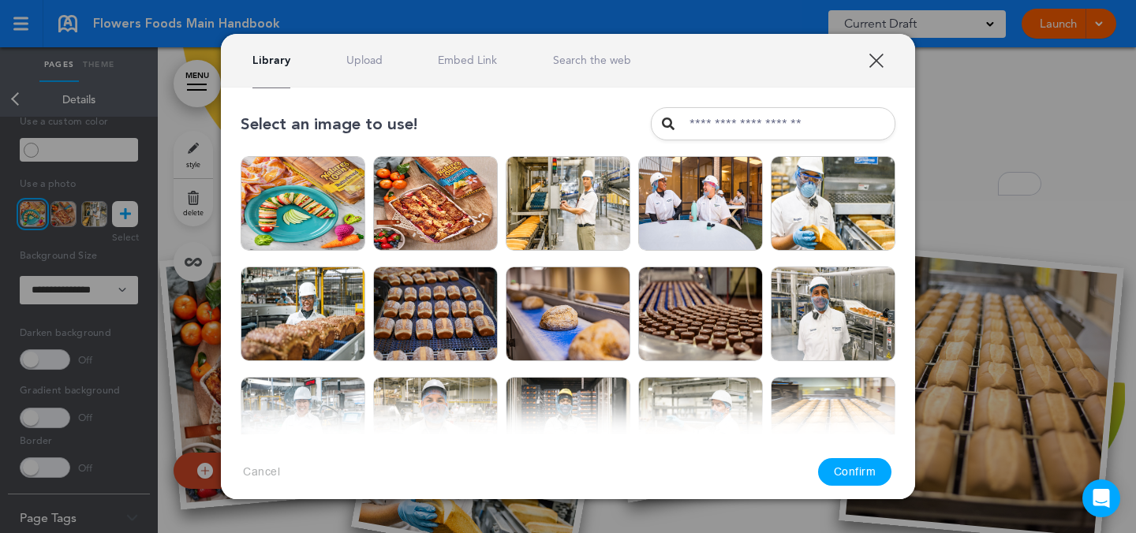
drag, startPoint x: 363, startPoint y: 58, endPoint x: 305, endPoint y: 192, distance: 145.6
click at [363, 58] on link "Upload" at bounding box center [364, 60] width 36 height 15
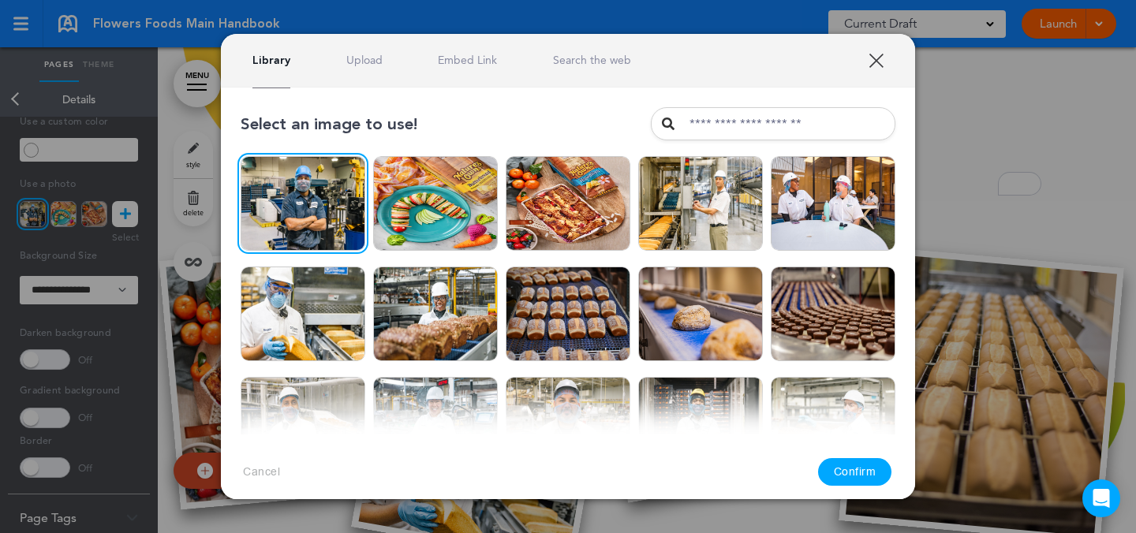
click at [861, 462] on button "Confirm" at bounding box center [855, 472] width 74 height 28
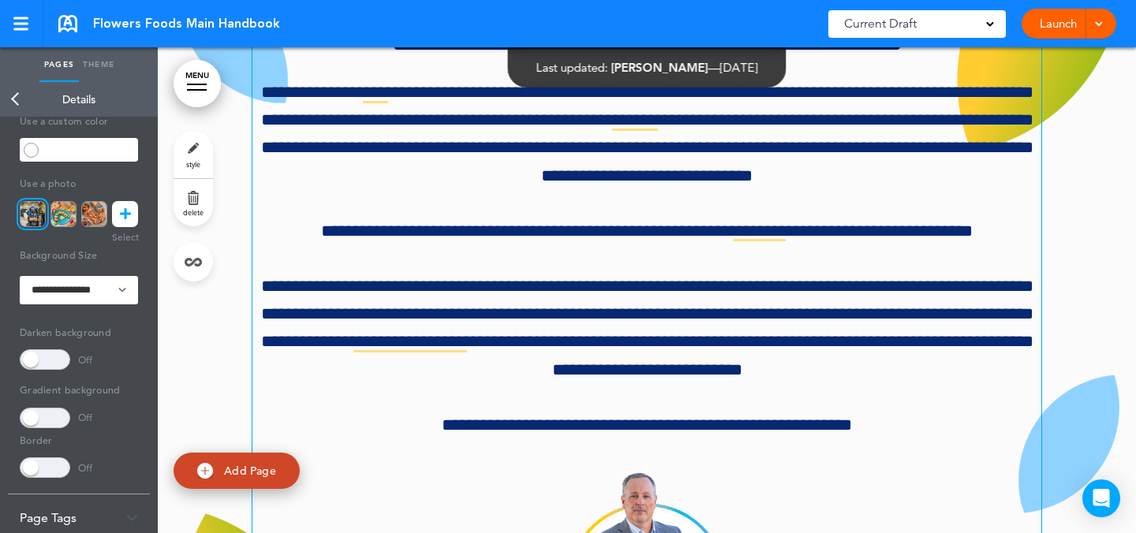
scroll to position [1569, 0]
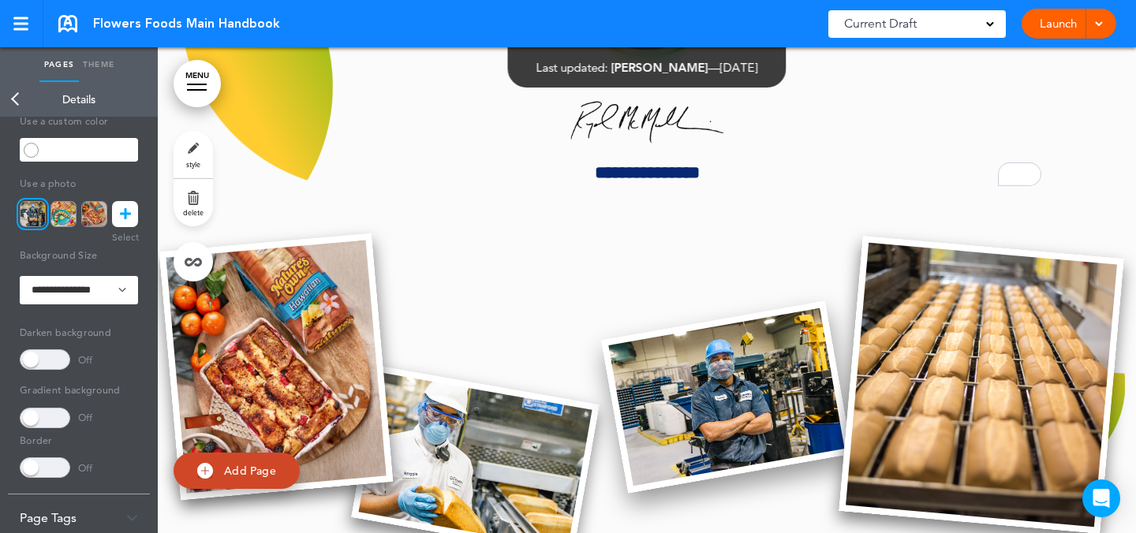
click at [759, 375] on img at bounding box center [726, 397] width 251 height 193
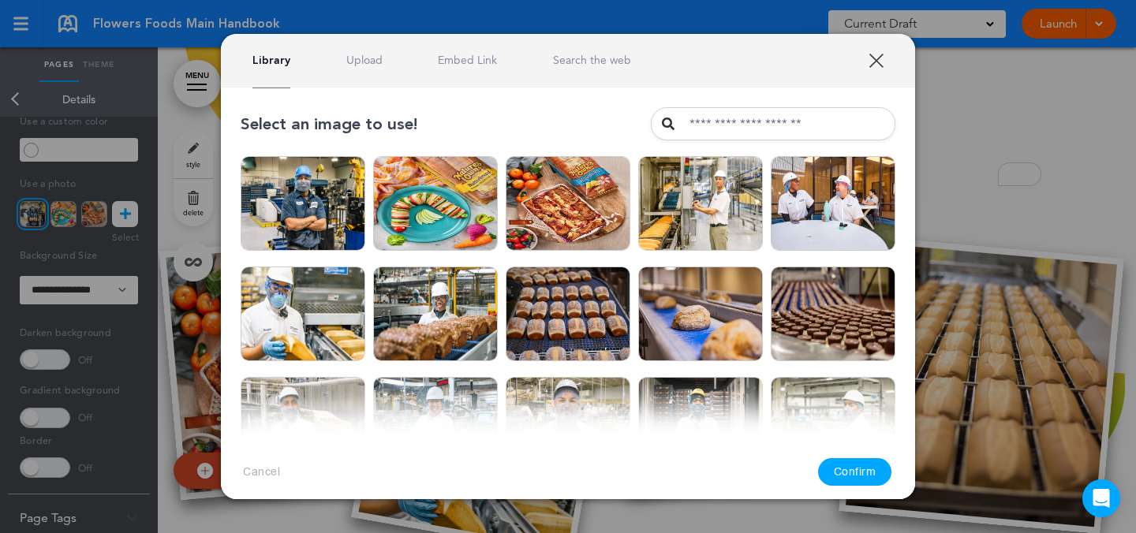
click at [347, 62] on link "Upload" at bounding box center [364, 60] width 36 height 15
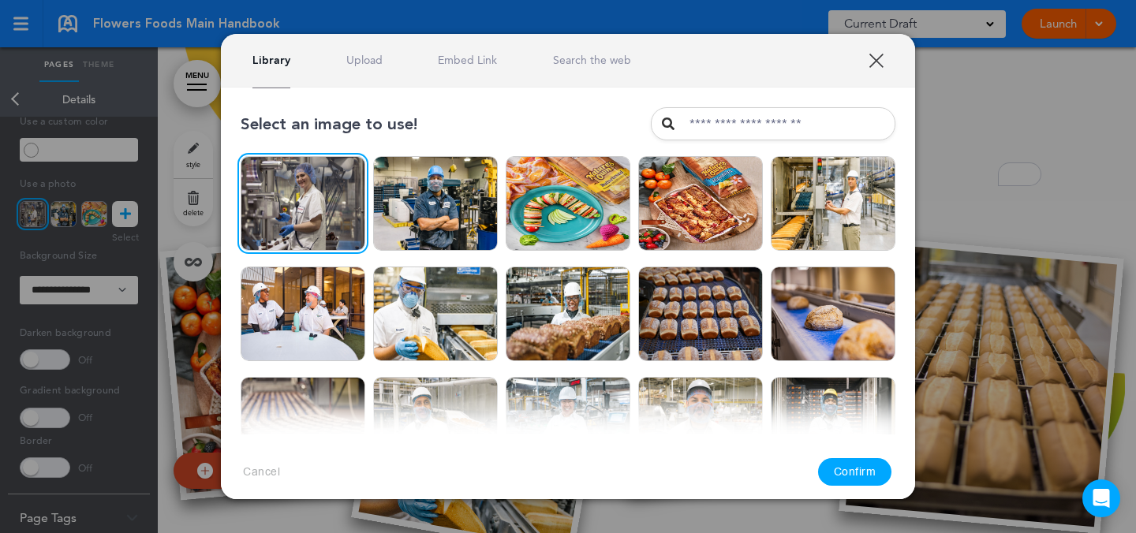
click at [869, 464] on button "Confirm" at bounding box center [855, 472] width 74 height 28
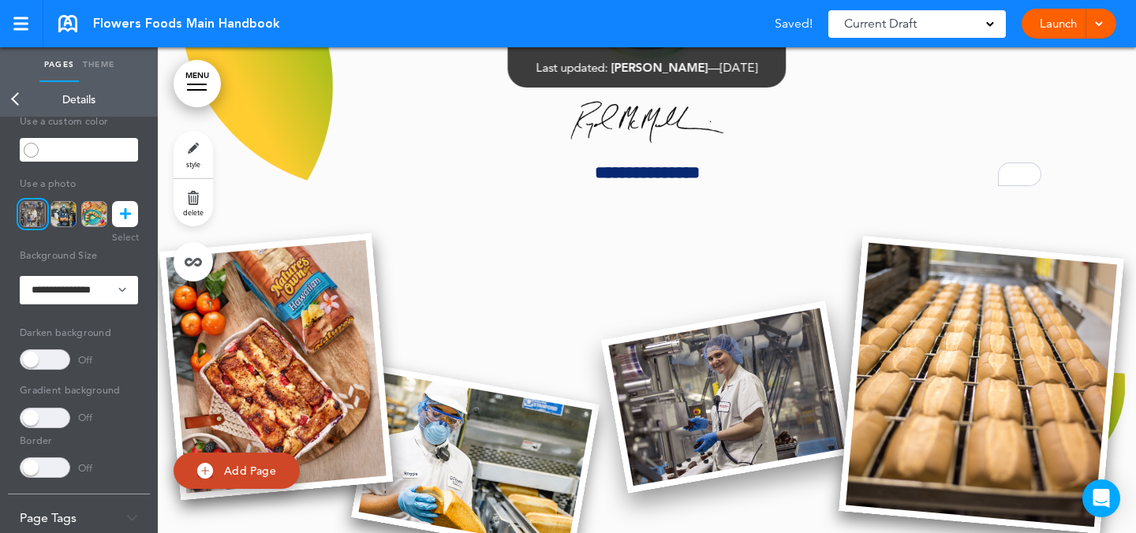
click at [761, 361] on img at bounding box center [726, 397] width 251 height 193
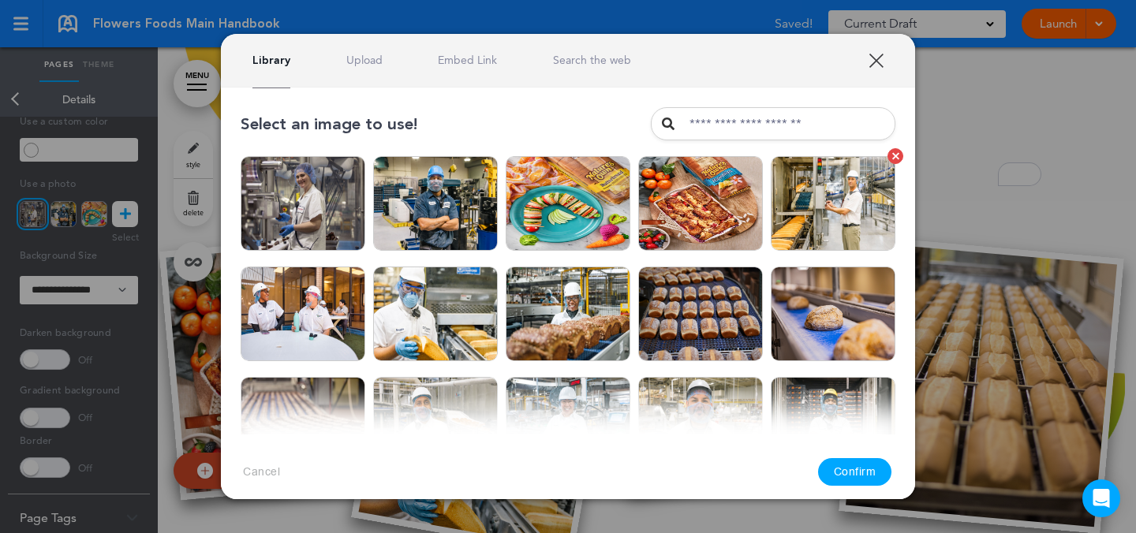
click at [839, 212] on img at bounding box center [833, 203] width 125 height 95
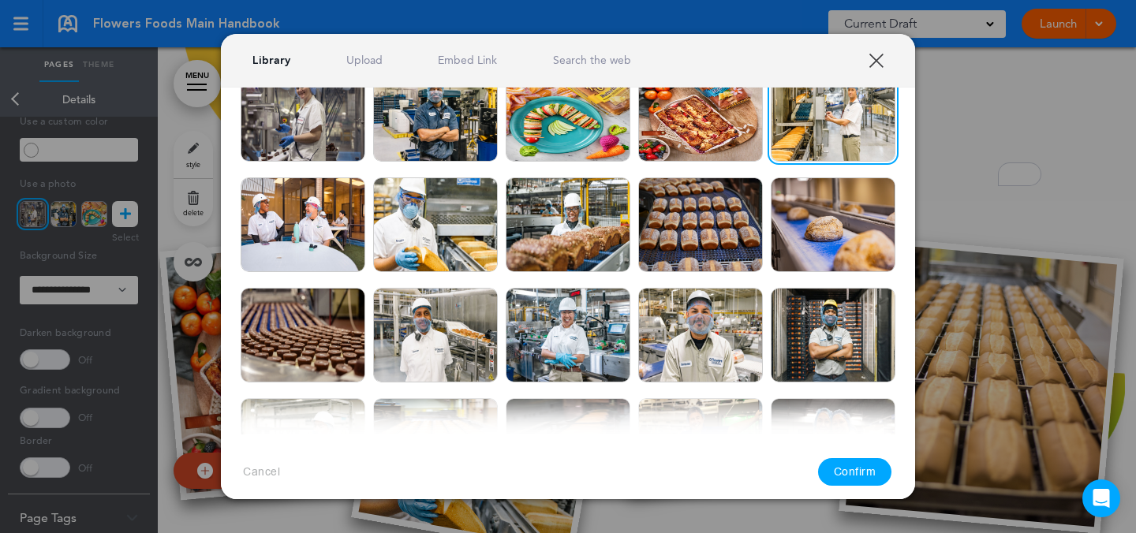
scroll to position [93, 0]
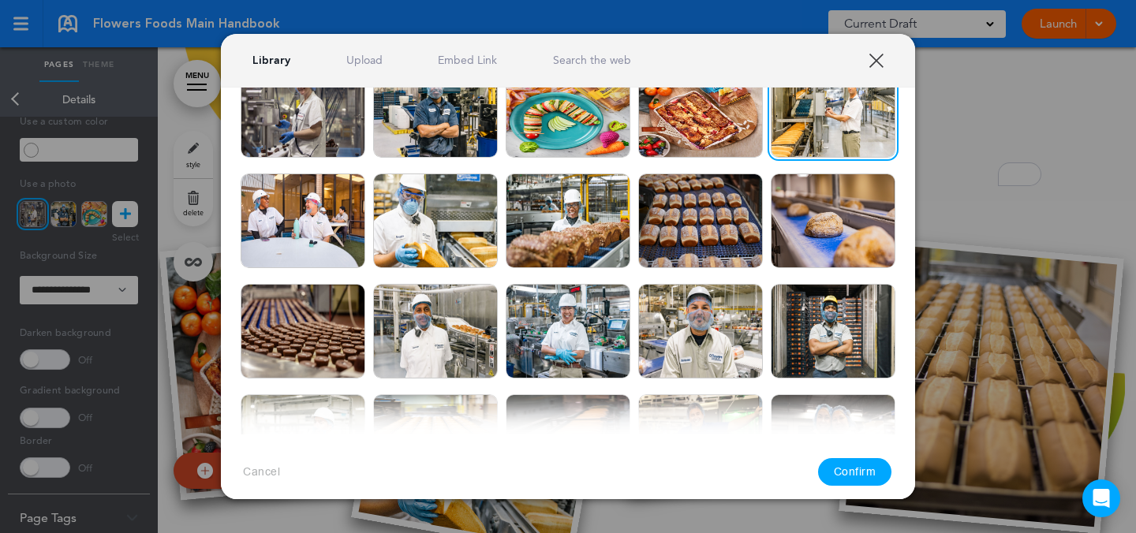
click at [376, 57] on link "Upload" at bounding box center [364, 60] width 36 height 15
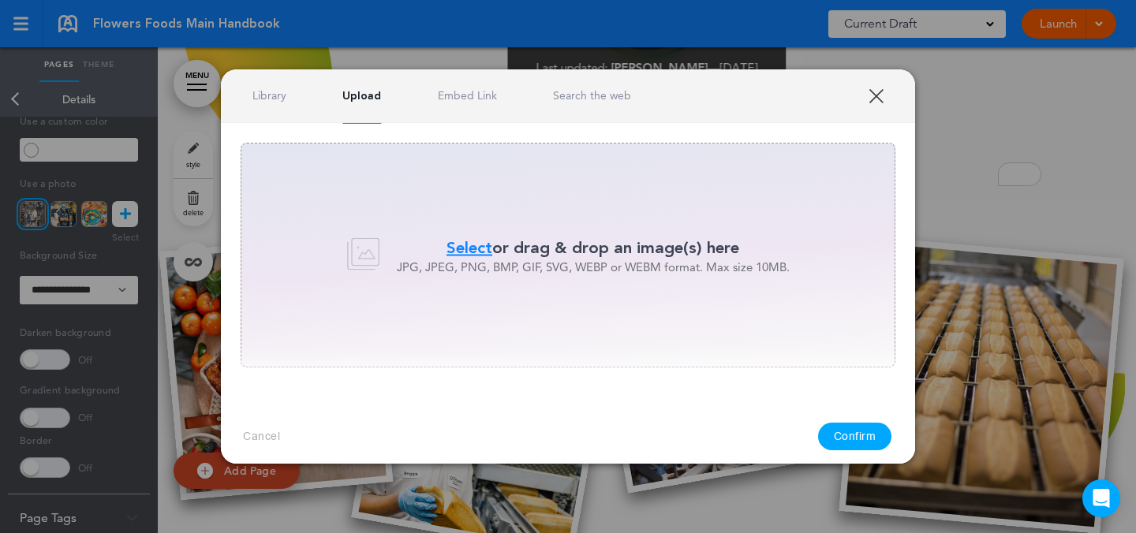
scroll to position [0, 0]
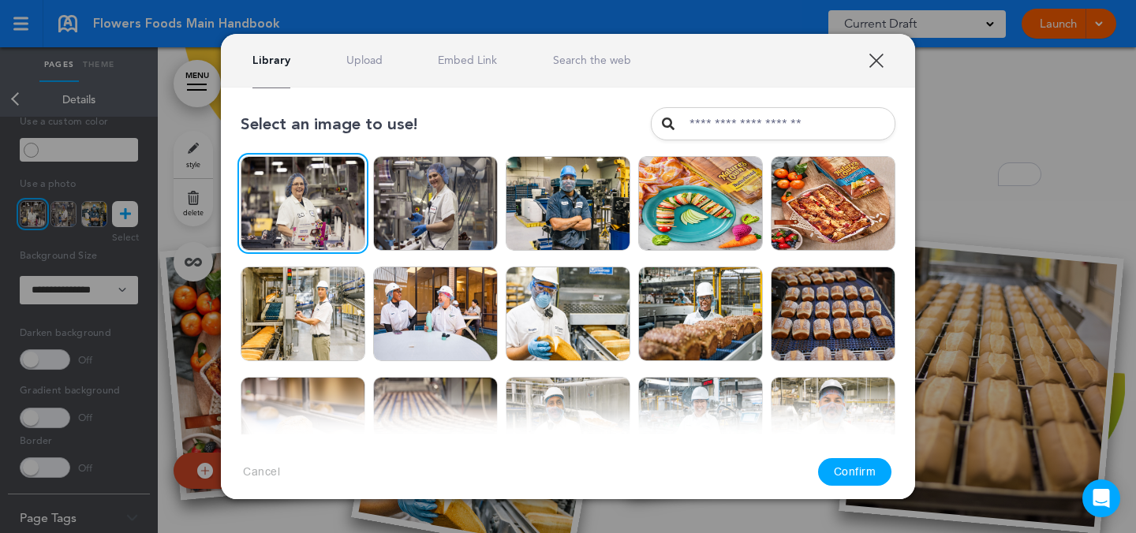
click at [871, 467] on button "Confirm" at bounding box center [855, 472] width 74 height 28
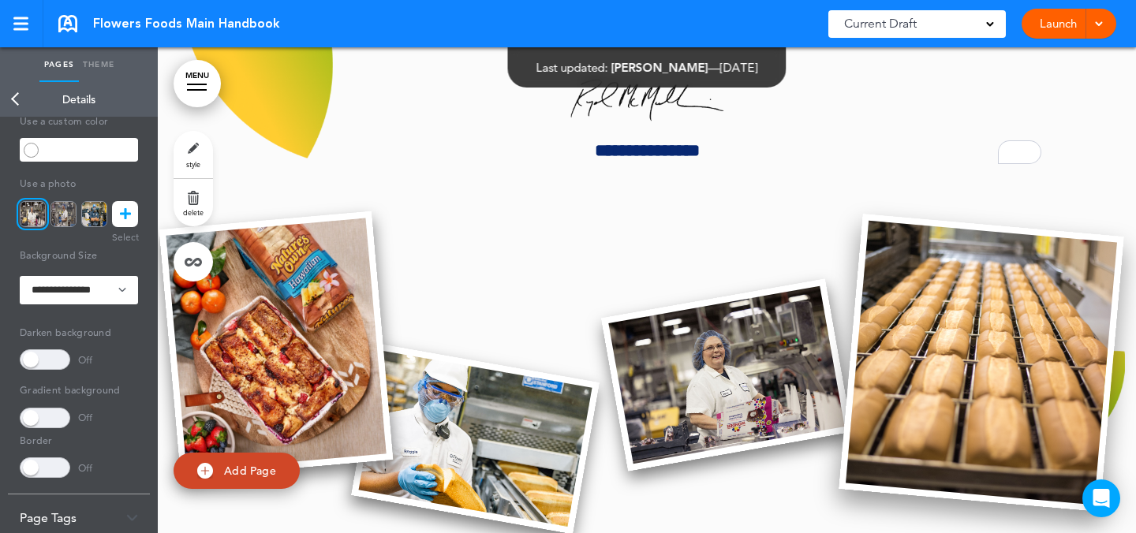
scroll to position [1727, 0]
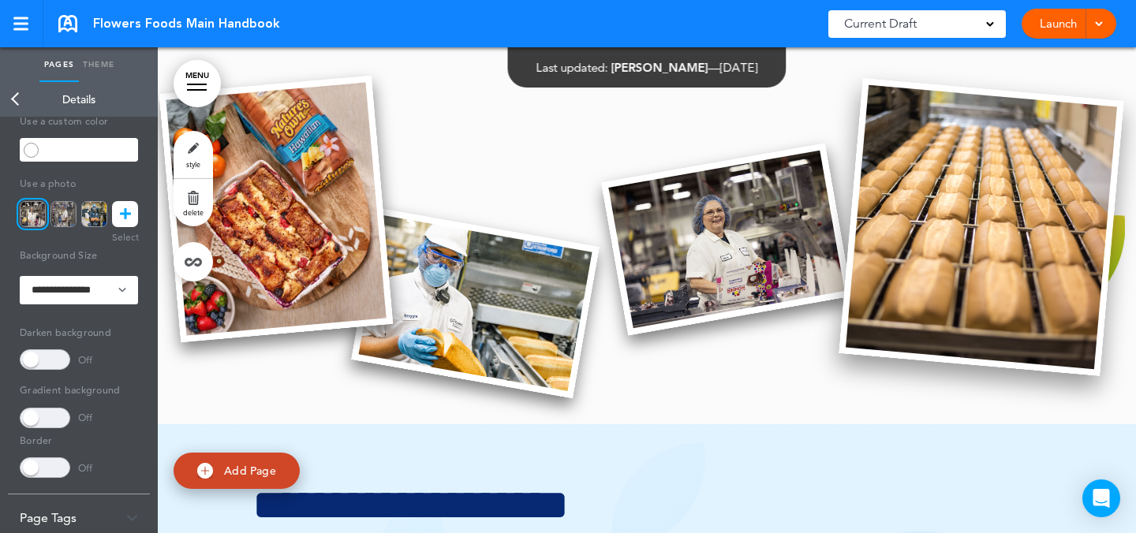
click at [940, 264] on img at bounding box center [981, 227] width 285 height 298
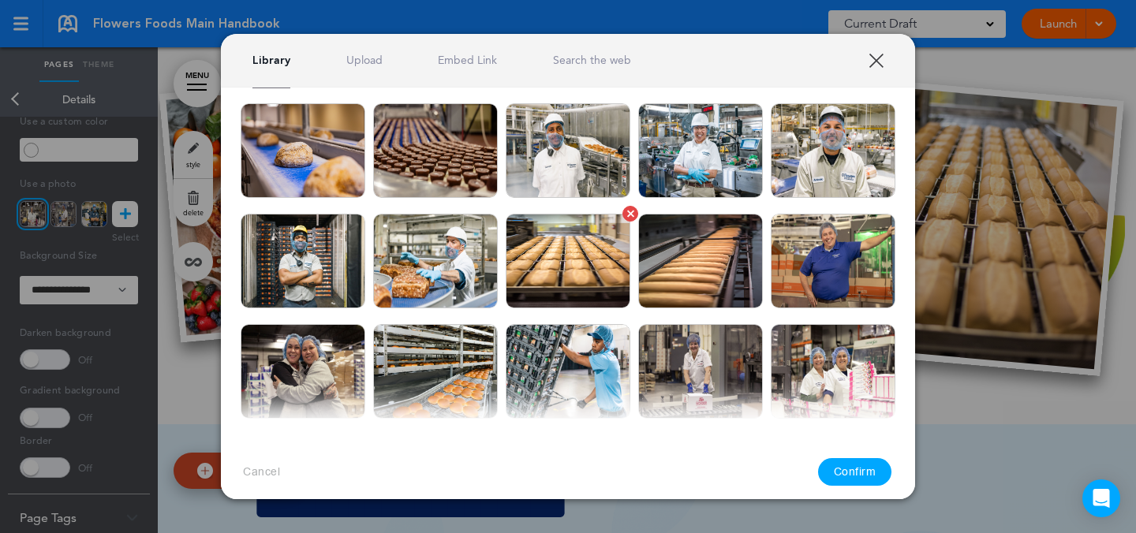
scroll to position [255, 0]
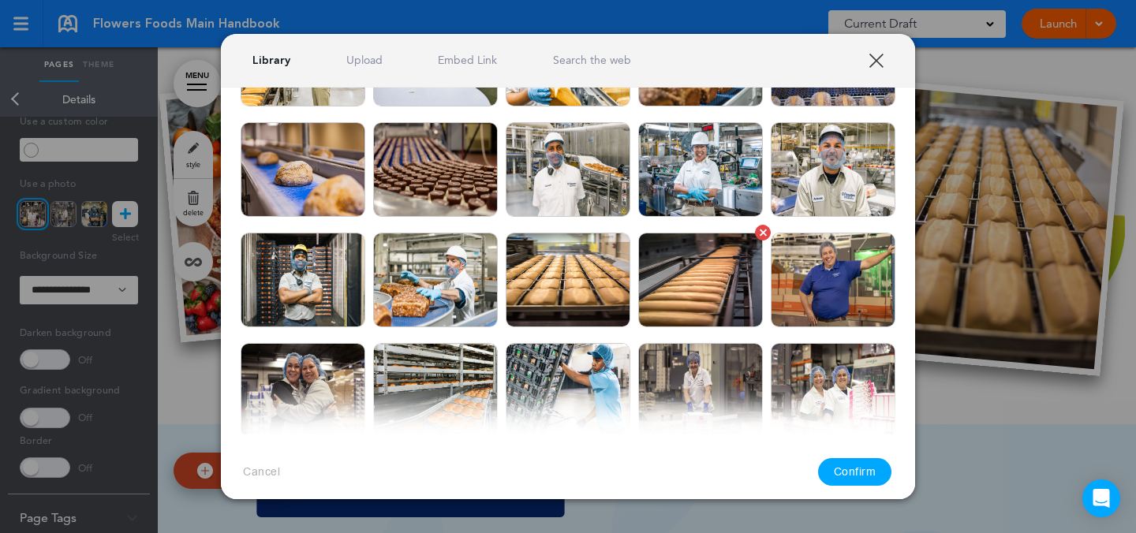
click at [664, 303] on img at bounding box center [700, 280] width 125 height 95
click at [851, 463] on button "Confirm" at bounding box center [855, 472] width 74 height 28
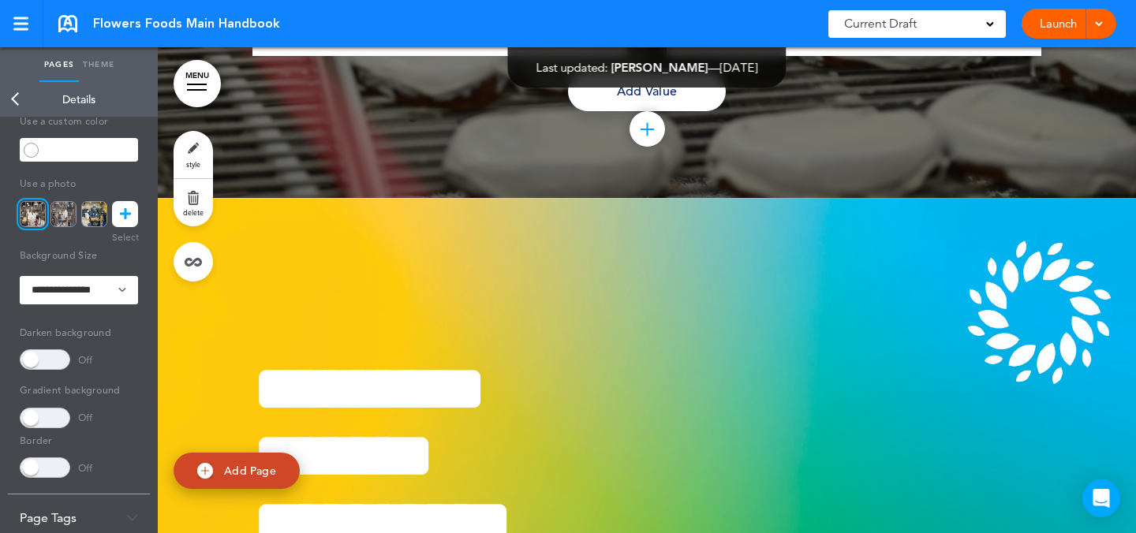
scroll to position [27941, 0]
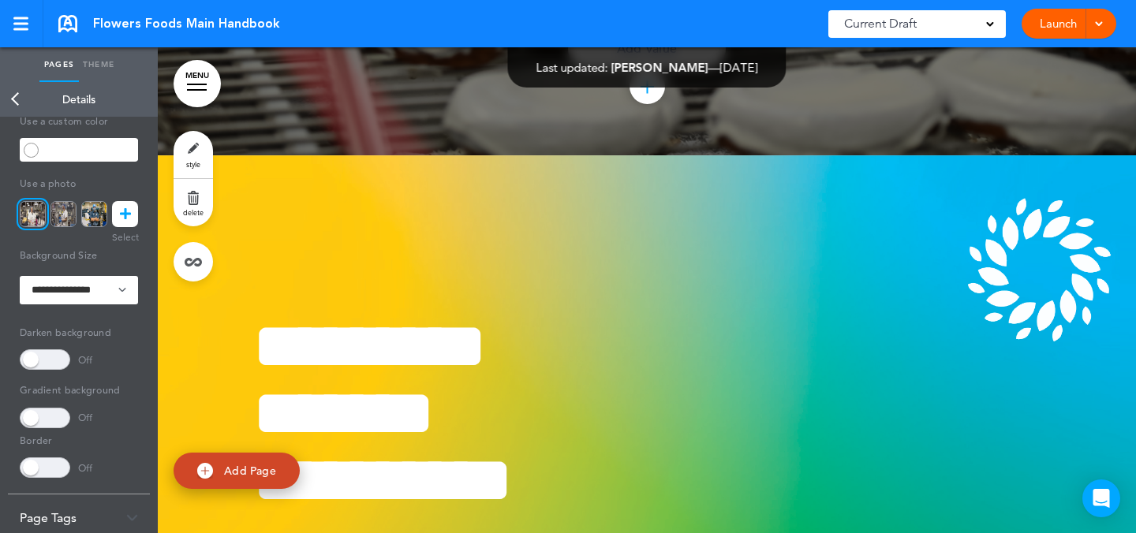
click at [204, 156] on link "style" at bounding box center [193, 154] width 39 height 47
click at [124, 213] on icon at bounding box center [125, 214] width 11 height 26
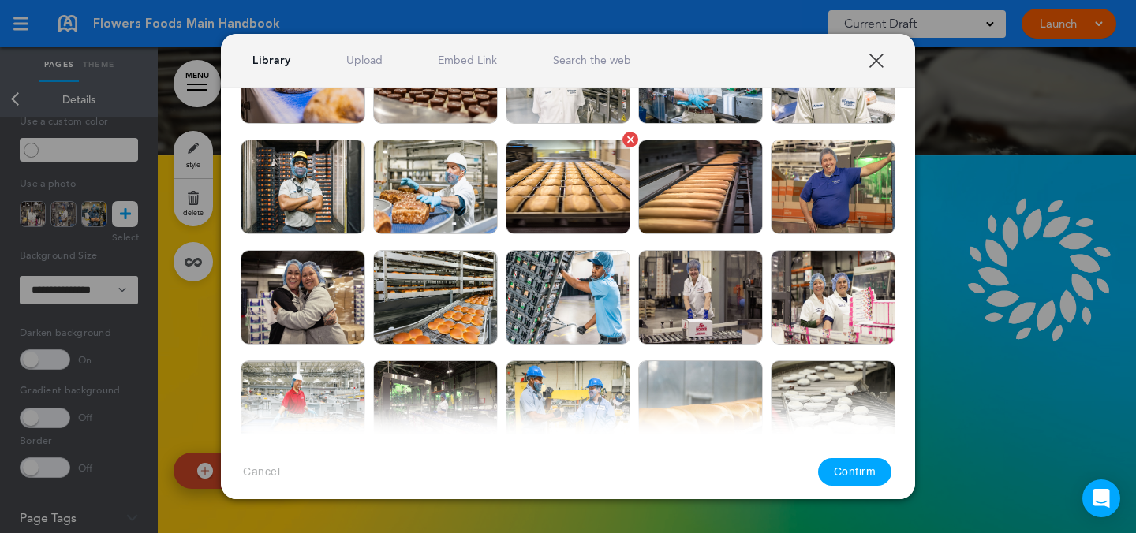
scroll to position [436, 0]
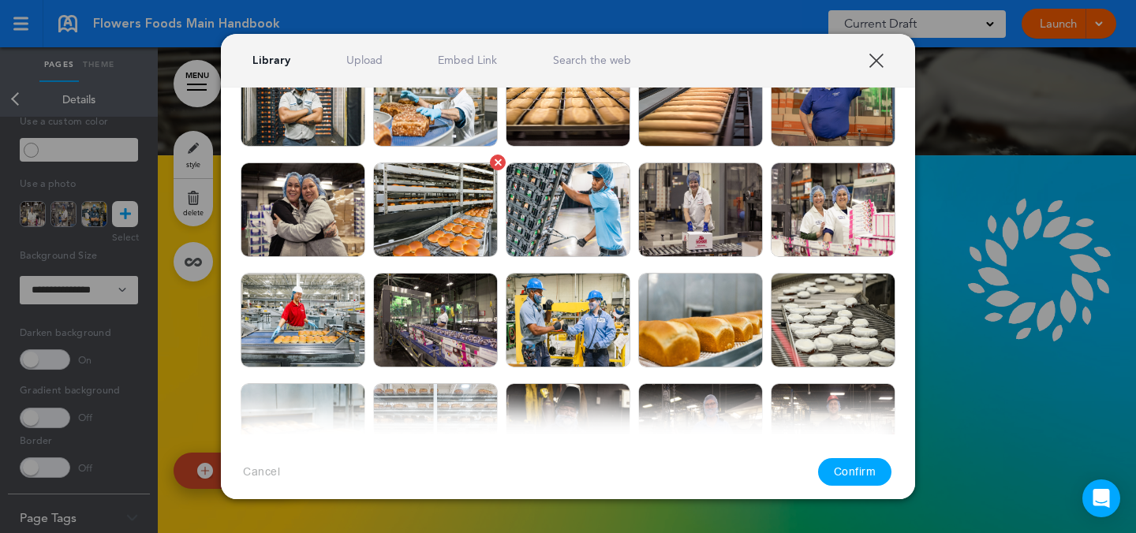
click at [454, 208] on img at bounding box center [435, 210] width 125 height 95
click at [843, 469] on button "Confirm" at bounding box center [855, 472] width 74 height 28
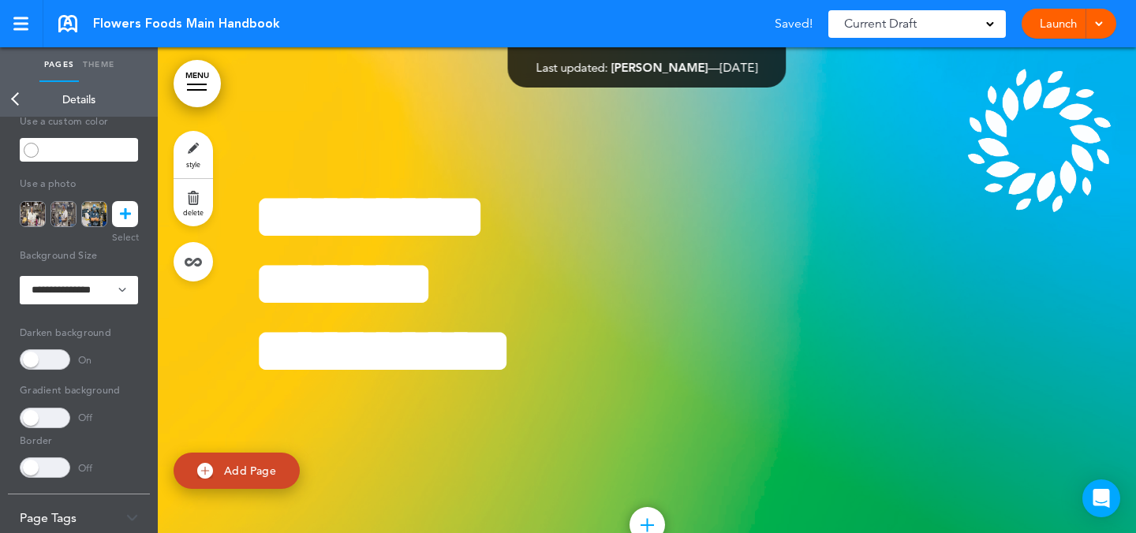
scroll to position [28074, 0]
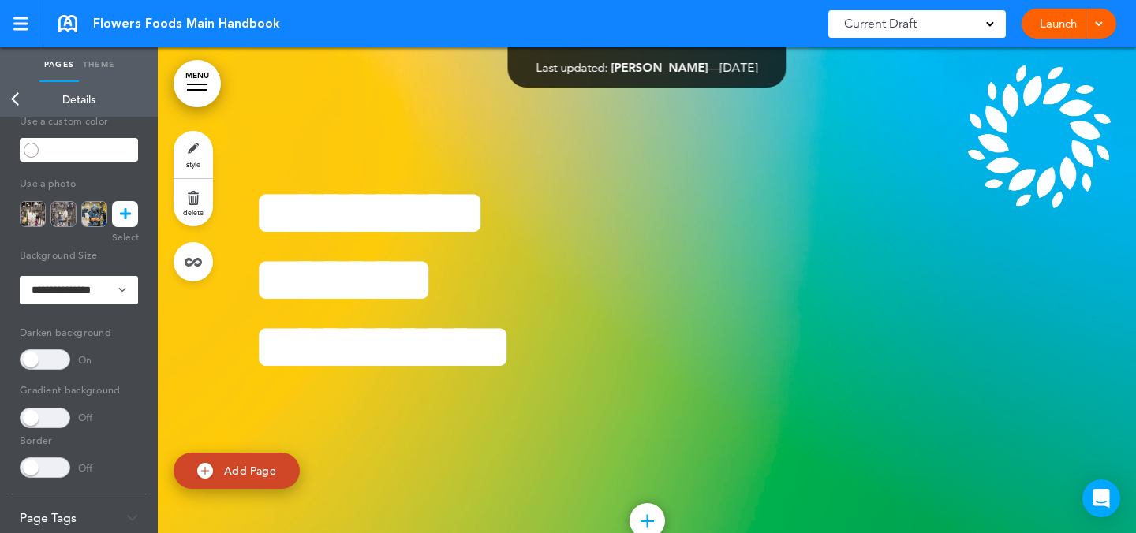
click at [132, 211] on link at bounding box center [125, 214] width 26 height 26
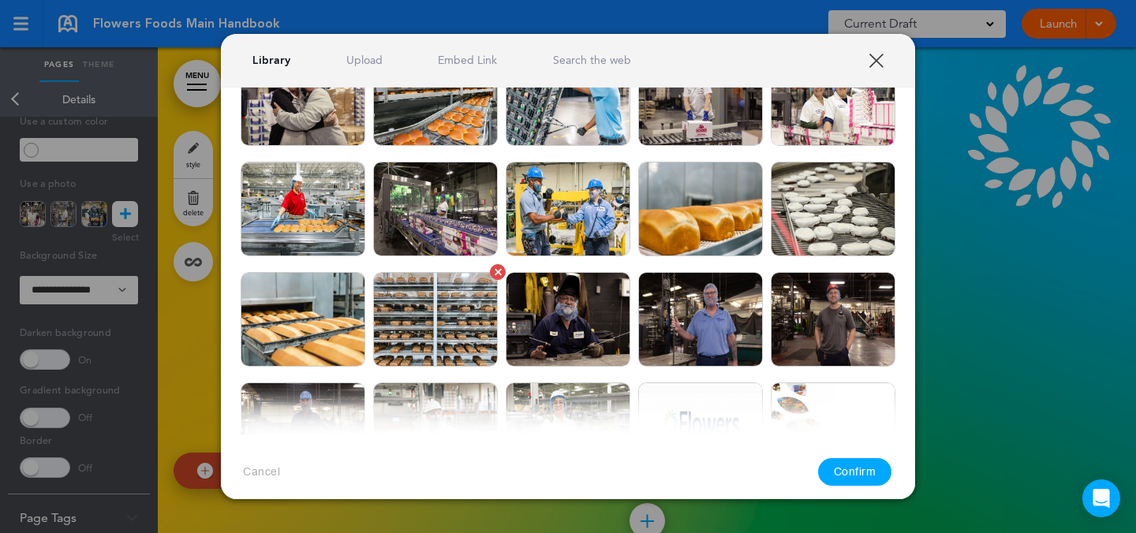
scroll to position [560, 0]
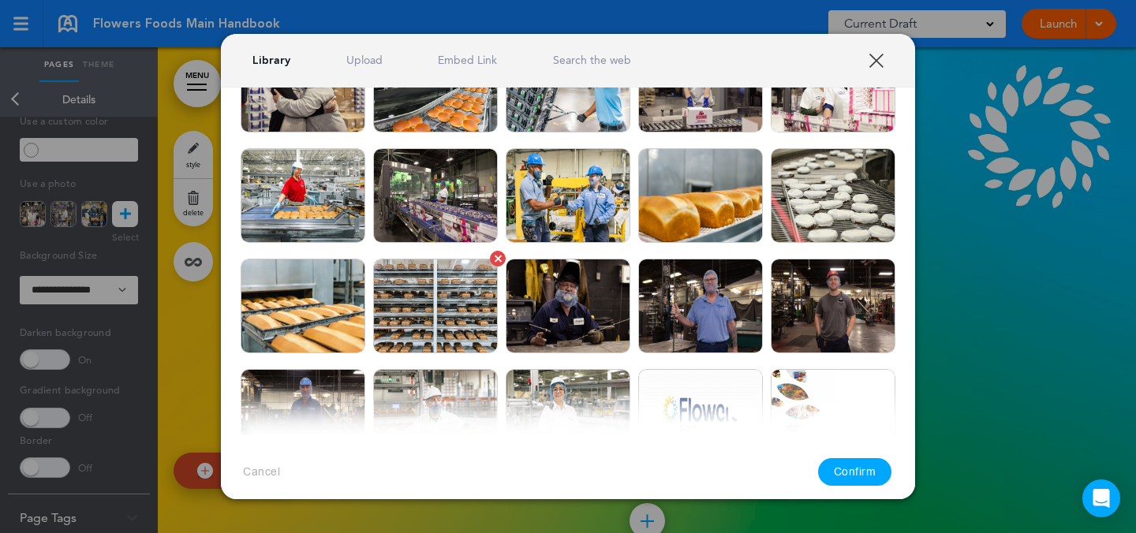
click at [436, 284] on img at bounding box center [435, 306] width 125 height 95
click at [858, 476] on button "Confirm" at bounding box center [855, 472] width 74 height 28
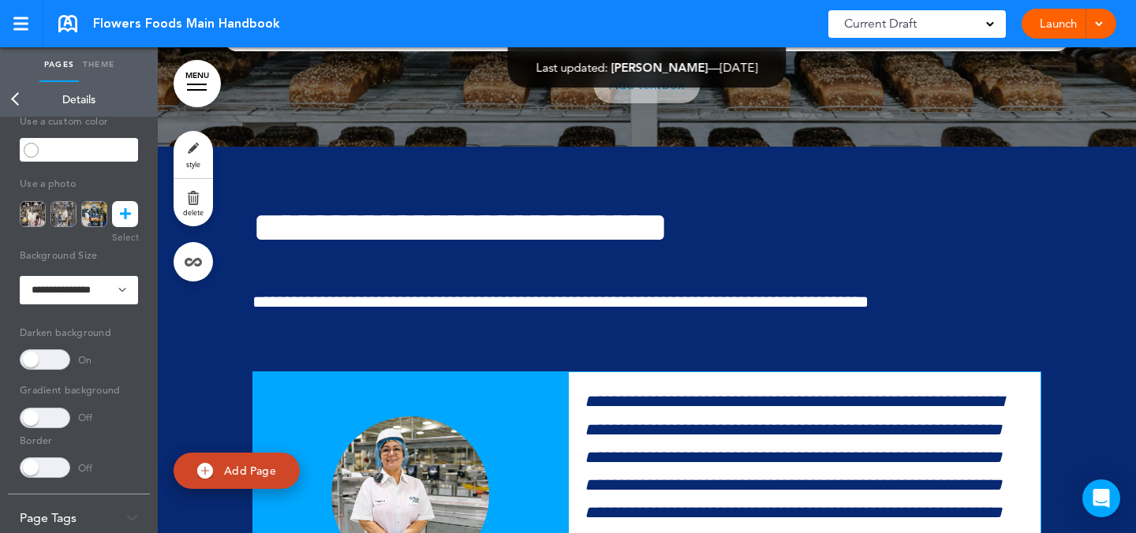
scroll to position [14716, 0]
click at [133, 220] on link at bounding box center [125, 214] width 26 height 26
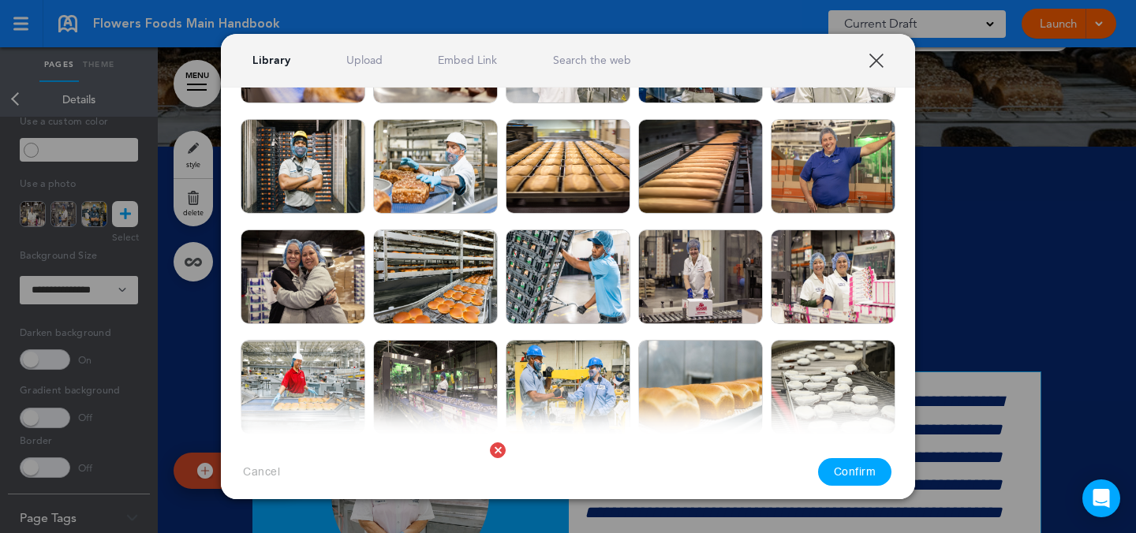
scroll to position [367, 0]
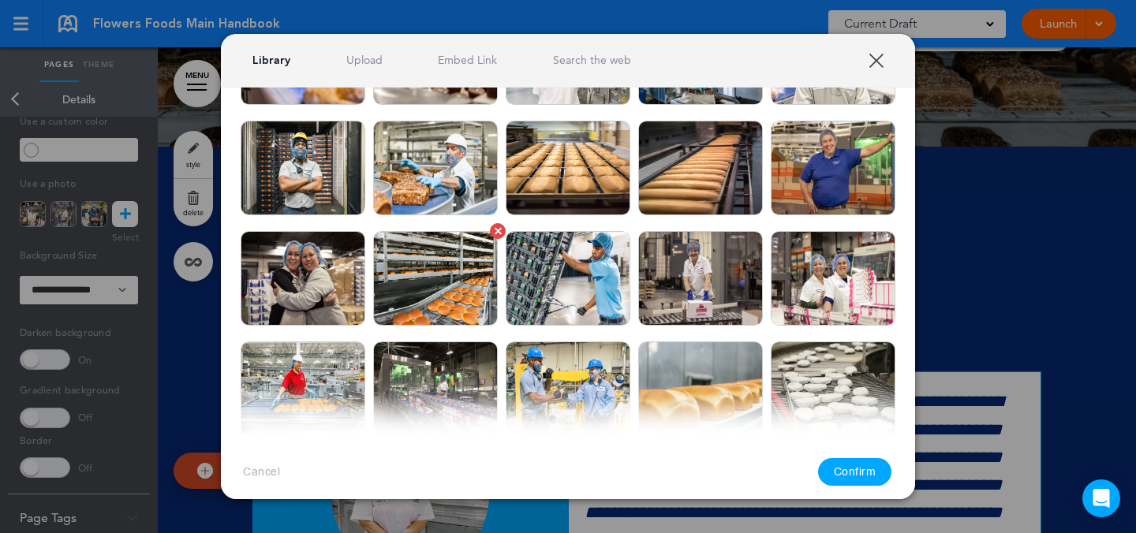
click at [477, 273] on img at bounding box center [435, 278] width 125 height 95
click at [838, 472] on button "Confirm" at bounding box center [855, 472] width 74 height 28
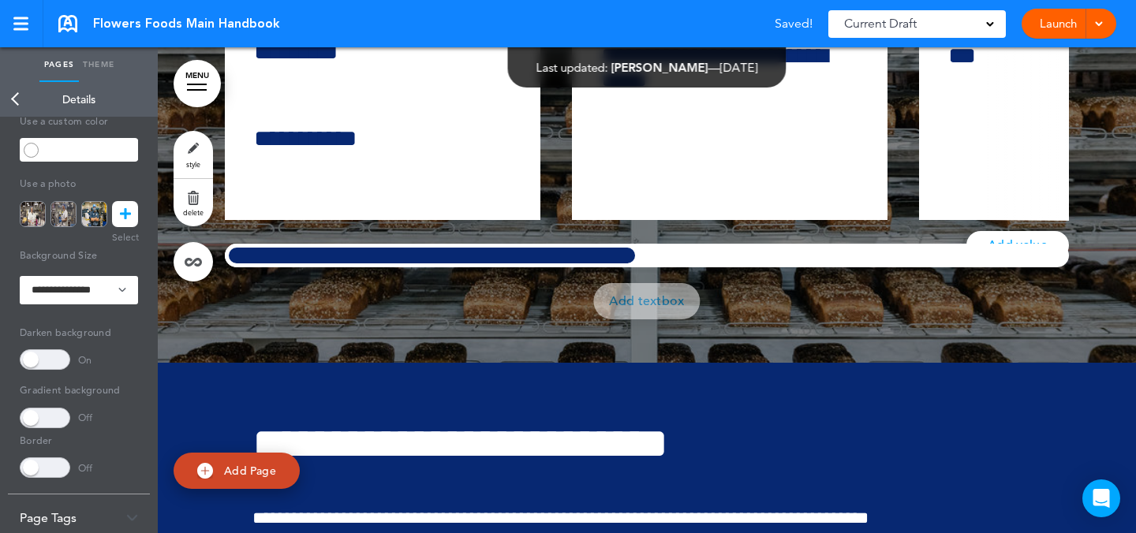
scroll to position [14499, 0]
click at [210, 142] on link "style" at bounding box center [193, 154] width 39 height 47
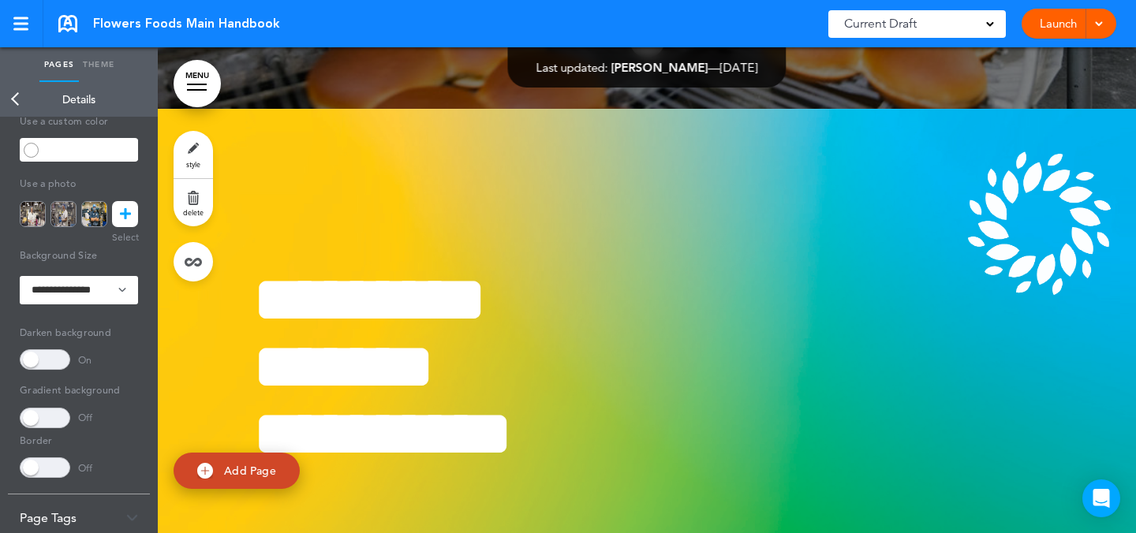
scroll to position [28015, 0]
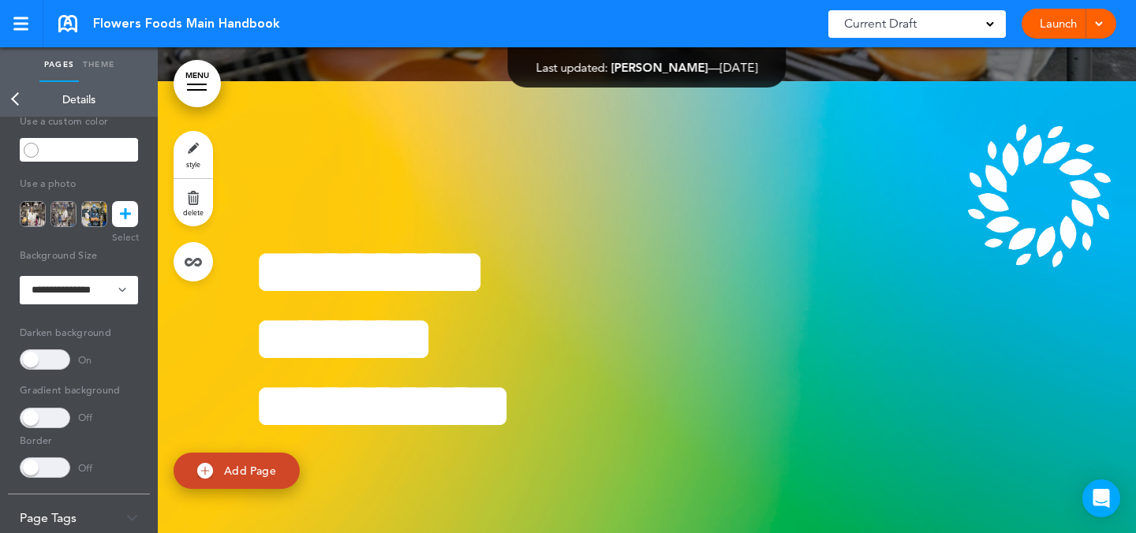
click at [197, 147] on link "style" at bounding box center [193, 154] width 39 height 47
click at [129, 220] on icon at bounding box center [125, 214] width 11 height 26
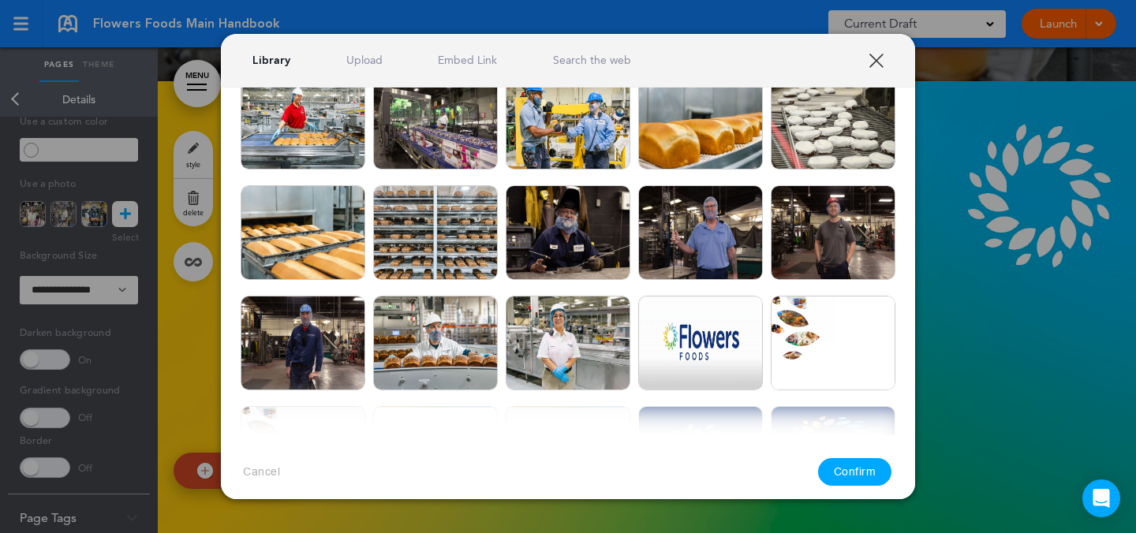
scroll to position [661, 0]
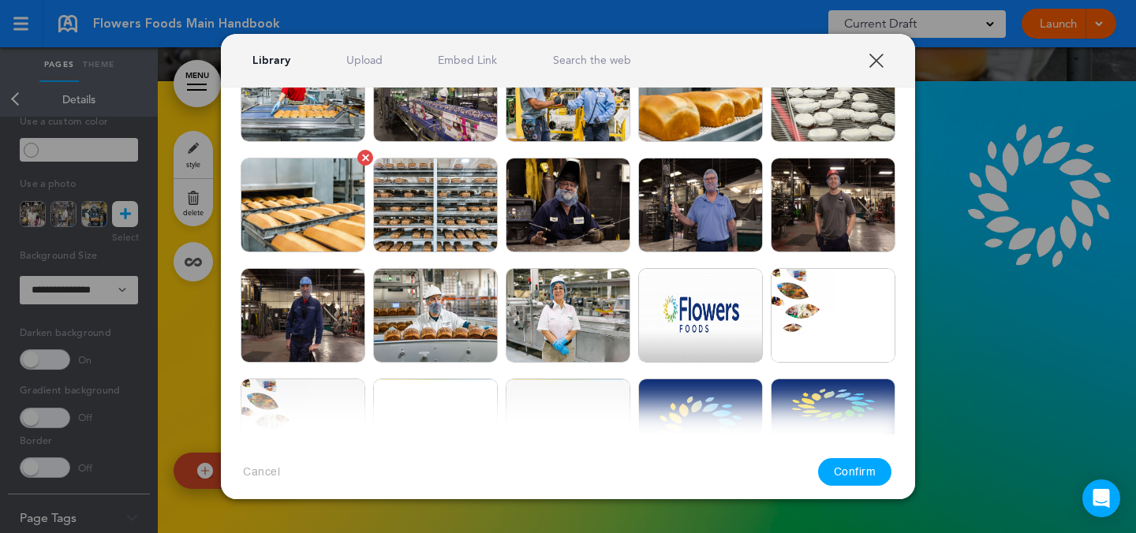
click at [342, 224] on img at bounding box center [303, 205] width 125 height 95
click at [854, 471] on button "Confirm" at bounding box center [855, 472] width 74 height 28
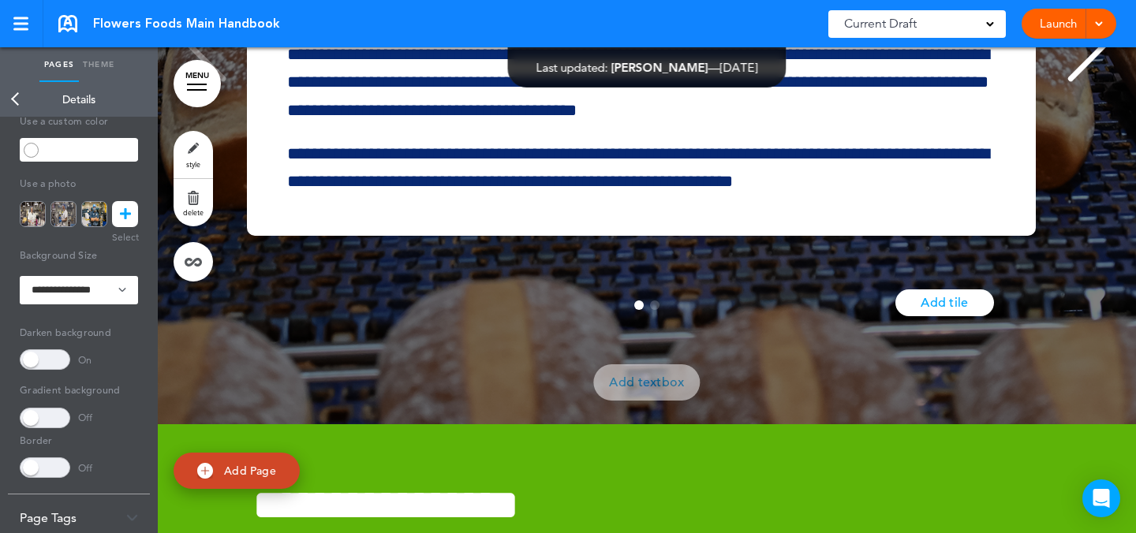
scroll to position [31237, 0]
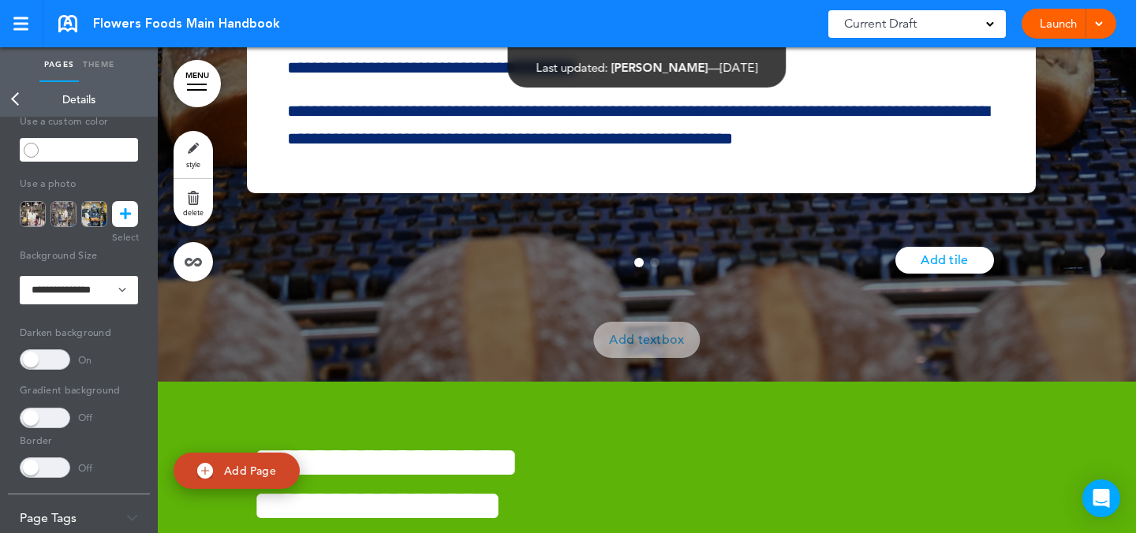
click at [179, 153] on link "style" at bounding box center [193, 154] width 39 height 47
click at [129, 213] on icon at bounding box center [125, 214] width 11 height 26
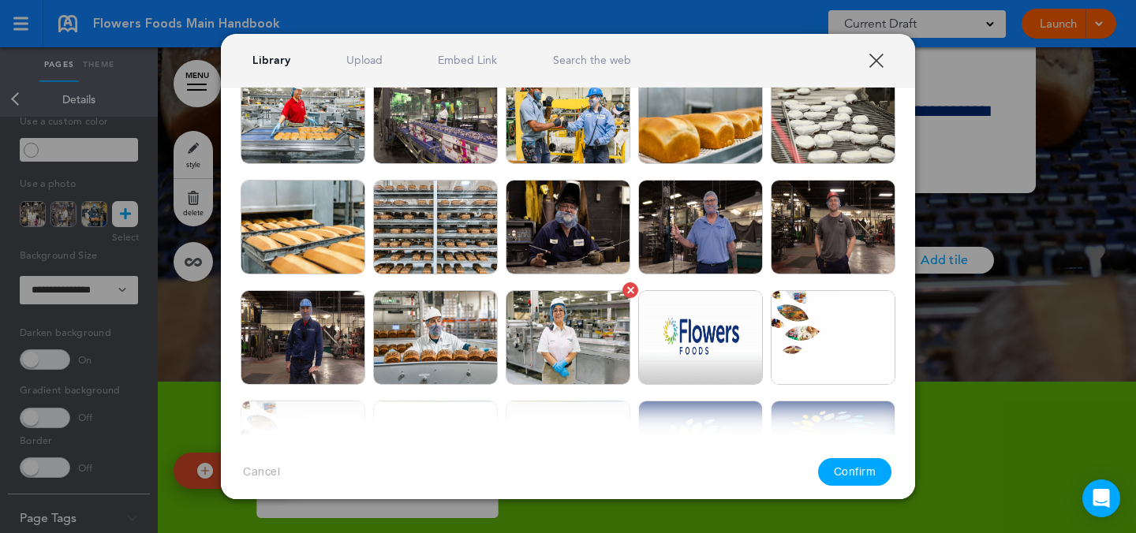
scroll to position [620, 0]
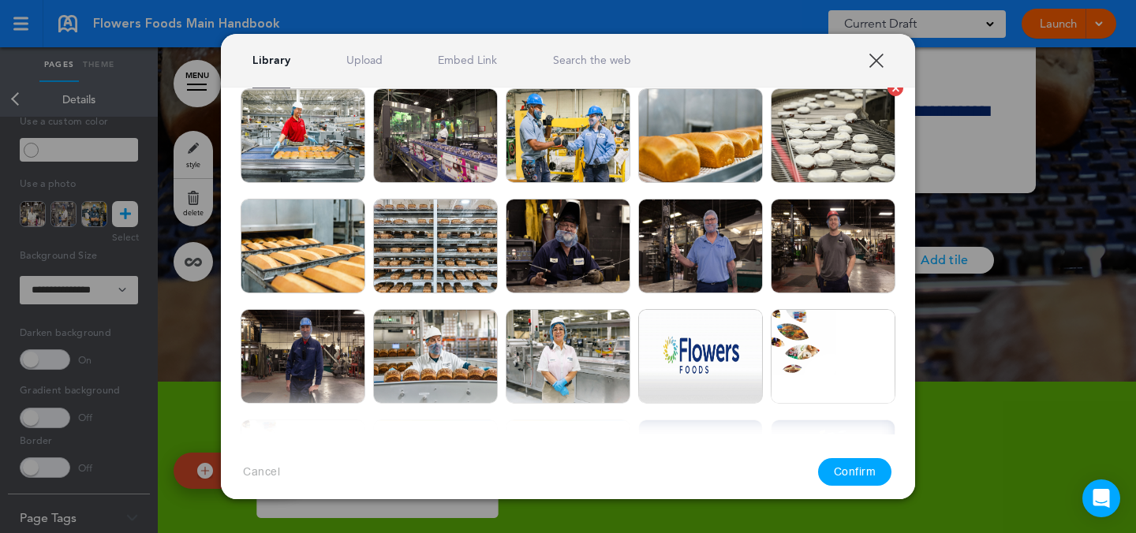
click at [806, 162] on img at bounding box center [833, 135] width 125 height 95
click at [862, 468] on button "Confirm" at bounding box center [855, 472] width 74 height 28
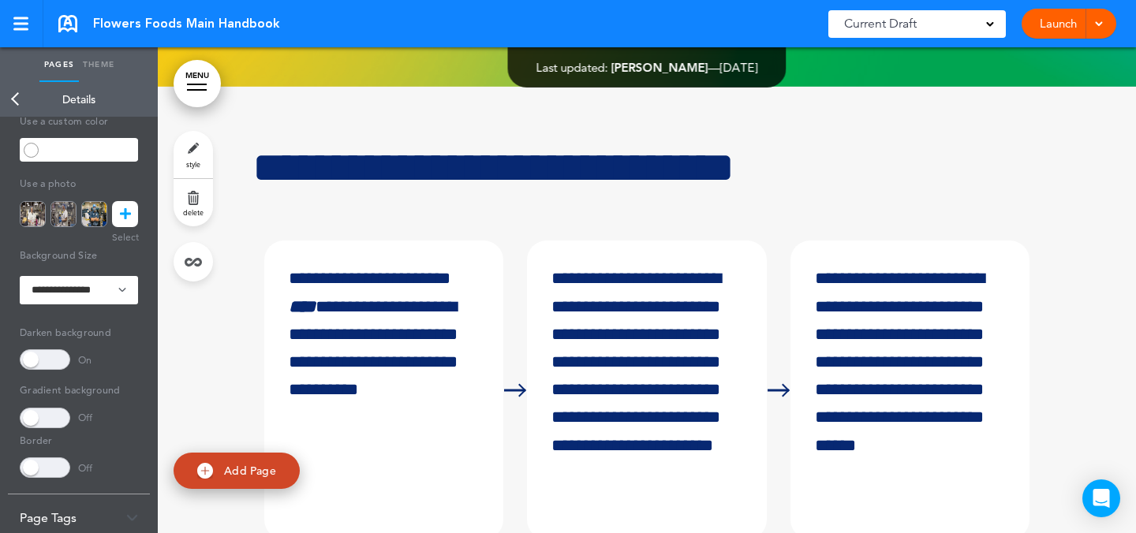
scroll to position [55622, 0]
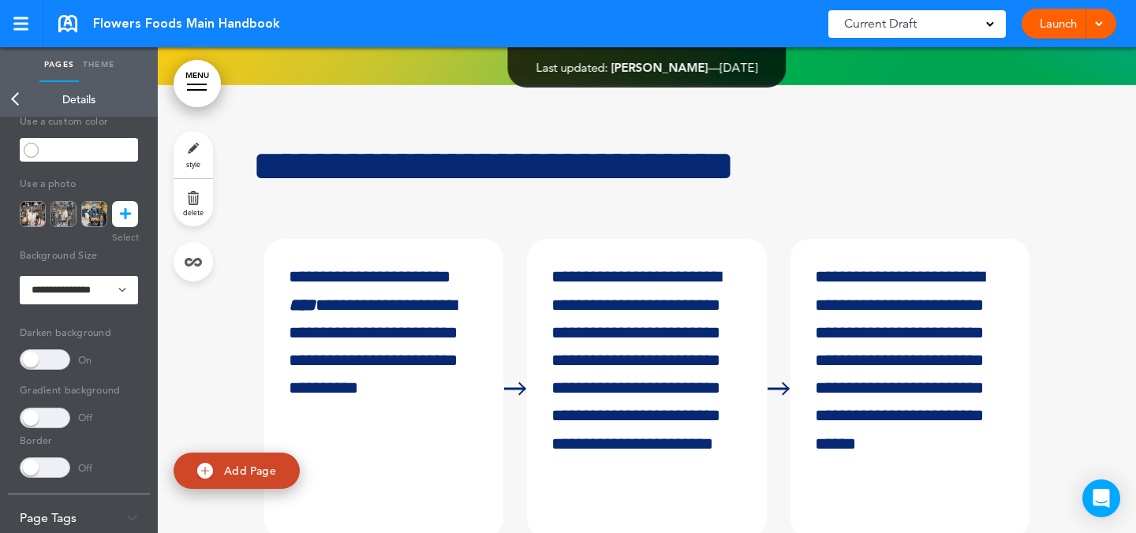
click at [196, 146] on link "style" at bounding box center [193, 154] width 39 height 47
click at [129, 215] on icon at bounding box center [125, 214] width 11 height 26
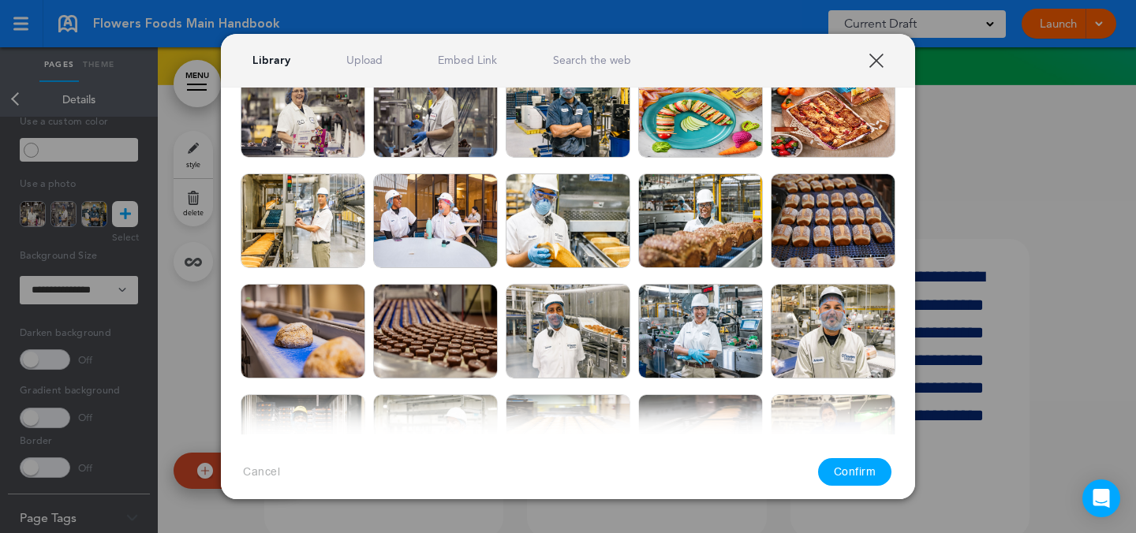
scroll to position [0, 0]
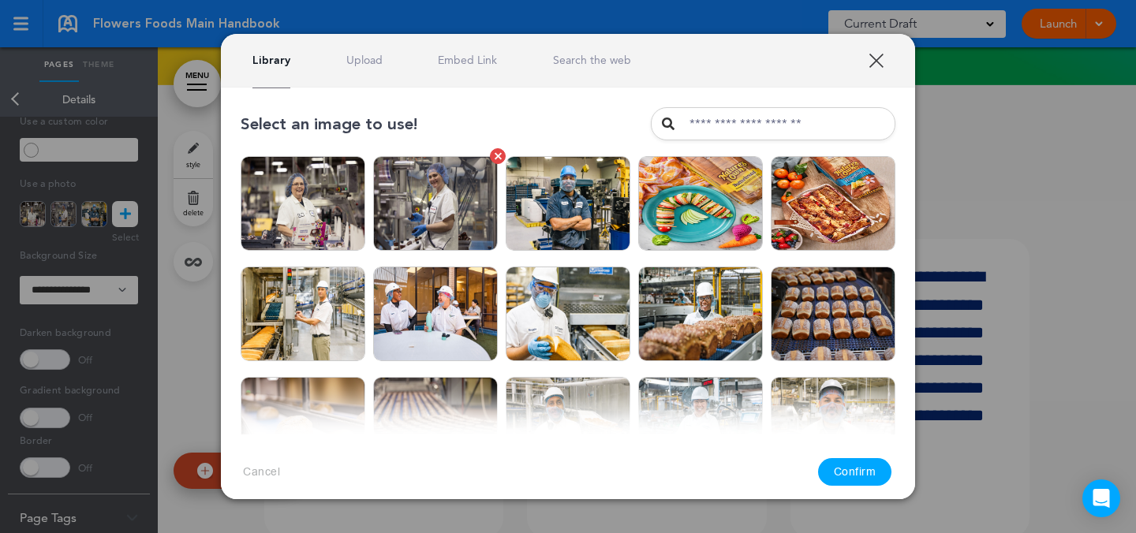
click at [463, 215] on img at bounding box center [435, 203] width 125 height 95
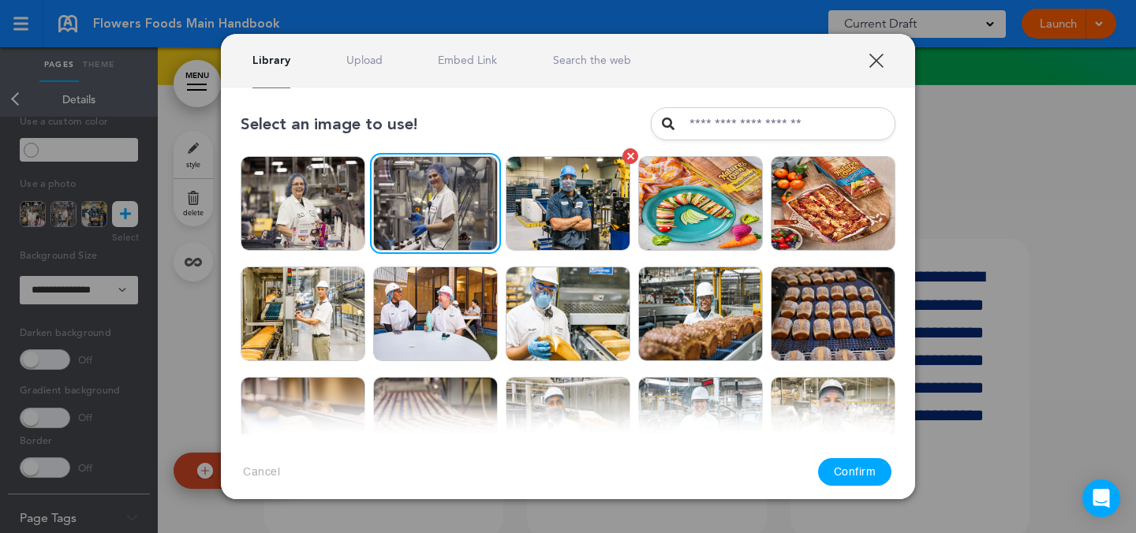
click at [559, 243] on img at bounding box center [568, 203] width 125 height 95
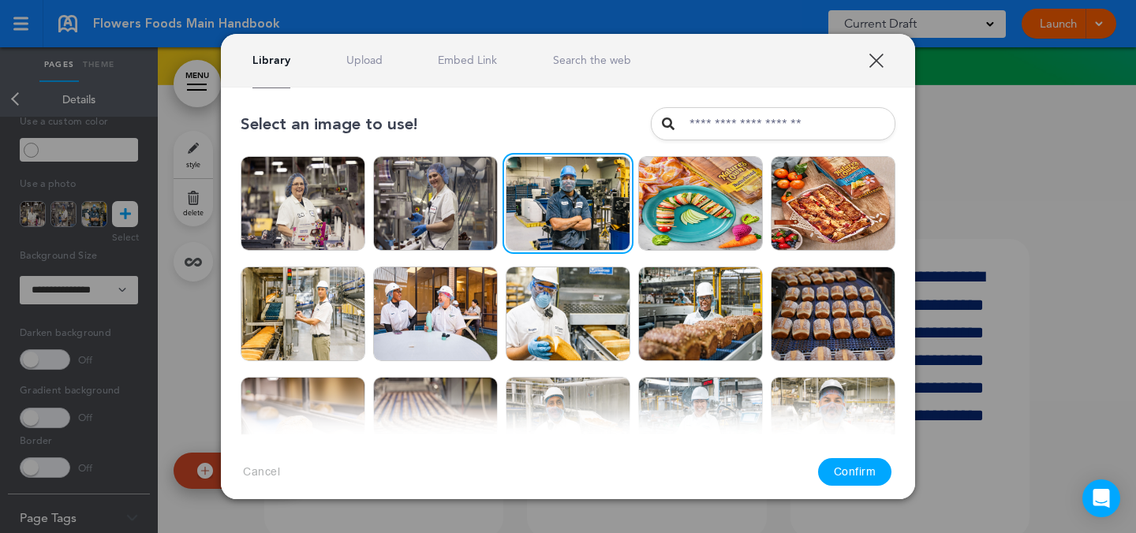
click at [849, 473] on button "Confirm" at bounding box center [855, 472] width 74 height 28
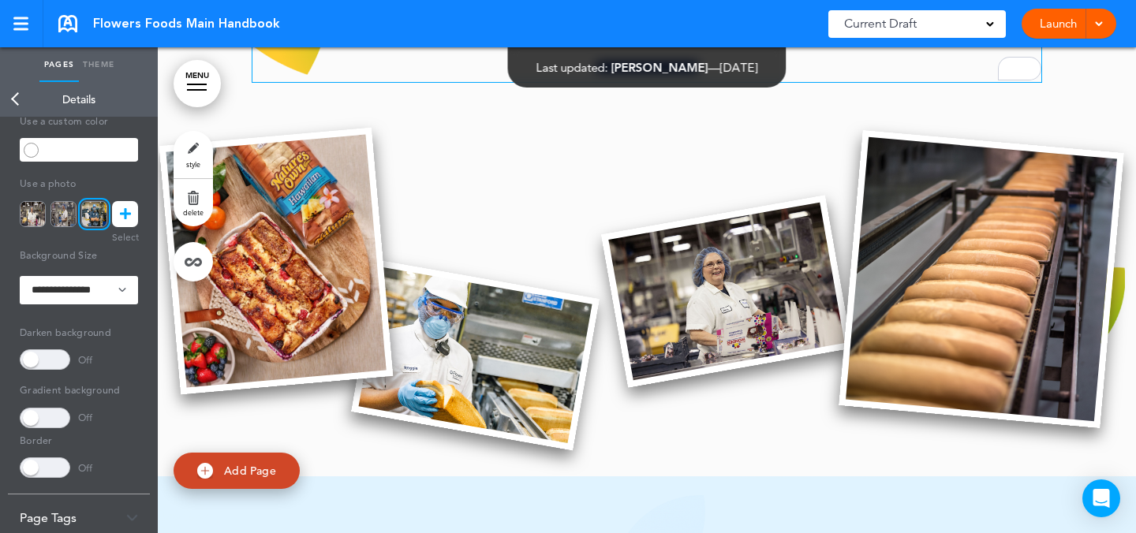
scroll to position [1675, 0]
click at [193, 90] on div at bounding box center [197, 90] width 20 height 2
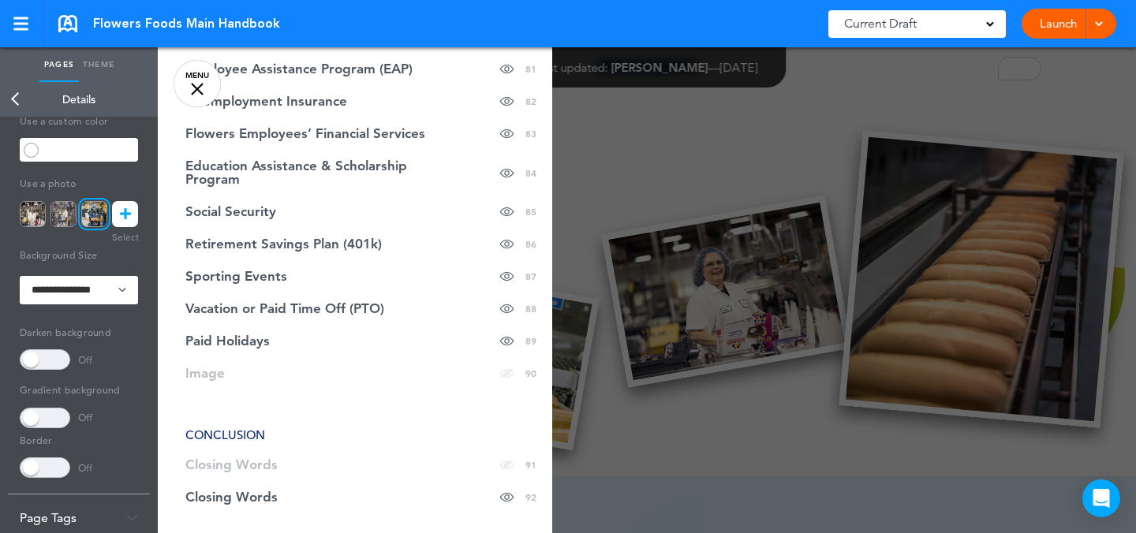
scroll to position [2651, 0]
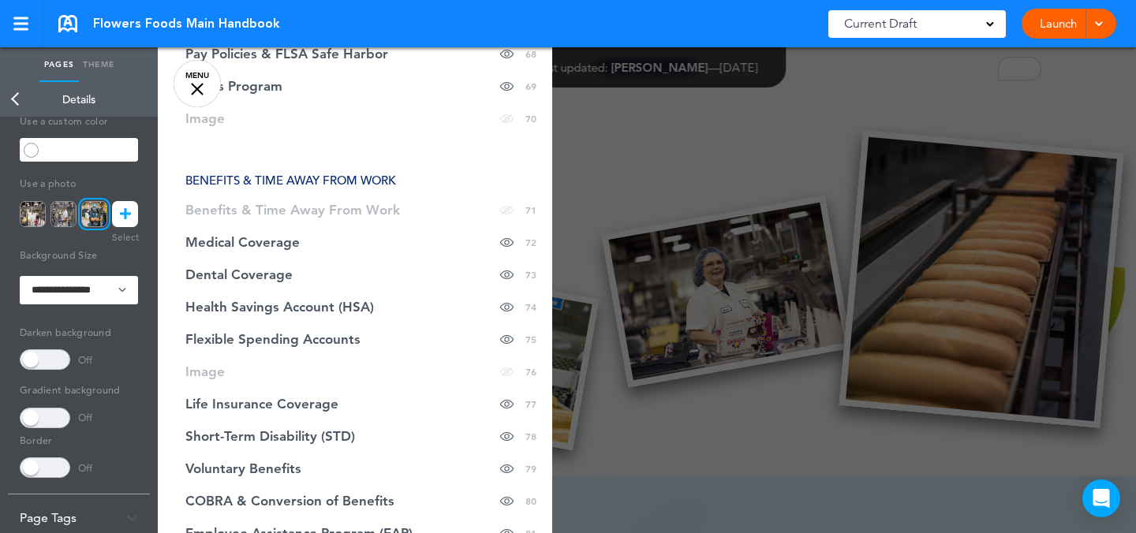
click at [623, 211] on div at bounding box center [726, 266] width 1136 height 533
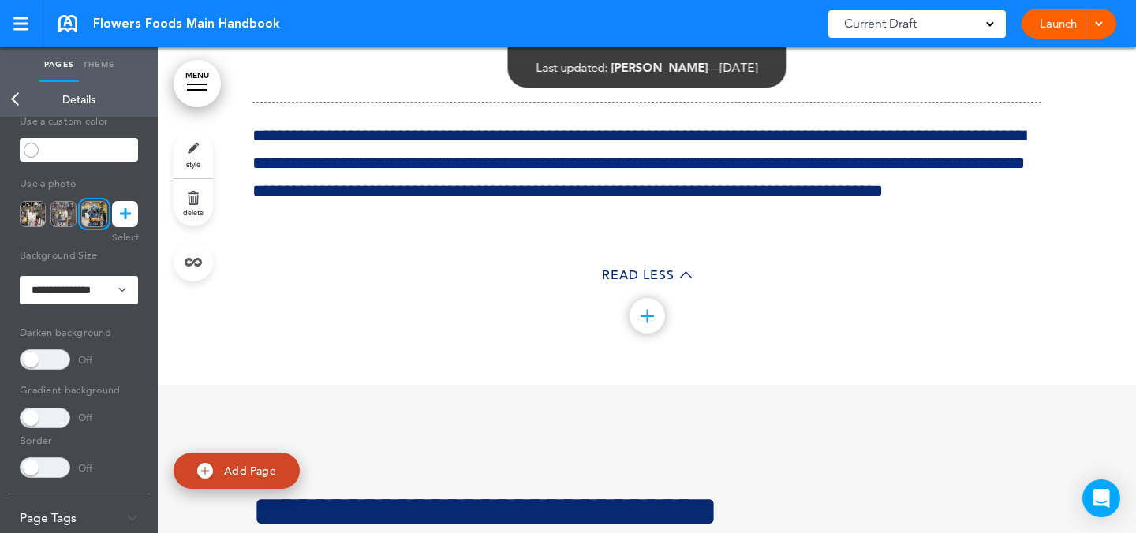
scroll to position [63380, 0]
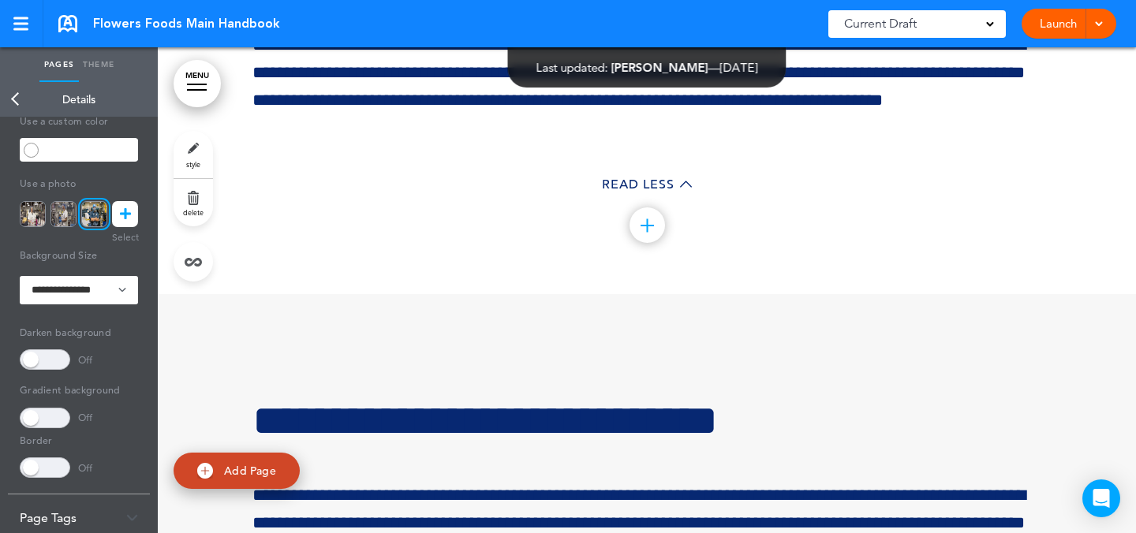
click at [185, 84] on link "MENU" at bounding box center [197, 83] width 47 height 47
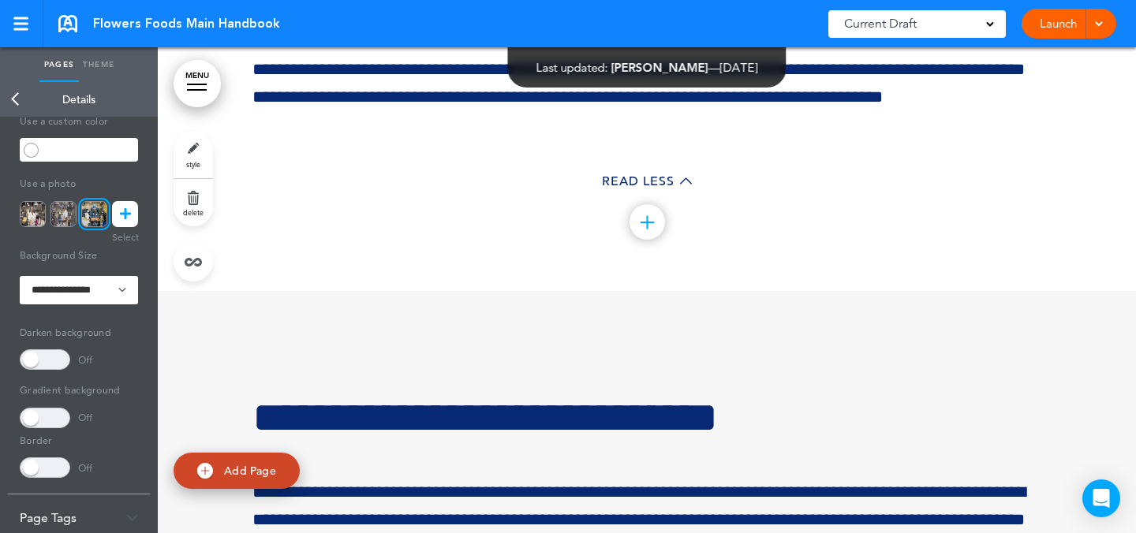
scroll to position [63383, 0]
click at [197, 92] on link "MENU" at bounding box center [197, 83] width 47 height 47
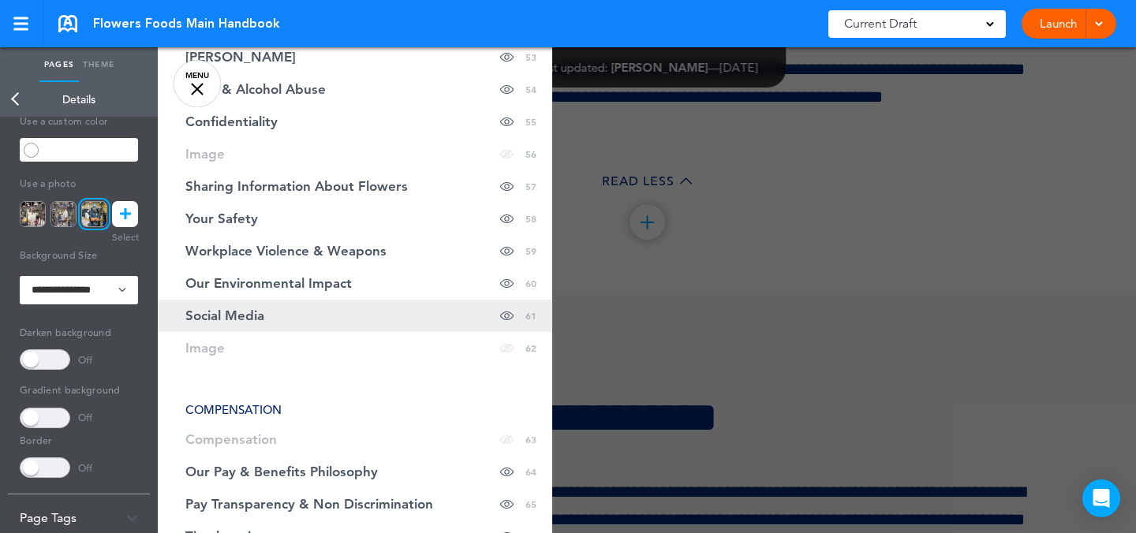
scroll to position [2121, 0]
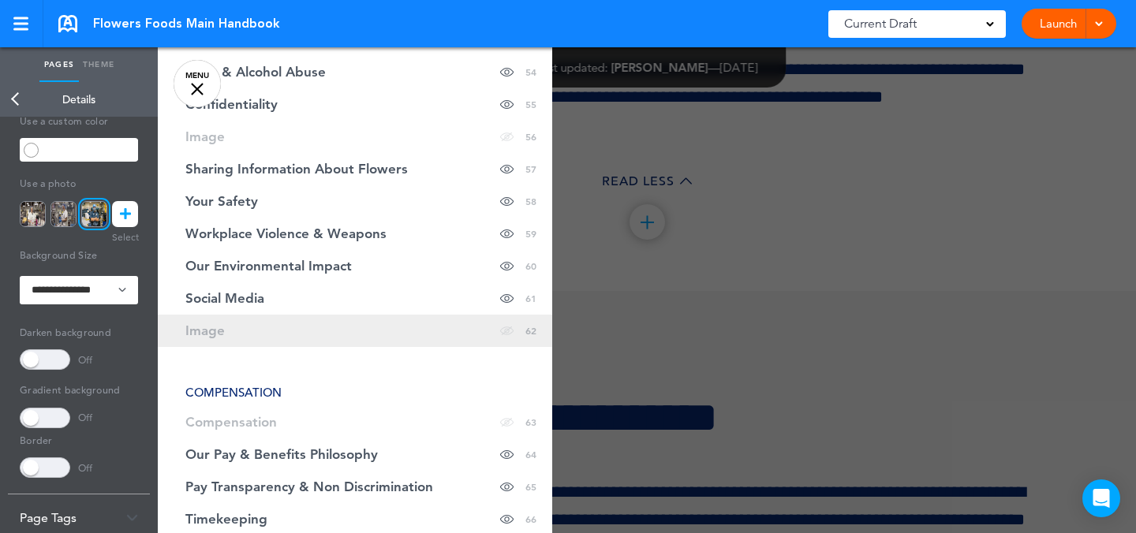
click at [423, 343] on link "Image Hide page in table of contents 62" at bounding box center [355, 331] width 395 height 32
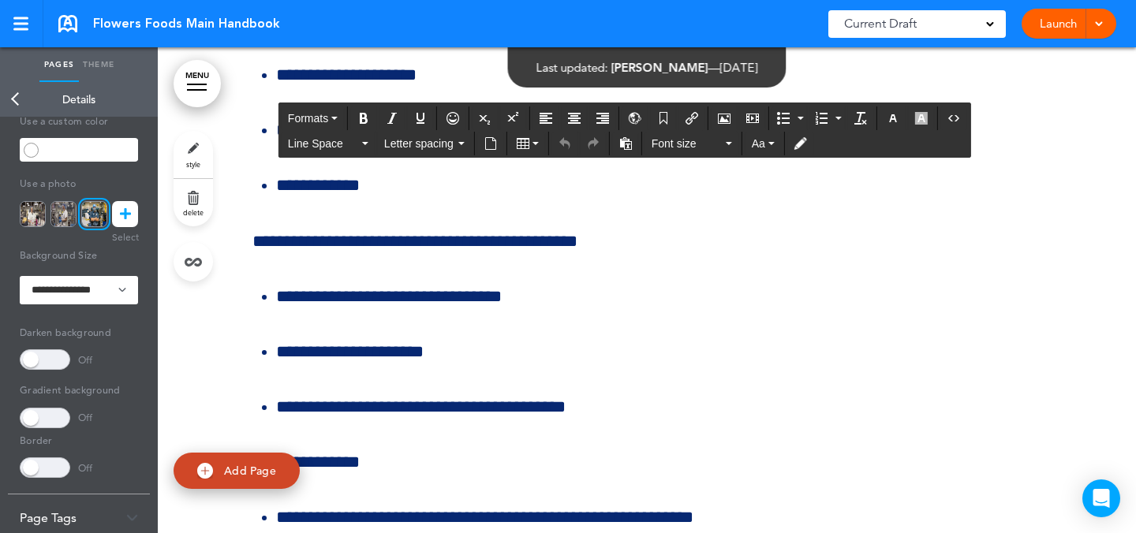
scroll to position [69461, 0]
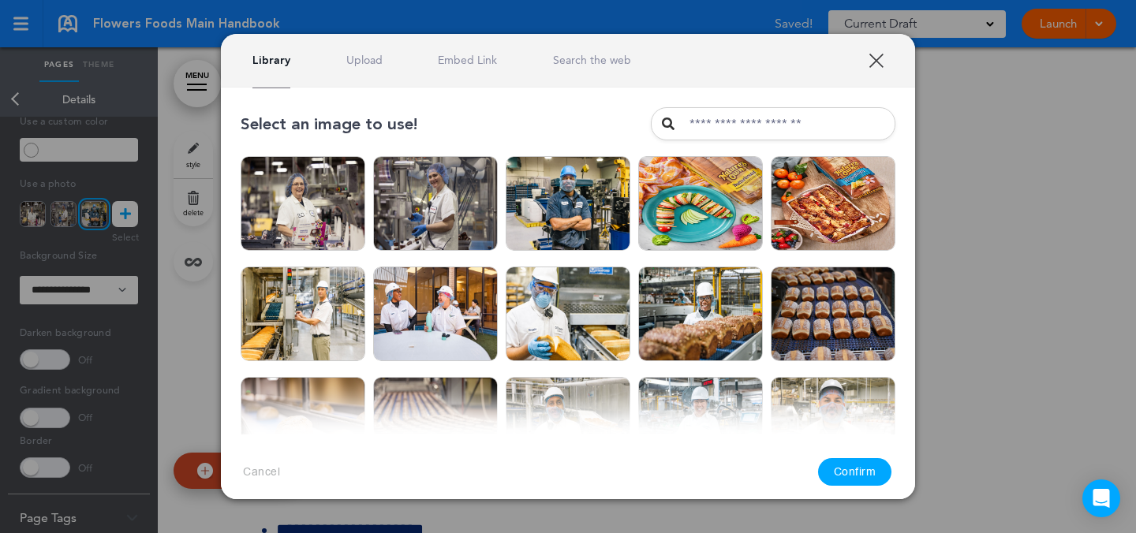
click at [358, 58] on link "Upload" at bounding box center [364, 60] width 36 height 15
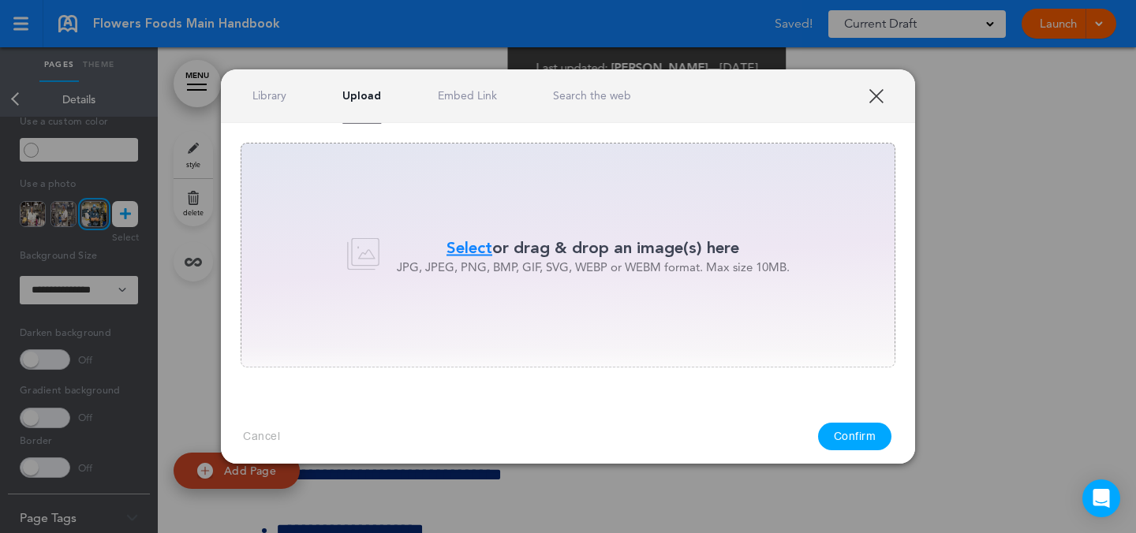
click at [267, 96] on link "Library" at bounding box center [269, 95] width 34 height 15
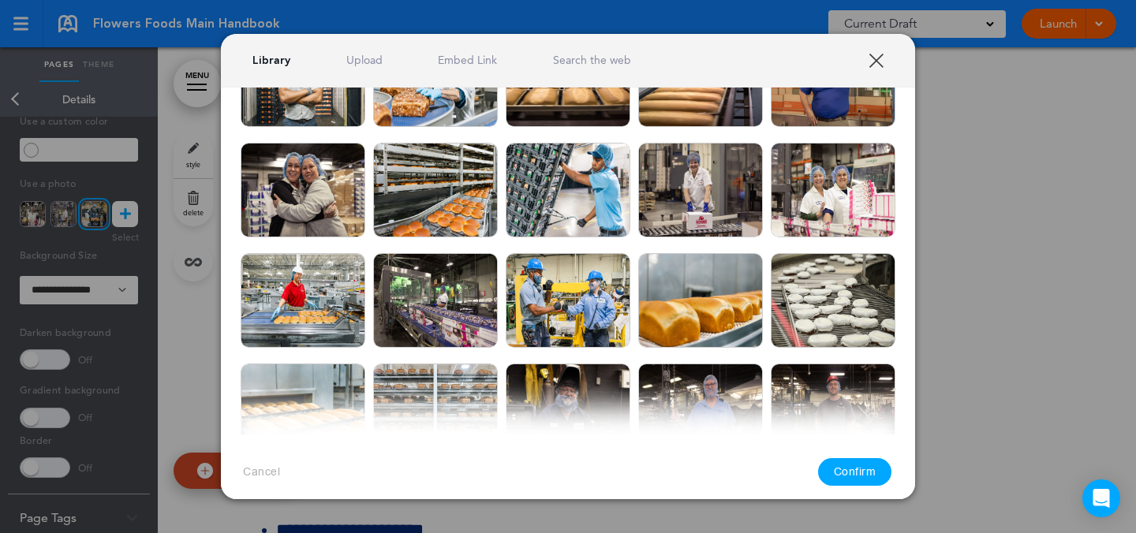
scroll to position [454, 0]
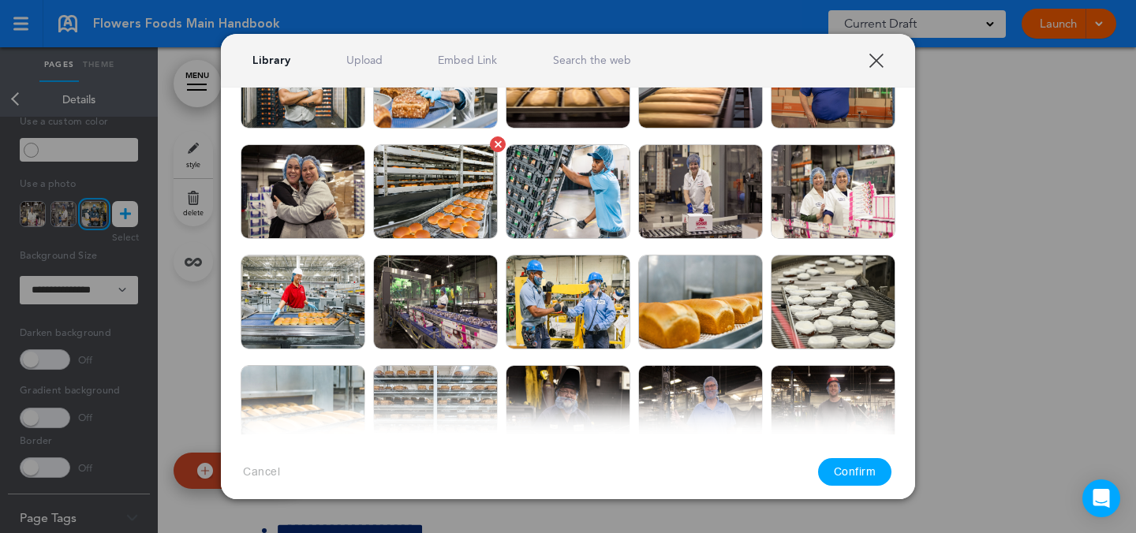
click at [468, 181] on img at bounding box center [435, 191] width 125 height 95
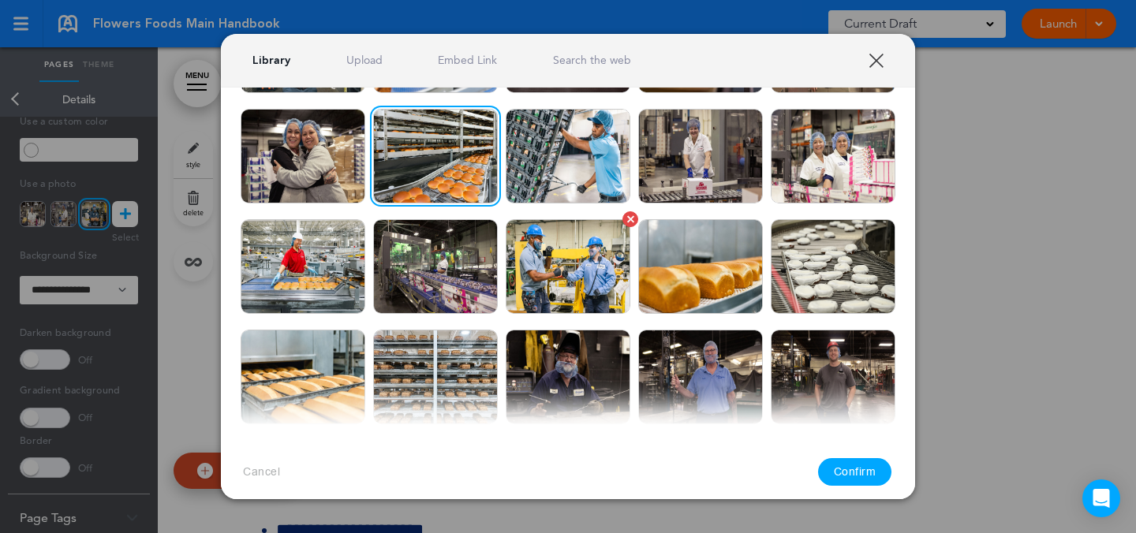
scroll to position [530, 0]
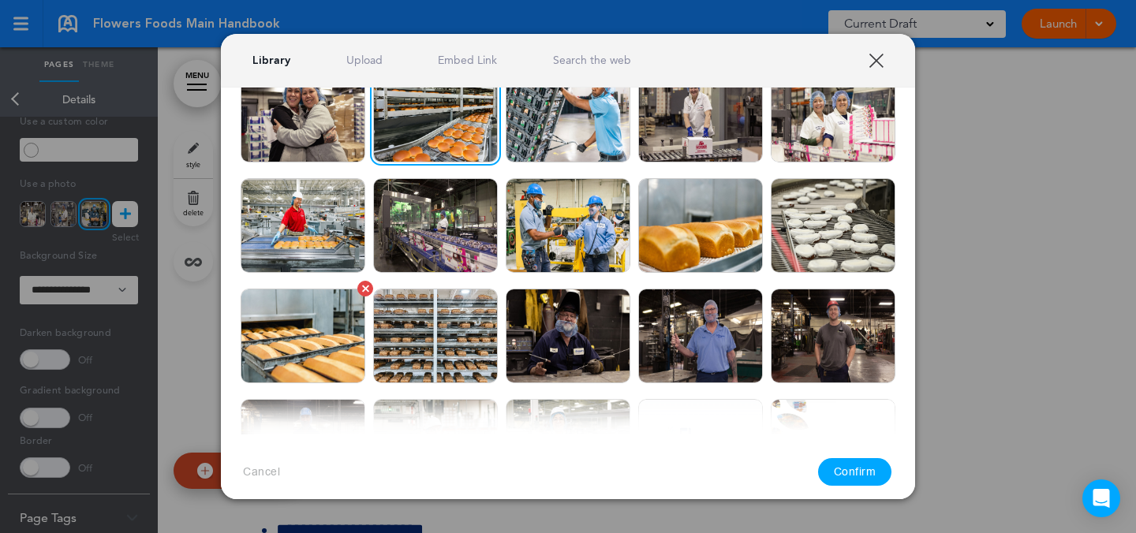
click at [296, 362] on img at bounding box center [303, 336] width 125 height 95
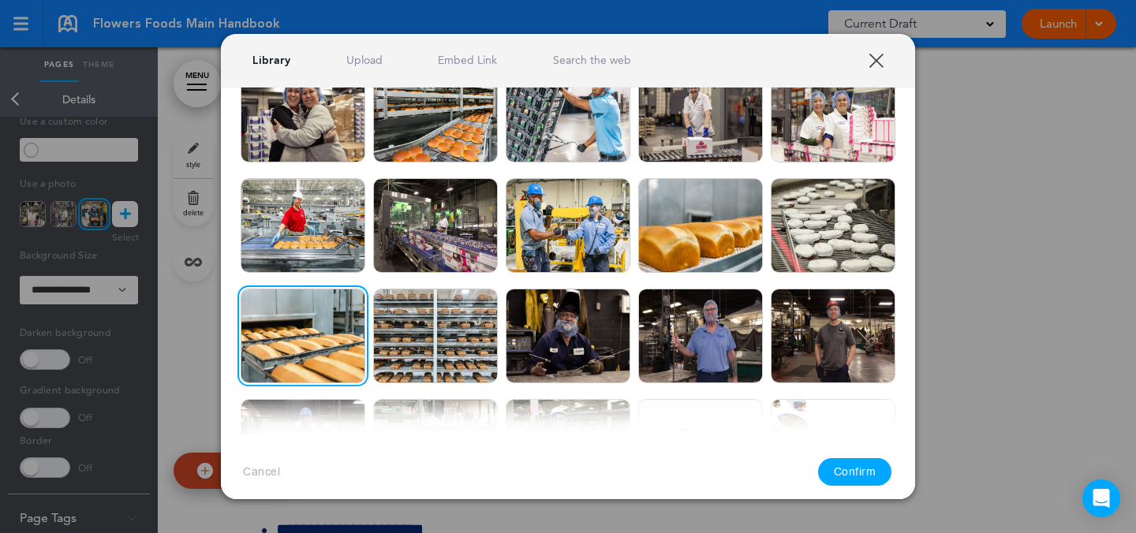
click at [446, 142] on img at bounding box center [435, 115] width 125 height 95
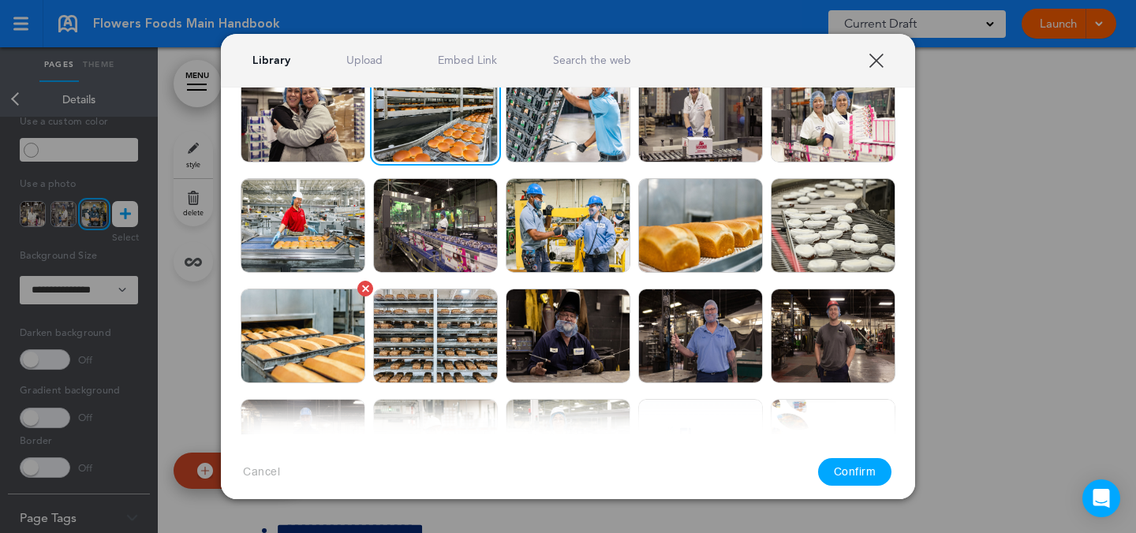
click at [326, 332] on img at bounding box center [303, 336] width 125 height 95
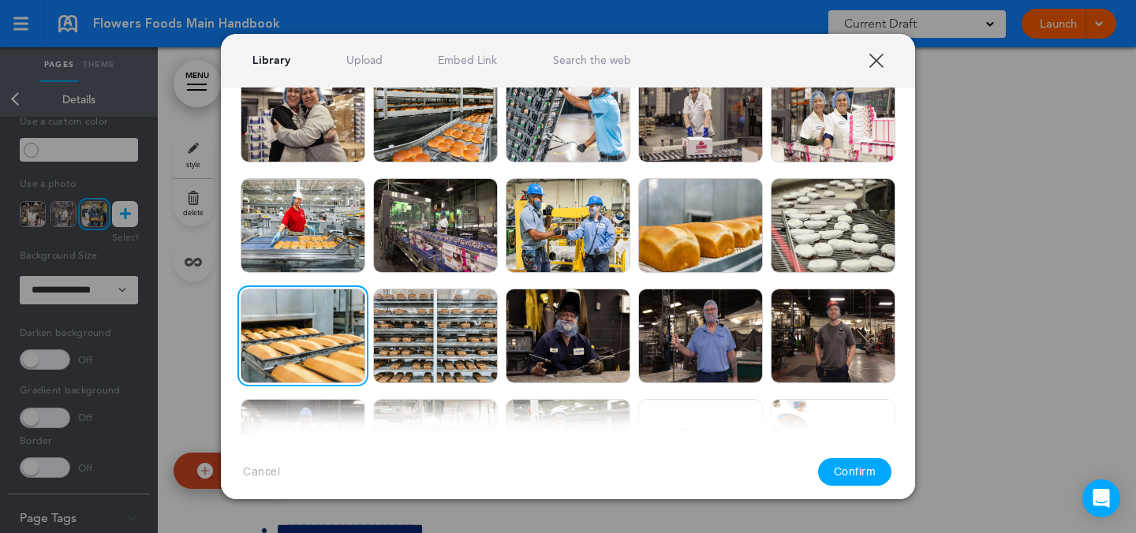
click at [851, 471] on button "Confirm" at bounding box center [855, 472] width 74 height 28
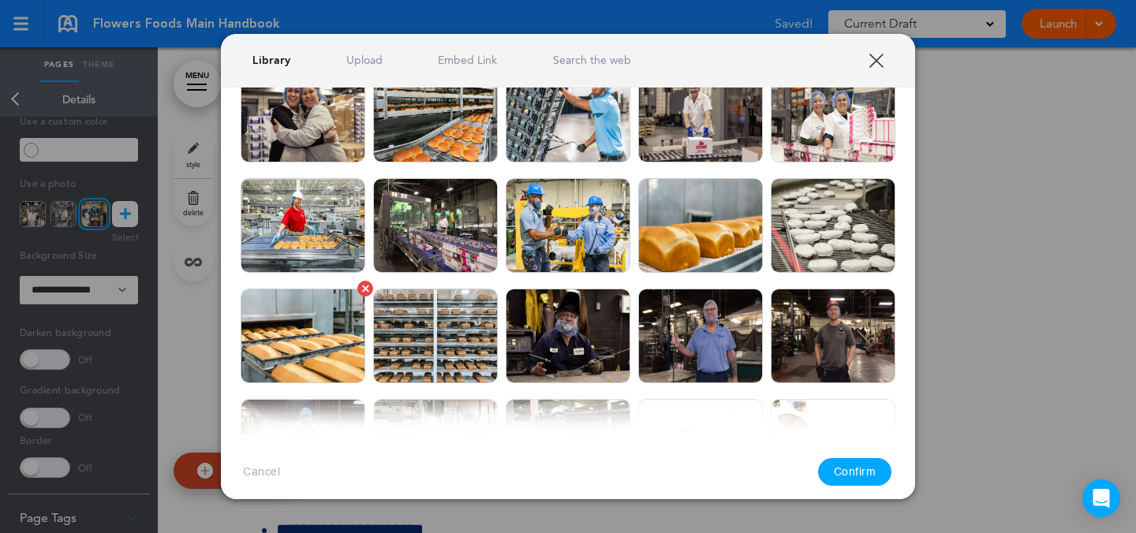
click at [297, 340] on img at bounding box center [303, 336] width 125 height 95
click at [424, 158] on img at bounding box center [435, 115] width 125 height 95
click at [875, 471] on button "Confirm" at bounding box center [855, 472] width 74 height 28
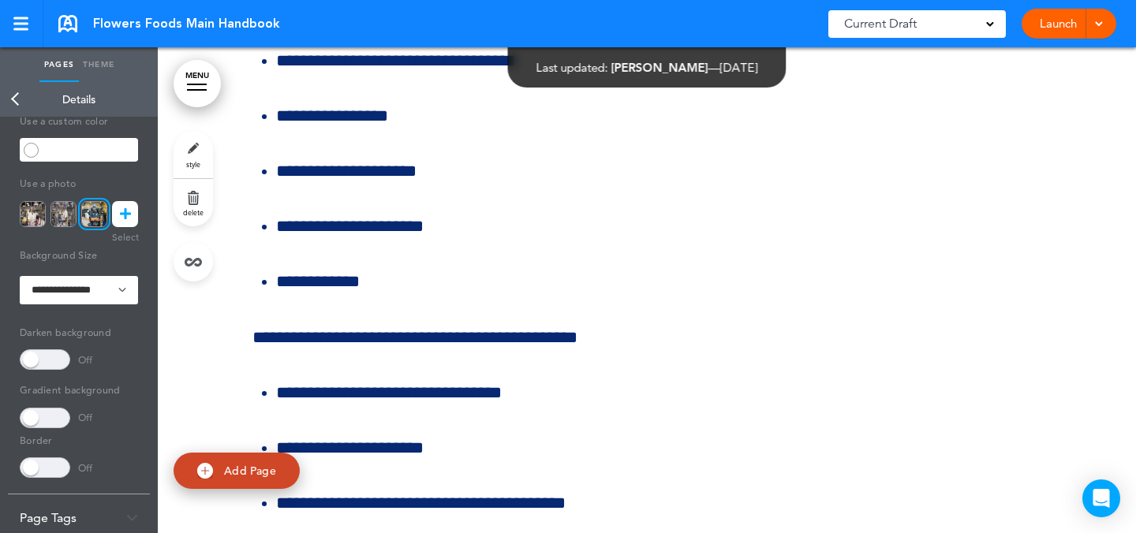
scroll to position [69522, 0]
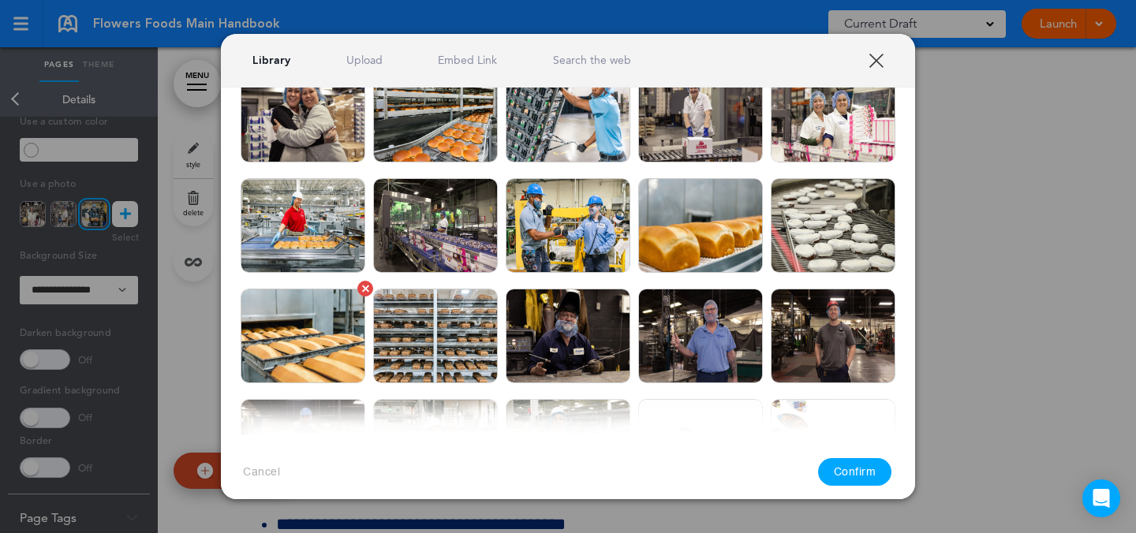
click at [354, 346] on img at bounding box center [303, 336] width 125 height 95
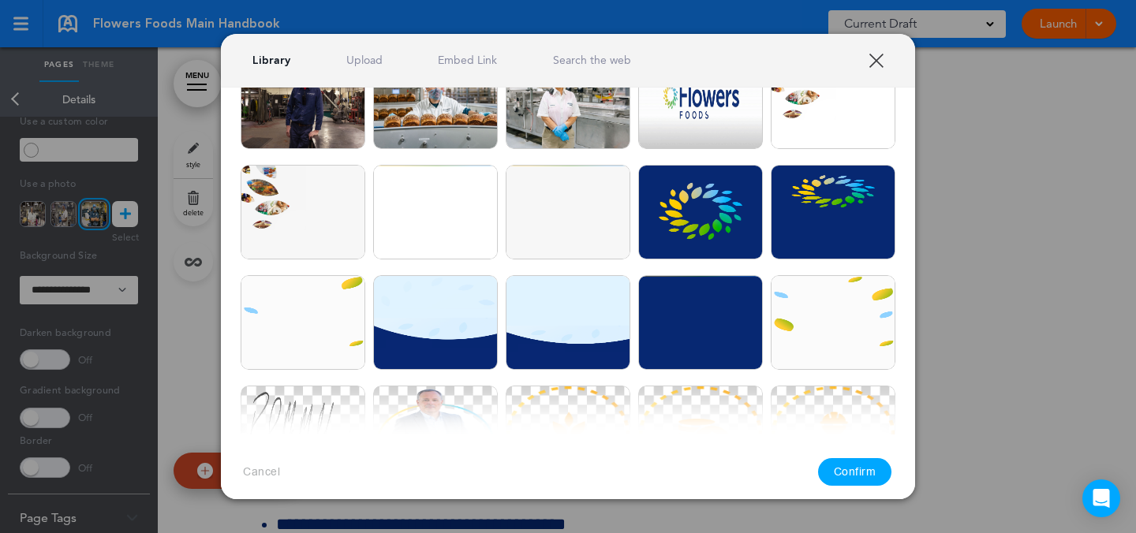
scroll to position [876, 0]
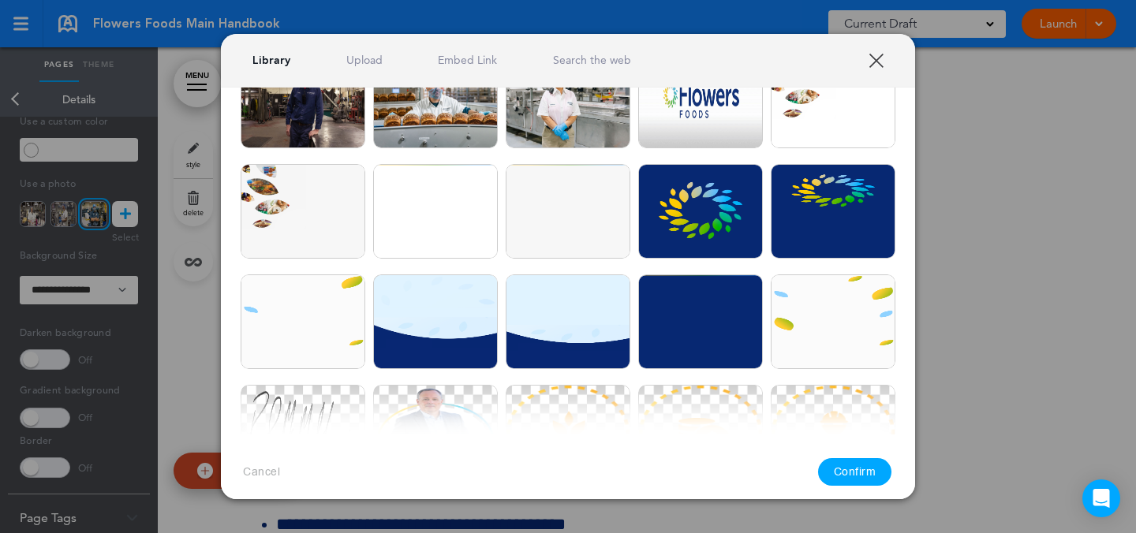
drag, startPoint x: 855, startPoint y: 449, endPoint x: 858, endPoint y: 463, distance: 14.5
click at [855, 449] on div "Cancel Confirm" at bounding box center [568, 472] width 694 height 75
click at [858, 464] on button "Confirm" at bounding box center [855, 472] width 74 height 28
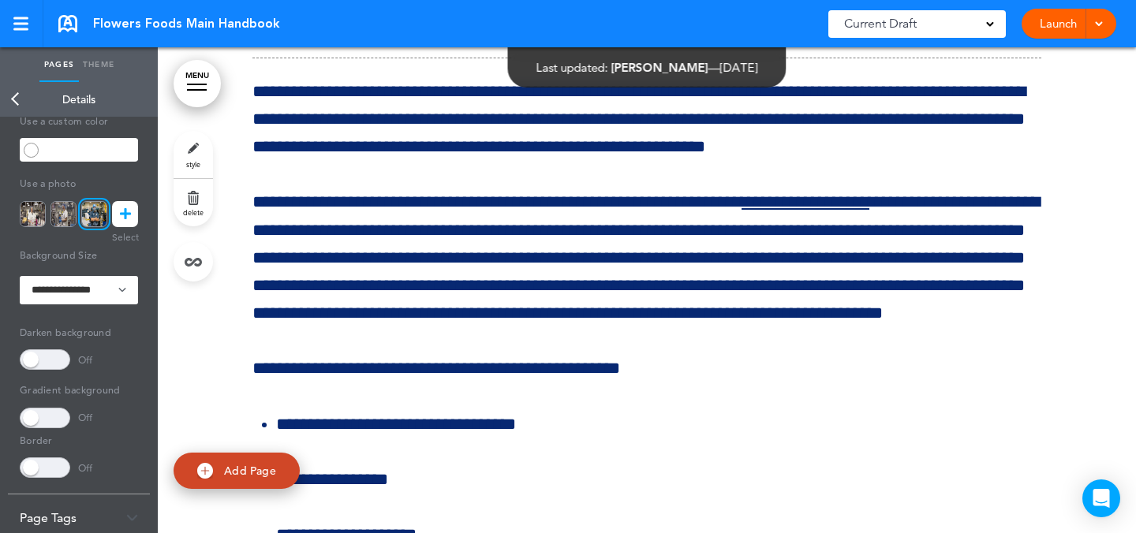
scroll to position [69267, 0]
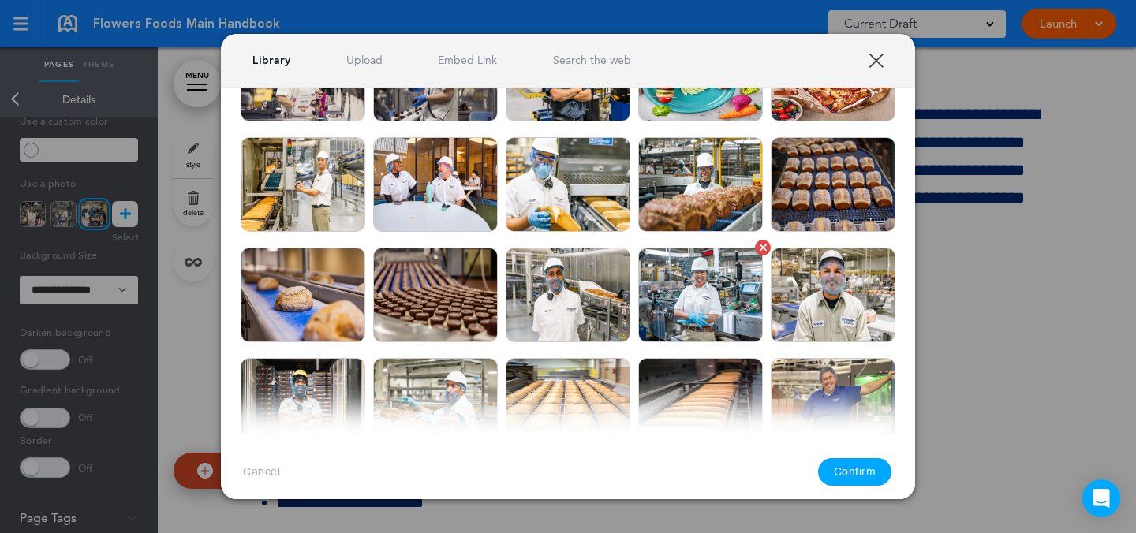
scroll to position [129, 0]
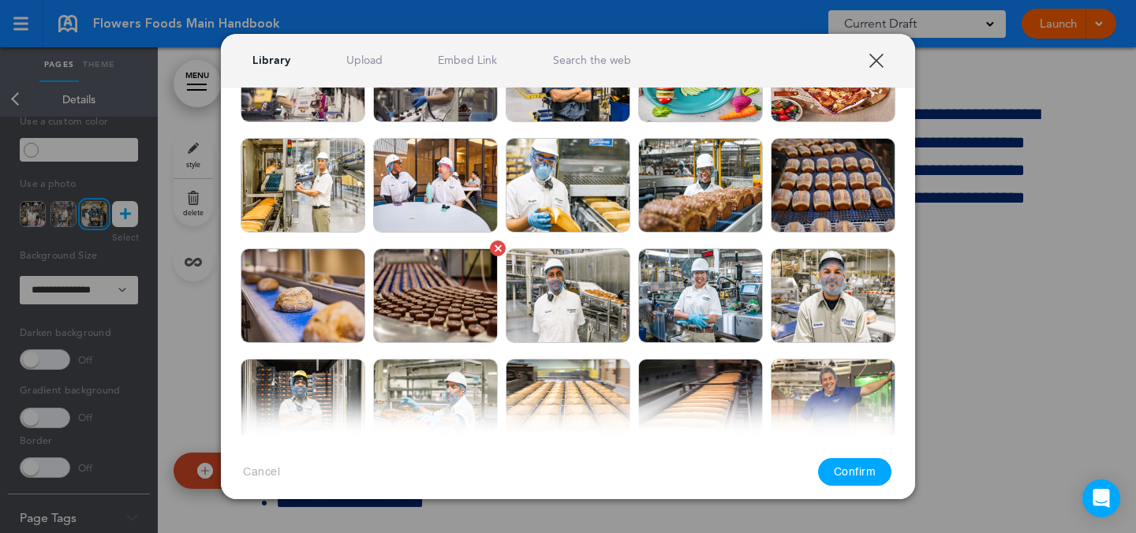
click at [447, 307] on img at bounding box center [435, 296] width 125 height 95
drag, startPoint x: 851, startPoint y: 470, endPoint x: 850, endPoint y: 453, distance: 17.4
click at [851, 470] on button "Confirm" at bounding box center [855, 472] width 74 height 28
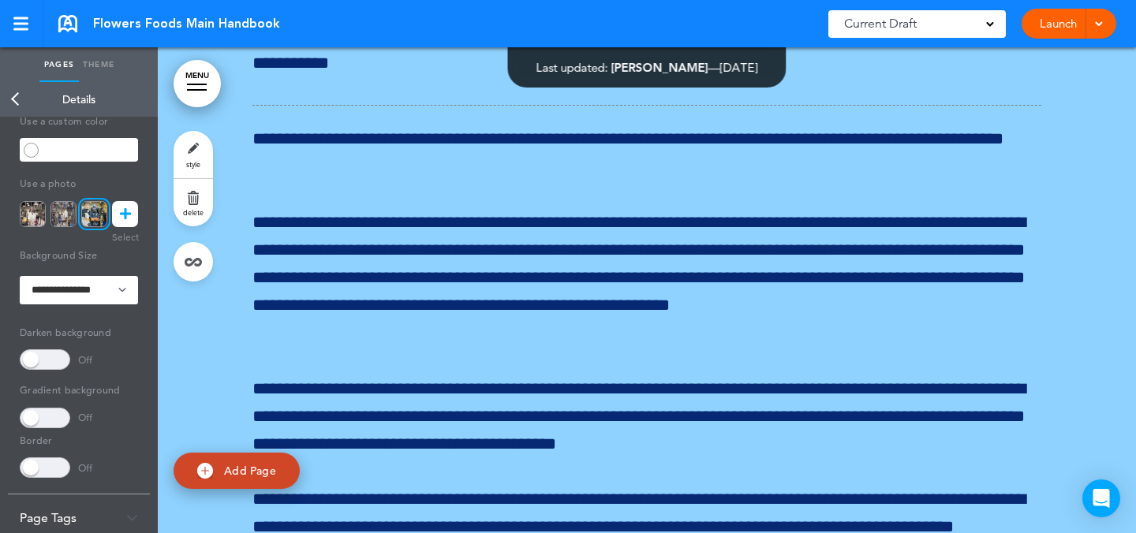
scroll to position [72416, 0]
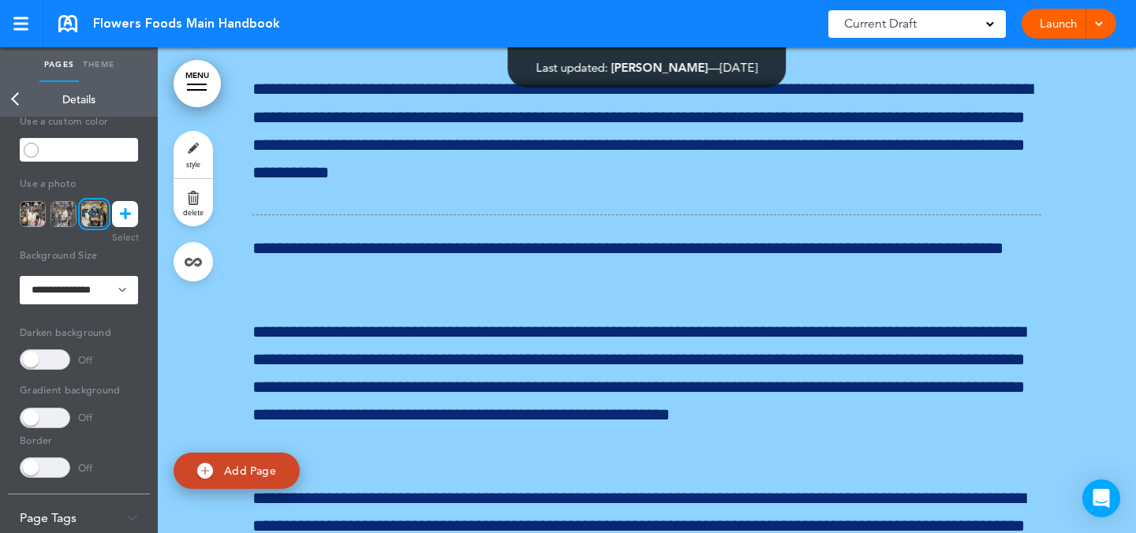
click at [200, 151] on link "style" at bounding box center [193, 154] width 39 height 47
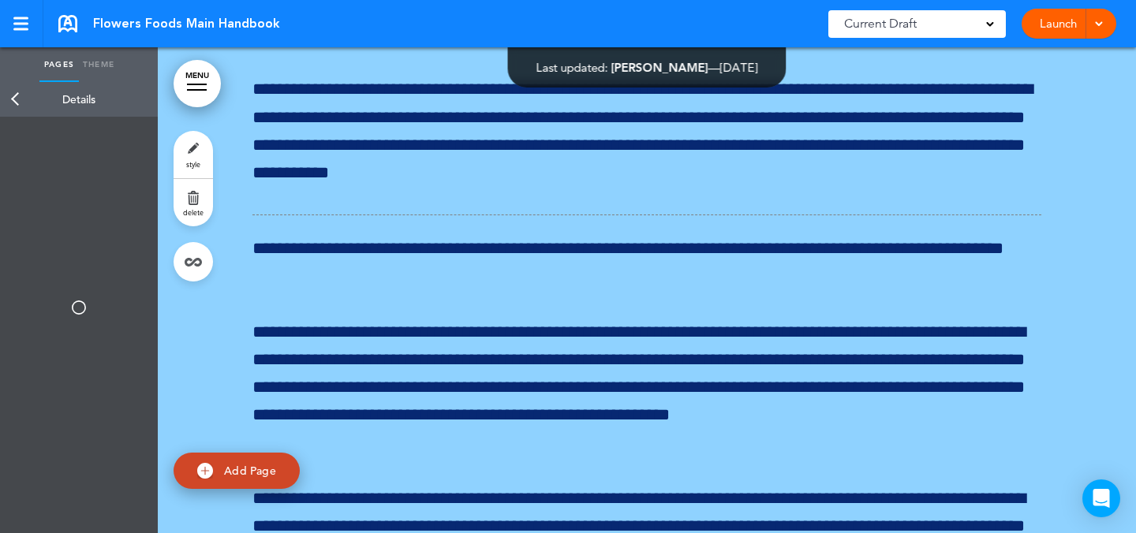
type input "******"
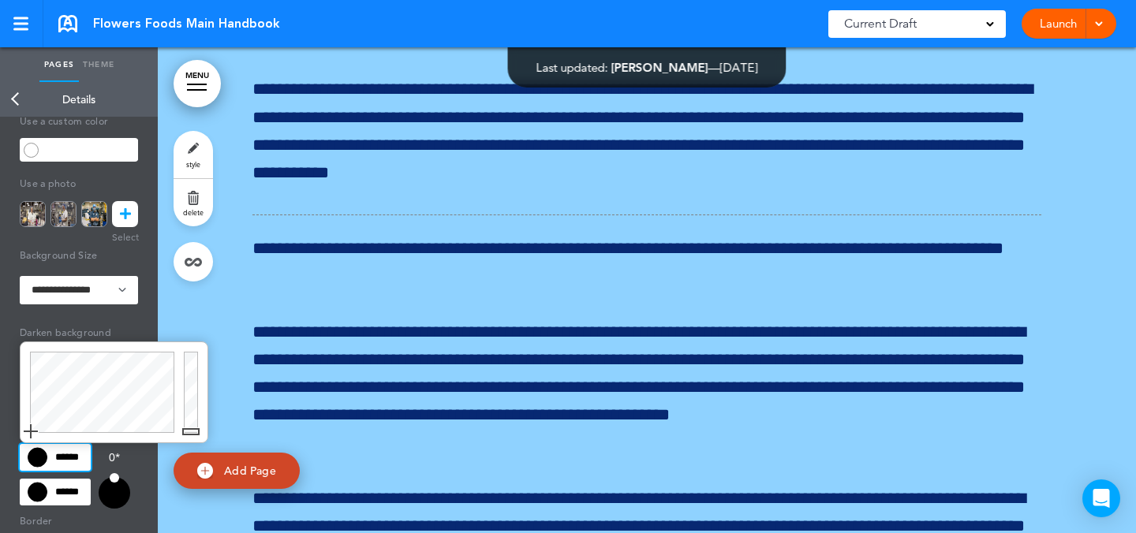
click at [77, 458] on input "******" at bounding box center [55, 457] width 71 height 27
type input "******"
click at [190, 406] on div at bounding box center [193, 392] width 28 height 100
click at [84, 455] on input "******" at bounding box center [55, 457] width 71 height 27
click at [72, 489] on input "******" at bounding box center [55, 492] width 71 height 27
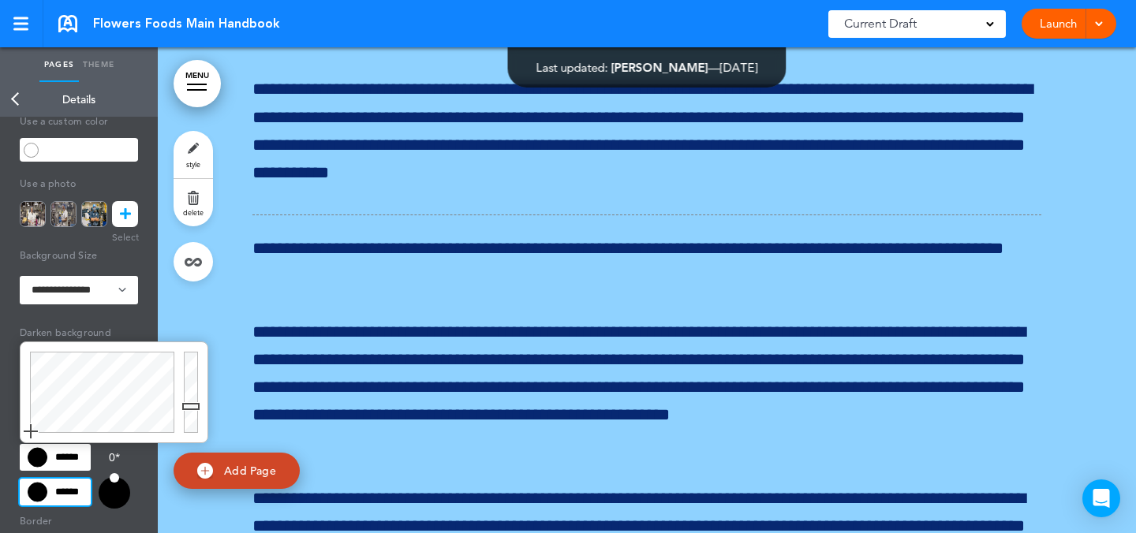
scroll to position [0, 6]
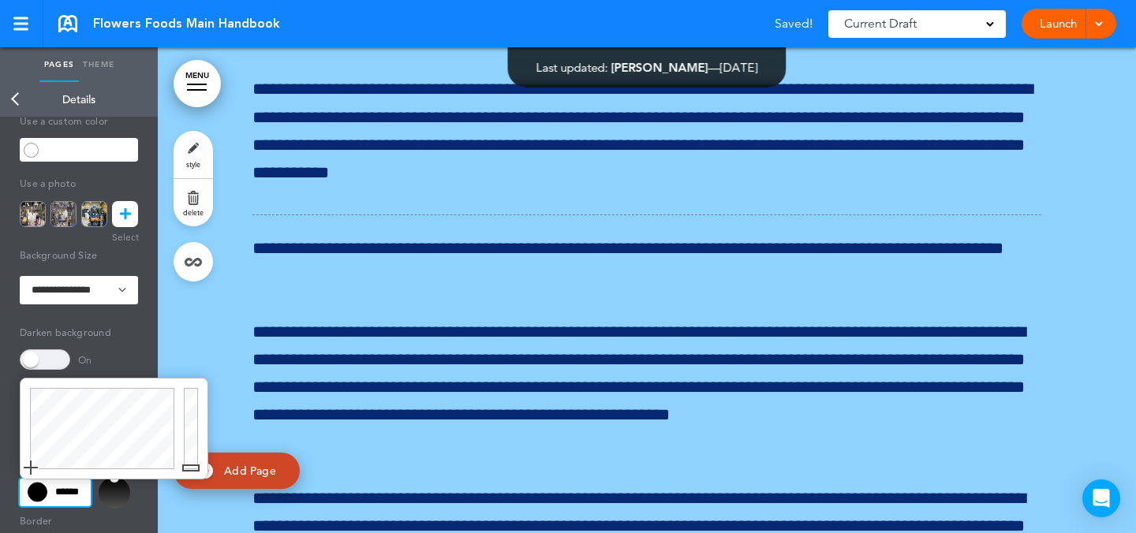
type input "******"
click at [195, 435] on div at bounding box center [193, 429] width 28 height 100
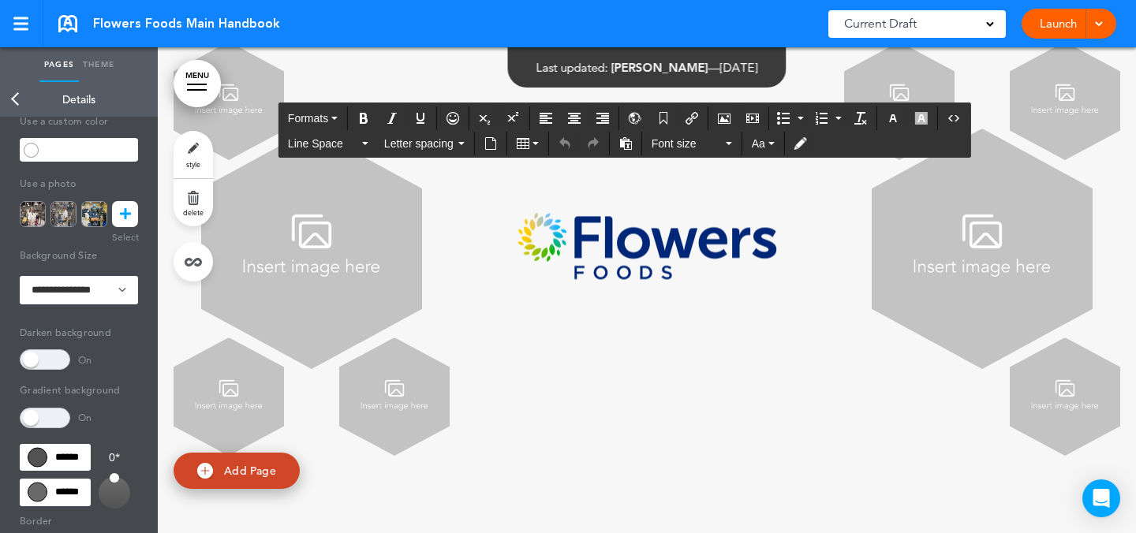
scroll to position [80127, 0]
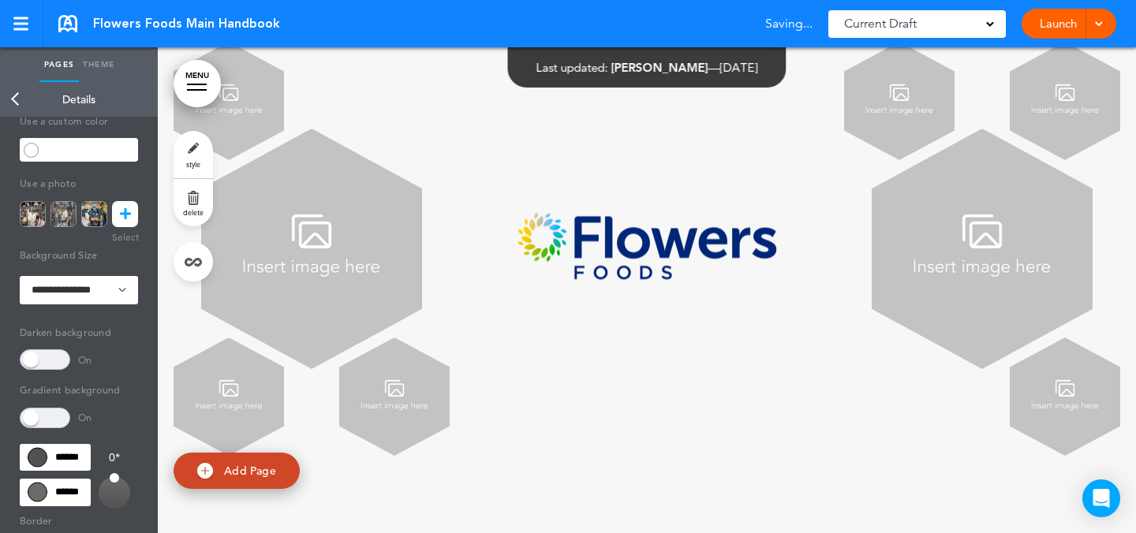
click at [888, 160] on img at bounding box center [899, 101] width 110 height 118
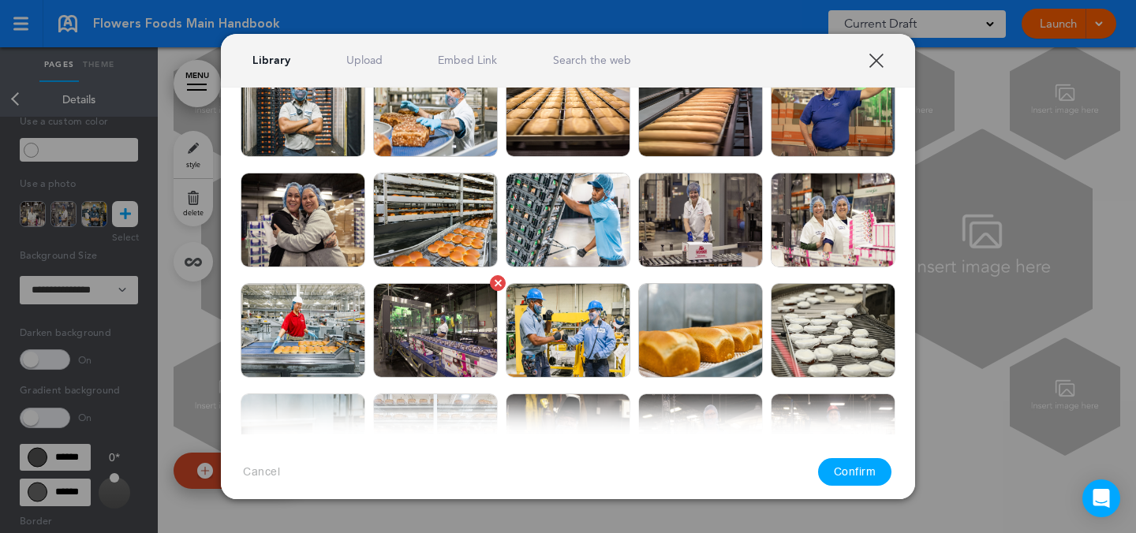
scroll to position [426, 0]
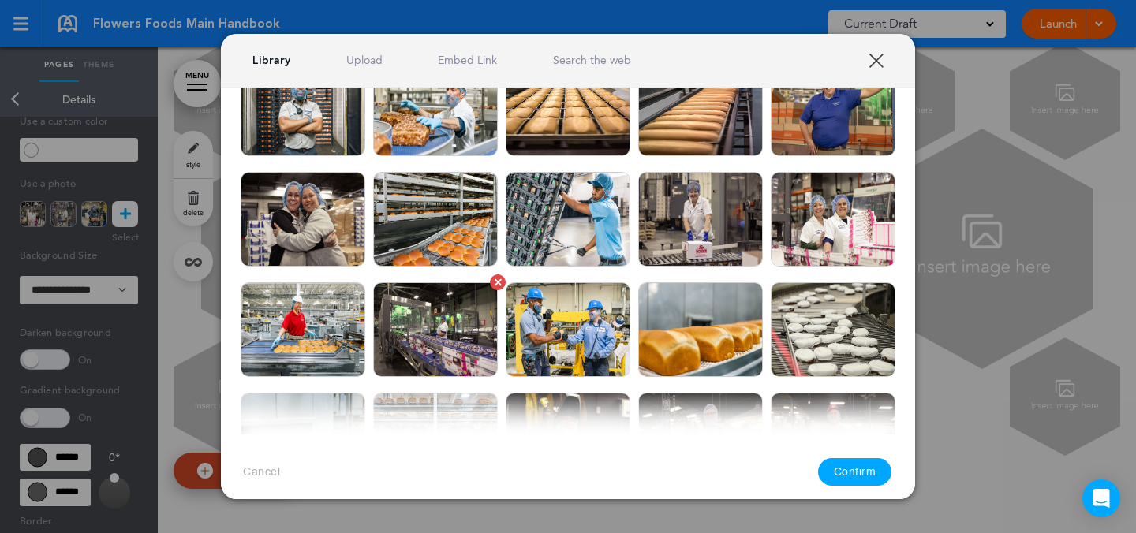
click at [448, 338] on img at bounding box center [435, 329] width 125 height 95
click at [858, 466] on button "Confirm" at bounding box center [855, 472] width 74 height 28
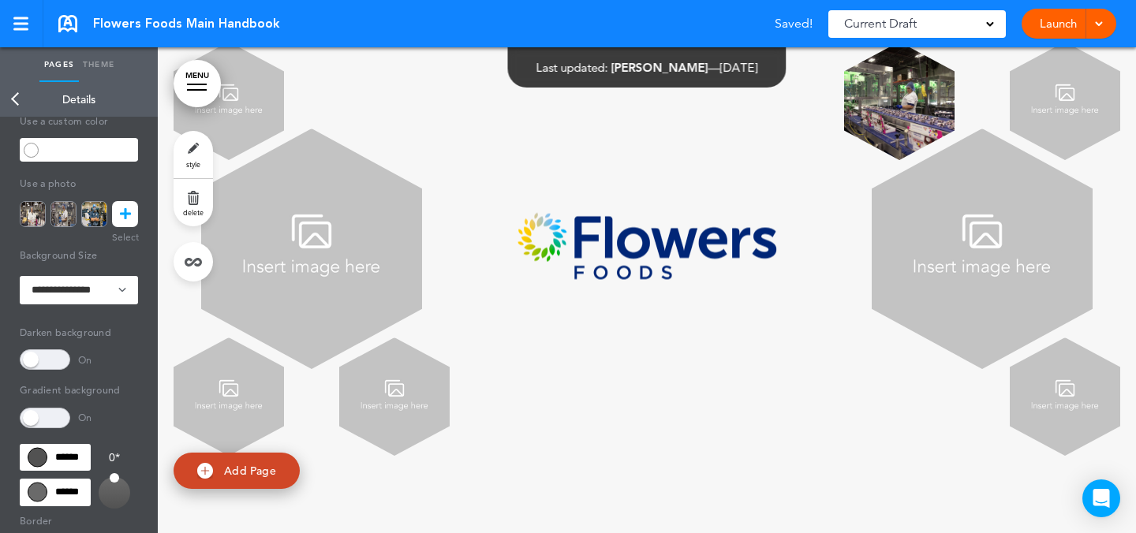
scroll to position [80095, 0]
click at [970, 352] on img at bounding box center [982, 249] width 221 height 241
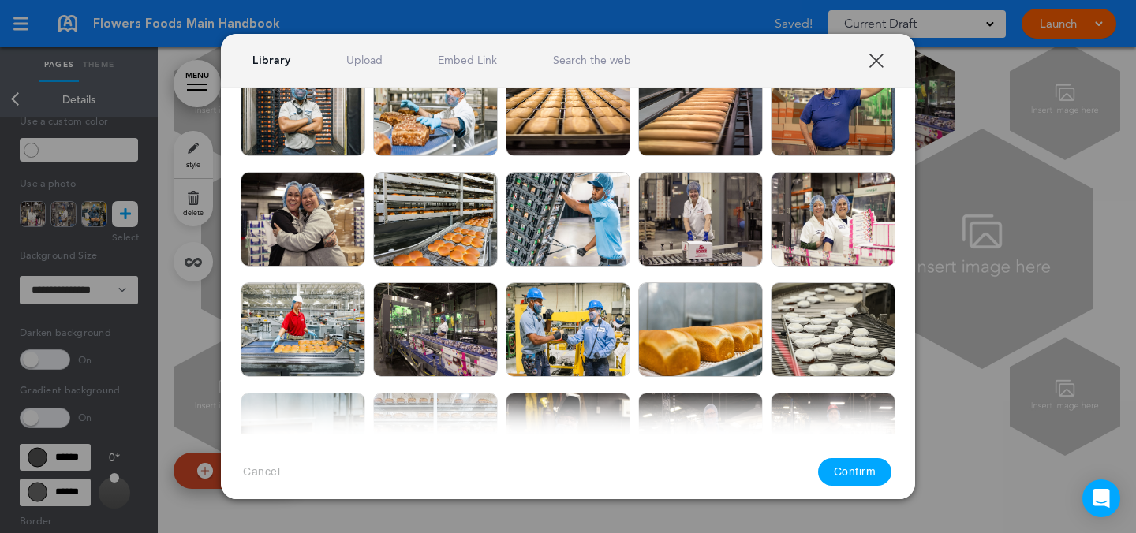
scroll to position [0, 0]
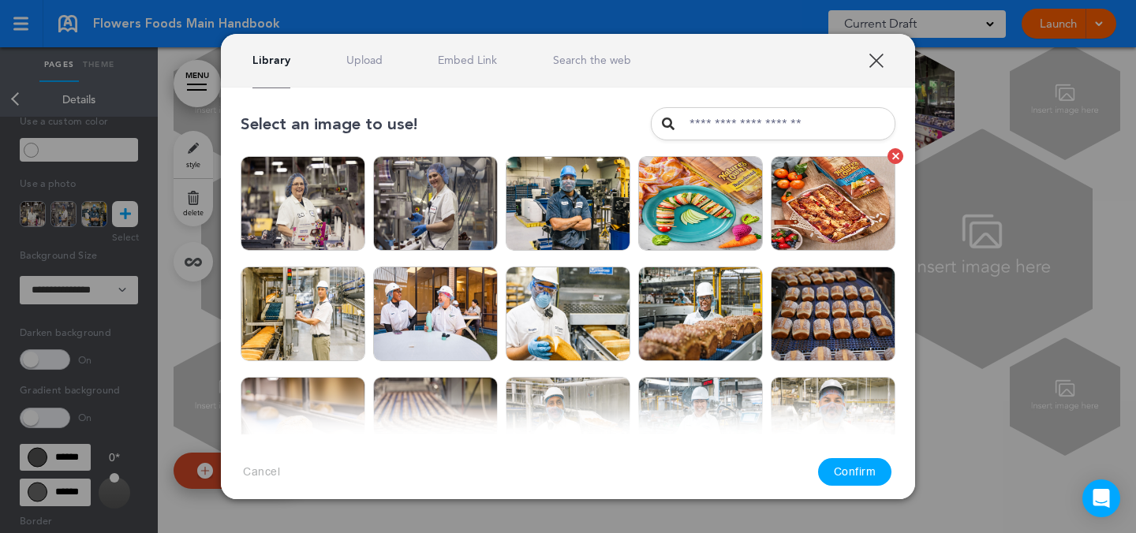
click at [840, 217] on img at bounding box center [833, 203] width 125 height 95
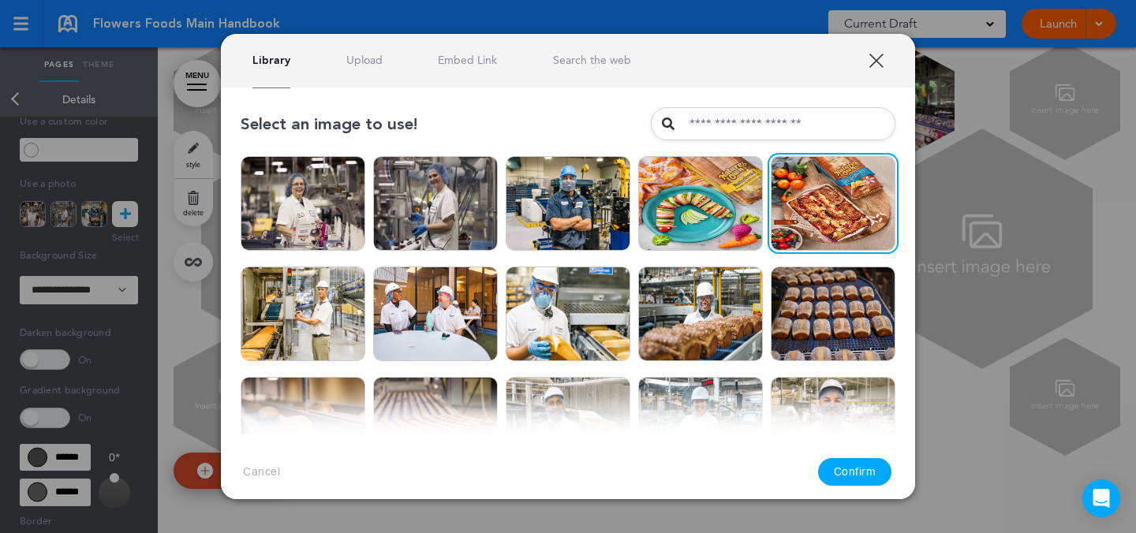
click at [864, 476] on button "Confirm" at bounding box center [855, 472] width 74 height 28
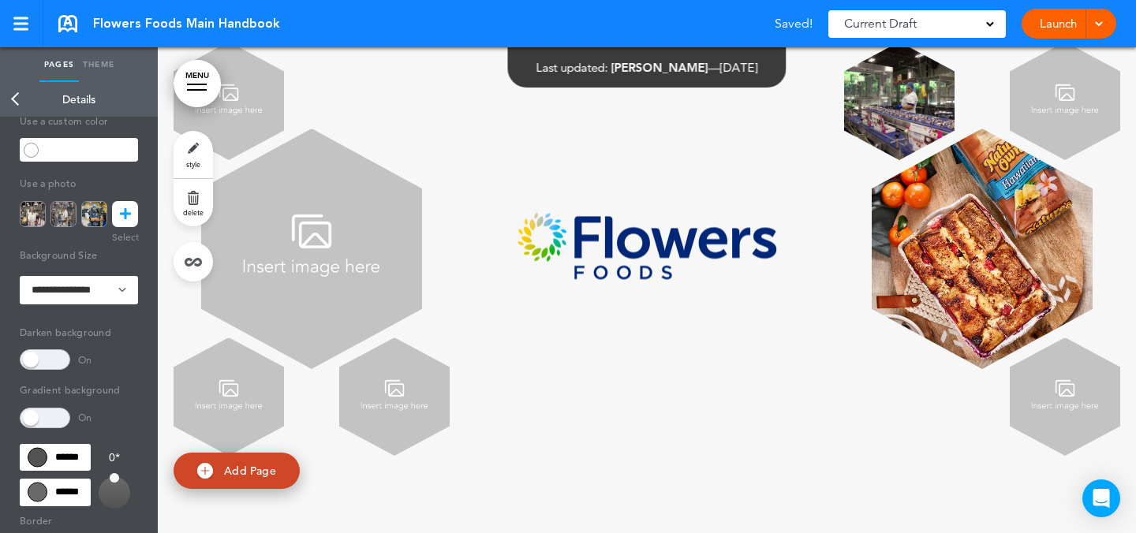
scroll to position [80098, 0]
click at [927, 315] on img at bounding box center [982, 249] width 221 height 241
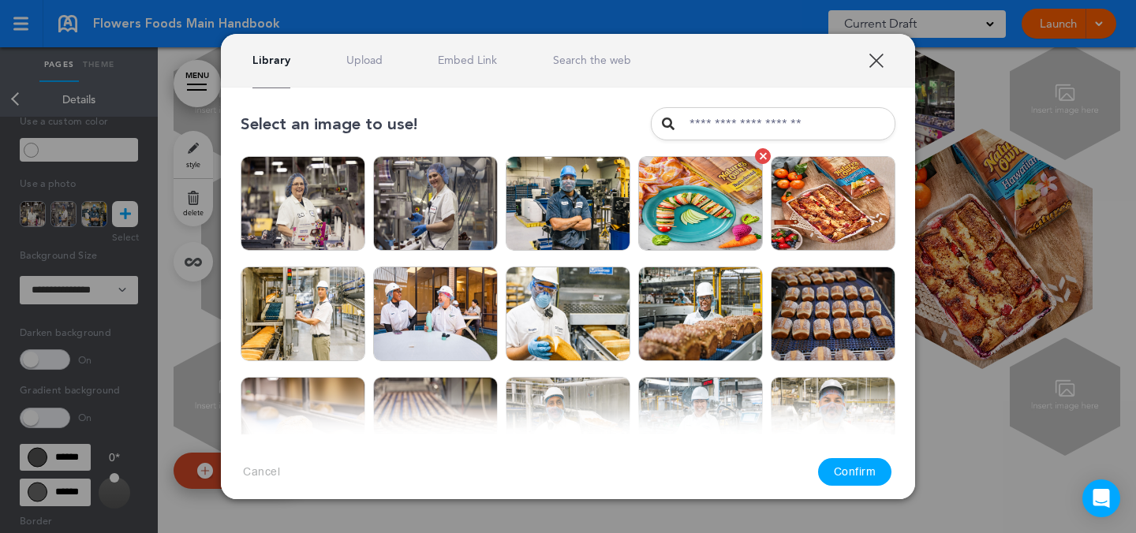
click at [731, 223] on img at bounding box center [700, 203] width 125 height 95
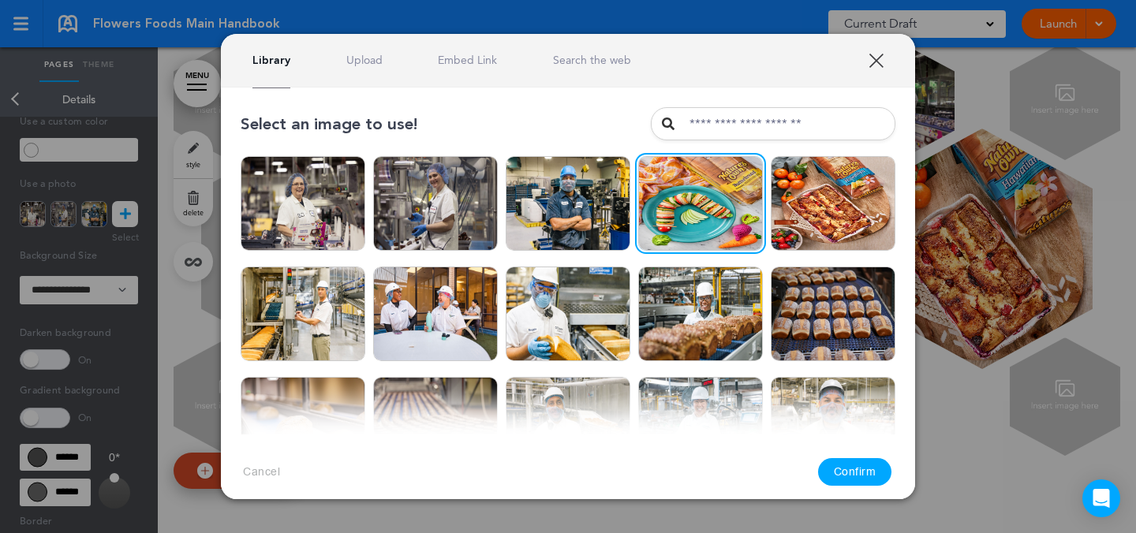
click at [870, 463] on button "Confirm" at bounding box center [855, 472] width 74 height 28
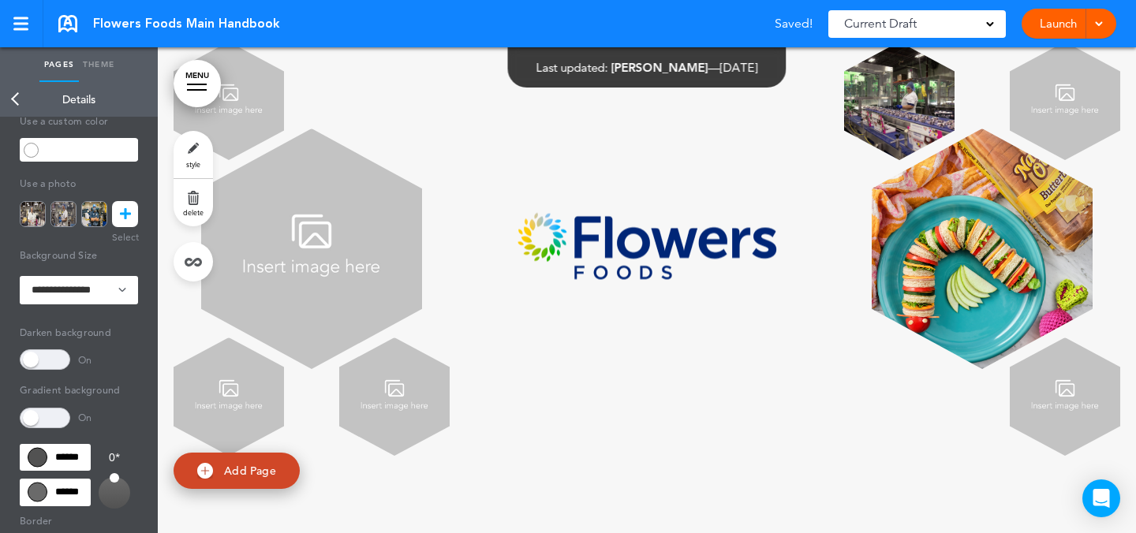
click at [279, 160] on img at bounding box center [229, 101] width 110 height 118
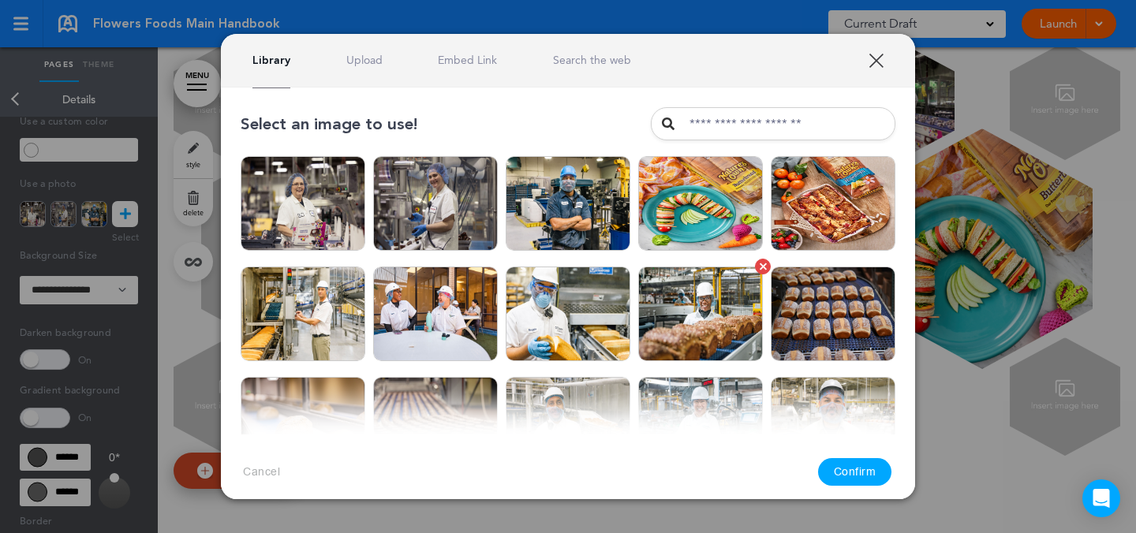
drag, startPoint x: 1014, startPoint y: 174, endPoint x: 667, endPoint y: 266, distance: 358.3
click at [1014, 174] on div at bounding box center [568, 266] width 1136 height 533
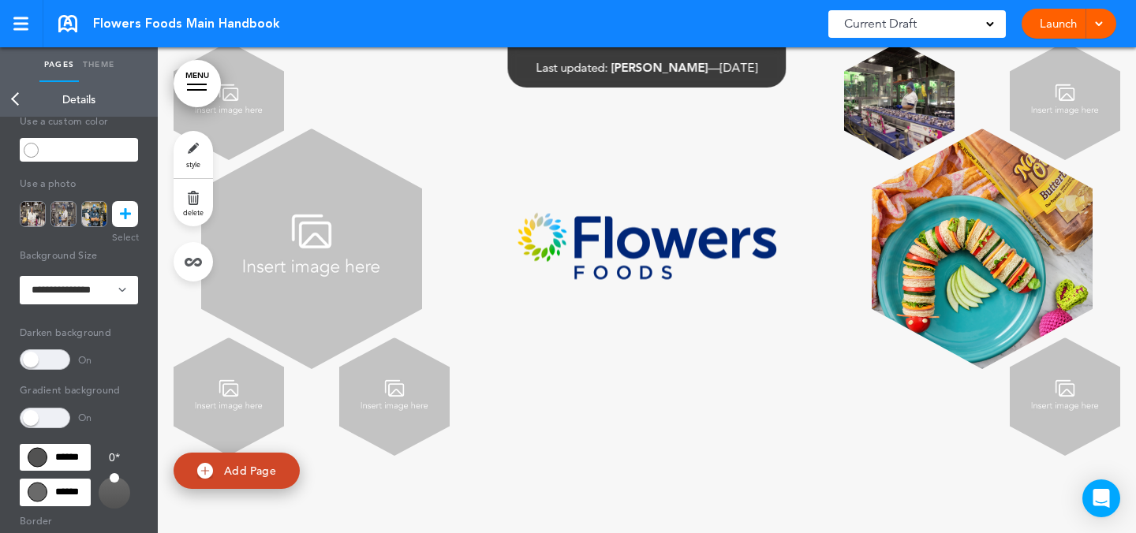
click at [417, 351] on img at bounding box center [311, 249] width 221 height 241
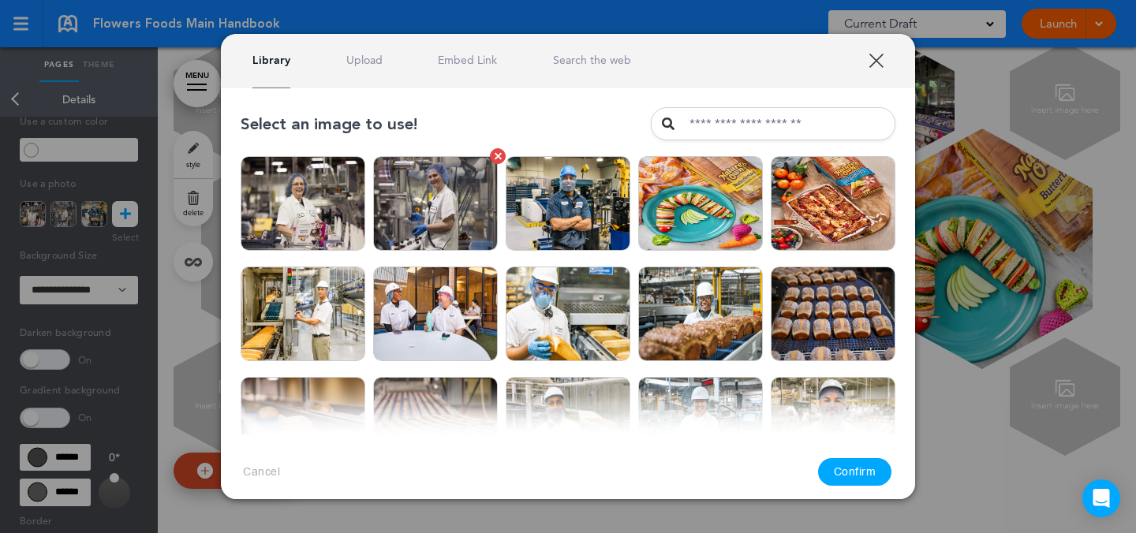
click at [457, 226] on img at bounding box center [435, 203] width 125 height 95
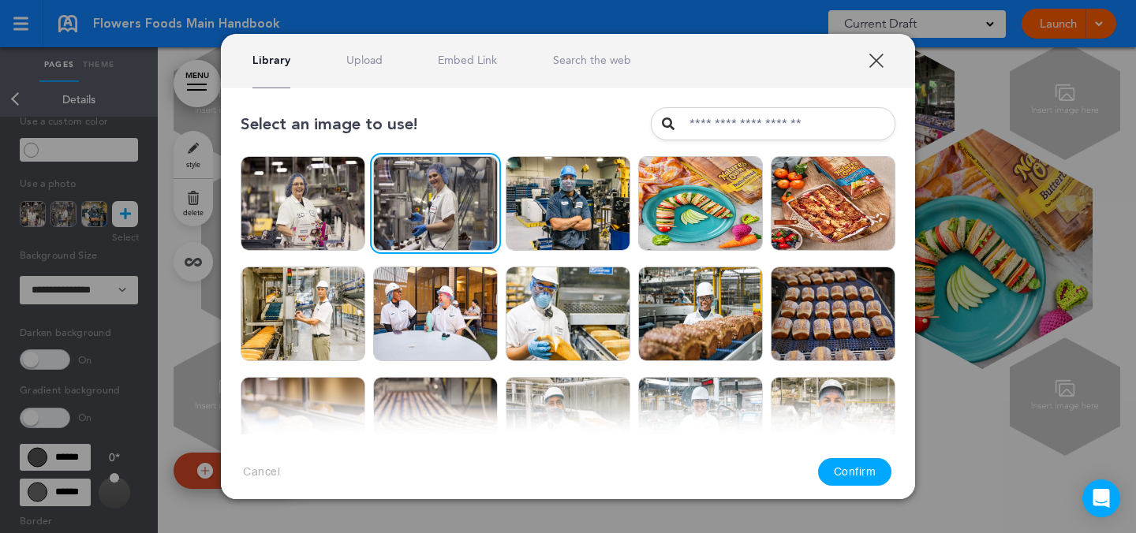
click at [832, 477] on button "Confirm" at bounding box center [855, 472] width 74 height 28
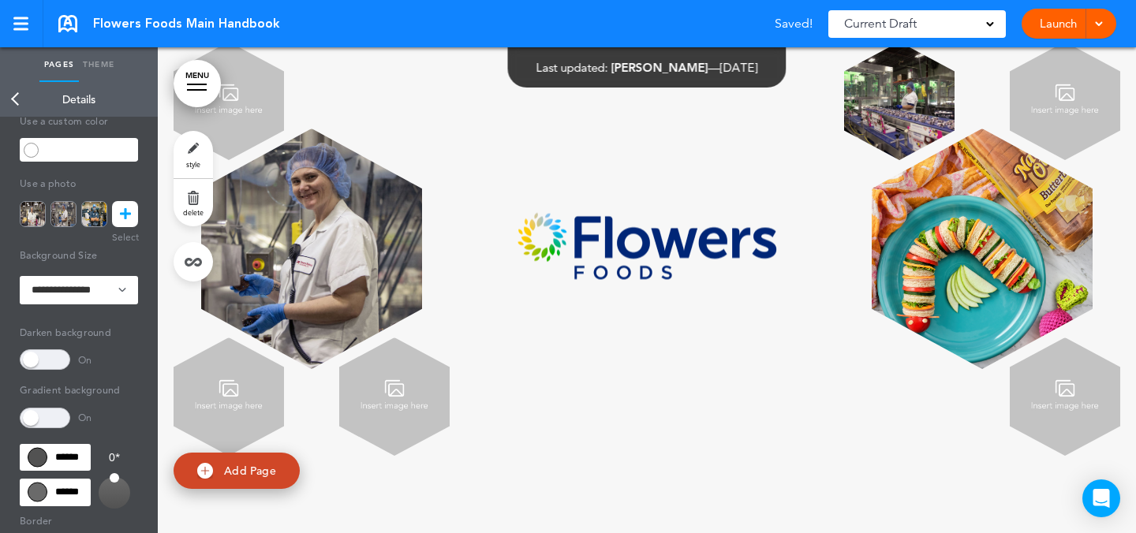
click at [278, 160] on img at bounding box center [229, 101] width 110 height 118
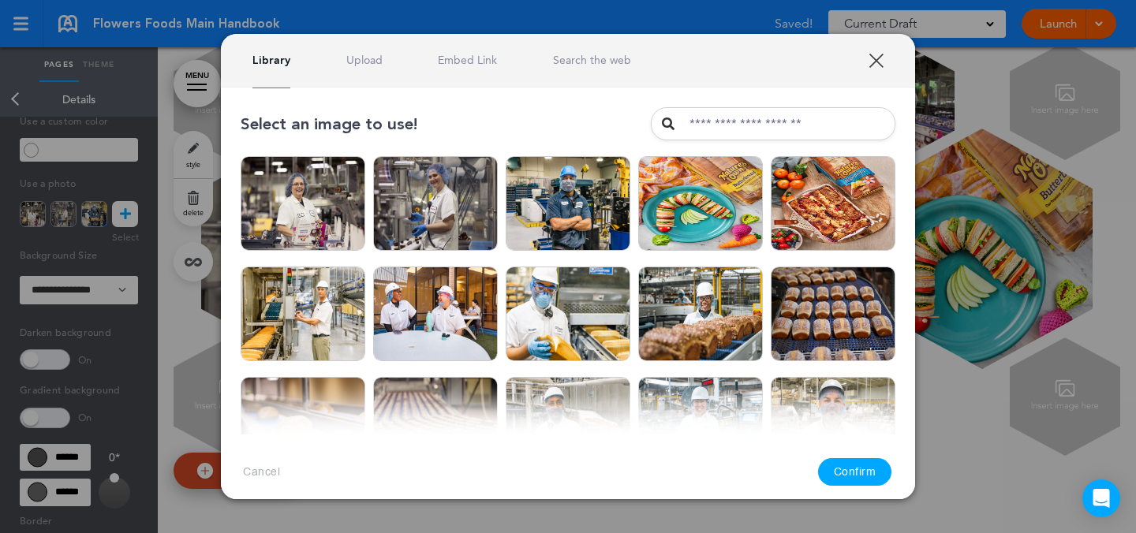
click at [380, 56] on link "Upload" at bounding box center [364, 60] width 36 height 15
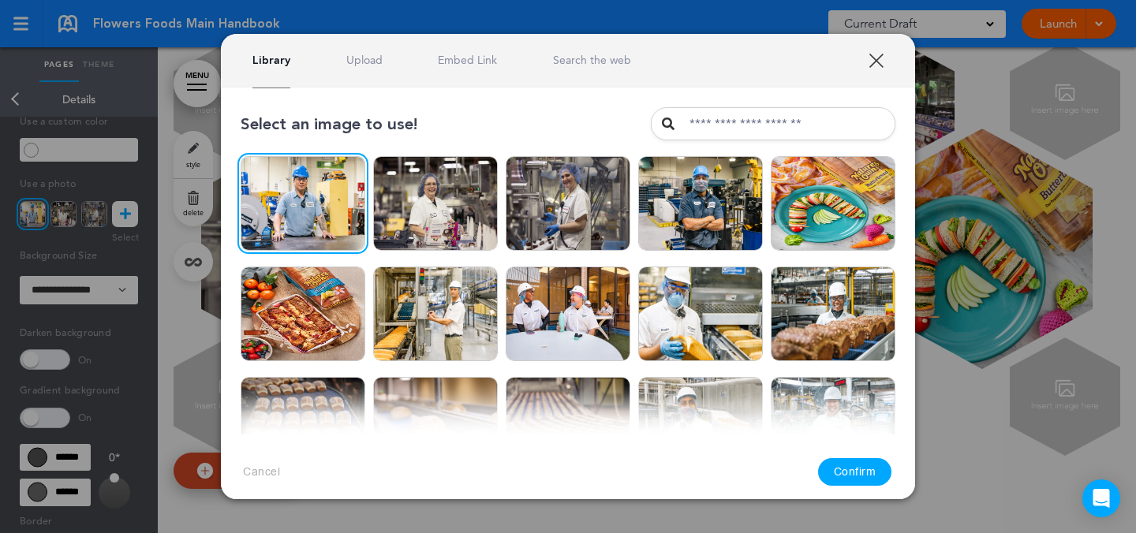
click at [858, 472] on button "Confirm" at bounding box center [855, 472] width 74 height 28
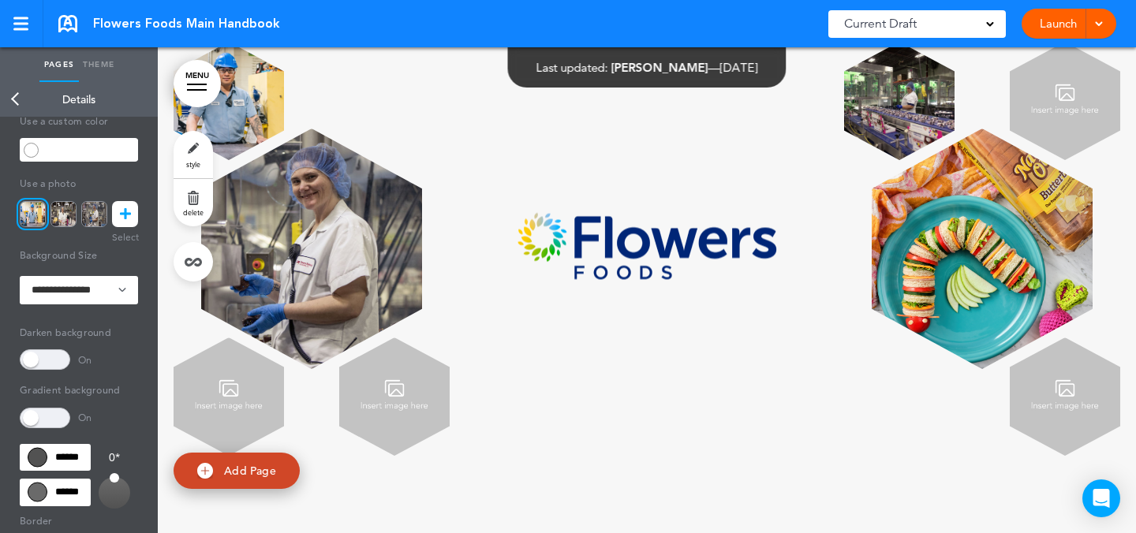
click at [1019, 160] on img at bounding box center [1065, 101] width 110 height 118
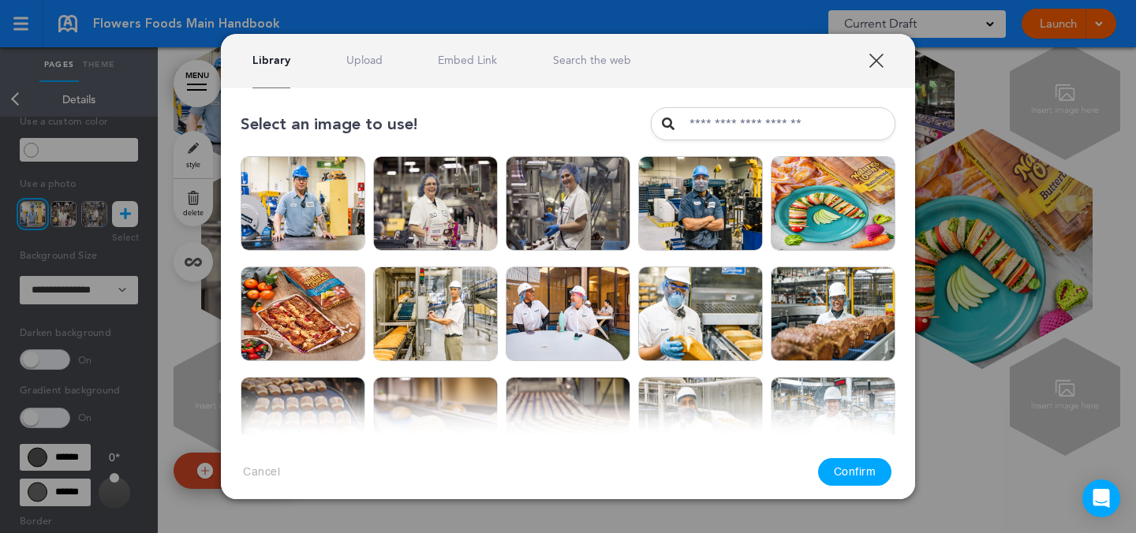
click at [355, 64] on link "Upload" at bounding box center [364, 60] width 36 height 15
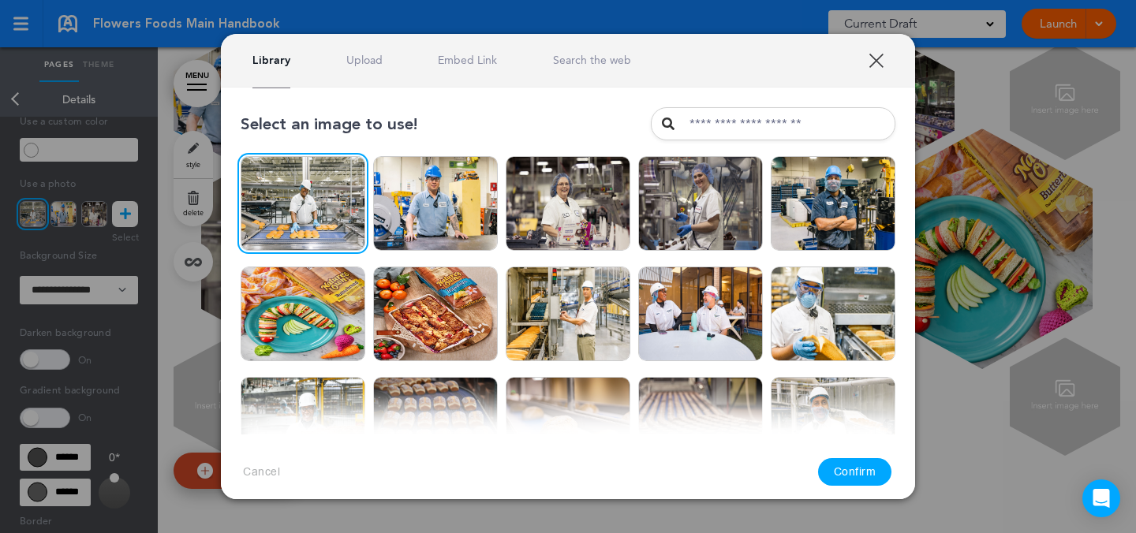
click at [863, 477] on button "Confirm" at bounding box center [855, 472] width 74 height 28
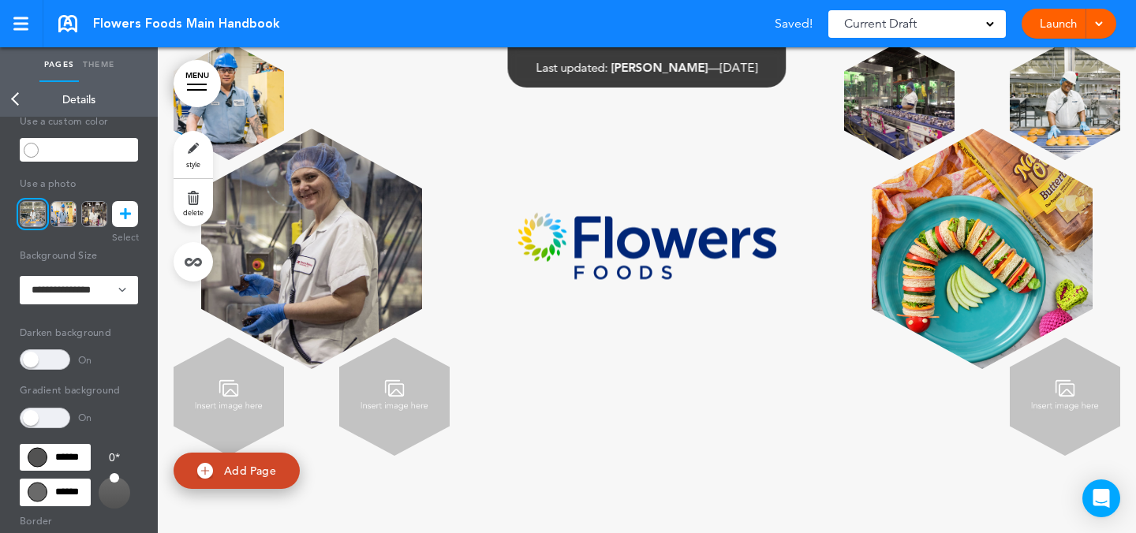
scroll to position [80177, 0]
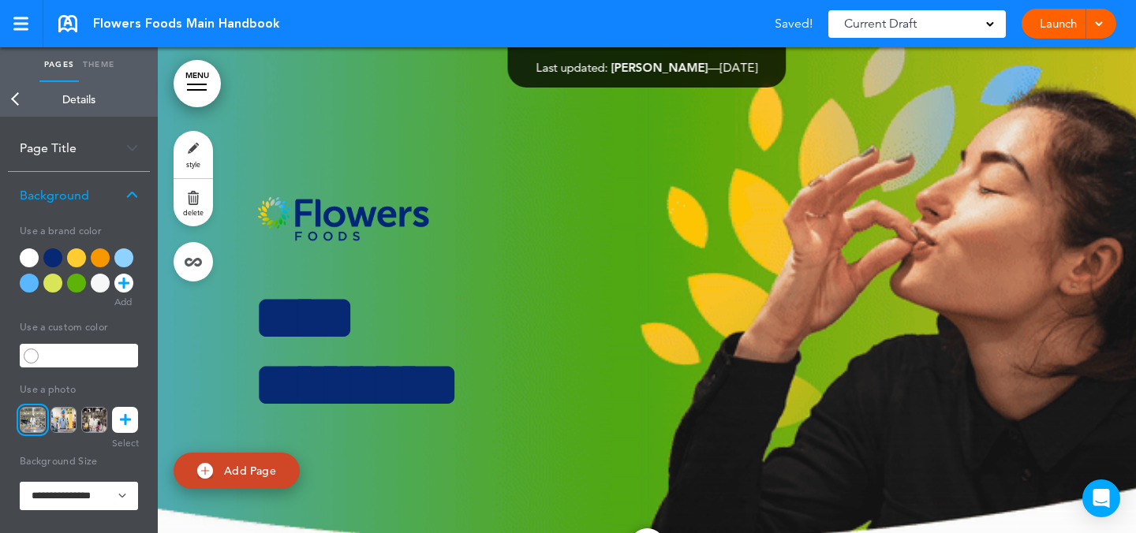
scroll to position [29, 0]
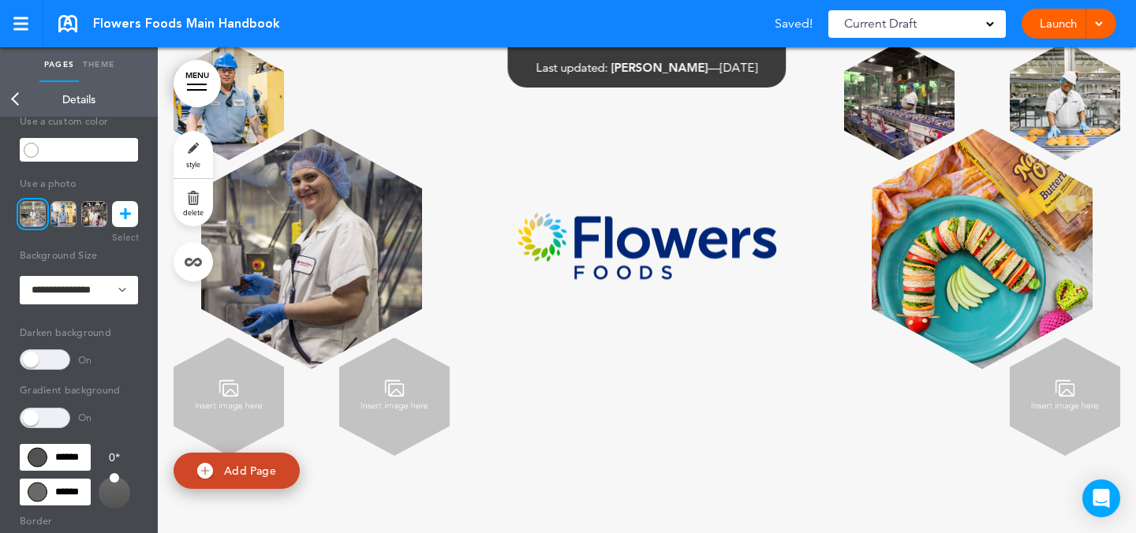
click at [273, 432] on img at bounding box center [229, 397] width 110 height 118
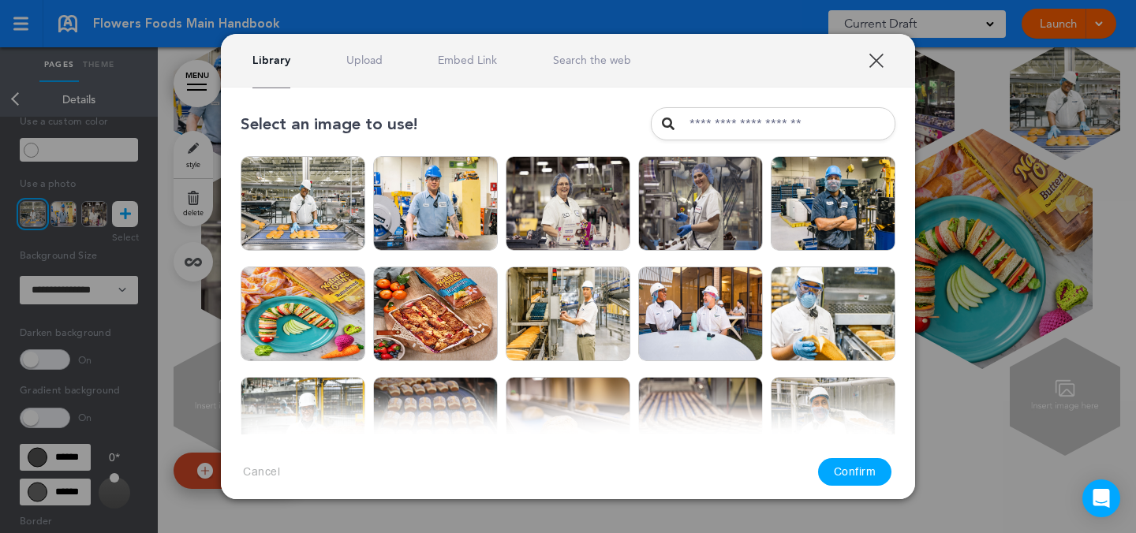
click at [959, 274] on div at bounding box center [568, 266] width 1136 height 533
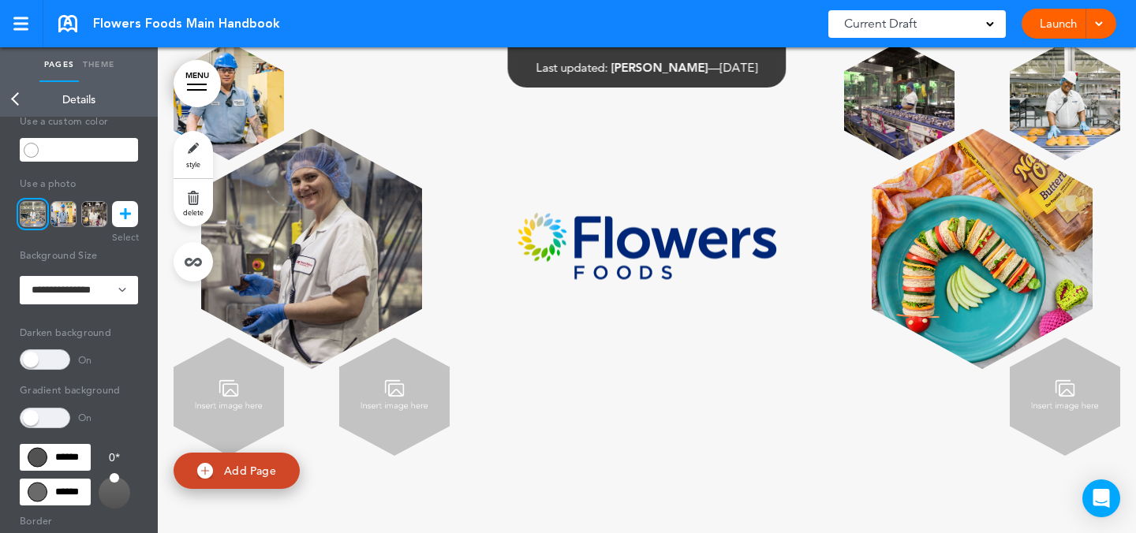
click at [1061, 440] on img at bounding box center [1065, 397] width 110 height 118
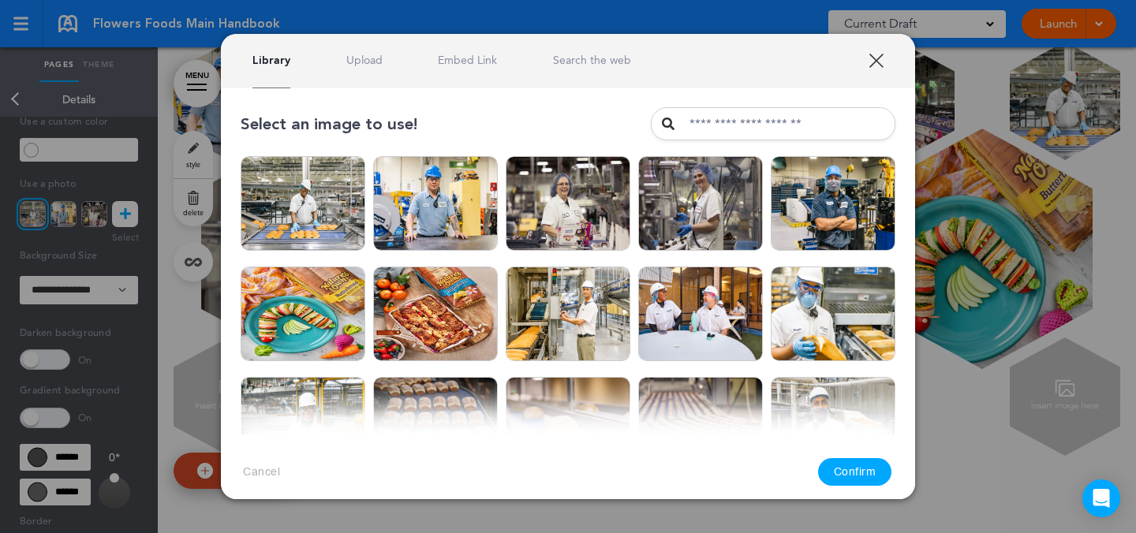
drag, startPoint x: 1039, startPoint y: 249, endPoint x: 1034, endPoint y: 222, distance: 26.6
click at [1039, 249] on div at bounding box center [568, 266] width 1136 height 533
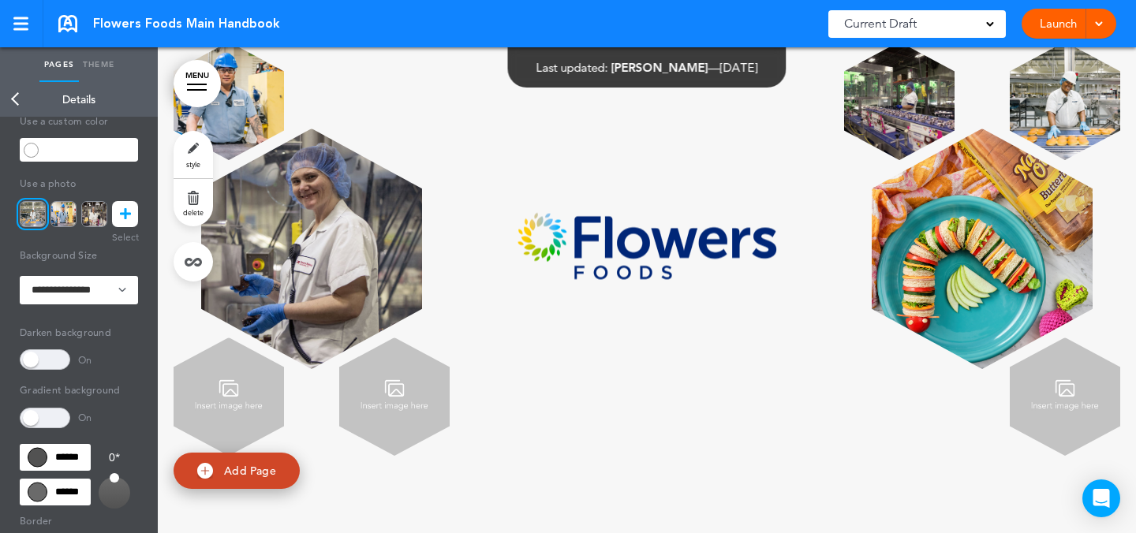
click at [1049, 156] on img at bounding box center [1065, 101] width 110 height 118
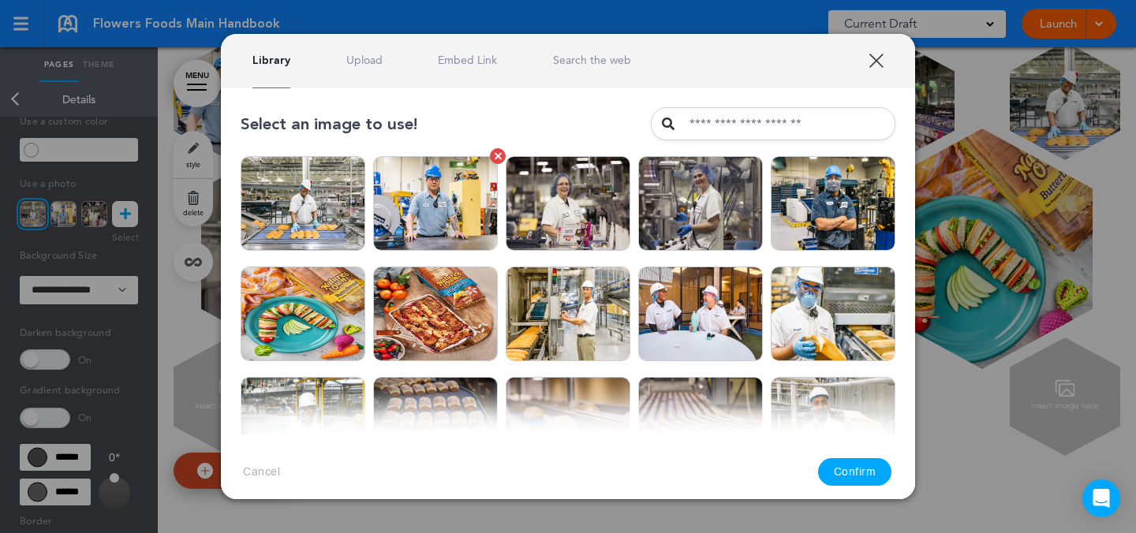
click at [429, 201] on img at bounding box center [435, 203] width 125 height 95
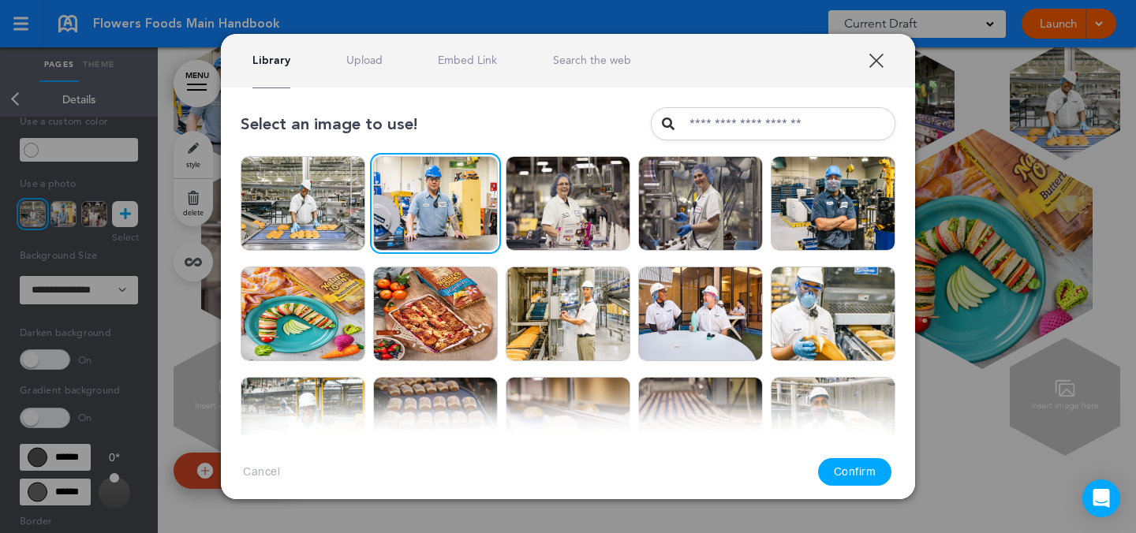
click at [843, 480] on button "Confirm" at bounding box center [855, 472] width 74 height 28
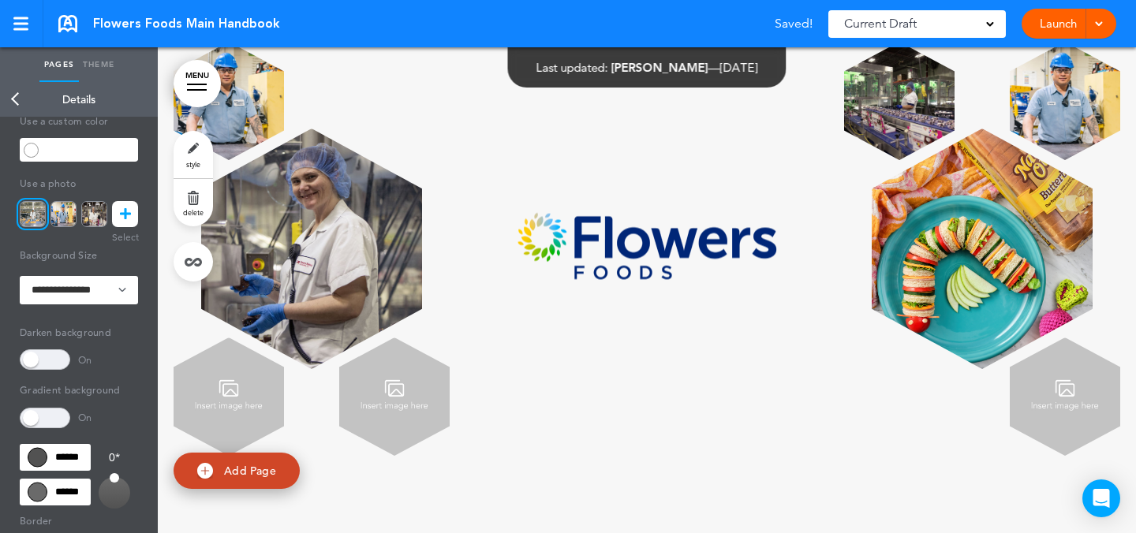
click at [1034, 307] on img at bounding box center [982, 249] width 221 height 241
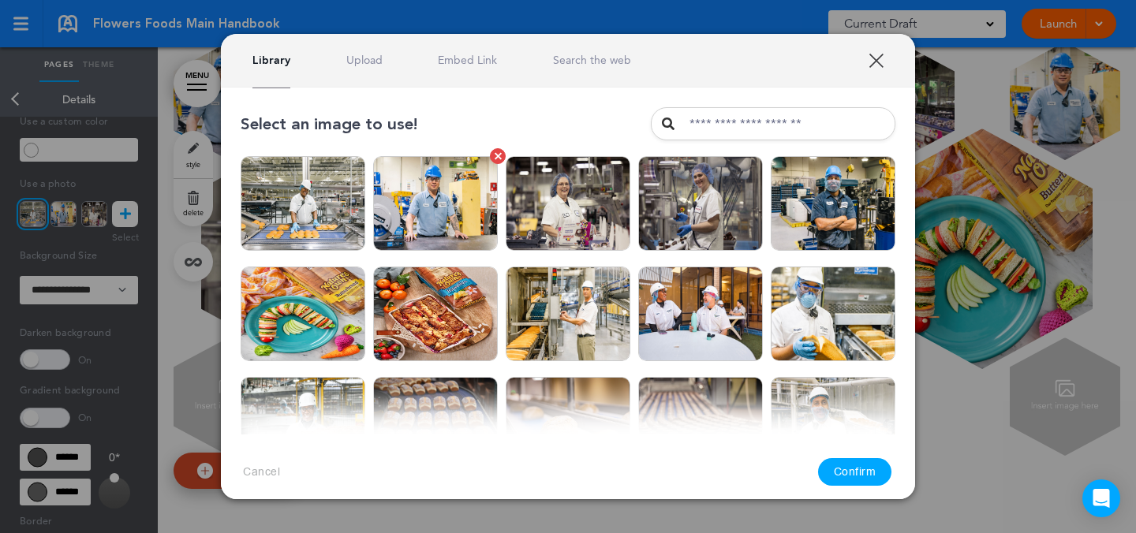
click at [481, 183] on img at bounding box center [435, 203] width 125 height 95
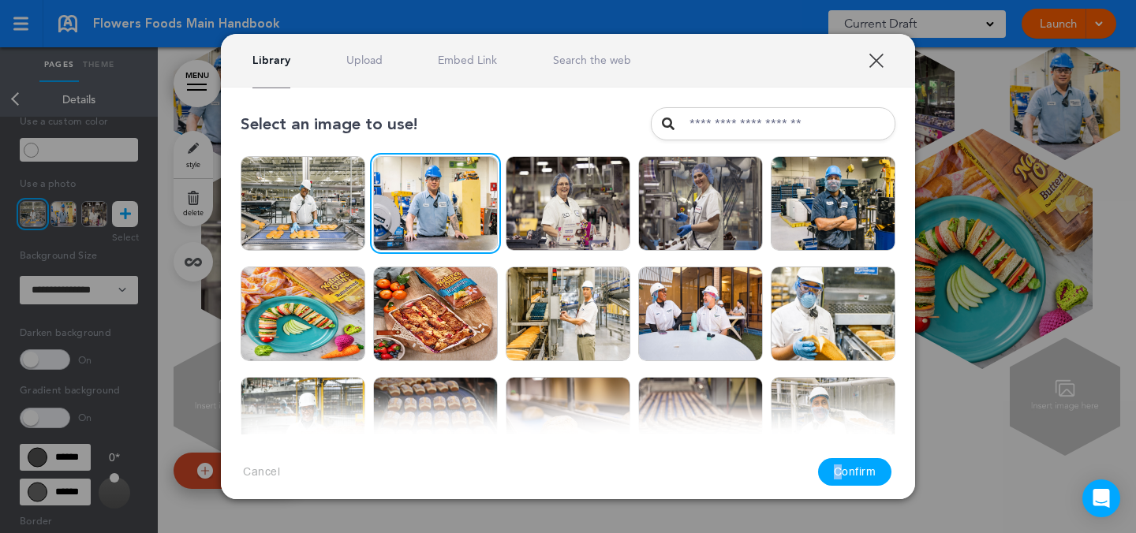
click at [844, 466] on div "Cancel Confirm" at bounding box center [568, 472] width 694 height 75
click at [843, 466] on button "Confirm" at bounding box center [855, 472] width 74 height 28
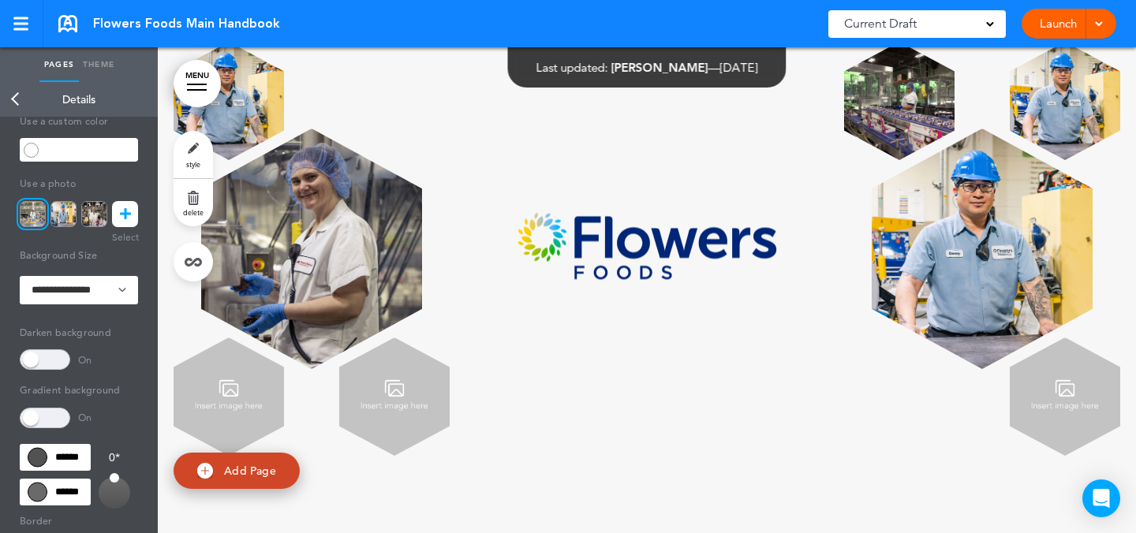
click at [951, 273] on img at bounding box center [982, 249] width 221 height 241
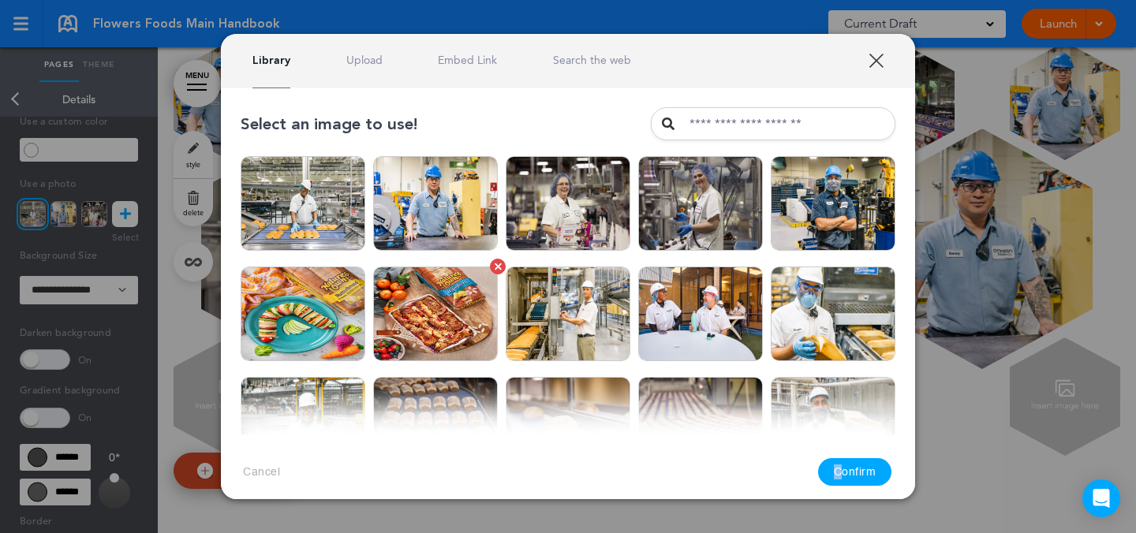
click at [418, 334] on img at bounding box center [435, 314] width 125 height 95
click at [316, 321] on img at bounding box center [303, 314] width 125 height 95
click at [846, 469] on button "Confirm" at bounding box center [855, 472] width 74 height 28
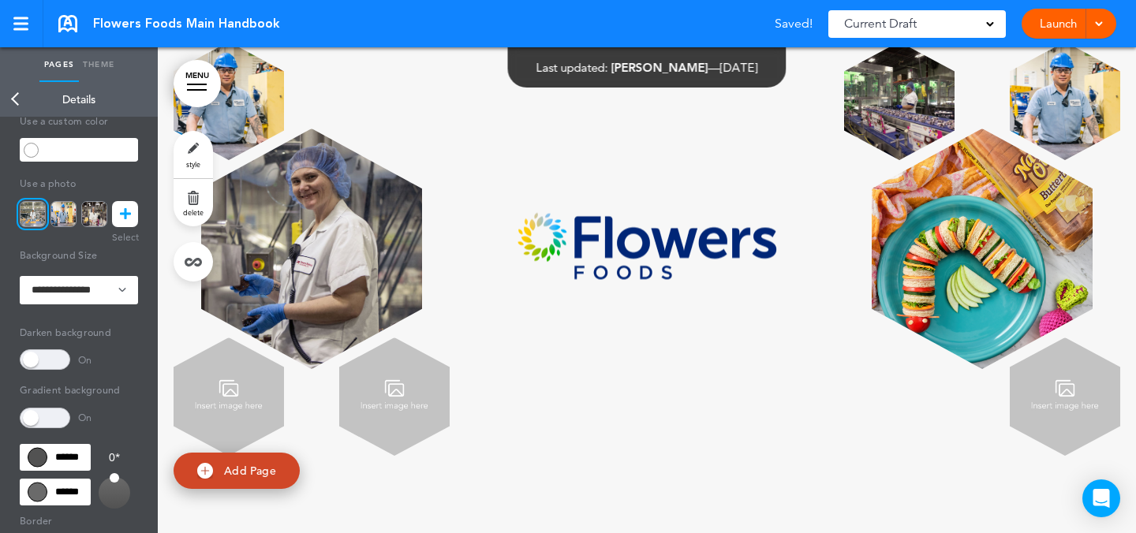
click at [272, 159] on img at bounding box center [229, 101] width 110 height 118
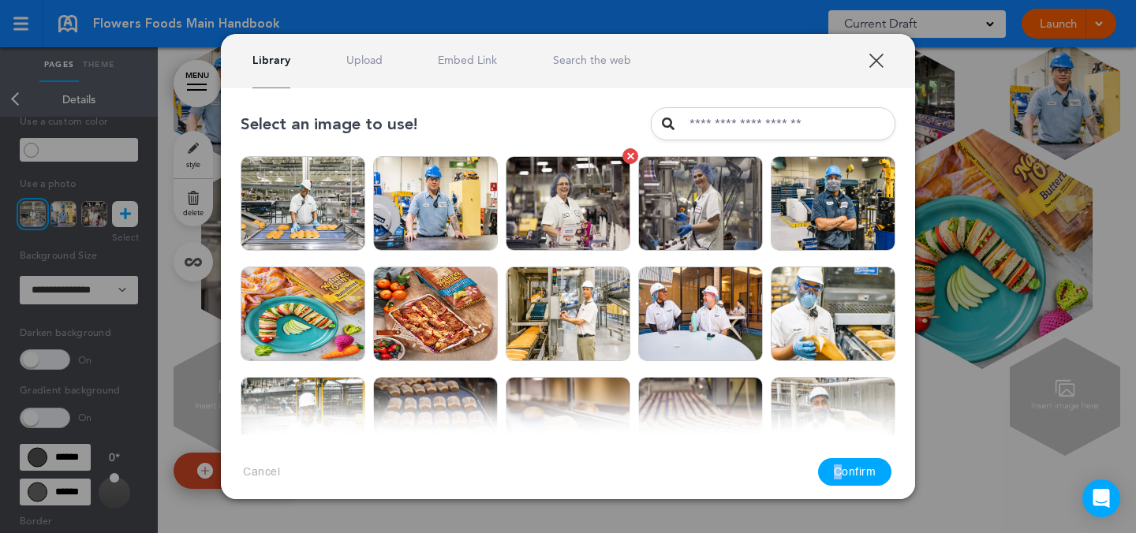
scroll to position [3, 0]
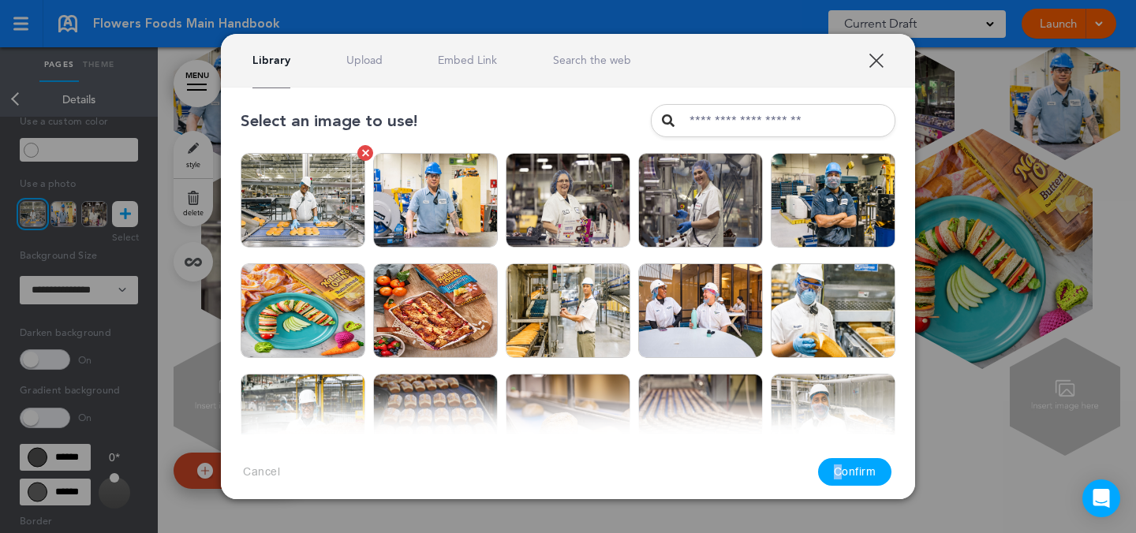
click at [316, 187] on img at bounding box center [303, 200] width 125 height 95
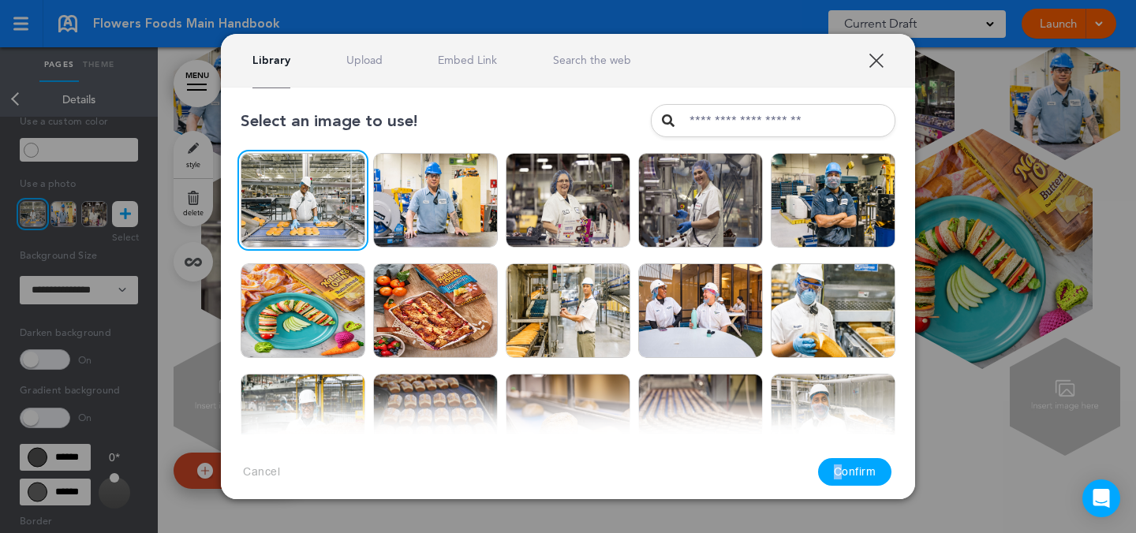
click at [854, 466] on button "Confirm" at bounding box center [855, 472] width 74 height 28
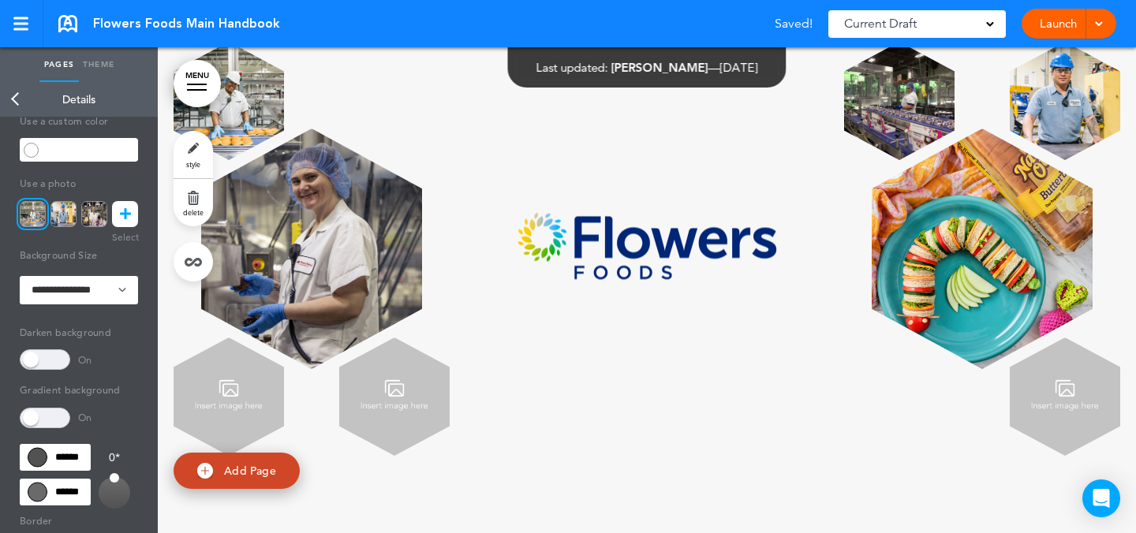
click at [237, 432] on img at bounding box center [229, 397] width 110 height 118
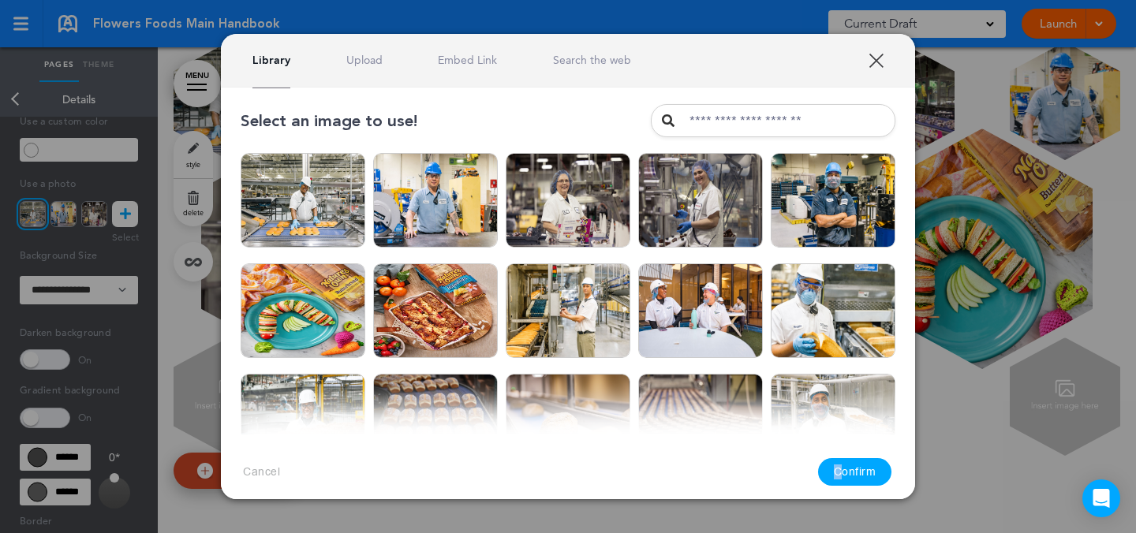
click at [379, 59] on link "Upload" at bounding box center [364, 60] width 36 height 15
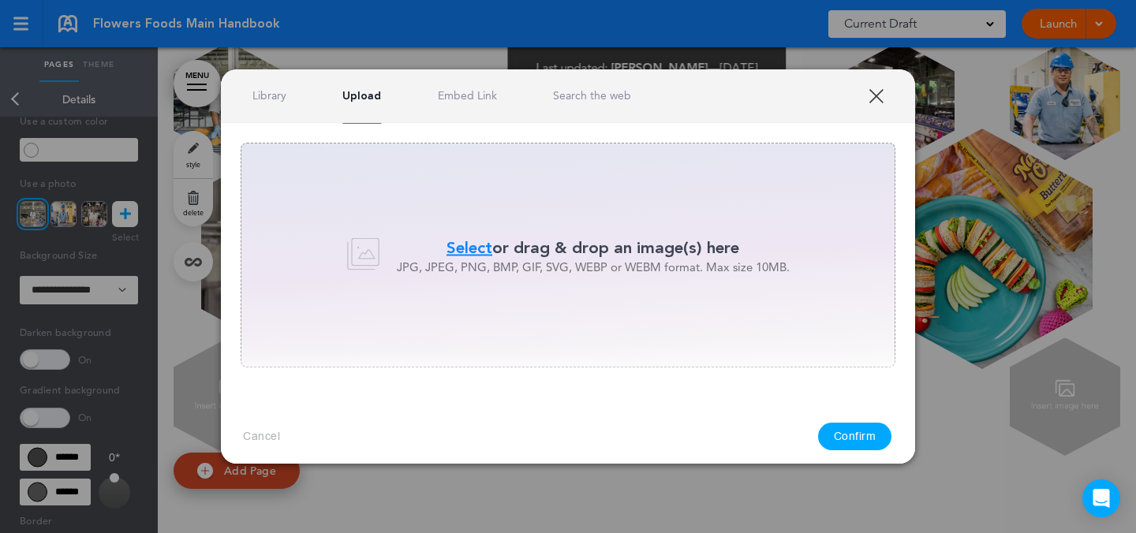
click at [383, 65] on div at bounding box center [568, 266] width 1136 height 533
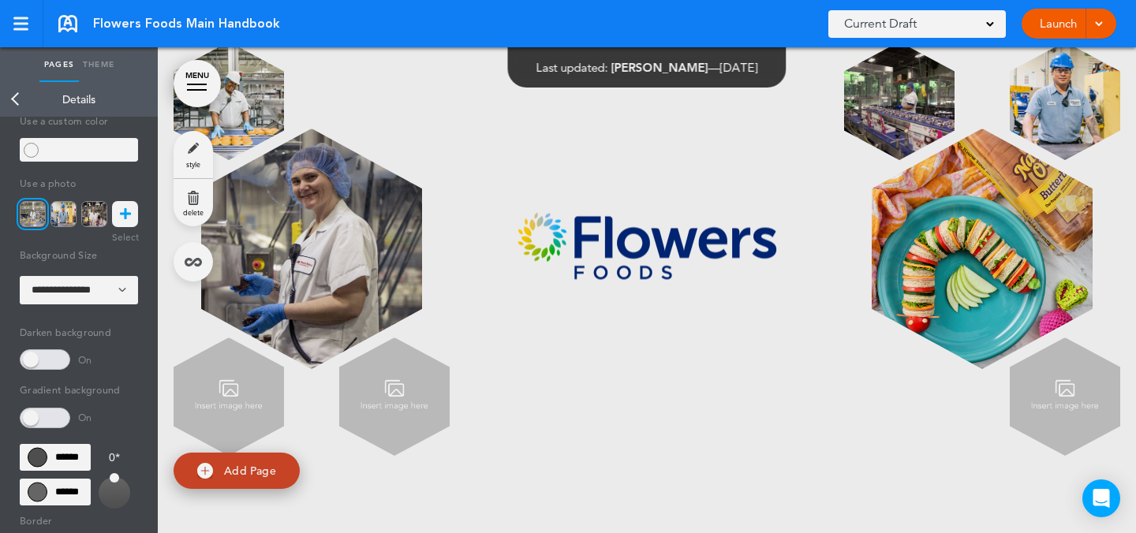
click at [236, 134] on img at bounding box center [229, 101] width 110 height 118
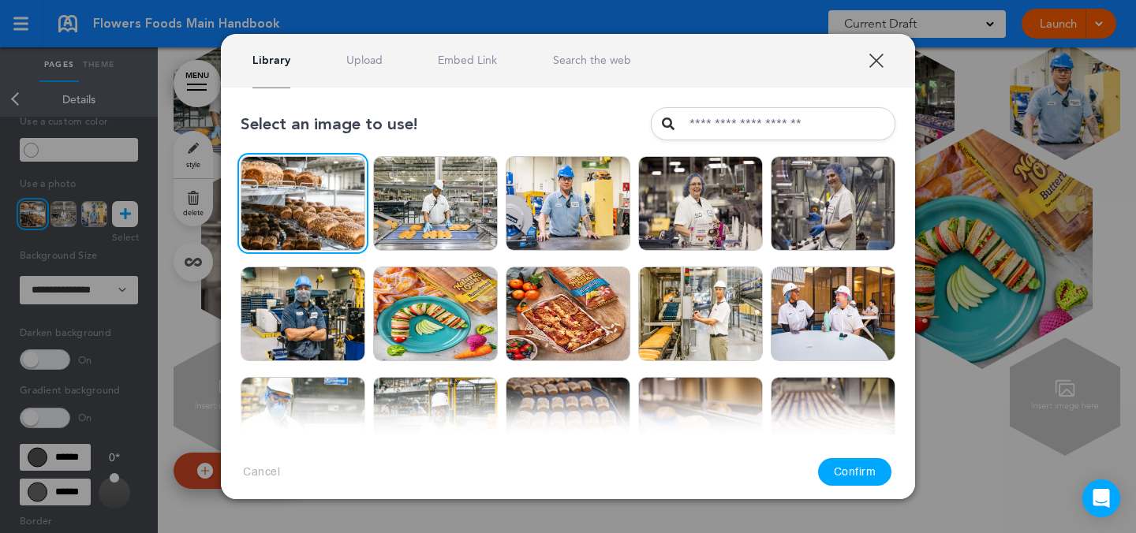
click at [863, 474] on button "Confirm" at bounding box center [855, 472] width 74 height 28
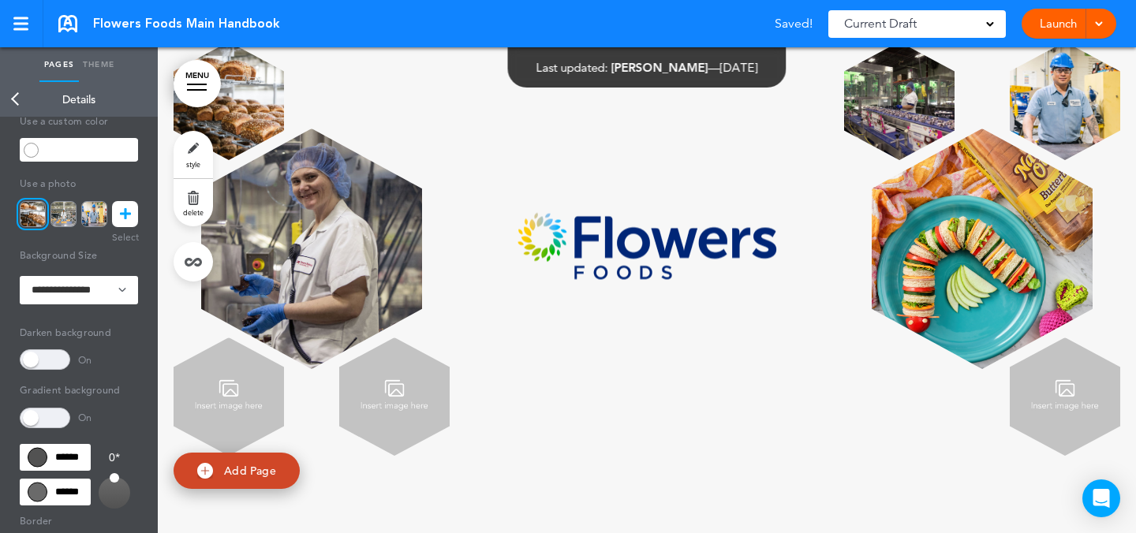
scroll to position [80174, 0]
click at [962, 299] on img at bounding box center [982, 249] width 221 height 241
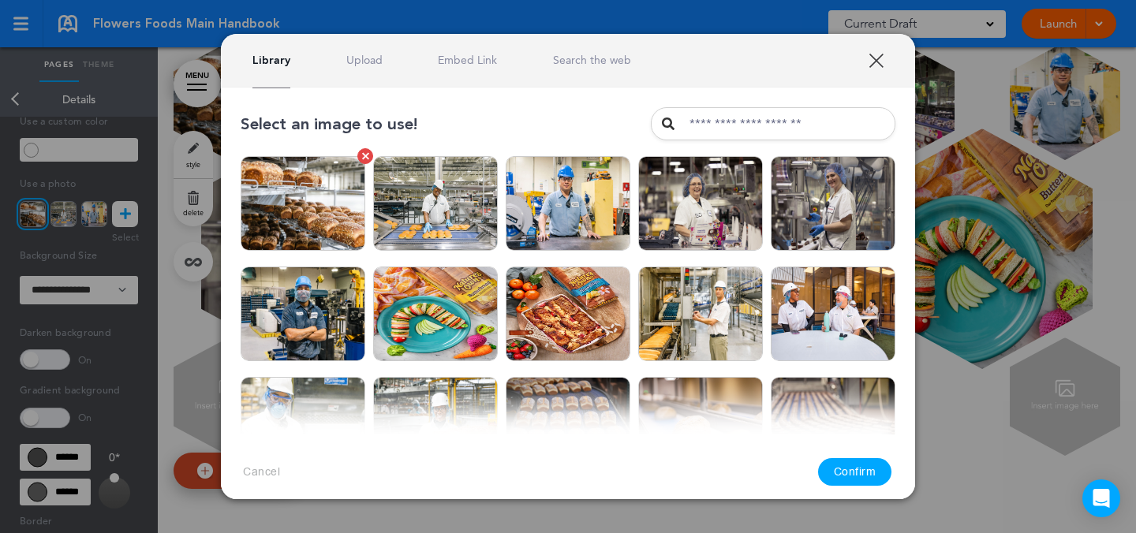
click at [309, 209] on img at bounding box center [303, 203] width 125 height 95
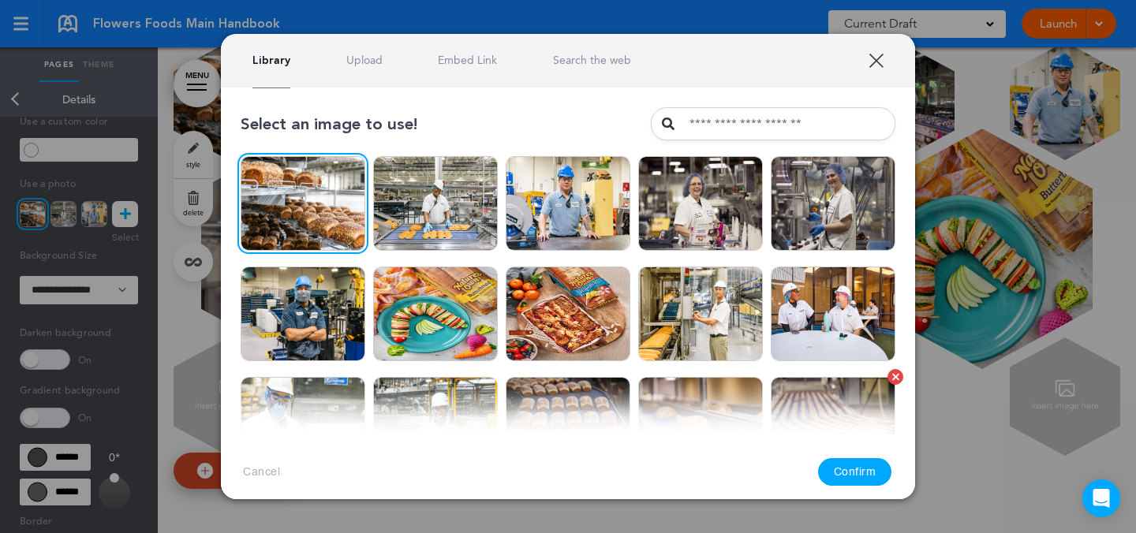
drag, startPoint x: 856, startPoint y: 471, endPoint x: 839, endPoint y: 416, distance: 57.7
click at [856, 471] on button "Confirm" at bounding box center [855, 472] width 74 height 28
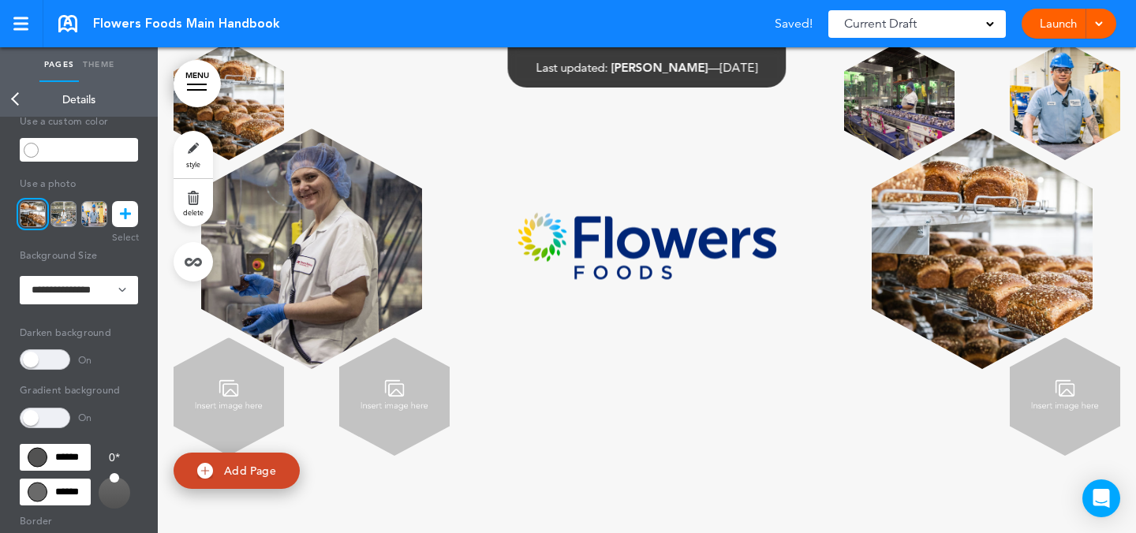
click at [241, 147] on img at bounding box center [229, 101] width 110 height 118
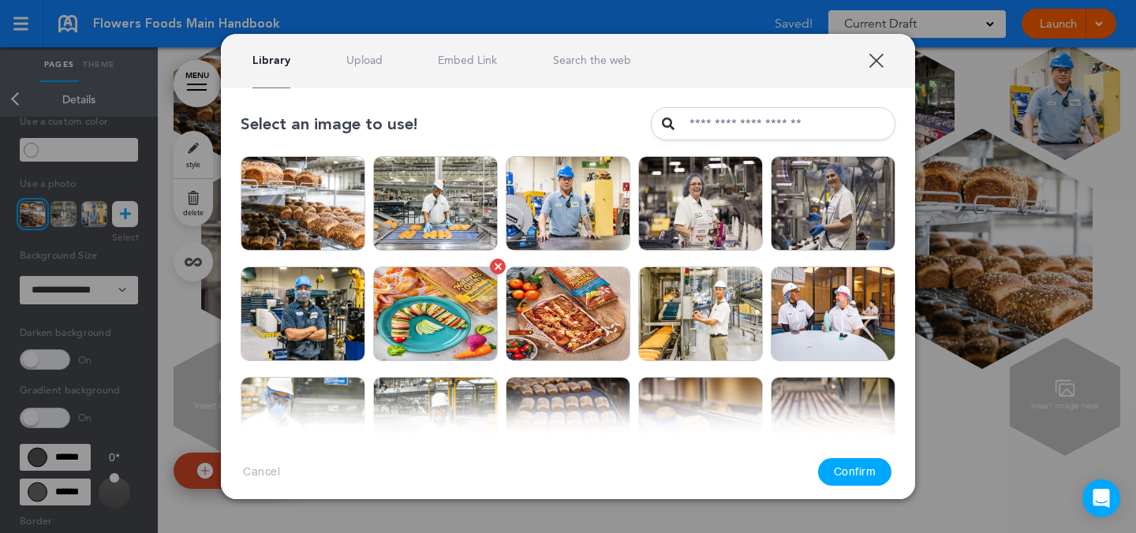
drag, startPoint x: 467, startPoint y: 316, endPoint x: 487, endPoint y: 316, distance: 19.7
click at [467, 316] on img at bounding box center [435, 314] width 125 height 95
click at [847, 465] on button "Confirm" at bounding box center [855, 472] width 74 height 28
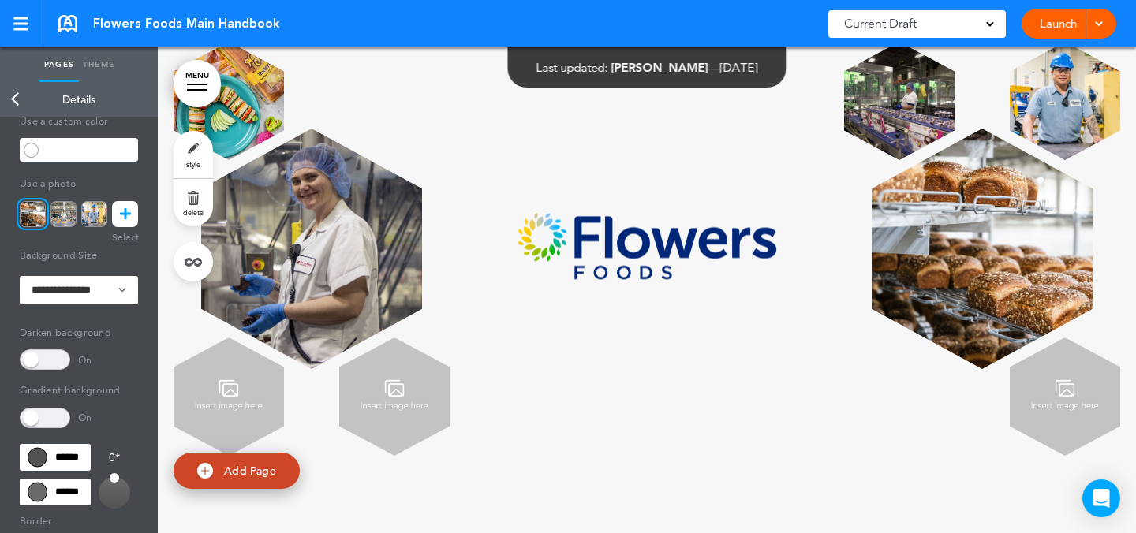
scroll to position [80177, 0]
click at [1034, 320] on img at bounding box center [982, 249] width 221 height 241
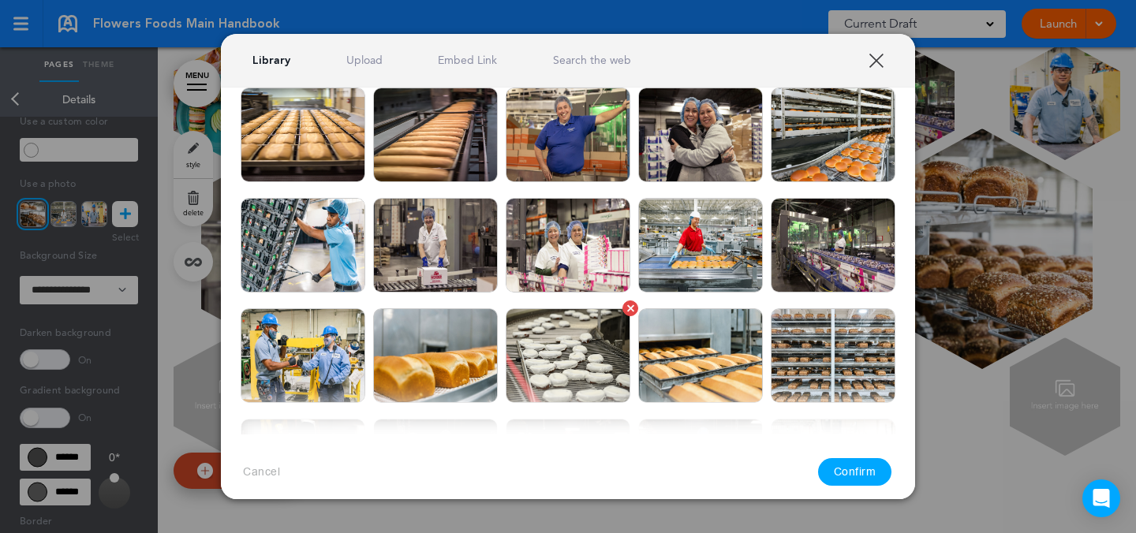
scroll to position [497, 0]
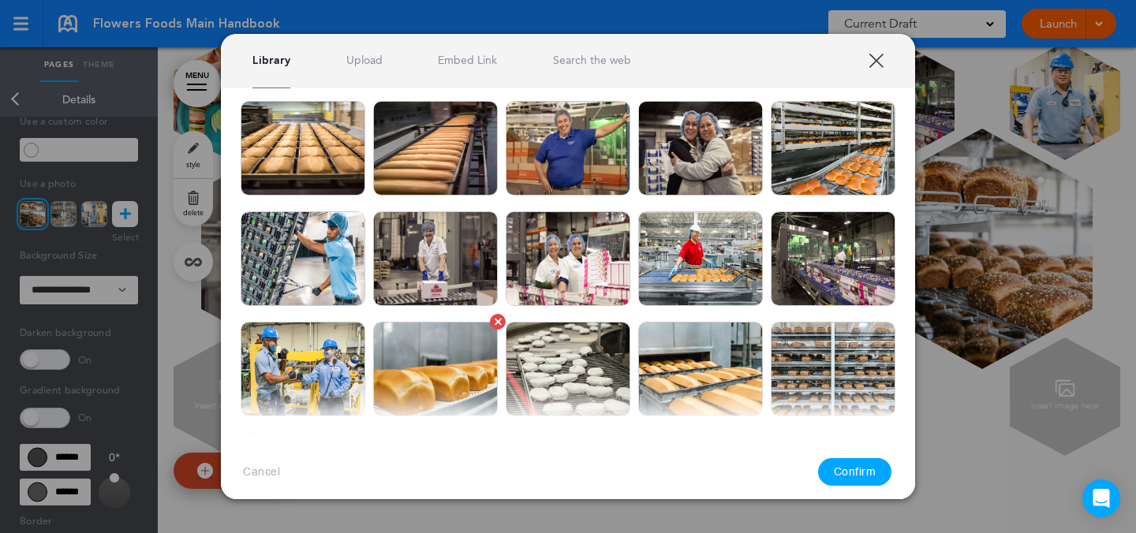
click at [434, 372] on img at bounding box center [435, 369] width 125 height 95
click at [861, 465] on button "Confirm" at bounding box center [855, 472] width 74 height 28
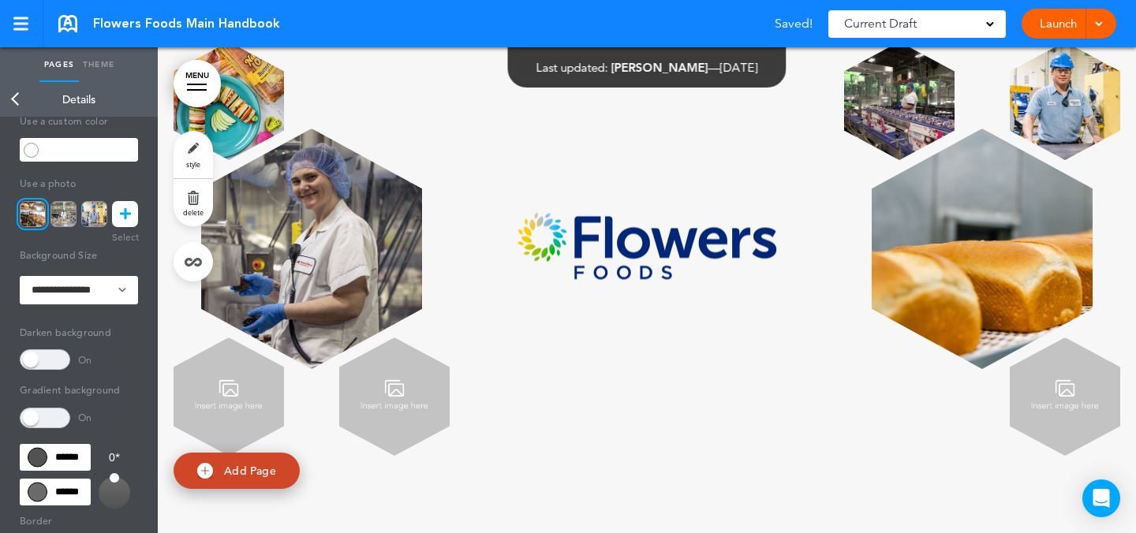
click at [1016, 313] on img at bounding box center [982, 249] width 221 height 241
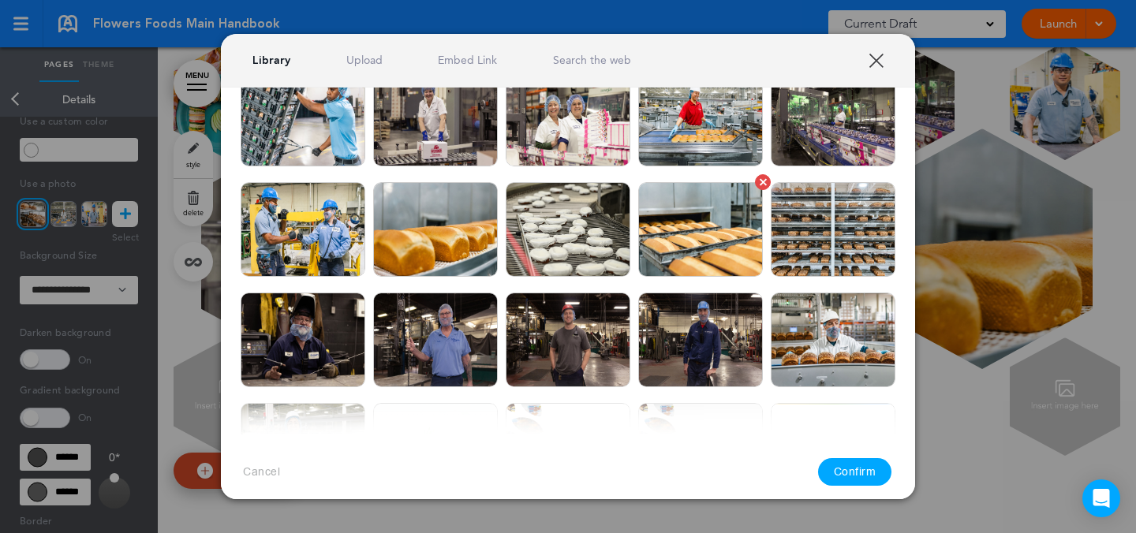
scroll to position [566, 0]
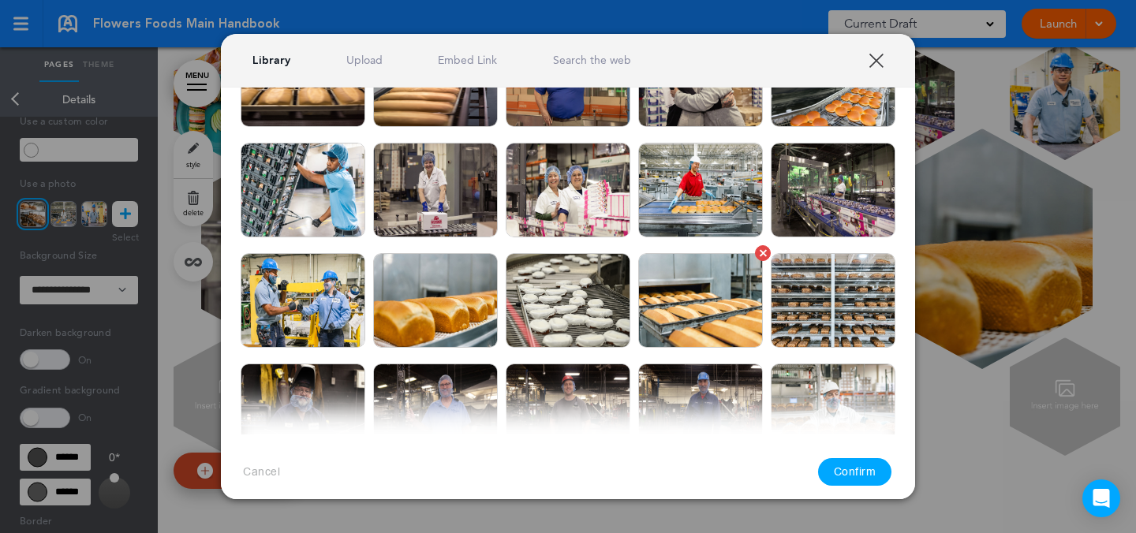
click at [733, 291] on img at bounding box center [700, 300] width 125 height 95
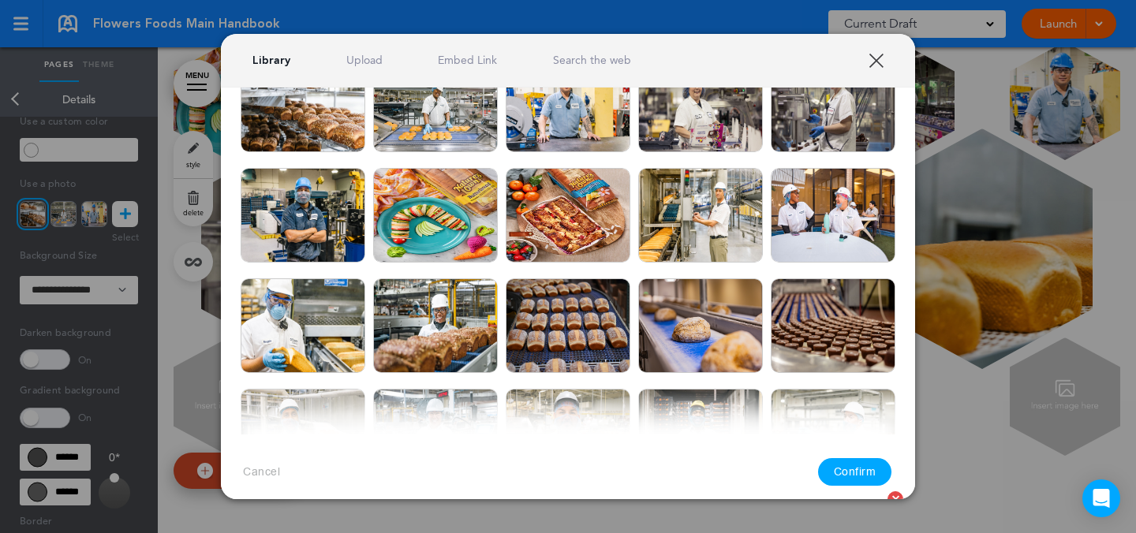
scroll to position [0, 0]
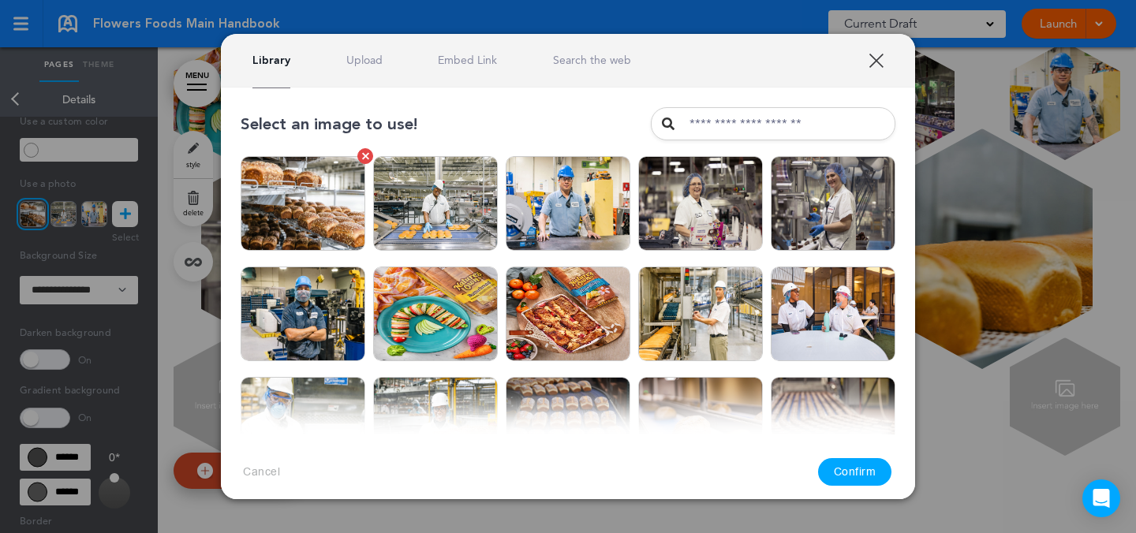
click at [346, 208] on img at bounding box center [303, 203] width 125 height 95
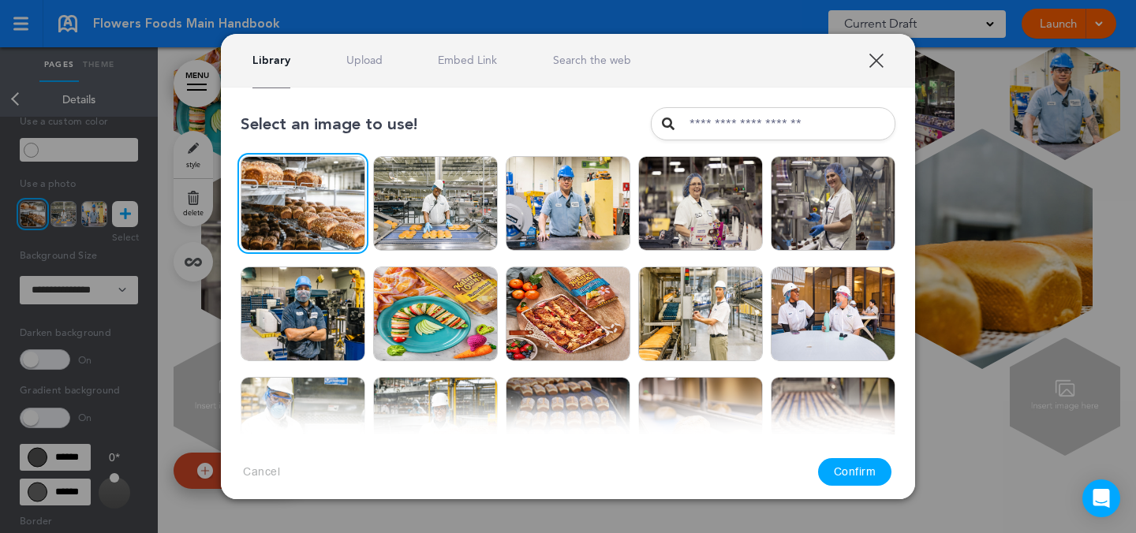
click at [840, 478] on button "Confirm" at bounding box center [855, 472] width 74 height 28
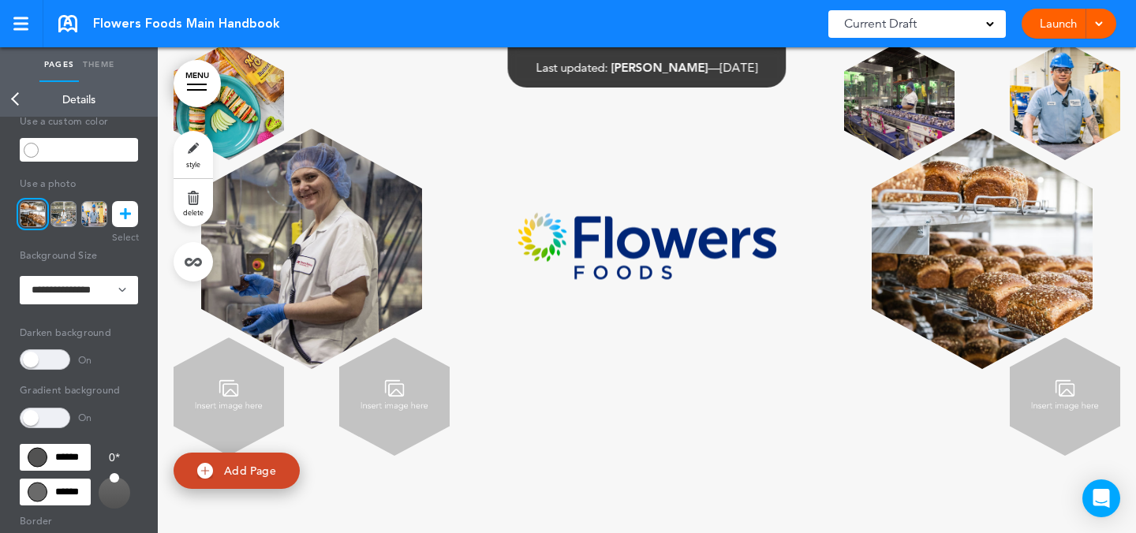
click at [245, 432] on img at bounding box center [229, 397] width 110 height 118
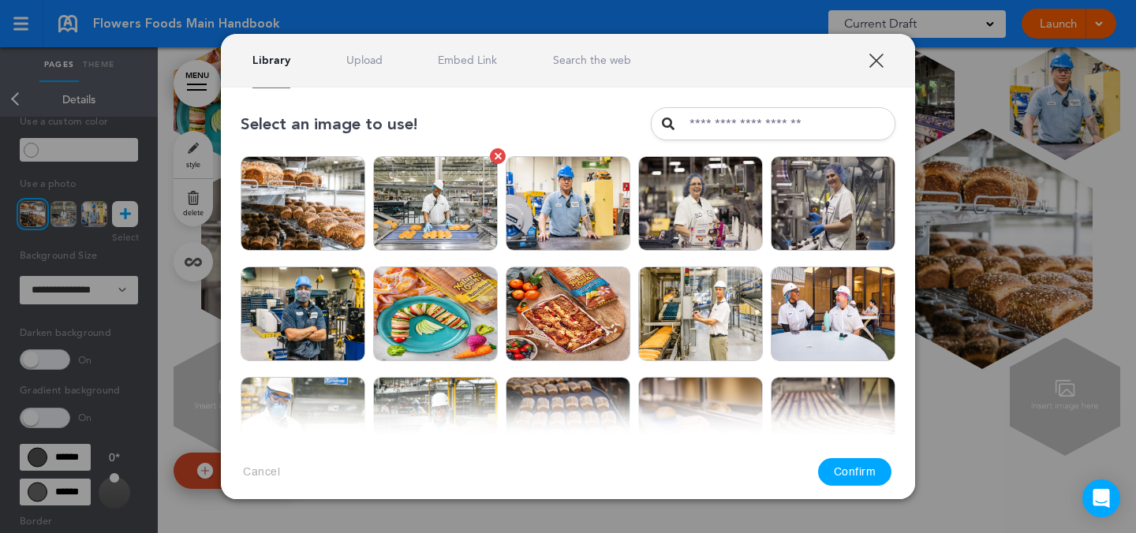
click at [459, 211] on img at bounding box center [435, 203] width 125 height 95
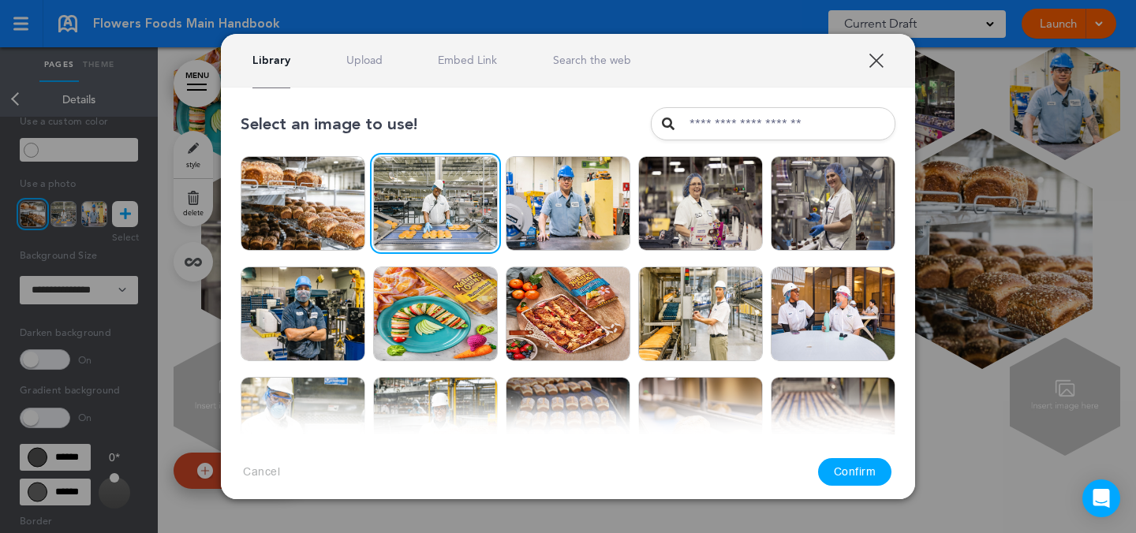
click at [852, 476] on button "Confirm" at bounding box center [855, 472] width 74 height 28
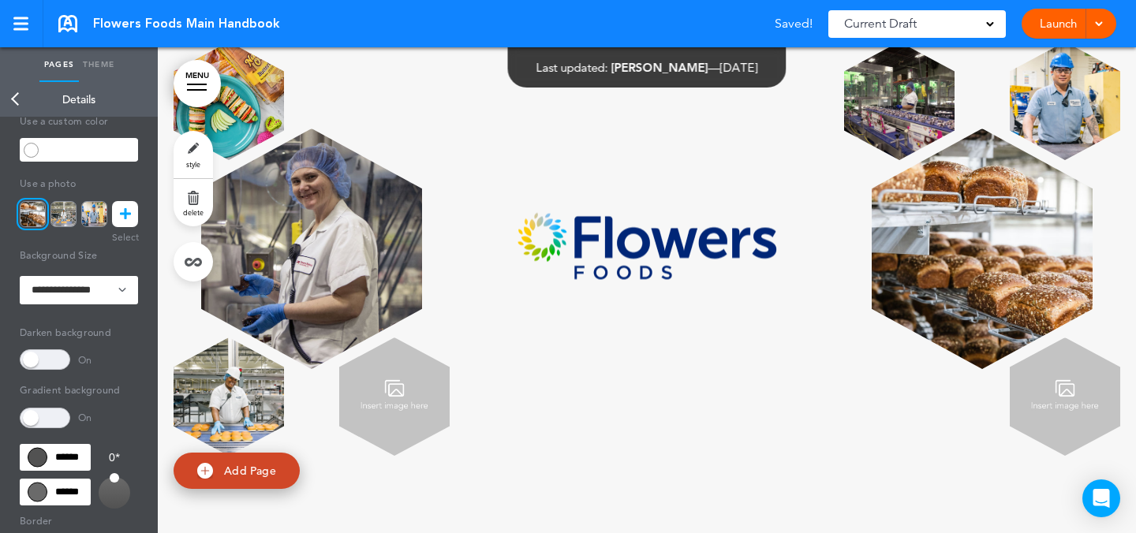
click at [418, 456] on img at bounding box center [394, 397] width 110 height 118
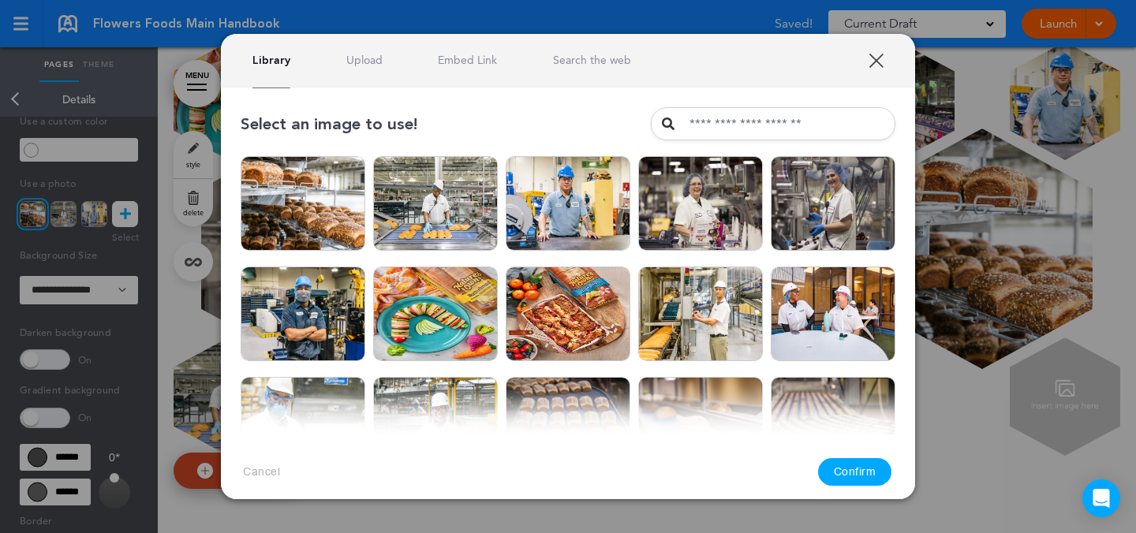
click at [952, 167] on div at bounding box center [568, 266] width 1136 height 533
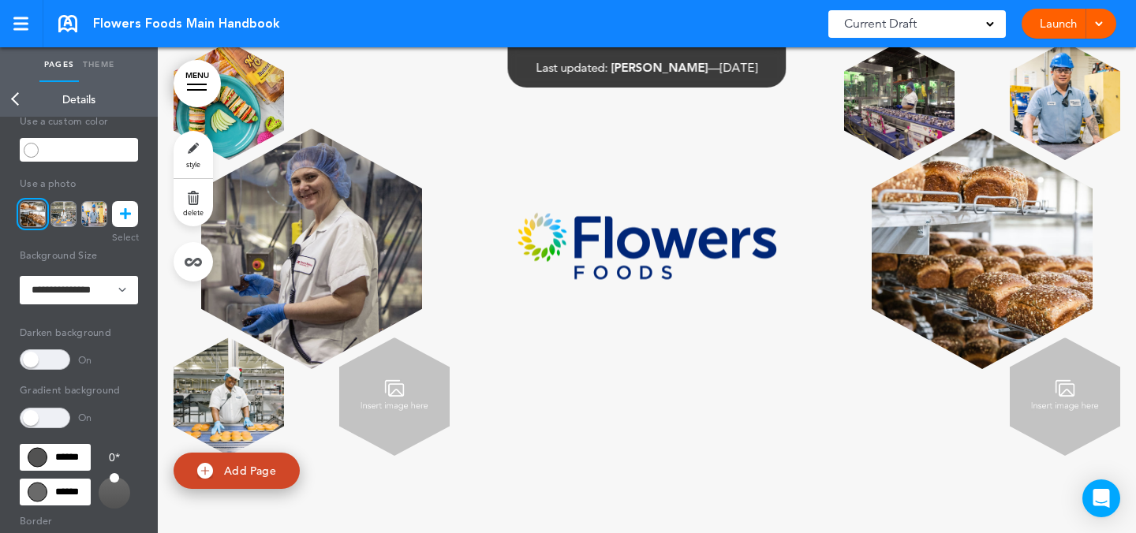
click at [402, 448] on img at bounding box center [394, 397] width 110 height 118
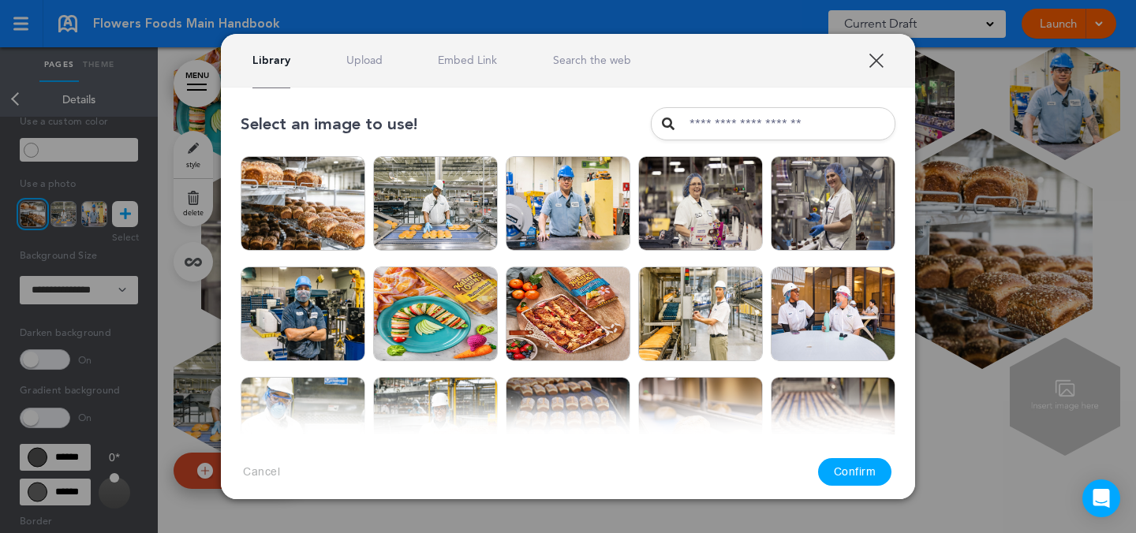
click at [371, 62] on link "Upload" at bounding box center [364, 60] width 36 height 15
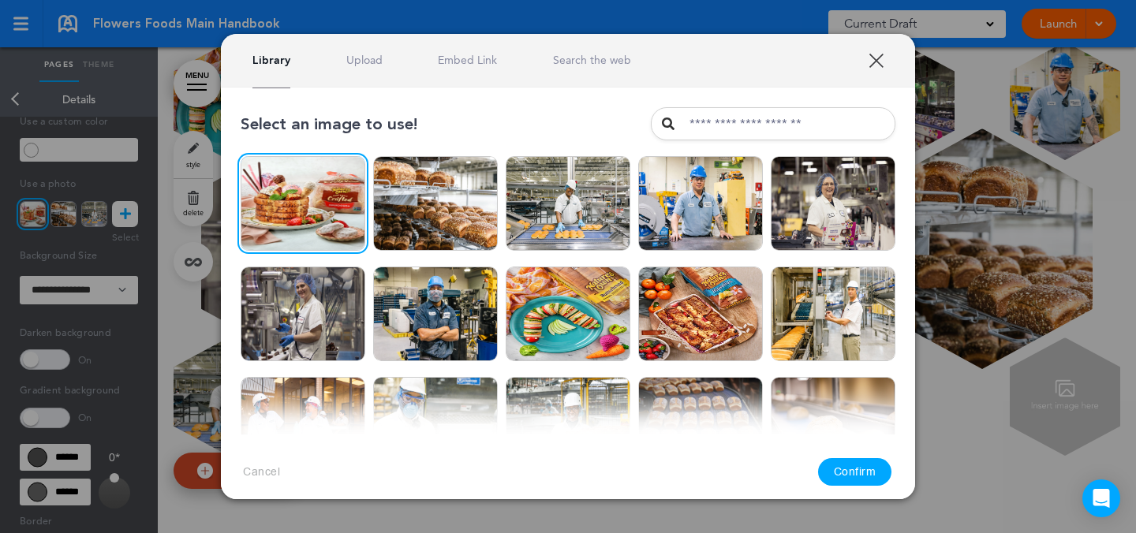
click at [861, 453] on div "Cancel Confirm" at bounding box center [568, 472] width 694 height 75
click at [860, 469] on button "Confirm" at bounding box center [855, 472] width 74 height 28
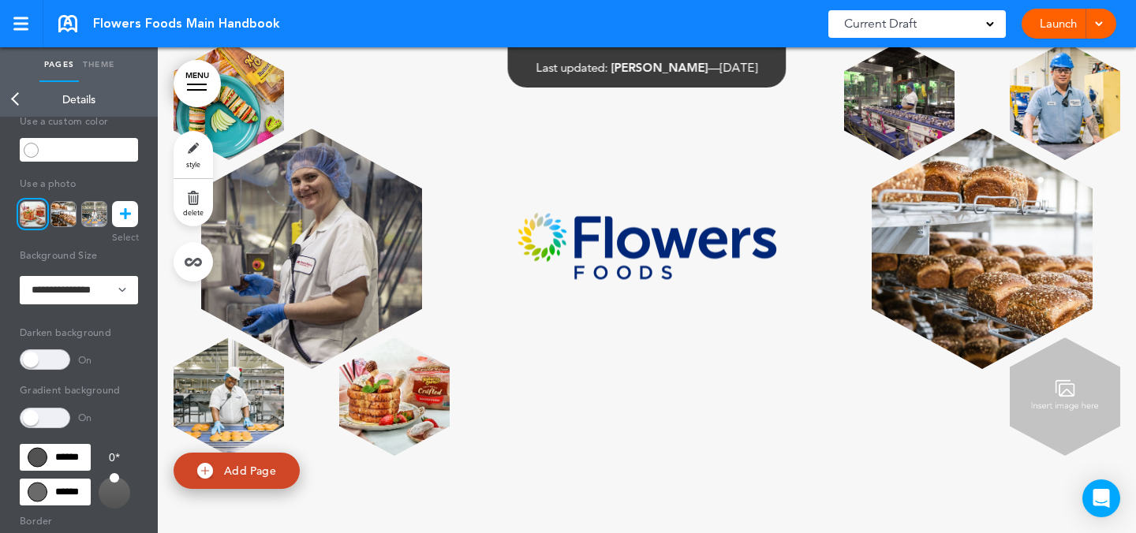
click at [1053, 444] on img at bounding box center [1065, 397] width 110 height 118
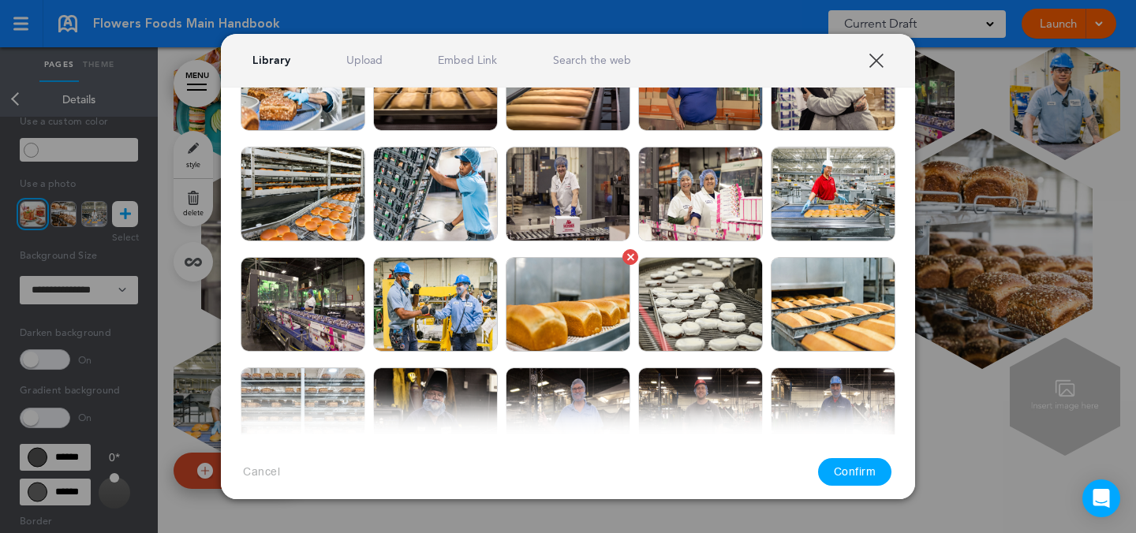
scroll to position [544, 0]
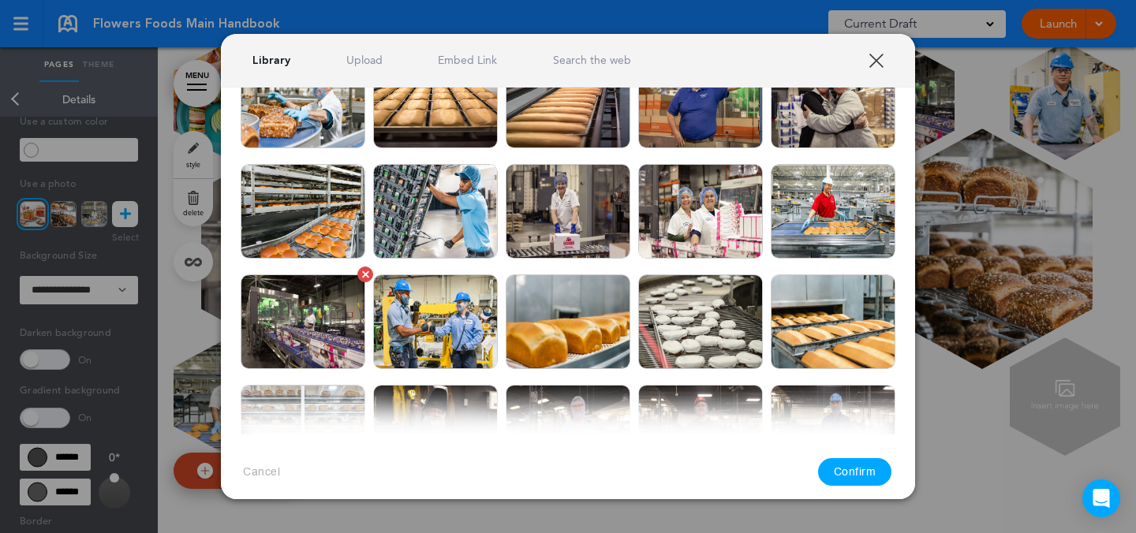
click at [334, 323] on img at bounding box center [303, 322] width 125 height 95
click at [884, 477] on button "Confirm" at bounding box center [855, 472] width 74 height 28
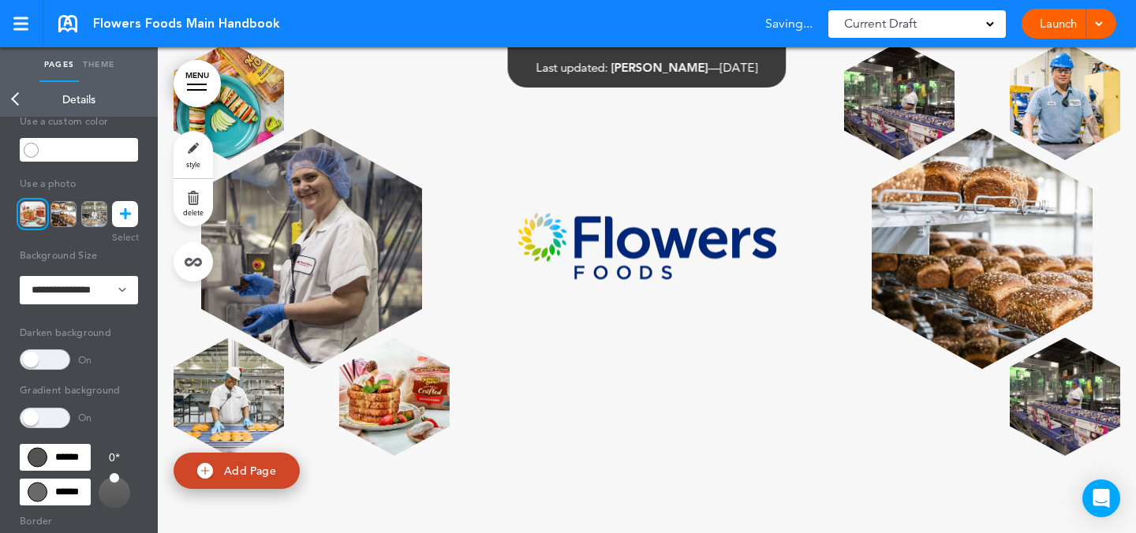
click at [881, 160] on img at bounding box center [899, 101] width 110 height 118
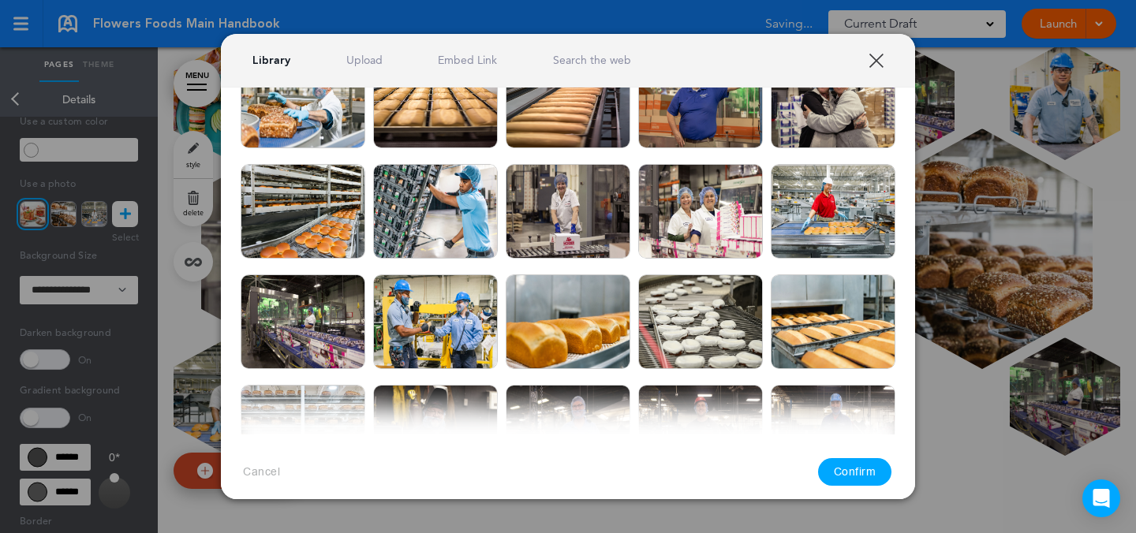
click at [350, 65] on link "Upload" at bounding box center [364, 60] width 36 height 15
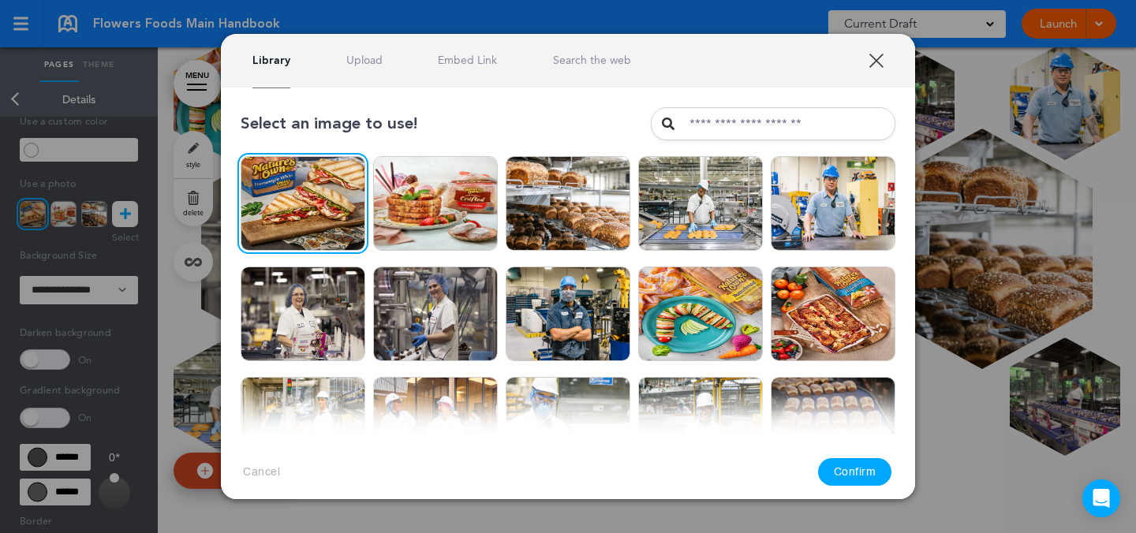
click at [857, 473] on button "Confirm" at bounding box center [855, 472] width 74 height 28
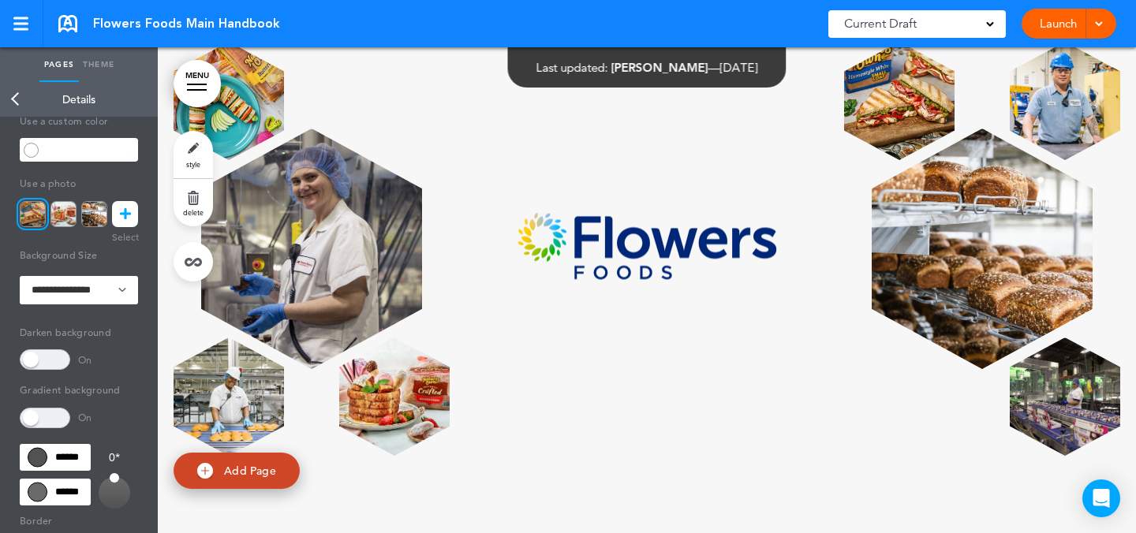
scroll to position [80205, 0]
click at [746, 290] on img at bounding box center [647, 249] width 275 height 84
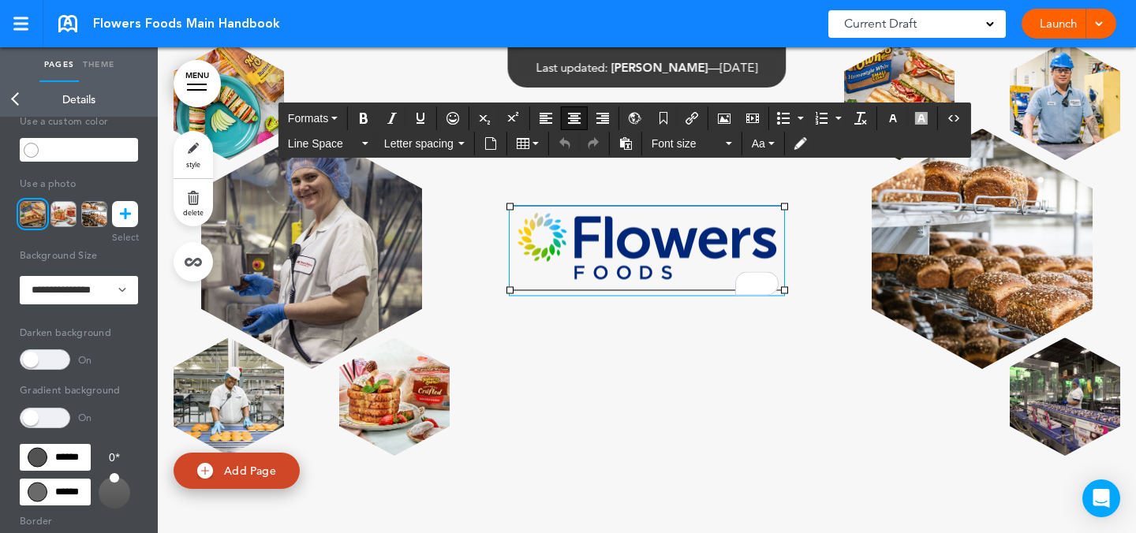
click at [778, 415] on div at bounding box center [647, 249] width 947 height 414
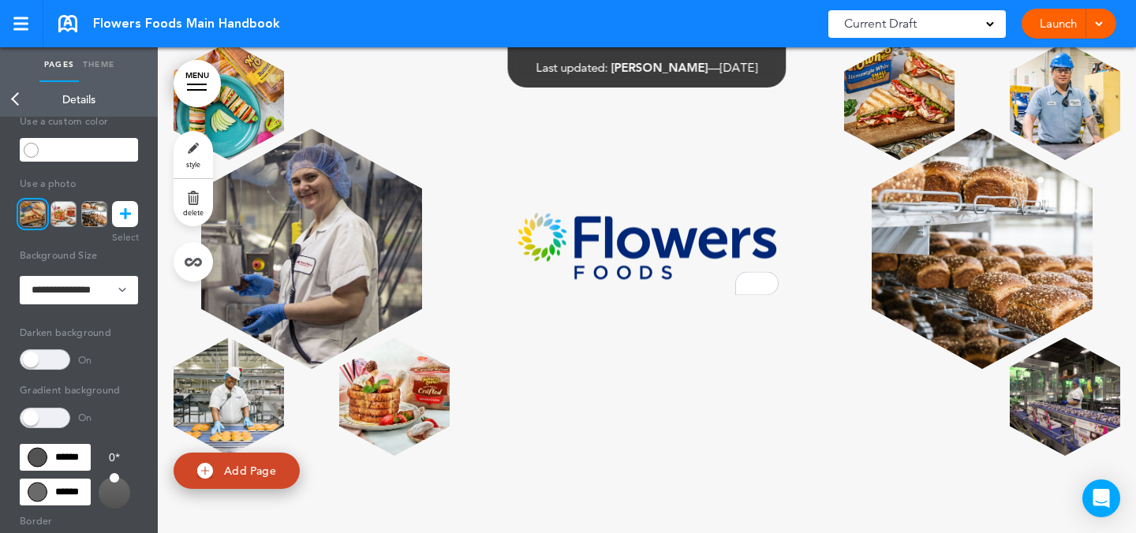
scroll to position [80076, 0]
click at [701, 290] on img "To enrich screen reader interactions, please activate Accessibility in Grammarl…" at bounding box center [647, 249] width 275 height 84
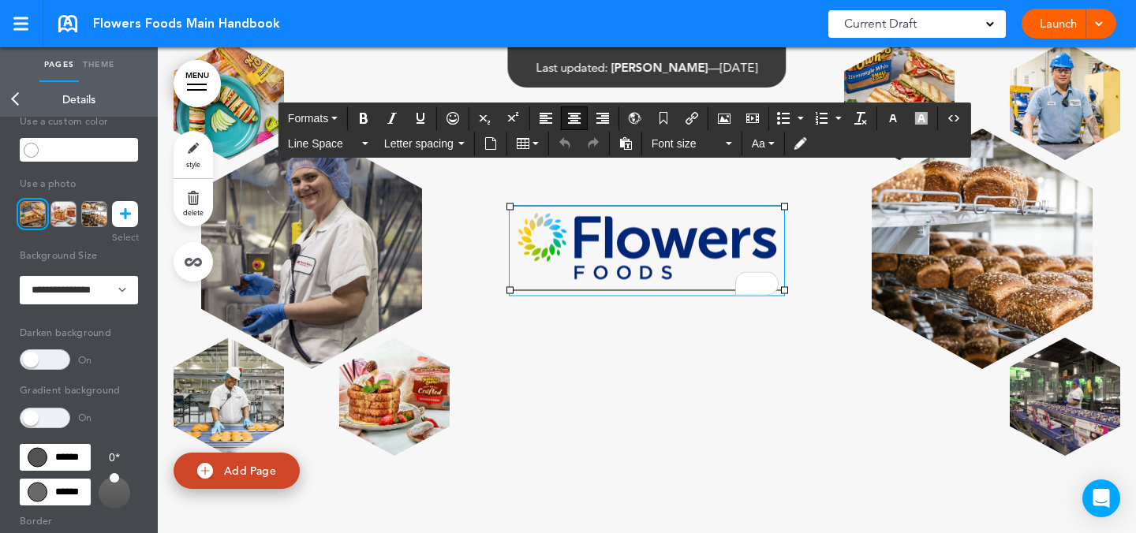
click at [753, 456] on div at bounding box center [647, 249] width 947 height 414
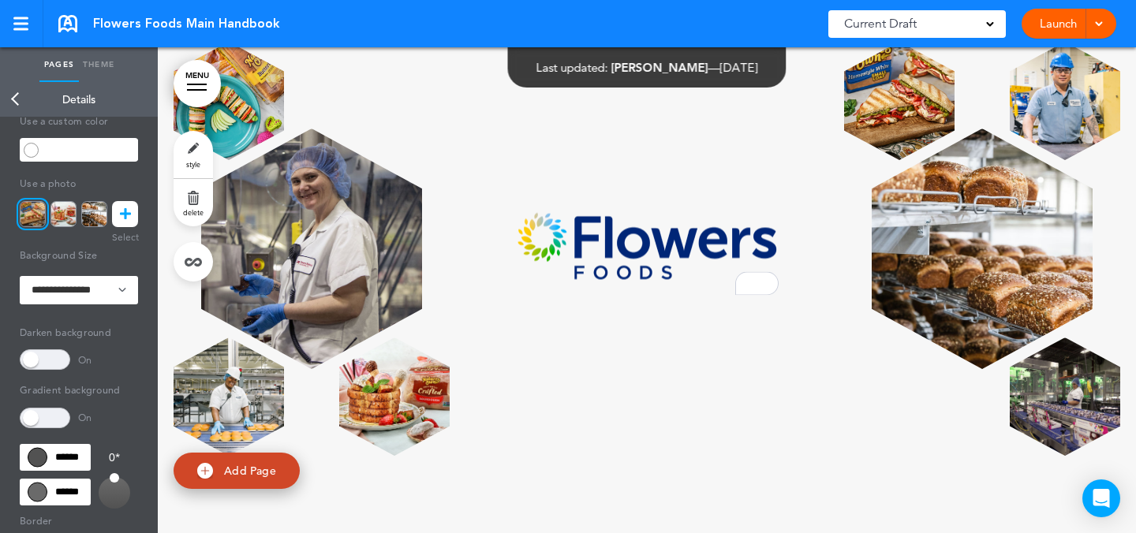
scroll to position [79079, 0]
click at [203, 74] on link "MENU" at bounding box center [197, 83] width 47 height 47
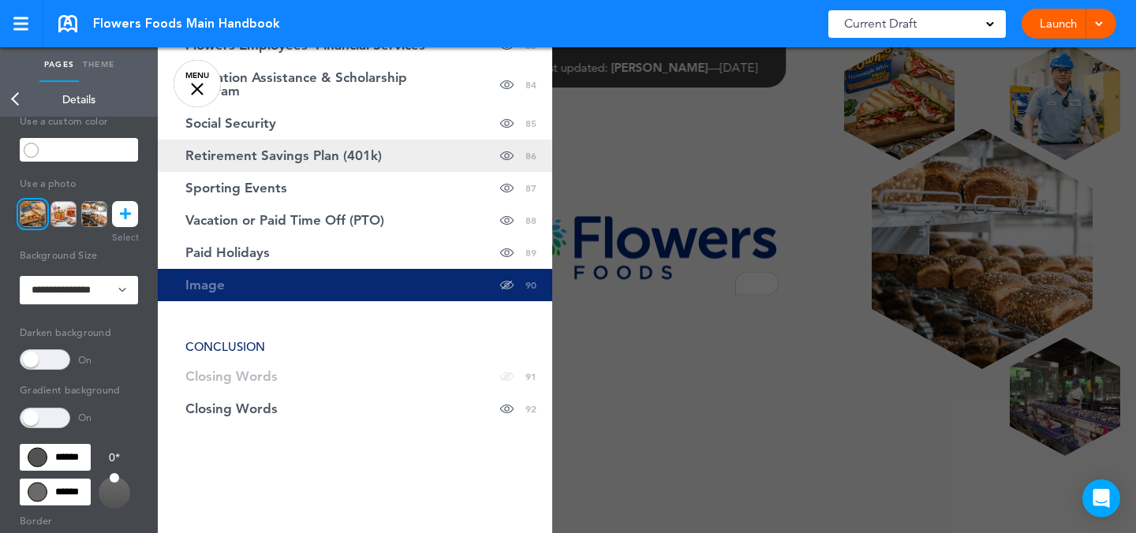
scroll to position [3206, 0]
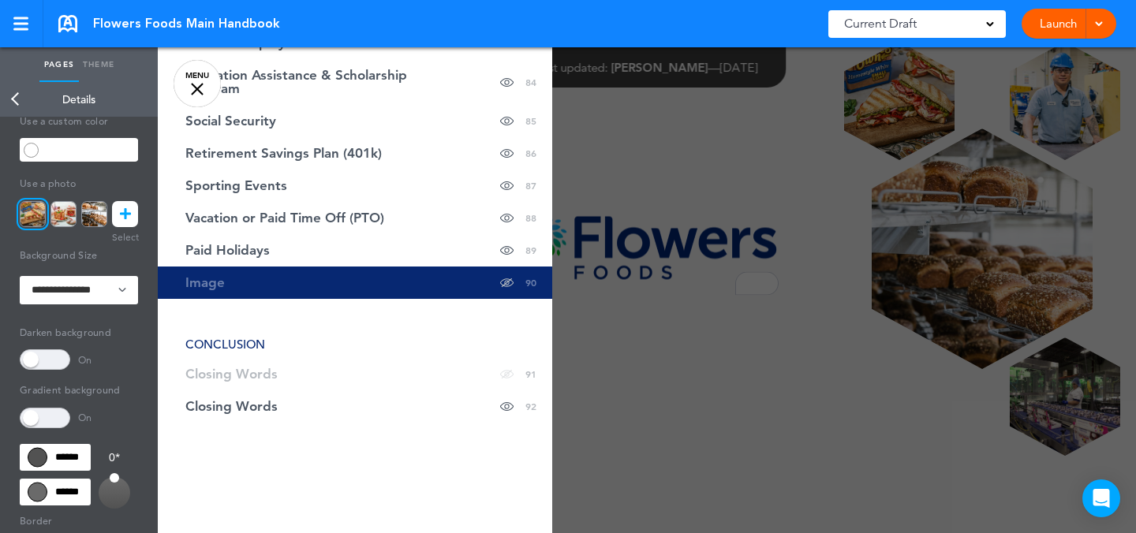
click at [1000, 363] on div at bounding box center [726, 266] width 1136 height 533
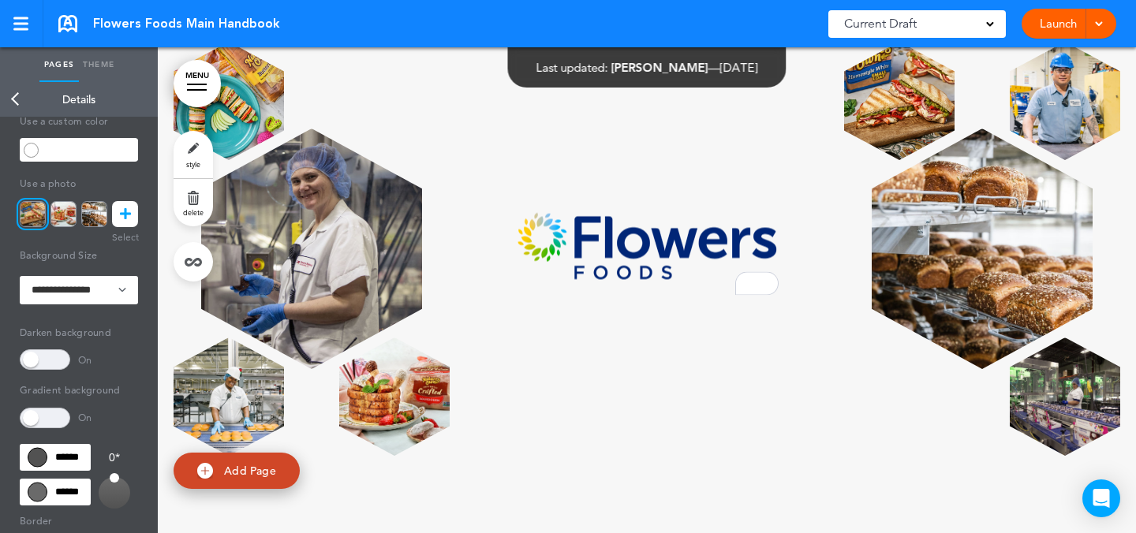
scroll to position [79656, 0]
click at [201, 101] on link "MENU" at bounding box center [197, 83] width 47 height 47
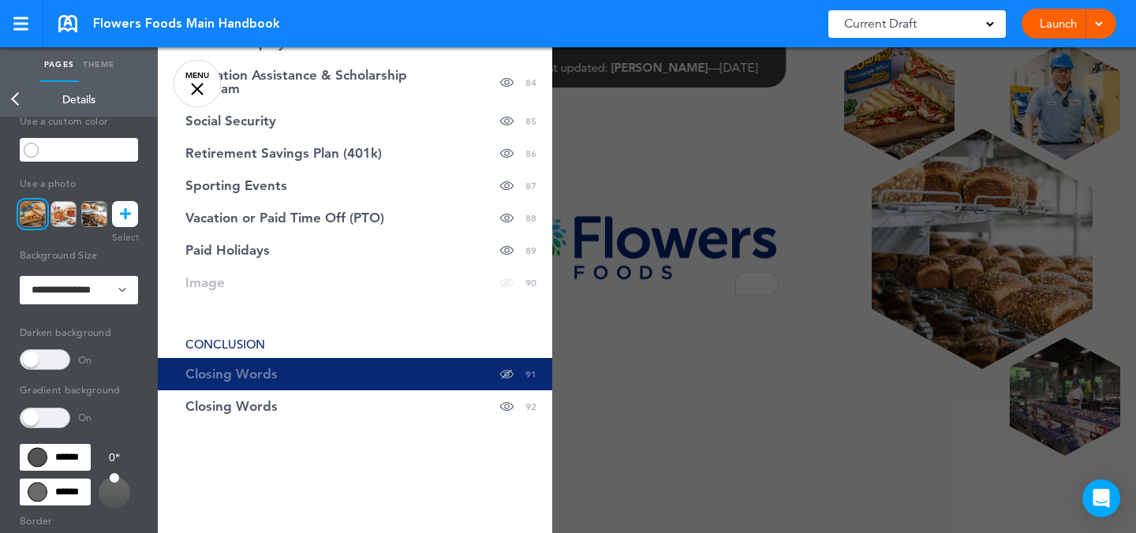
click at [500, 376] on span at bounding box center [506, 374] width 13 height 32
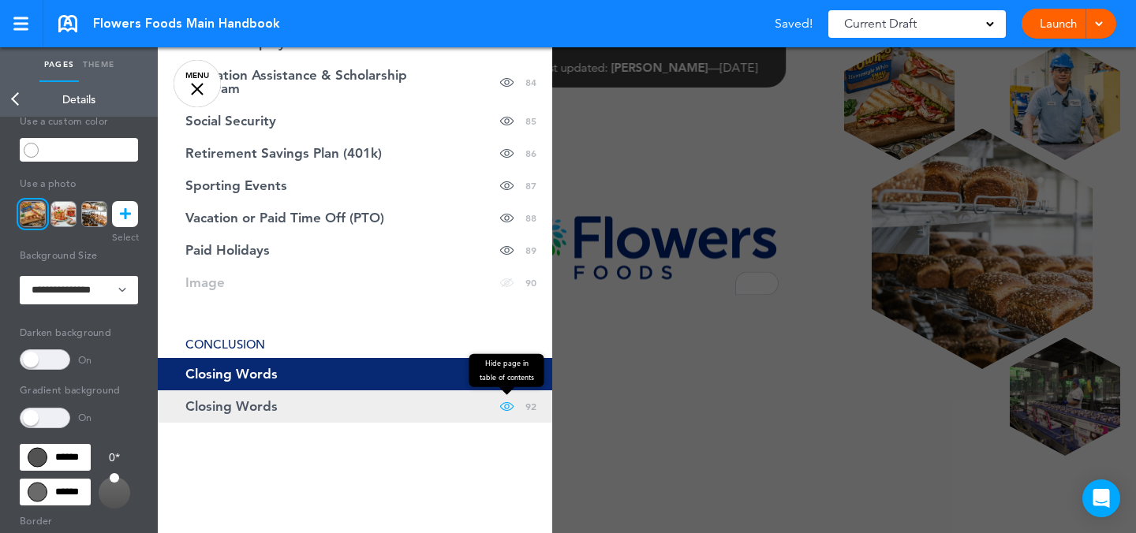
click at [500, 407] on span at bounding box center [506, 407] width 13 height 32
click at [459, 402] on link "Closing Words Hide page in table of contents 92" at bounding box center [355, 407] width 395 height 32
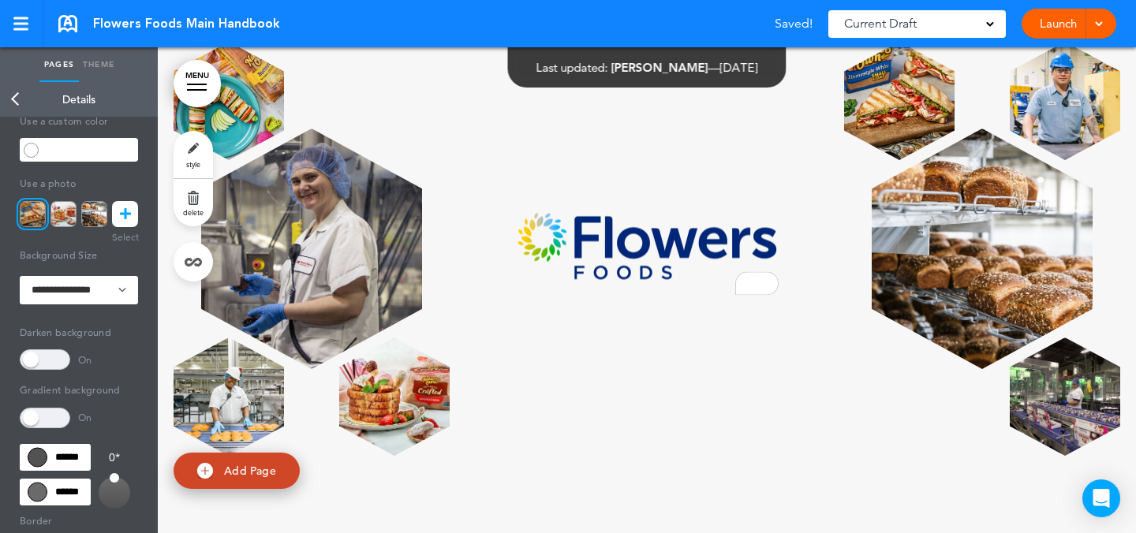
scroll to position [80235, 0]
click at [200, 148] on link "style" at bounding box center [193, 154] width 39 height 47
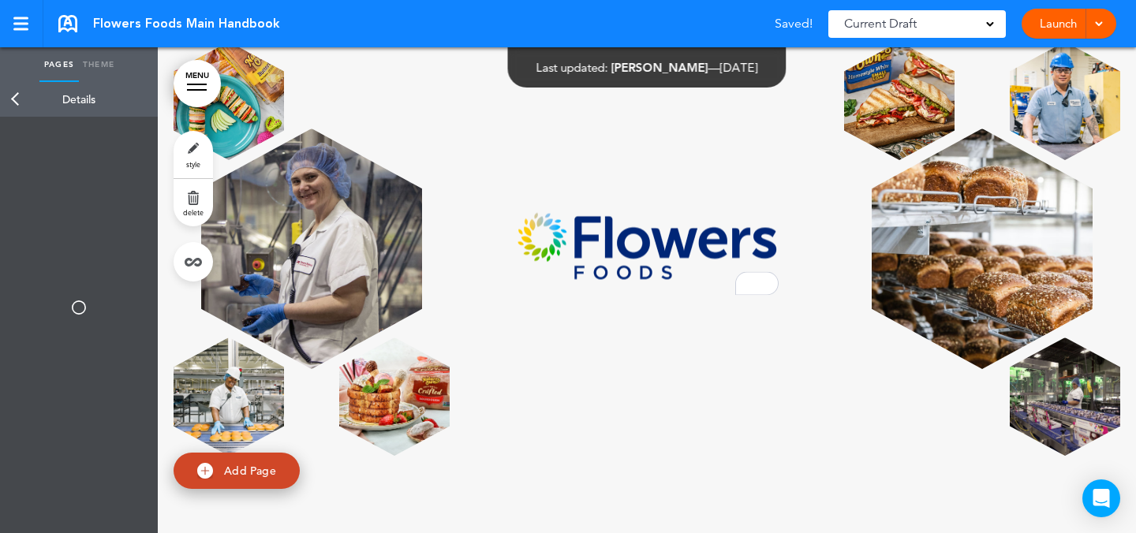
type input "**********"
type input "******"
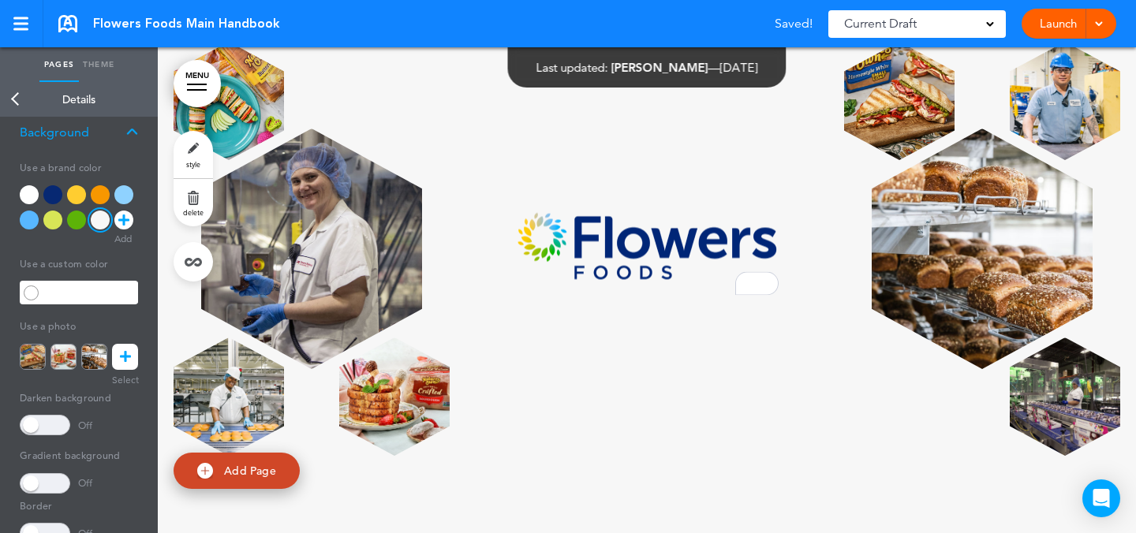
scroll to position [0, 0]
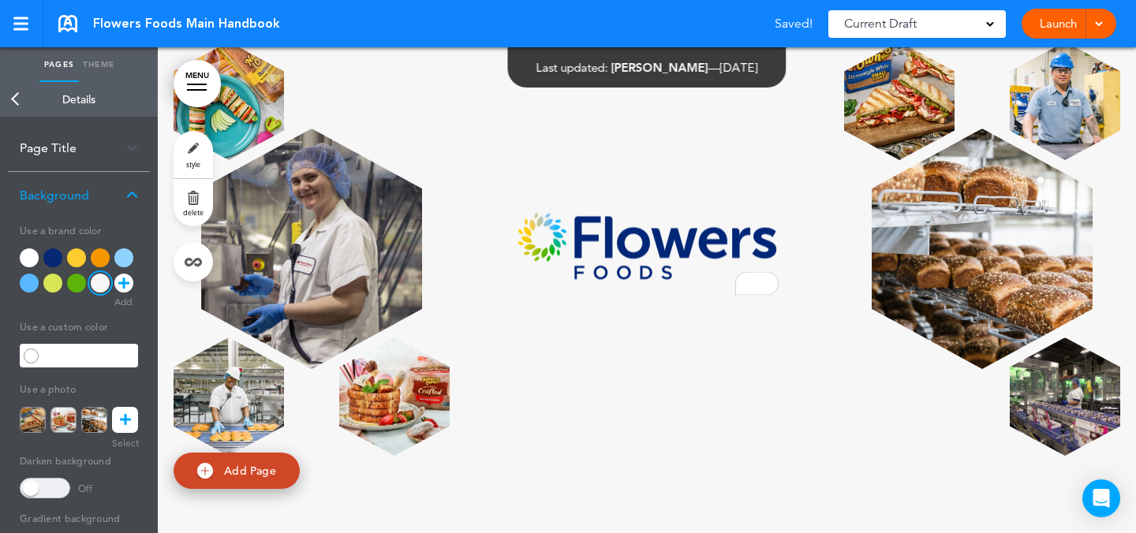
click at [105, 145] on div "Page Title" at bounding box center [79, 148] width 142 height 47
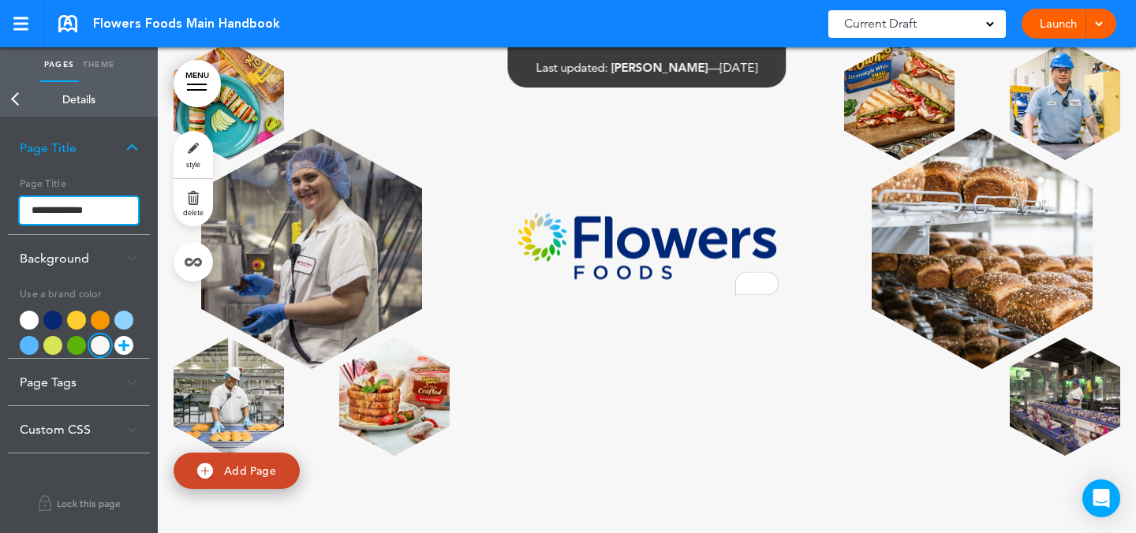
click at [84, 205] on input "**********" at bounding box center [79, 210] width 118 height 27
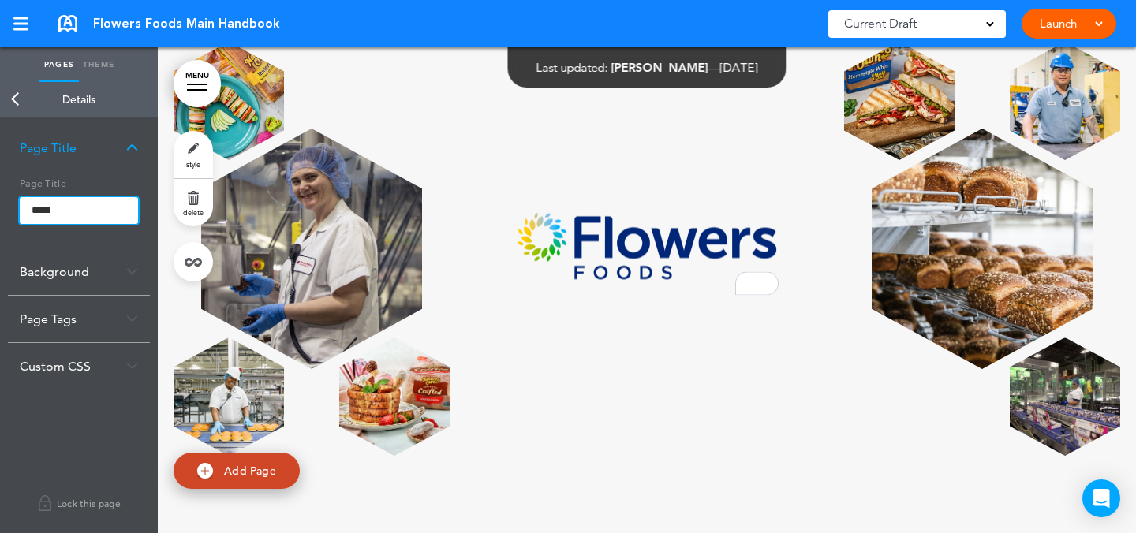
type input "*****"
click at [748, 380] on body "Make this page common so it is available in other handbooks. This handbook Prev…" at bounding box center [568, 266] width 1136 height 533
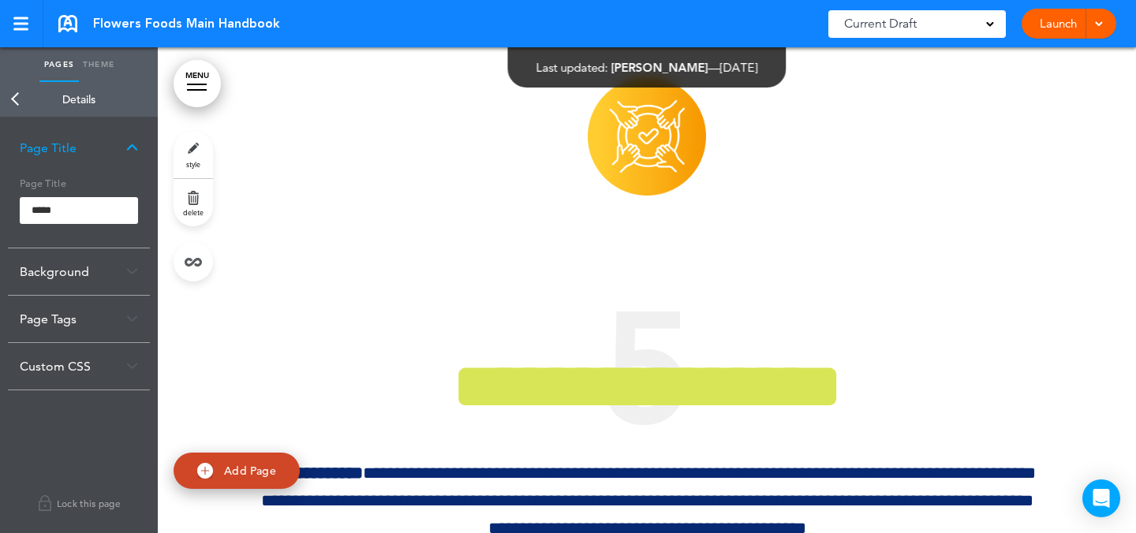
scroll to position [10075, 0]
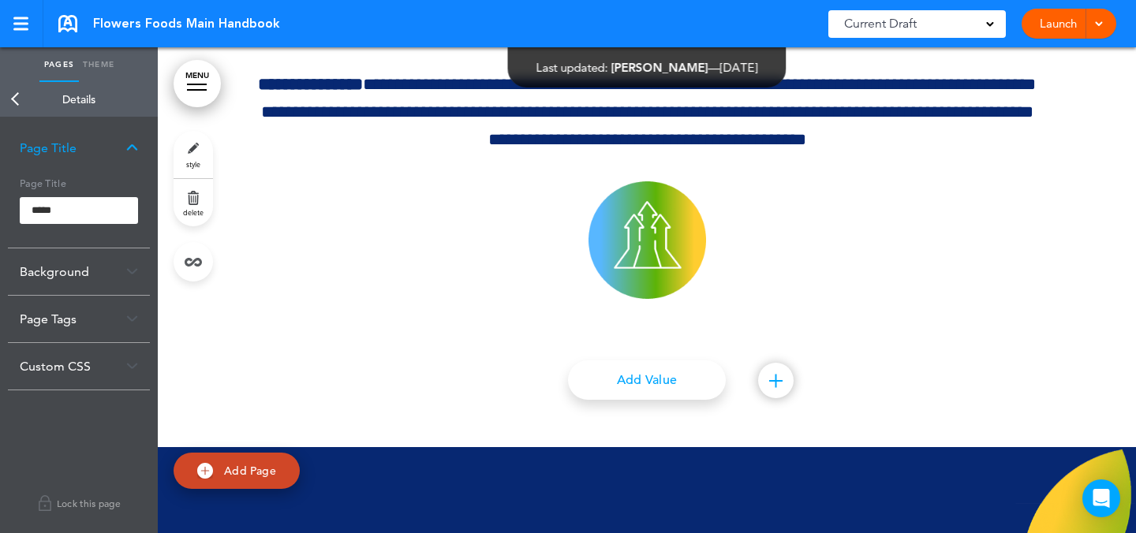
click at [211, 82] on link "MENU" at bounding box center [197, 83] width 47 height 47
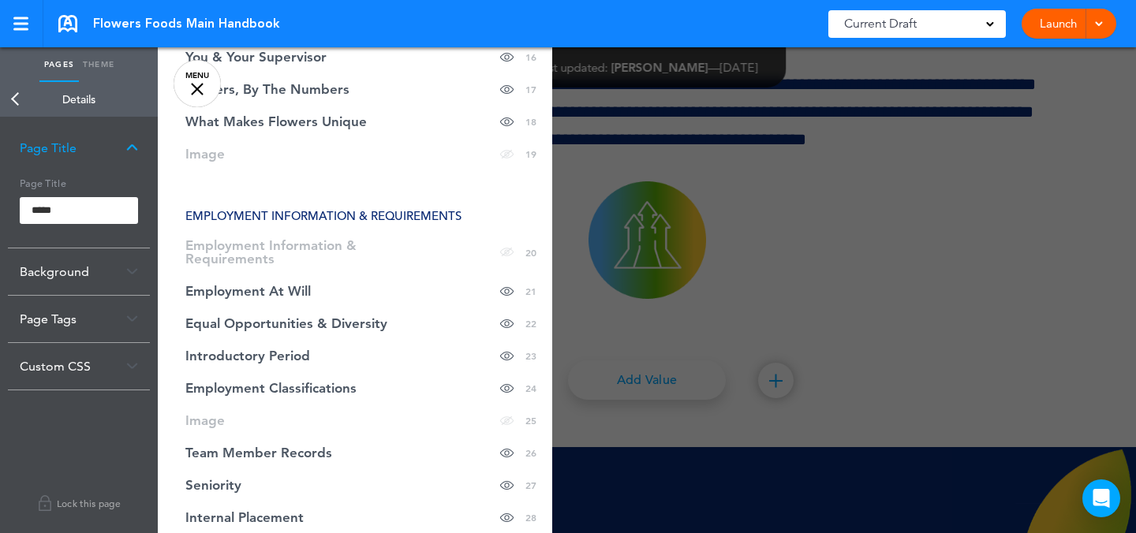
scroll to position [873, 0]
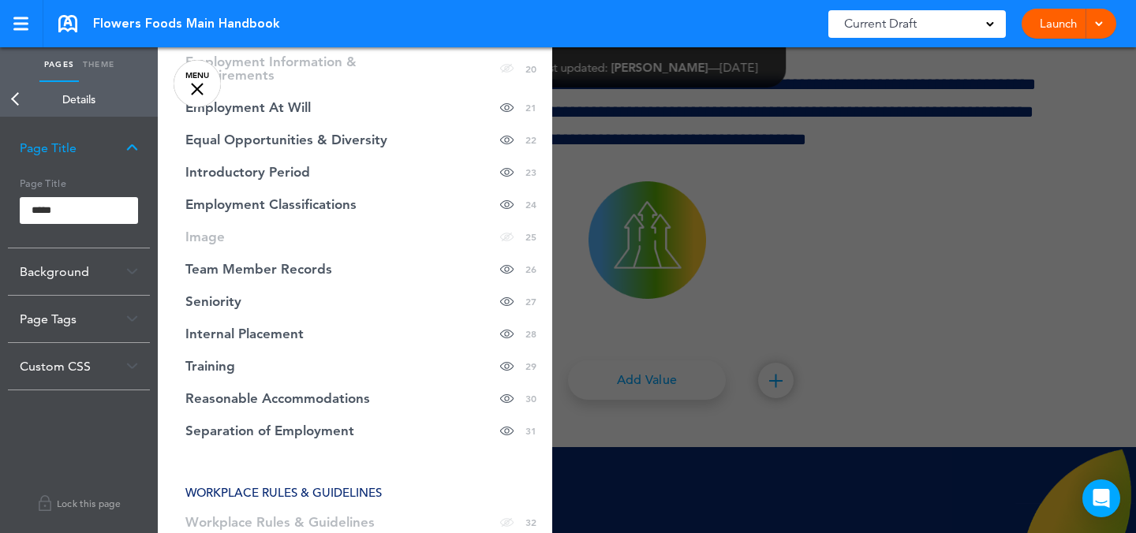
click at [810, 240] on div at bounding box center [726, 266] width 1136 height 533
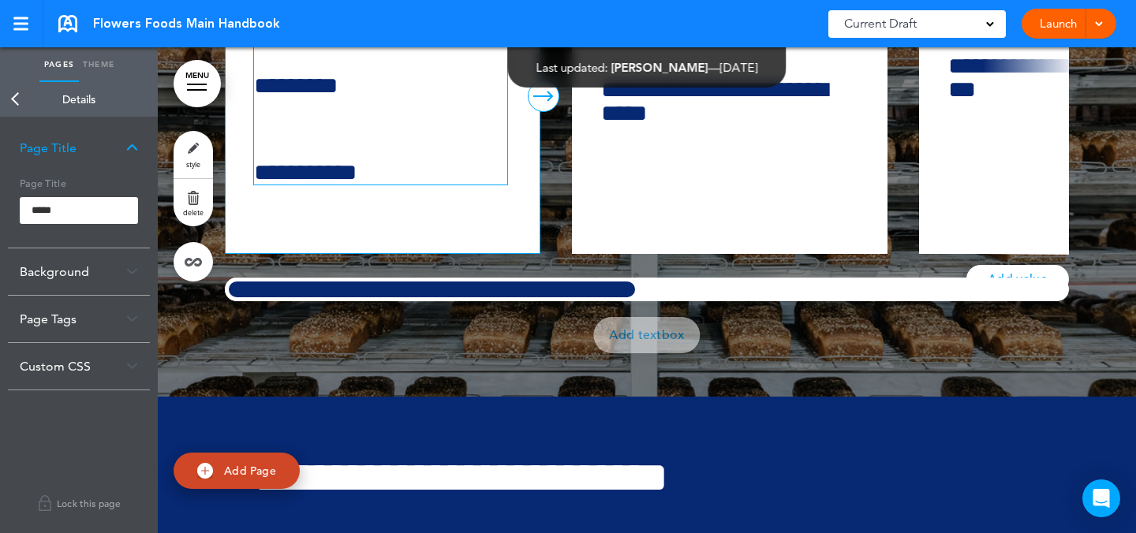
scroll to position [14444, 0]
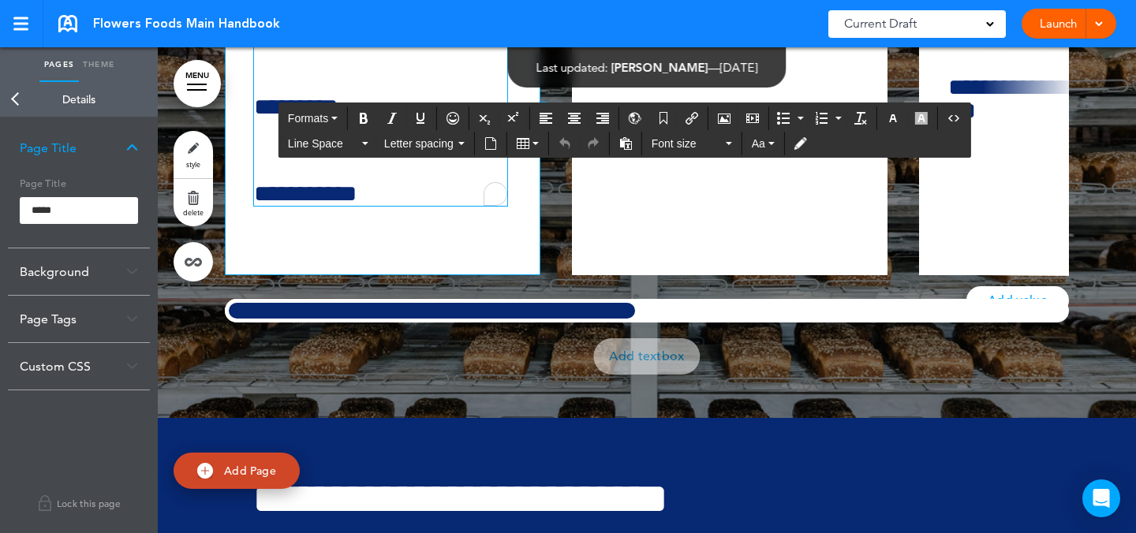
drag, startPoint x: 484, startPoint y: 178, endPoint x: 454, endPoint y: 183, distance: 30.5
click at [392, 119] on h6 "*********" at bounding box center [380, 107] width 253 height 24
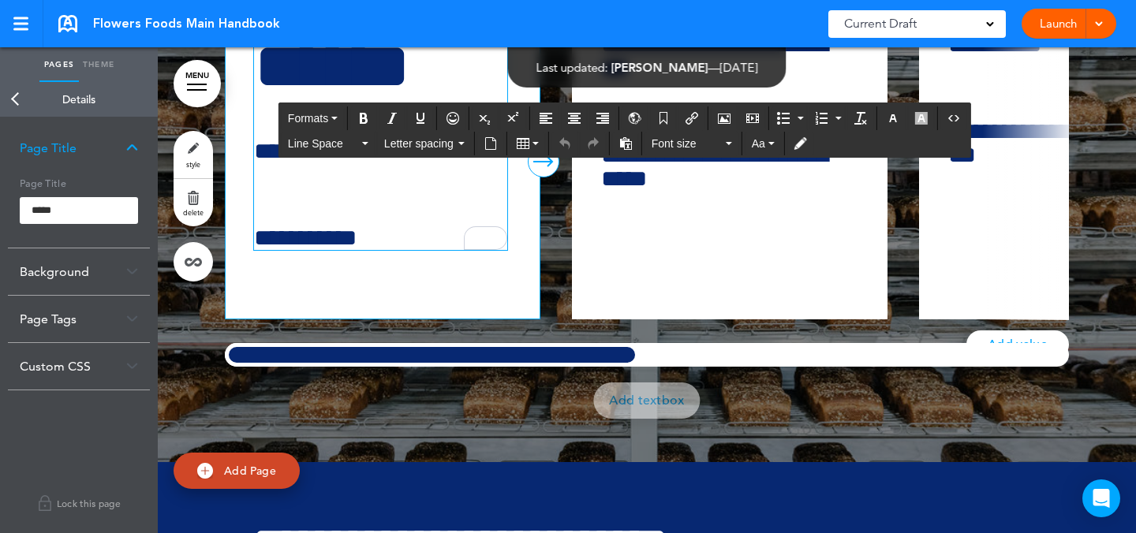
scroll to position [14397, 0]
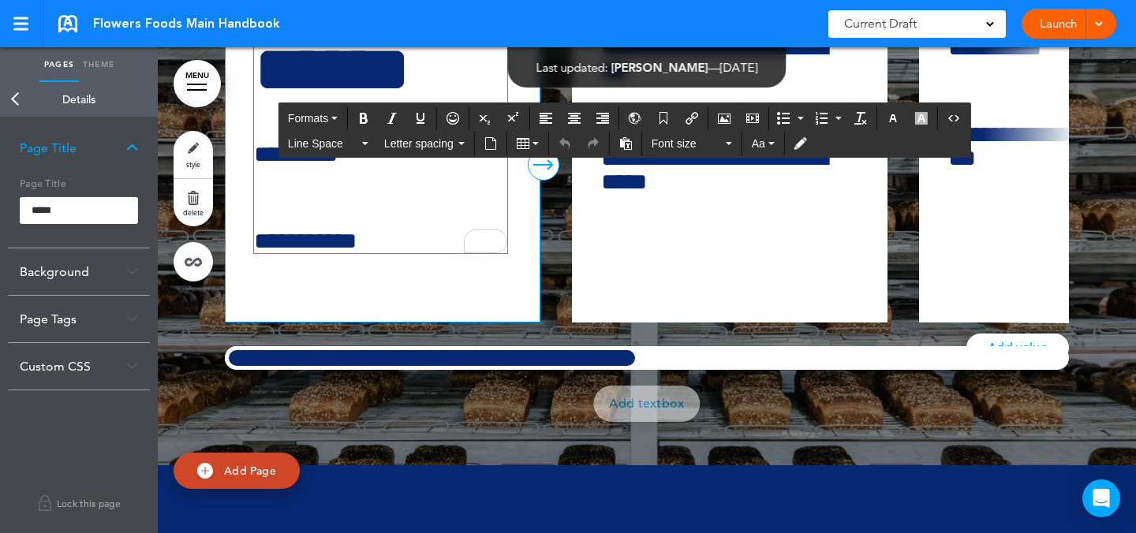
click at [431, 166] on h6 "*********" at bounding box center [380, 155] width 253 height 24
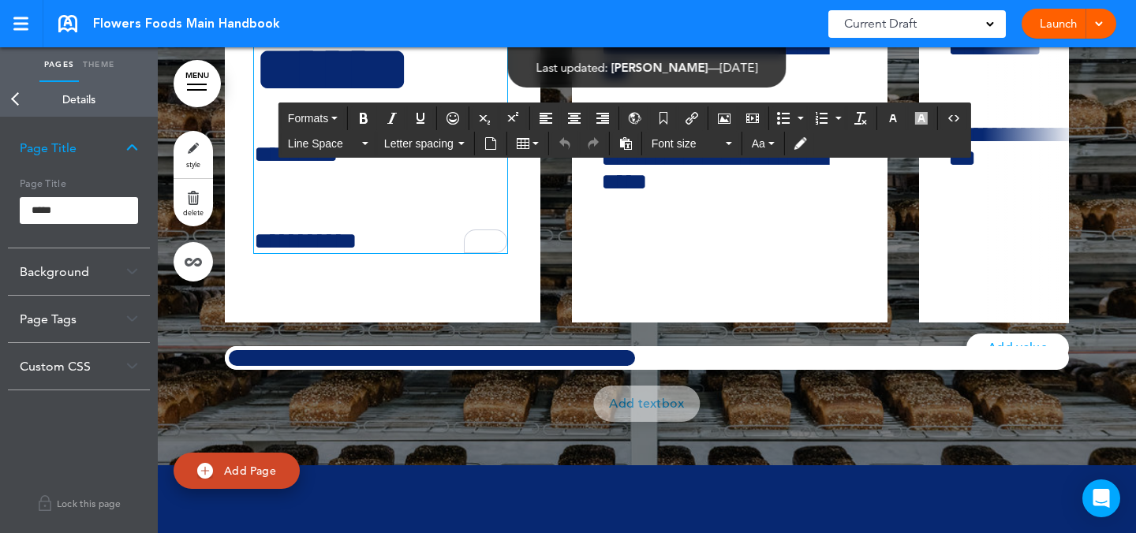
click at [28, 108] on link "Back" at bounding box center [16, 99] width 32 height 35
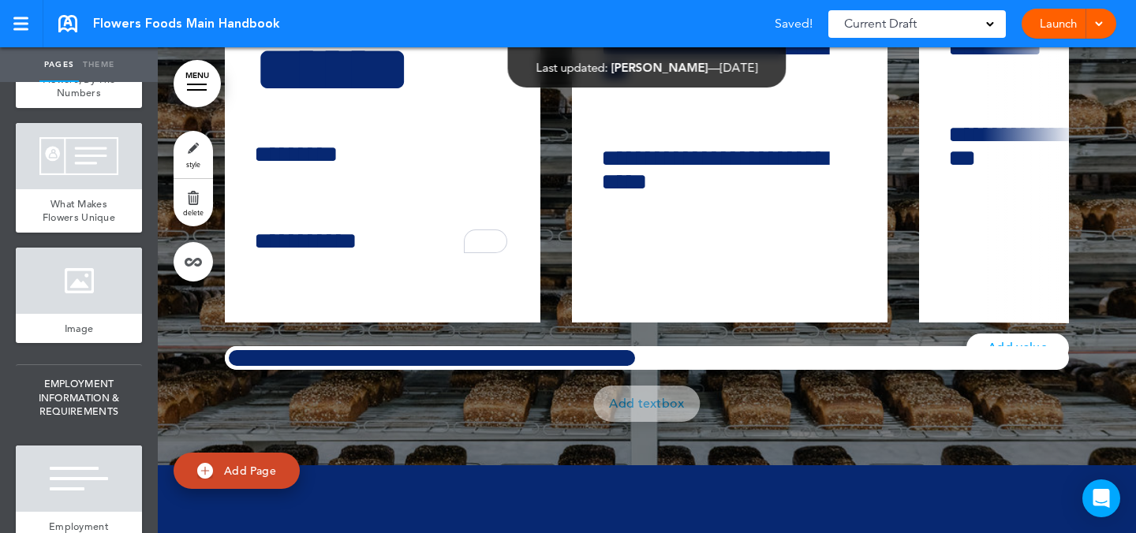
scroll to position [2169, 0]
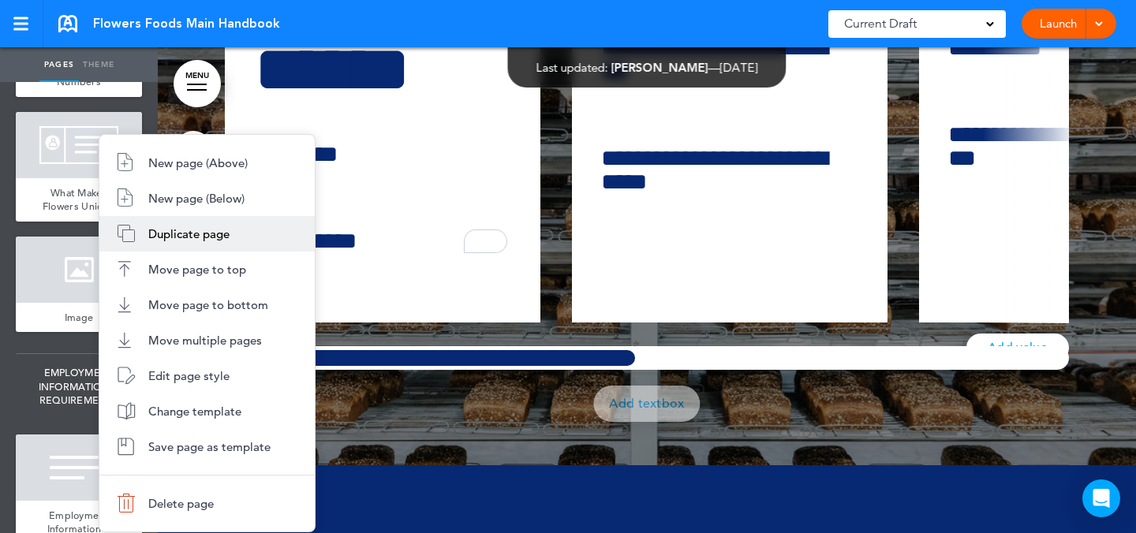
click at [185, 227] on span "Duplicate page" at bounding box center [188, 233] width 81 height 15
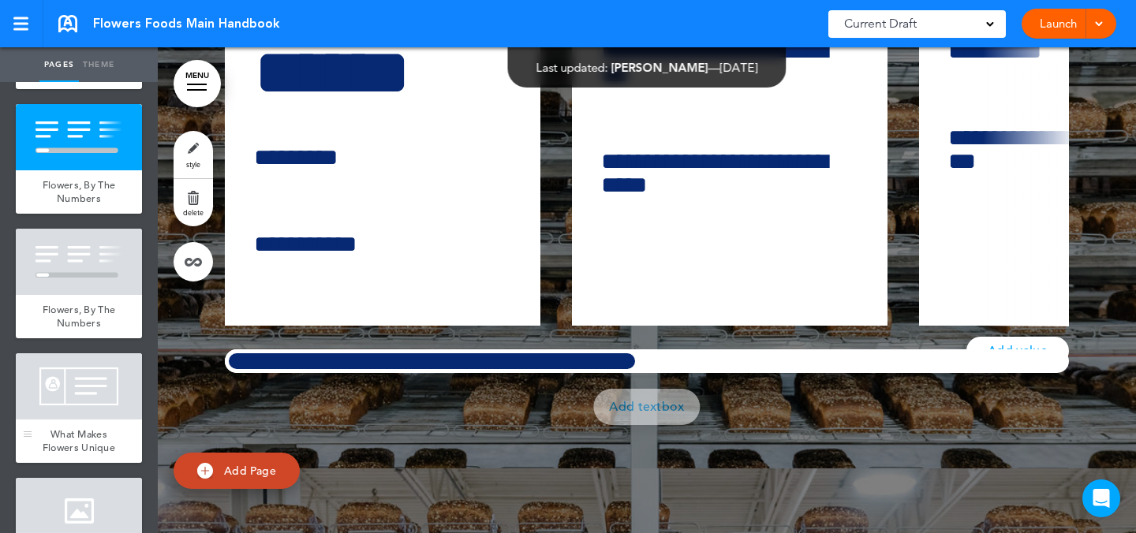
scroll to position [2021, 0]
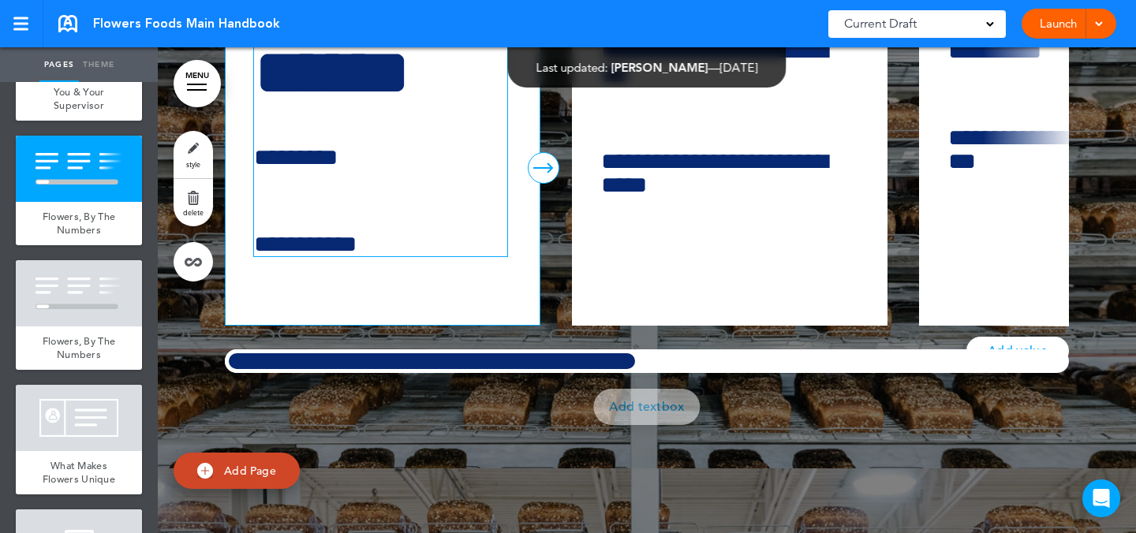
click at [372, 107] on h1 "******" at bounding box center [380, 72] width 253 height 67
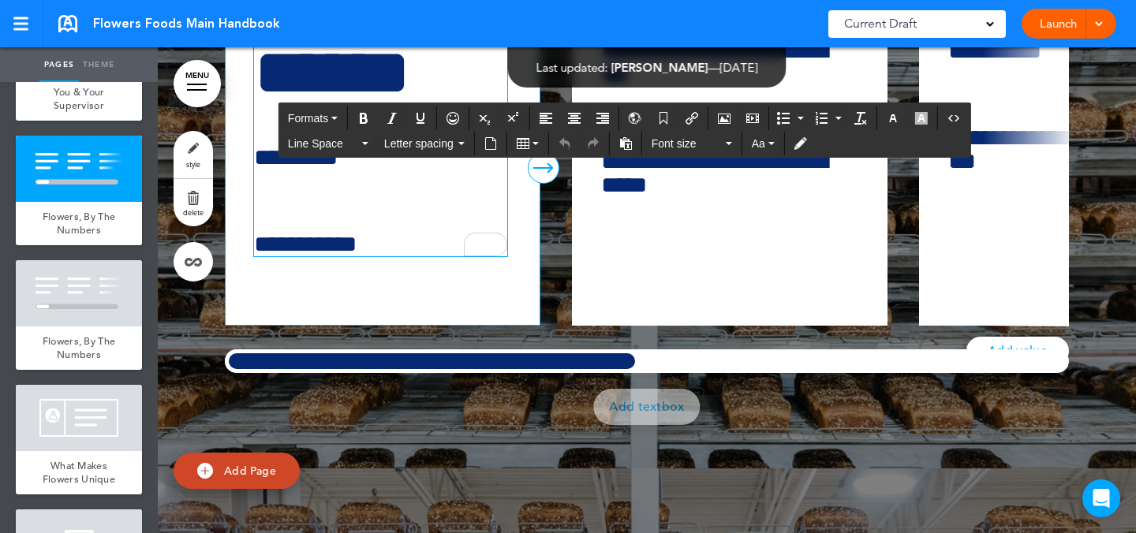
click at [466, 107] on h1 "******" at bounding box center [380, 72] width 253 height 67
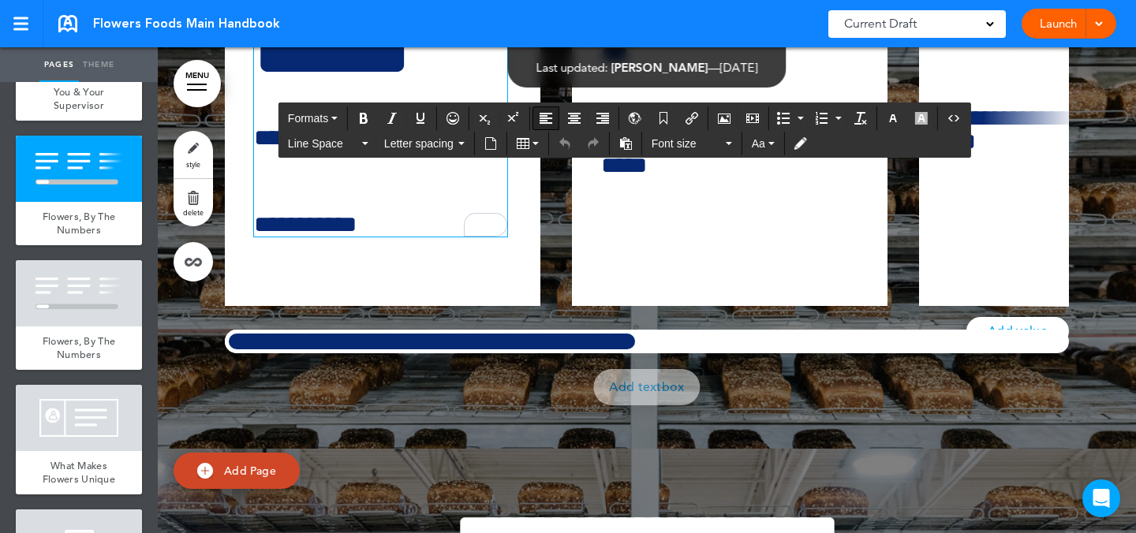
scroll to position [14413, 0]
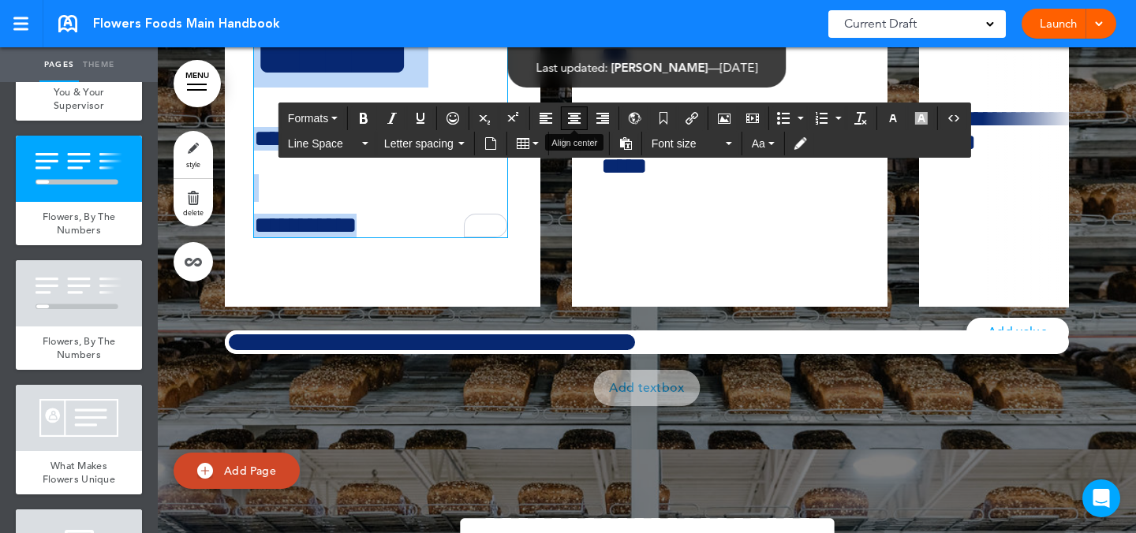
click at [578, 117] on icon "Align center" at bounding box center [574, 118] width 13 height 13
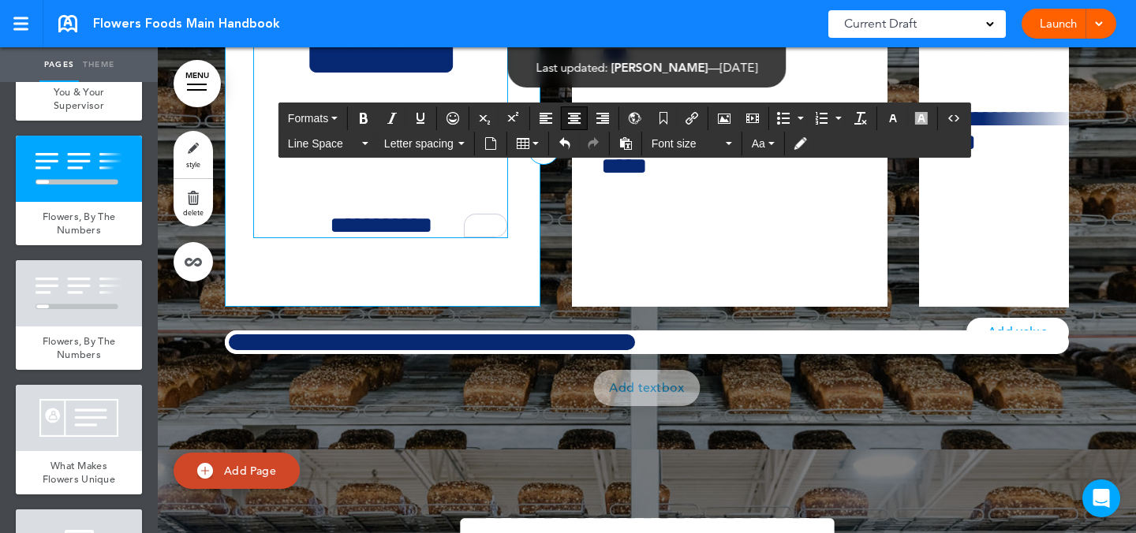
click at [409, 88] on h1 "******" at bounding box center [380, 54] width 253 height 67
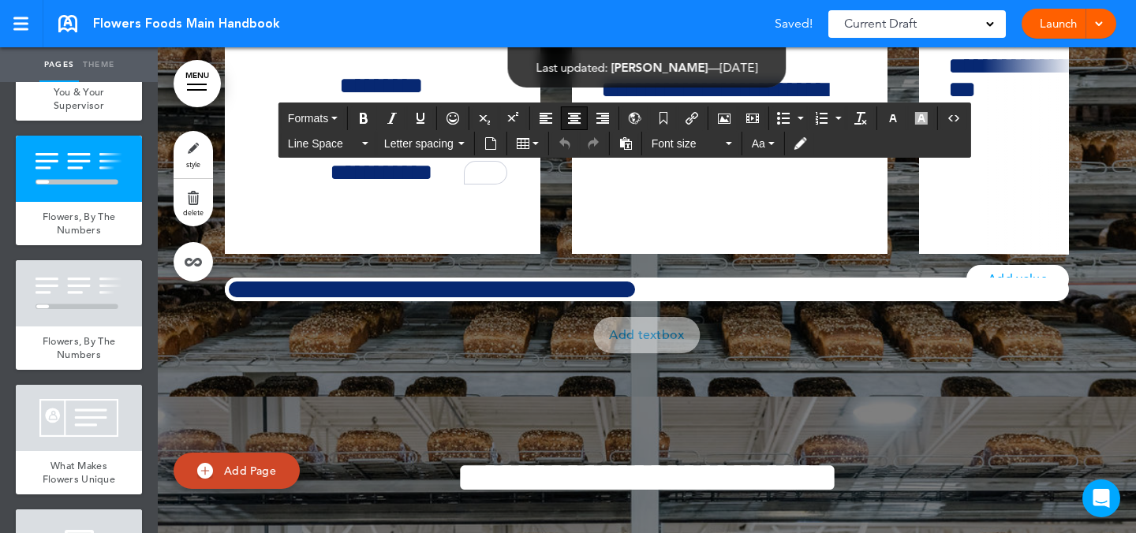
scroll to position [14466, 0]
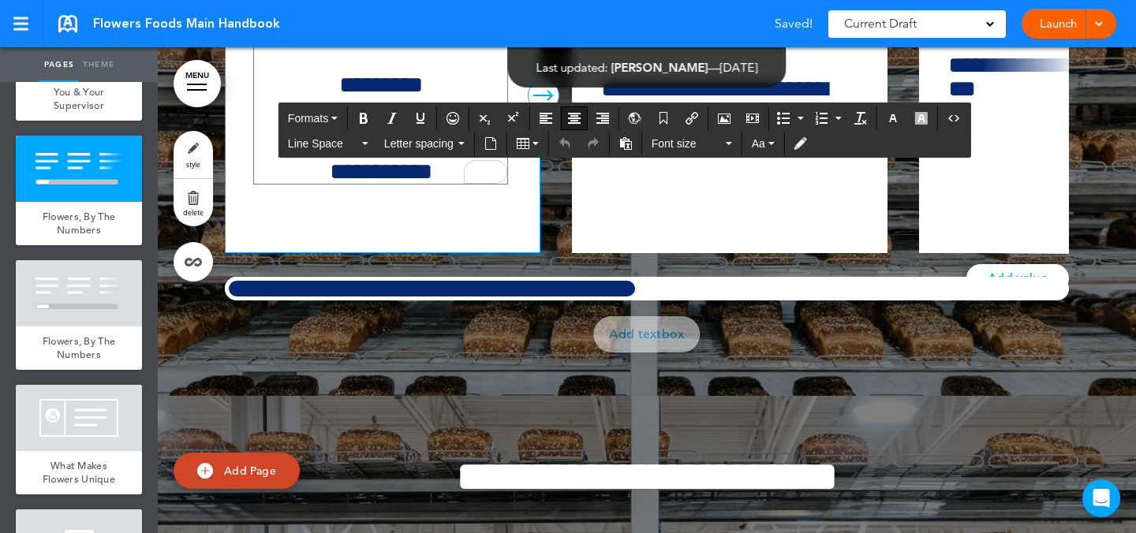
click at [471, 184] on div "**********" at bounding box center [380, 75] width 253 height 217
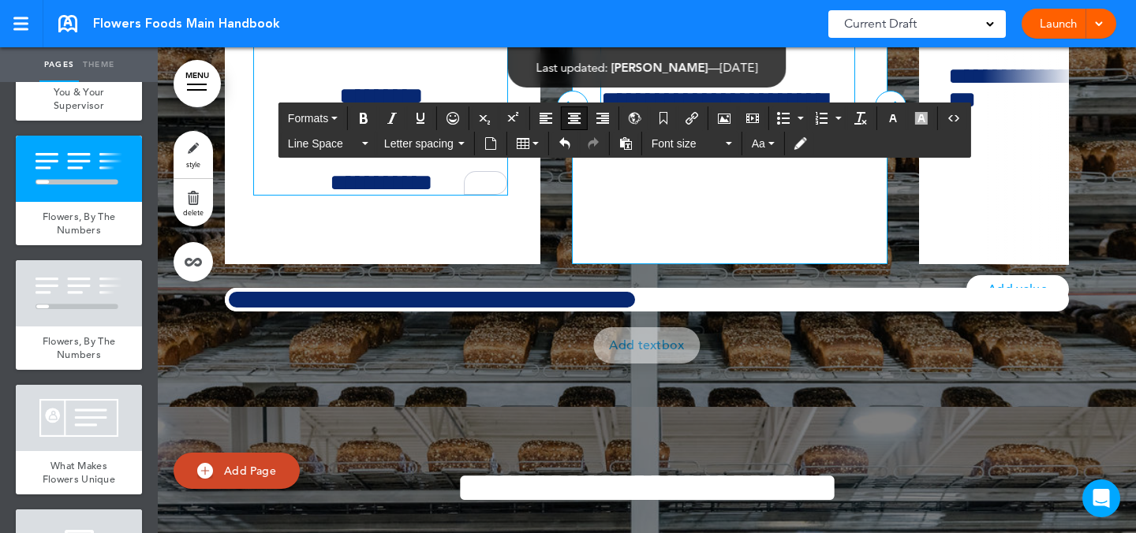
scroll to position [14439, 0]
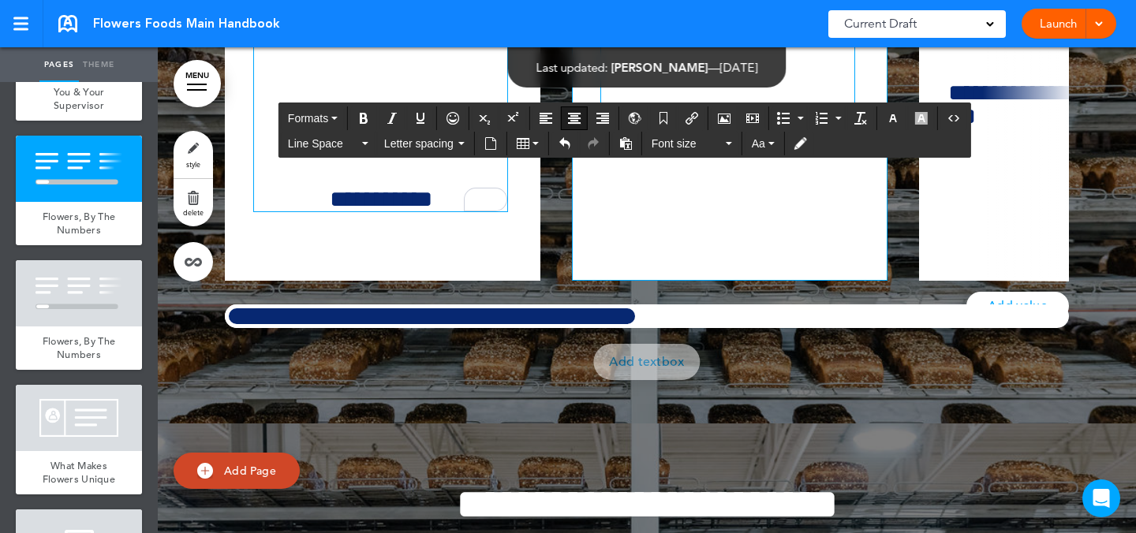
click at [649, 42] on h6 "**********" at bounding box center [727, 17] width 253 height 47
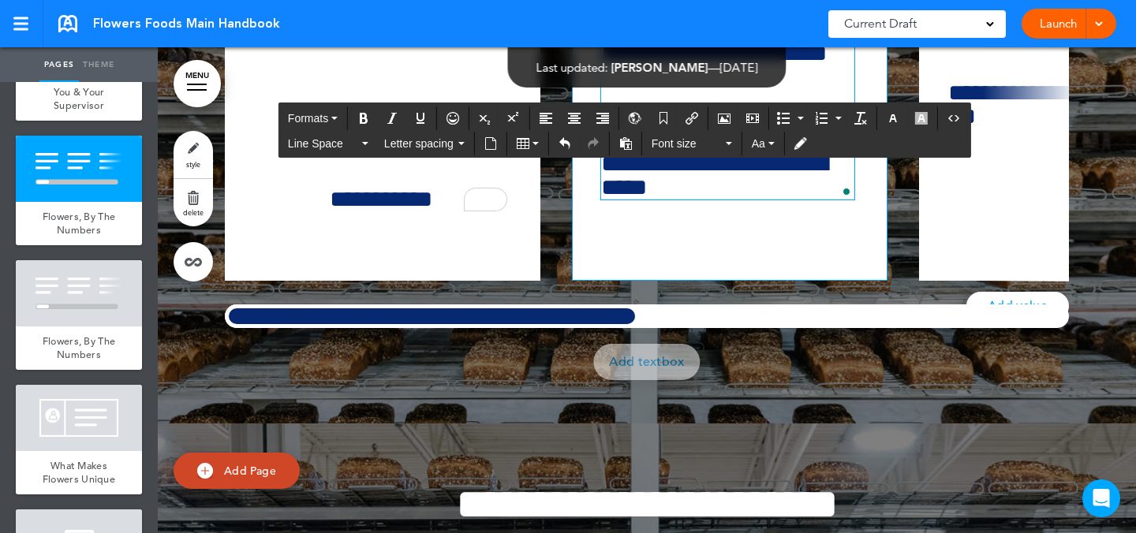
drag, startPoint x: 666, startPoint y: 193, endPoint x: 662, endPoint y: 174, distance: 19.3
click at [662, 174] on div "**********" at bounding box center [730, 123] width 316 height 316
click at [304, 121] on span "Formats" at bounding box center [308, 118] width 40 height 13
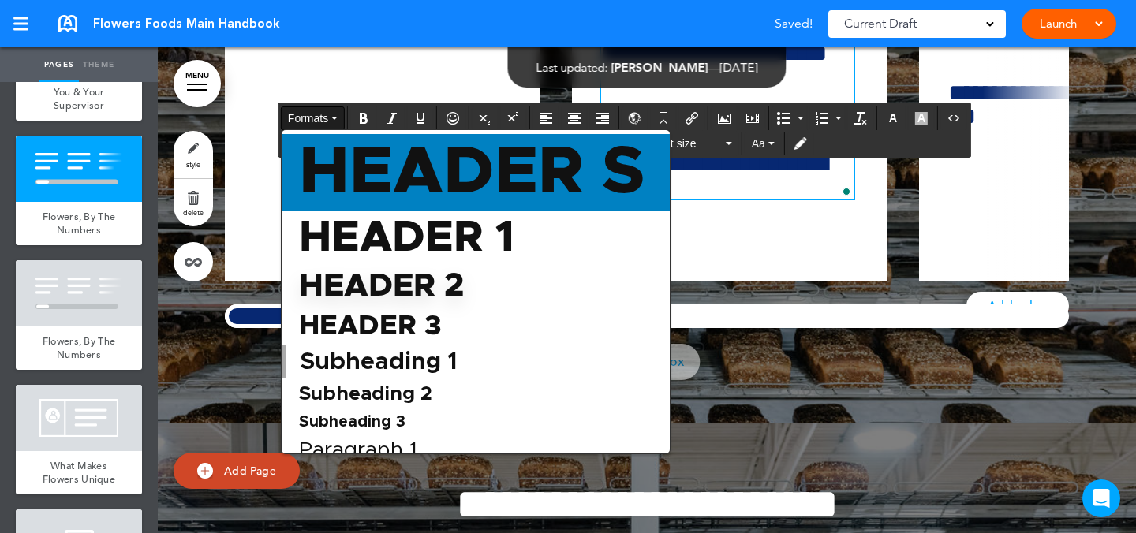
click at [356, 157] on span "Header S" at bounding box center [471, 172] width 349 height 67
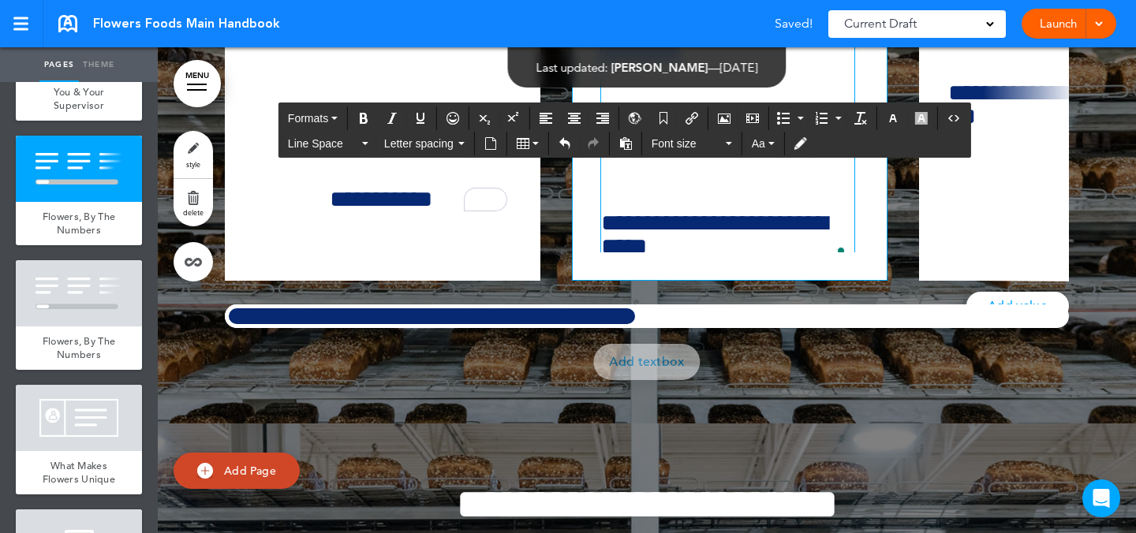
click at [768, 62] on h1 "***" at bounding box center [725, 27] width 248 height 67
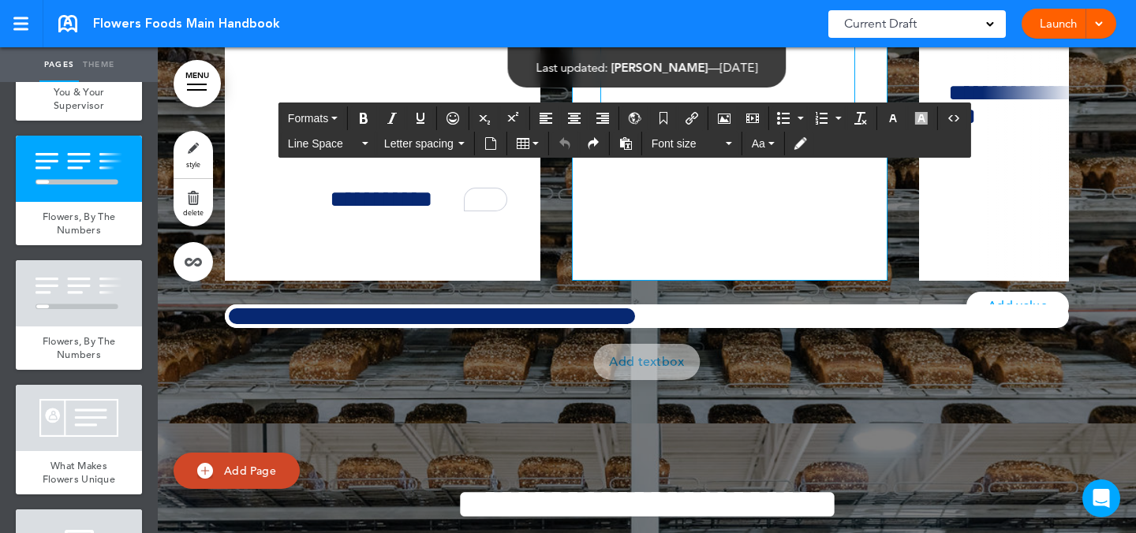
click at [839, 42] on h6 "**********" at bounding box center [727, 17] width 253 height 47
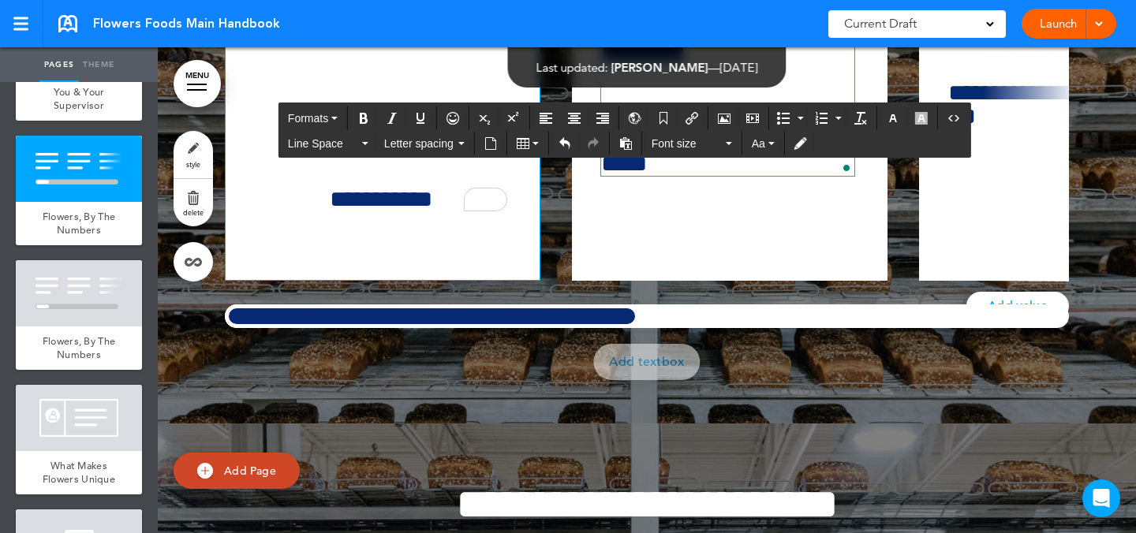
drag, startPoint x: 713, startPoint y: 247, endPoint x: 524, endPoint y: 242, distance: 189.4
click at [524, 242] on div "**********" at bounding box center [654, 123] width 859 height 316
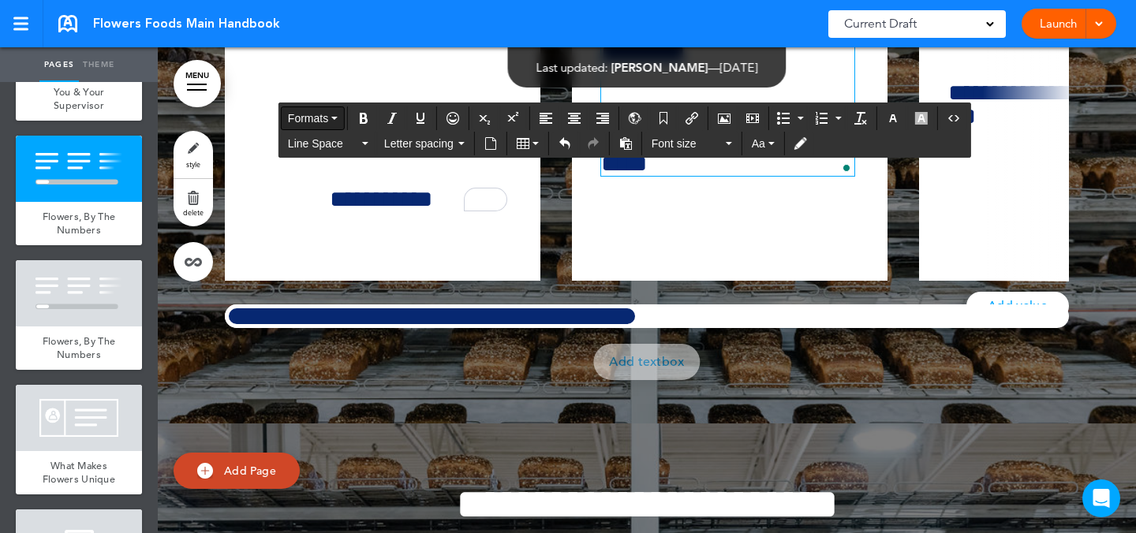
click at [342, 124] on button "Formats" at bounding box center [313, 118] width 62 height 22
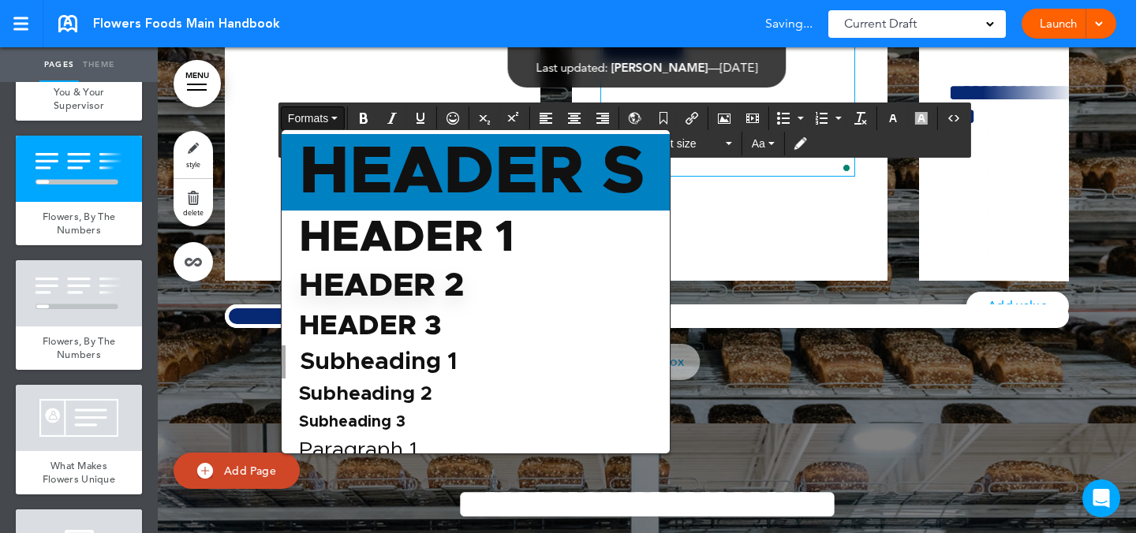
click at [350, 155] on span "Header S" at bounding box center [471, 172] width 349 height 67
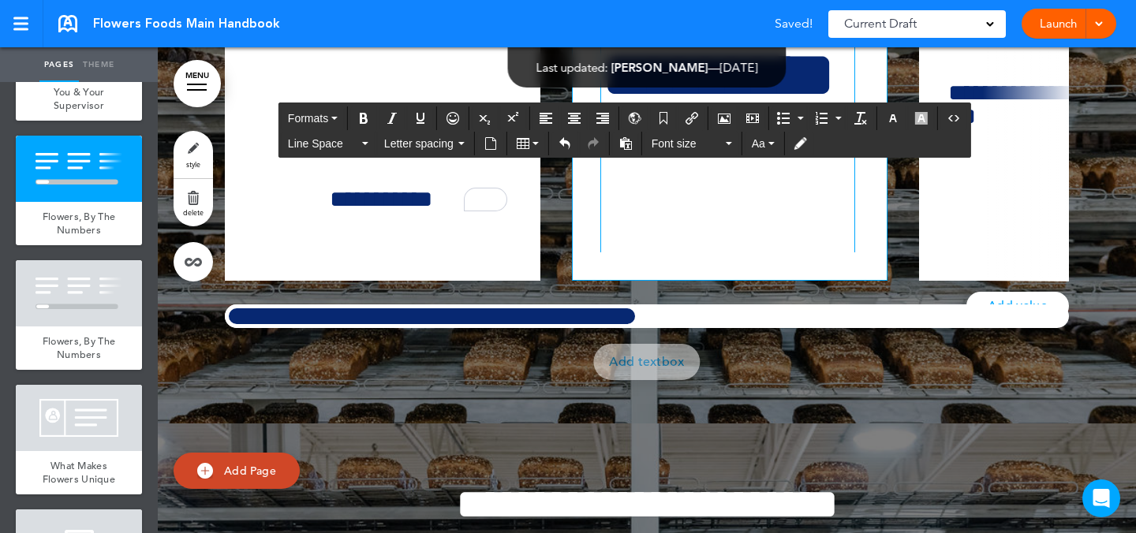
click at [741, 176] on h1 "*********" at bounding box center [725, 109] width 248 height 134
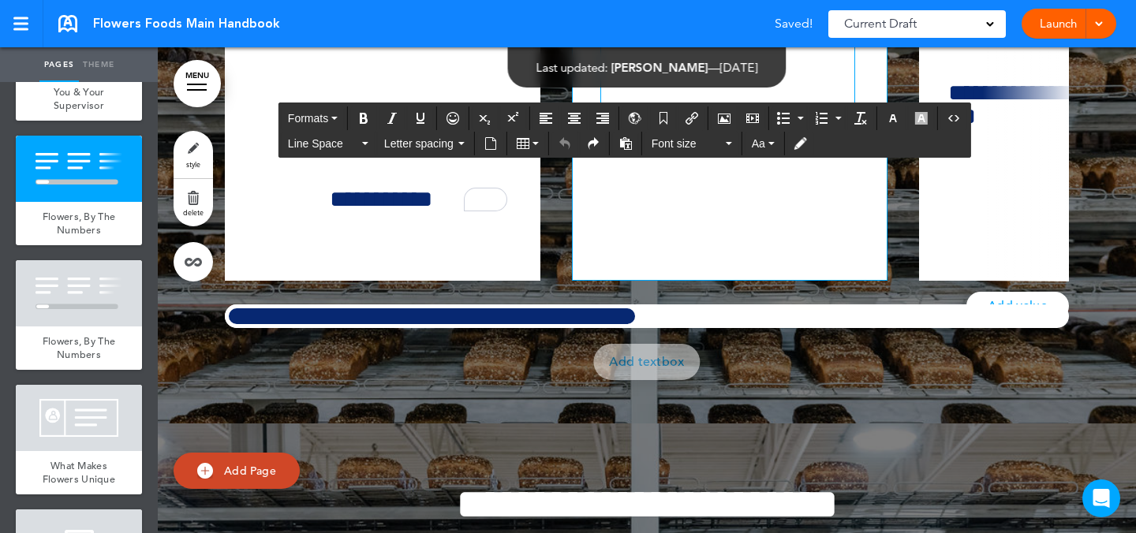
click at [647, 42] on h6 "**********" at bounding box center [727, 17] width 253 height 47
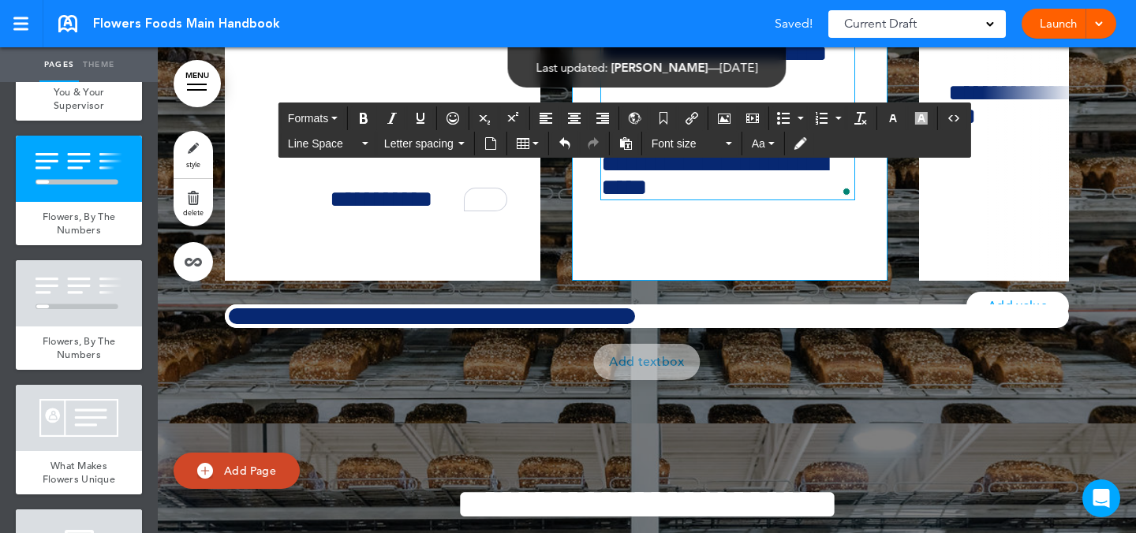
drag, startPoint x: 675, startPoint y: 191, endPoint x: 671, endPoint y: 170, distance: 20.9
click at [671, 170] on div "**********" at bounding box center [730, 123] width 316 height 316
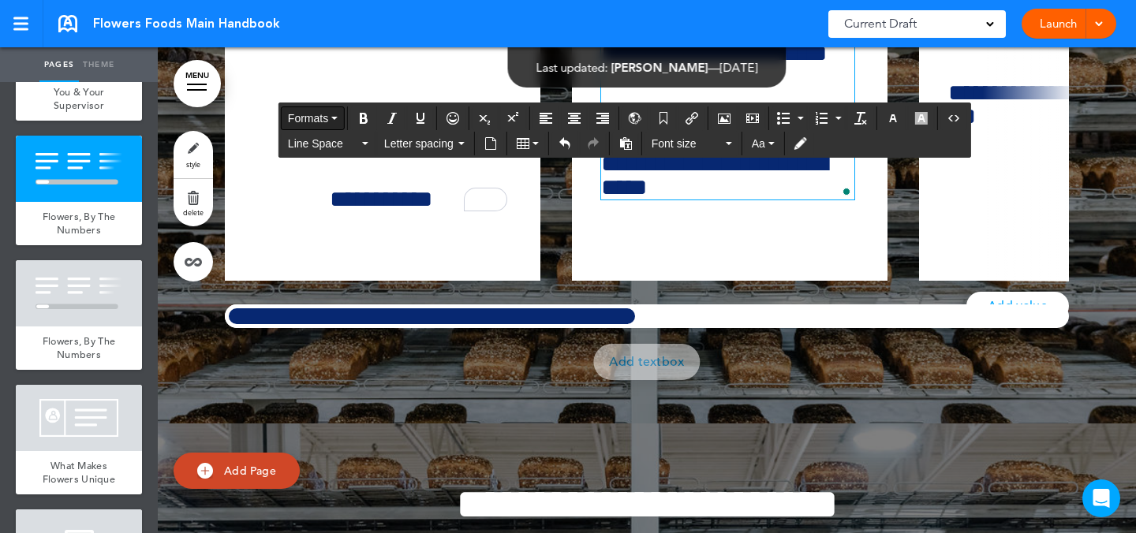
click at [306, 121] on span "Formats" at bounding box center [308, 118] width 40 height 13
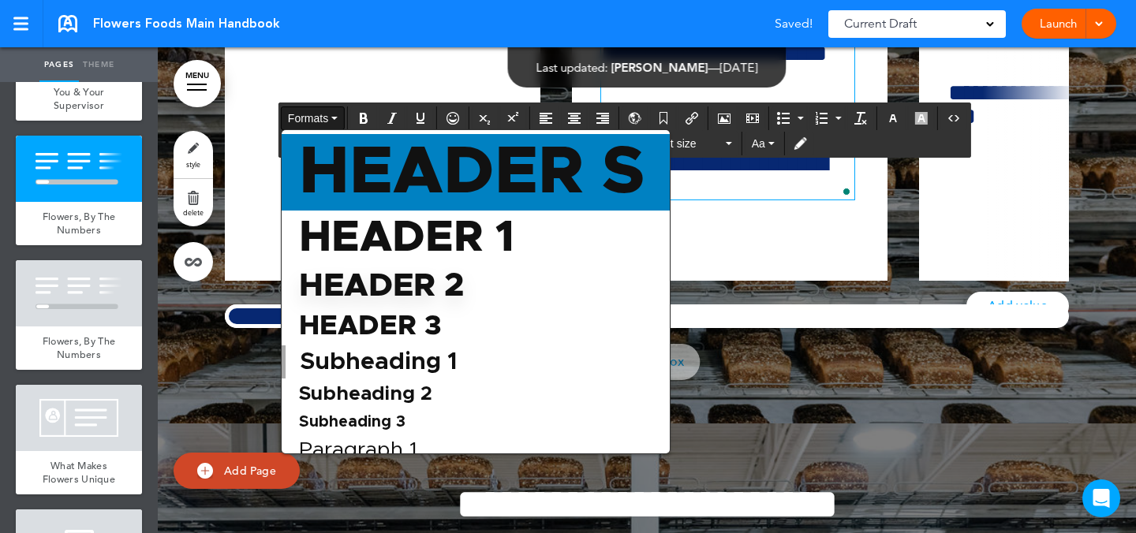
click at [365, 163] on span "Header S" at bounding box center [471, 172] width 349 height 67
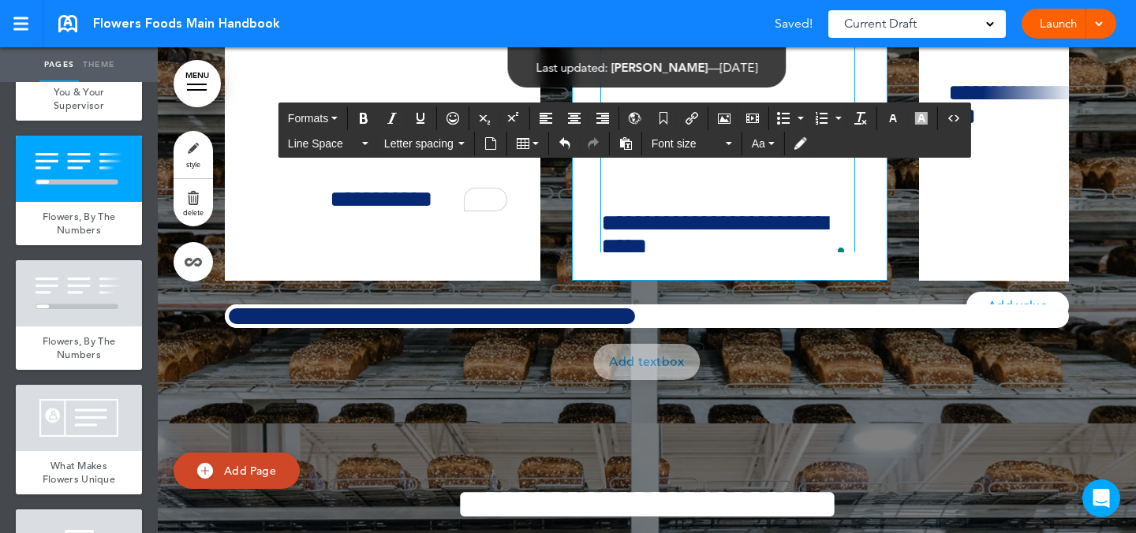
click at [664, 259] on h6 "**********" at bounding box center [725, 234] width 248 height 47
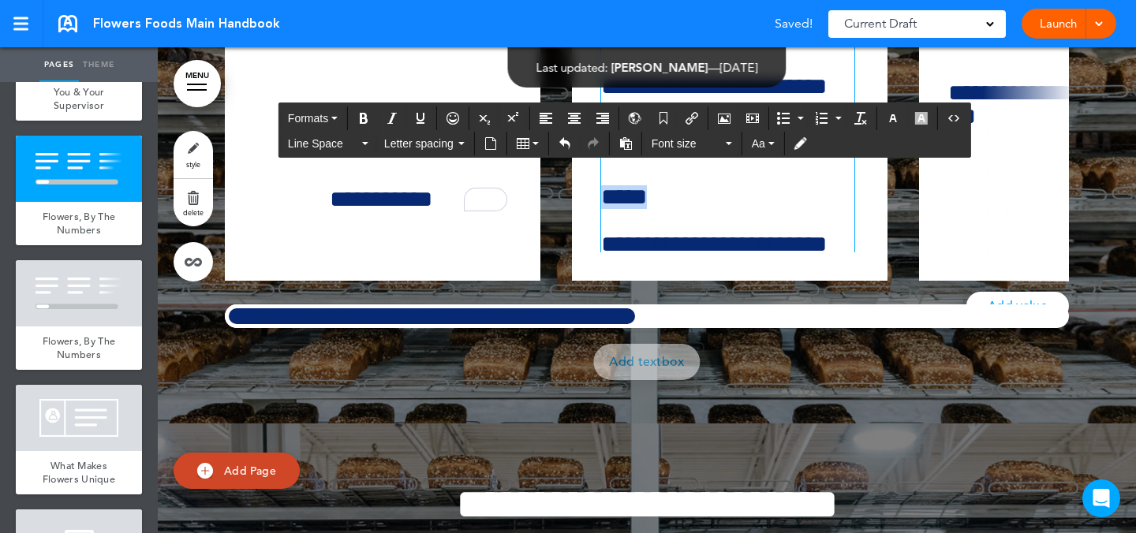
drag, startPoint x: 647, startPoint y: 387, endPoint x: 554, endPoint y: 364, distance: 95.9
click at [565, 281] on div "**********" at bounding box center [654, 123] width 859 height 316
click at [336, 129] on div "Formats Line Space Letter spacing Font size Aa" at bounding box center [624, 132] width 691 height 54
click at [336, 121] on button "Formats" at bounding box center [313, 118] width 62 height 22
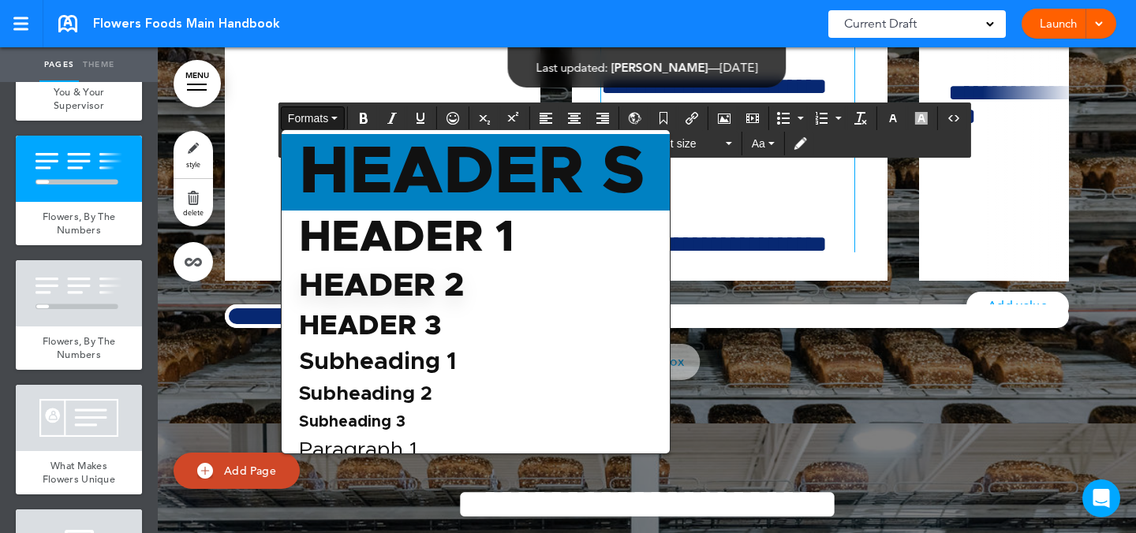
click at [368, 169] on span "Header S" at bounding box center [471, 172] width 349 height 67
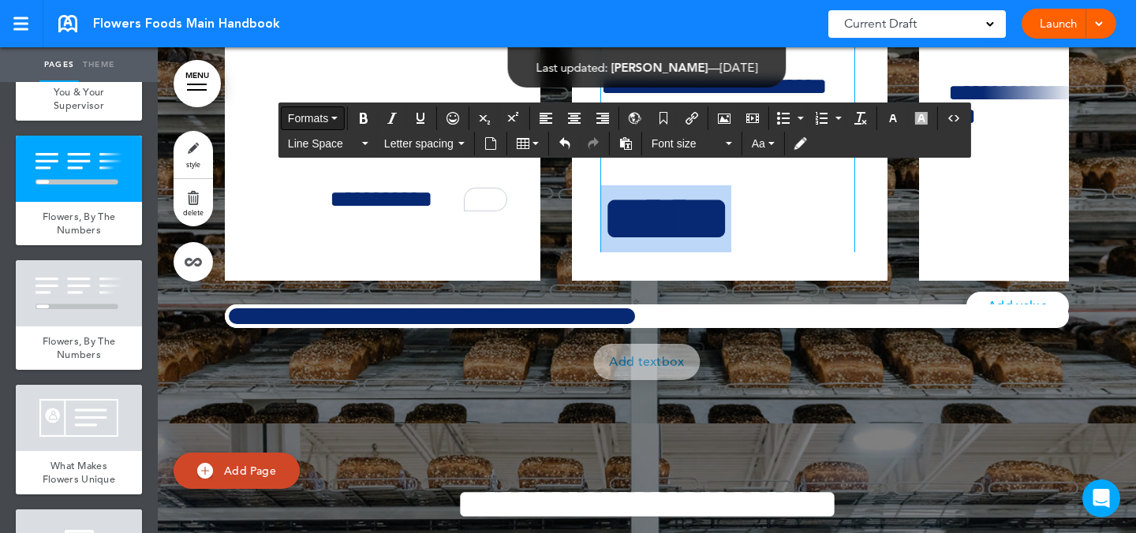
click at [335, 125] on button "Formats" at bounding box center [313, 118] width 62 height 22
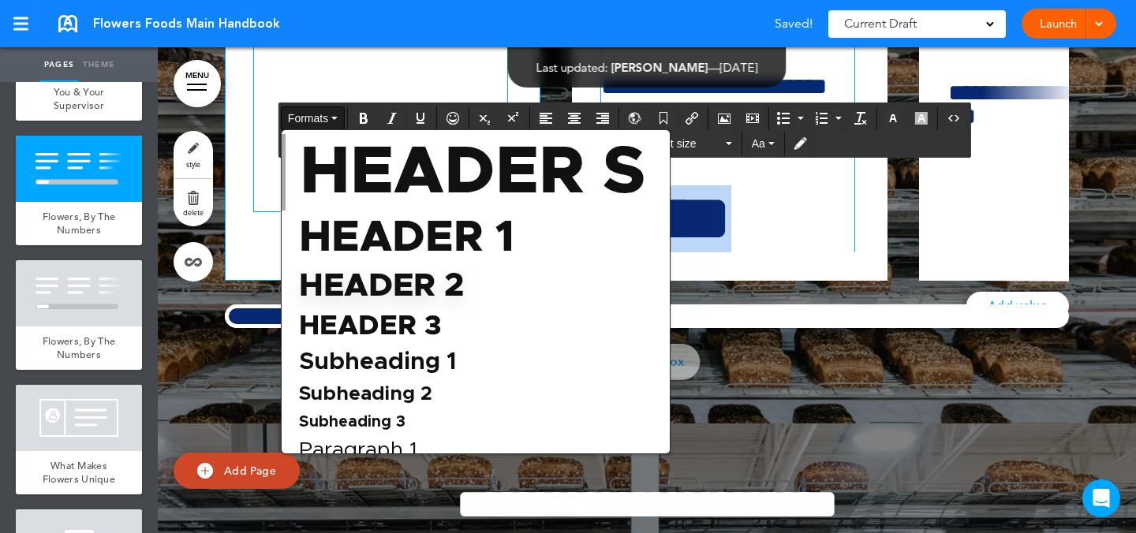
click at [393, 216] on span "Header 1" at bounding box center [406, 237] width 219 height 43
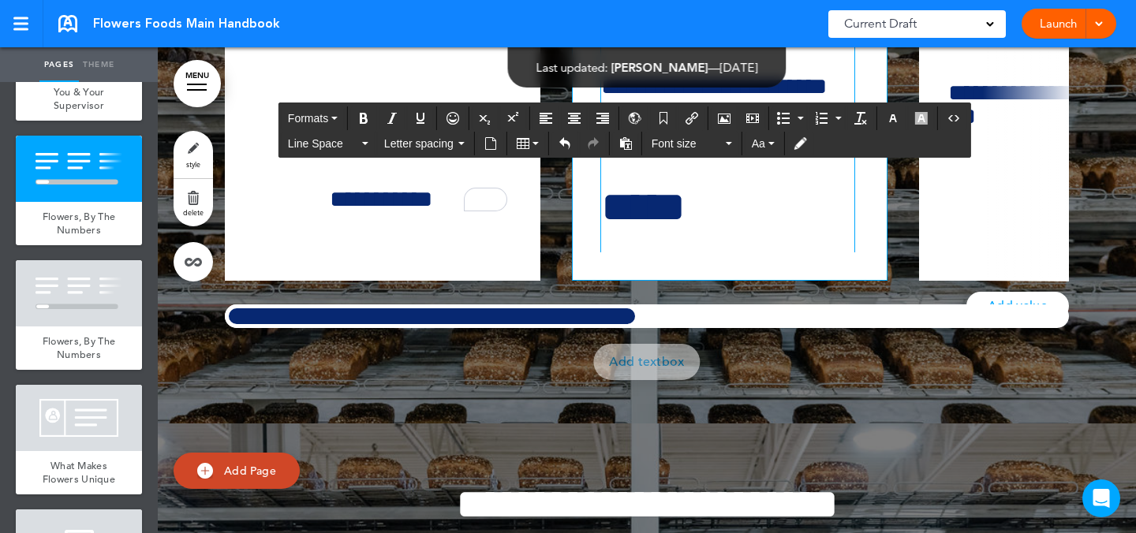
scroll to position [0, 0]
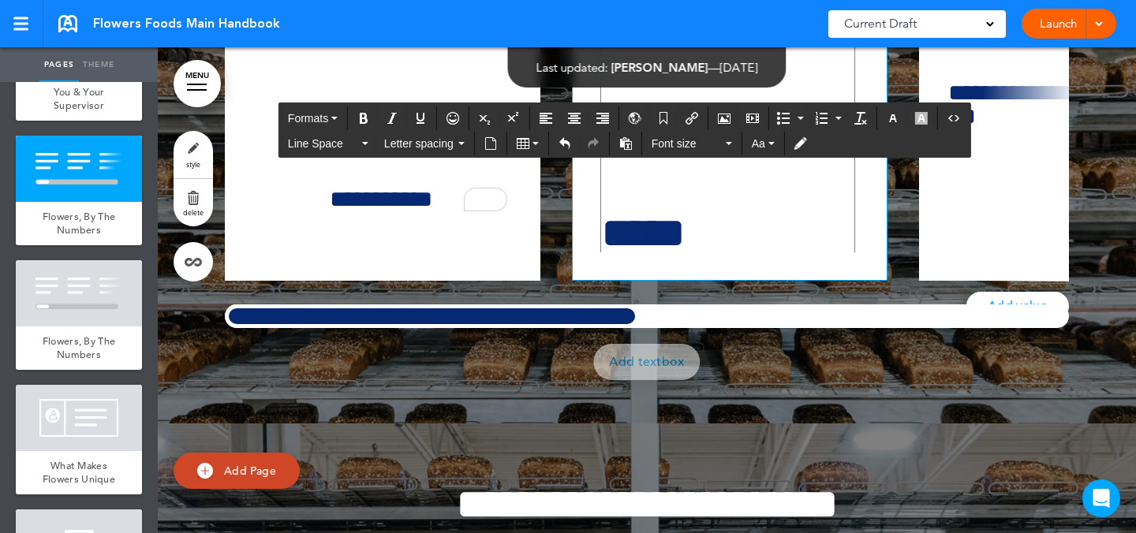
click at [679, 62] on h1 "***" at bounding box center [725, 27] width 248 height 67
click at [320, 118] on span "Formats" at bounding box center [308, 118] width 40 height 13
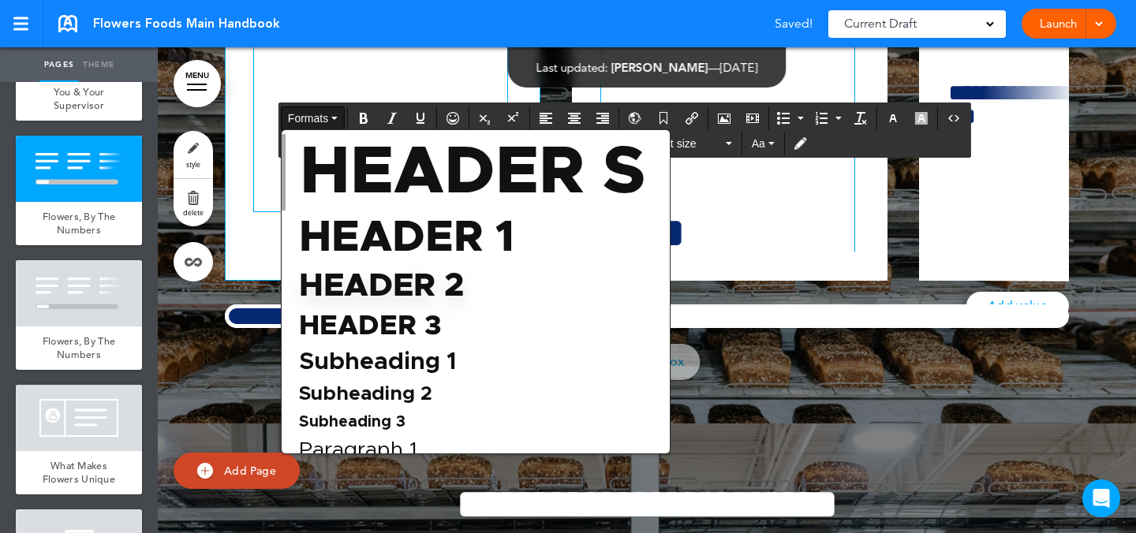
click at [471, 239] on span "Header 1" at bounding box center [406, 237] width 219 height 43
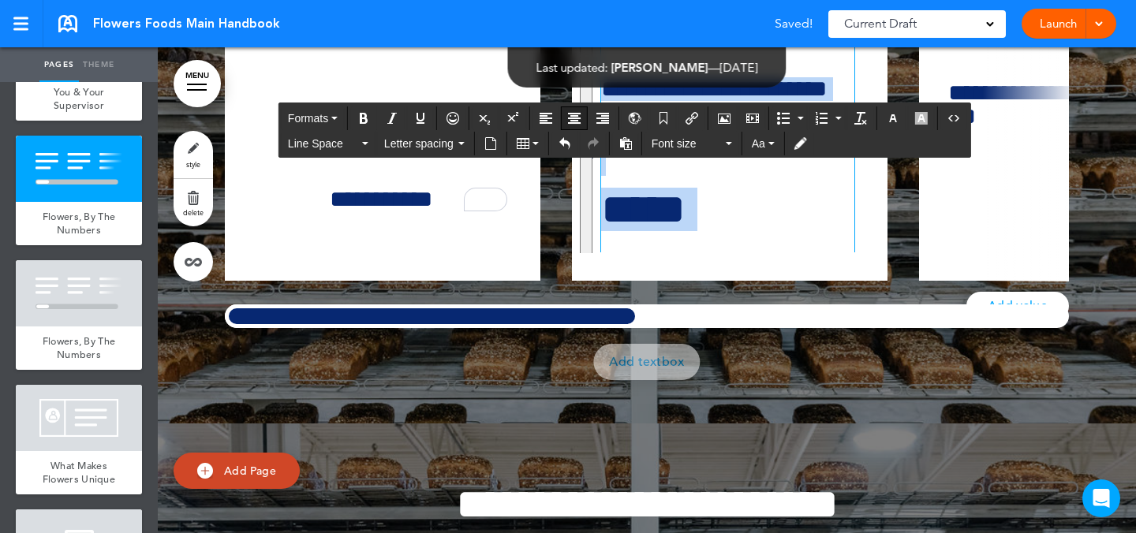
click at [577, 114] on icon "Align center" at bounding box center [574, 118] width 13 height 13
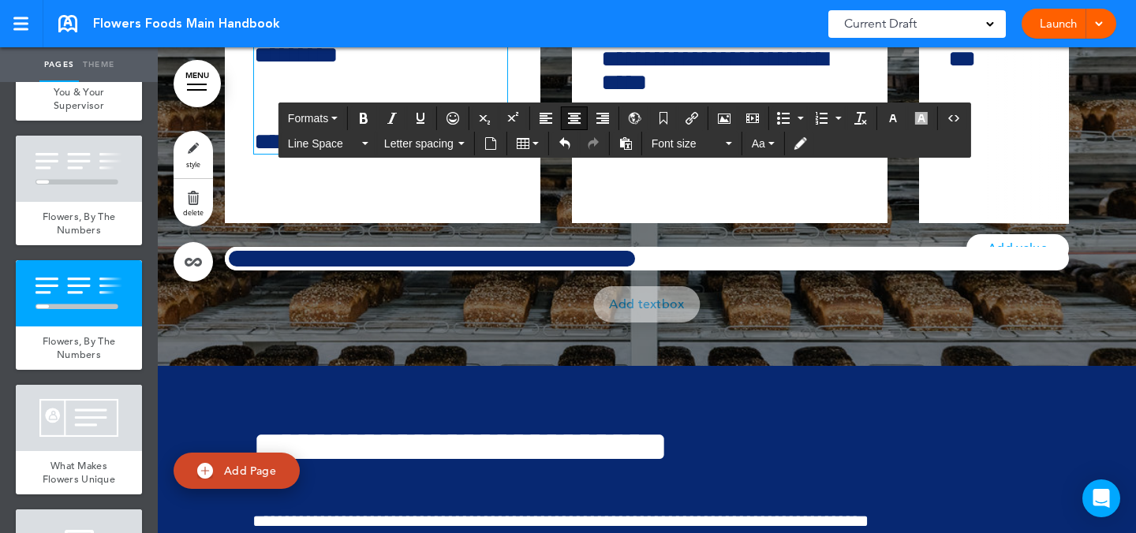
click at [533, 271] on div at bounding box center [432, 259] width 414 height 24
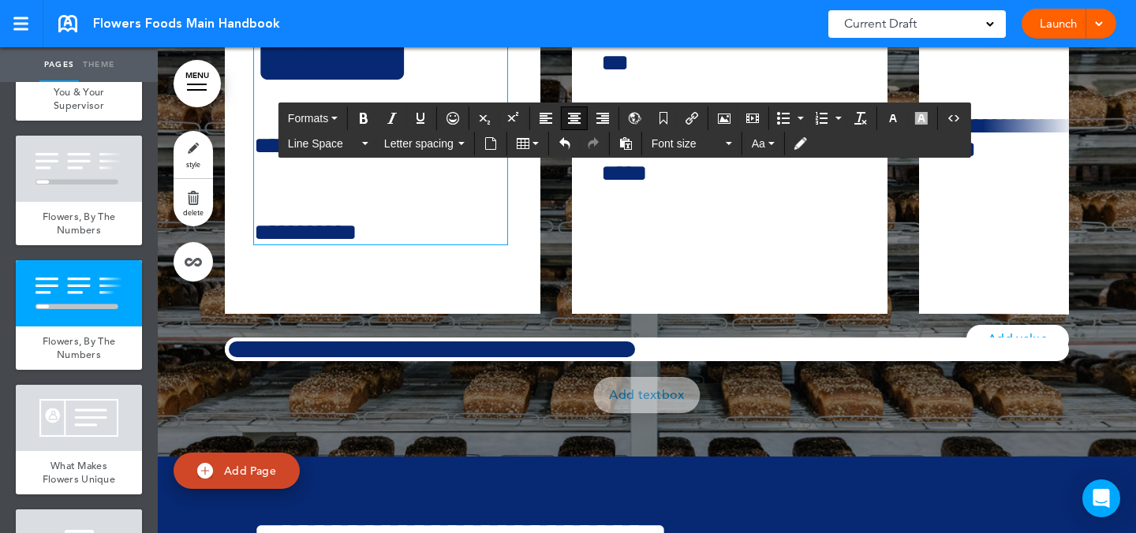
scroll to position [14916, 0]
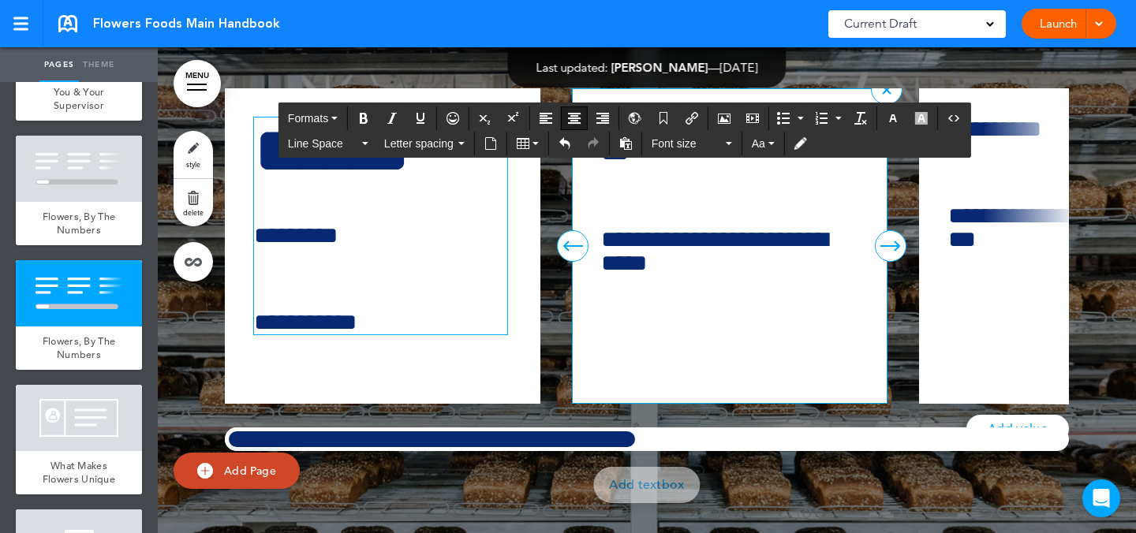
click at [722, 165] on h6 "**********" at bounding box center [727, 141] width 253 height 47
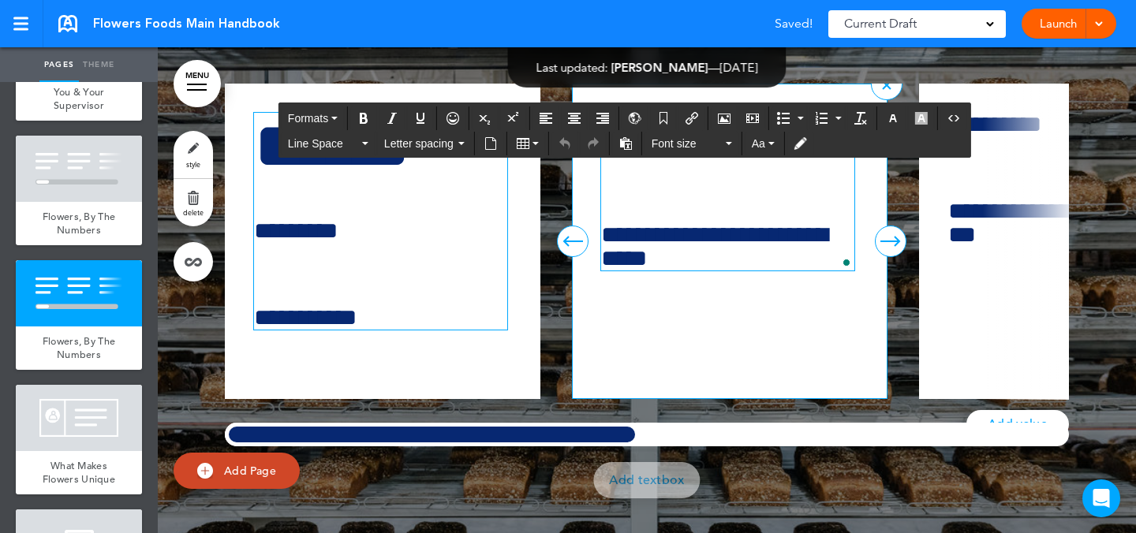
scroll to position [14922, 0]
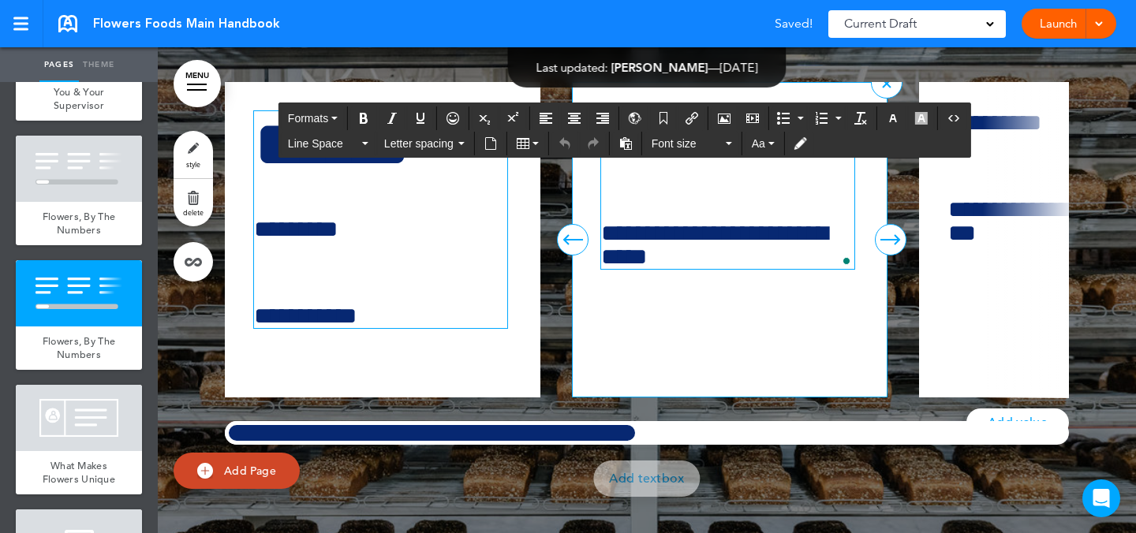
click at [649, 159] on h6 "**********" at bounding box center [727, 134] width 253 height 47
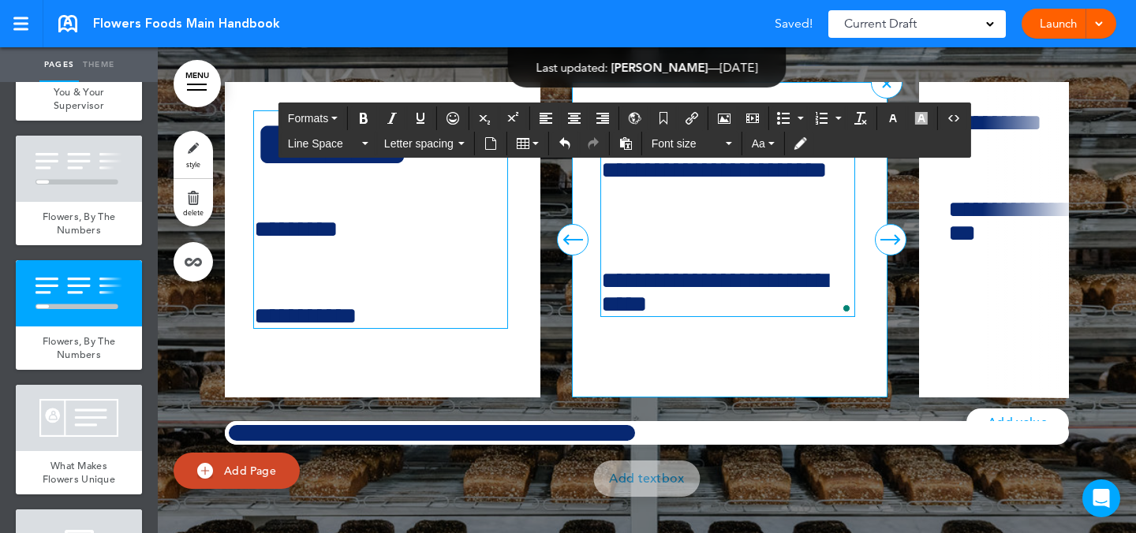
drag, startPoint x: 656, startPoint y: 316, endPoint x: 653, endPoint y: 290, distance: 26.2
click at [653, 290] on div "**********" at bounding box center [730, 240] width 316 height 316
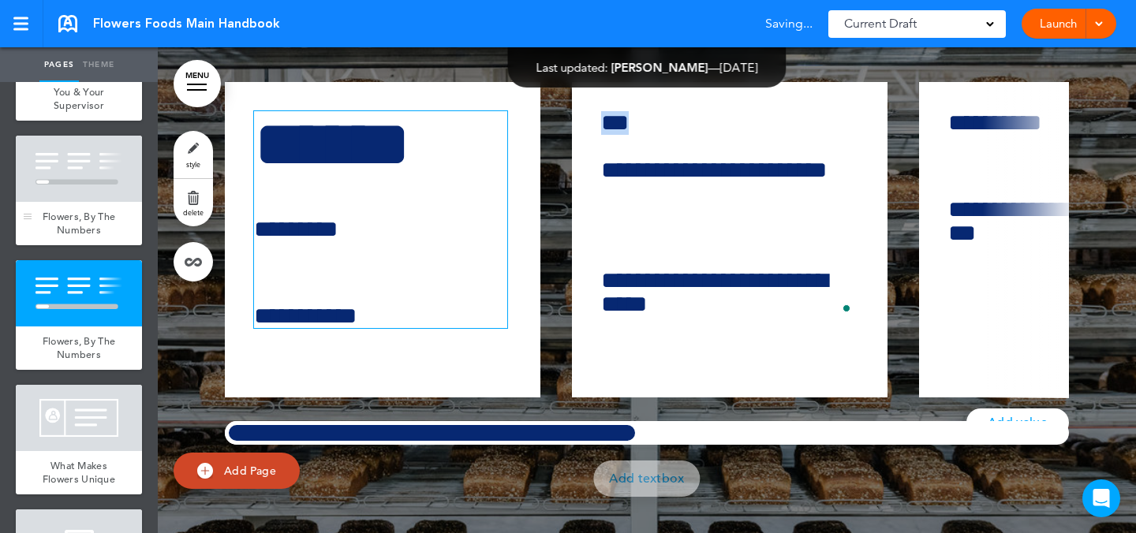
click at [77, 202] on div at bounding box center [79, 169] width 126 height 66
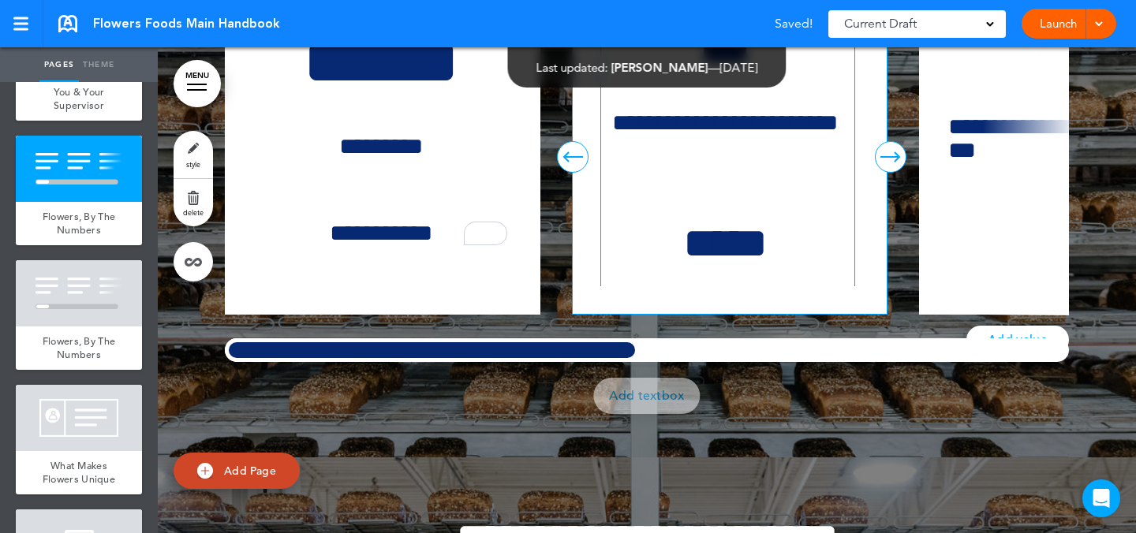
scroll to position [2, 0]
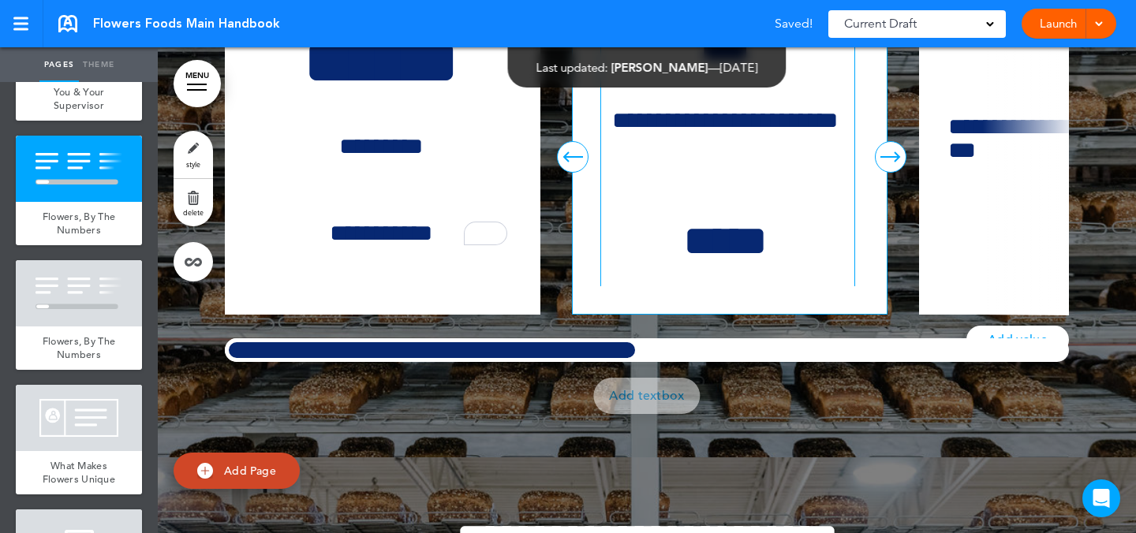
click at [738, 295] on div "**********" at bounding box center [727, 187] width 253 height 323
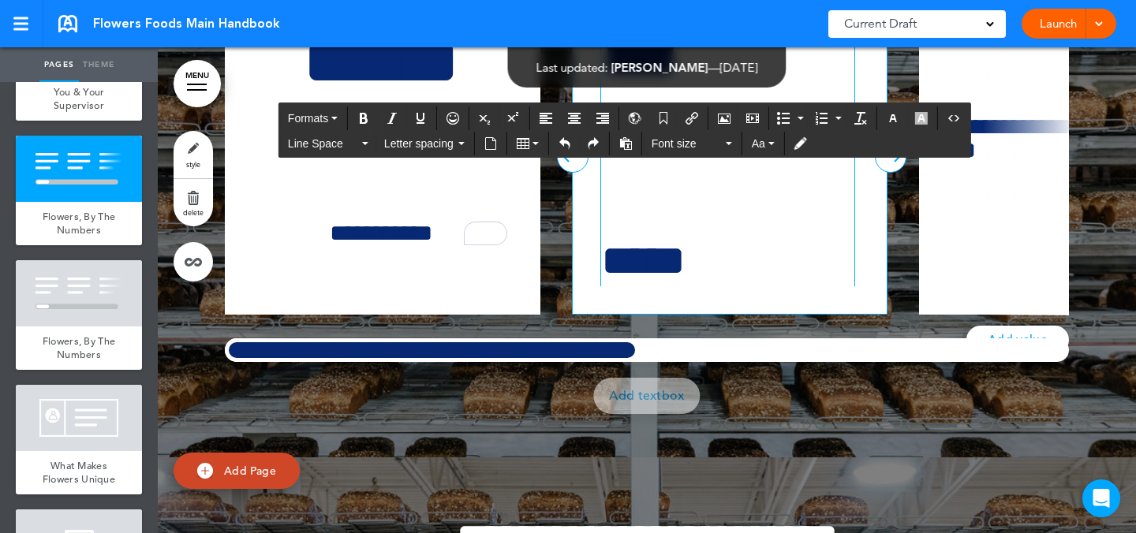
click at [669, 282] on h1 "*****" at bounding box center [725, 260] width 248 height 43
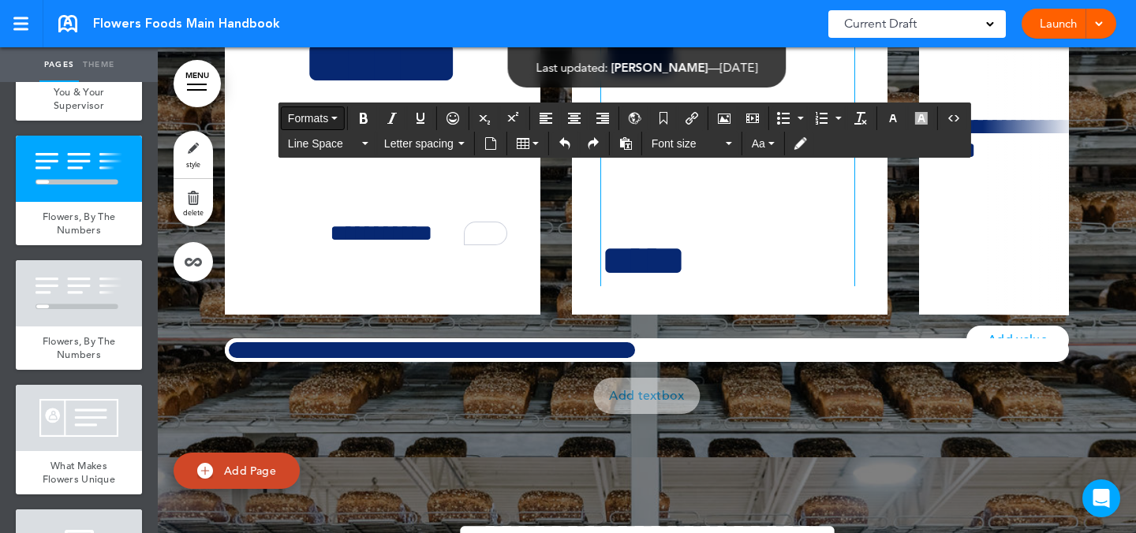
click at [333, 107] on button "Formats" at bounding box center [313, 118] width 62 height 22
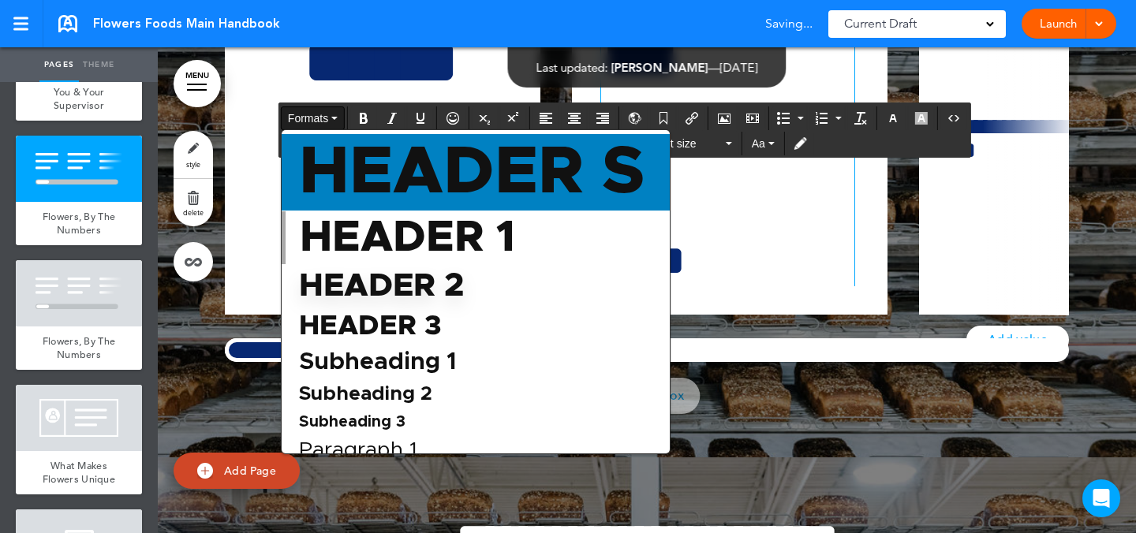
click at [346, 151] on span "Header S" at bounding box center [471, 172] width 349 height 67
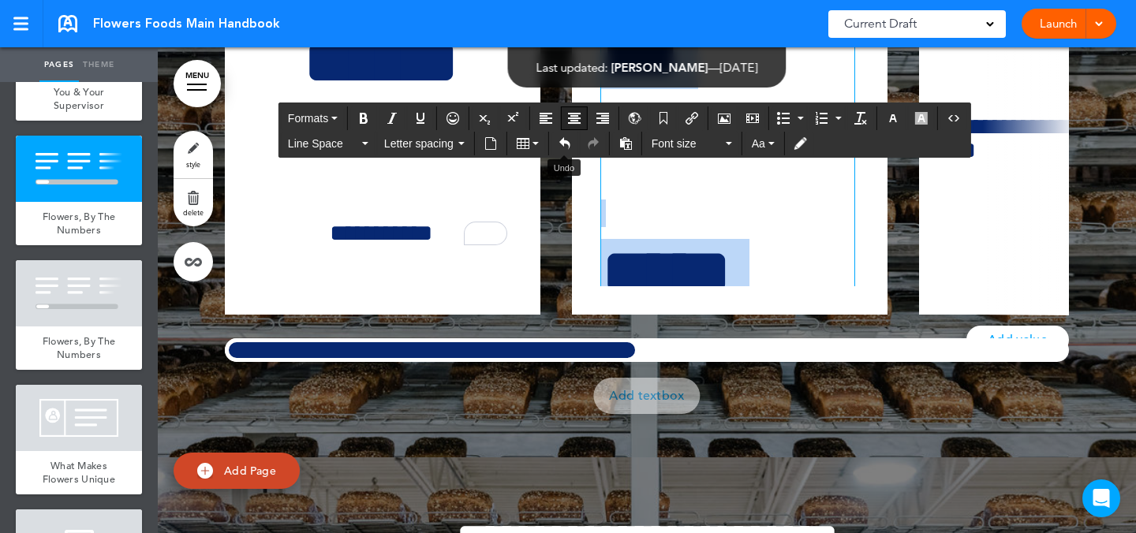
click at [570, 124] on icon "Align center" at bounding box center [574, 118] width 13 height 13
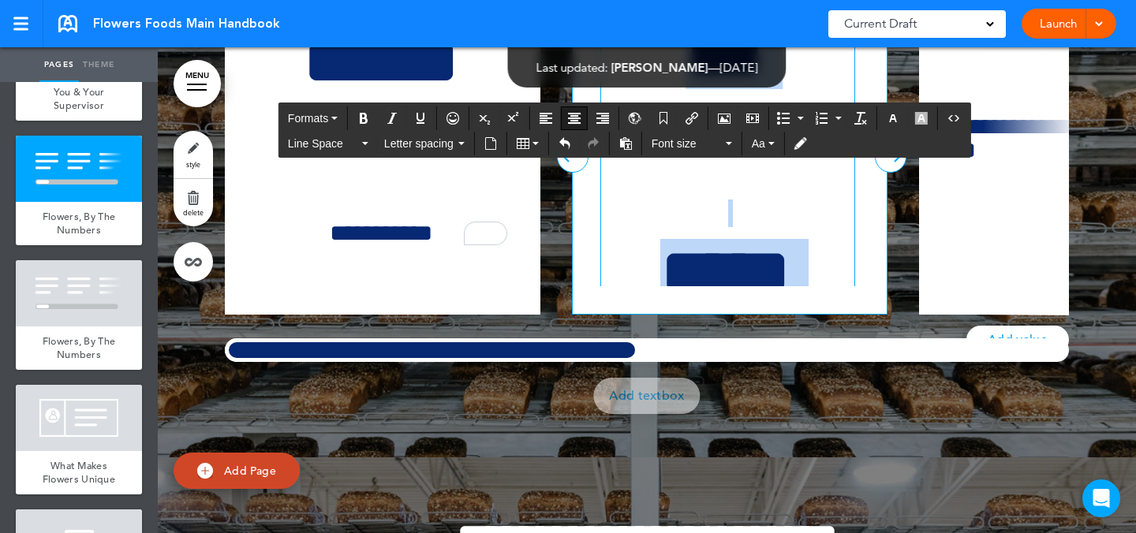
click at [760, 288] on div "**********" at bounding box center [727, 207] width 253 height 371
click at [790, 176] on h6 "**********" at bounding box center [725, 152] width 248 height 47
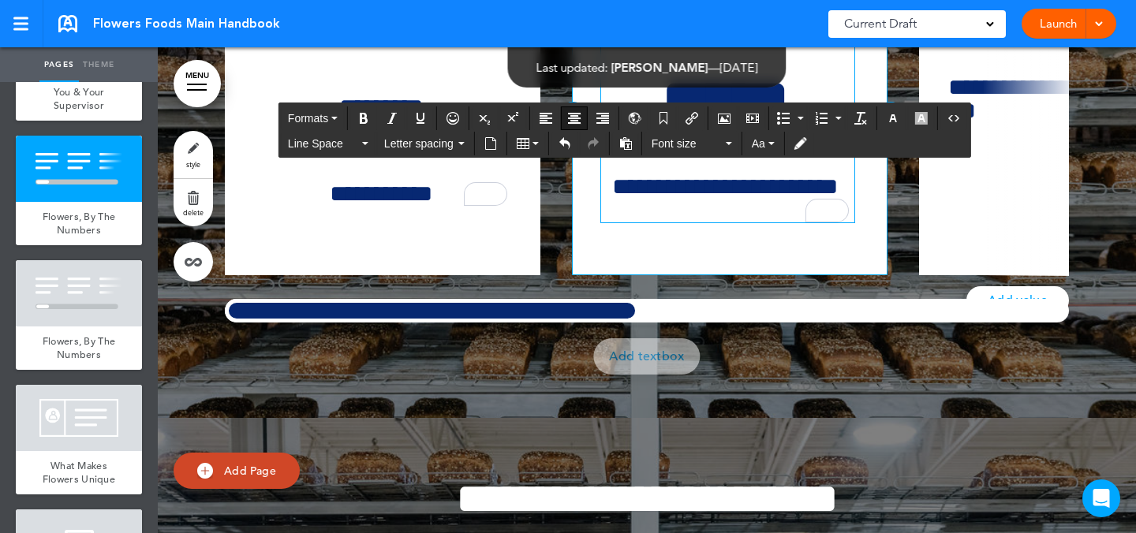
click at [791, 222] on h6 "**********" at bounding box center [725, 198] width 248 height 47
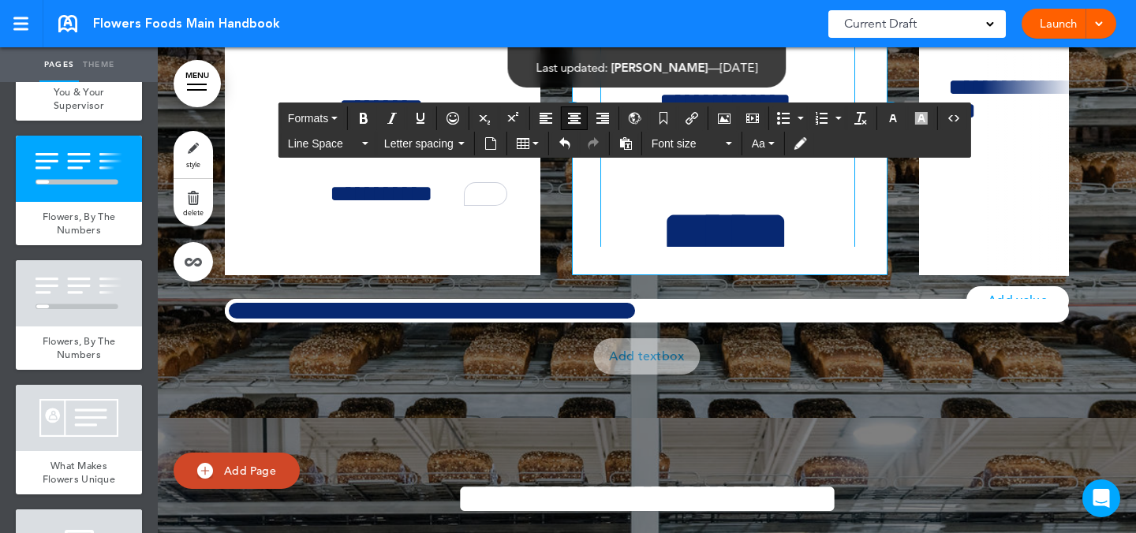
click at [800, 50] on h1 "***" at bounding box center [725, 16] width 248 height 67
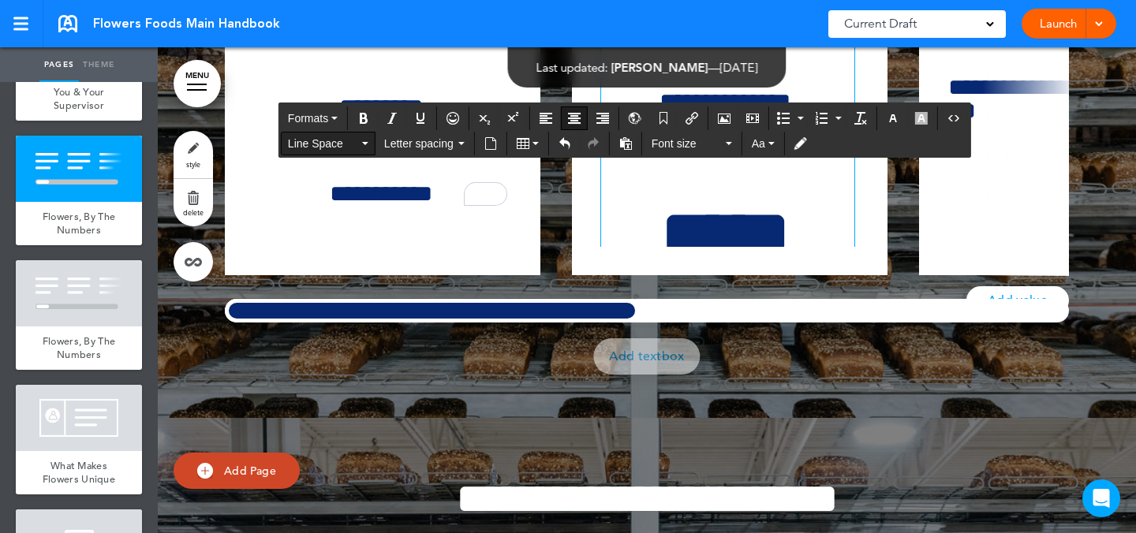
click at [347, 144] on span "Line Space" at bounding box center [323, 144] width 71 height 16
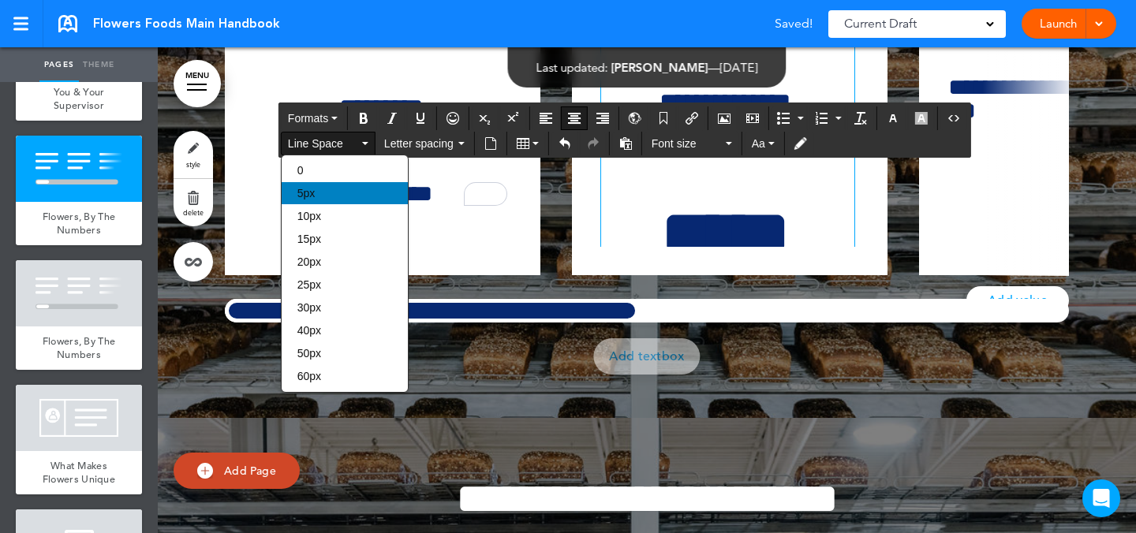
click at [345, 193] on div "5px" at bounding box center [345, 193] width 126 height 22
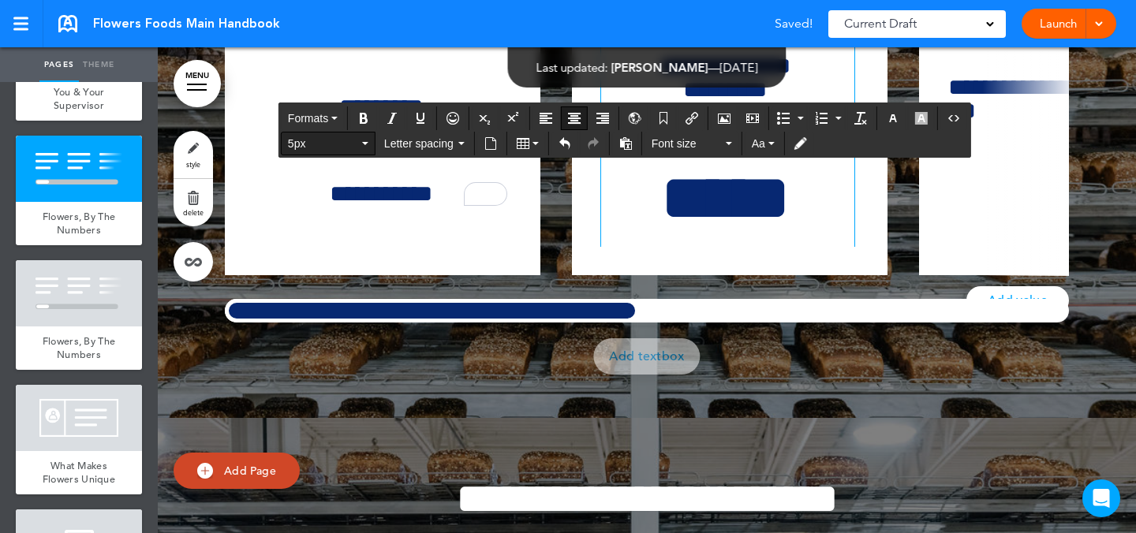
click at [340, 147] on span "5px" at bounding box center [323, 144] width 71 height 16
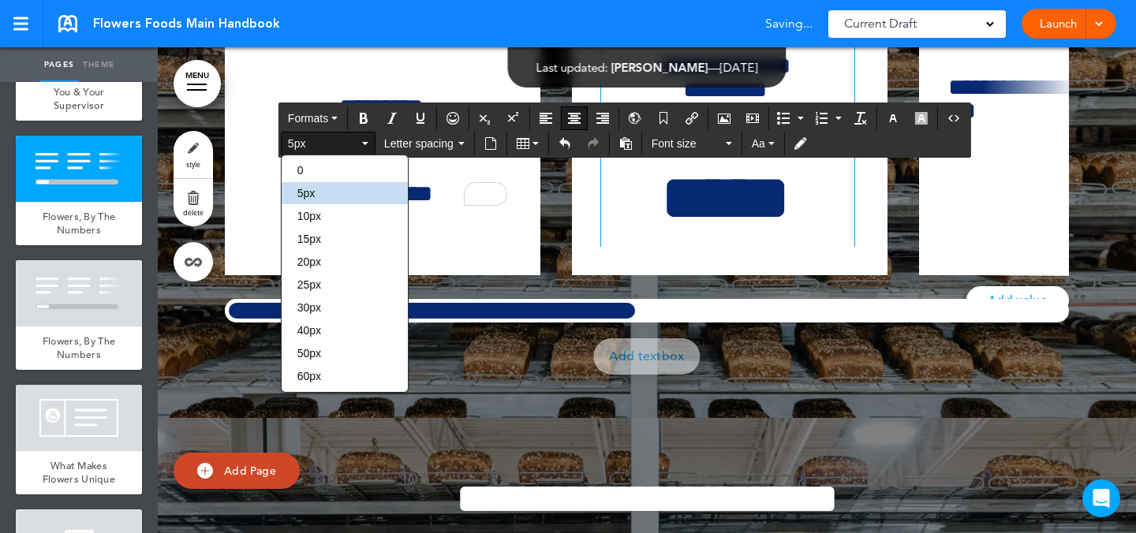
click at [338, 159] on div "0 5px 10px 15px 20px 25px 30px 40px 50px 60px" at bounding box center [345, 274] width 128 height 238
click at [380, 173] on div "0" at bounding box center [345, 170] width 126 height 22
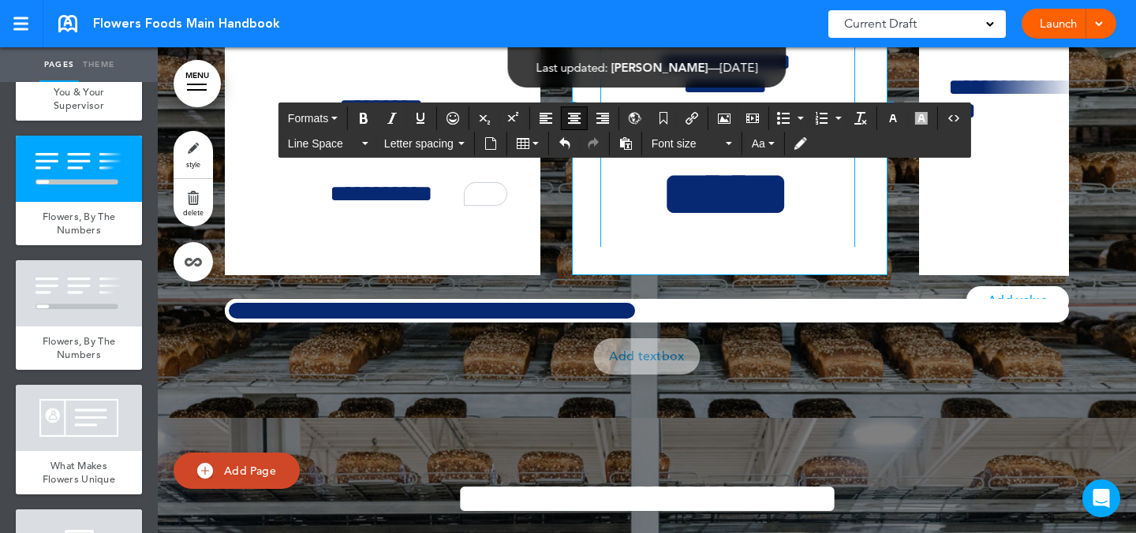
click at [800, 228] on h1 "*****" at bounding box center [725, 194] width 248 height 67
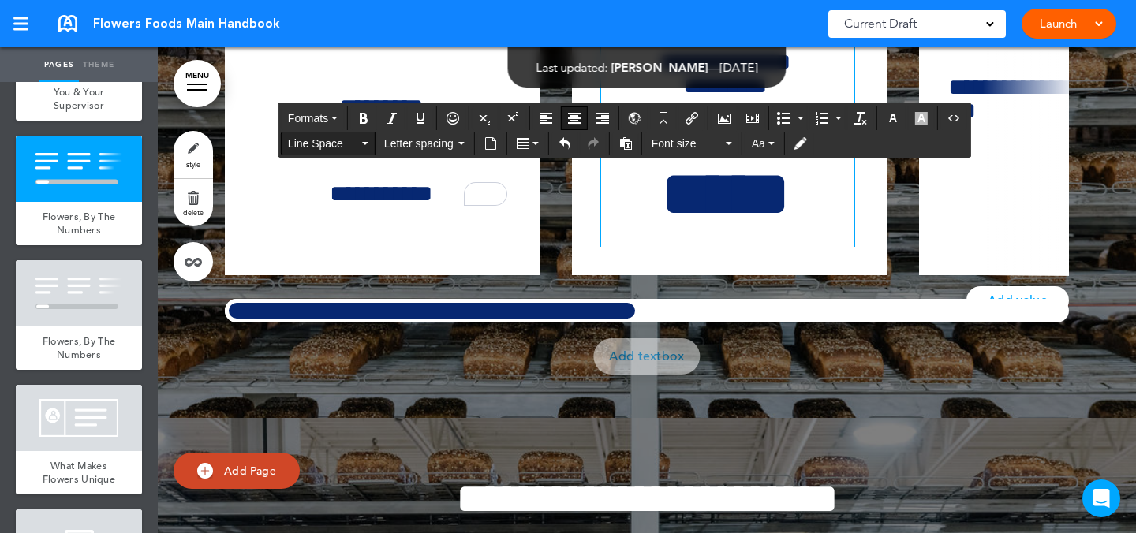
click at [332, 153] on button "Line Space" at bounding box center [328, 144] width 93 height 22
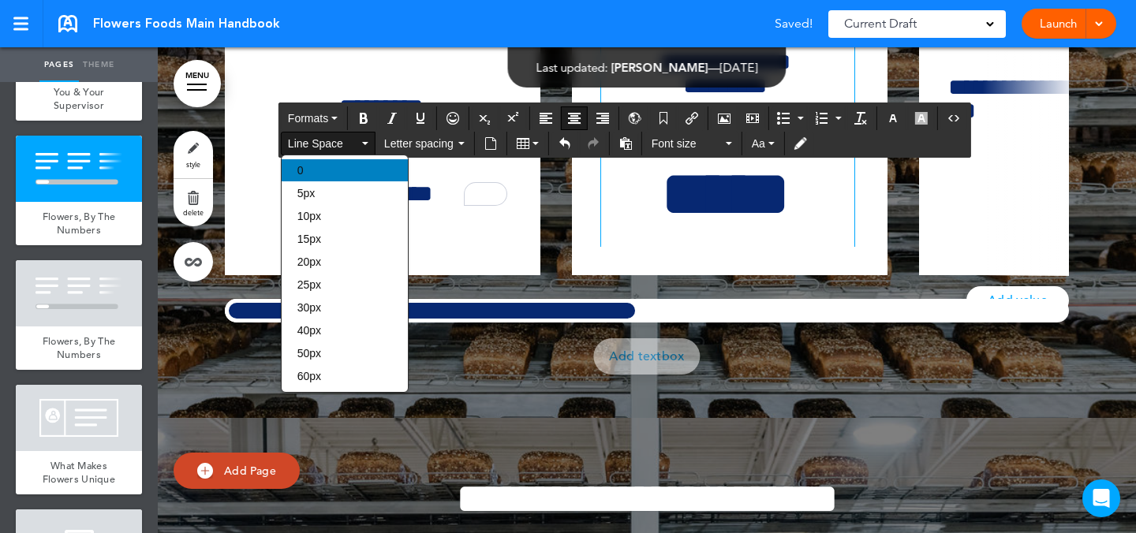
click at [337, 169] on div "0" at bounding box center [345, 170] width 126 height 22
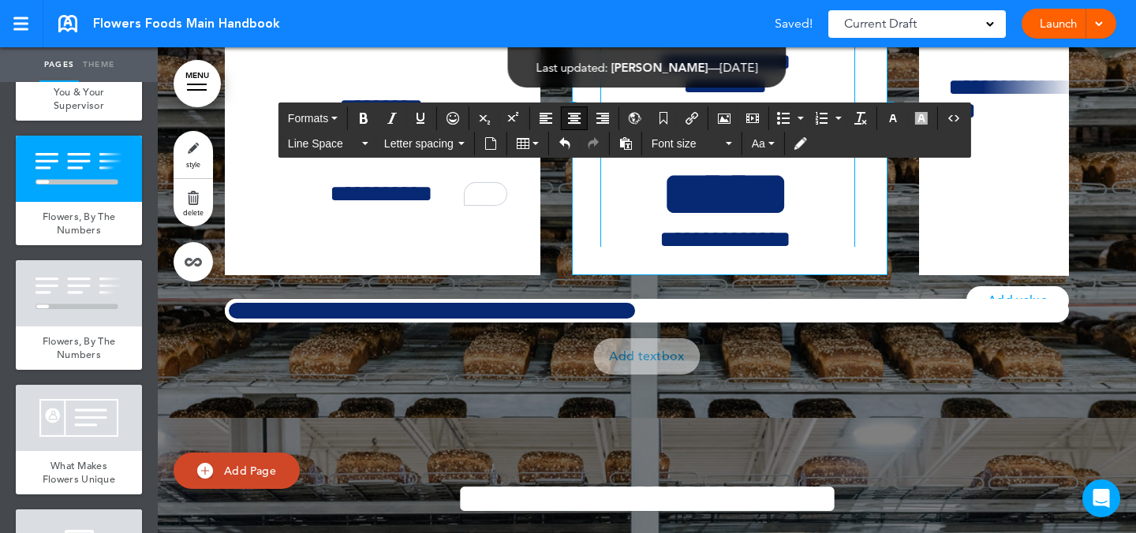
click at [776, 98] on h6 "**********" at bounding box center [725, 73] width 248 height 47
click at [759, 149] on p "To enrich screen reader interactions, please activate Accessibility in Grammarl…" at bounding box center [727, 136] width 253 height 28
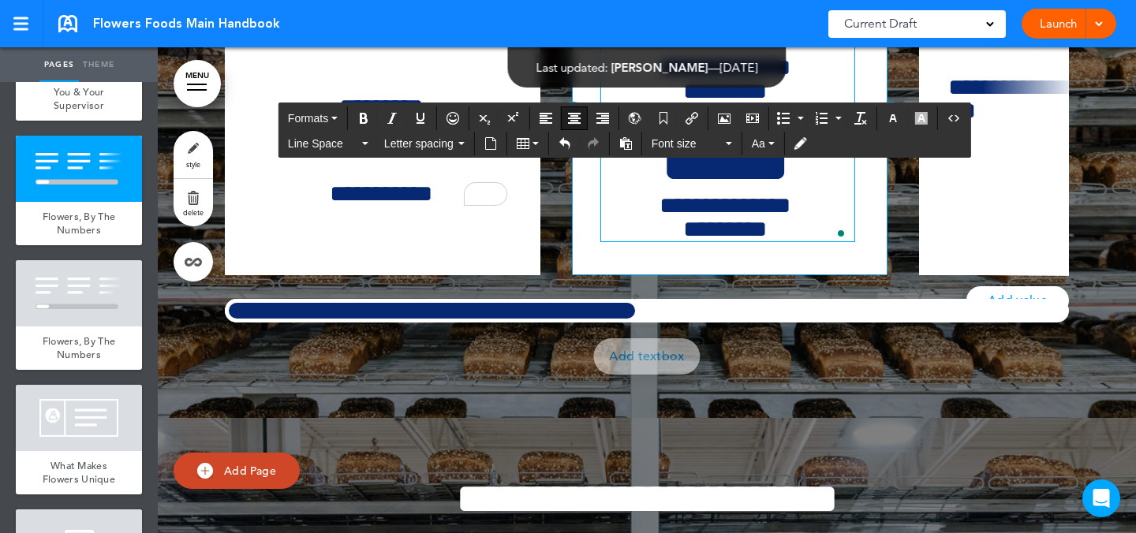
click at [890, 224] on div "**********" at bounding box center [654, 118] width 859 height 316
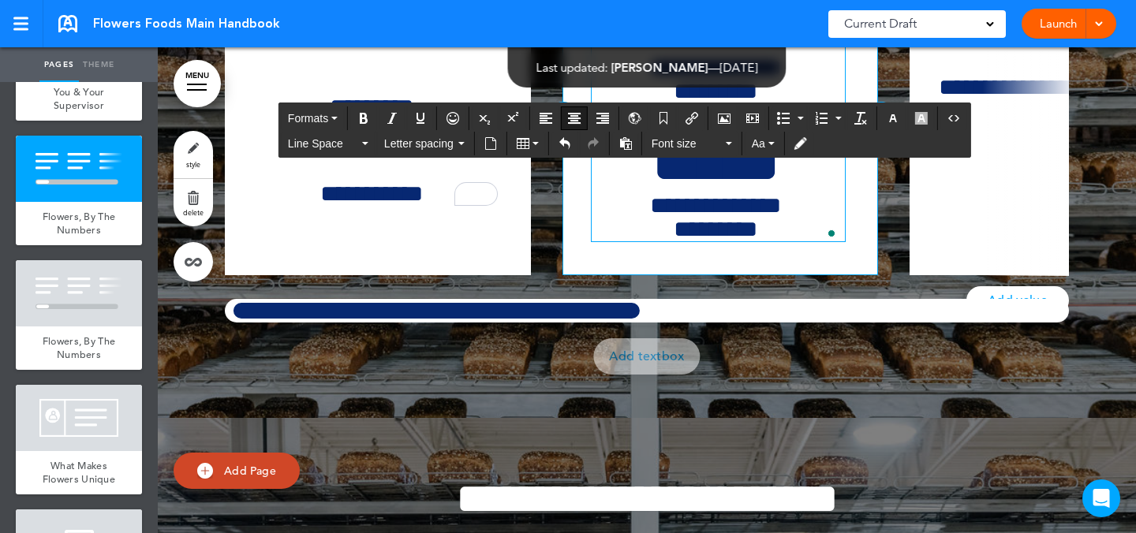
click at [580, 323] on div at bounding box center [437, 311] width 414 height 24
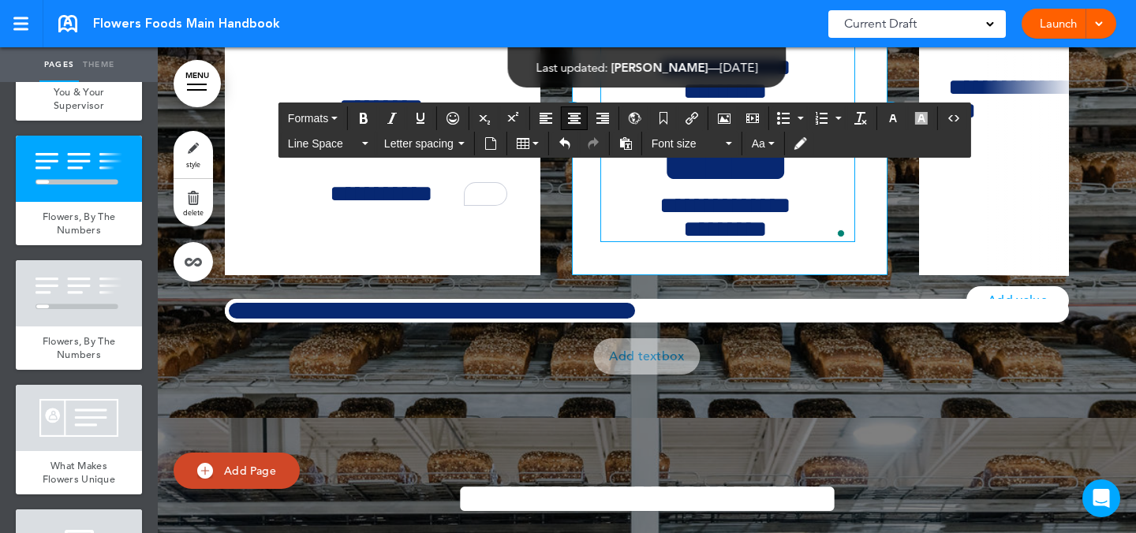
click at [697, 103] on h6 "**********" at bounding box center [725, 79] width 248 height 47
click at [323, 125] on button "Formats" at bounding box center [313, 118] width 62 height 22
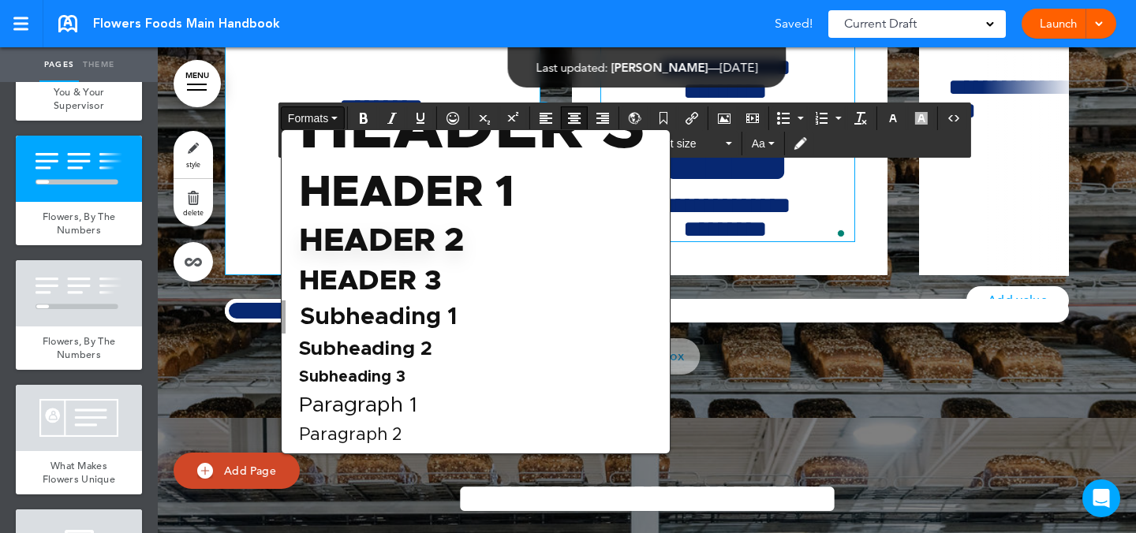
click at [433, 441] on div "Paragraph 2" at bounding box center [476, 435] width 388 height 27
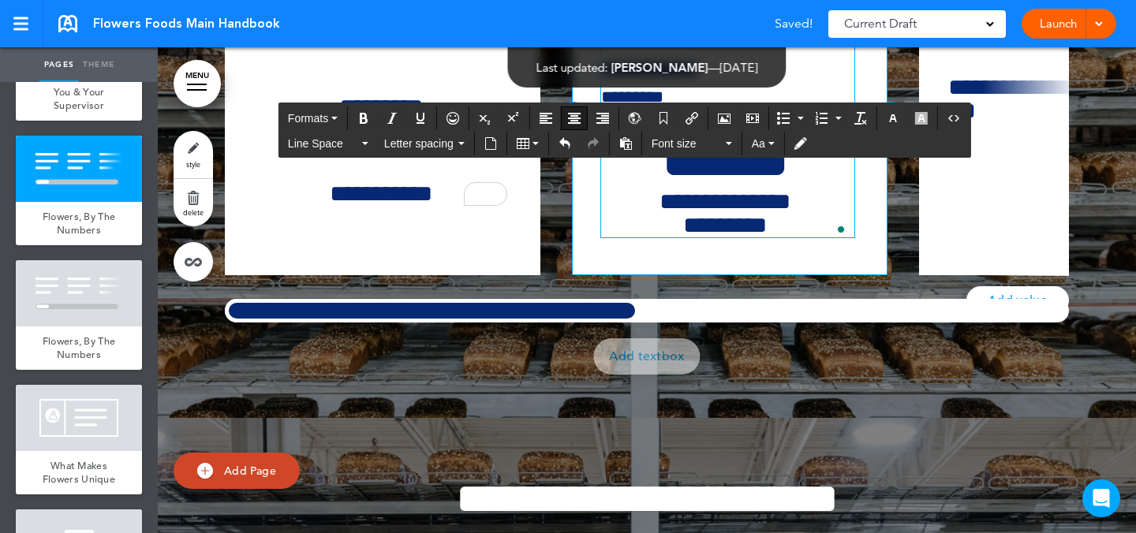
click at [601, 111] on p "**********" at bounding box center [725, 83] width 248 height 55
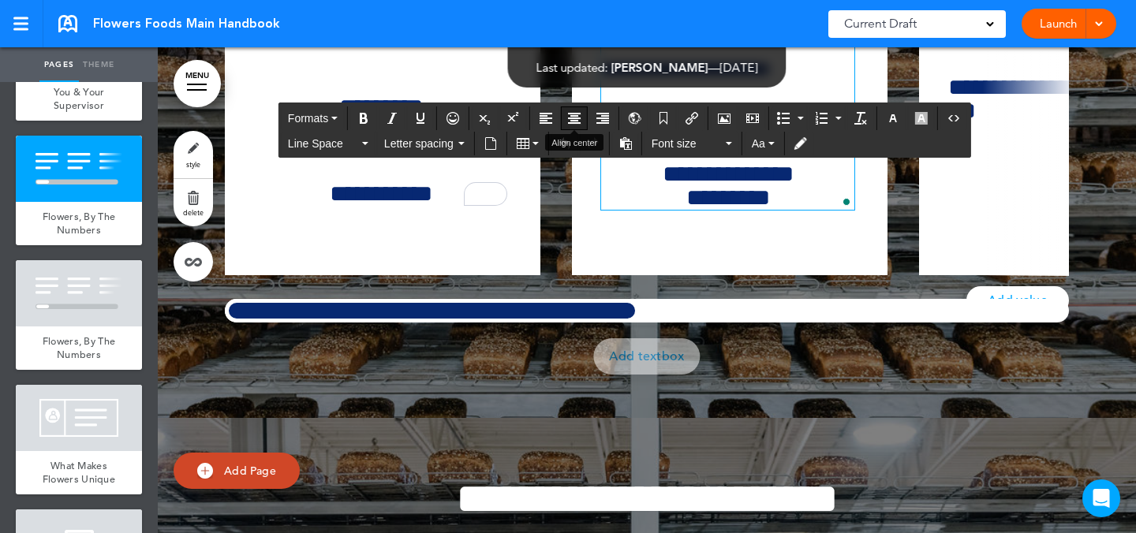
click at [572, 114] on icon "Align center" at bounding box center [574, 118] width 13 height 13
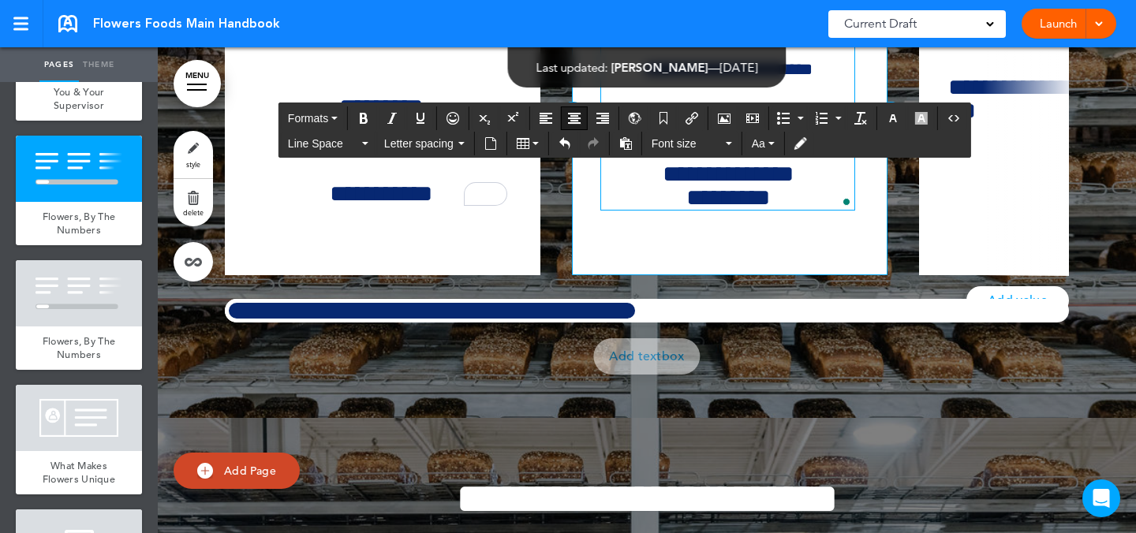
click at [716, 210] on h6 "**********" at bounding box center [727, 186] width 253 height 47
click at [334, 118] on icon "button" at bounding box center [334, 118] width 6 height 3
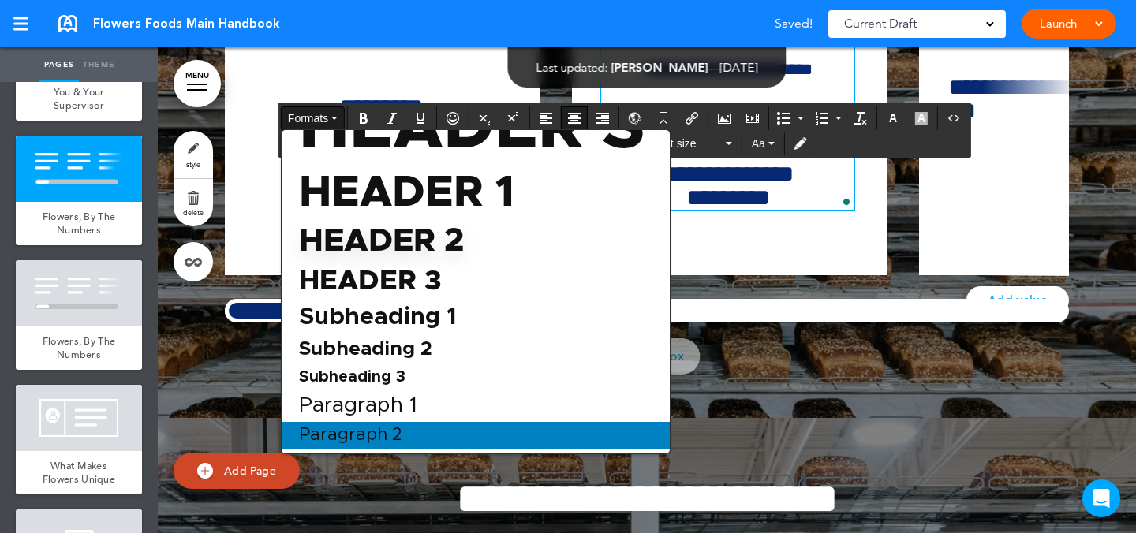
click at [402, 451] on div "Header S Header 1 Header 2 Header 3 Subheading 1 Subheading 2 Subheading 3 Para…" at bounding box center [476, 291] width 390 height 325
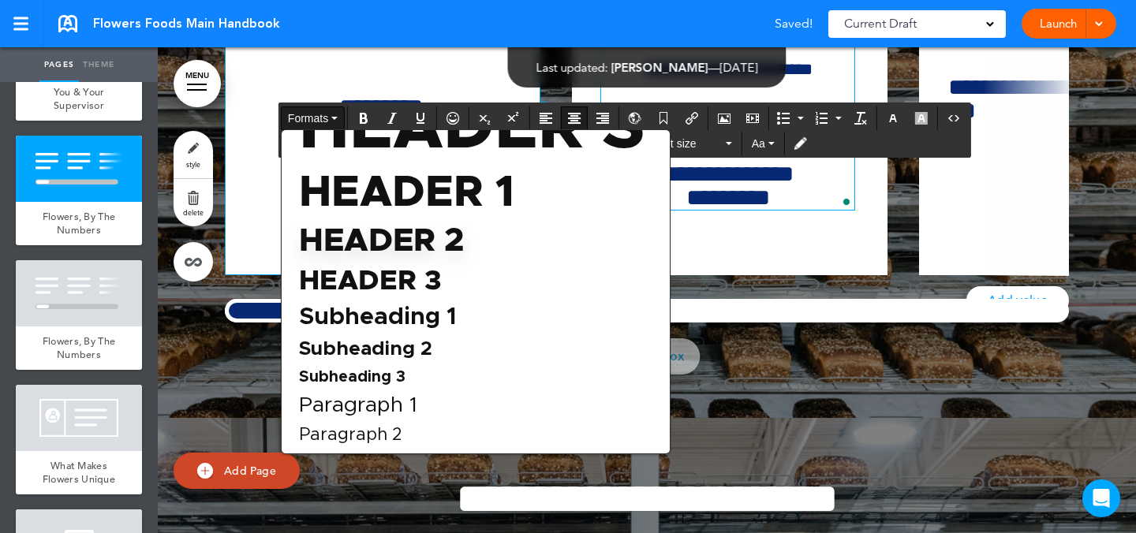
click at [406, 442] on div "Paragraph 2" at bounding box center [476, 435] width 388 height 27
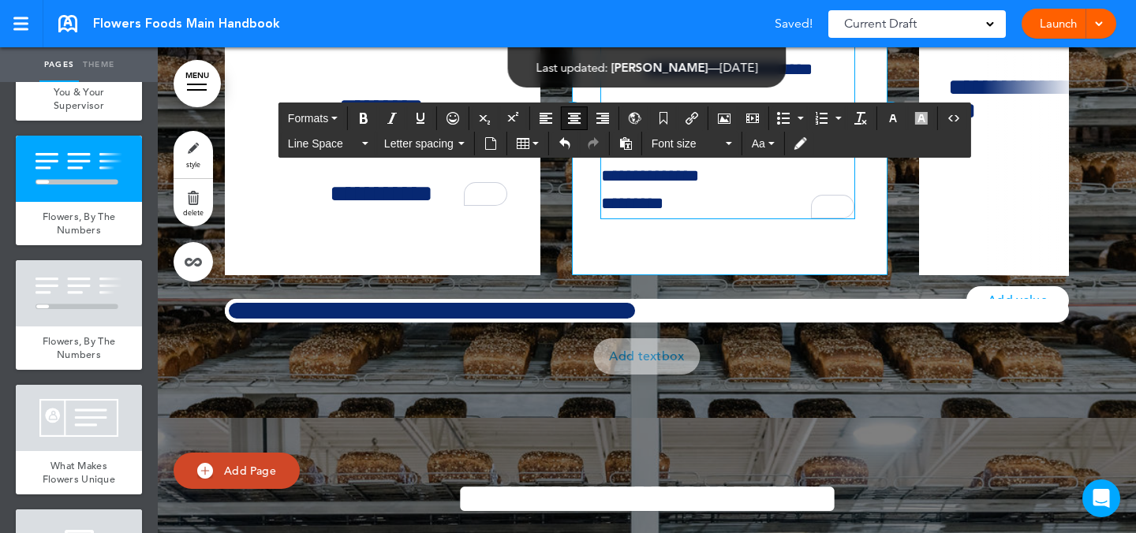
click at [601, 218] on p "**********" at bounding box center [727, 190] width 253 height 55
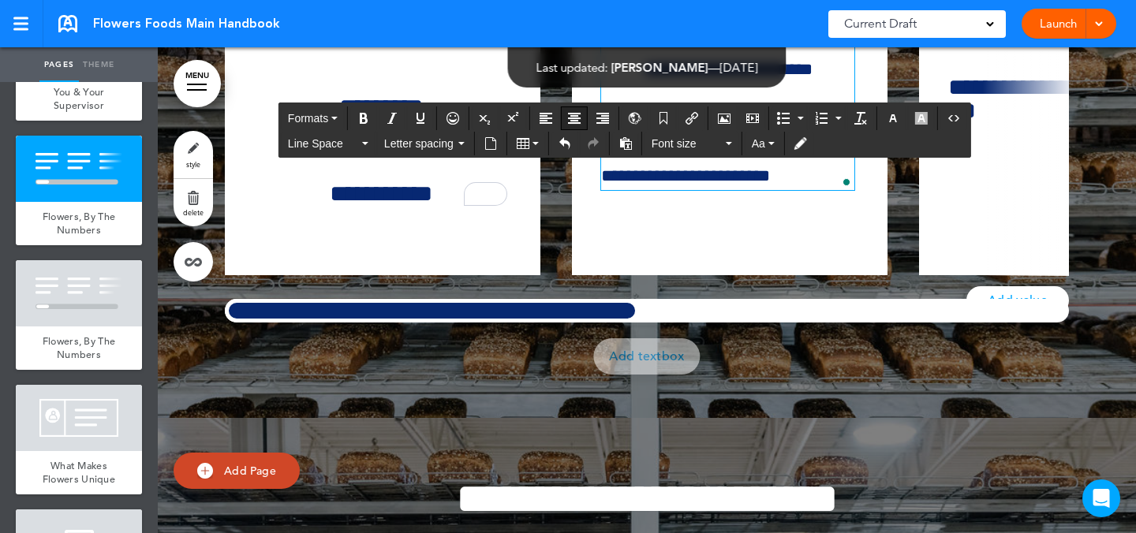
click at [570, 123] on icon "Align center" at bounding box center [574, 118] width 13 height 13
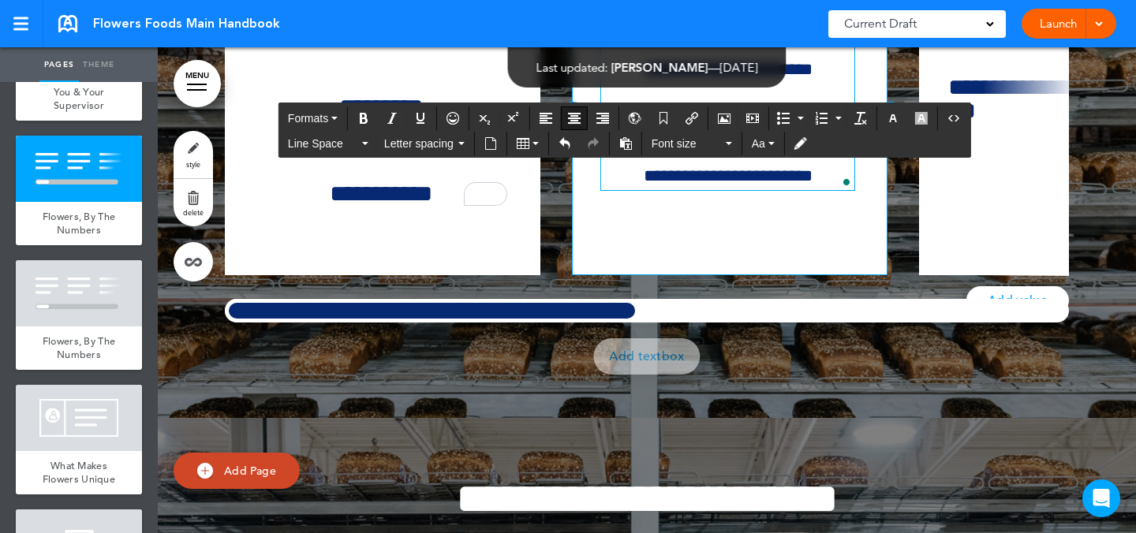
click at [815, 190] on div "**********" at bounding box center [727, 89] width 253 height 201
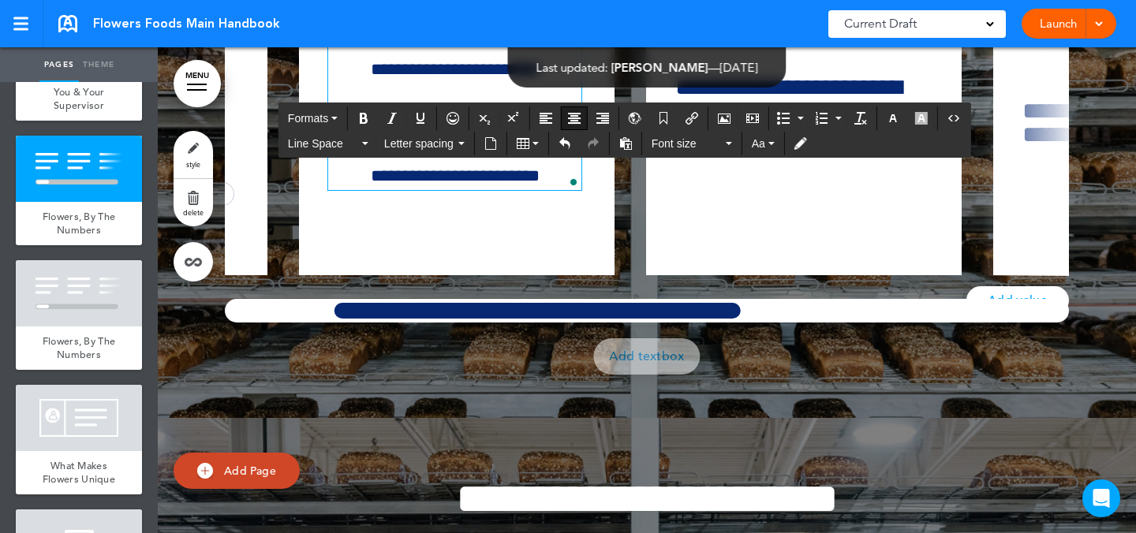
click at [720, 323] on div at bounding box center [538, 311] width 414 height 24
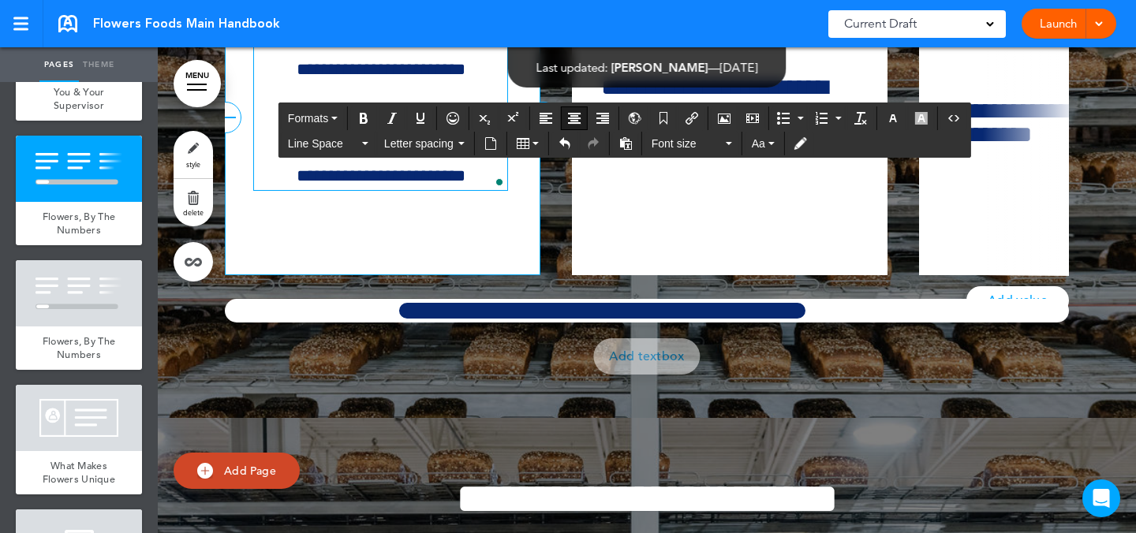
click at [490, 84] on p "**********" at bounding box center [380, 70] width 253 height 28
click at [521, 241] on div "**********" at bounding box center [383, 118] width 316 height 316
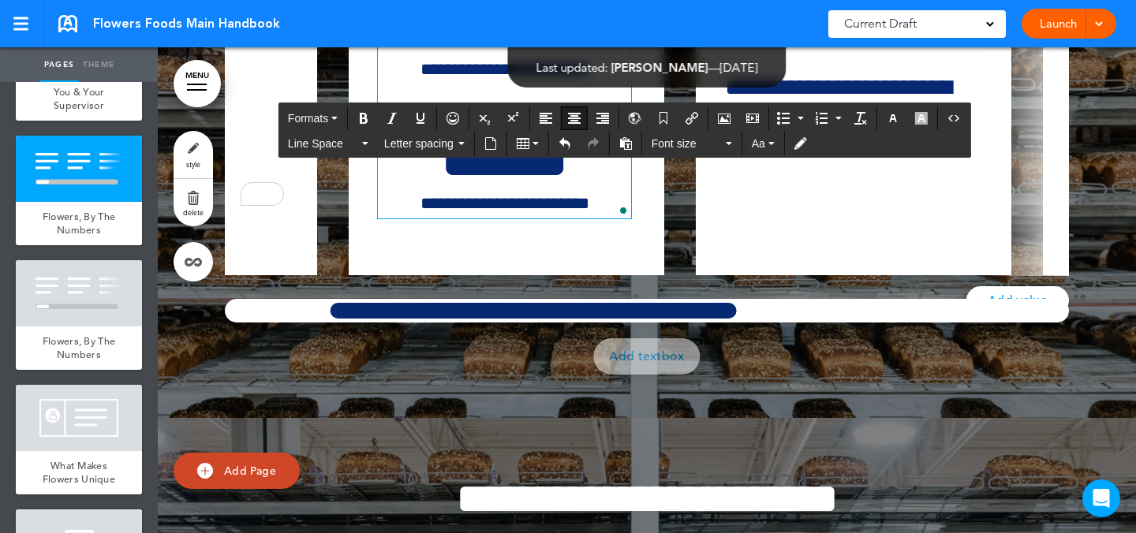
click at [542, 323] on div at bounding box center [534, 311] width 414 height 24
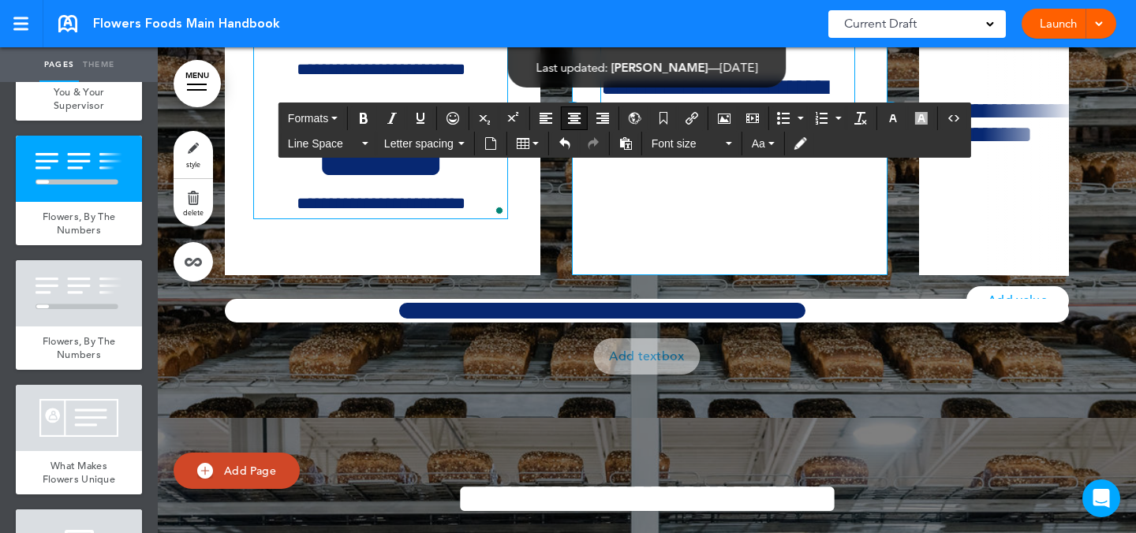
click at [652, 13] on h6 "**********" at bounding box center [727, 1] width 253 height 24
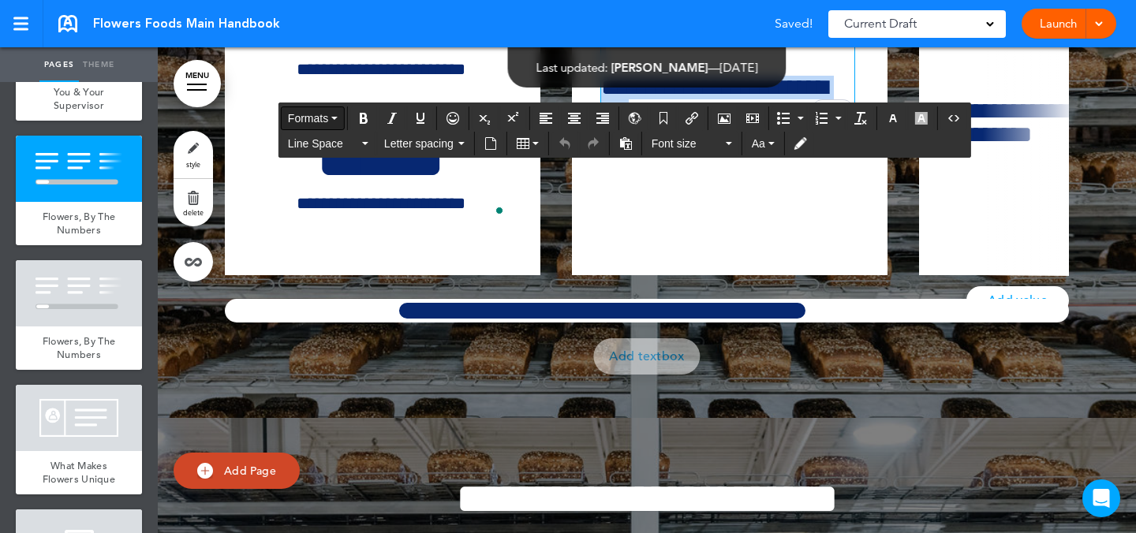
click at [323, 122] on span "Formats" at bounding box center [308, 118] width 40 height 13
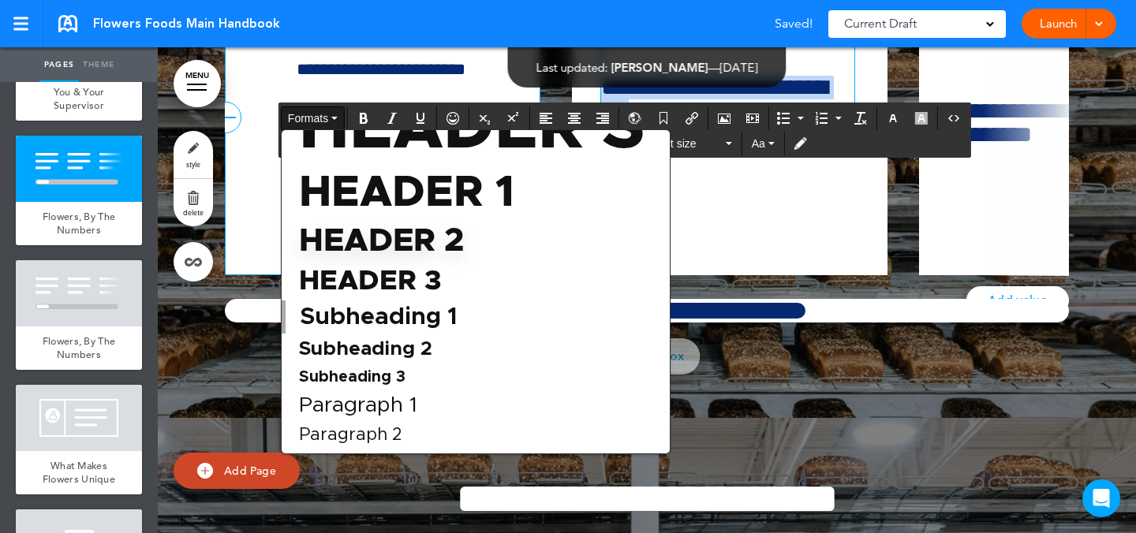
click at [420, 437] on div "Paragraph 2" at bounding box center [476, 435] width 388 height 27
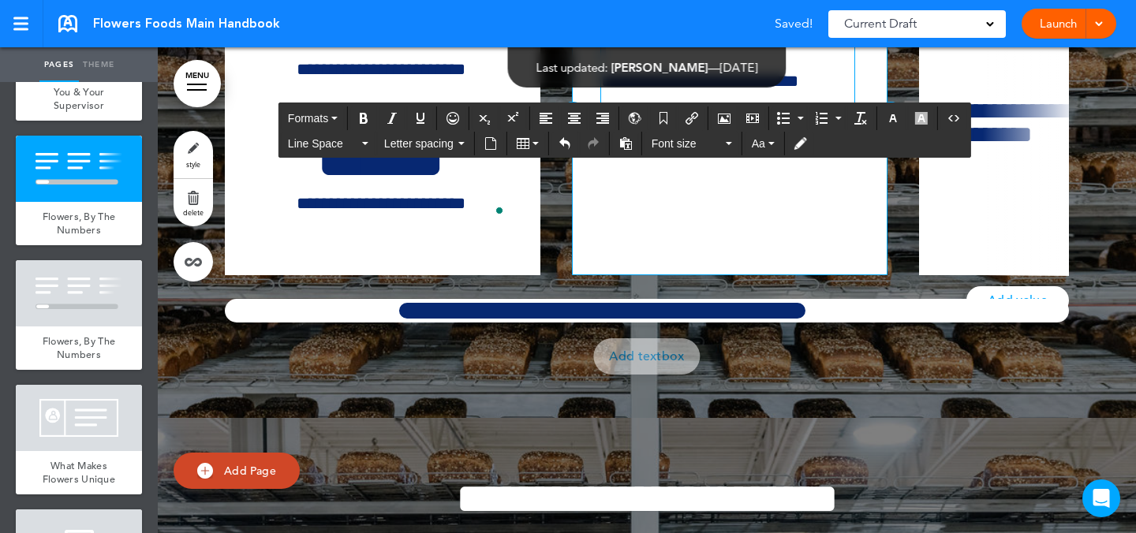
click at [634, 17] on p "**********" at bounding box center [727, 3] width 253 height 28
click at [622, 17] on p "**********" at bounding box center [727, 3] width 253 height 28
click at [634, 17] on p "**********" at bounding box center [727, 3] width 253 height 28
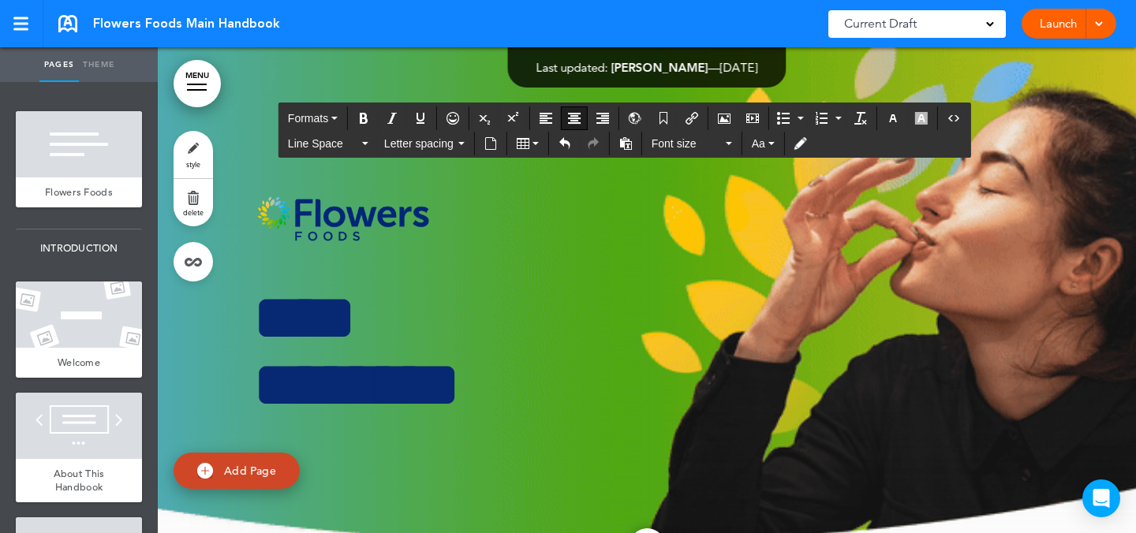
scroll to position [0, 860]
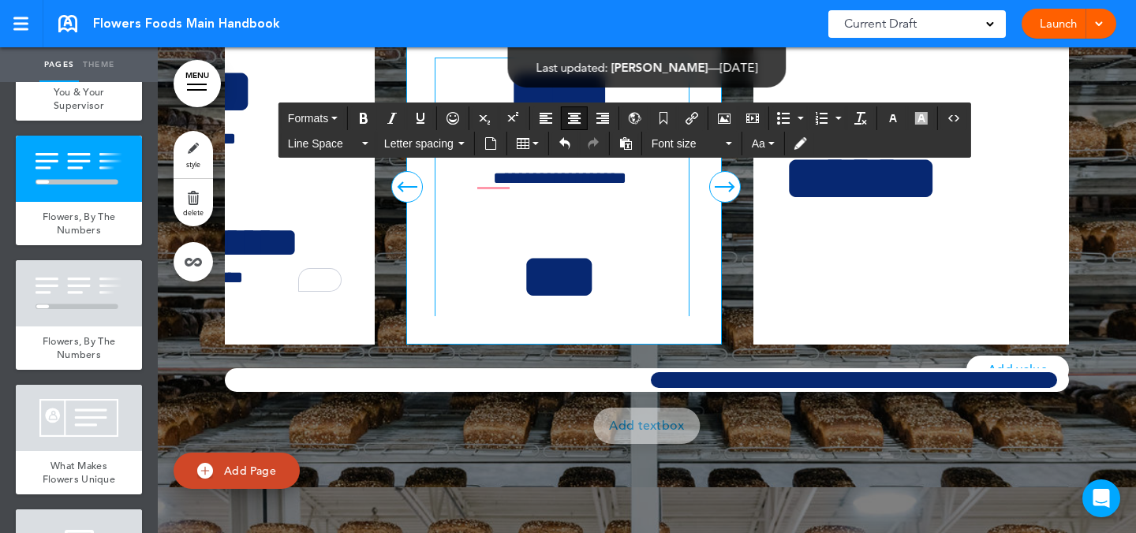
click at [578, 336] on div "**********" at bounding box center [562, 218] width 253 height 320
click at [658, 125] on h1 "****" at bounding box center [560, 91] width 248 height 67
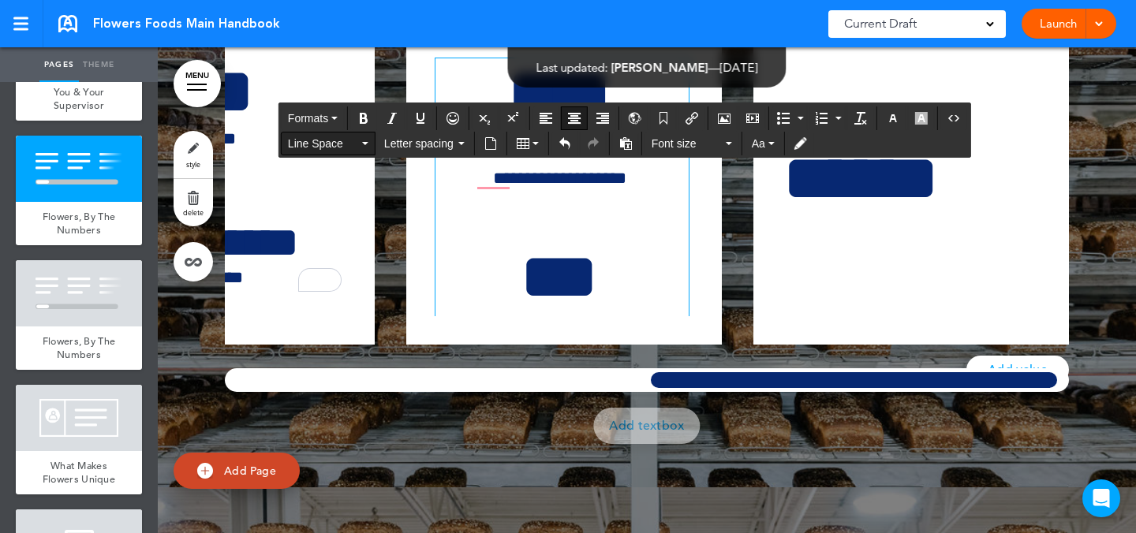
click at [338, 149] on span "Line Space" at bounding box center [323, 144] width 71 height 16
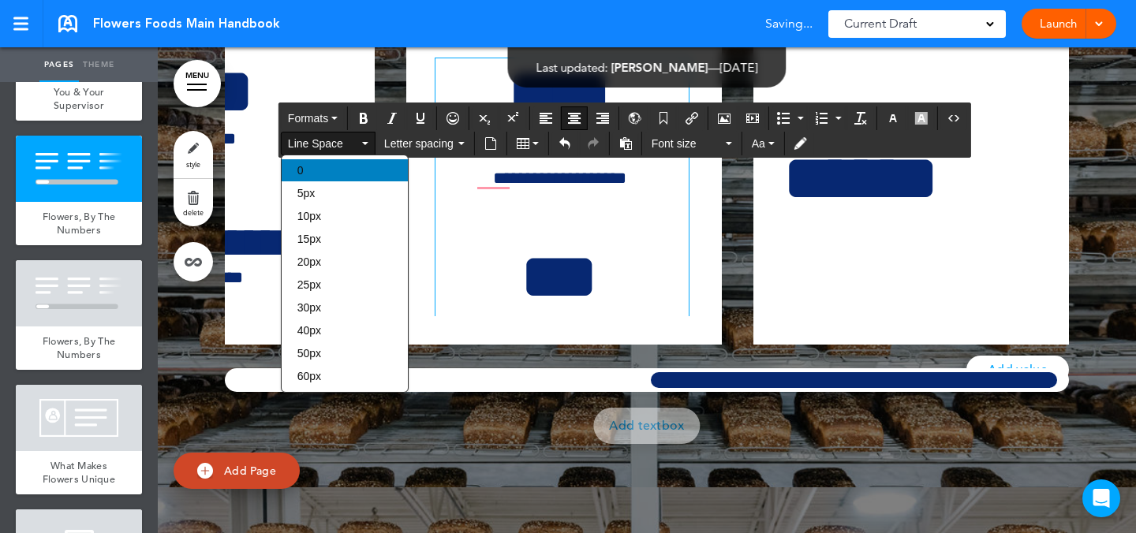
click at [343, 162] on div "0" at bounding box center [345, 170] width 126 height 22
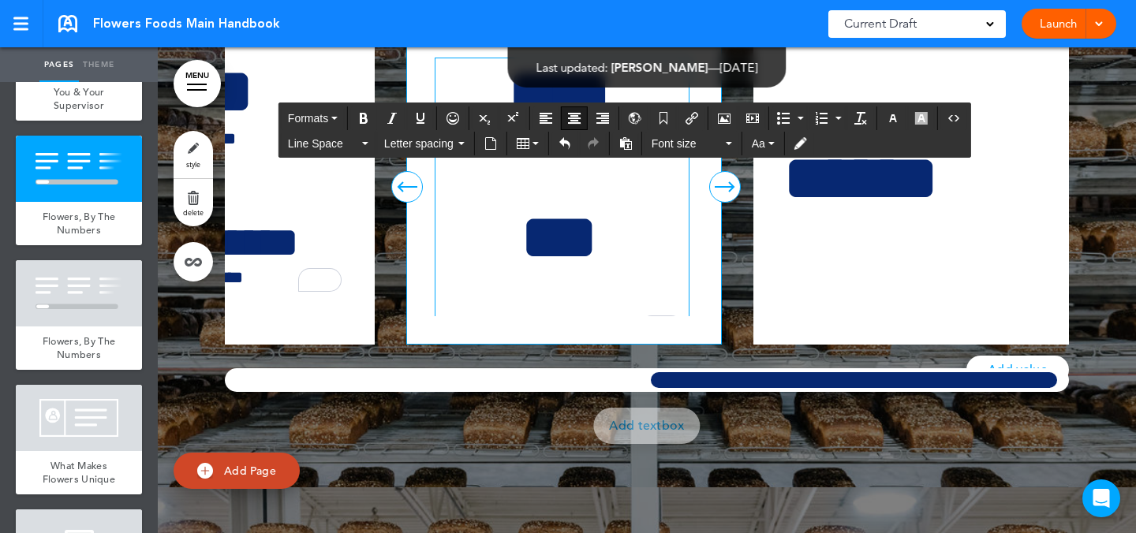
scroll to position [35, 0]
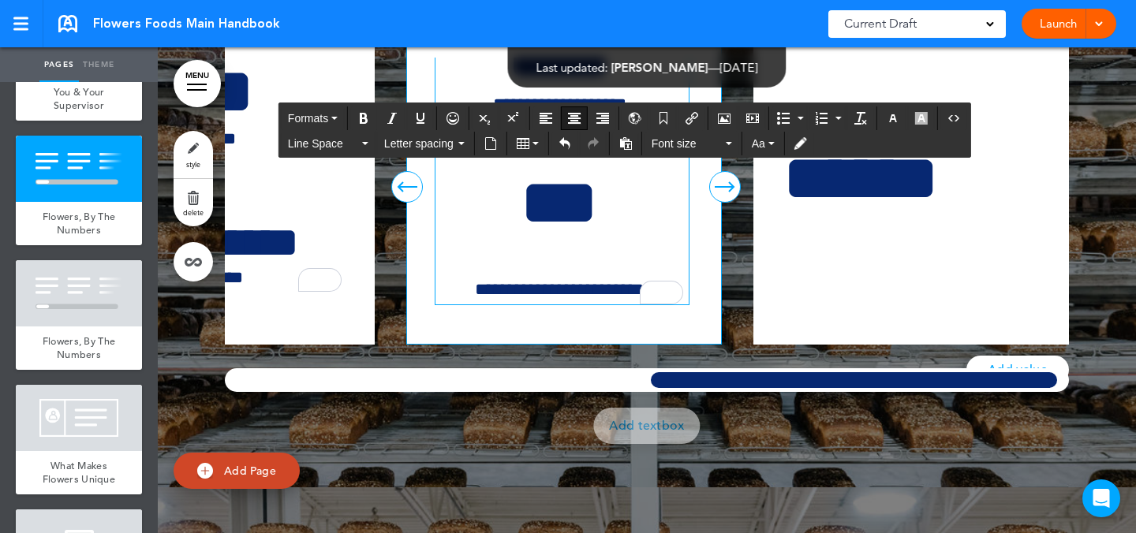
drag, startPoint x: 625, startPoint y: 368, endPoint x: 602, endPoint y: 344, distance: 32.9
click at [625, 237] on h1 "***" at bounding box center [560, 203] width 248 height 67
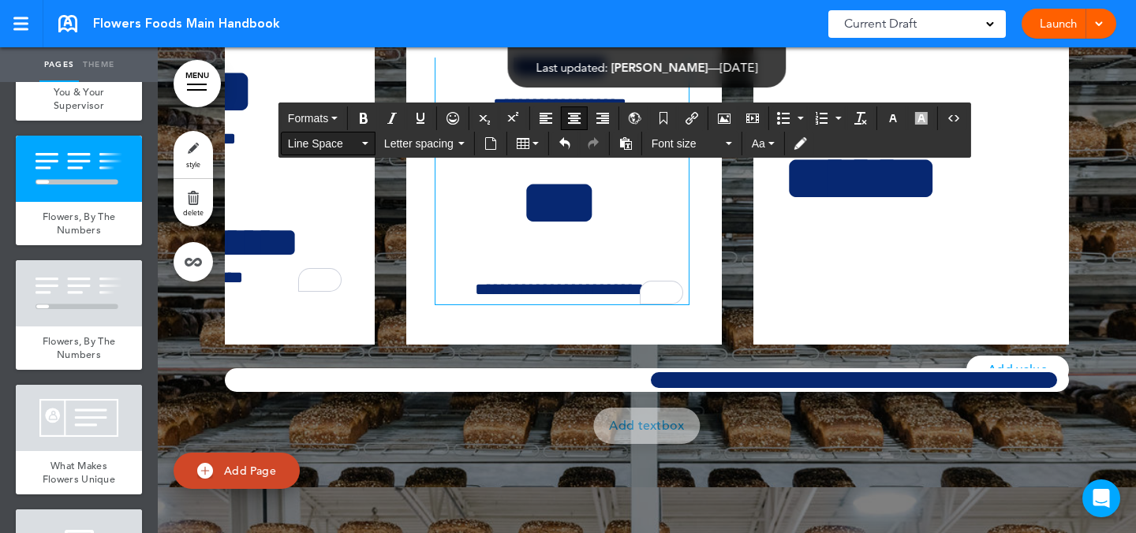
click at [363, 146] on button "Line Space" at bounding box center [328, 144] width 93 height 22
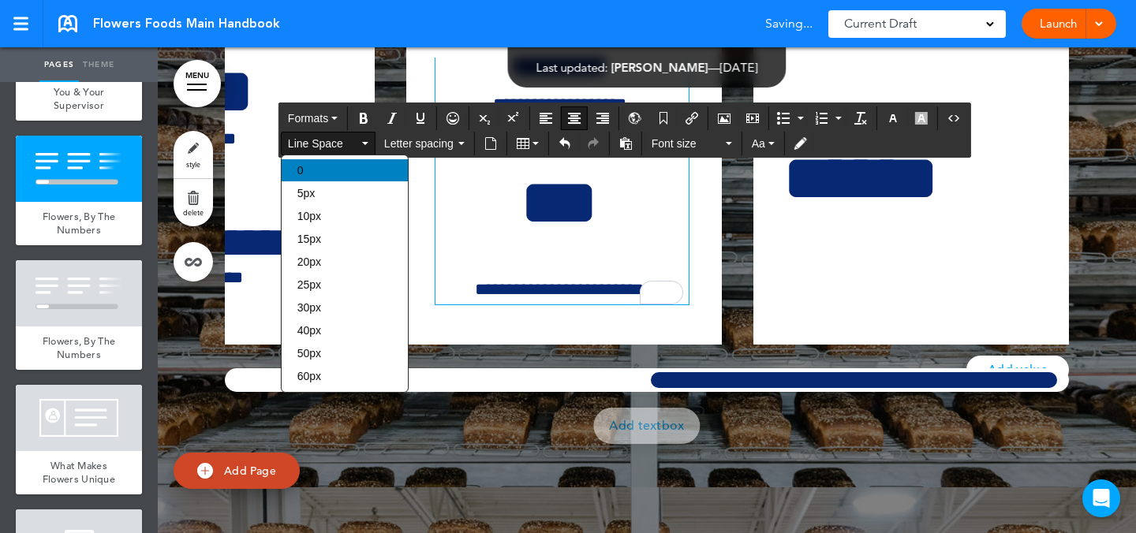
click at [361, 171] on div "0" at bounding box center [345, 170] width 126 height 22
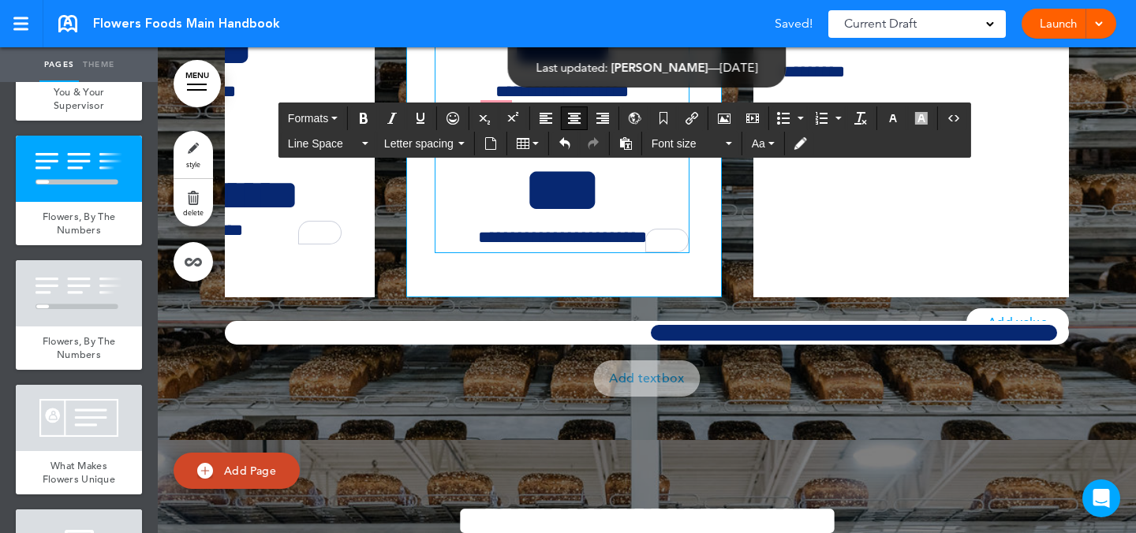
scroll to position [14423, 0]
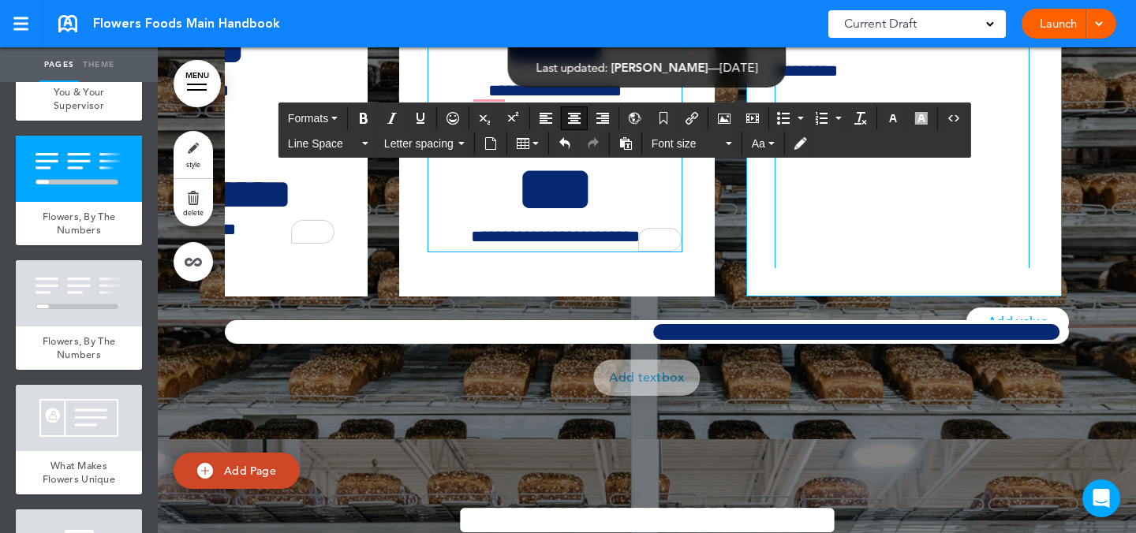
click at [888, 85] on p "*********" at bounding box center [900, 72] width 248 height 28
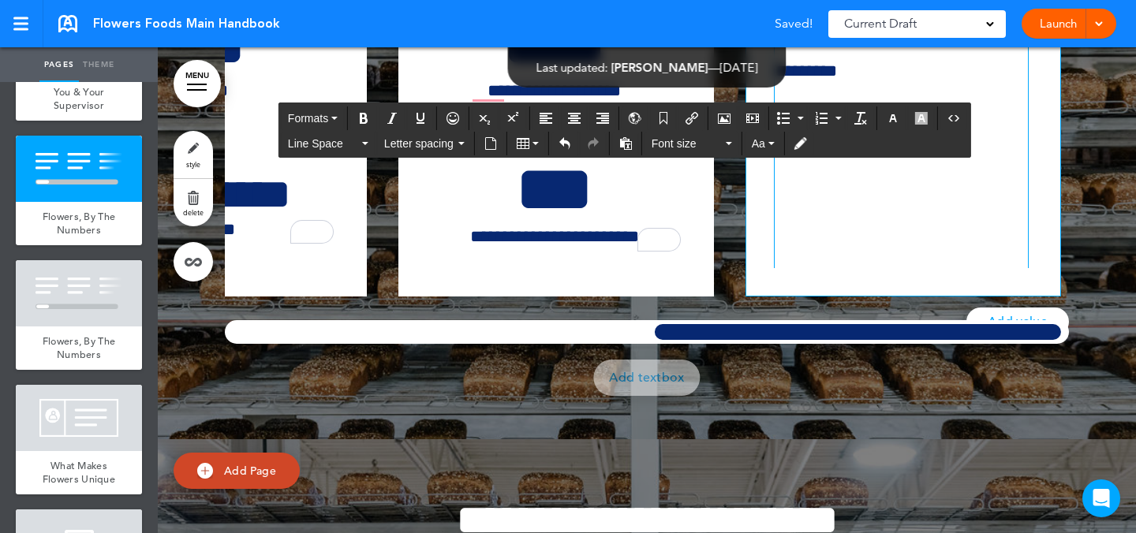
drag, startPoint x: 761, startPoint y: 223, endPoint x: 763, endPoint y: 212, distance: 11.2
click at [761, 212] on div "**********" at bounding box center [904, 139] width 316 height 316
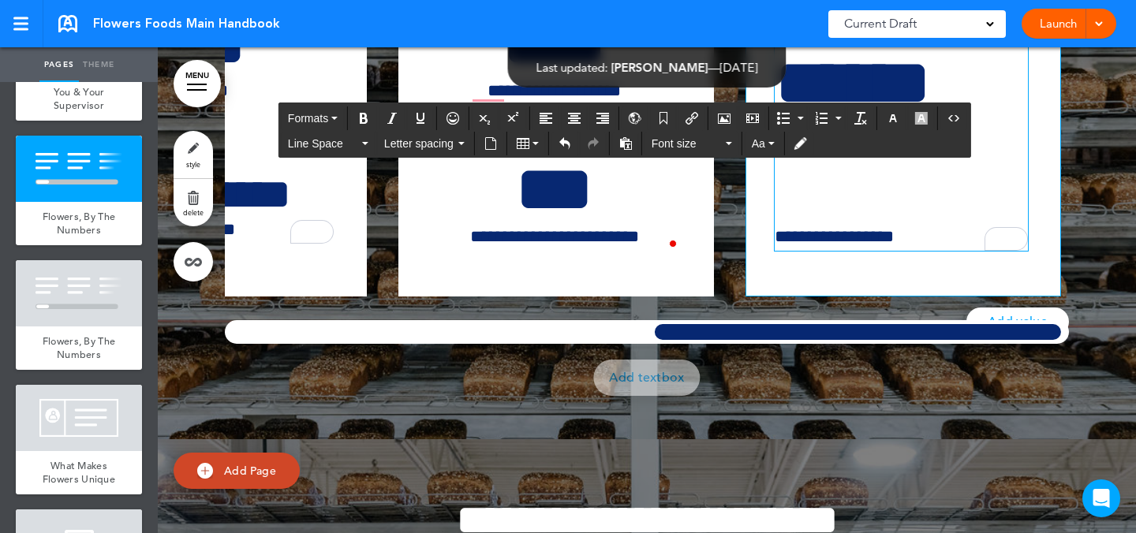
click at [894, 184] on h1 "******" at bounding box center [901, 117] width 253 height 134
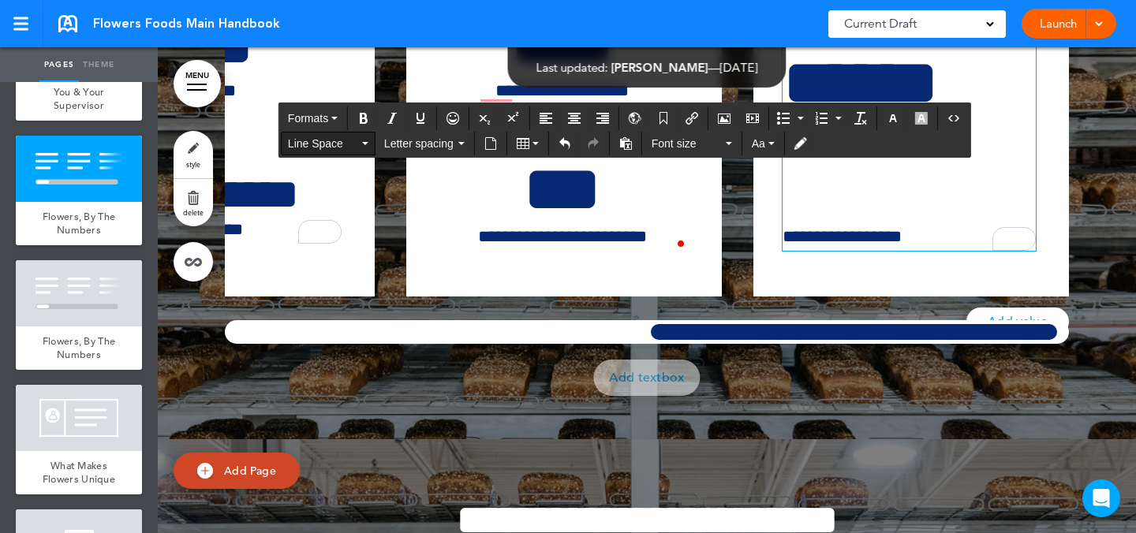
click at [366, 148] on button "Line Space" at bounding box center [328, 144] width 93 height 22
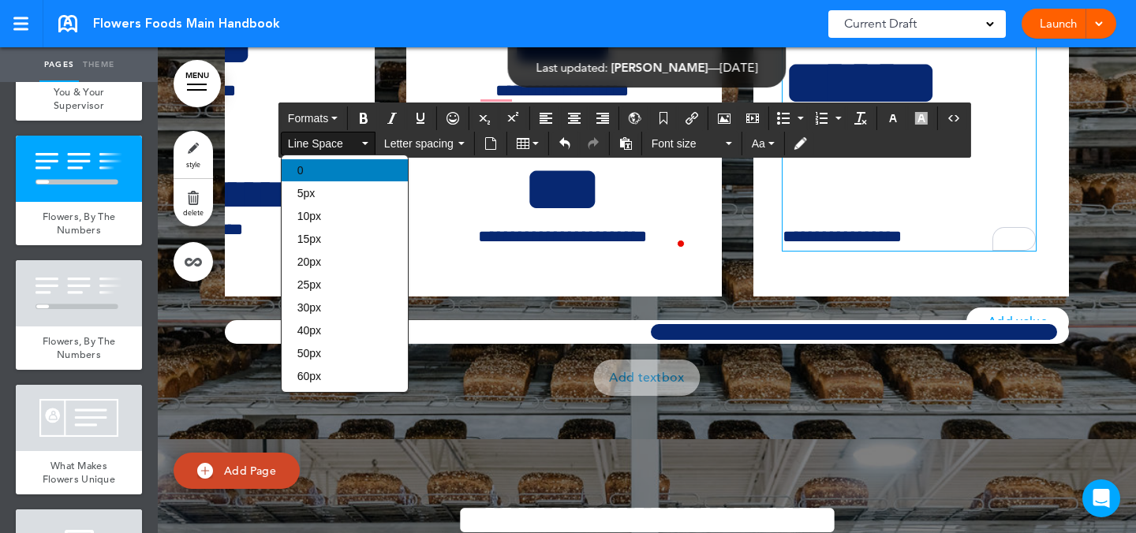
click at [363, 168] on div "0" at bounding box center [345, 170] width 126 height 22
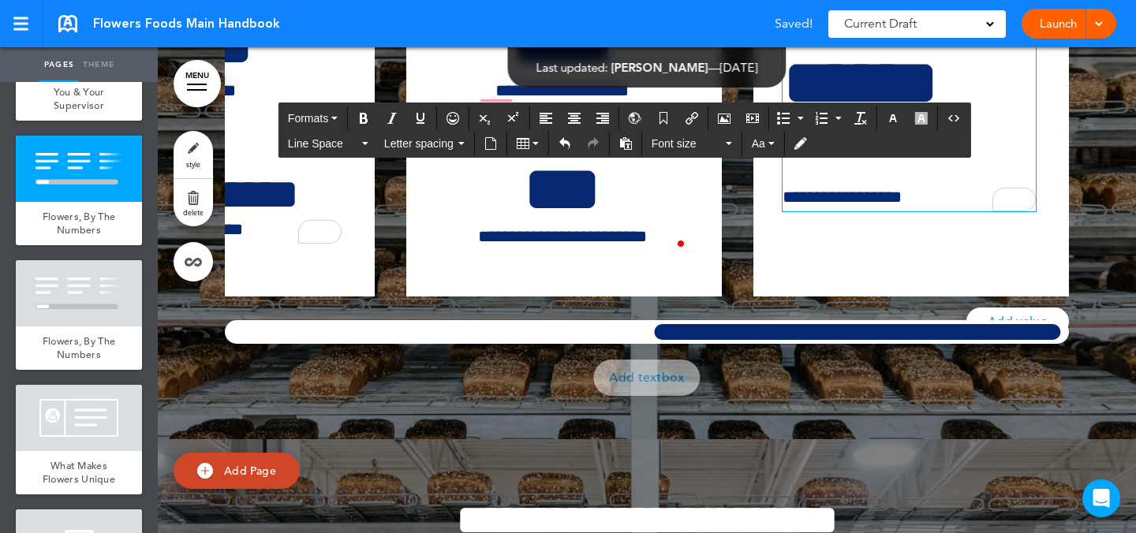
click at [1058, 267] on div "**********" at bounding box center [654, 139] width 859 height 316
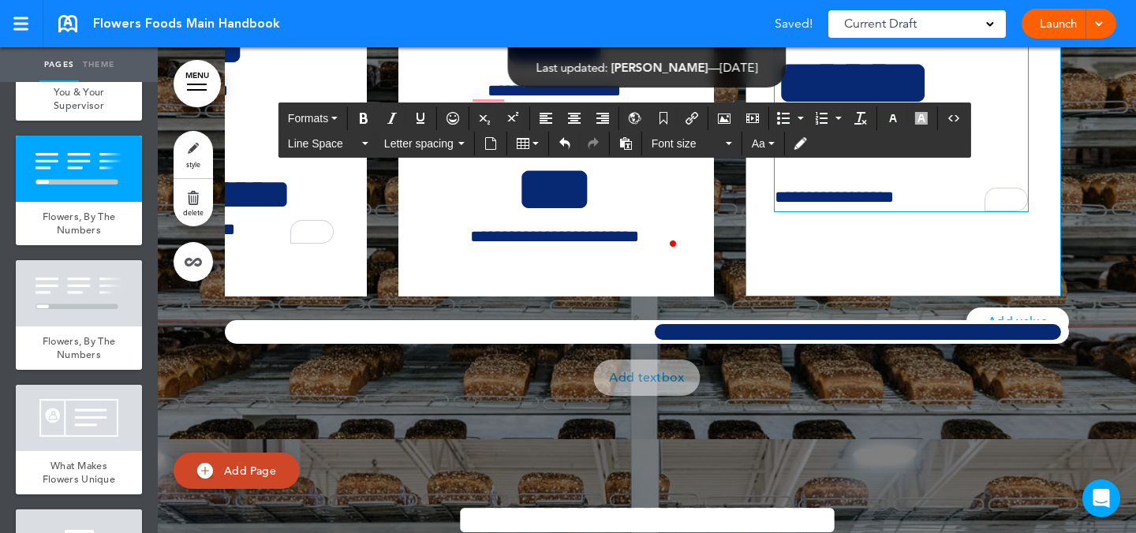
click at [967, 211] on div "**********" at bounding box center [901, 110] width 253 height 201
click at [877, 38] on p "*********" at bounding box center [902, 24] width 253 height 28
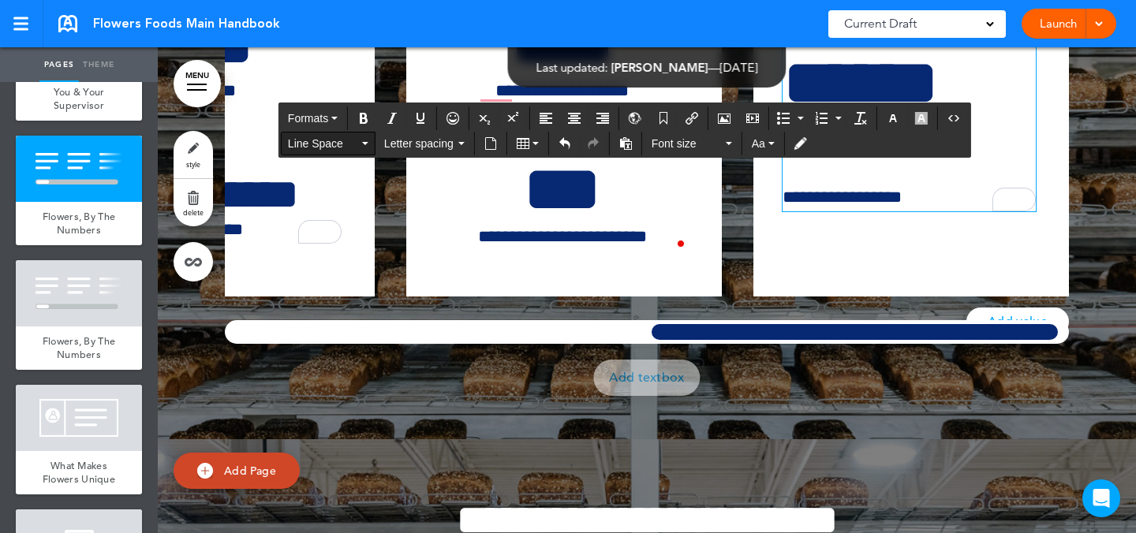
scroll to position [0, 860]
click at [333, 142] on span "Line Space" at bounding box center [323, 144] width 71 height 16
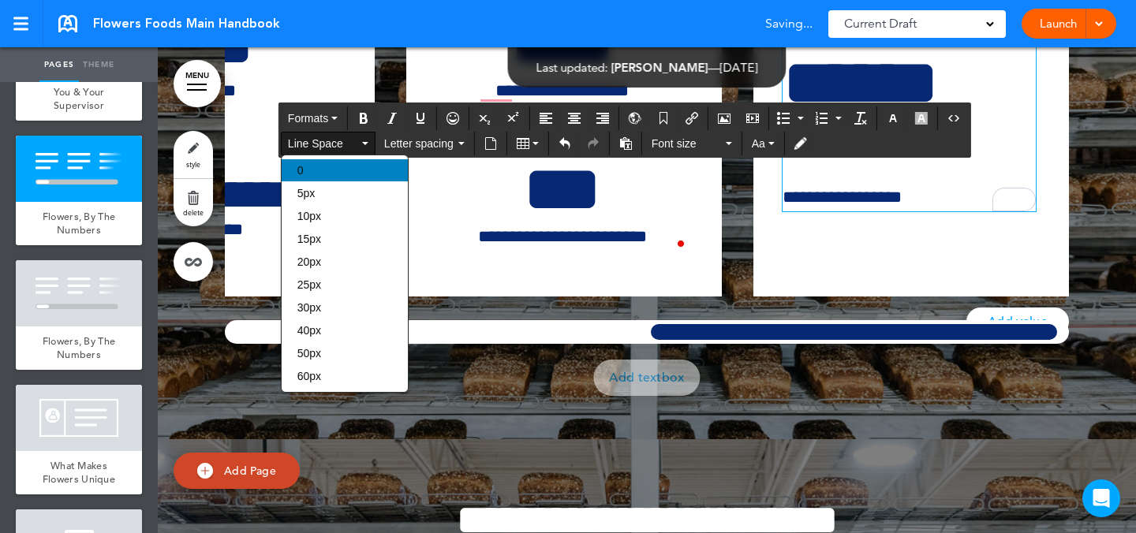
click at [347, 163] on div "0" at bounding box center [345, 170] width 126 height 22
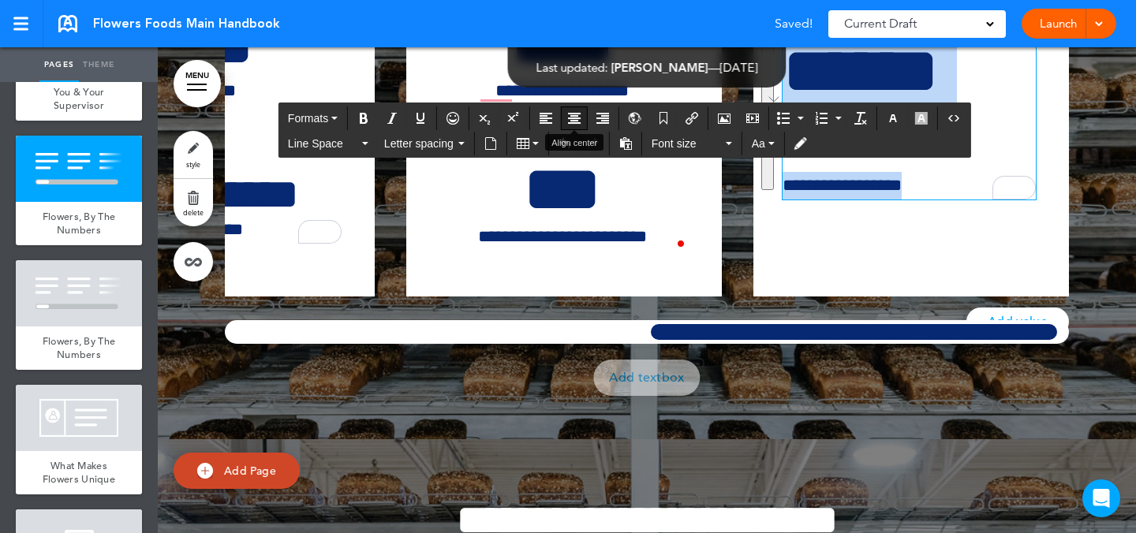
click at [579, 122] on icon "Align center" at bounding box center [574, 118] width 13 height 13
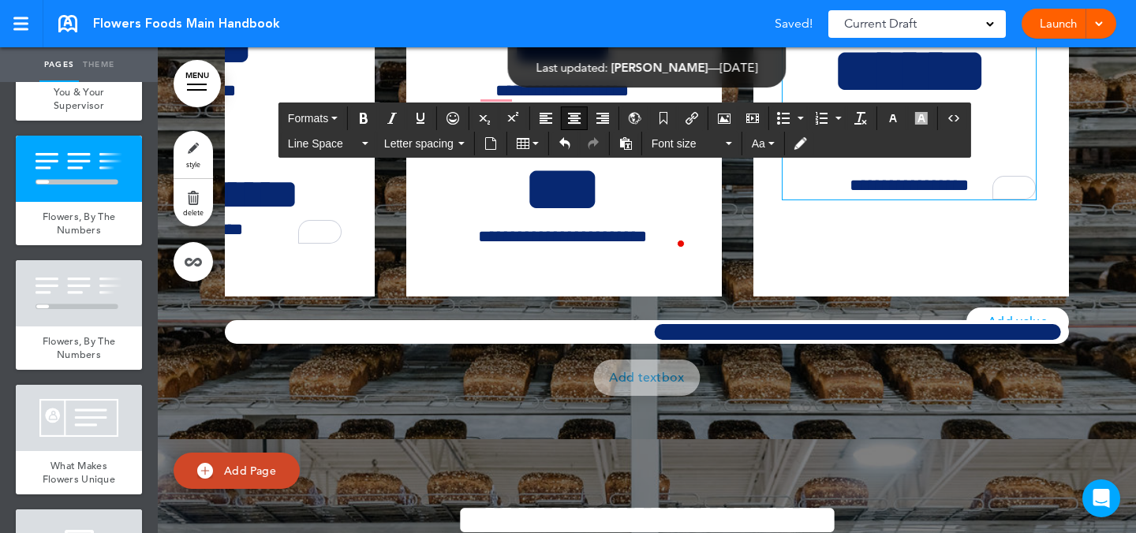
click at [1065, 293] on div at bounding box center [647, 139] width 978 height 600
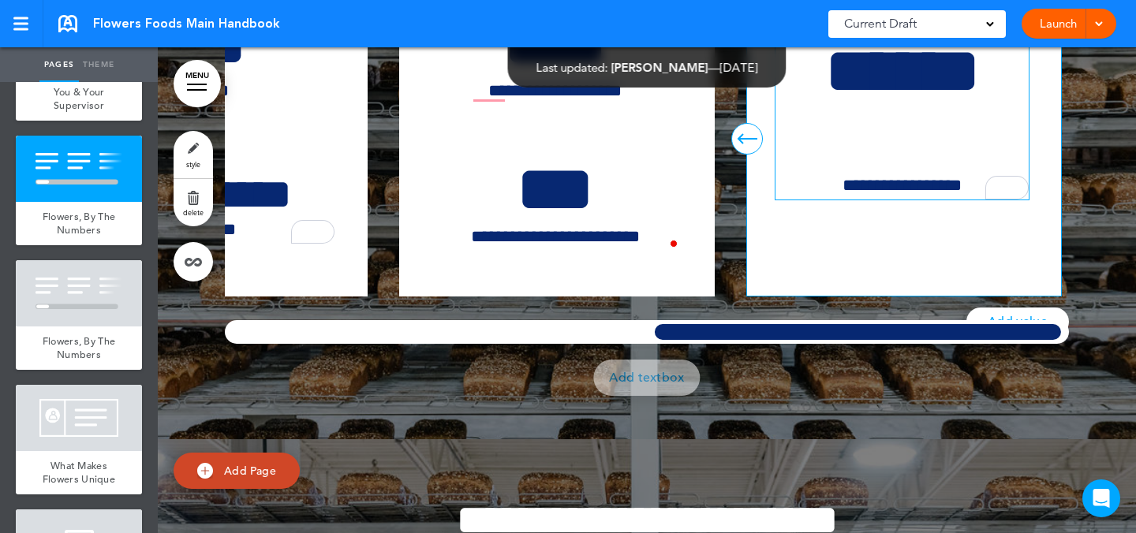
scroll to position [0, 868]
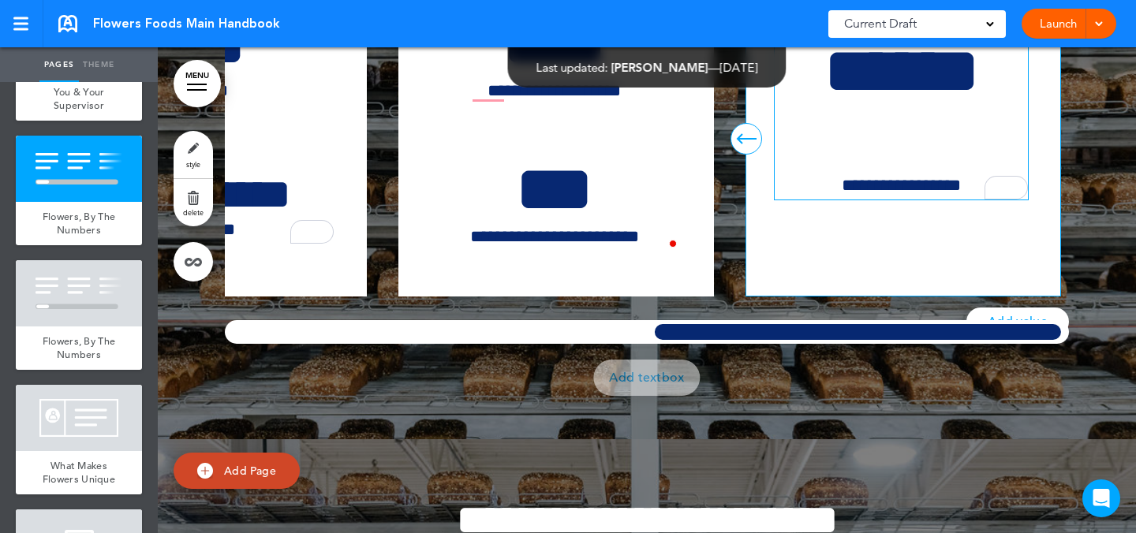
click at [914, 200] on p "**********" at bounding box center [901, 186] width 253 height 28
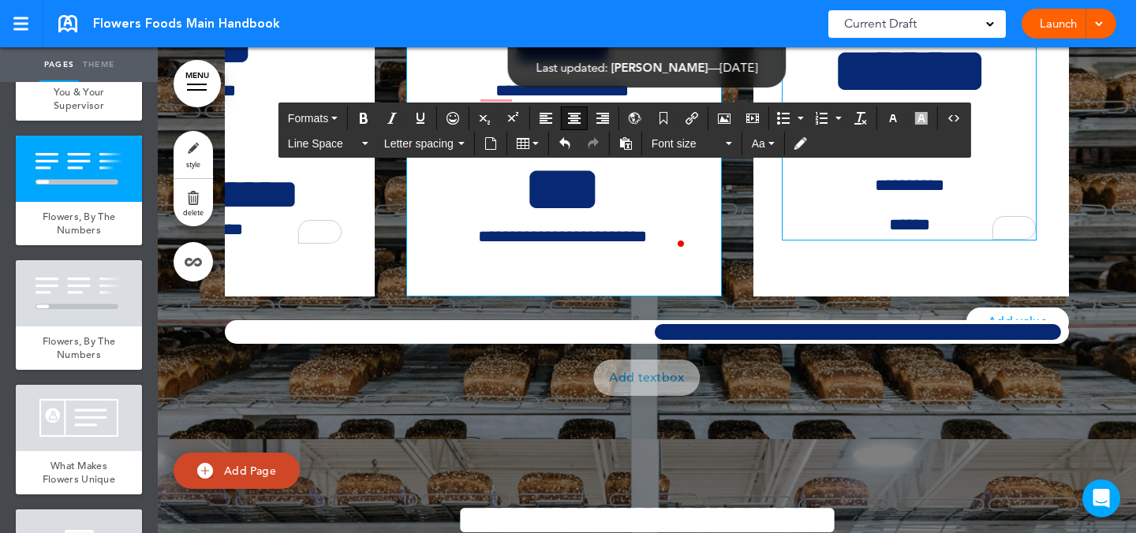
drag, startPoint x: 899, startPoint y: 376, endPoint x: 690, endPoint y: 253, distance: 242.2
click at [898, 200] on p "**********" at bounding box center [909, 186] width 253 height 28
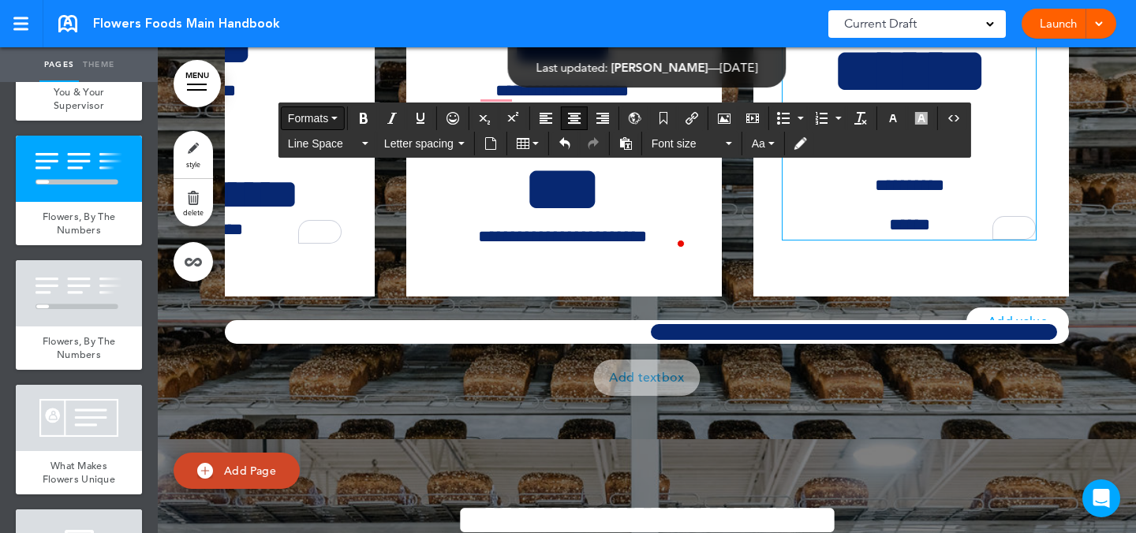
click at [323, 122] on span "Formats" at bounding box center [308, 118] width 40 height 13
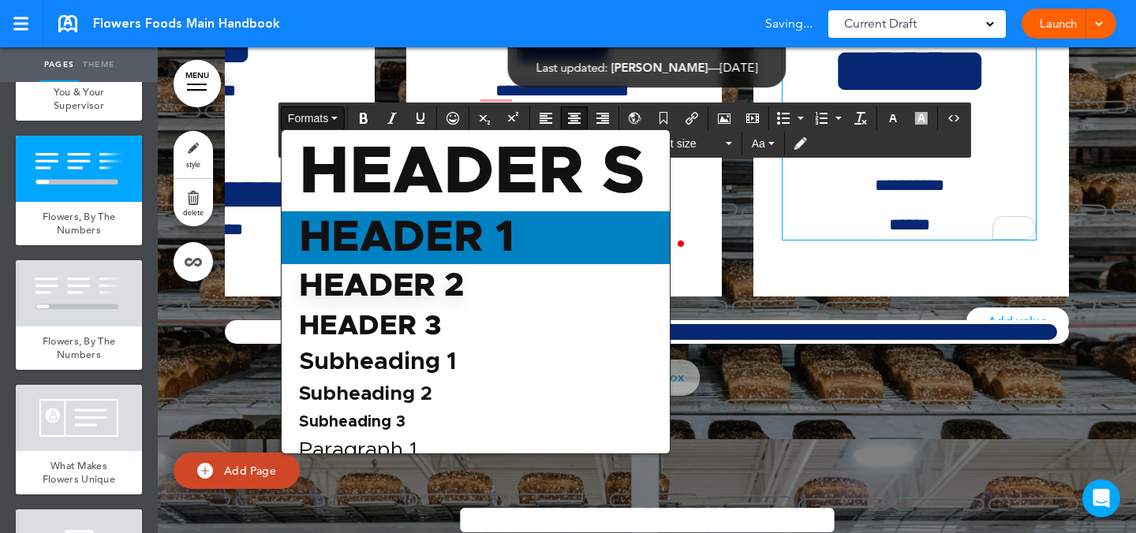
click at [407, 219] on span "Header 1" at bounding box center [406, 237] width 219 height 43
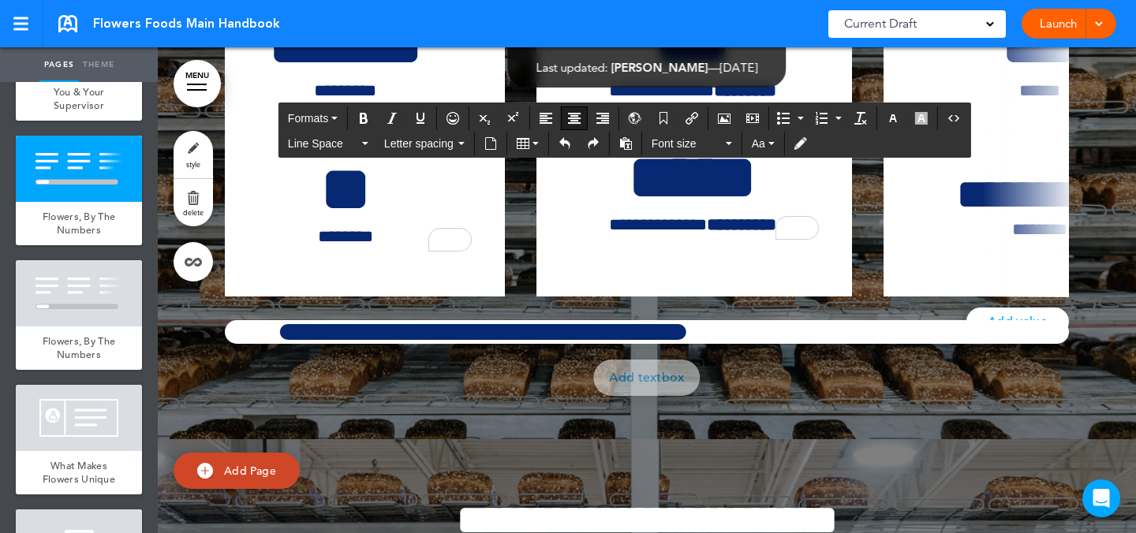
scroll to position [0, 0]
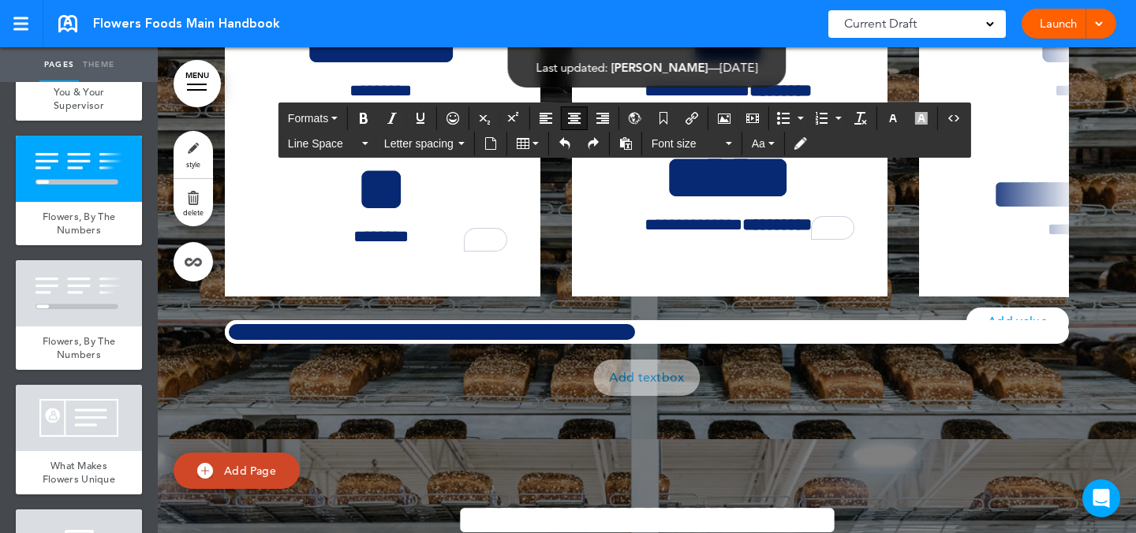
click at [346, 344] on div "**********" at bounding box center [647, 162] width 844 height 363
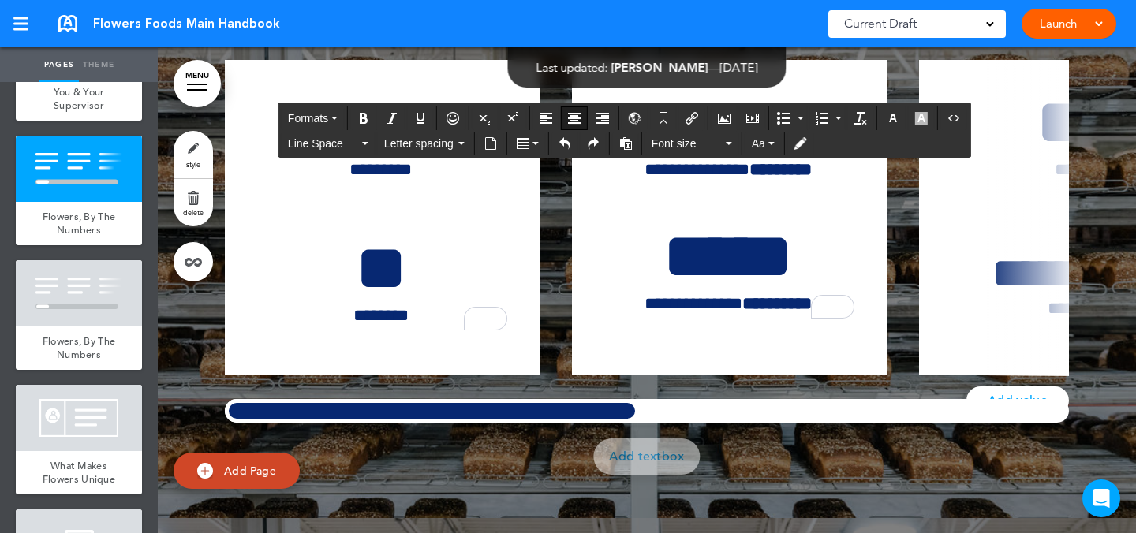
scroll to position [14511, 0]
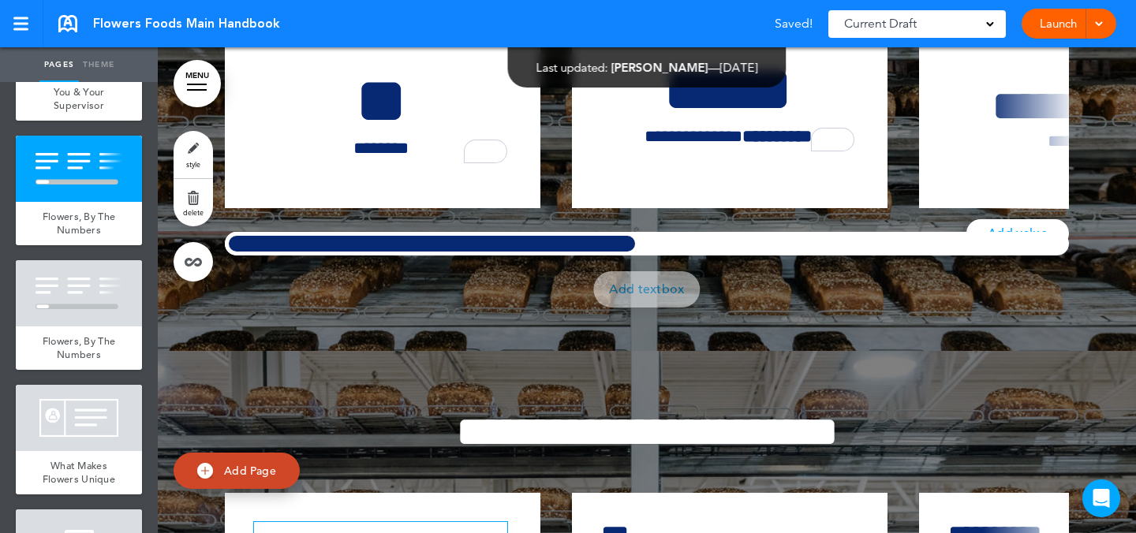
drag, startPoint x: 193, startPoint y: 149, endPoint x: 168, endPoint y: 150, distance: 24.5
click at [167, 150] on div at bounding box center [647, 51] width 978 height 600
click at [186, 148] on link "style" at bounding box center [193, 154] width 39 height 47
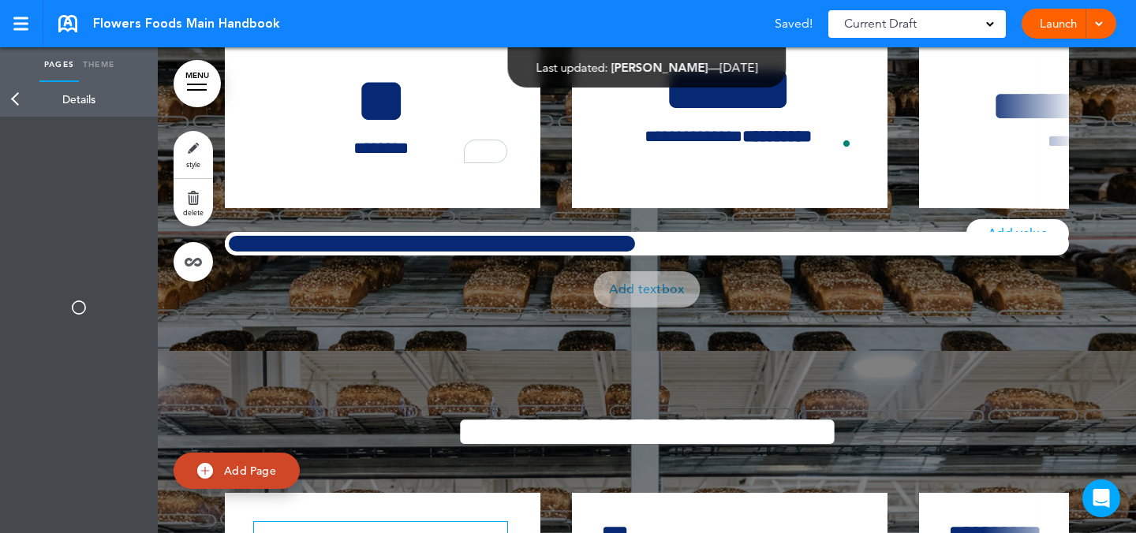
type input "**********"
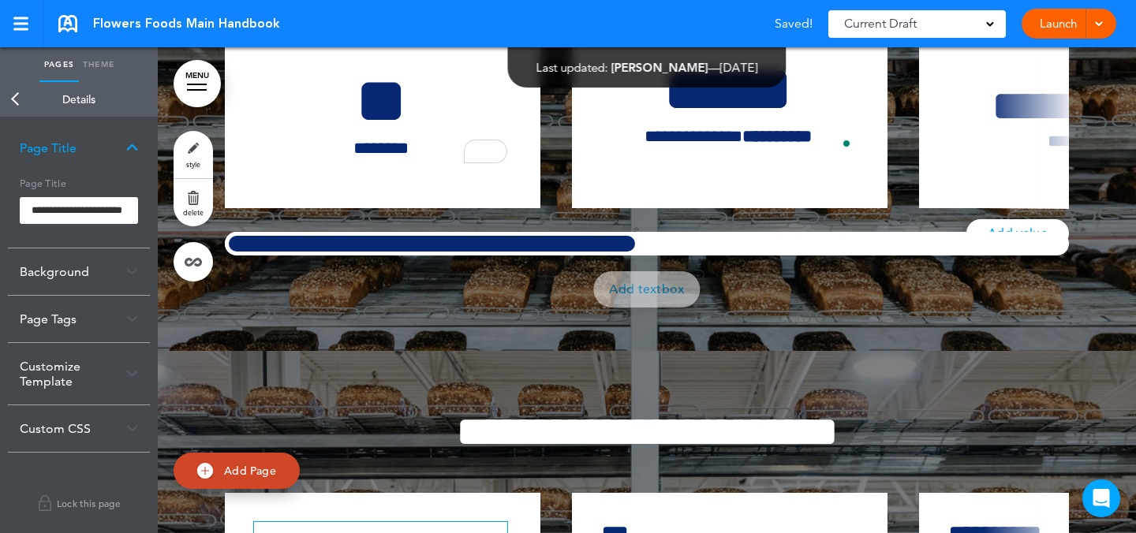
click at [99, 358] on div "Customize Template" at bounding box center [79, 374] width 142 height 62
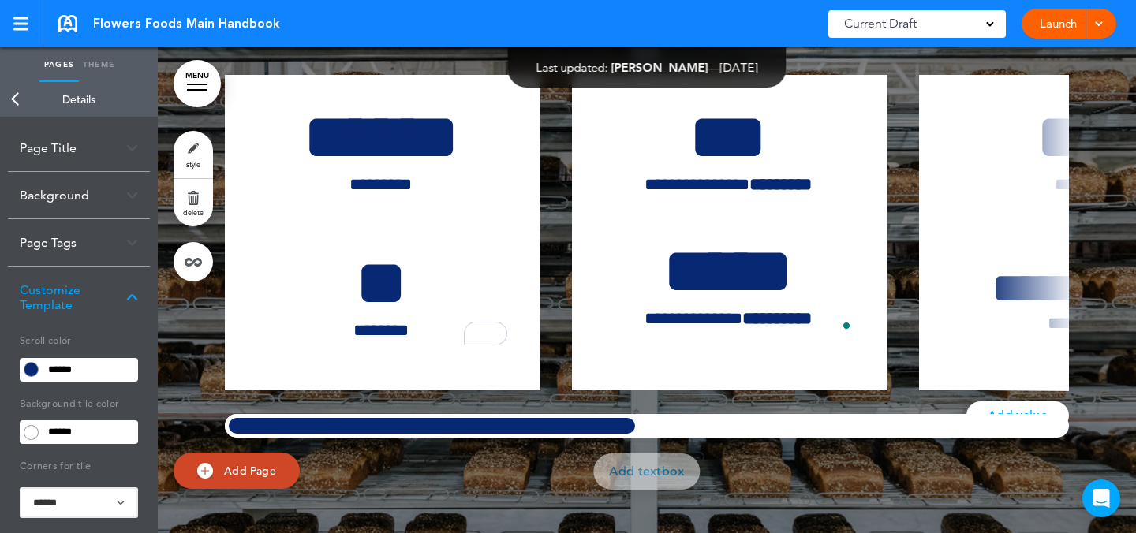
scroll to position [14322, 0]
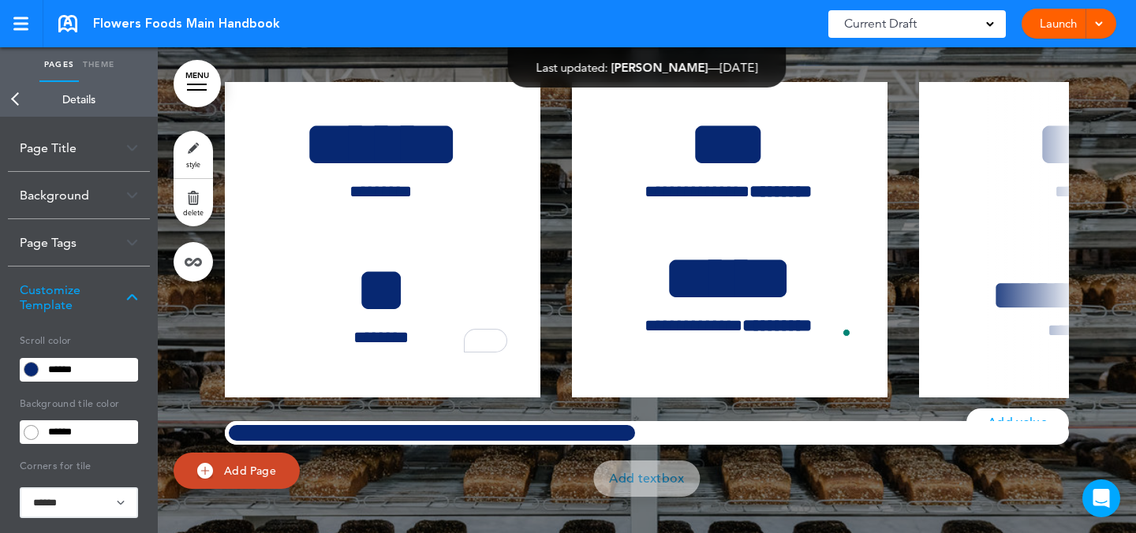
click at [303, 43] on h1 "**********" at bounding box center [647, 20] width 844 height 43
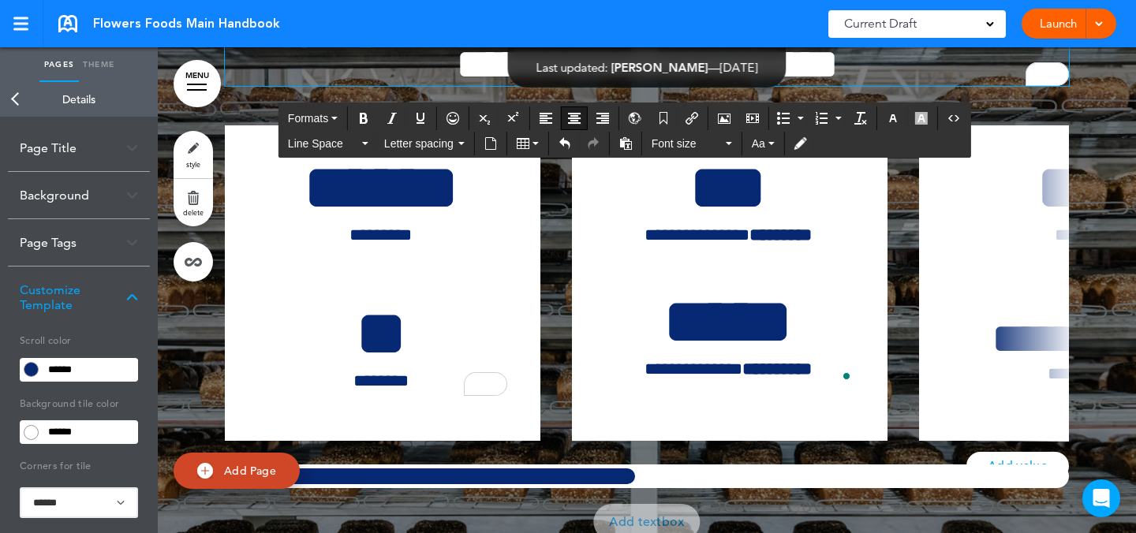
click at [974, 86] on h1 "**********" at bounding box center [647, 42] width 844 height 87
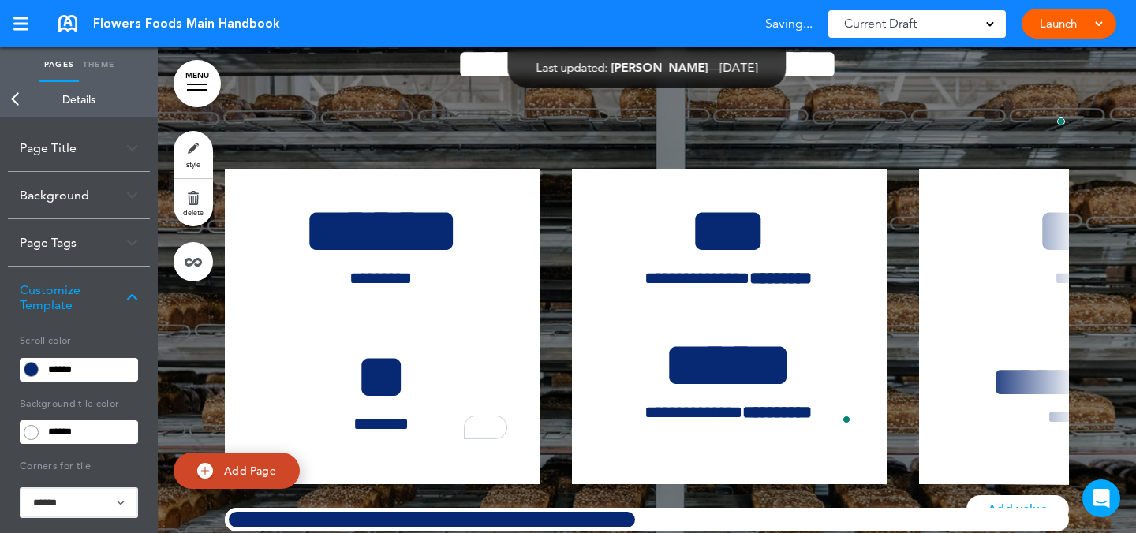
click at [1084, 220] on div at bounding box center [647, 283] width 978 height 687
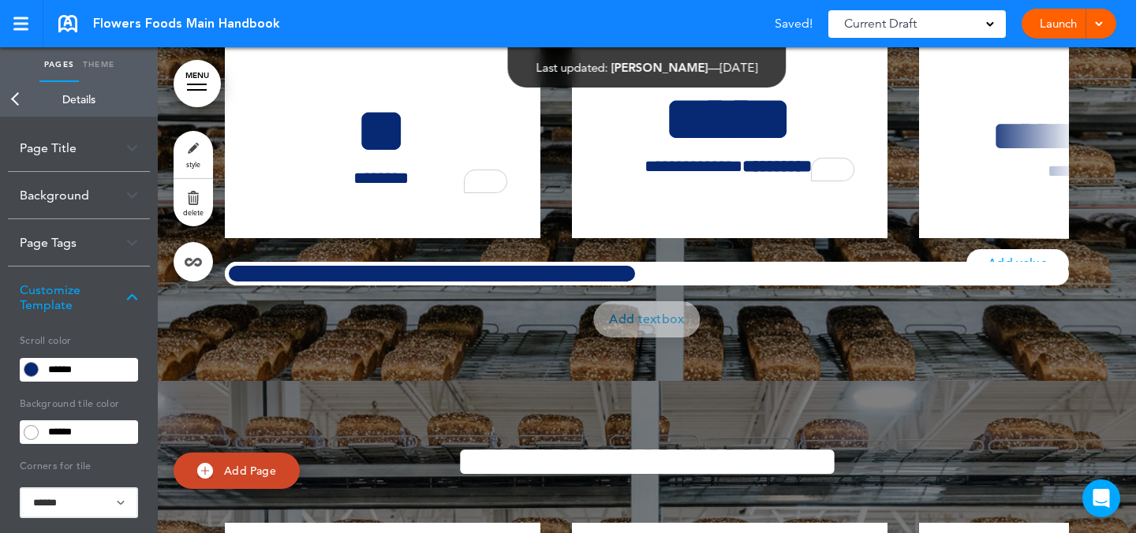
scroll to position [14436, 0]
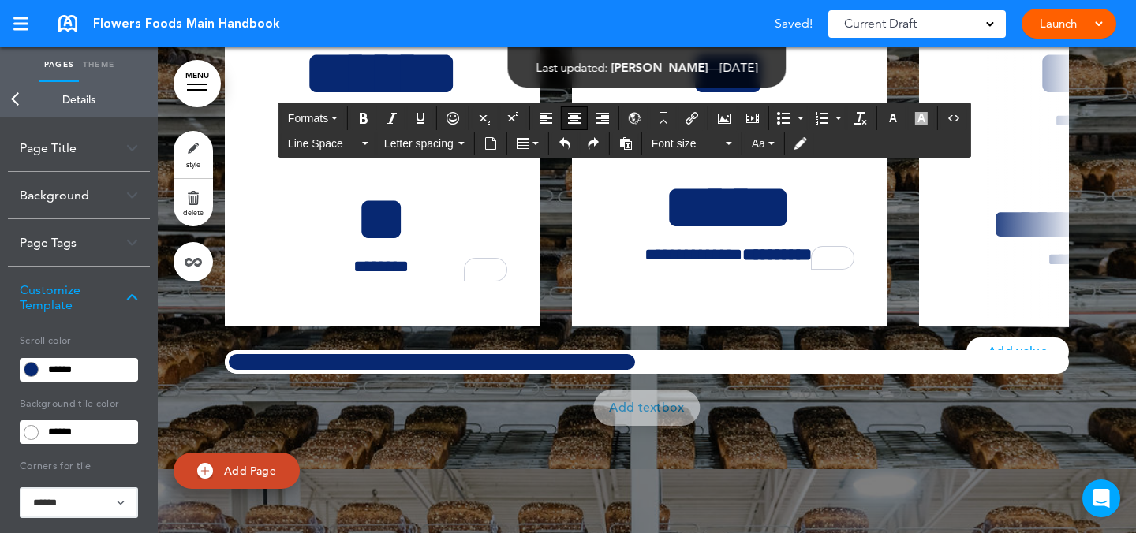
scroll to position [14432, 0]
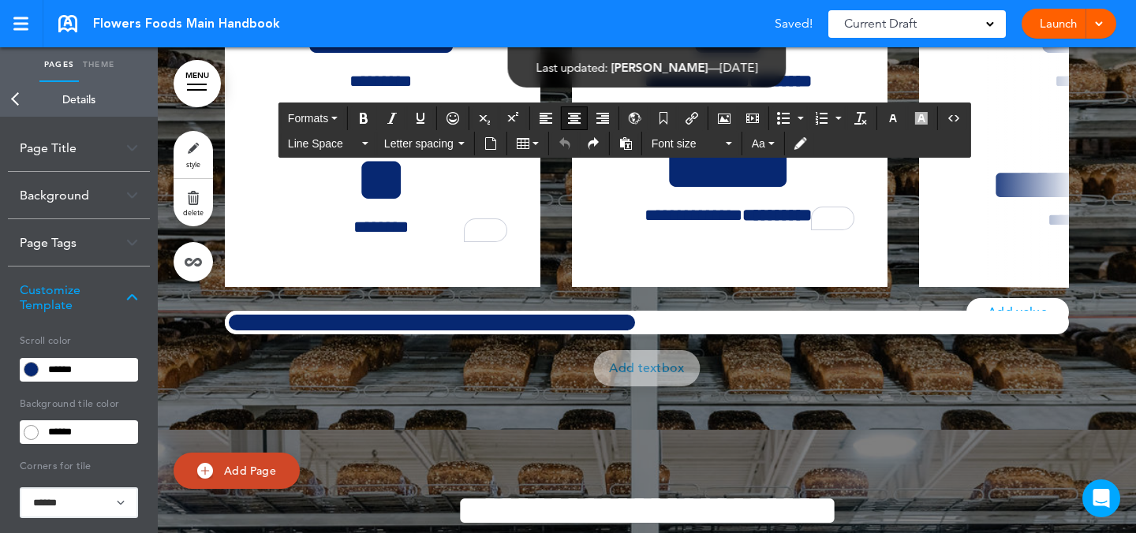
click at [1080, 153] on div at bounding box center [647, 130] width 978 height 600
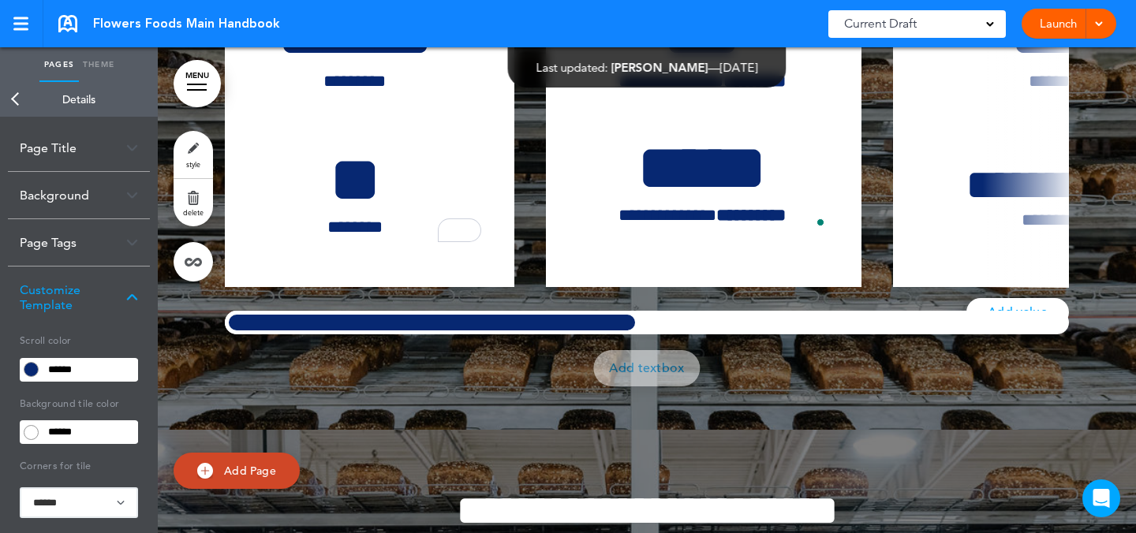
scroll to position [0, 0]
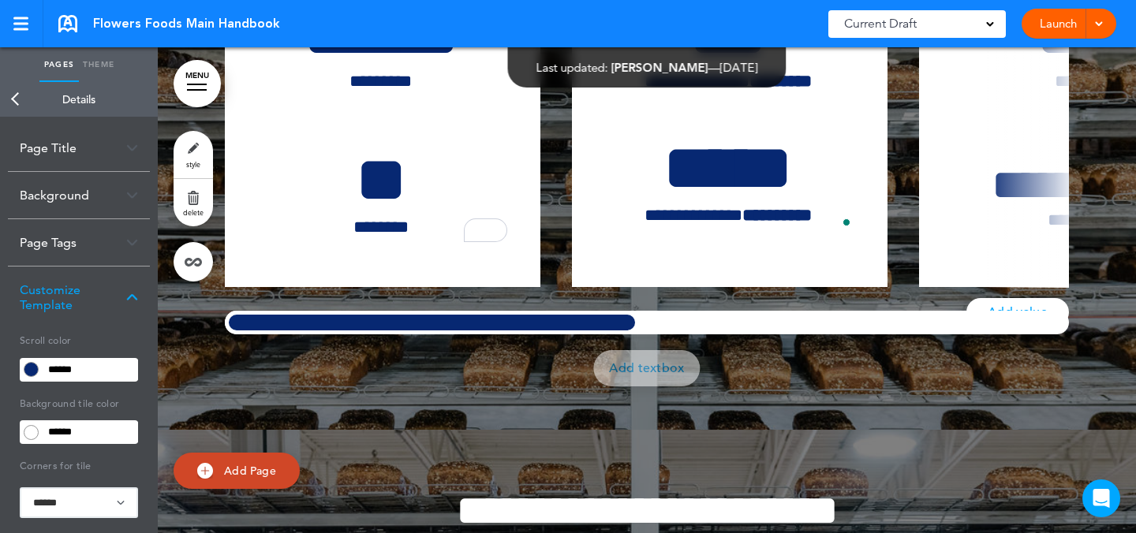
click at [429, 335] on div at bounding box center [432, 323] width 414 height 24
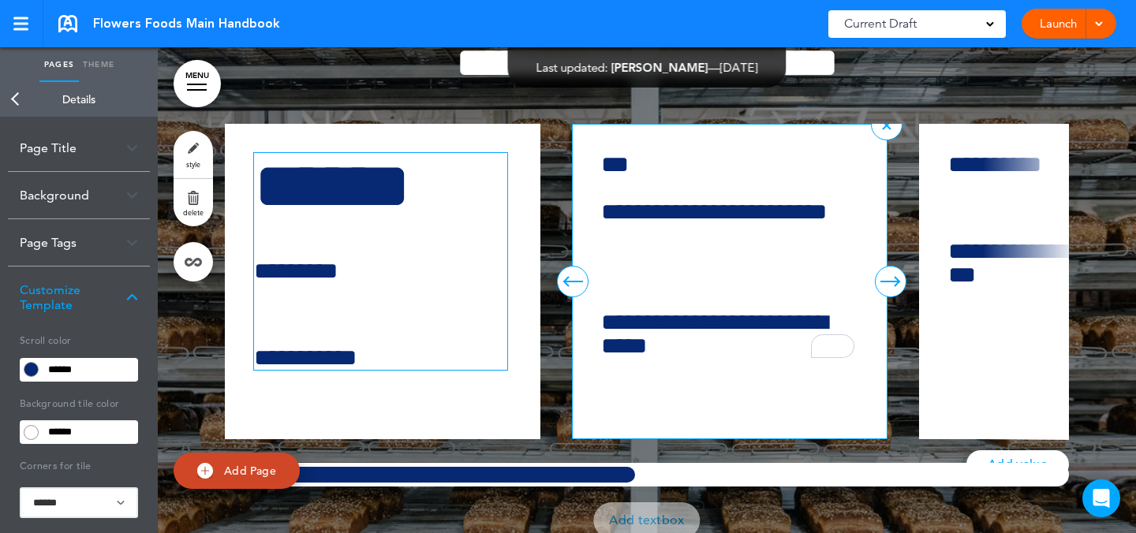
scroll to position [15053, 0]
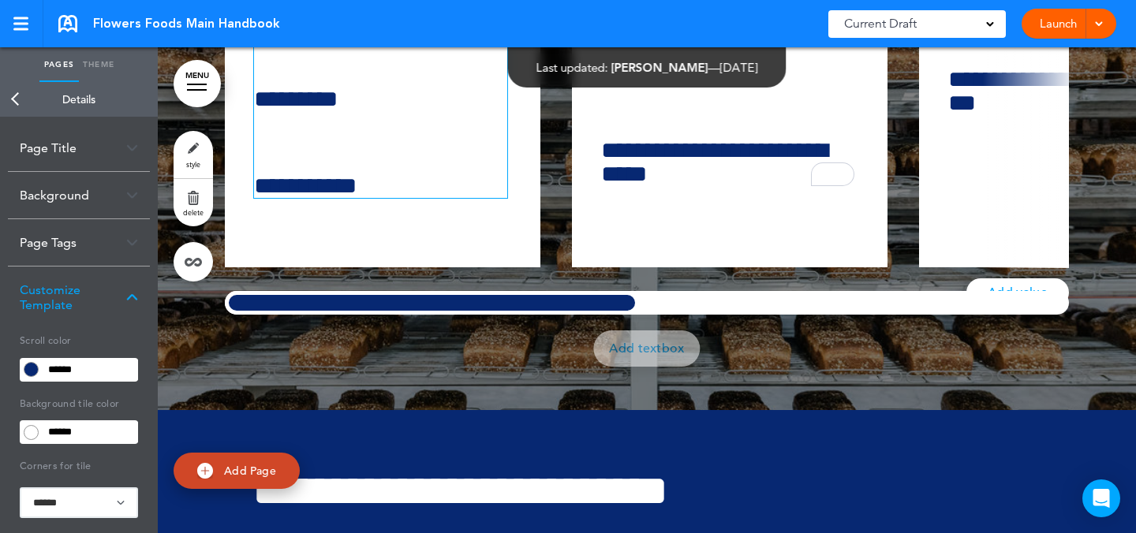
click at [193, 148] on link "style" at bounding box center [193, 154] width 39 height 47
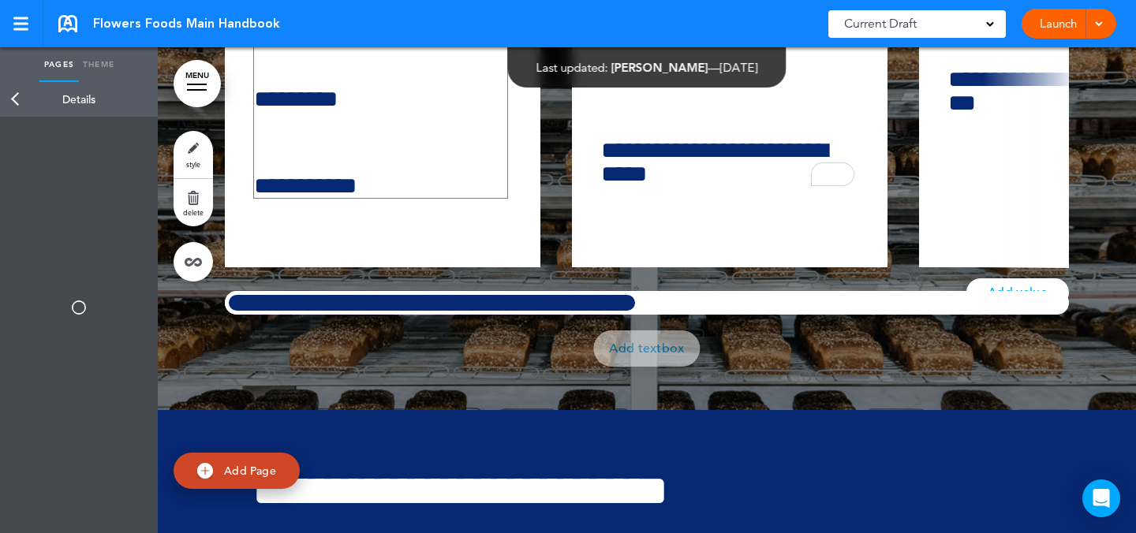
click at [196, 206] on link "delete" at bounding box center [193, 202] width 39 height 47
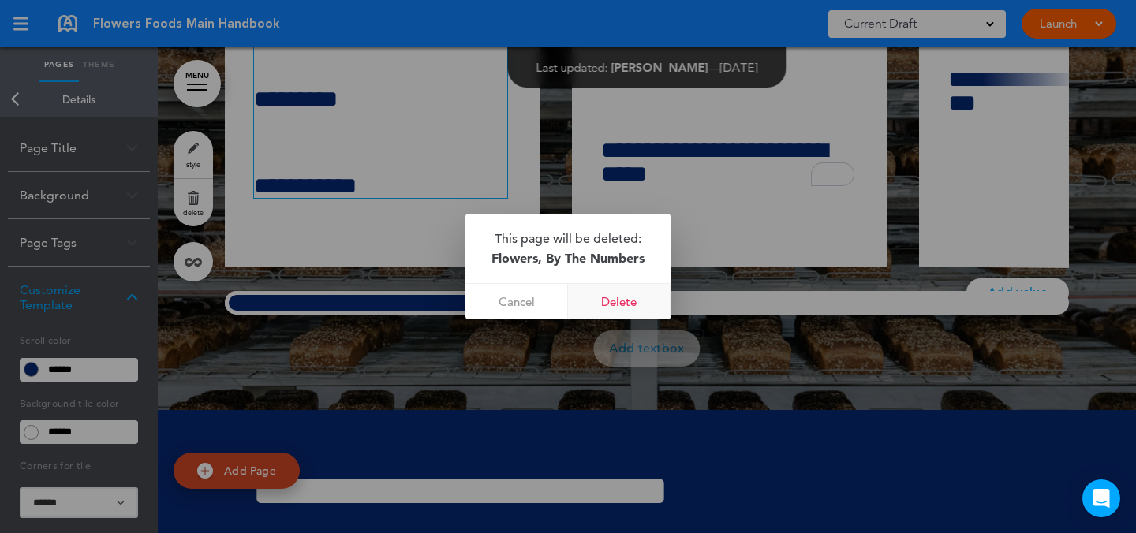
click at [637, 309] on link "Delete" at bounding box center [619, 302] width 103 height 36
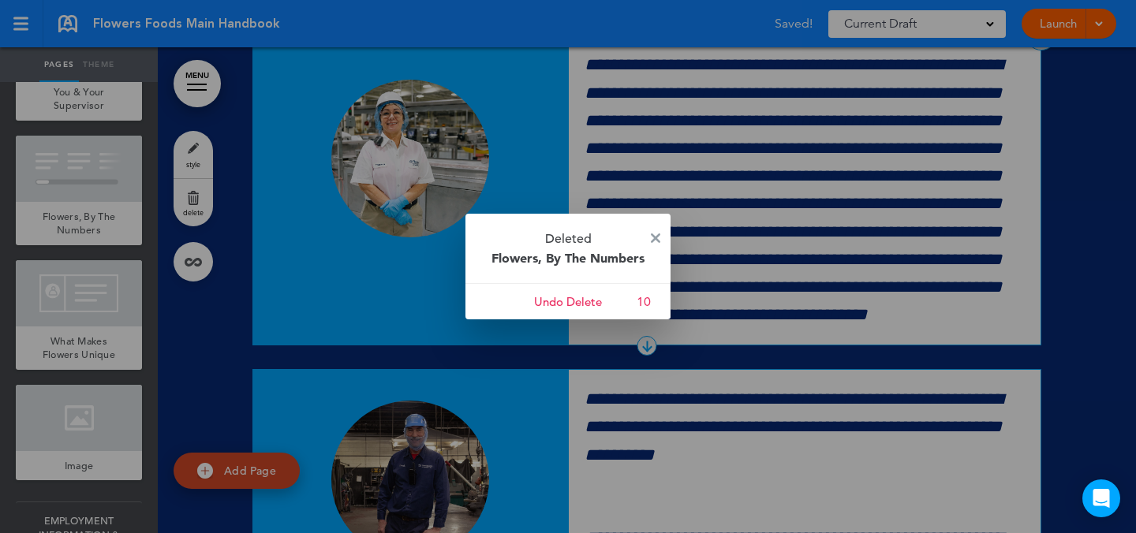
click at [652, 238] on img at bounding box center [655, 238] width 9 height 9
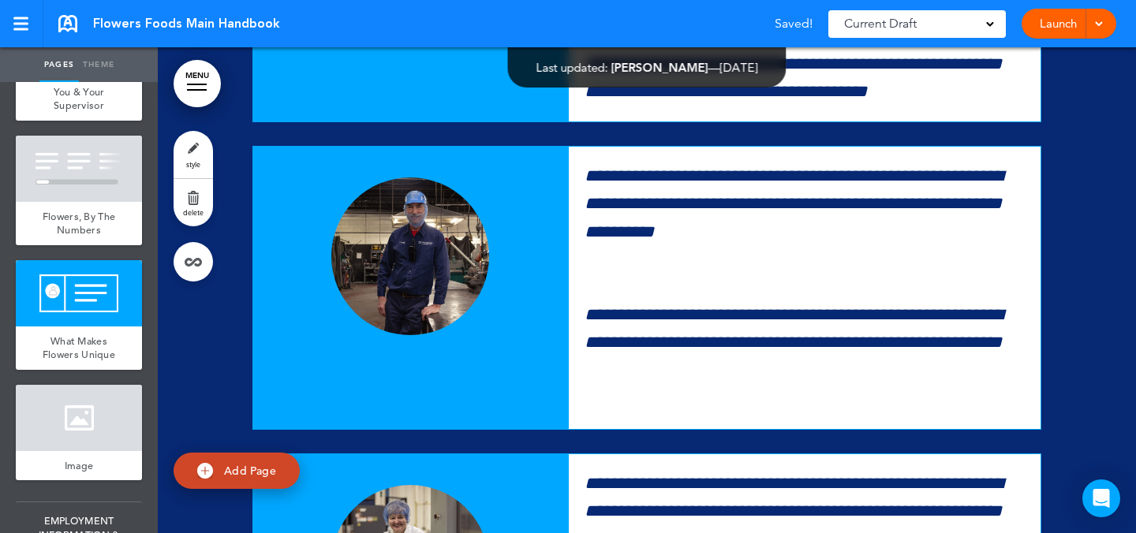
click at [208, 140] on link "style" at bounding box center [193, 154] width 39 height 47
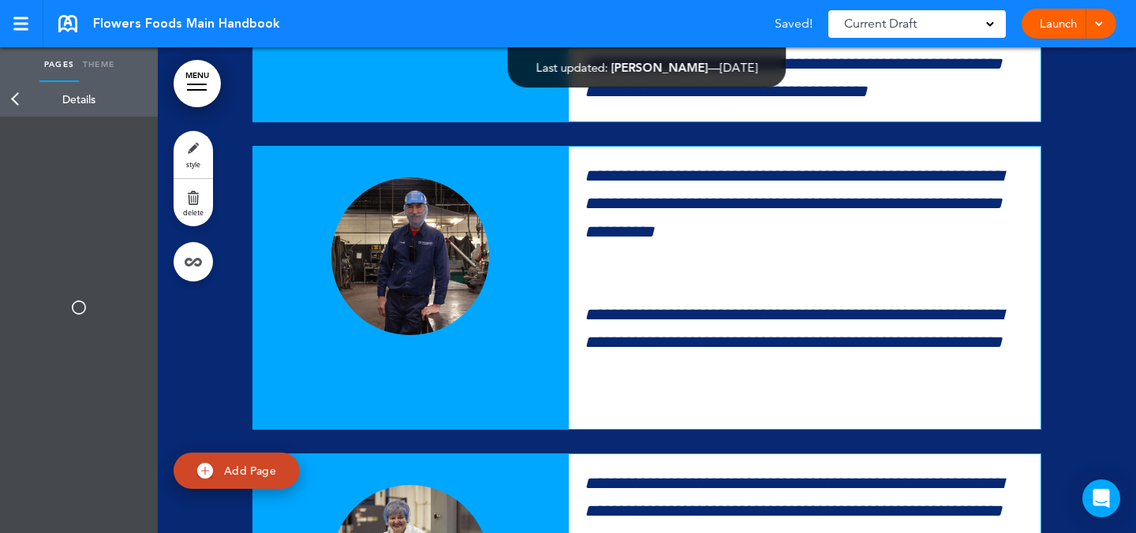
type input "******"
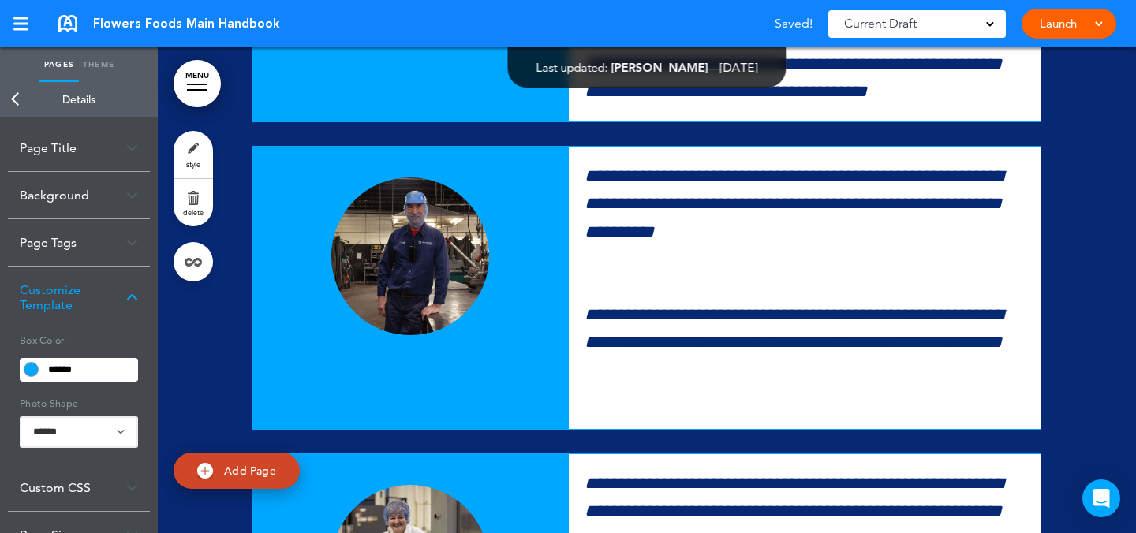
click at [97, 199] on div "Background" at bounding box center [79, 195] width 142 height 47
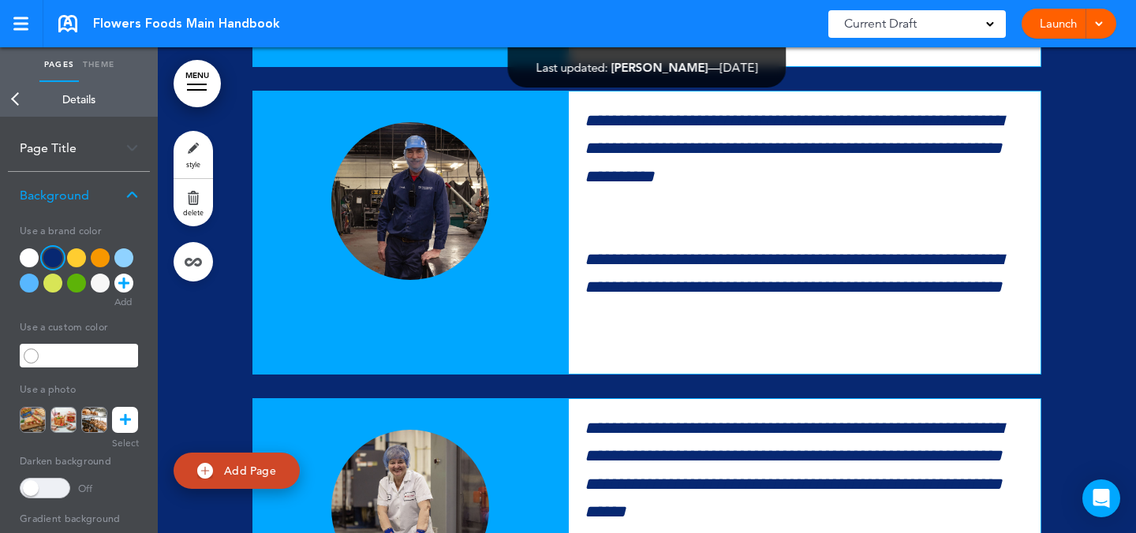
click at [73, 279] on div at bounding box center [76, 283] width 19 height 19
type input "******"
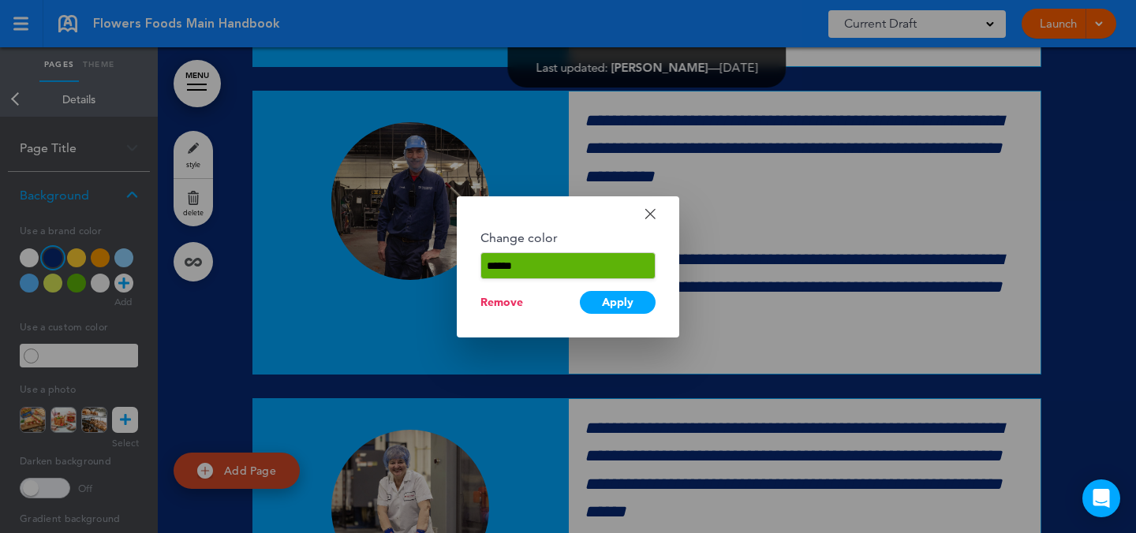
click at [513, 277] on input "******" at bounding box center [568, 265] width 175 height 27
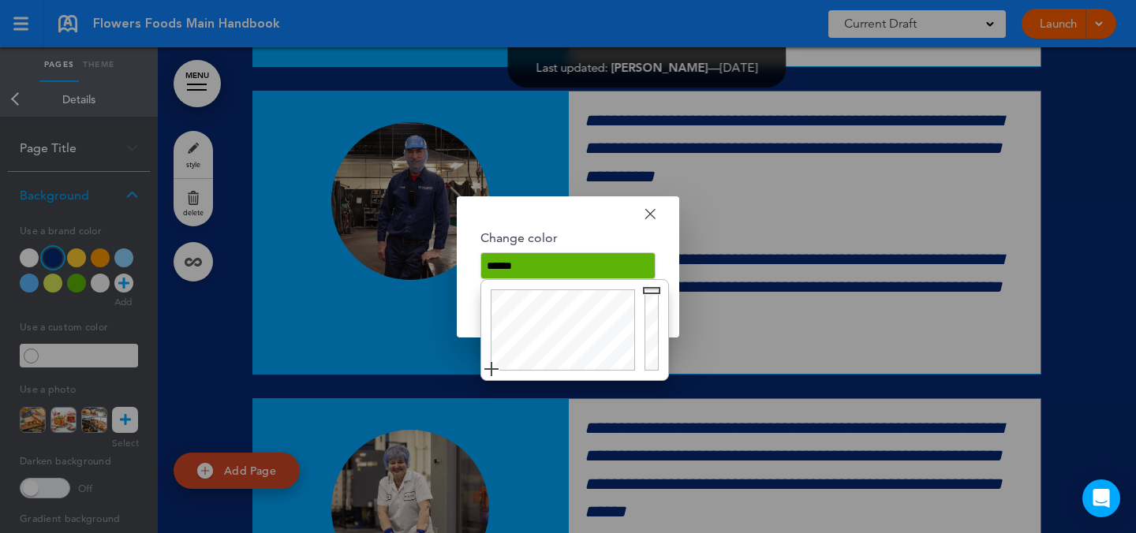
click at [513, 276] on input "******" at bounding box center [568, 265] width 175 height 27
click at [830, 258] on div at bounding box center [568, 266] width 1136 height 533
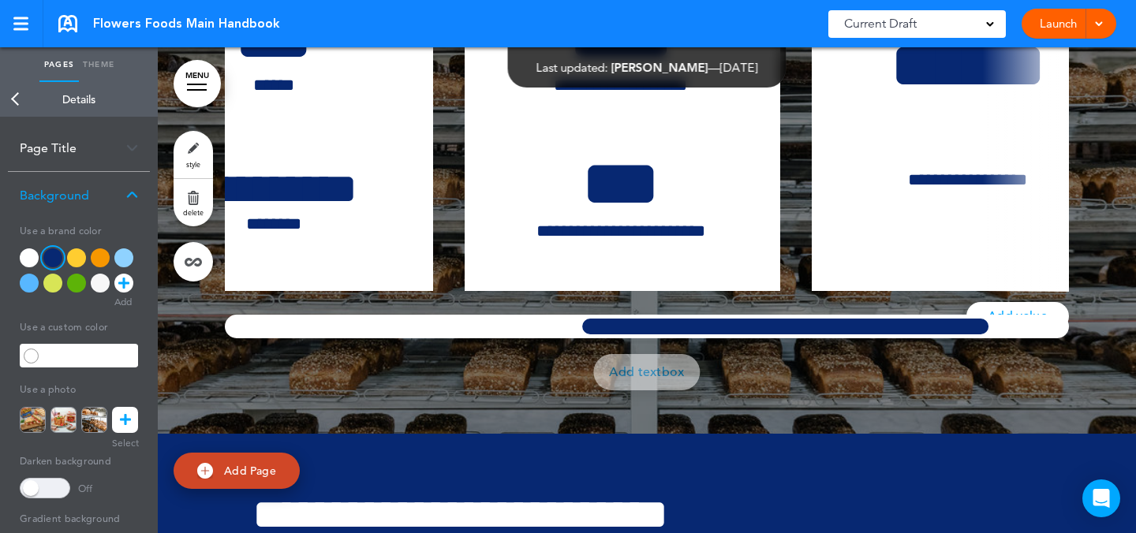
click at [937, 338] on div at bounding box center [785, 327] width 414 height 24
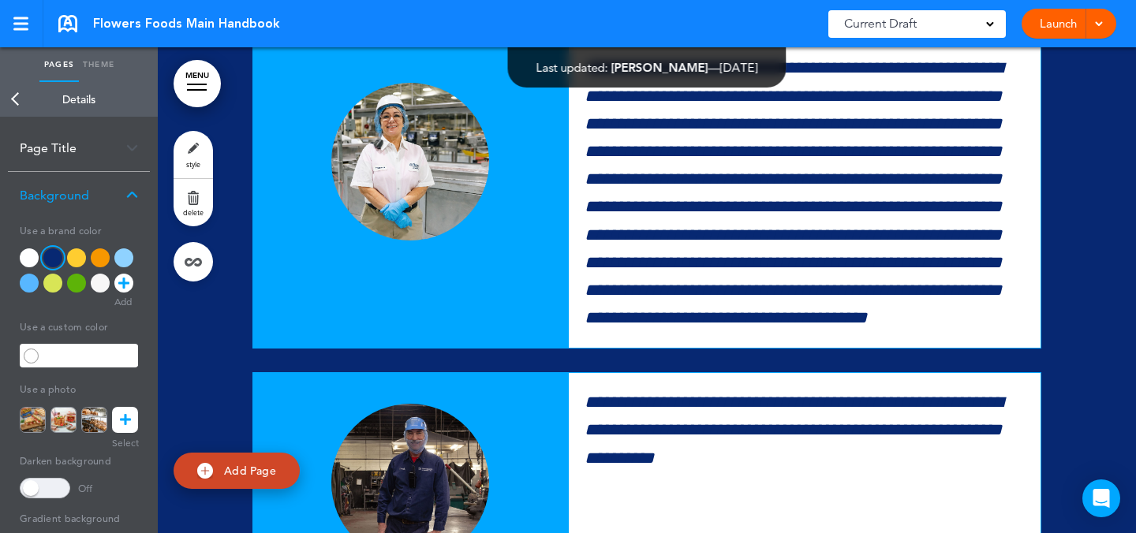
scroll to position [14918, 0]
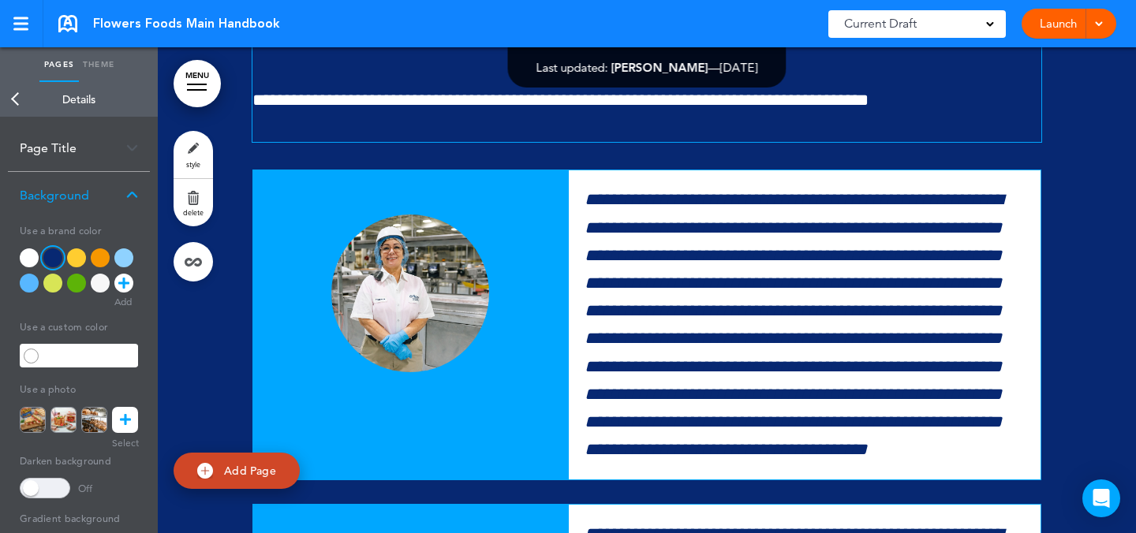
click at [256, 47] on span "**********" at bounding box center [460, 25] width 416 height 43
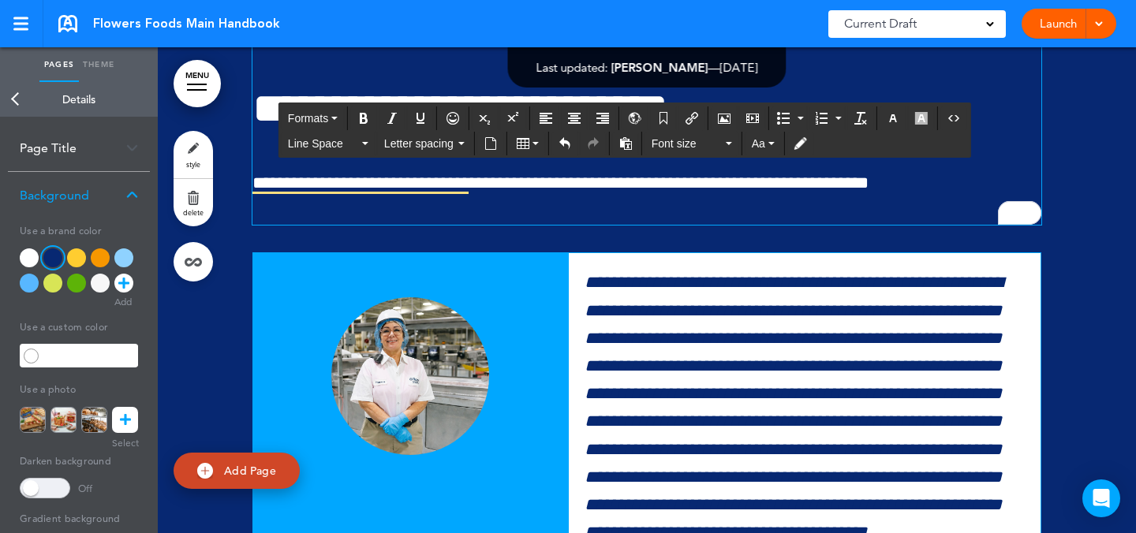
click at [602, 47] on h1 "To enrich screen reader interactions, please activate Accessibility in Grammarl…" at bounding box center [646, 25] width 789 height 43
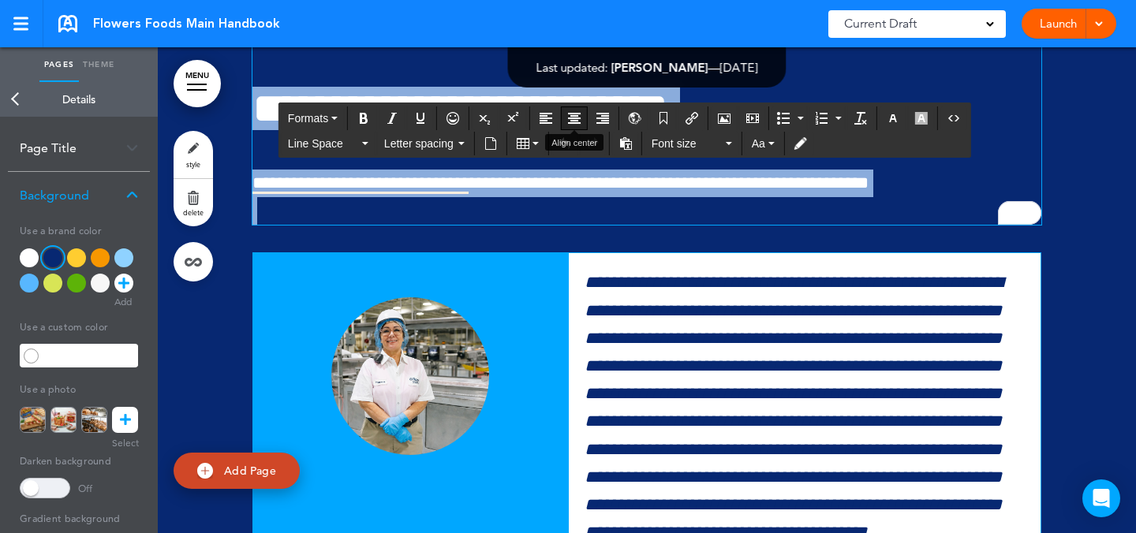
click at [570, 117] on icon "Align center" at bounding box center [574, 118] width 13 height 13
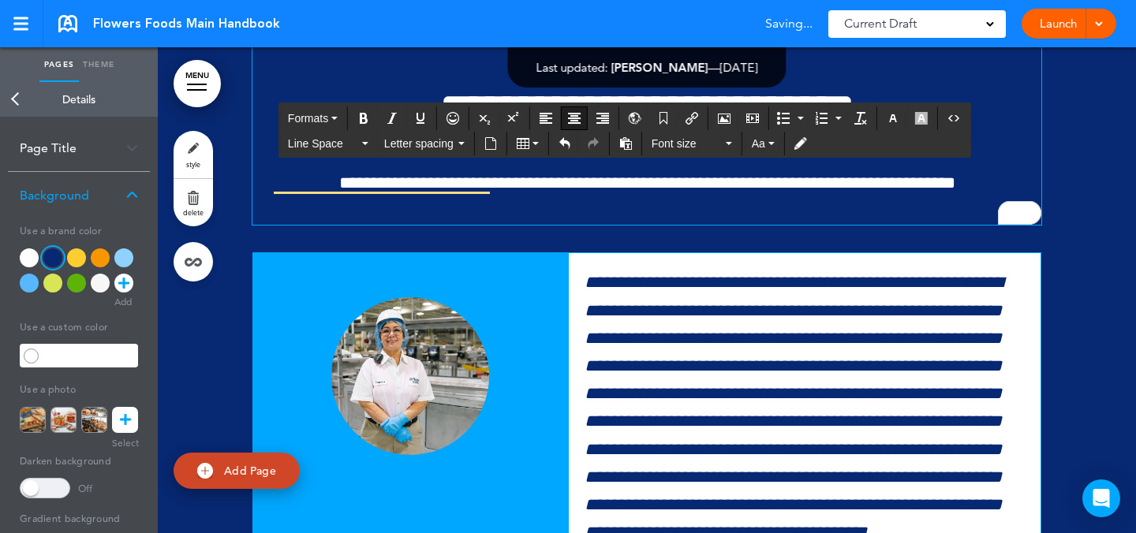
click at [670, 47] on h1 "To enrich screen reader interactions, please activate Accessibility in Grammarl…" at bounding box center [646, 25] width 789 height 43
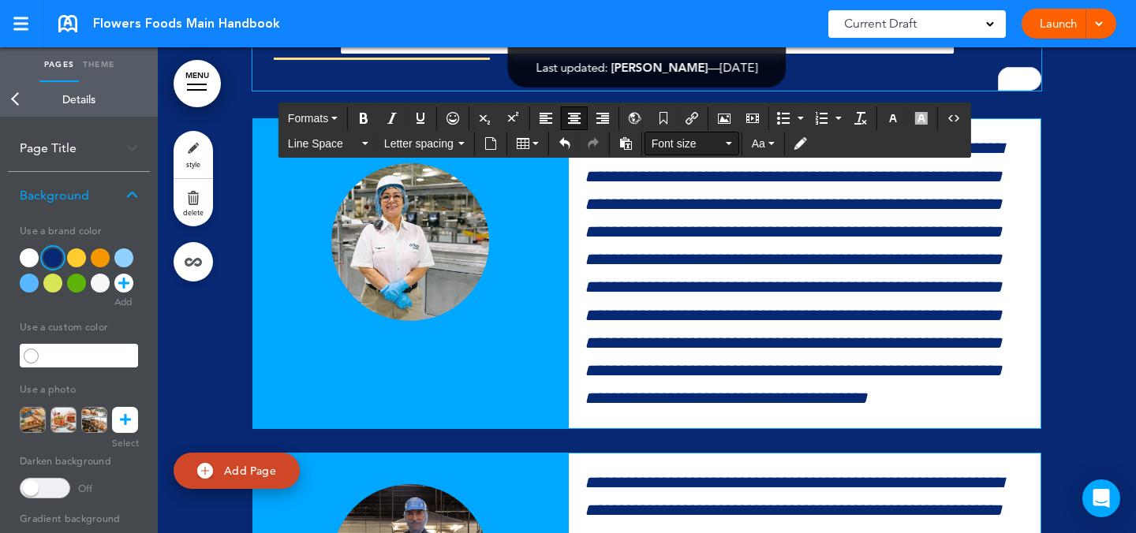
scroll to position [15038, 0]
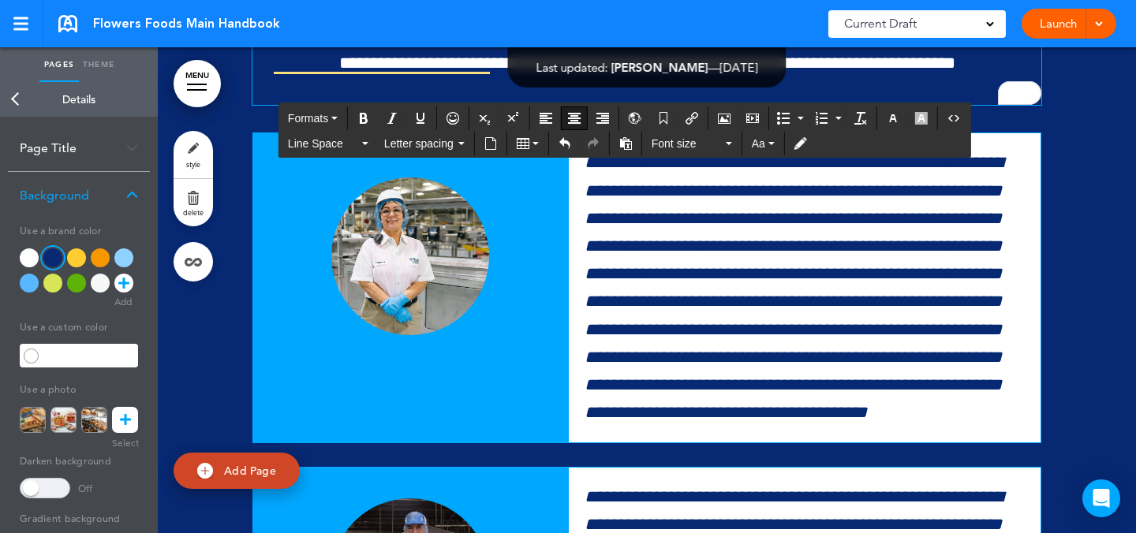
click at [725, 120] on icon "Airmason image" at bounding box center [724, 118] width 13 height 13
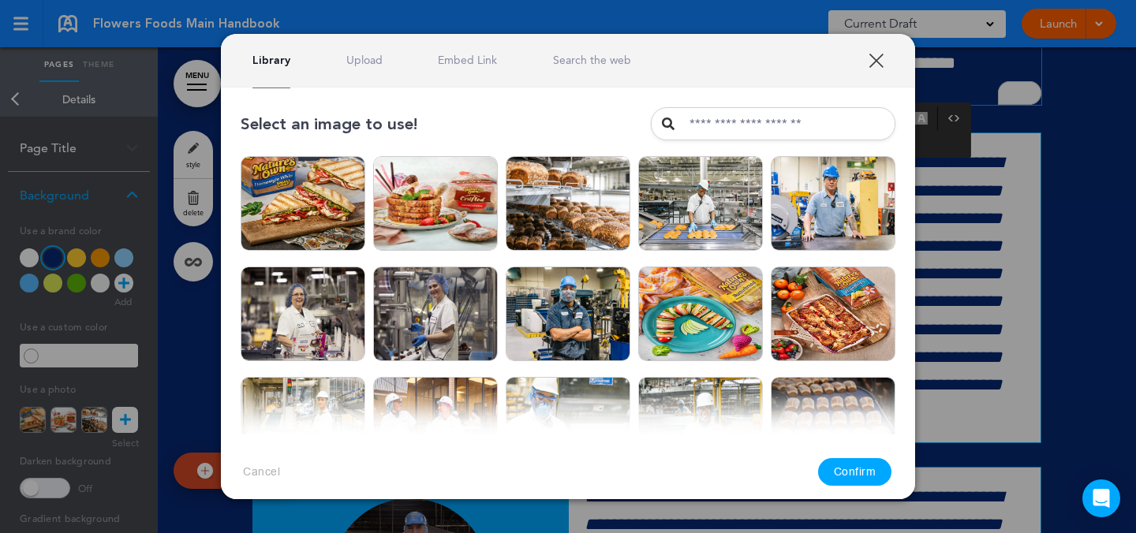
click at [491, 51] on div "Library Upload Embed Link Search the web" at bounding box center [568, 61] width 694 height 54
click at [488, 68] on div "Library Upload Embed Link Search the web" at bounding box center [568, 61] width 694 height 54
click at [474, 62] on link "Embed Link" at bounding box center [467, 60] width 59 height 15
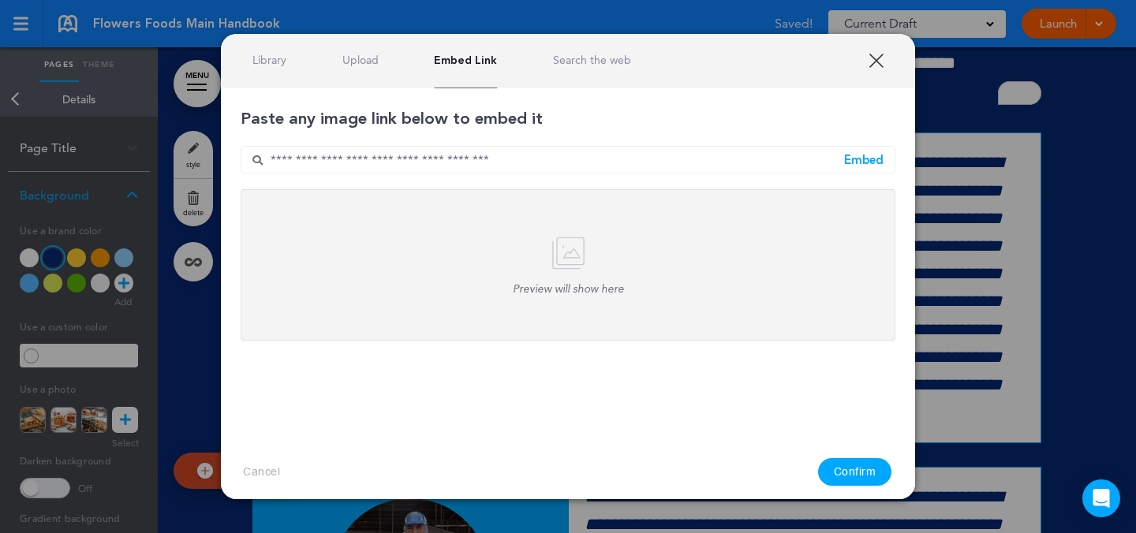
click at [525, 150] on input "text" at bounding box center [568, 160] width 655 height 28
paste input "**********"
type input "**********"
click at [866, 161] on div "Embed" at bounding box center [863, 160] width 39 height 12
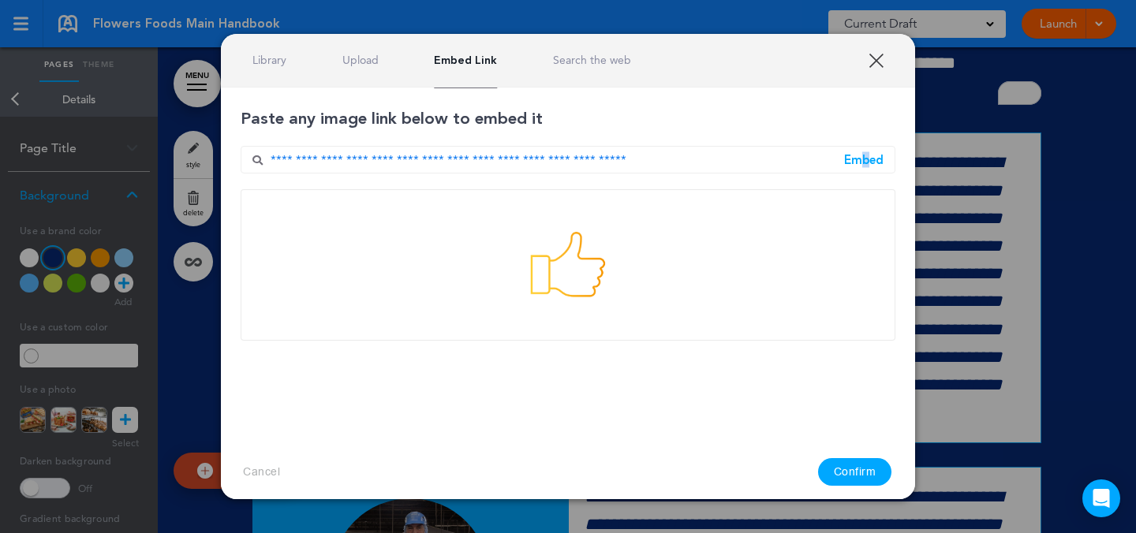
click at [866, 477] on button "Confirm" at bounding box center [855, 472] width 74 height 28
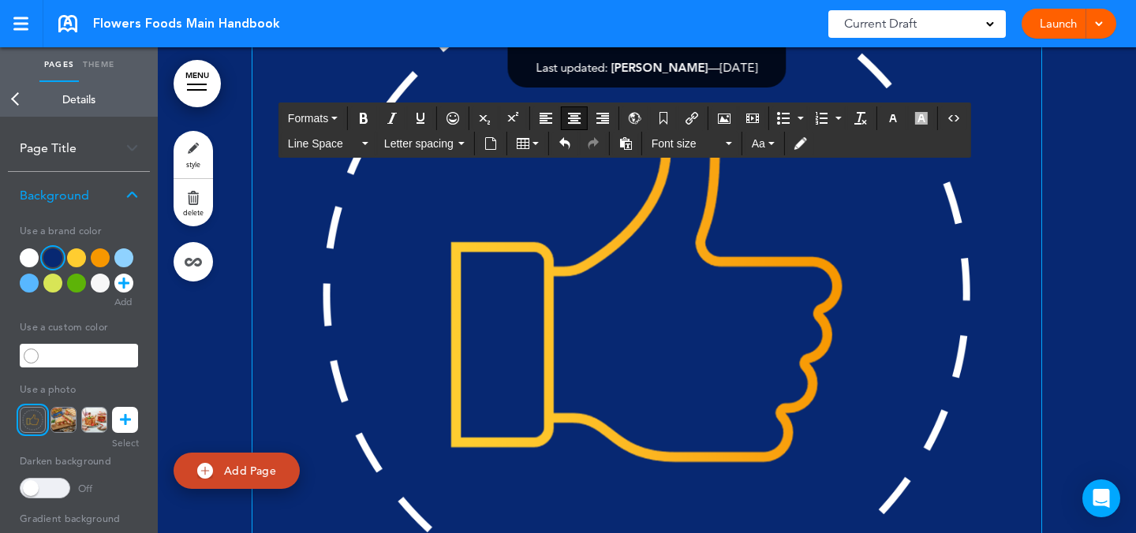
scroll to position [15005, 0]
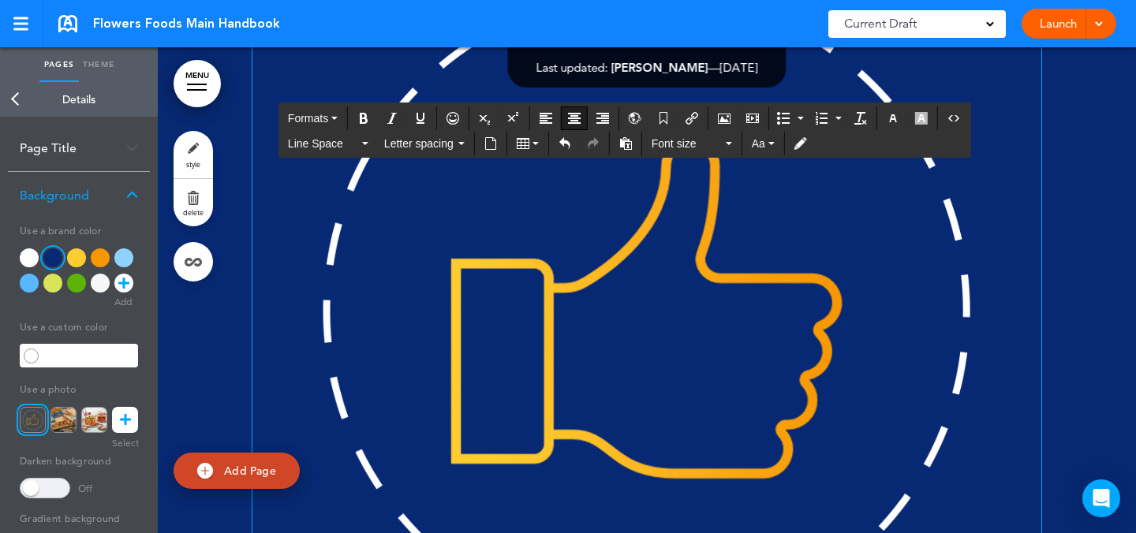
click at [869, 234] on img "To enrich screen reader interactions, please activate Accessibility in Grammarl…" at bounding box center [646, 310] width 789 height 789
drag, startPoint x: 1034, startPoint y: 108, endPoint x: 442, endPoint y: 369, distance: 647.5
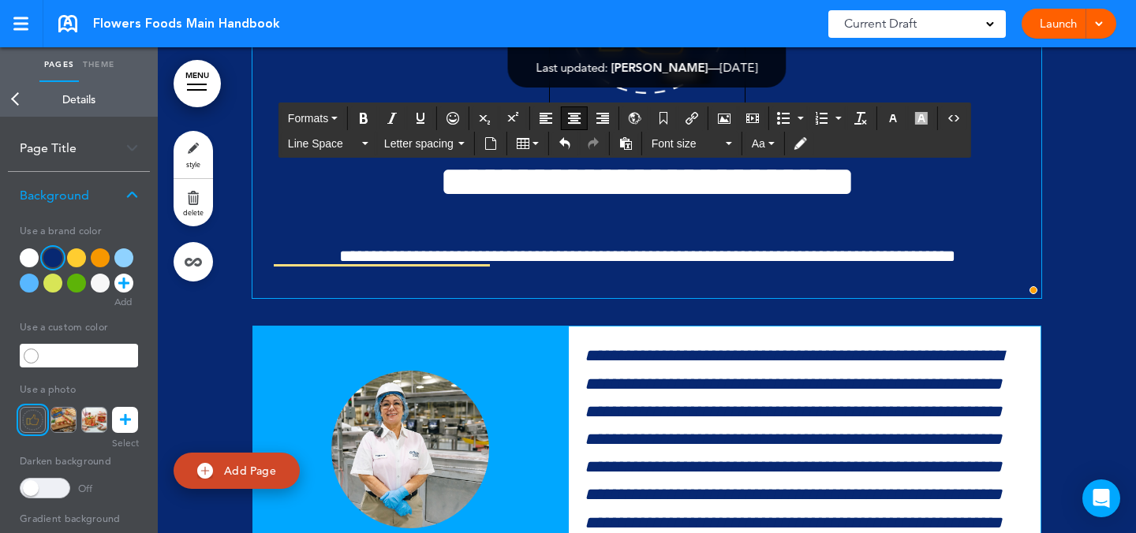
drag, startPoint x: 738, startPoint y: 300, endPoint x: 645, endPoint y: 249, distance: 105.2
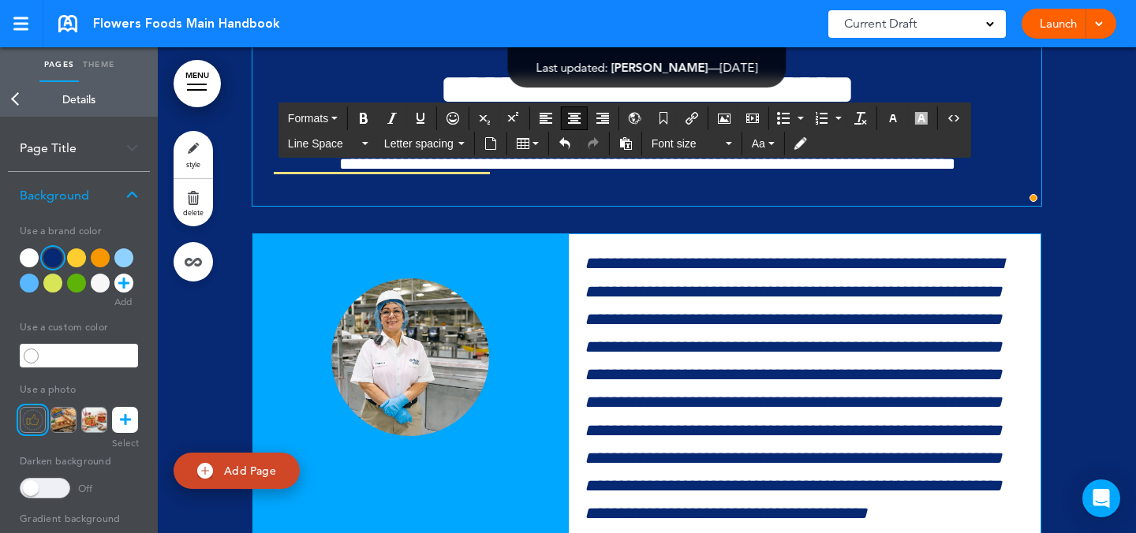
click at [783, 206] on div "**********" at bounding box center [646, 61] width 789 height 290
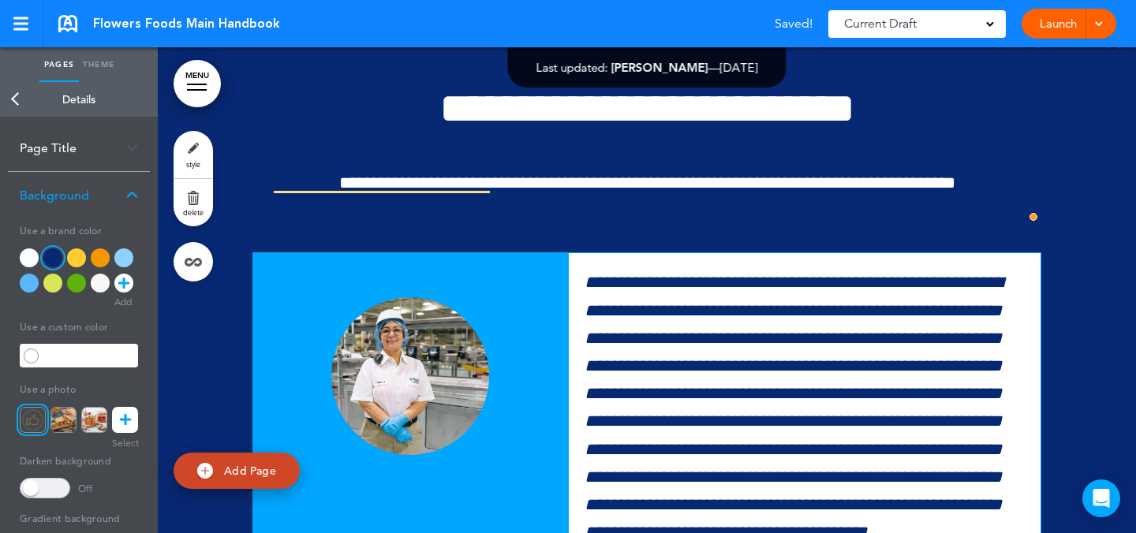
scroll to position [14989, 0]
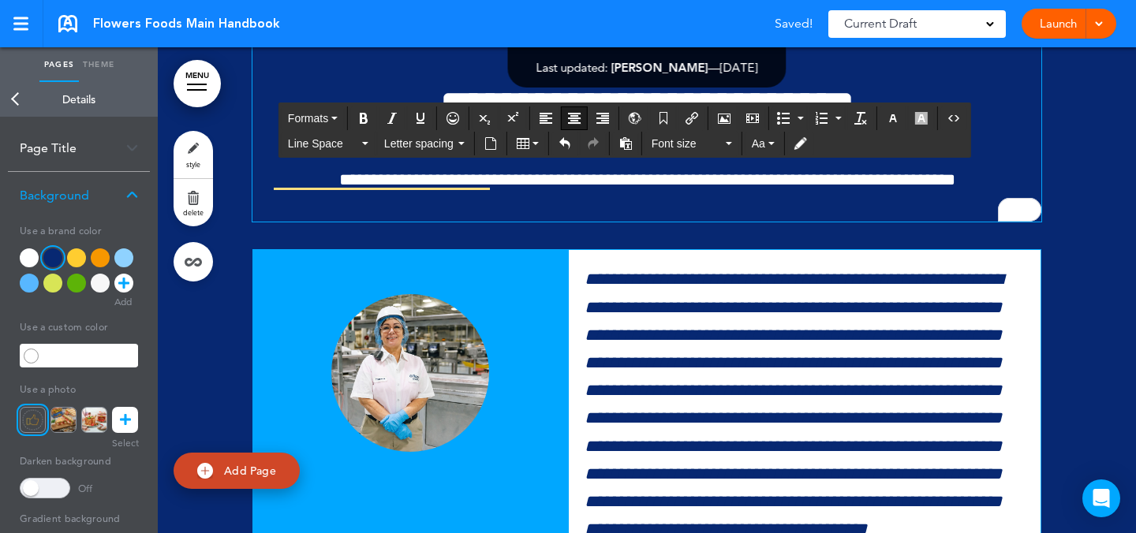
drag, startPoint x: 694, startPoint y: 224, endPoint x: 709, endPoint y: 238, distance: 21.2
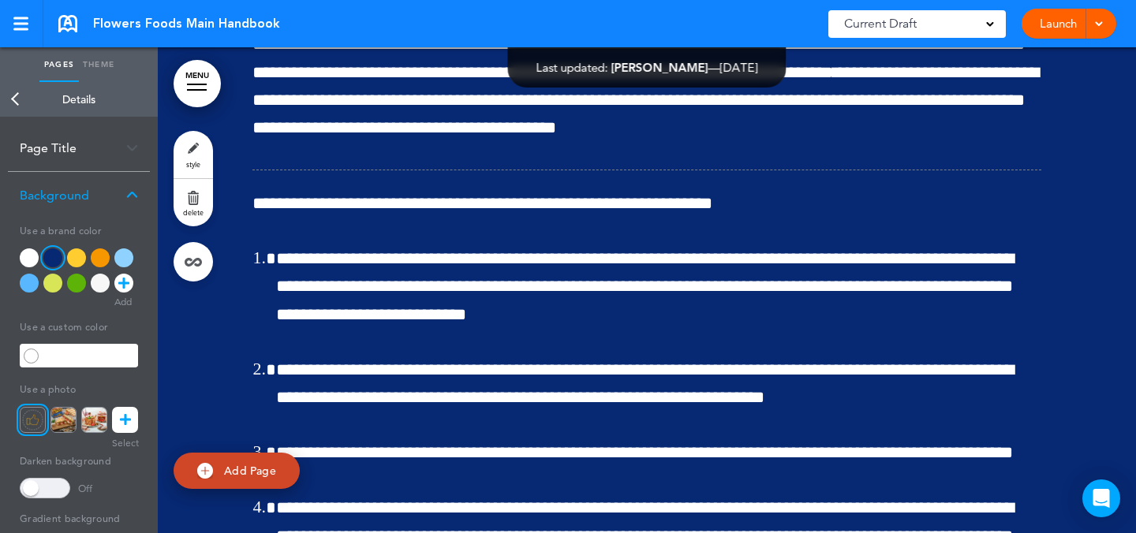
scroll to position [35118, 0]
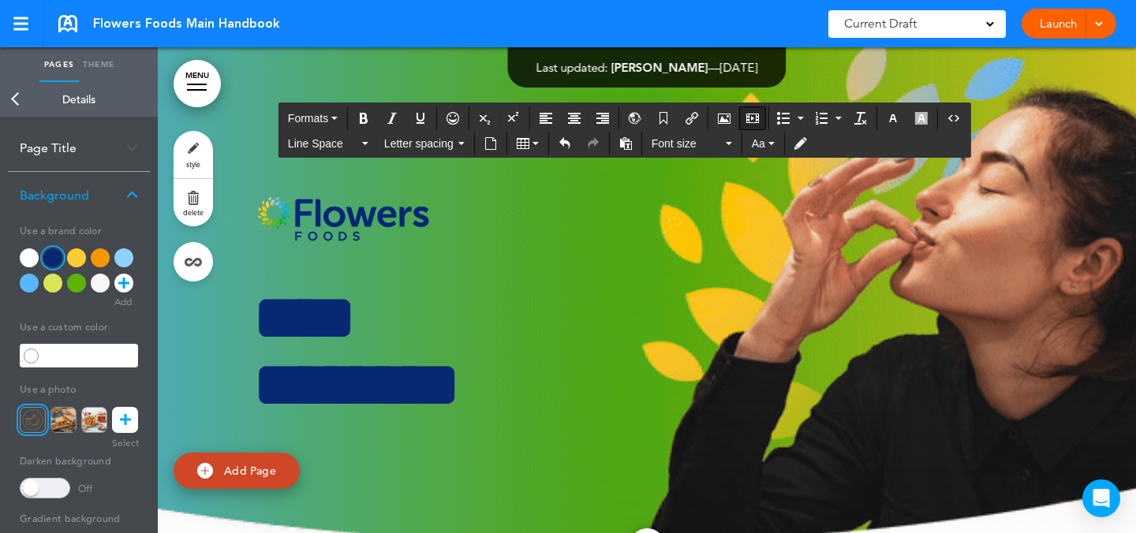
scroll to position [0, 860]
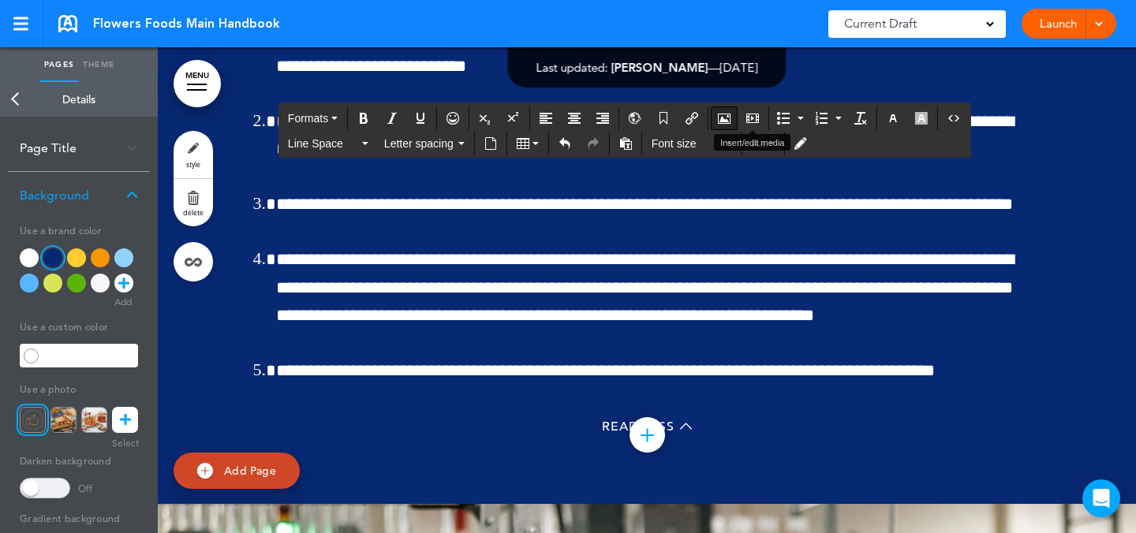
click at [736, 119] on button "Airmason image" at bounding box center [724, 118] width 25 height 22
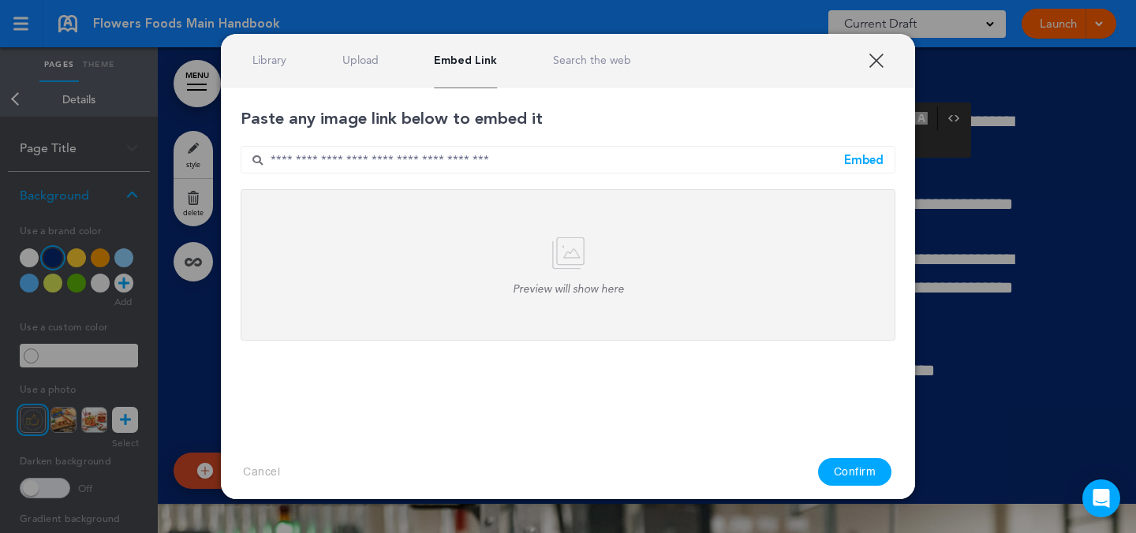
click at [571, 156] on input "text" at bounding box center [568, 160] width 655 height 28
paste input "**********"
click at [860, 154] on div "Embed" at bounding box center [863, 160] width 39 height 12
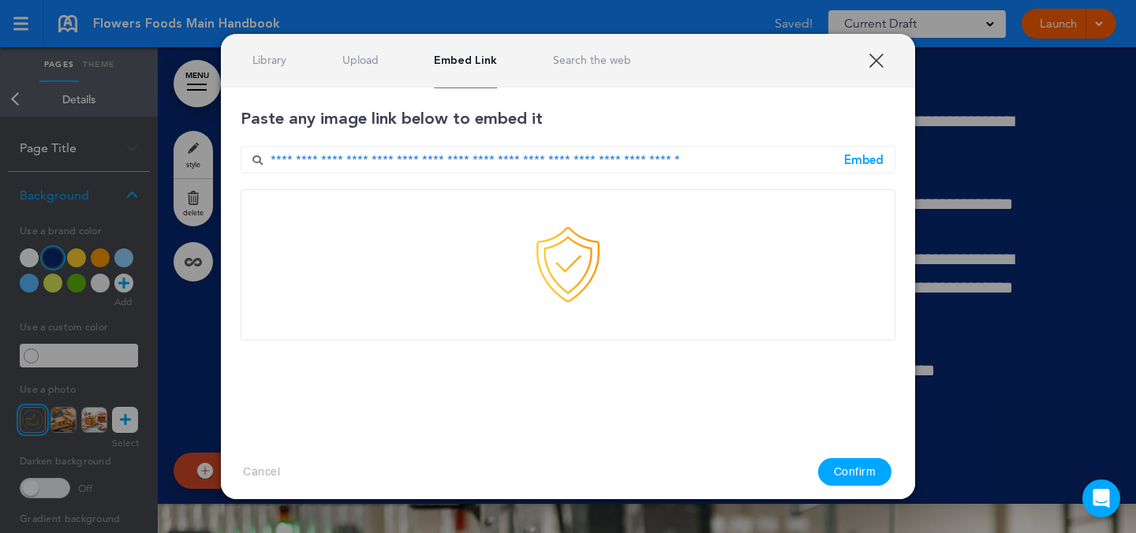
click at [856, 470] on button "Confirm" at bounding box center [855, 472] width 74 height 28
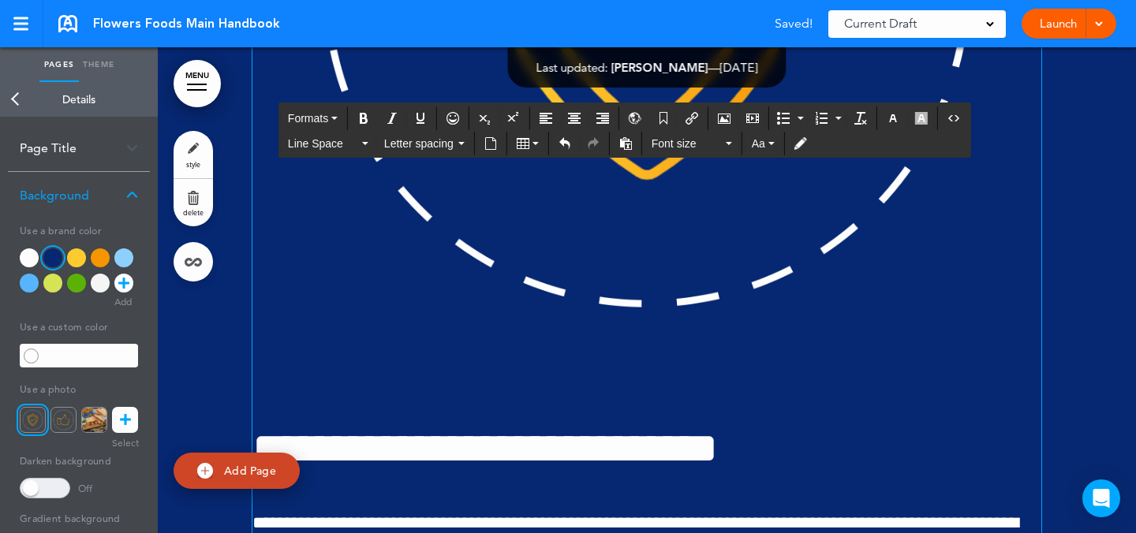
drag, startPoint x: 1036, startPoint y: 198, endPoint x: 365, endPoint y: 372, distance: 692.9
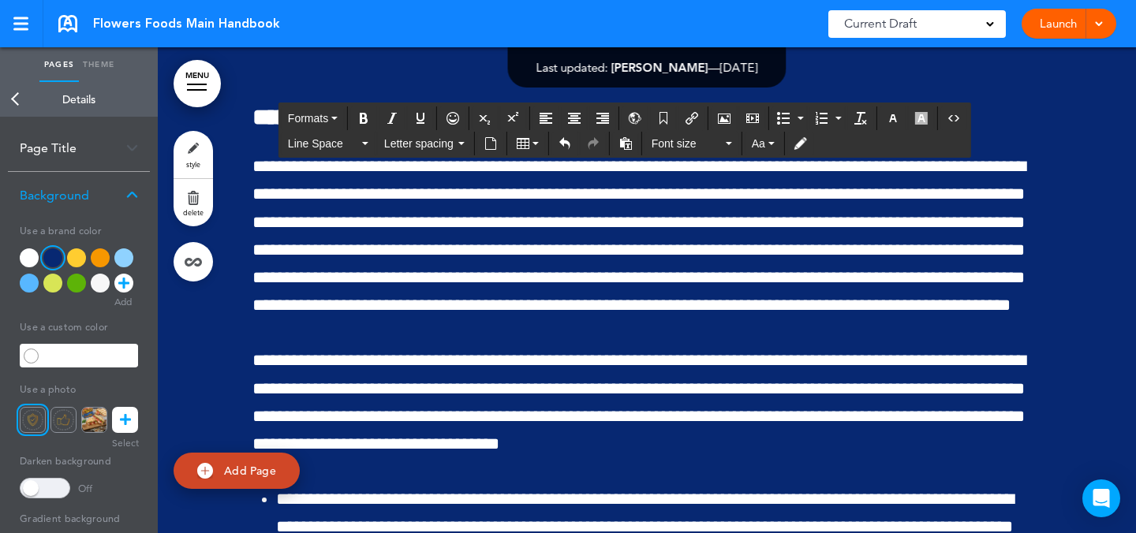
scroll to position [48517, 0]
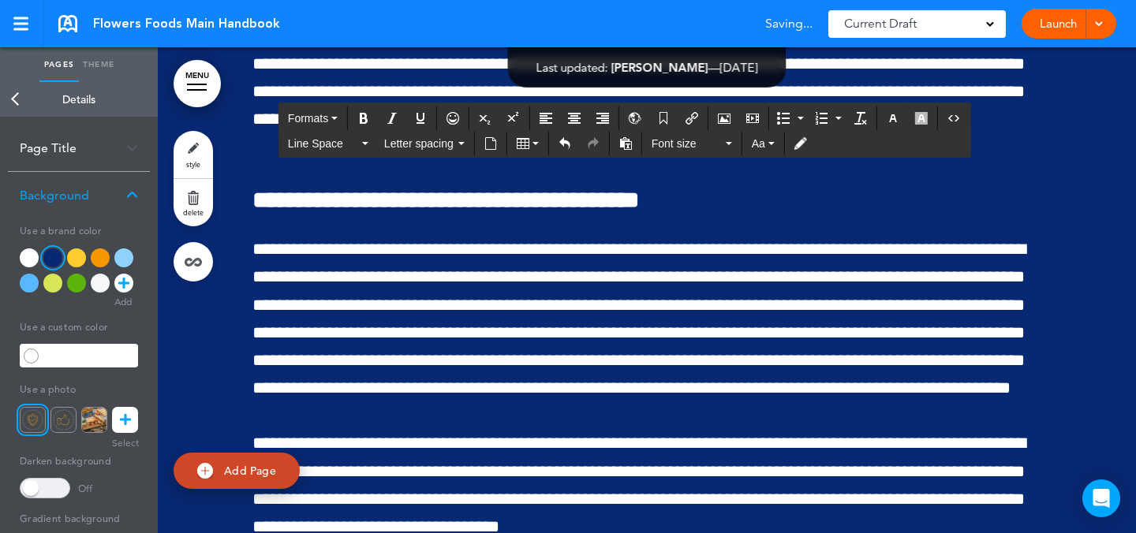
click at [732, 115] on button "Airmason image" at bounding box center [724, 118] width 25 height 22
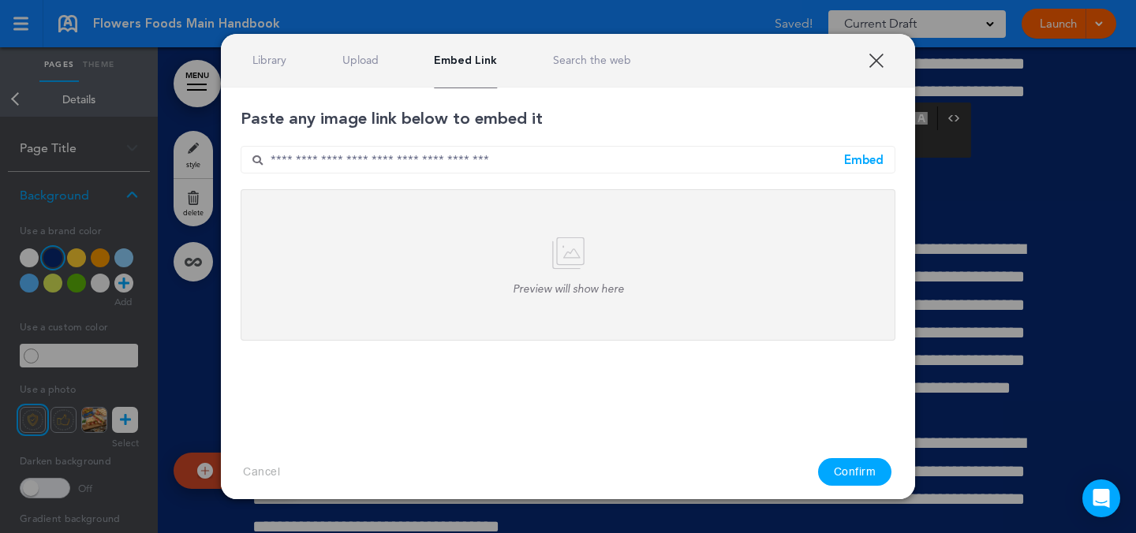
click at [601, 159] on input "text" at bounding box center [568, 160] width 655 height 28
paste input "**********"
click at [834, 165] on input "**********" at bounding box center [568, 160] width 655 height 28
click at [850, 159] on div "Embed" at bounding box center [863, 160] width 39 height 12
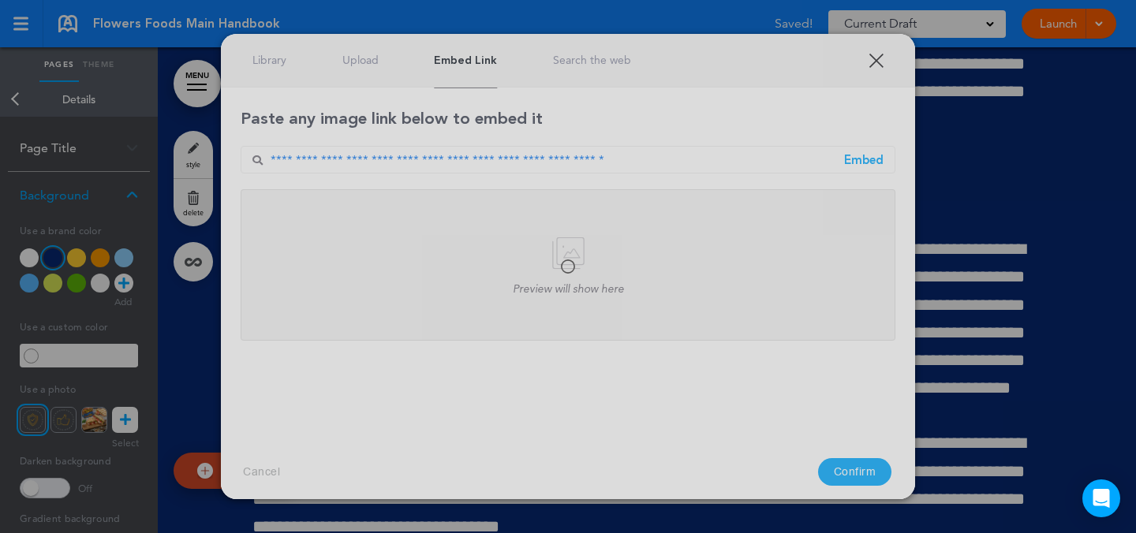
click at [850, 481] on div at bounding box center [568, 267] width 694 height 466
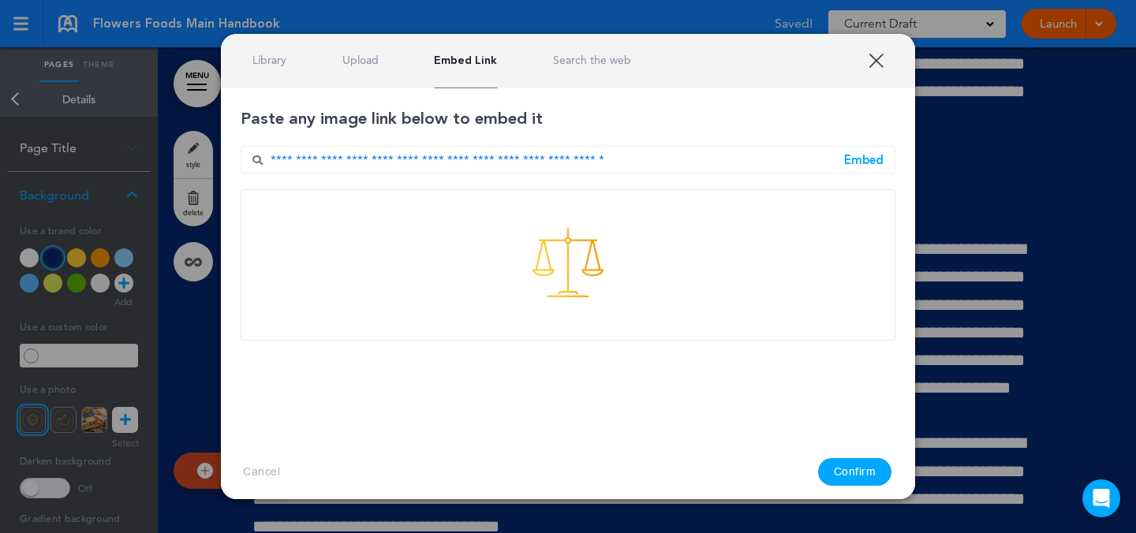
click at [850, 468] on button "Confirm" at bounding box center [855, 472] width 74 height 28
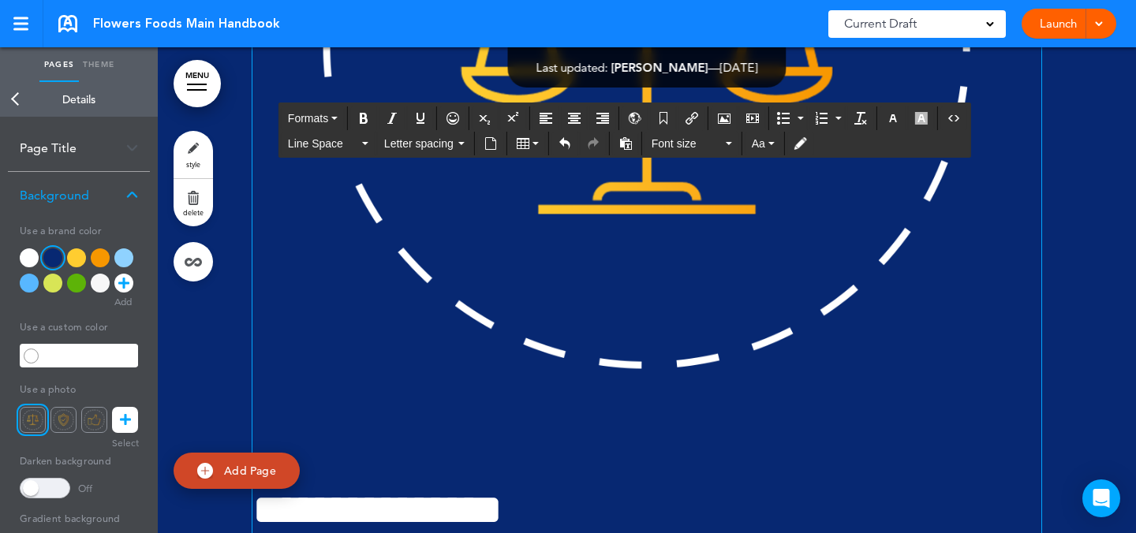
click at [966, 434] on img "To enrich screen reader interactions, please activate Accessibility in Grammarl…" at bounding box center [646, 44] width 789 height 789
drag, startPoint x: 1034, startPoint y: 417, endPoint x: 363, endPoint y: 495, distance: 675.2
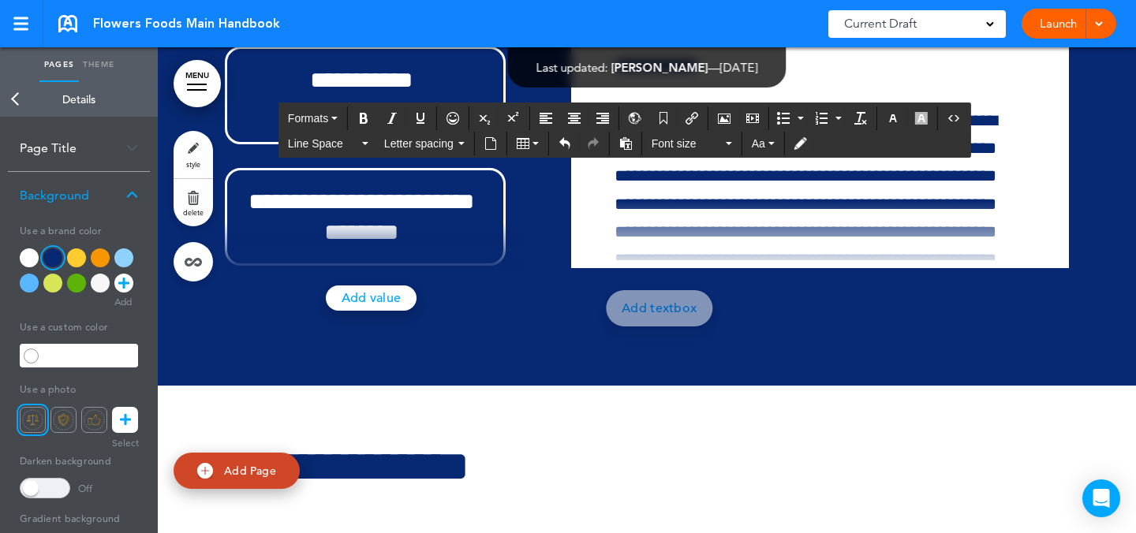
scroll to position [60841, 0]
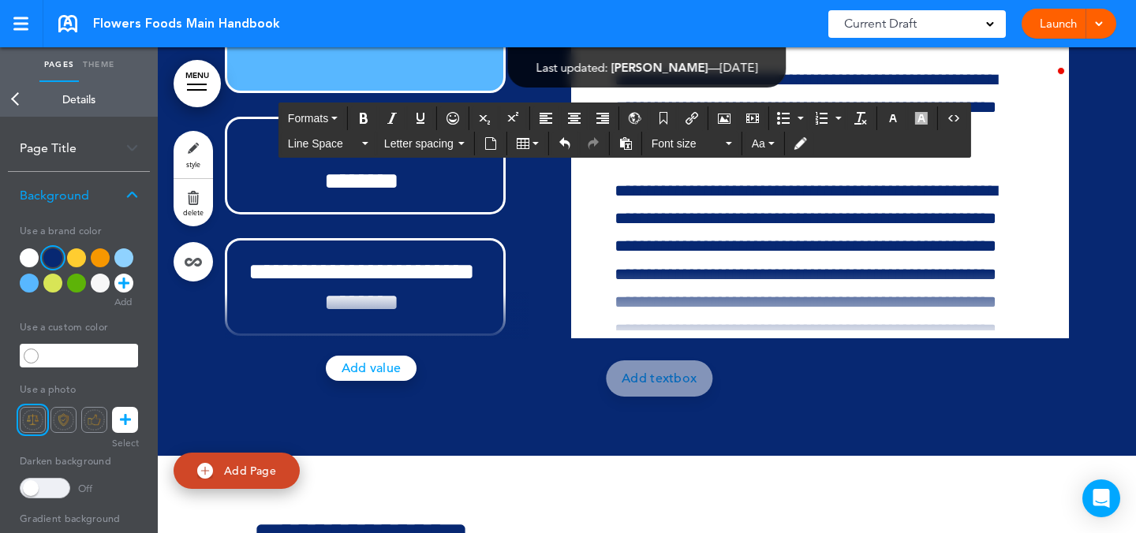
click at [731, 115] on icon "Airmason image" at bounding box center [724, 118] width 13 height 13
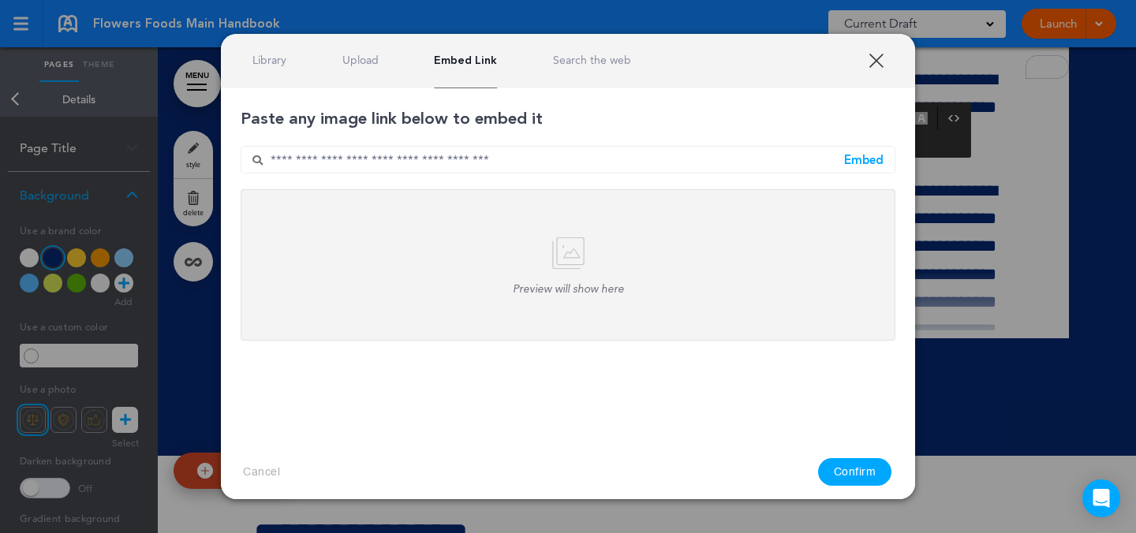
click at [585, 162] on input "text" at bounding box center [568, 160] width 655 height 28
paste input "**********"
type input "**********"
click at [869, 165] on div "Embed" at bounding box center [863, 160] width 39 height 12
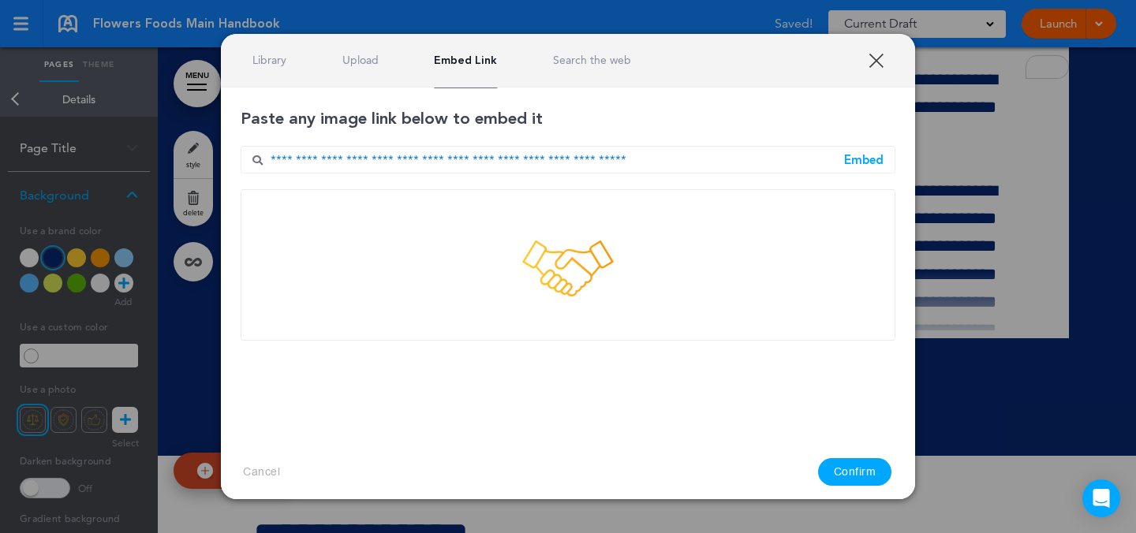
click at [869, 469] on button "Confirm" at bounding box center [855, 472] width 74 height 28
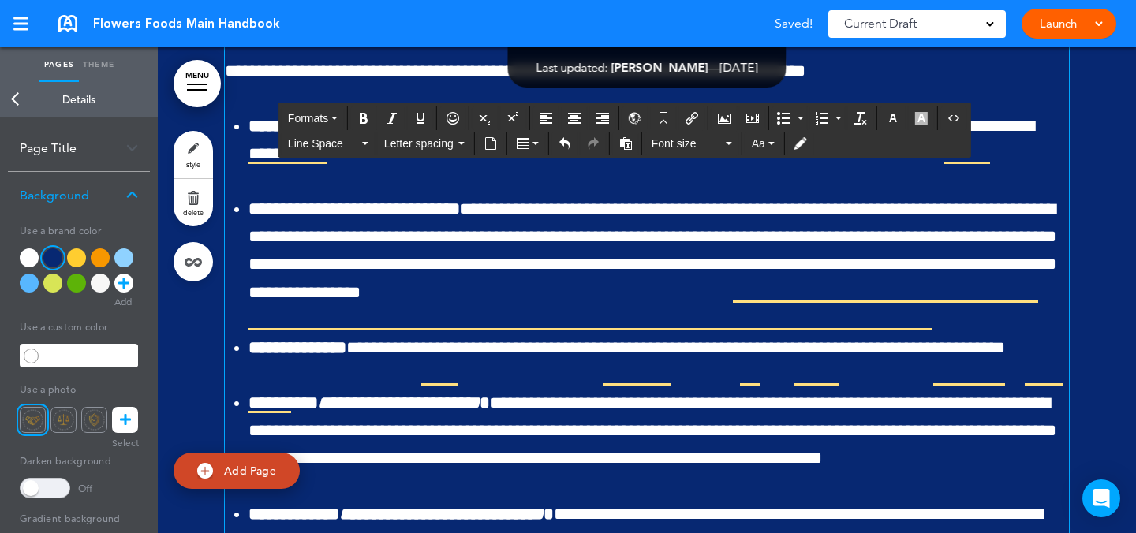
drag, startPoint x: 1064, startPoint y: 181, endPoint x: 338, endPoint y: 379, distance: 752.4
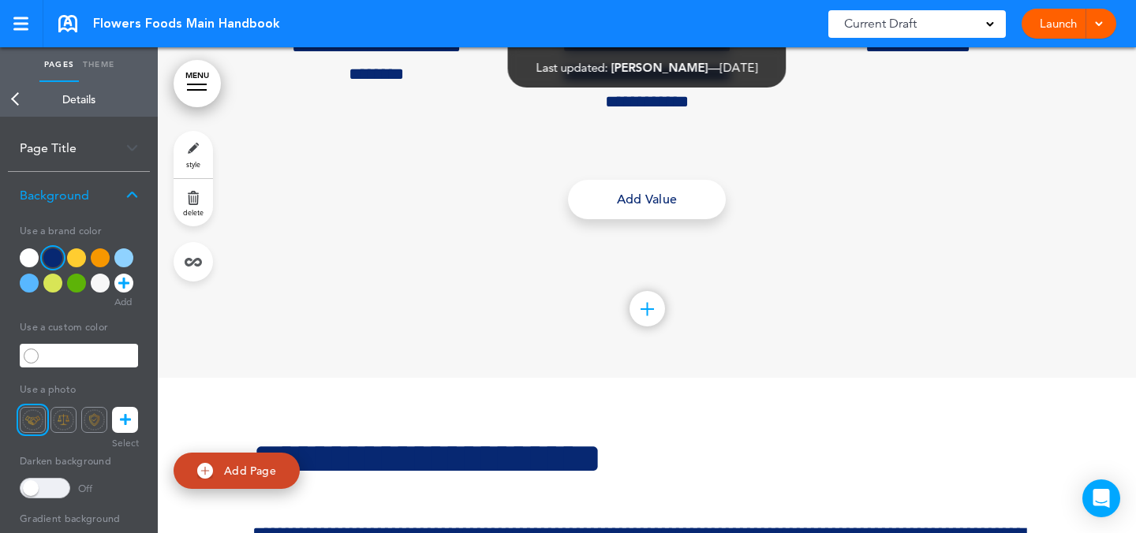
scroll to position [12793, 0]
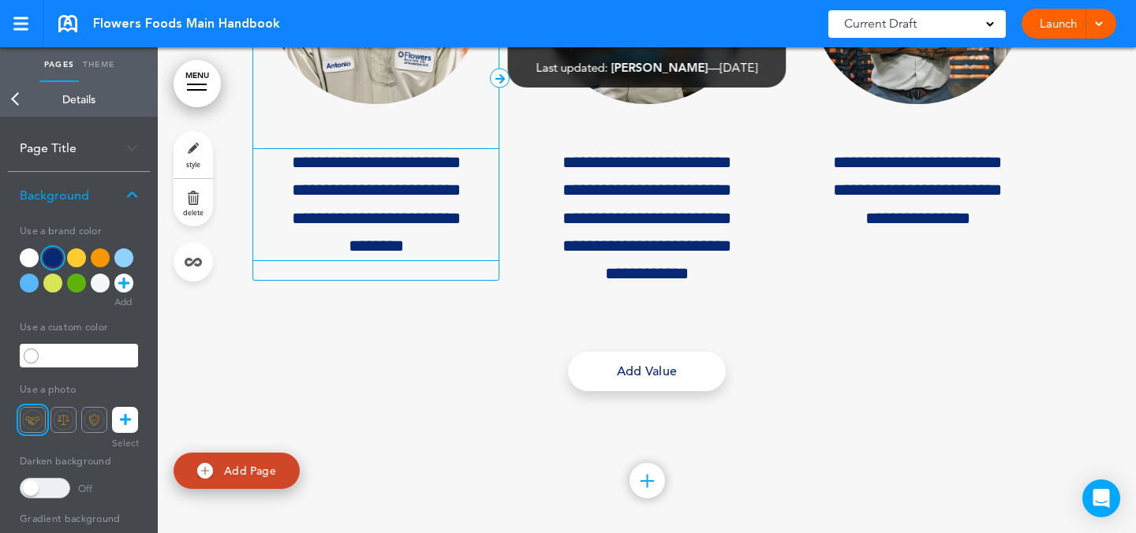
click at [277, 260] on p "**********" at bounding box center [375, 204] width 245 height 111
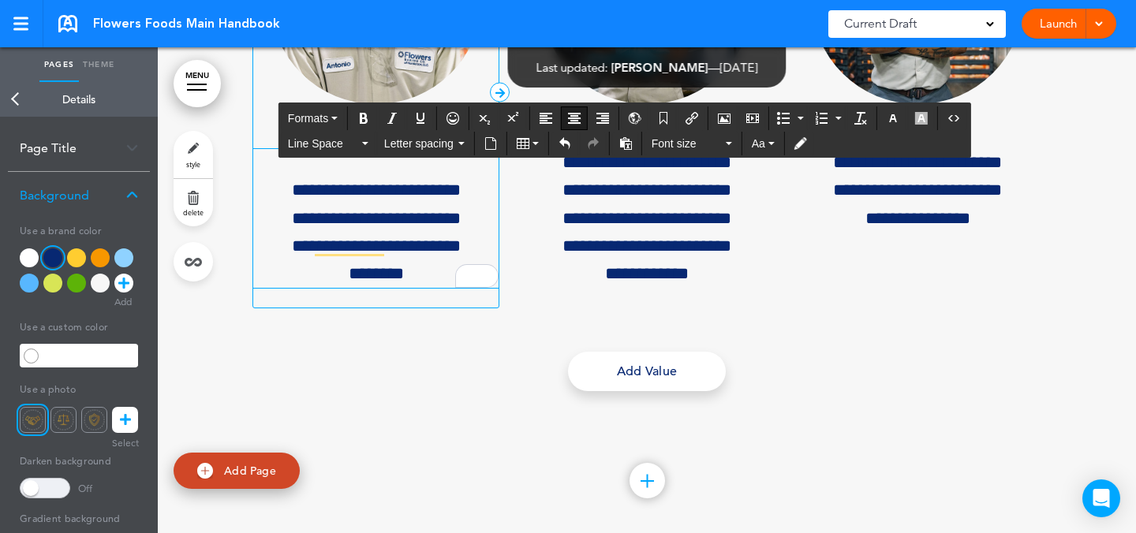
click at [409, 177] on p "To enrich screen reader interactions, please activate Accessibility in Grammarl…" at bounding box center [375, 163] width 245 height 28
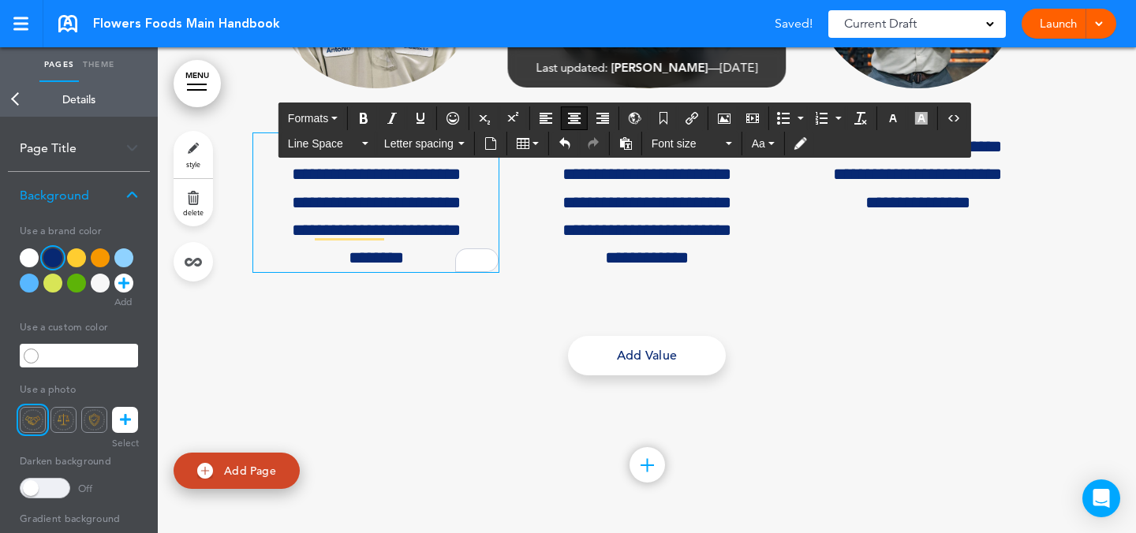
scroll to position [12809, 0]
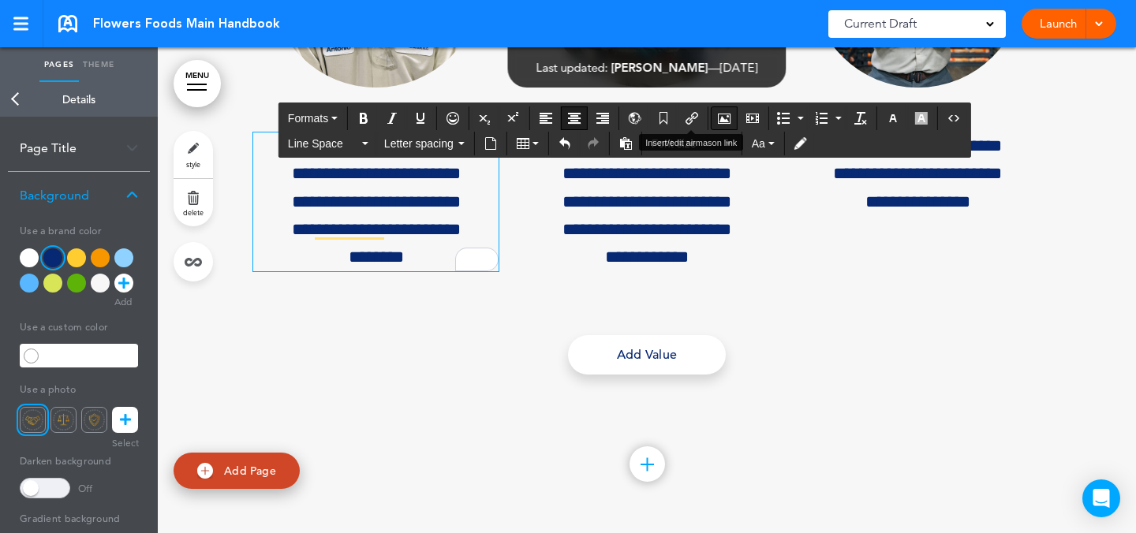
click at [716, 119] on button "Airmason image" at bounding box center [724, 118] width 25 height 22
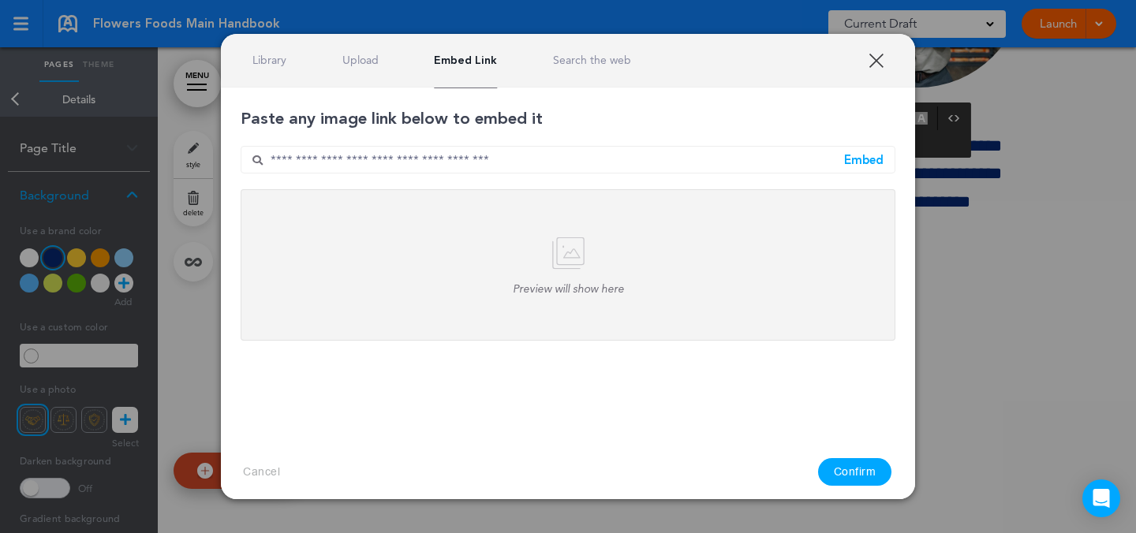
drag, startPoint x: 593, startPoint y: 168, endPoint x: 724, endPoint y: 159, distance: 132.0
click at [592, 168] on input "text" at bounding box center [568, 160] width 655 height 28
paste input "**********"
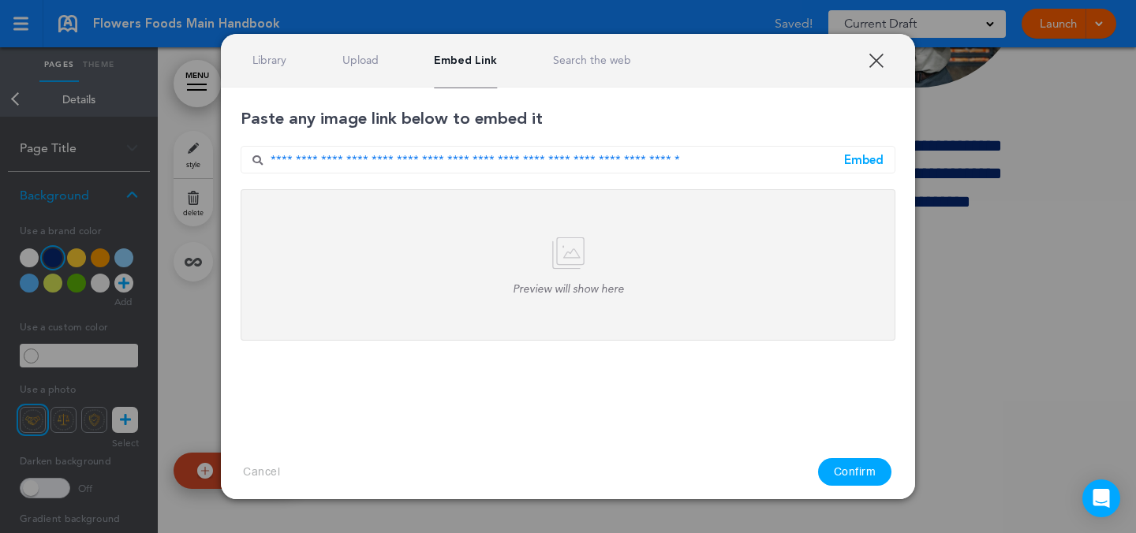
click at [866, 163] on div "Embed" at bounding box center [863, 160] width 39 height 12
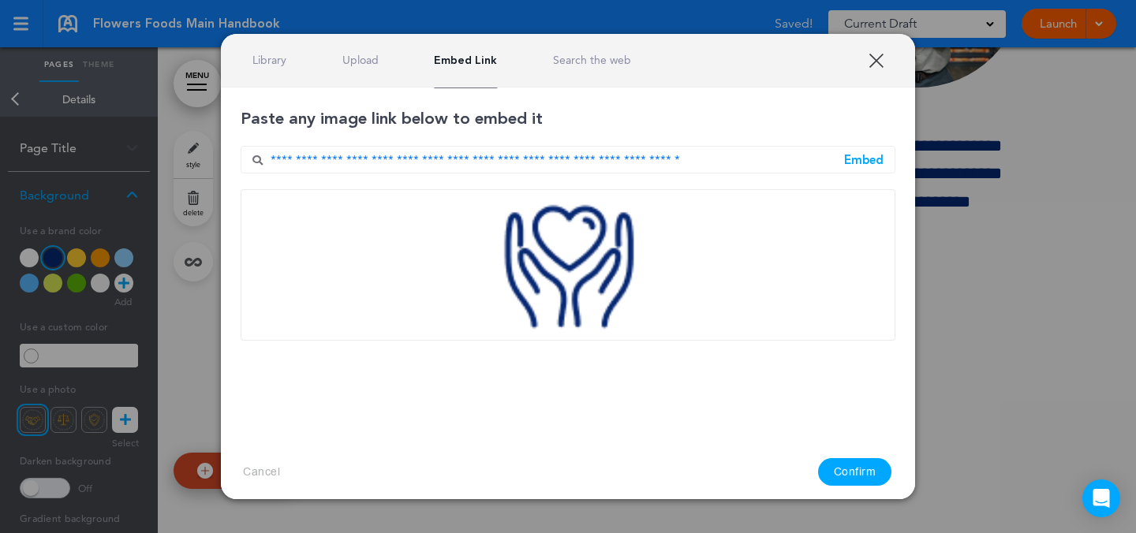
click at [849, 462] on button "Confirm" at bounding box center [855, 472] width 74 height 28
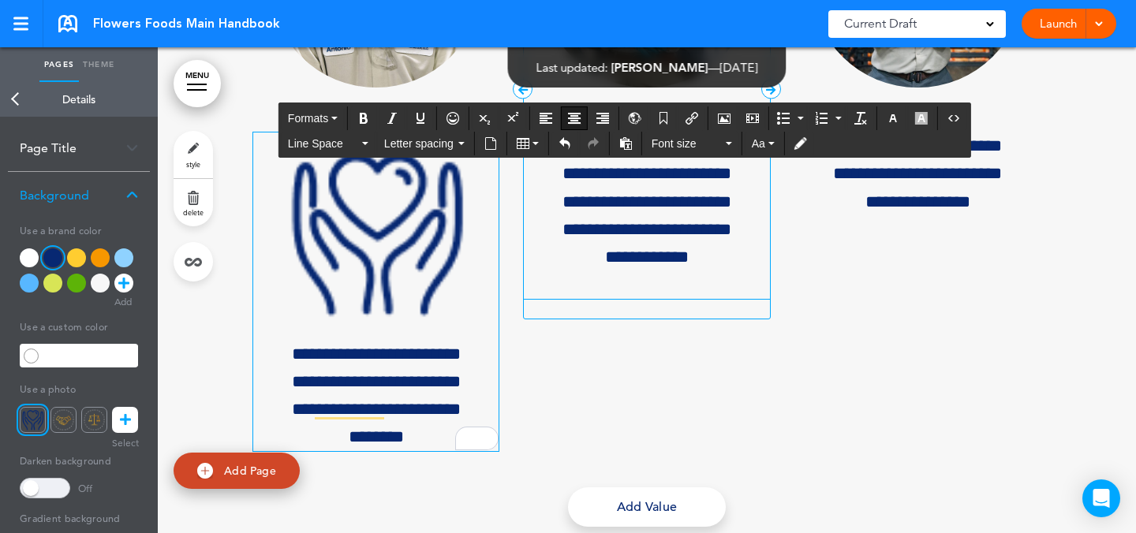
click at [551, 271] on p "**********" at bounding box center [646, 202] width 245 height 139
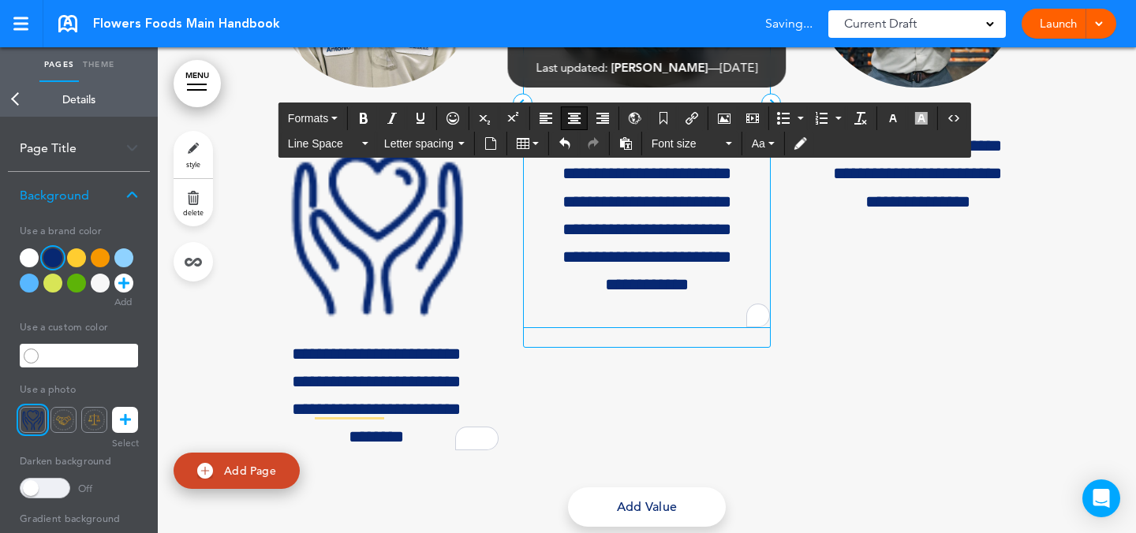
click at [654, 160] on p "To enrich screen reader interactions, please activate Accessibility in Grammarl…" at bounding box center [646, 147] width 245 height 28
click at [720, 119] on icon "Airmason image" at bounding box center [724, 118] width 13 height 13
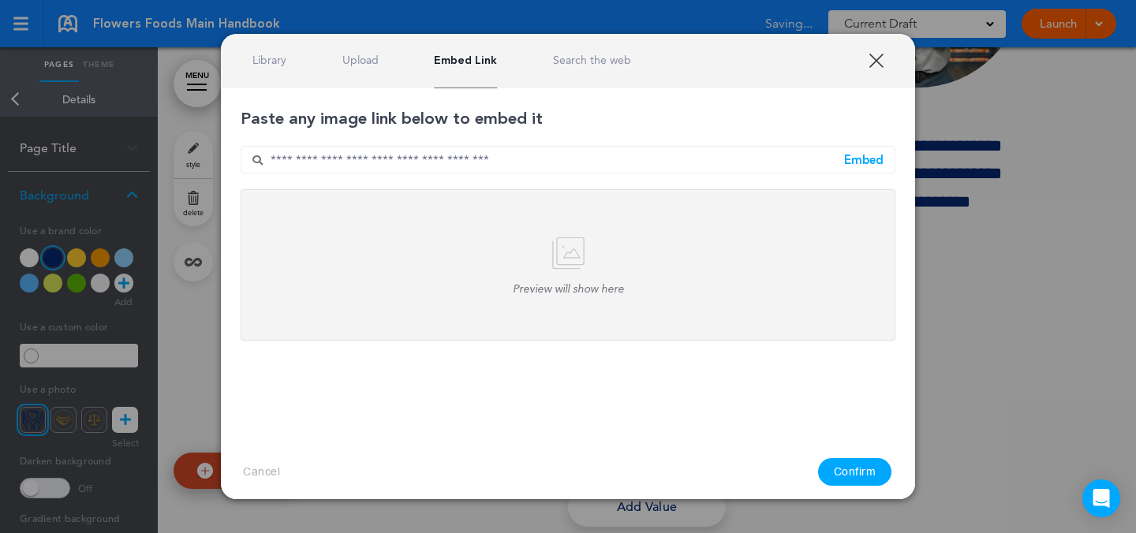
click at [638, 145] on div "Paste any image link below to embed it Embed Preview will show here Embed image…" at bounding box center [568, 224] width 655 height 234
click at [788, 167] on input "text" at bounding box center [568, 160] width 655 height 28
paste input "**********"
click at [864, 158] on div "Embed" at bounding box center [863, 160] width 39 height 12
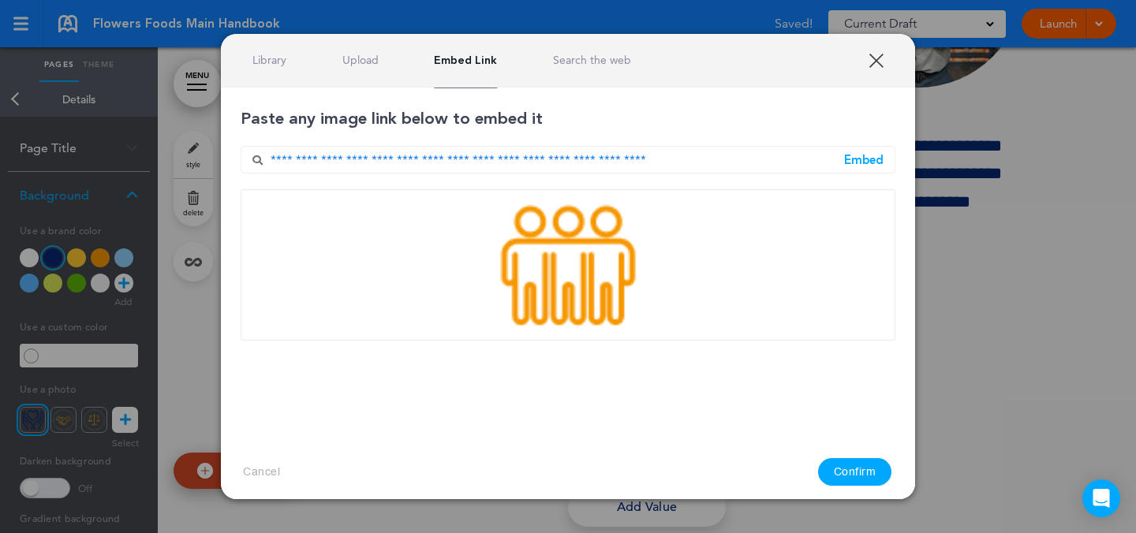
click at [843, 470] on div "XXX Library Upload Embed Link Search the web Select an image to use! Are you su…" at bounding box center [568, 267] width 694 height 466
drag, startPoint x: 842, startPoint y: 476, endPoint x: 843, endPoint y: 453, distance: 22.9
click at [842, 476] on button "Confirm" at bounding box center [855, 472] width 74 height 28
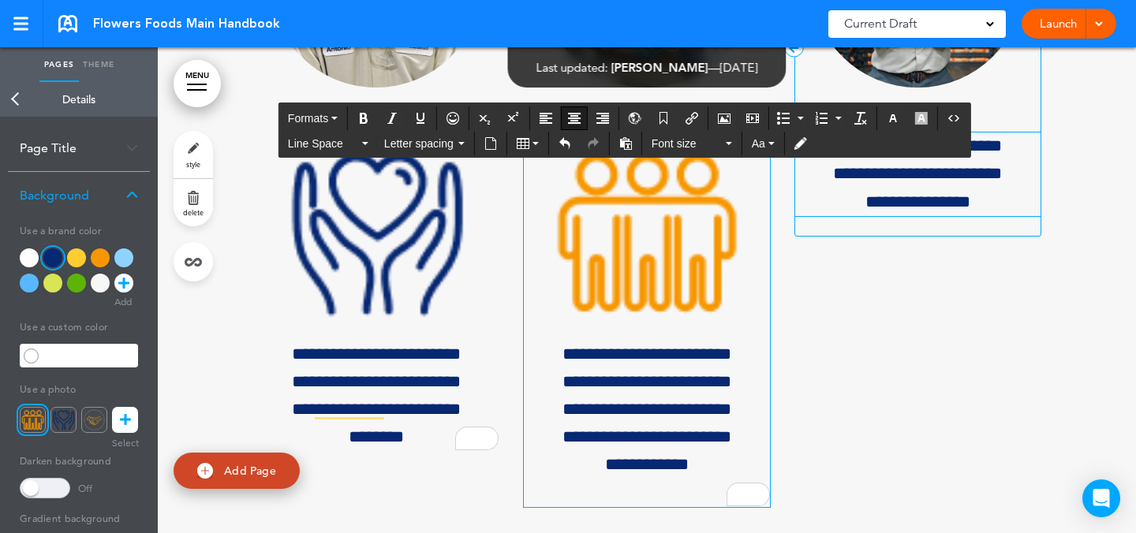
click at [821, 216] on p "**********" at bounding box center [917, 175] width 245 height 84
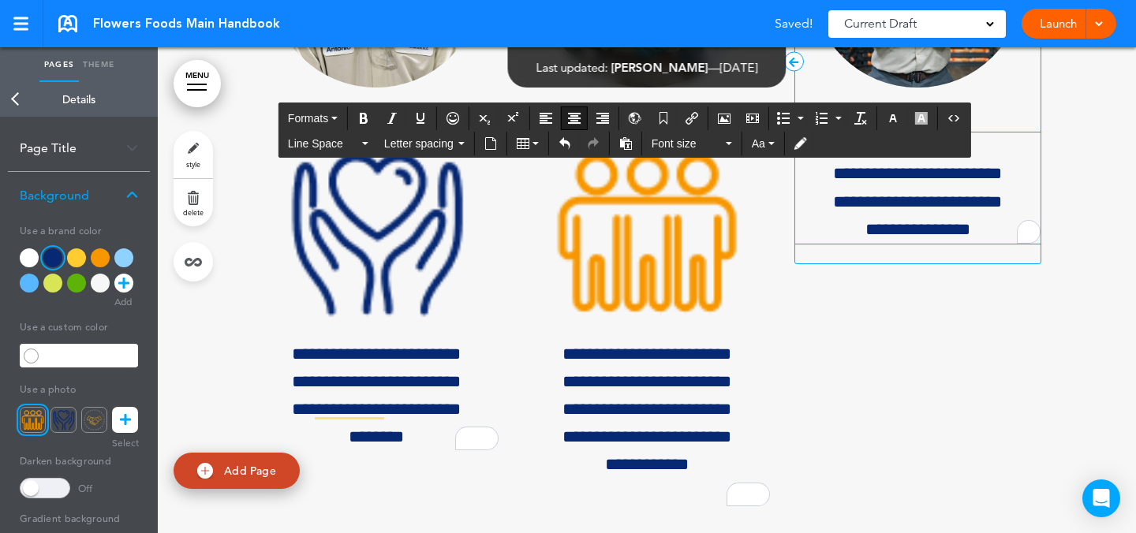
click at [928, 160] on p "To enrich screen reader interactions, please activate Accessibility in Grammarl…" at bounding box center [917, 147] width 245 height 28
click at [722, 114] on icon "Airmason image" at bounding box center [724, 118] width 13 height 13
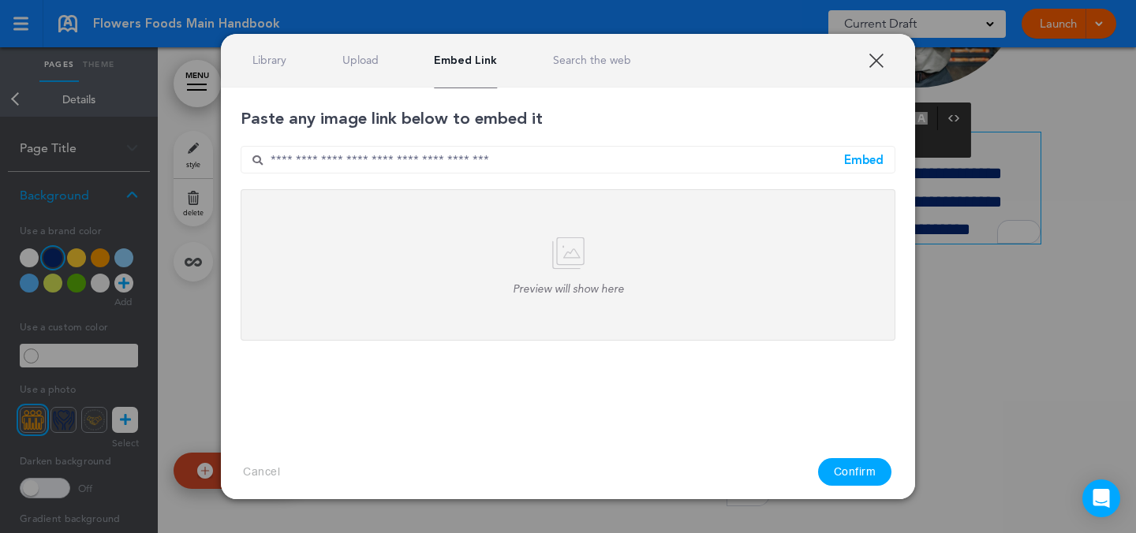
click at [596, 169] on input "text" at bounding box center [568, 160] width 655 height 28
paste input "**********"
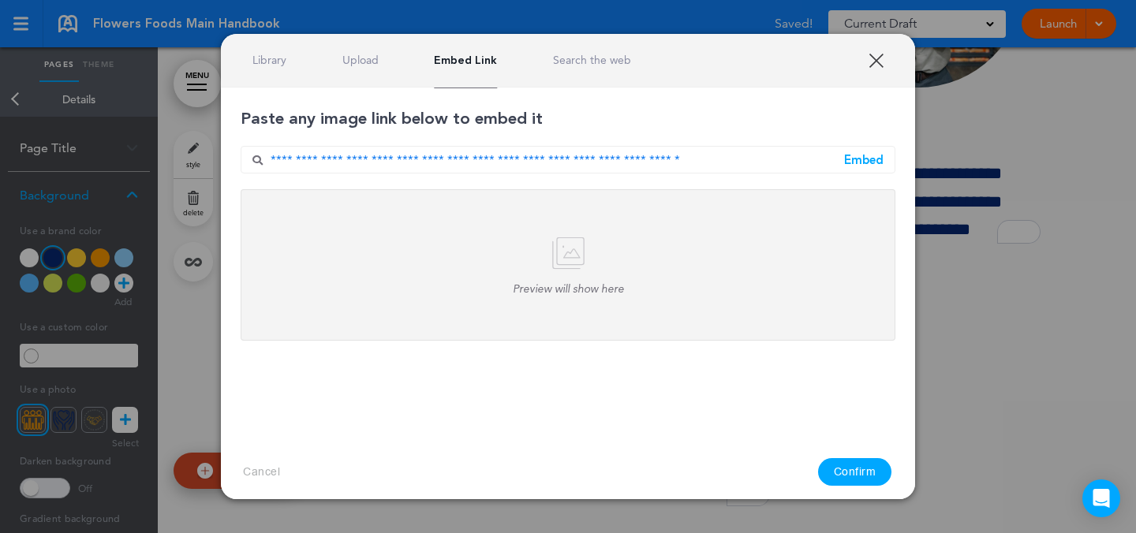
type input "**********"
drag, startPoint x: 882, startPoint y: 144, endPoint x: 878, endPoint y: 157, distance: 13.2
click at [882, 145] on div "**********" at bounding box center [568, 224] width 655 height 234
click at [878, 157] on div "Embed" at bounding box center [863, 160] width 39 height 12
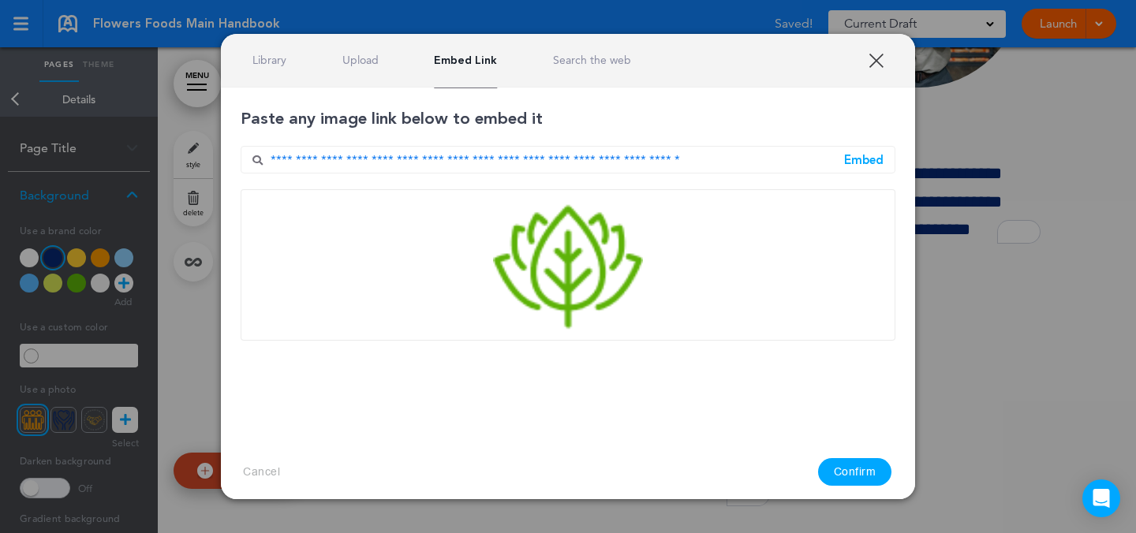
click at [852, 476] on button "Confirm" at bounding box center [855, 472] width 74 height 28
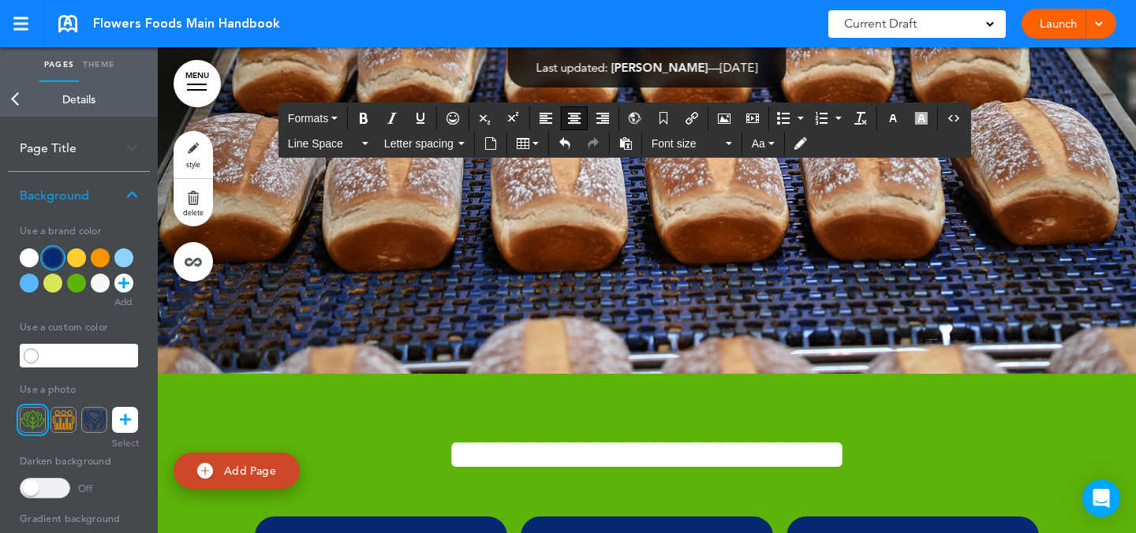
scroll to position [11731, 0]
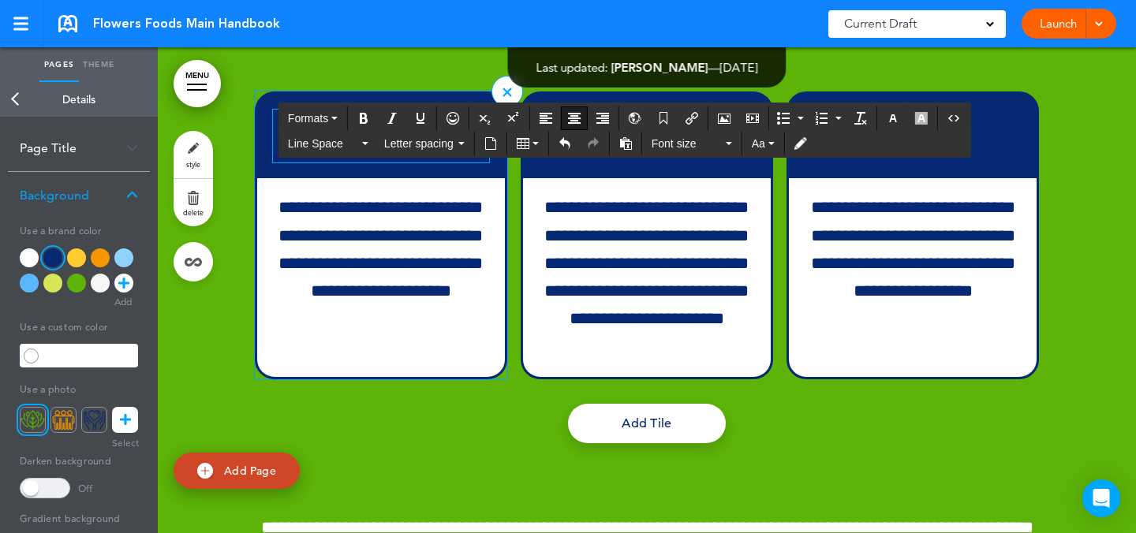
click at [387, 157] on img at bounding box center [380, 133] width 47 height 47
drag, startPoint x: 400, startPoint y: 320, endPoint x: 408, endPoint y: 333, distance: 14.9
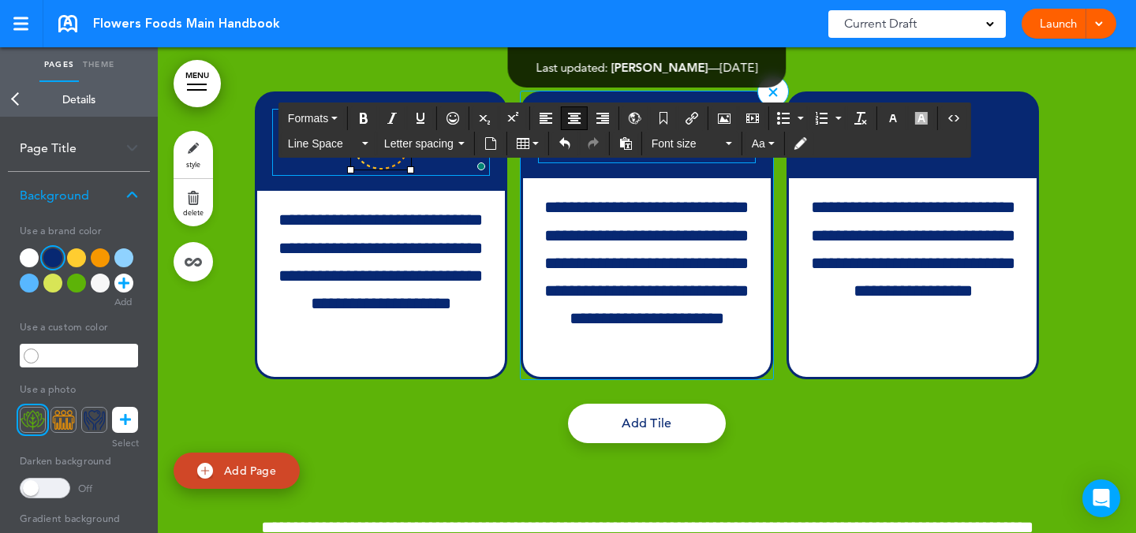
click at [635, 157] on img at bounding box center [646, 133] width 47 height 47
drag, startPoint x: 667, startPoint y: 319, endPoint x: 672, endPoint y: 328, distance: 11.0
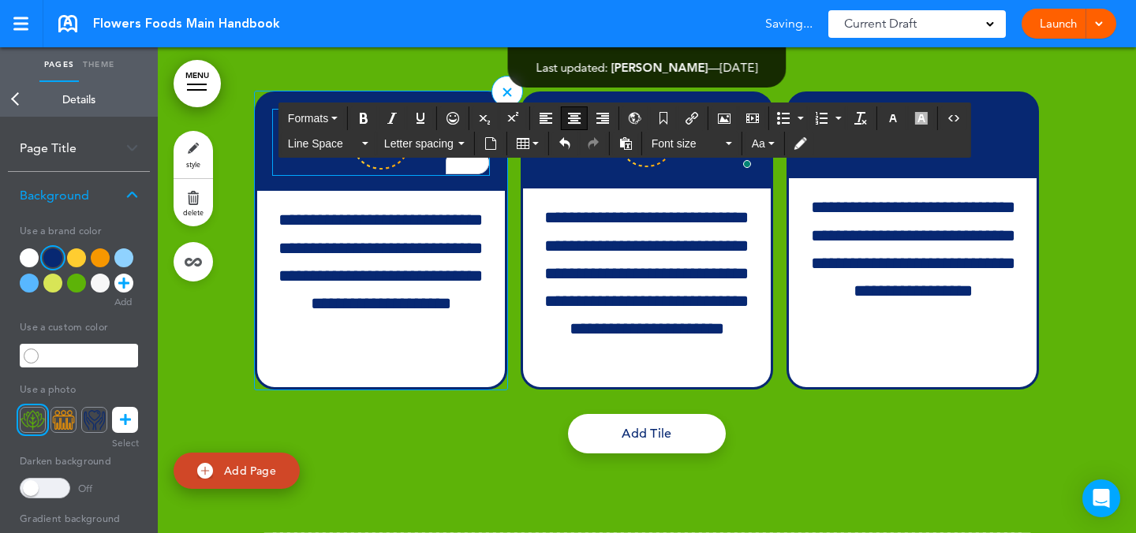
click at [365, 170] on img "To enrich screen reader interactions, please activate Accessibility in Grammarl…" at bounding box center [381, 140] width 60 height 60
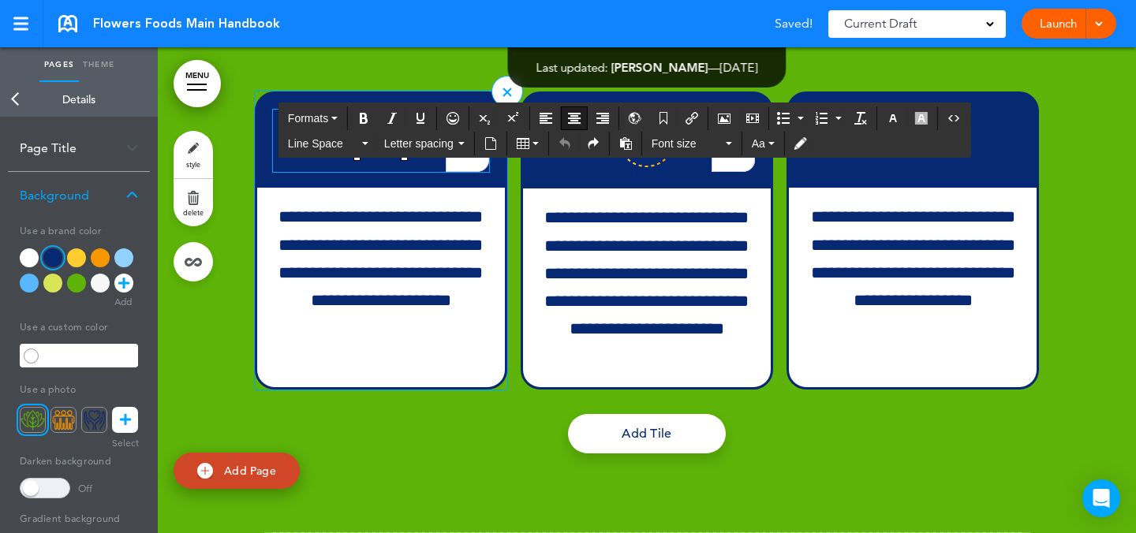
click at [438, 163] on h6 "To enrich screen reader interactions, please activate Accessibility in Grammarl…" at bounding box center [381, 136] width 216 height 53
click at [376, 157] on img "To enrich screen reader interactions, please activate Accessibility in Grammarl…" at bounding box center [380, 133] width 47 height 47
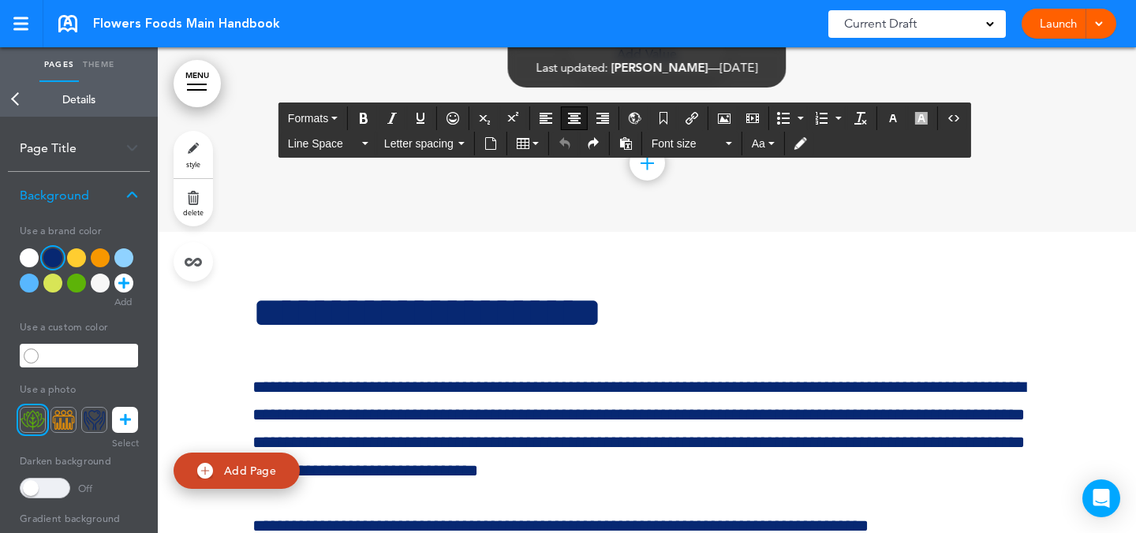
scroll to position [12891, 0]
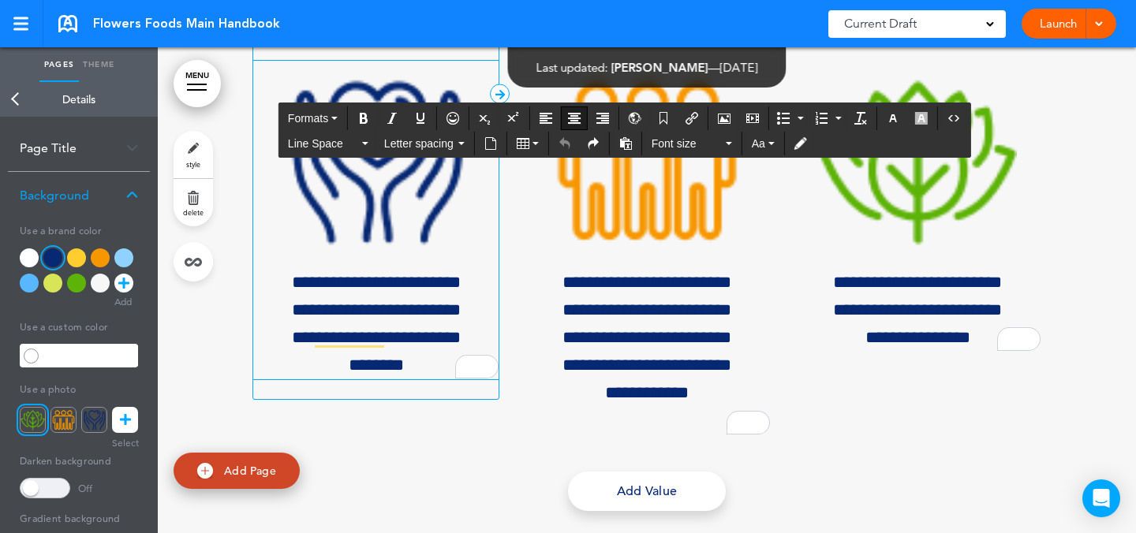
click at [417, 259] on img "To enrich screen reader interactions, please activate Accessibility in Grammarl…" at bounding box center [376, 160] width 198 height 198
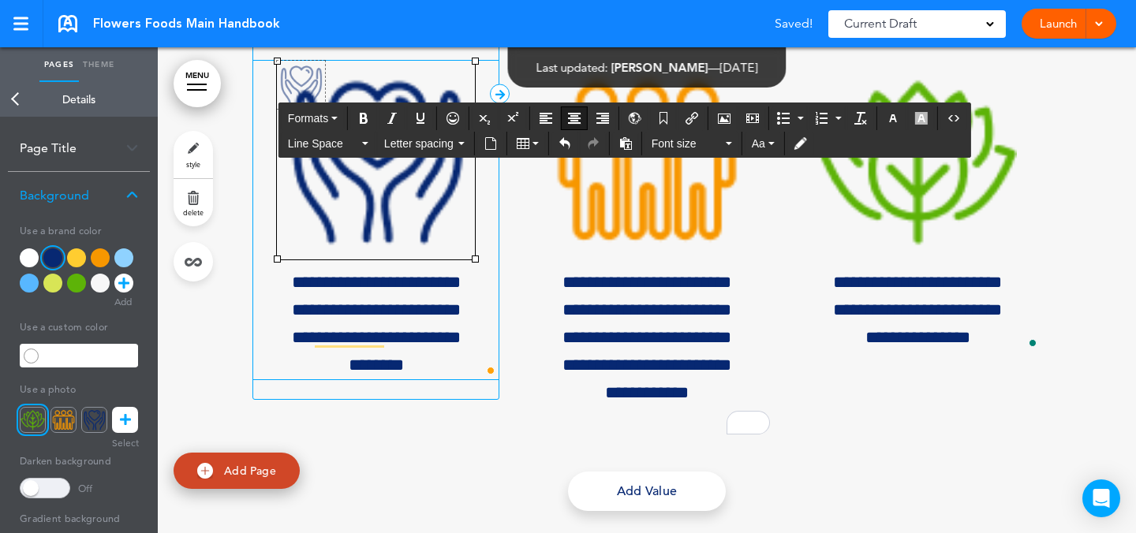
drag, startPoint x: 470, startPoint y: 448, endPoint x: 320, endPoint y: 298, distance: 212.0
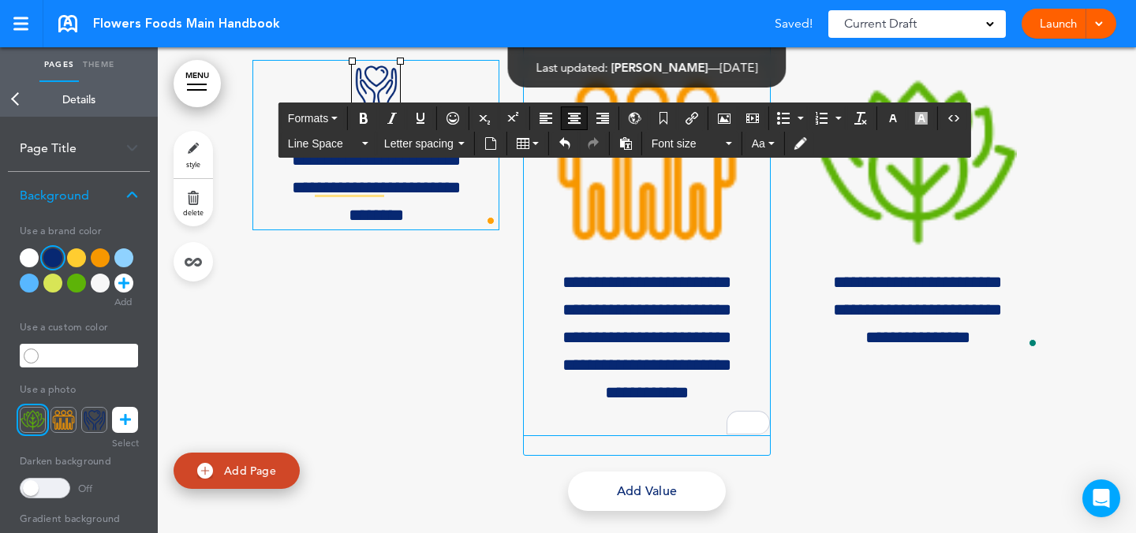
click at [694, 259] on img "To enrich screen reader interactions, please activate Accessibility in Grammarl…" at bounding box center [647, 160] width 198 height 198
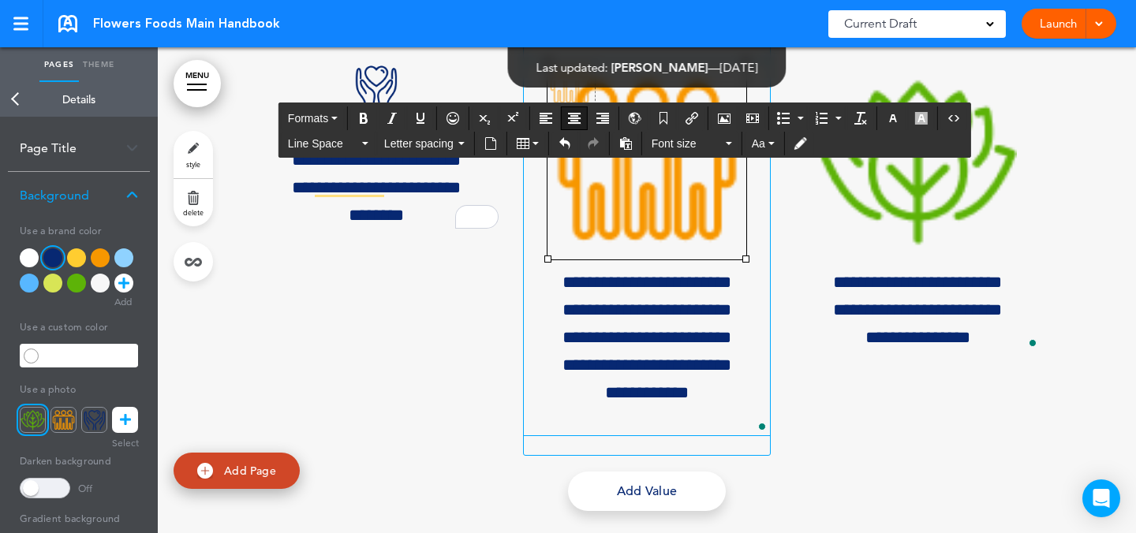
drag, startPoint x: 740, startPoint y: 447, endPoint x: 612, endPoint y: 296, distance: 197.6
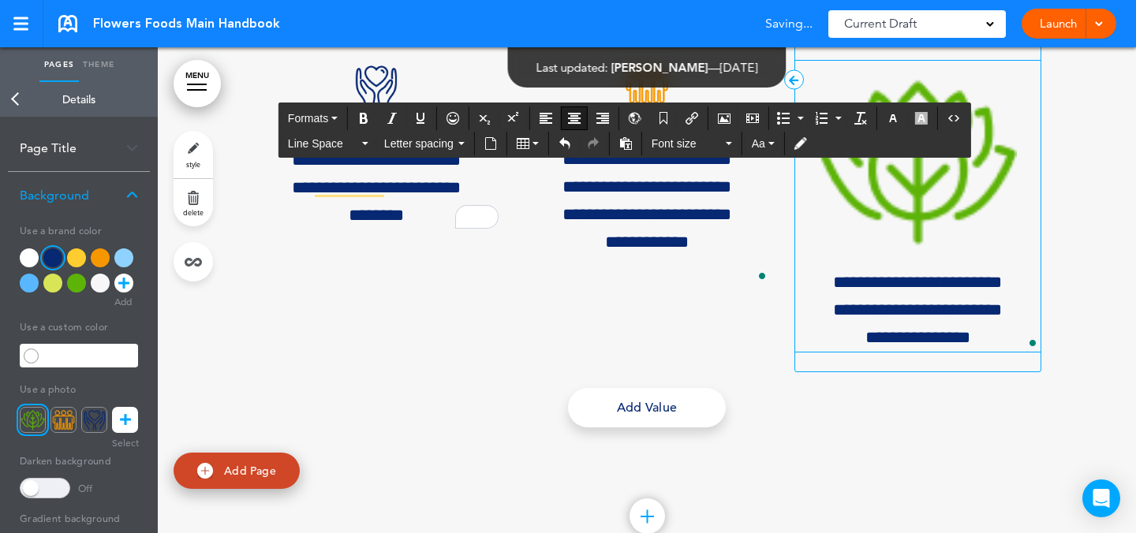
click at [935, 259] on img "To enrich screen reader interactions, please activate Accessibility in Grammarl…" at bounding box center [918, 160] width 198 height 198
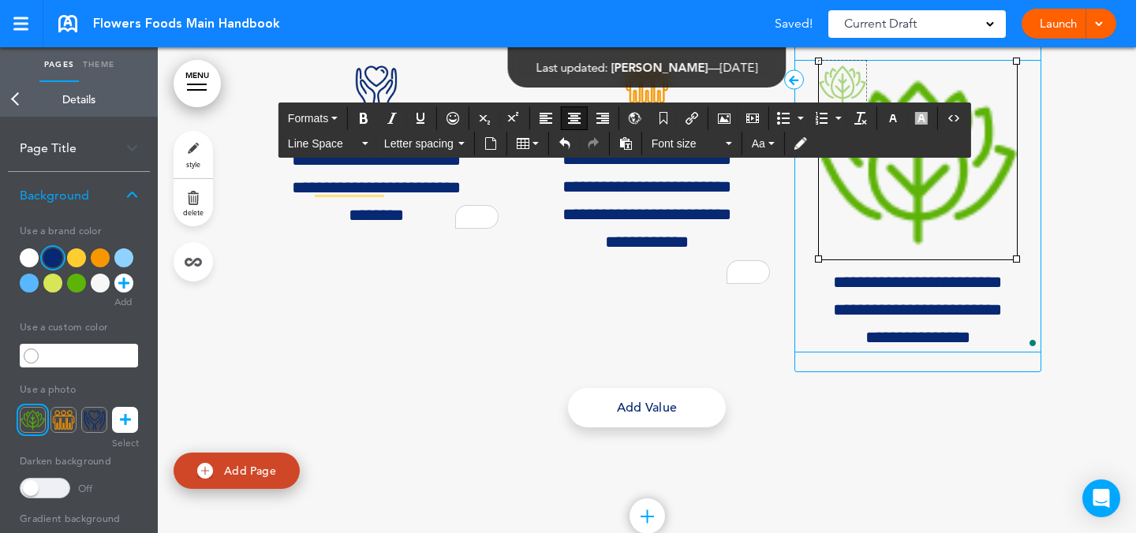
drag, startPoint x: 1013, startPoint y: 448, endPoint x: 862, endPoint y: 321, distance: 197.1
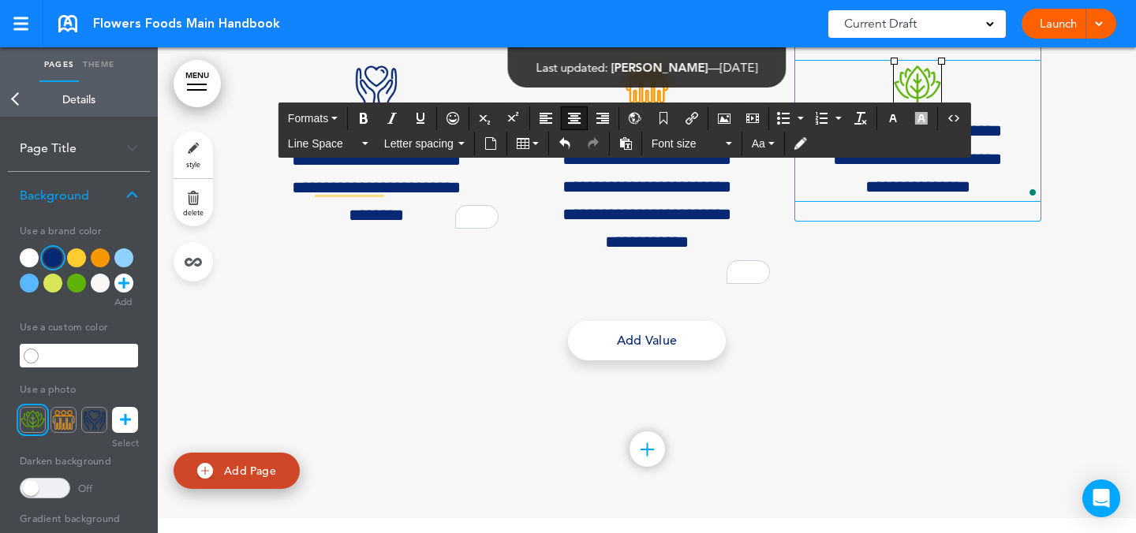
click at [951, 118] on p "To enrich screen reader interactions, please activate Accessibility in Grammarl…" at bounding box center [917, 89] width 245 height 57
click at [1106, 291] on div at bounding box center [647, 26] width 978 height 984
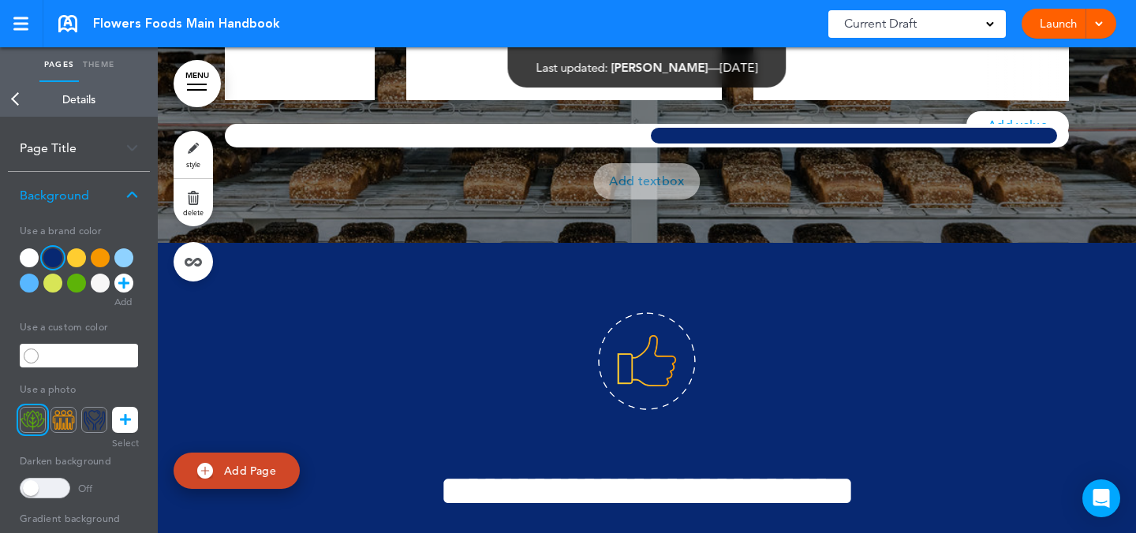
scroll to position [14872, 0]
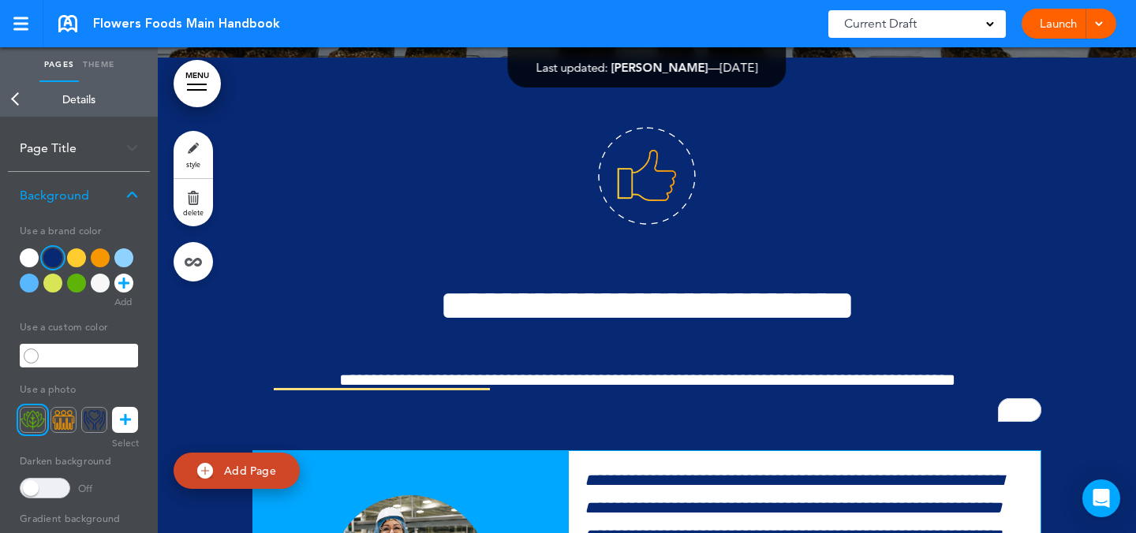
scroll to position [0, 860]
click at [184, 94] on link "MENU" at bounding box center [197, 83] width 47 height 47
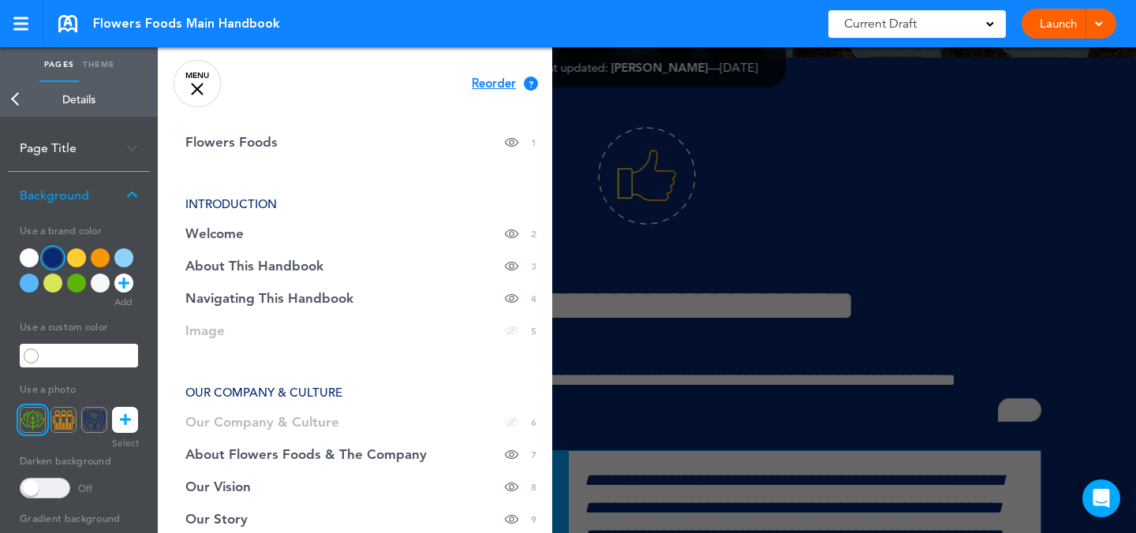
click at [888, 237] on div at bounding box center [726, 266] width 1136 height 533
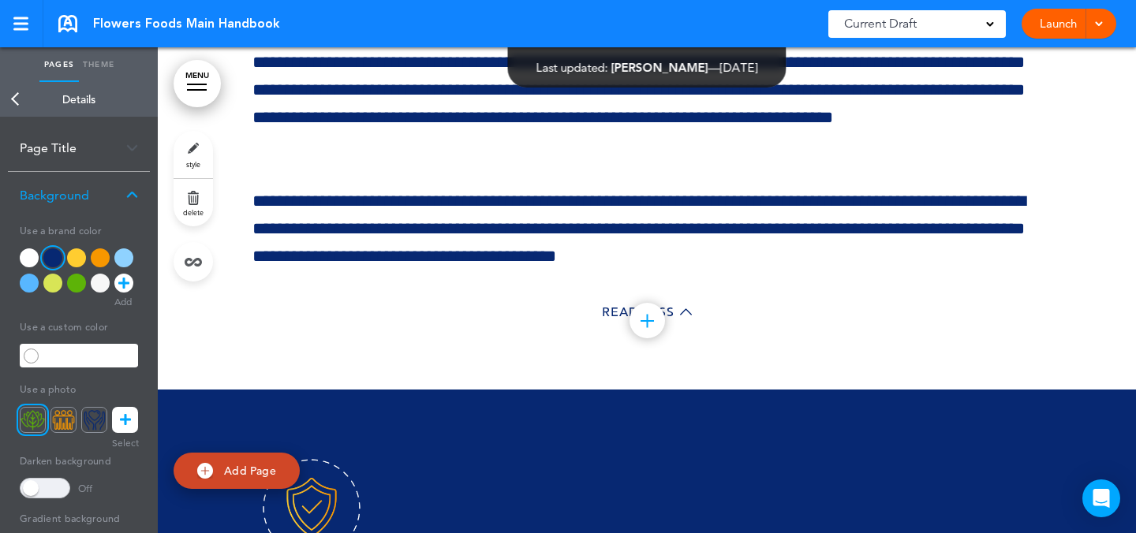
scroll to position [34310, 0]
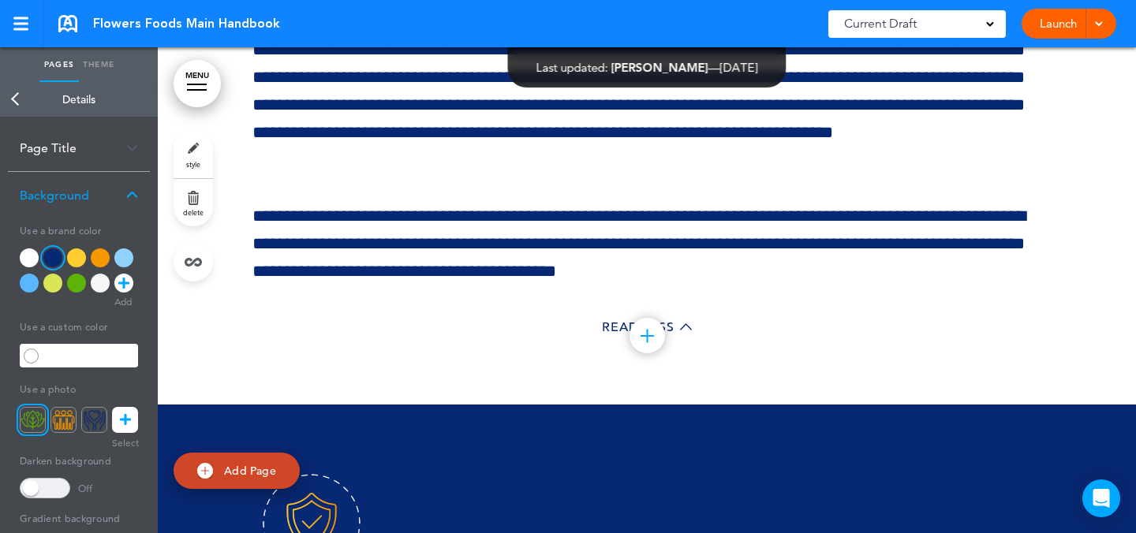
click at [199, 80] on link "MENU" at bounding box center [197, 83] width 47 height 47
click at [219, 93] on link "MENU" at bounding box center [197, 83] width 47 height 47
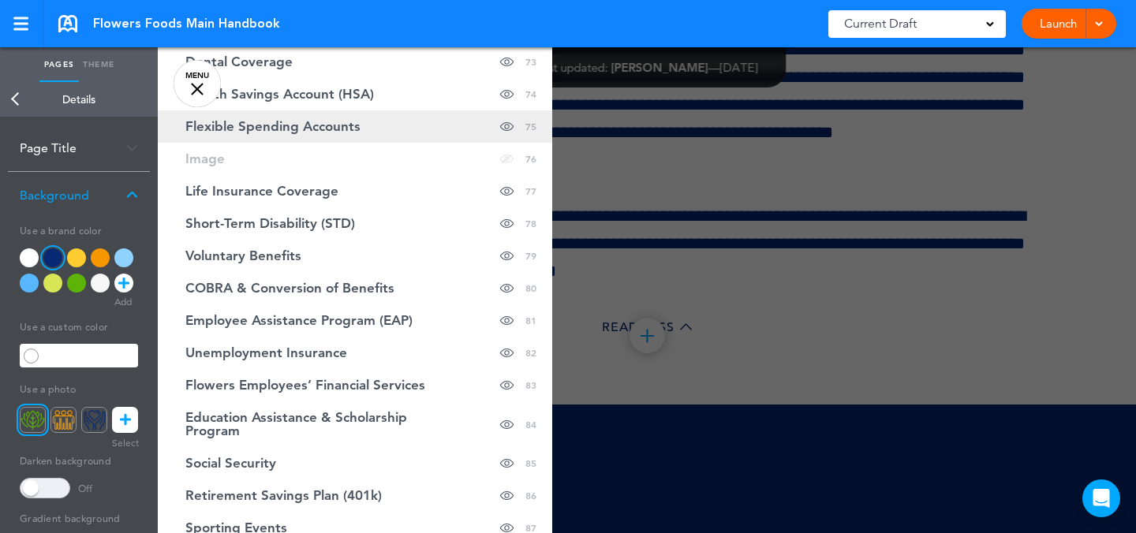
scroll to position [2709, 0]
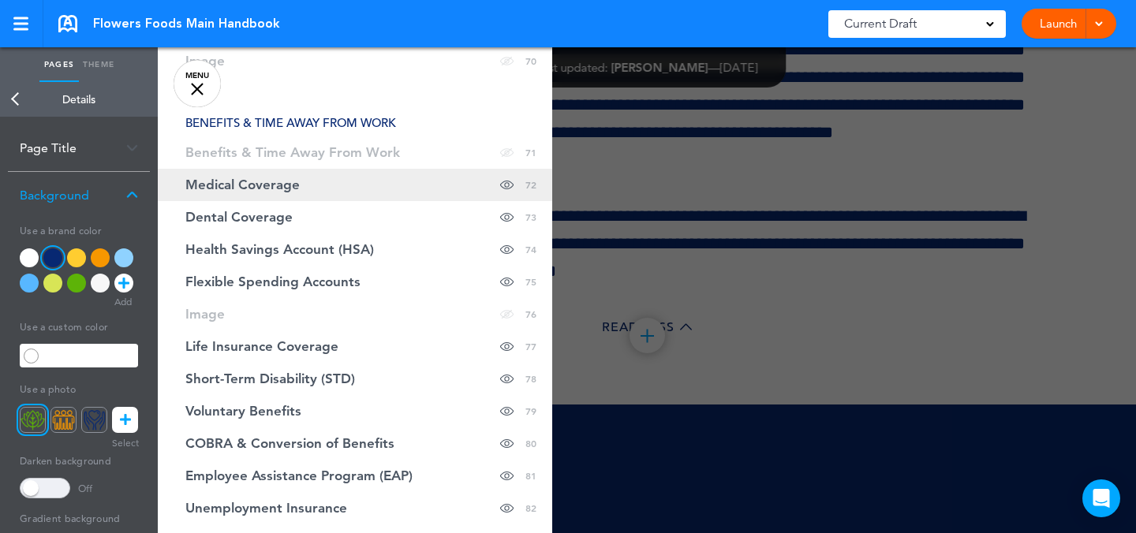
click at [385, 175] on link "Medical Coverage hide page in table of contents 72" at bounding box center [355, 185] width 395 height 32
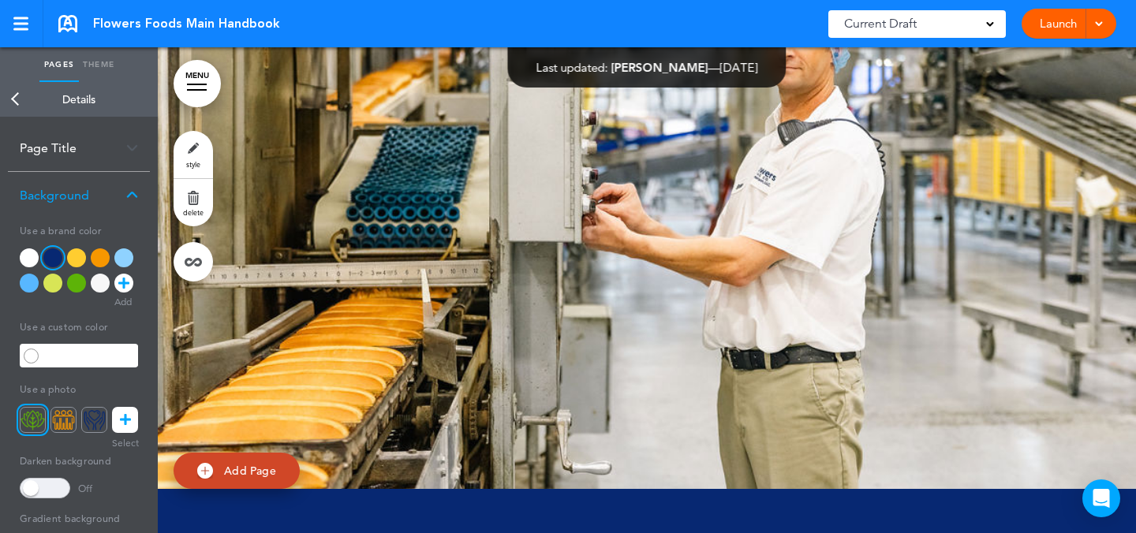
scroll to position [65624, 0]
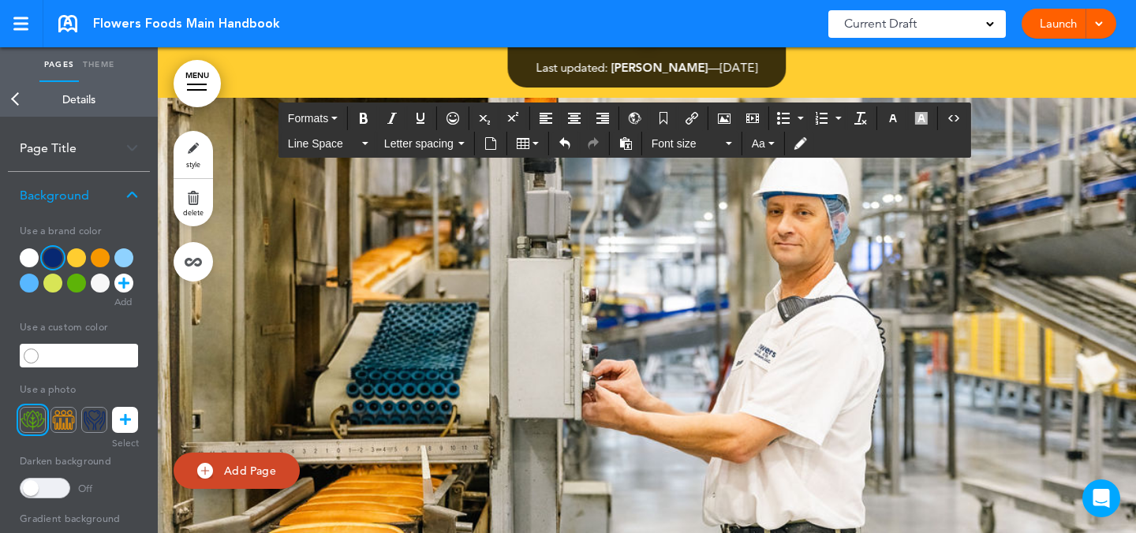
scroll to position [65425, 0]
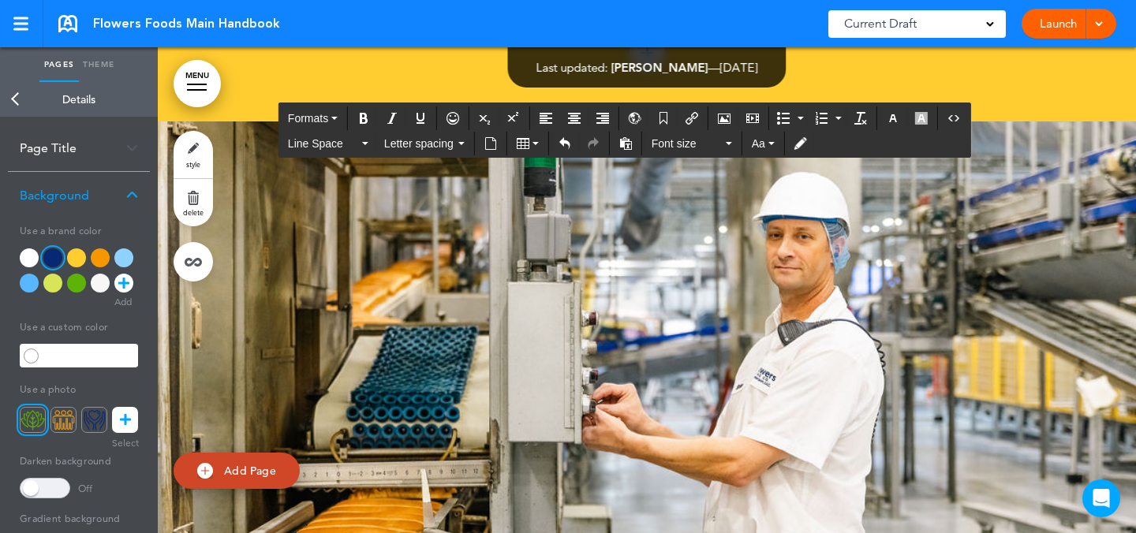
click at [725, 112] on icon "Airmason image" at bounding box center [724, 118] width 13 height 13
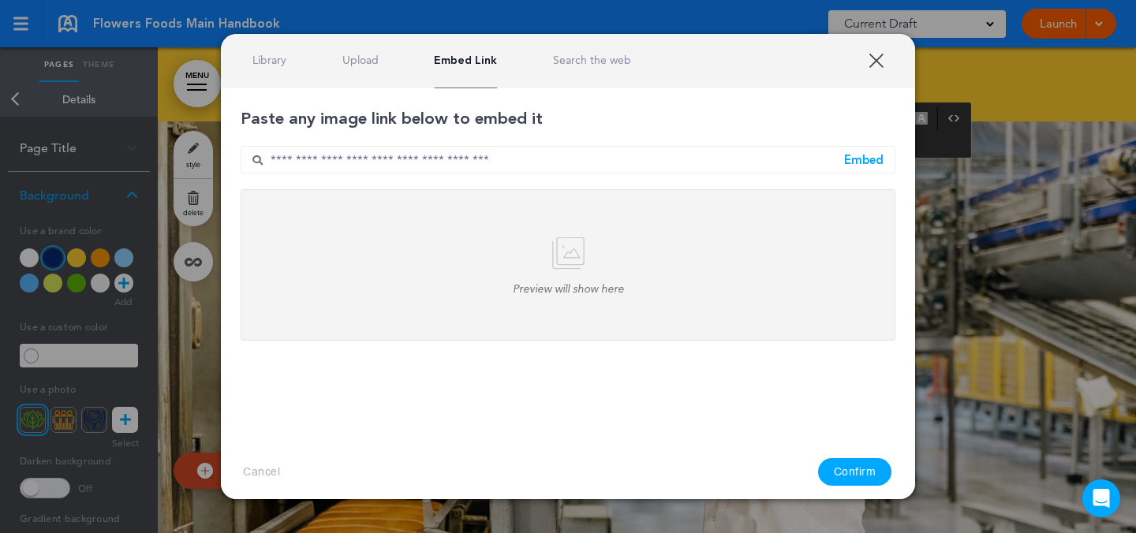
click at [563, 166] on input "text" at bounding box center [568, 160] width 655 height 28
paste input "**********"
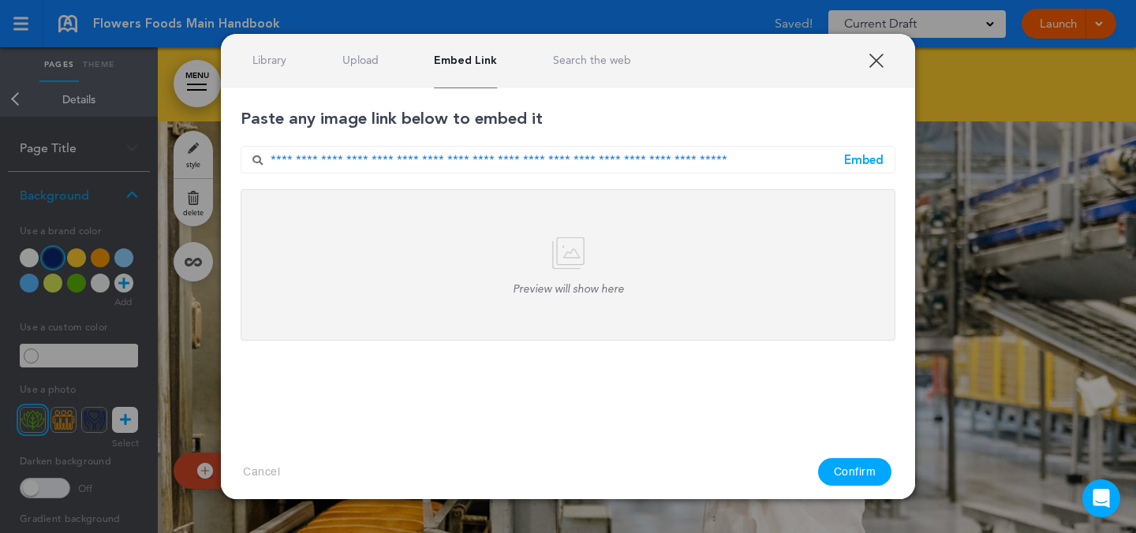
type input "**********"
click at [870, 157] on div "Embed" at bounding box center [863, 160] width 39 height 12
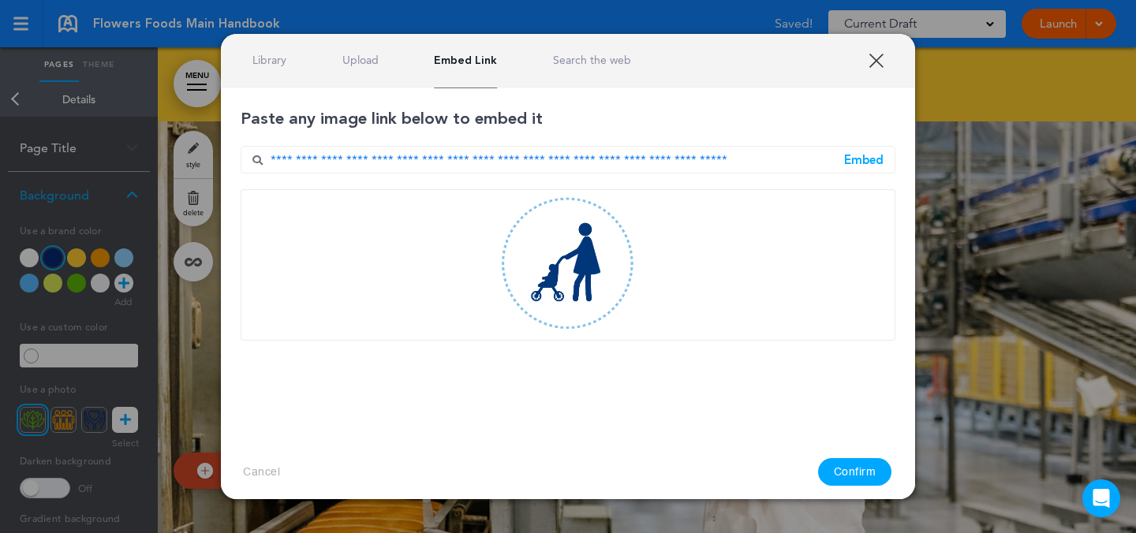
click at [869, 481] on button "Confirm" at bounding box center [855, 472] width 74 height 28
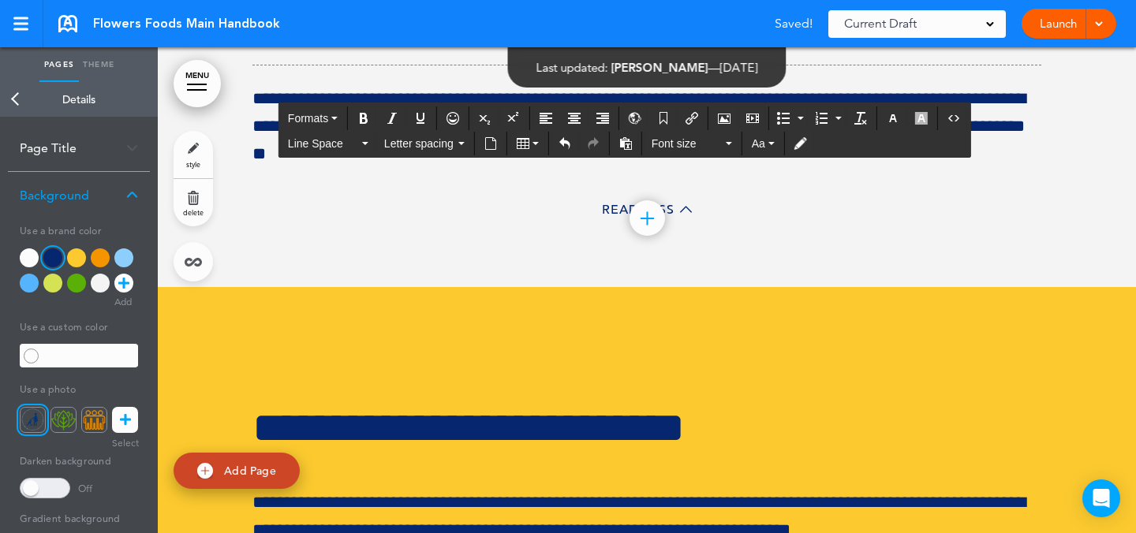
drag, startPoint x: 1008, startPoint y: 330, endPoint x: 1020, endPoint y: 305, distance: 27.5
drag, startPoint x: 1034, startPoint y: 281, endPoint x: 364, endPoint y: 400, distance: 681.2
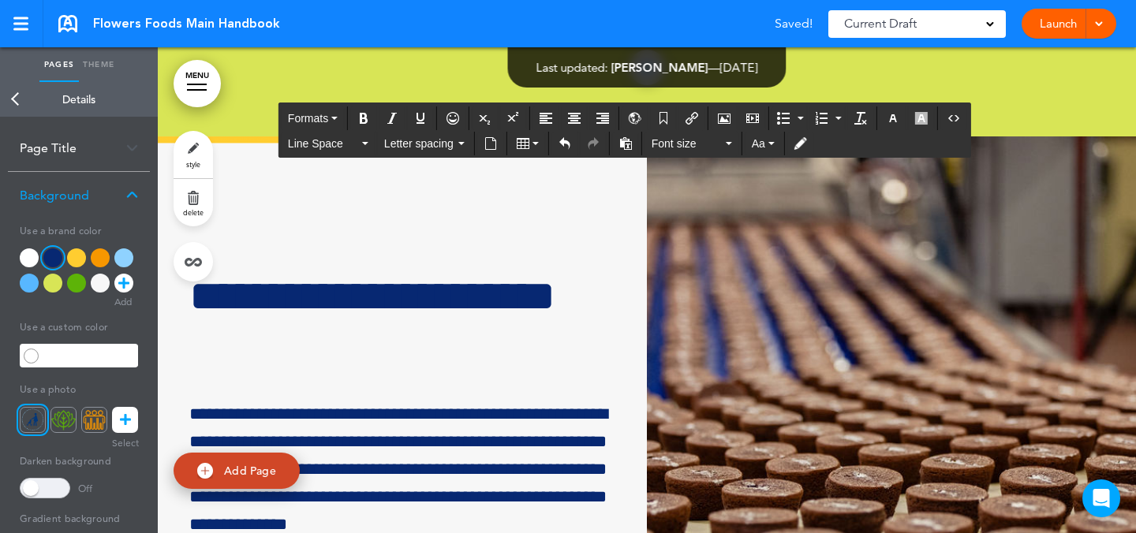
scroll to position [74321, 0]
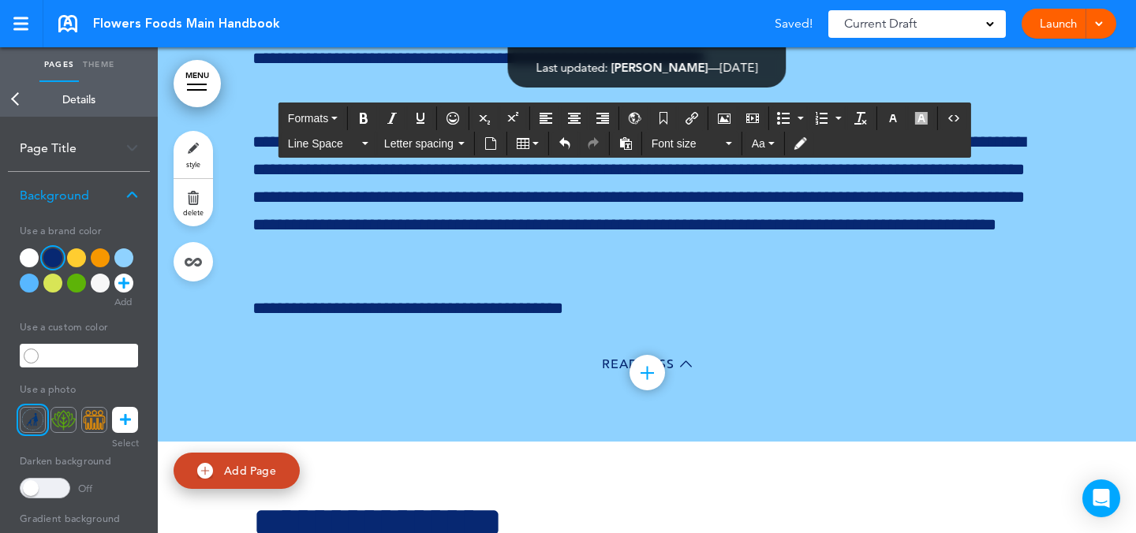
click at [729, 123] on icon "Airmason image" at bounding box center [724, 118] width 13 height 13
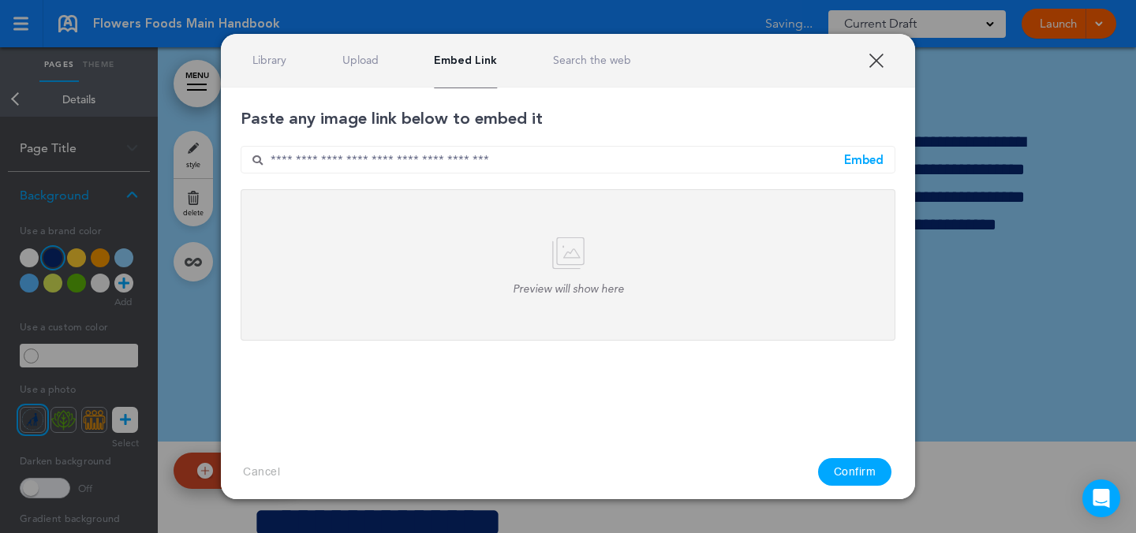
click at [552, 165] on input "text" at bounding box center [568, 160] width 655 height 28
paste input "**********"
type input "**********"
click at [866, 163] on div "Embed" at bounding box center [863, 160] width 39 height 12
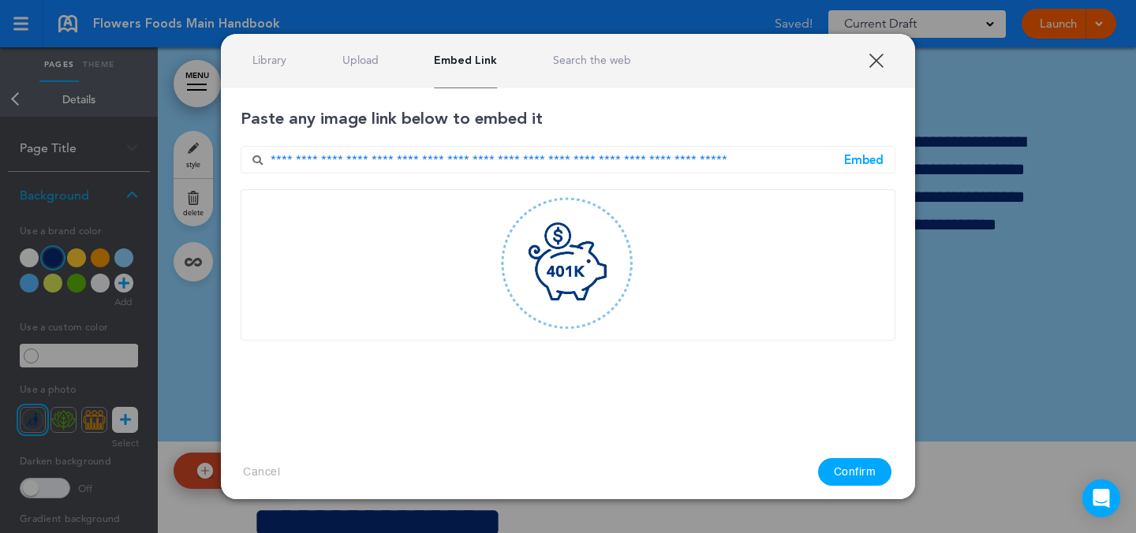
drag, startPoint x: 869, startPoint y: 473, endPoint x: 877, endPoint y: 428, distance: 45.8
click at [869, 473] on div "XXX Library Upload Embed Link Search the web Select an image to use! Are you su…" at bounding box center [568, 267] width 694 height 466
click at [869, 473] on button "Confirm" at bounding box center [855, 472] width 74 height 28
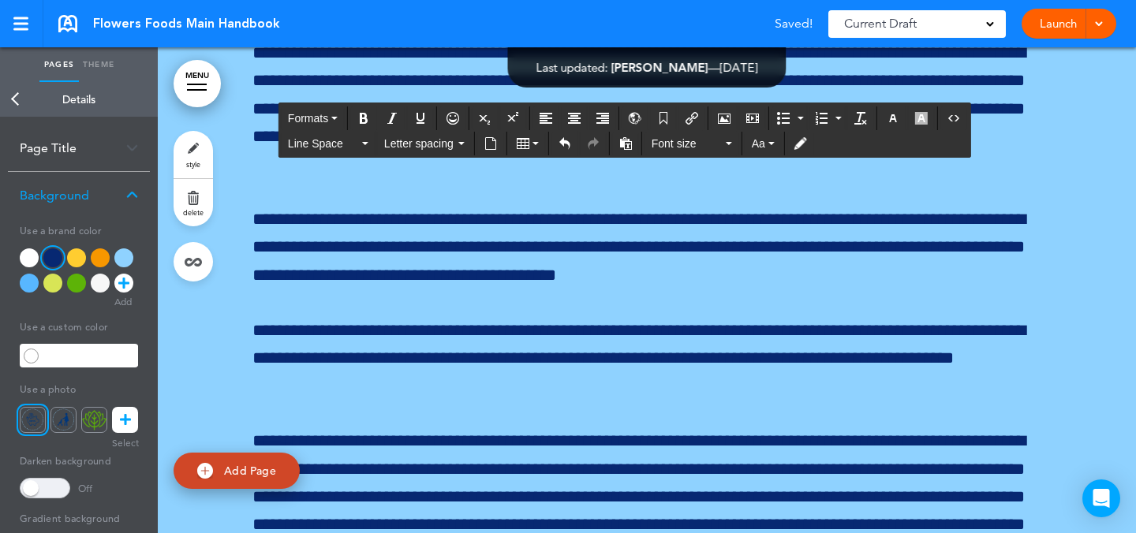
drag, startPoint x: 1036, startPoint y: 267, endPoint x: 365, endPoint y: 353, distance: 676.9
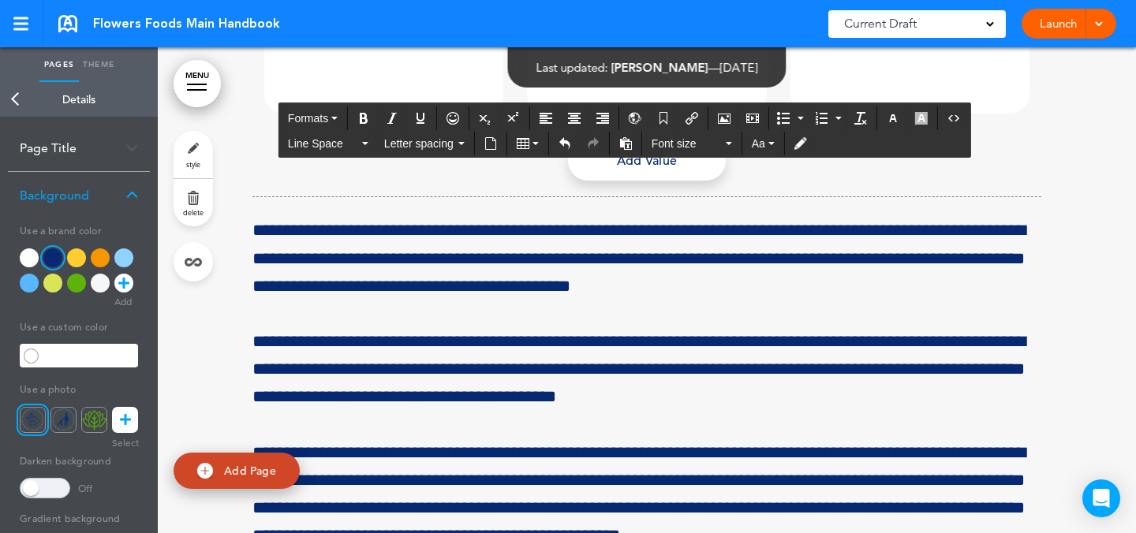
scroll to position [56615, 0]
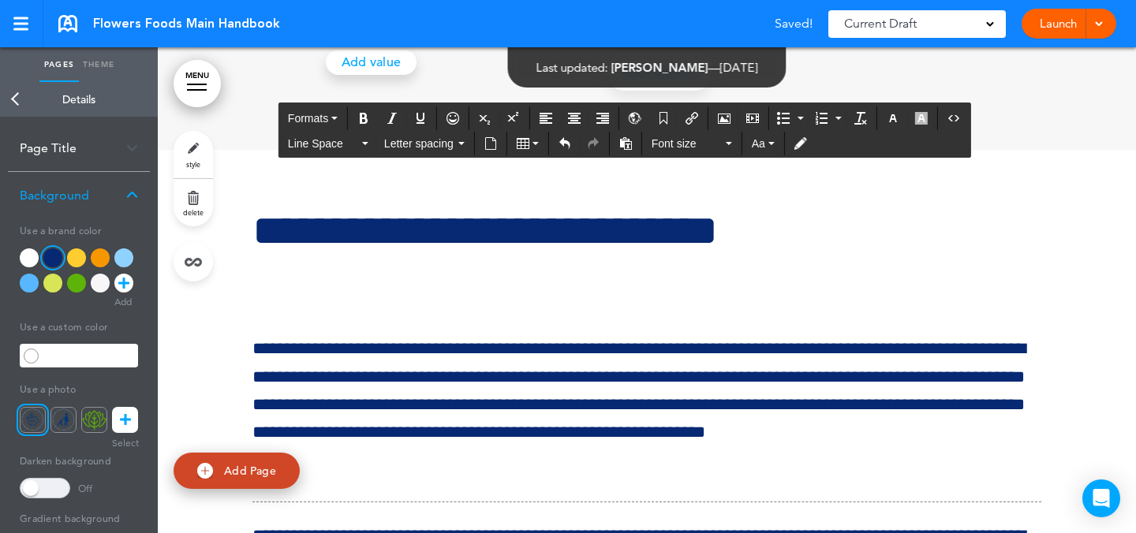
scroll to position [52271, 0]
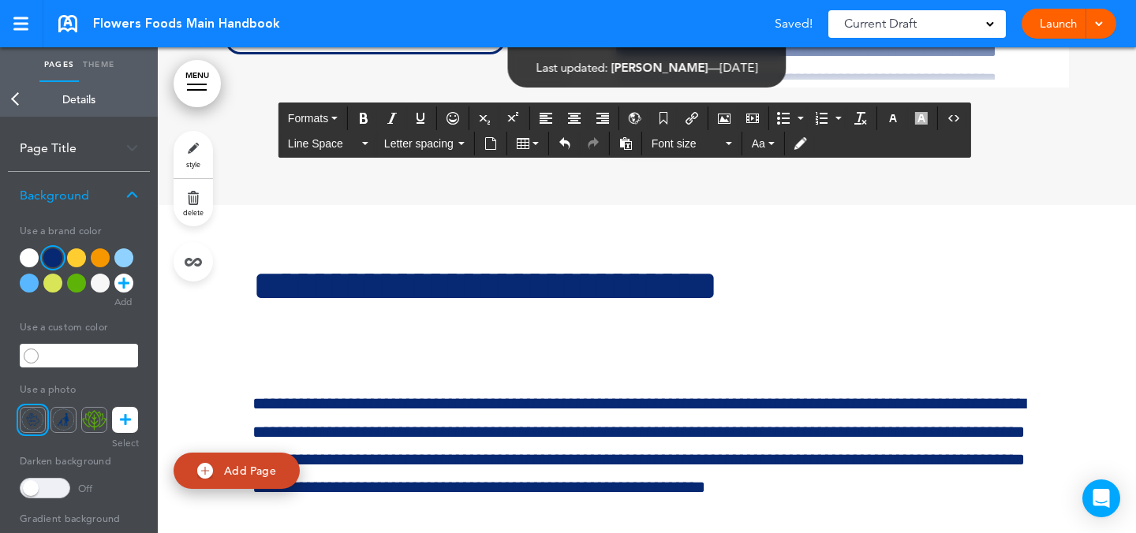
drag, startPoint x: 284, startPoint y: 305, endPoint x: 490, endPoint y: 259, distance: 211.0
click at [724, 116] on icon "Airmason image" at bounding box center [724, 118] width 13 height 13
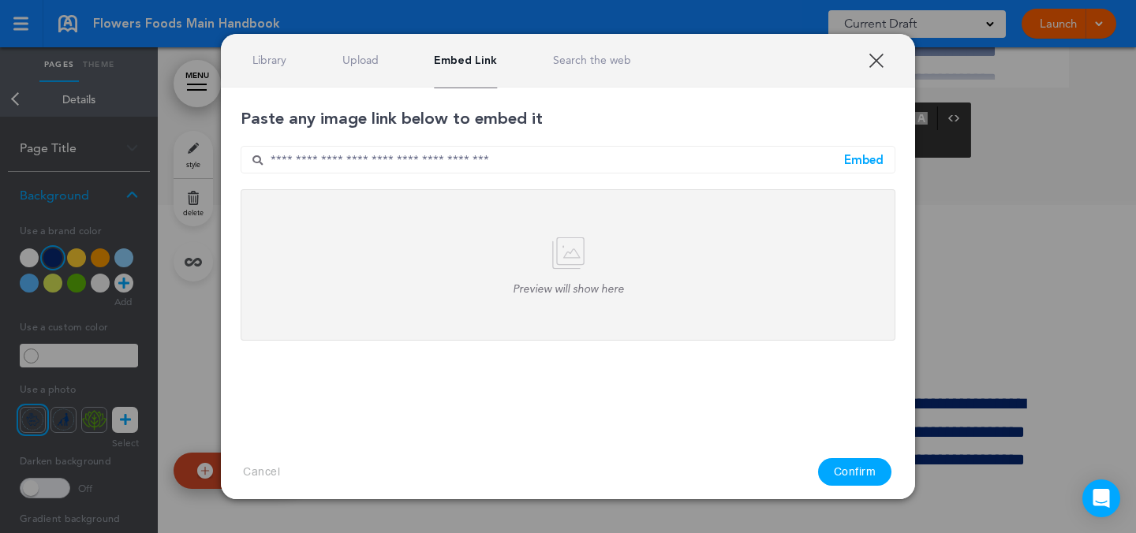
click at [638, 166] on input "text" at bounding box center [568, 160] width 655 height 28
paste input "**********"
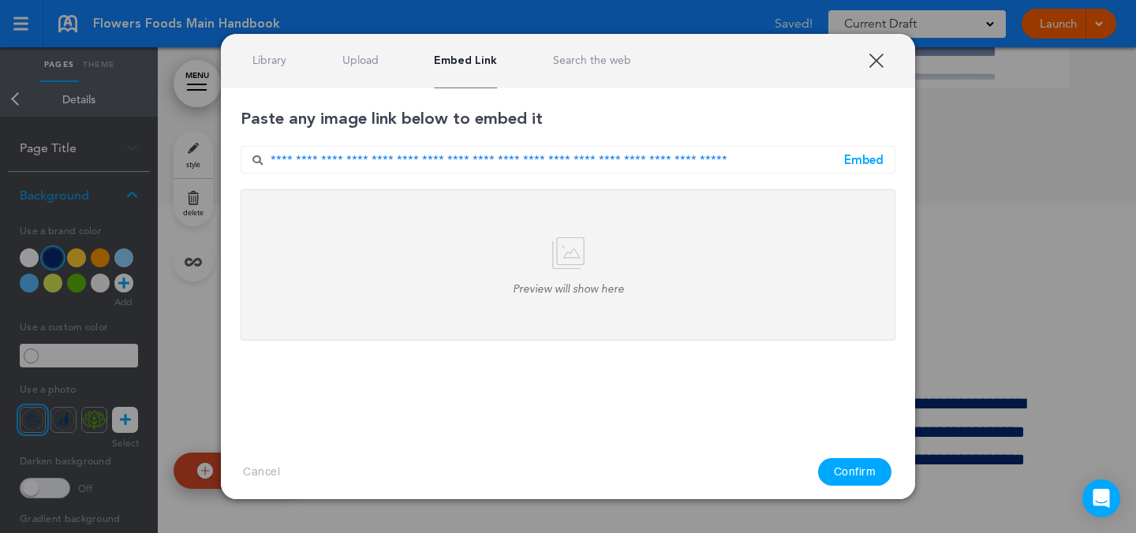
type input "**********"
click at [858, 163] on div "Embed" at bounding box center [863, 160] width 39 height 12
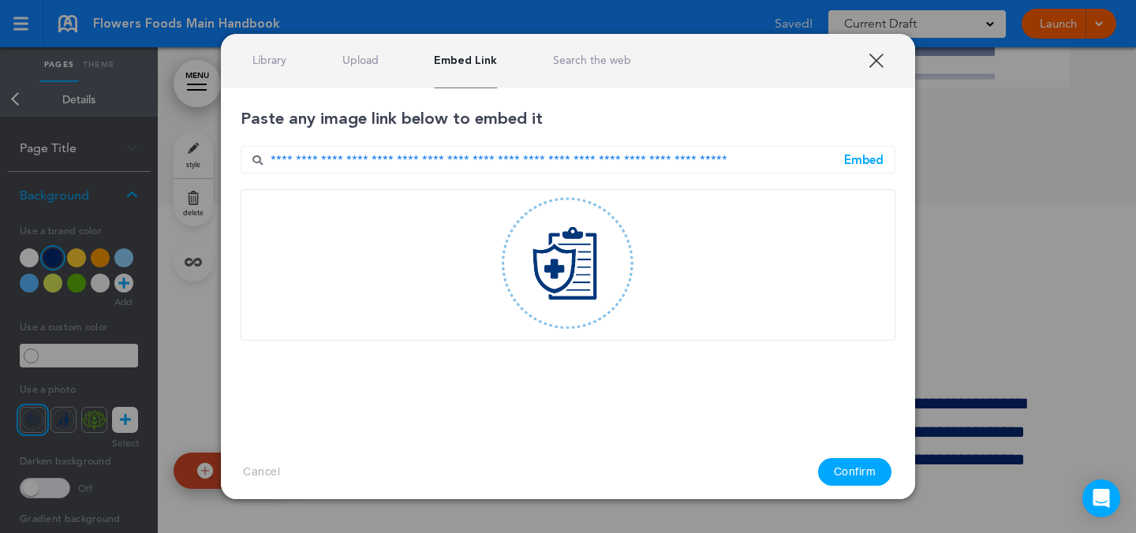
click at [851, 472] on div "XXX Library Upload Embed Link Search the web Select an image to use! Are you su…" at bounding box center [568, 267] width 694 height 466
click at [866, 473] on button "Confirm" at bounding box center [855, 472] width 74 height 28
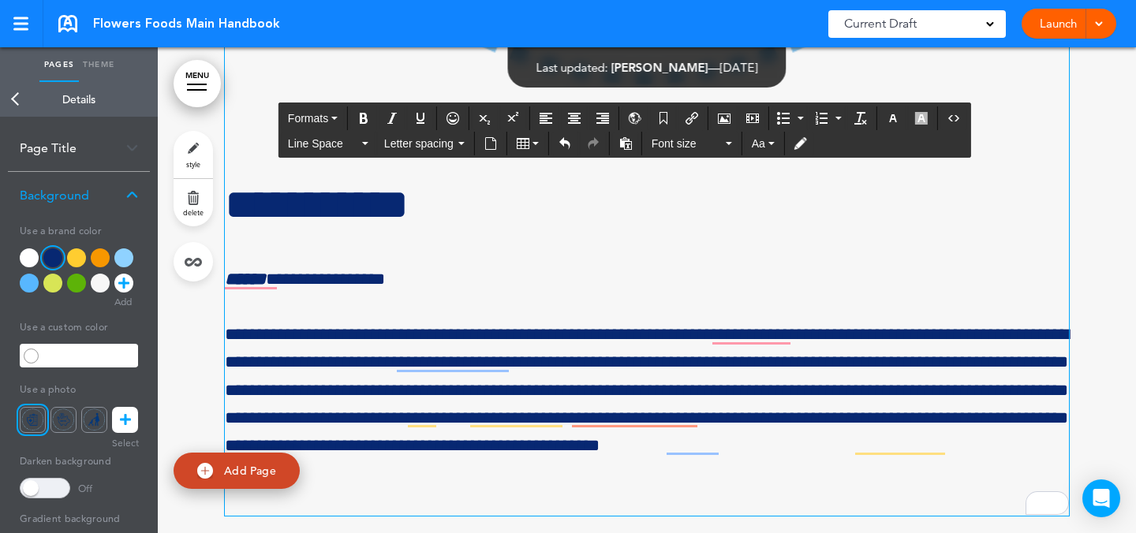
drag, startPoint x: 869, startPoint y: 326, endPoint x: 337, endPoint y: 384, distance: 535.8
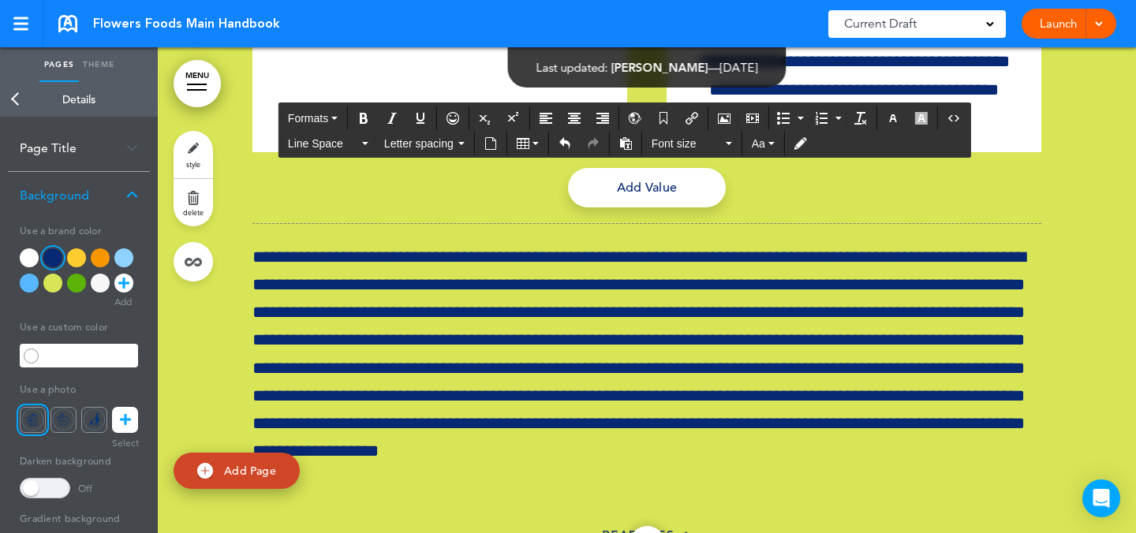
scroll to position [36937, 0]
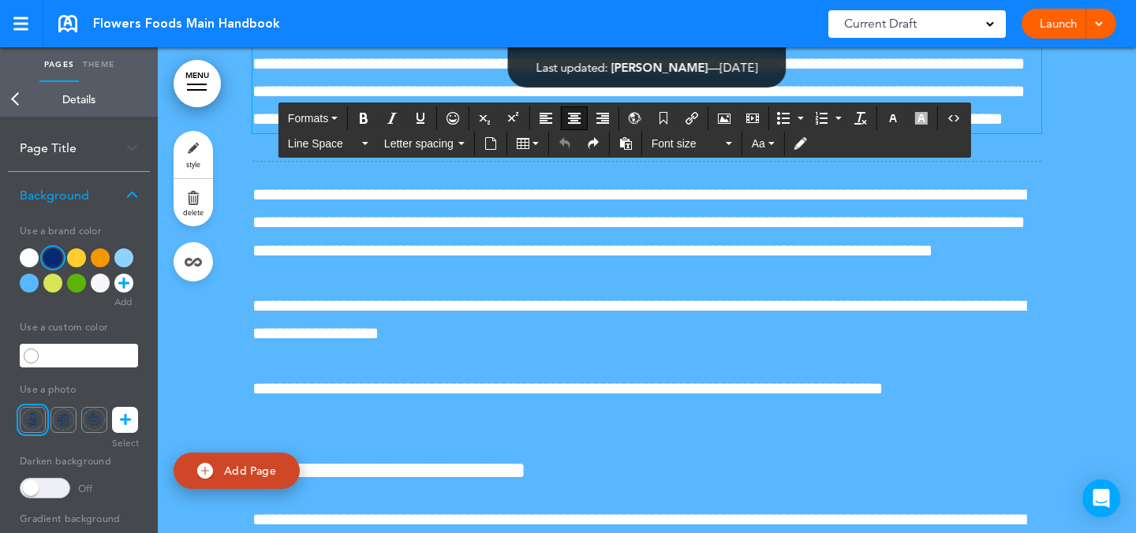
scroll to position [20523, 0]
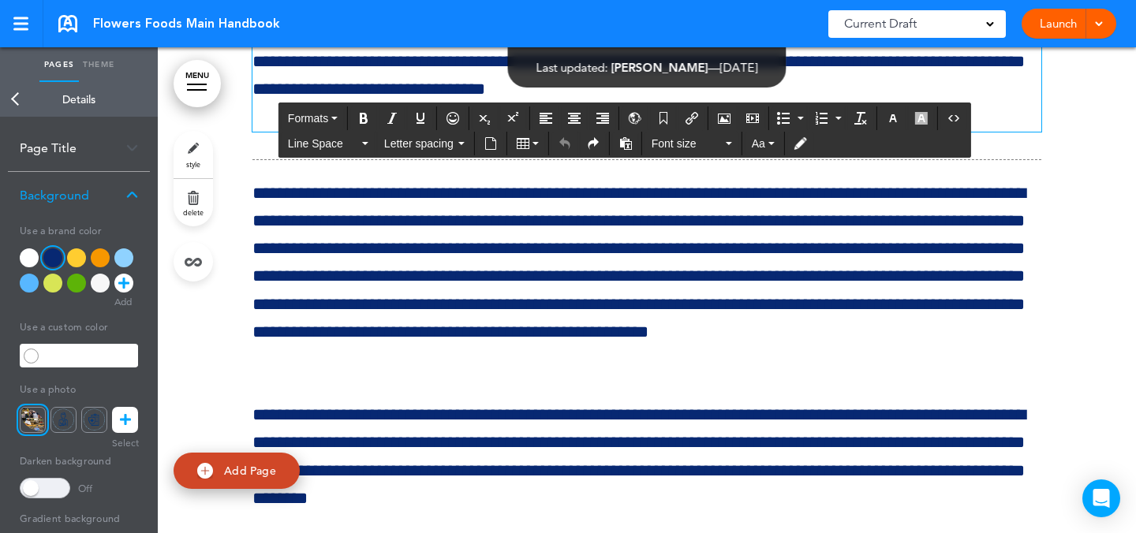
scroll to position [29365, 0]
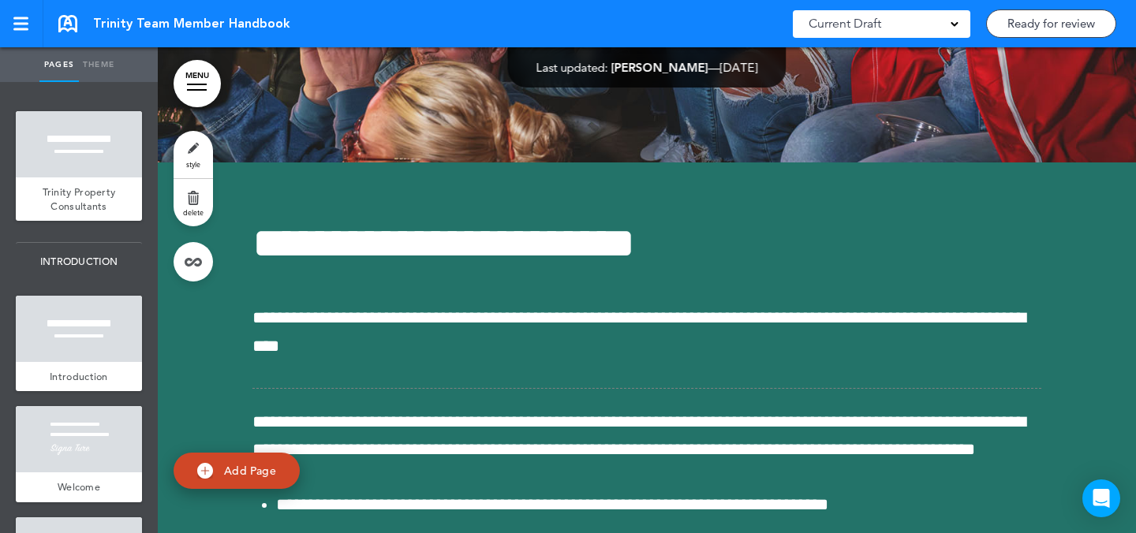
scroll to position [72037, 0]
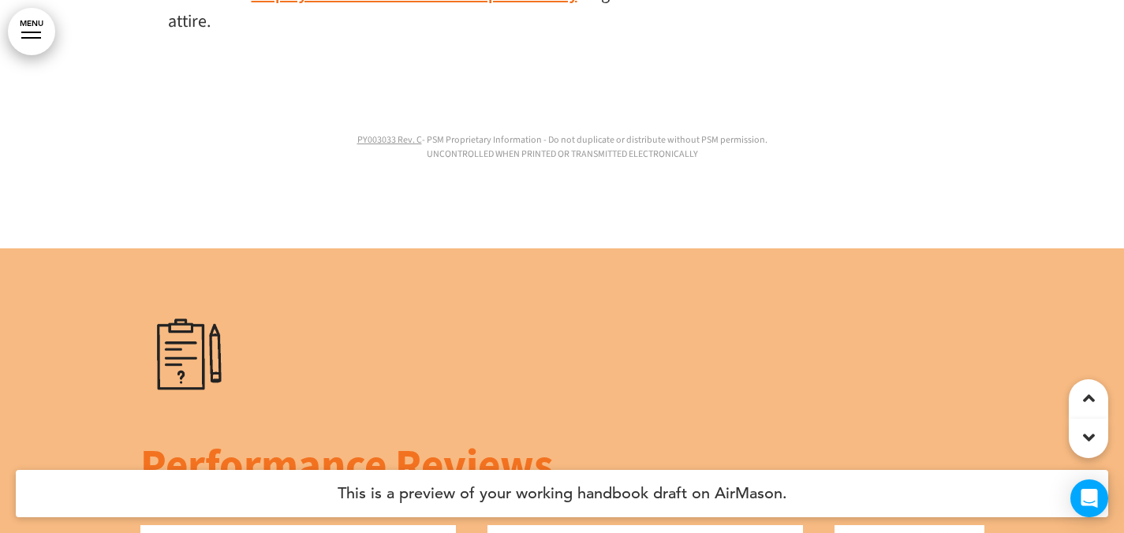
scroll to position [6186, 0]
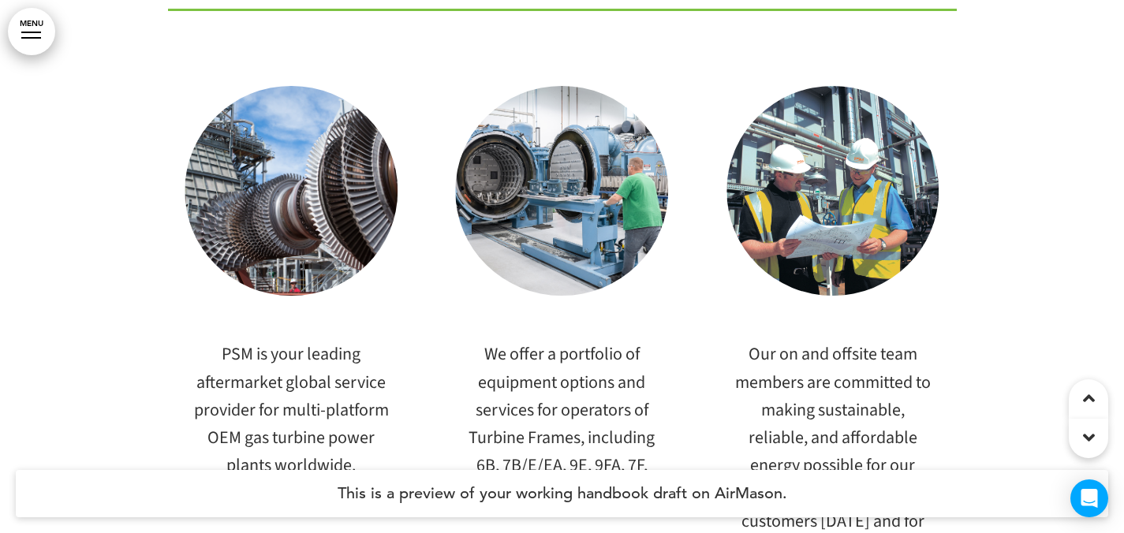
drag, startPoint x: 1129, startPoint y: 6, endPoint x: 1131, endPoint y: -18, distance: 24.5
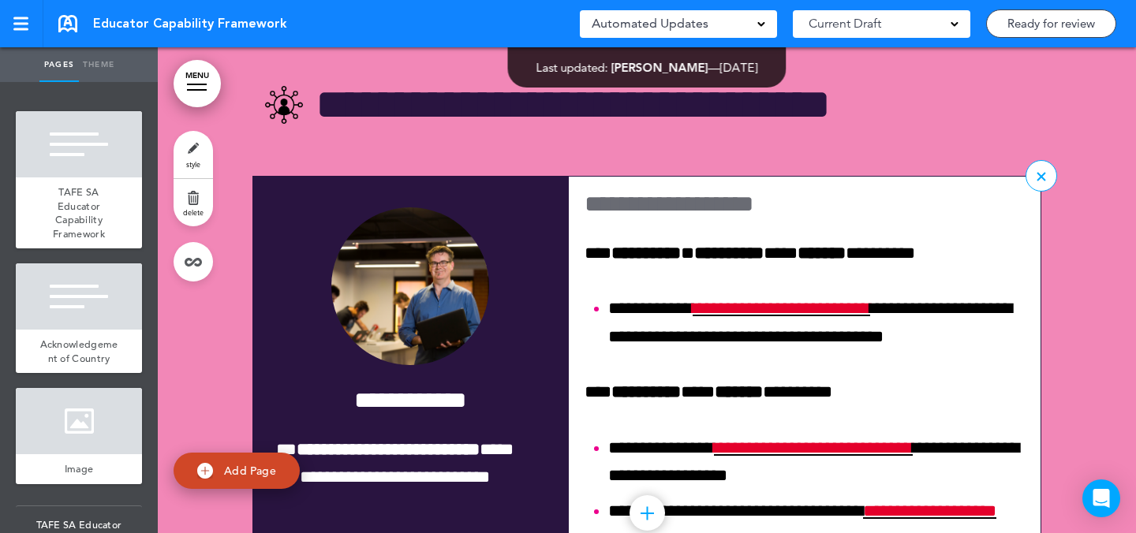
scroll to position [10090, 0]
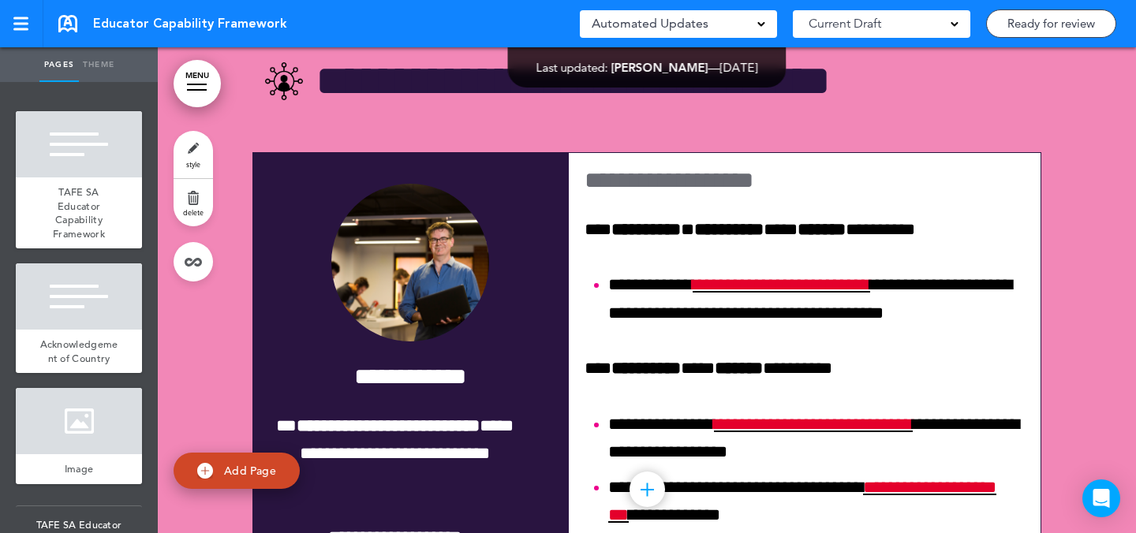
click at [192, 148] on link "style" at bounding box center [193, 154] width 39 height 47
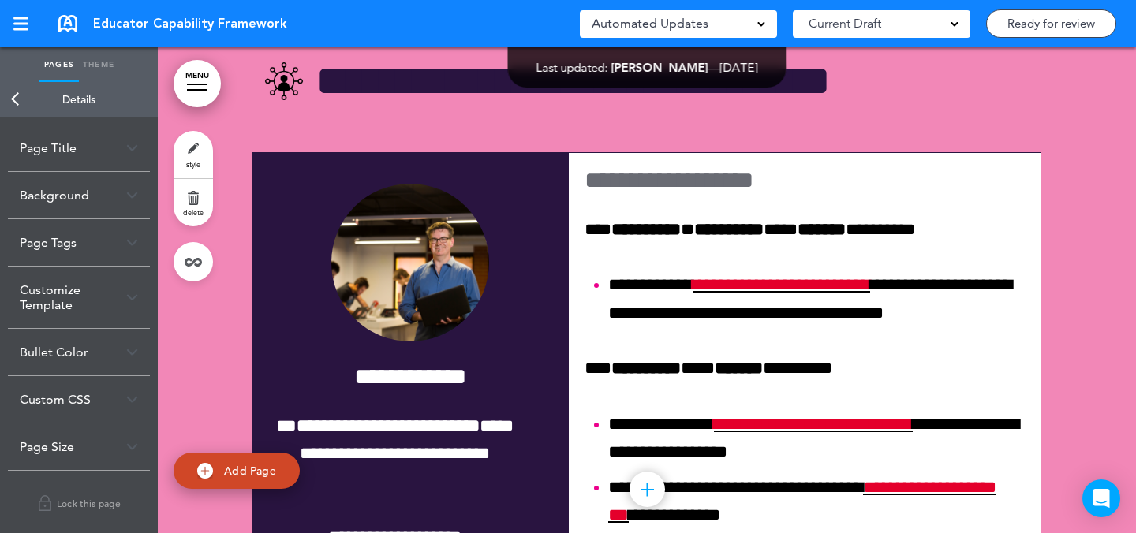
click at [88, 307] on div "Customize Template" at bounding box center [79, 298] width 142 height 62
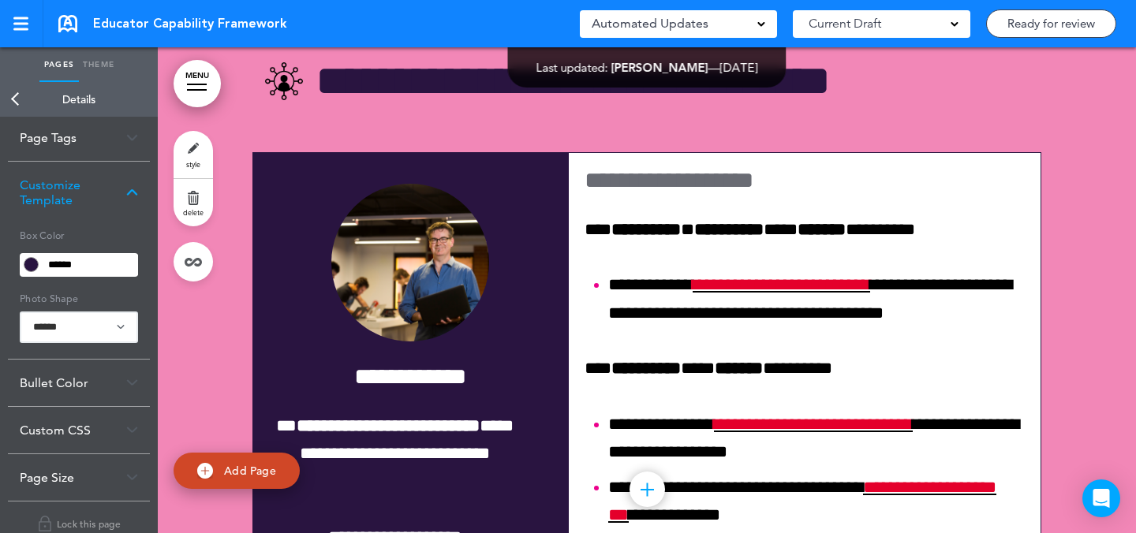
click at [88, 434] on div "Custom CSS" at bounding box center [79, 430] width 142 height 47
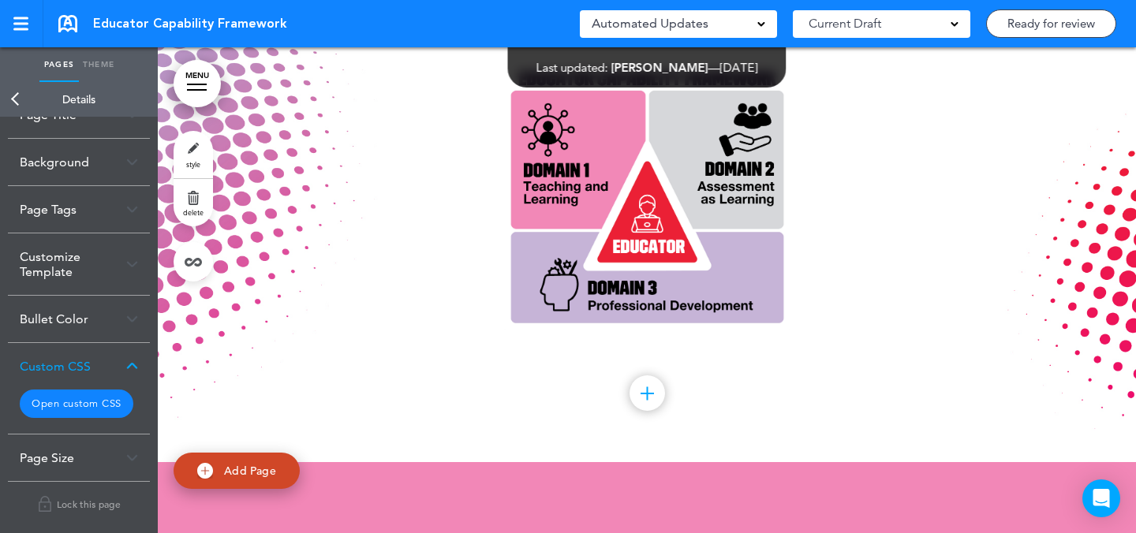
scroll to position [10591, 0]
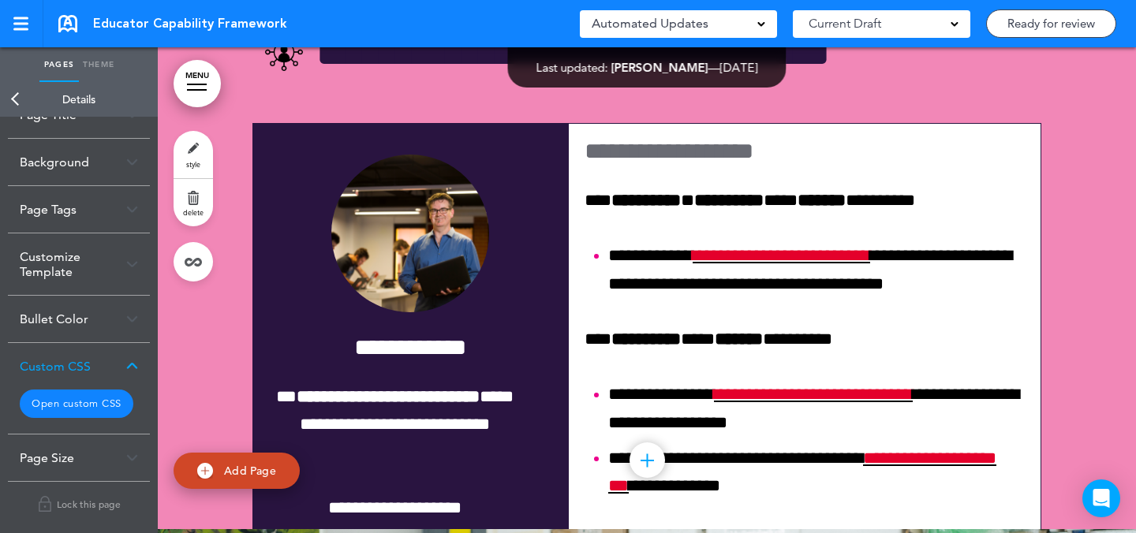
click at [96, 408] on button "Open custom CSS" at bounding box center [77, 404] width 114 height 28
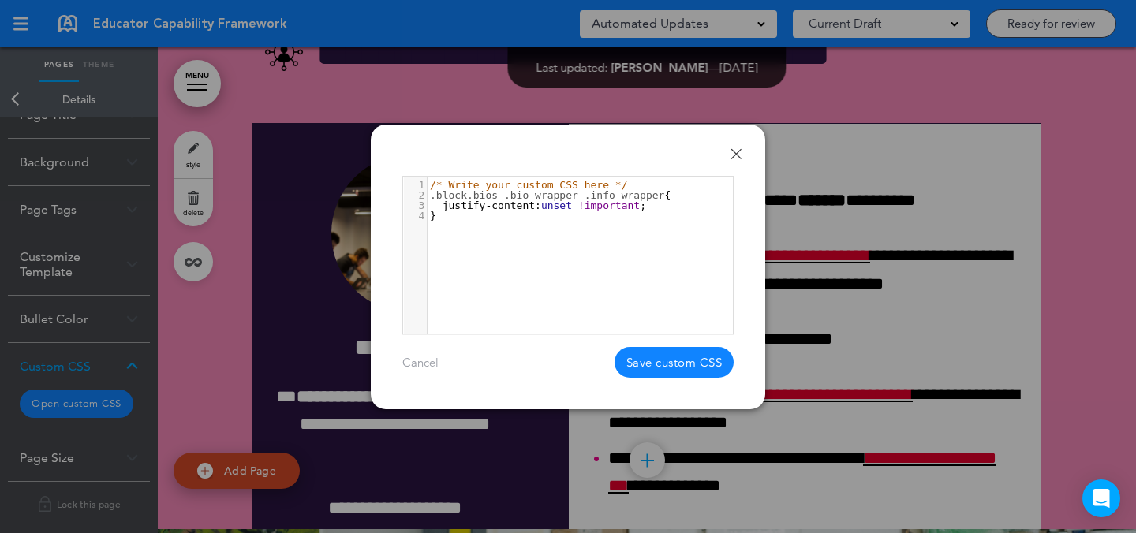
click at [526, 233] on div "4 1 /* Write your custom CSS here */ 2 .block.bios .bio-wrapper .info-wrapper {…" at bounding box center [587, 275] width 369 height 197
type textarea "**********"
click at [737, 154] on link "Done" at bounding box center [736, 153] width 11 height 11
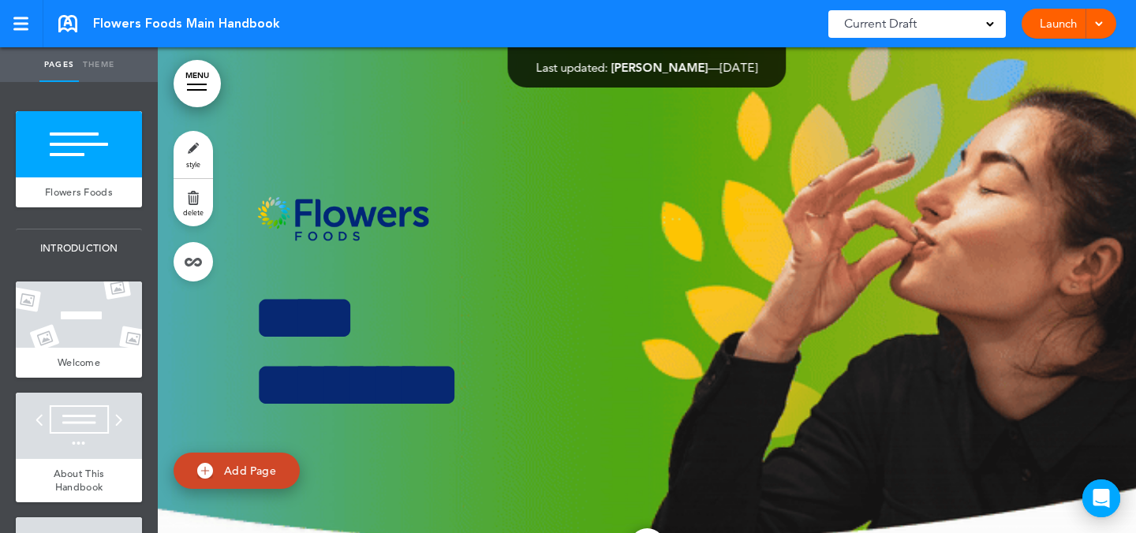
click at [200, 84] on div at bounding box center [197, 85] width 20 height 2
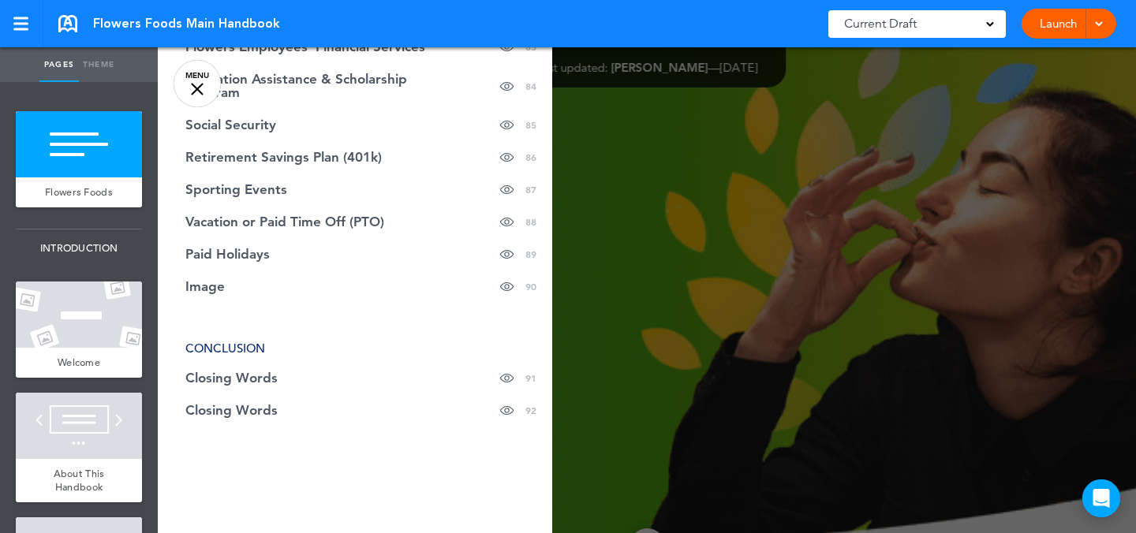
scroll to position [3206, 0]
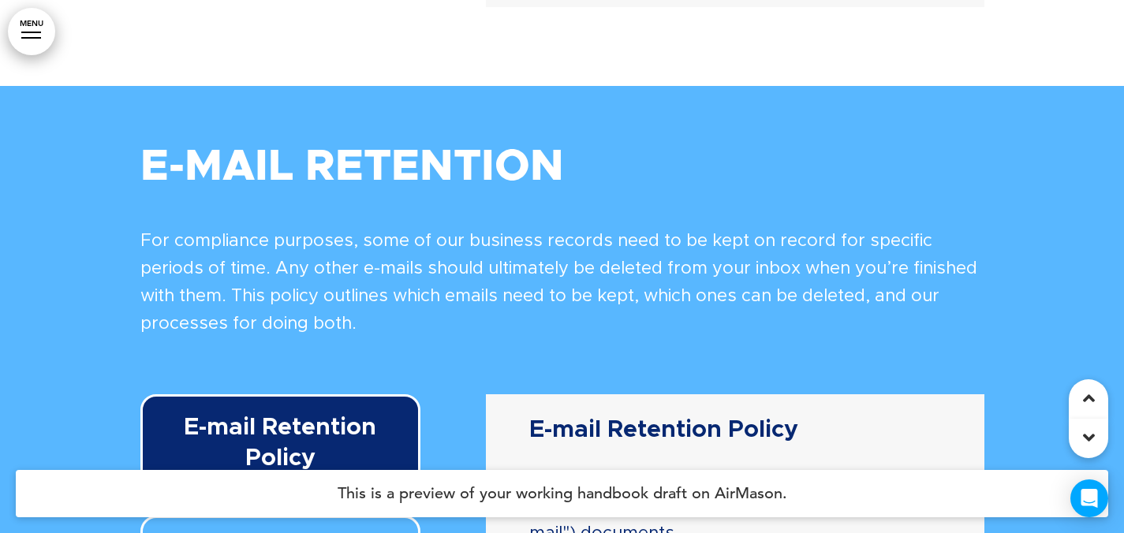
scroll to position [33536, 0]
